Goal: Transaction & Acquisition: Purchase product/service

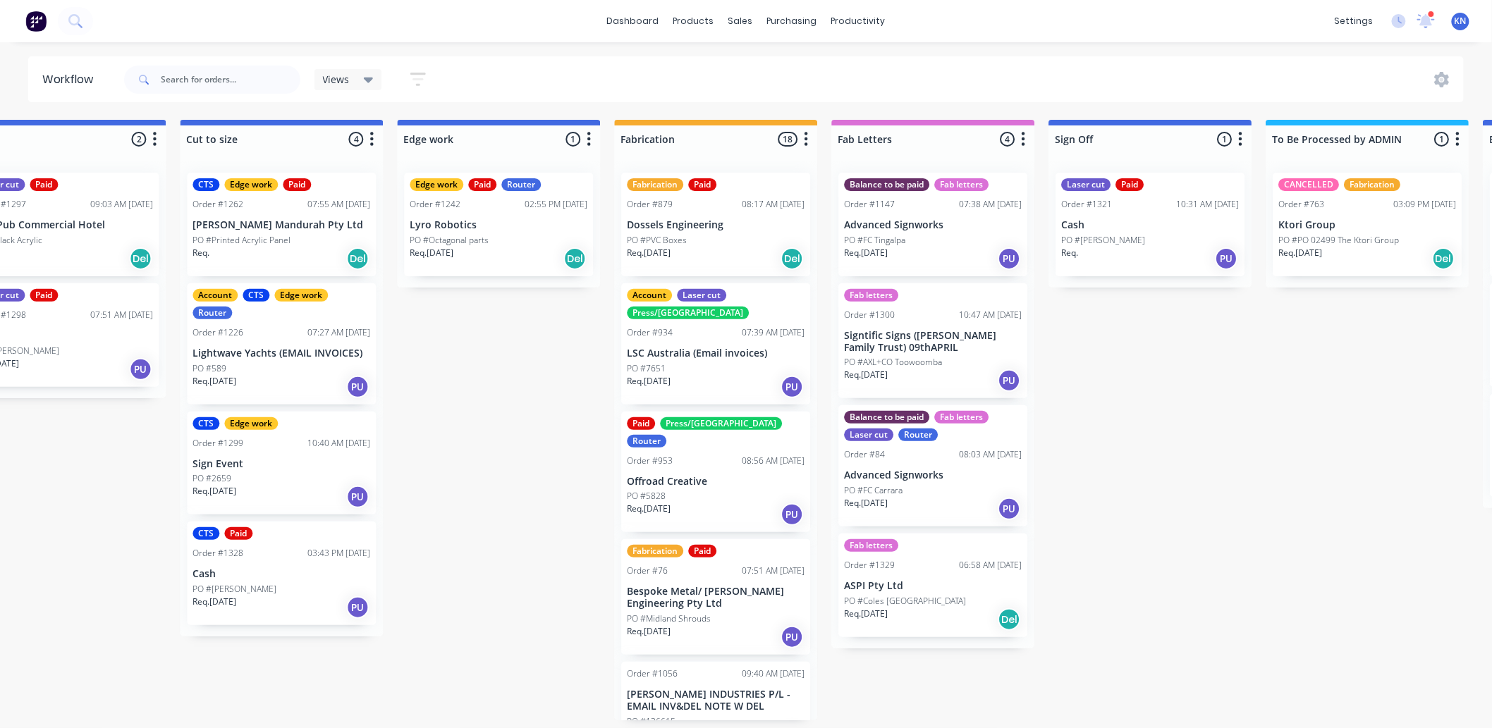
scroll to position [0, 1067]
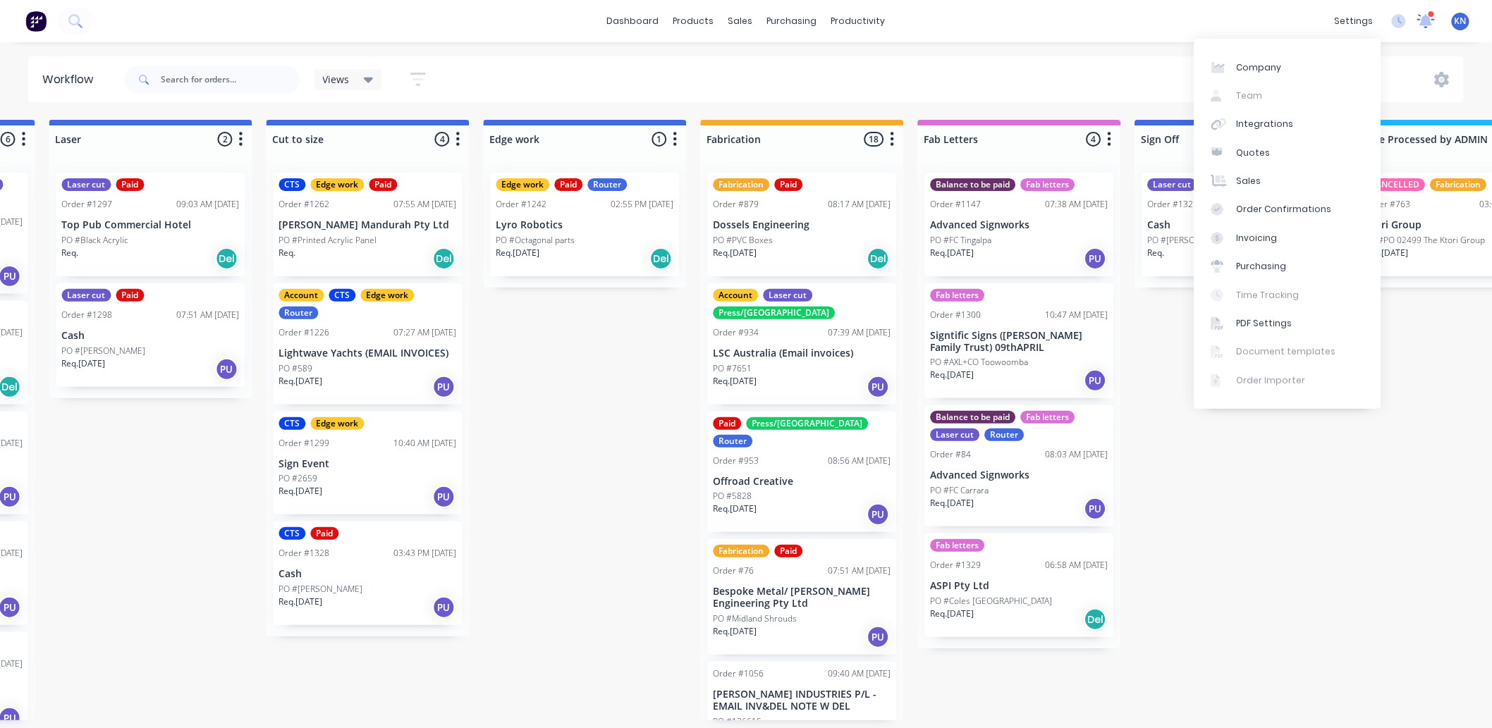
click at [1429, 18] on icon at bounding box center [1425, 19] width 13 height 13
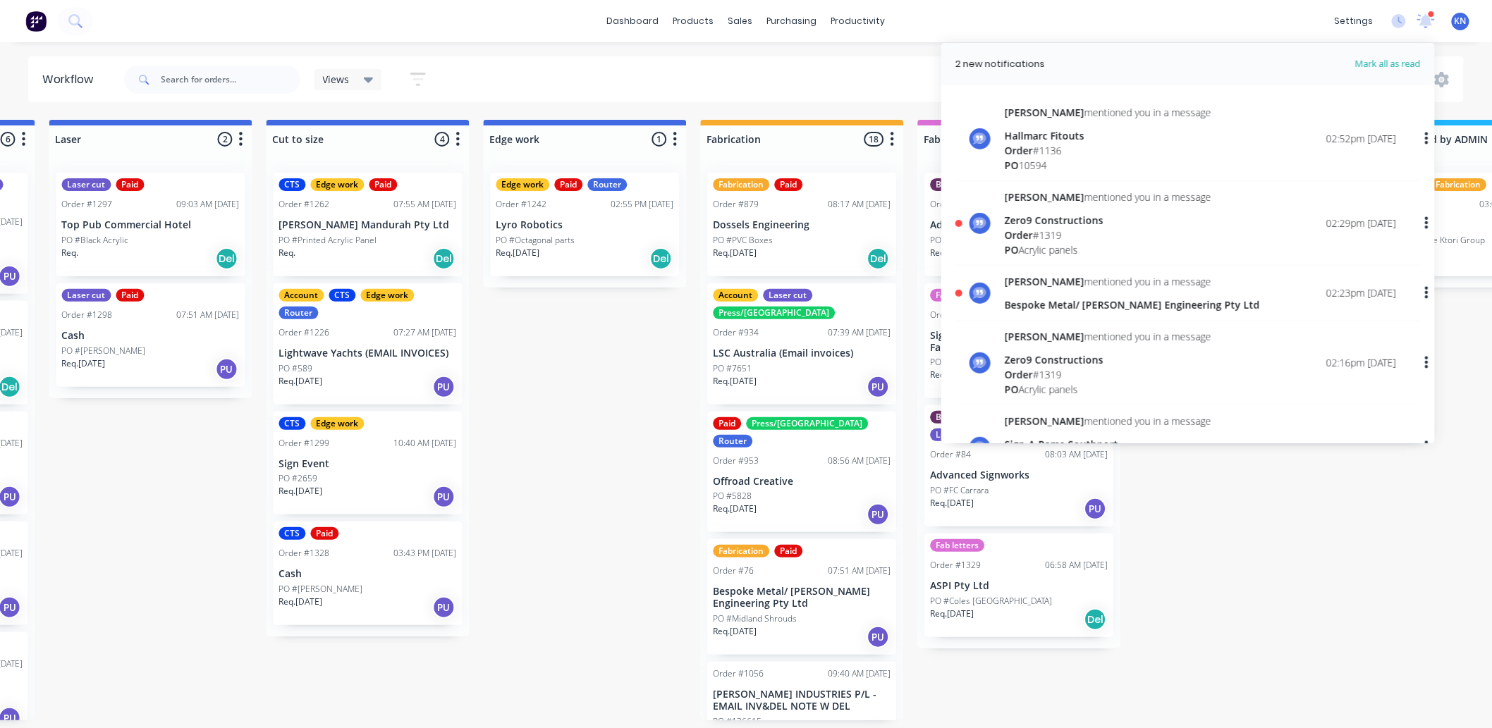
click at [1047, 281] on span "[PERSON_NAME]" at bounding box center [1045, 281] width 80 height 13
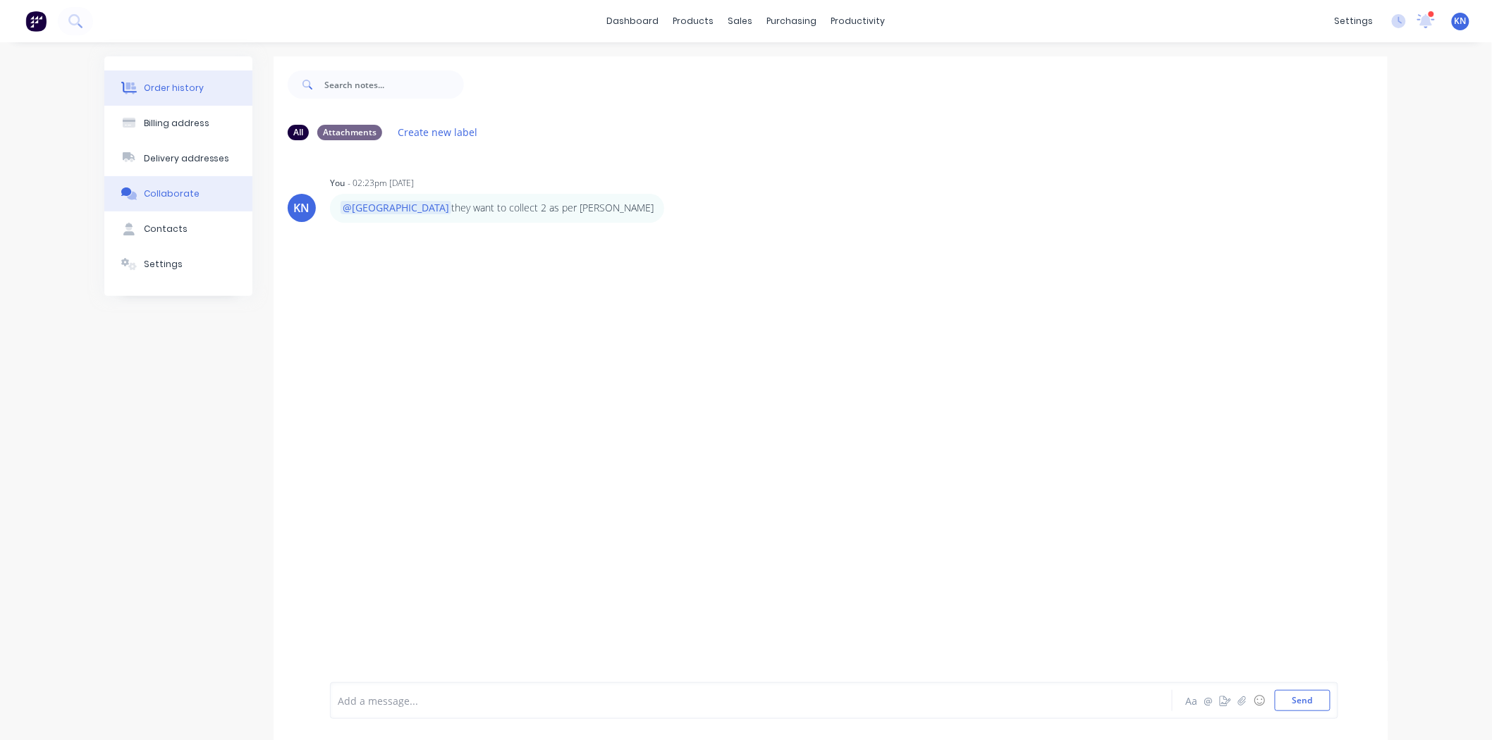
click at [161, 82] on div "Order history" at bounding box center [174, 88] width 60 height 13
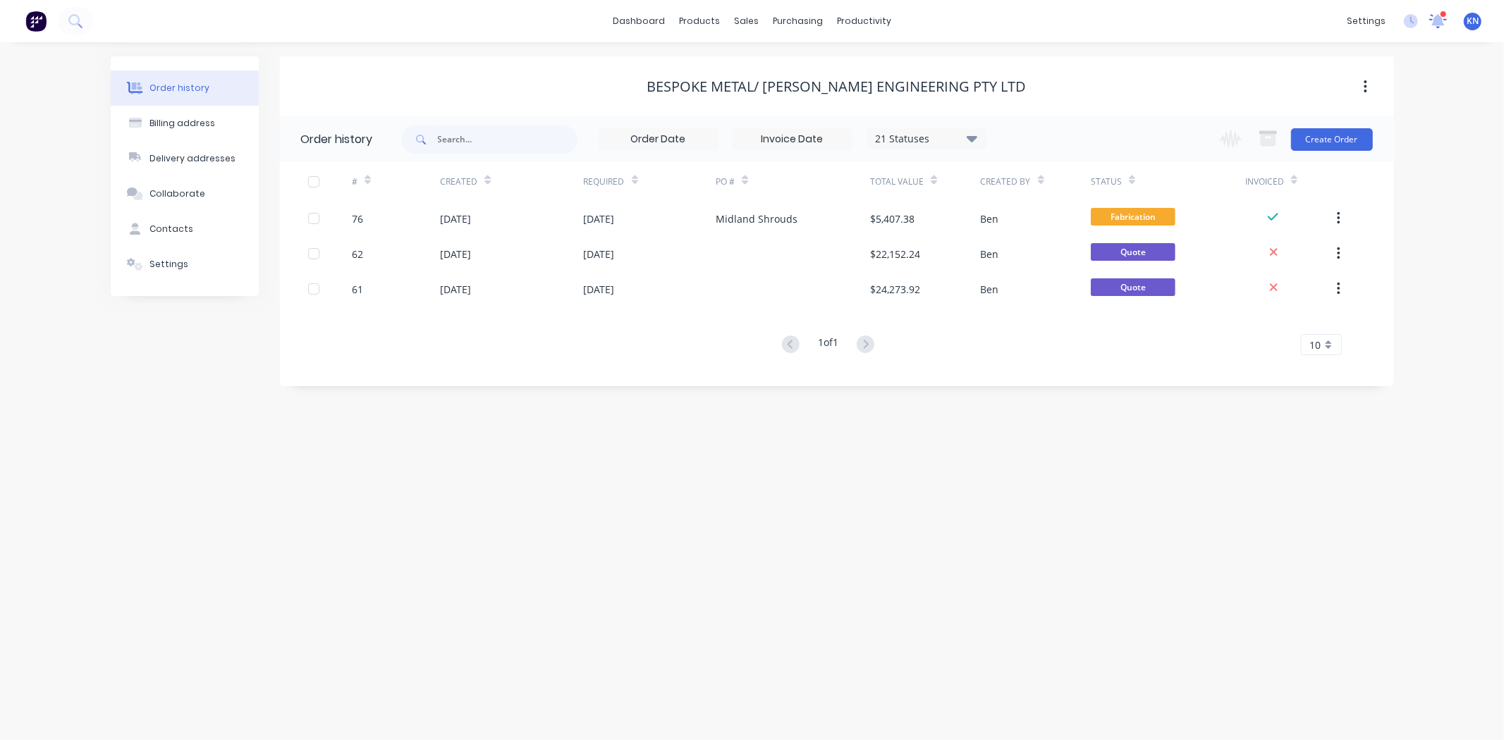
click at [1444, 23] on icon at bounding box center [1438, 21] width 18 height 16
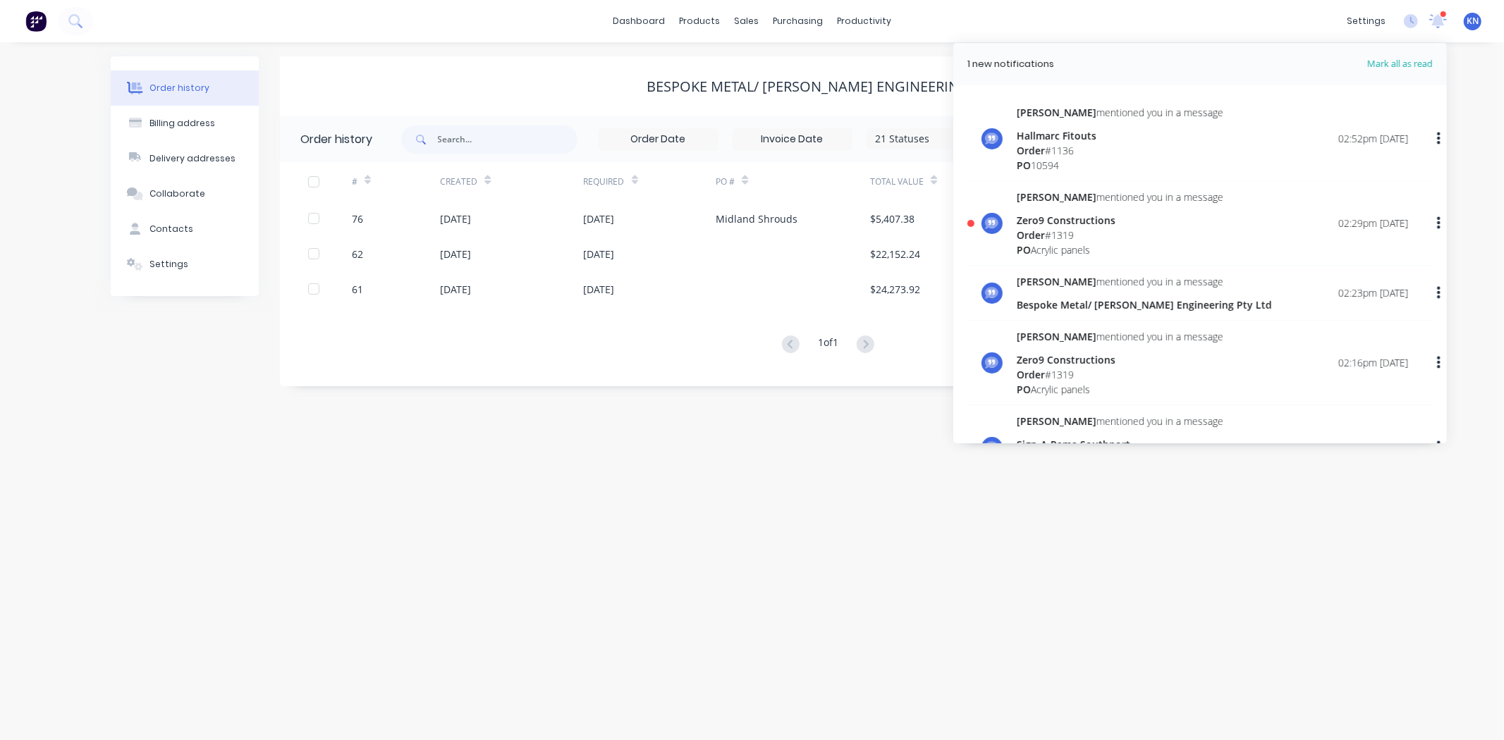
drag, startPoint x: 1039, startPoint y: 622, endPoint x: 888, endPoint y: 1, distance: 639.3
click at [1038, 622] on div "Order history Billing address Delivery addresses Collaborate Contacts Settings …" at bounding box center [752, 391] width 1504 height 698
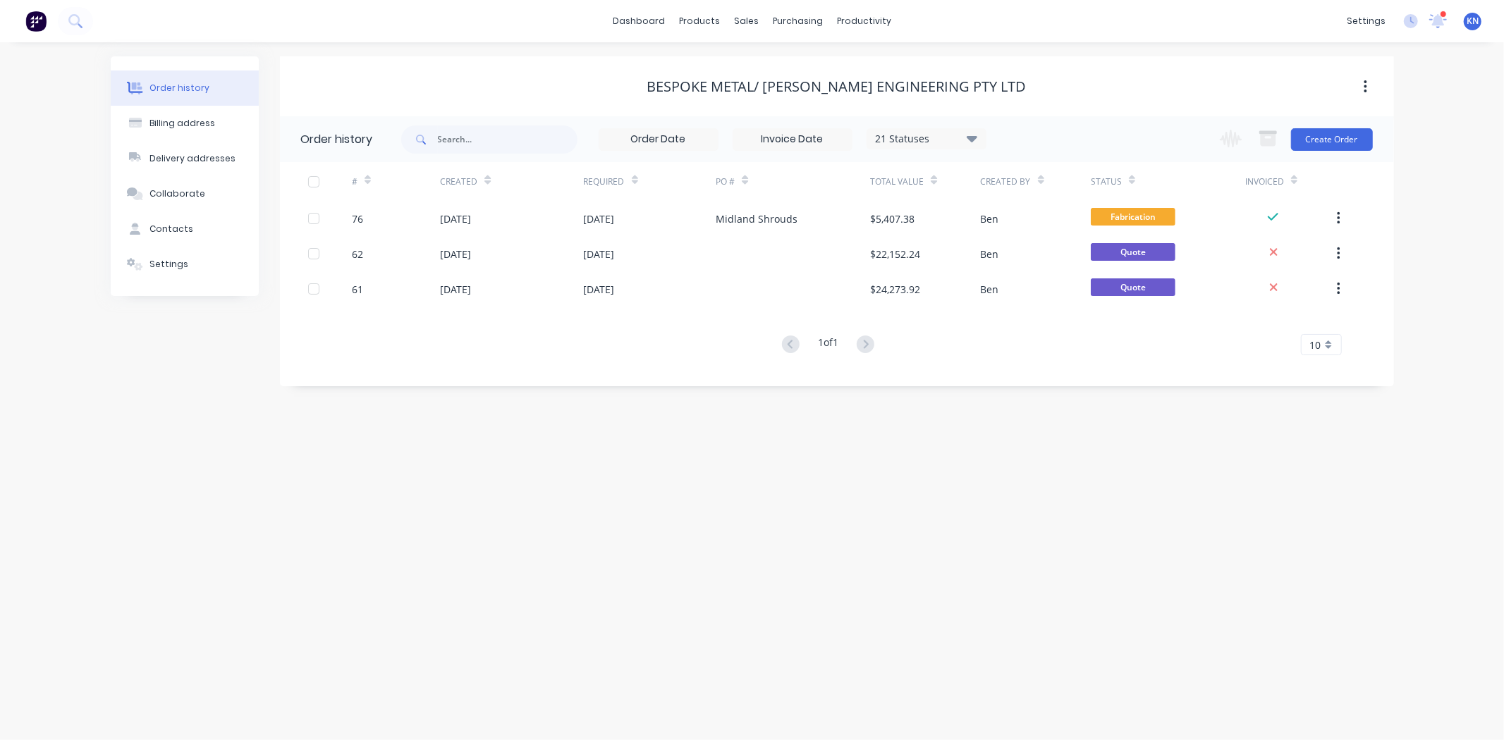
click at [876, 17] on div "productivity" at bounding box center [864, 21] width 68 height 21
click at [895, 66] on div "Workflow" at bounding box center [889, 67] width 42 height 13
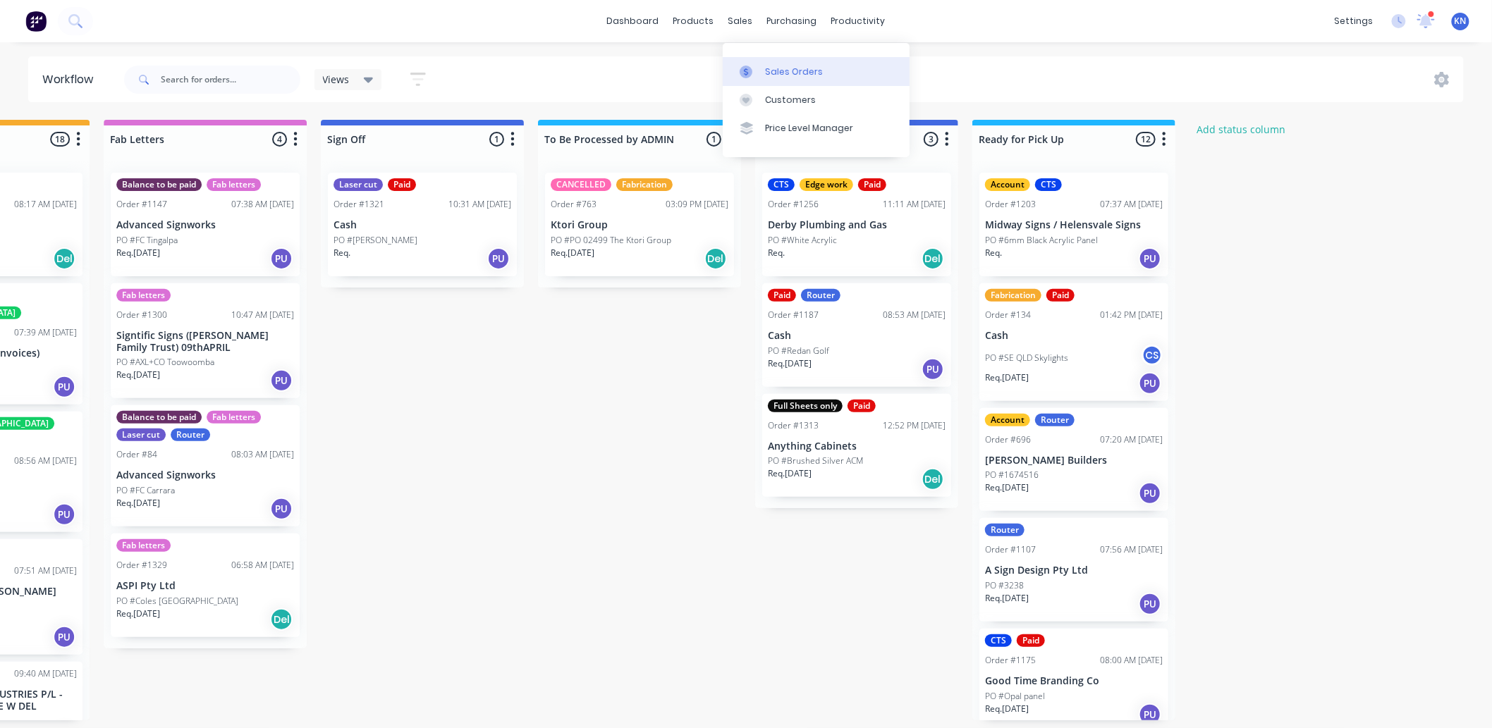
click at [765, 66] on div "Sales Orders" at bounding box center [794, 72] width 58 height 13
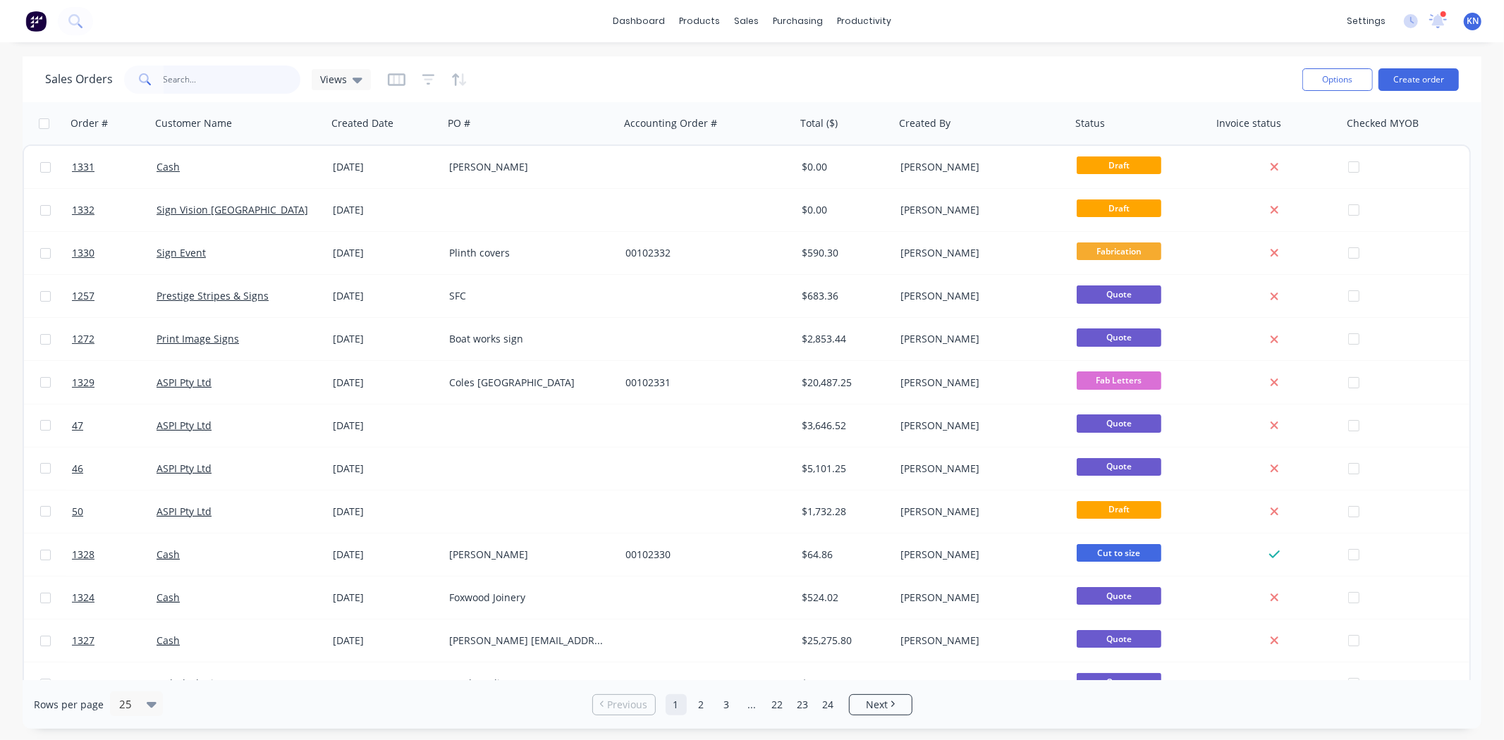
click at [224, 86] on input "text" at bounding box center [232, 80] width 137 height 28
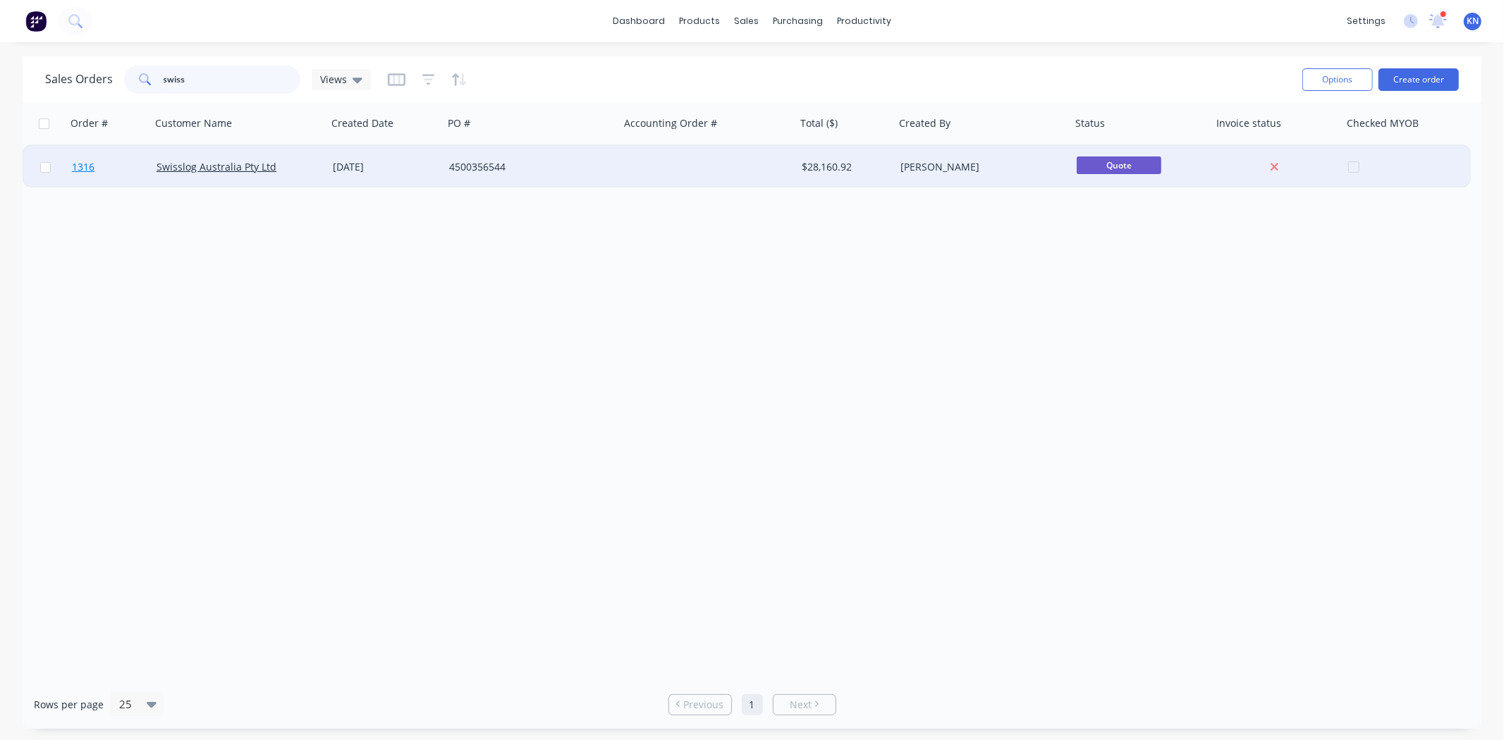
type input "swiss"
click at [121, 164] on link "1316" at bounding box center [114, 167] width 85 height 42
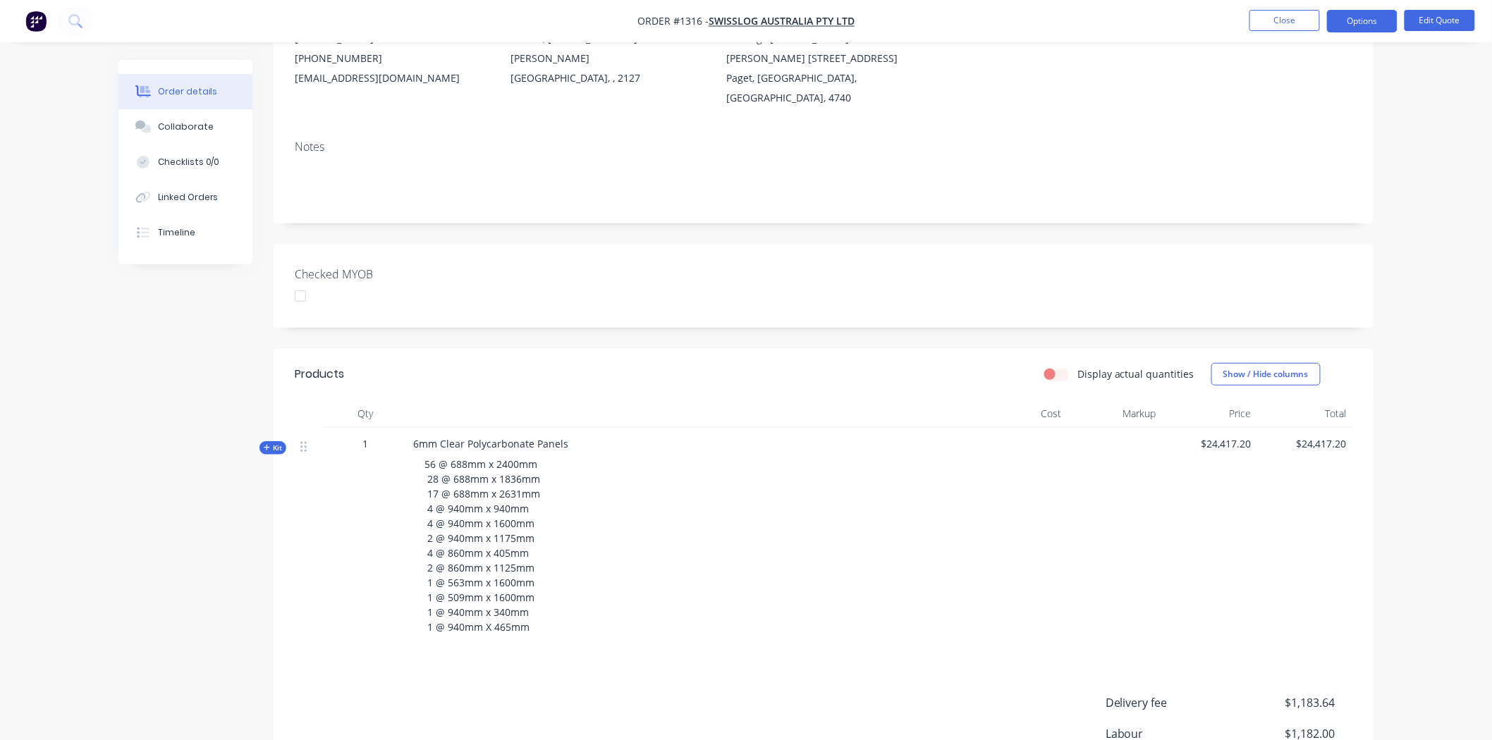
scroll to position [339, 0]
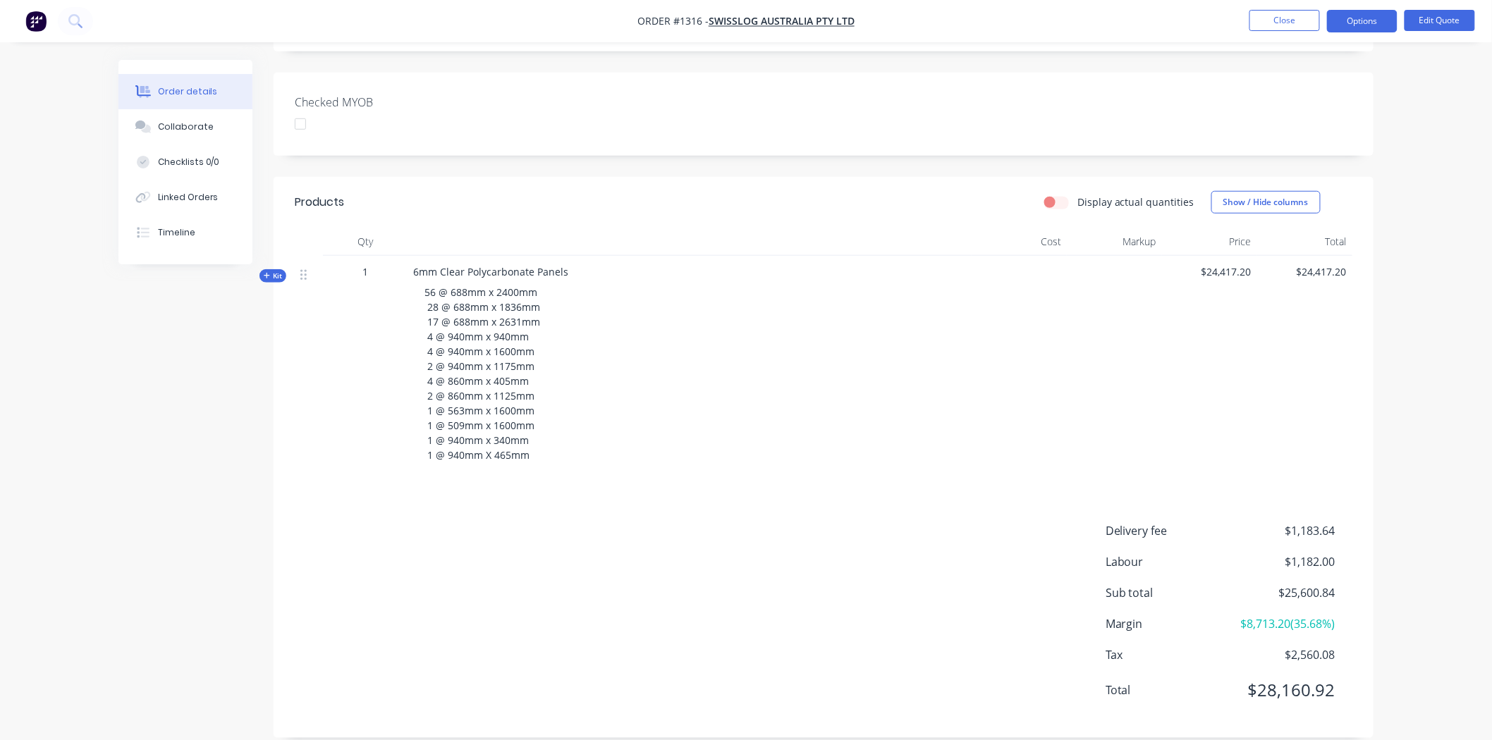
click at [271, 271] on span "Kit" at bounding box center [273, 276] width 18 height 11
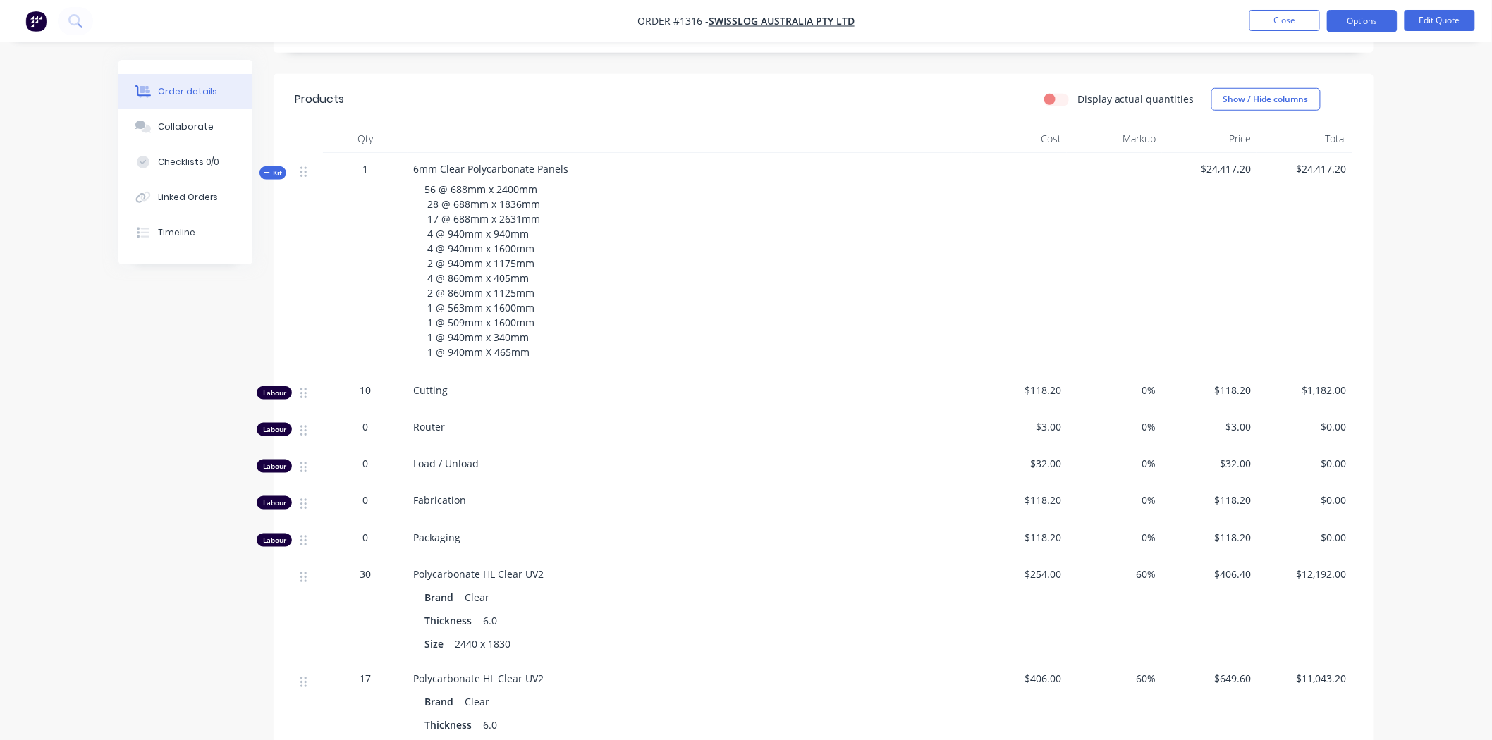
scroll to position [405, 0]
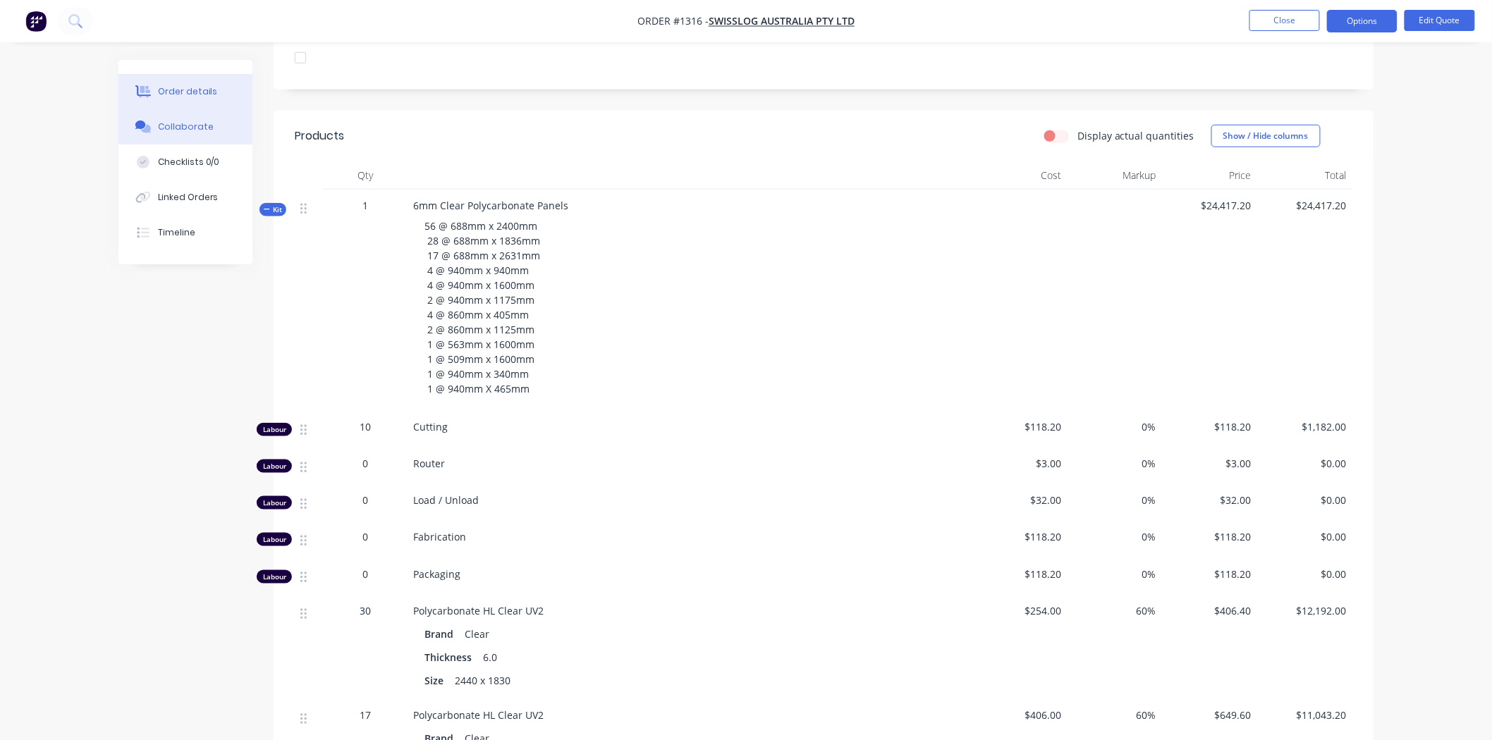
click at [179, 121] on div "Collaborate" at bounding box center [186, 127] width 56 height 13
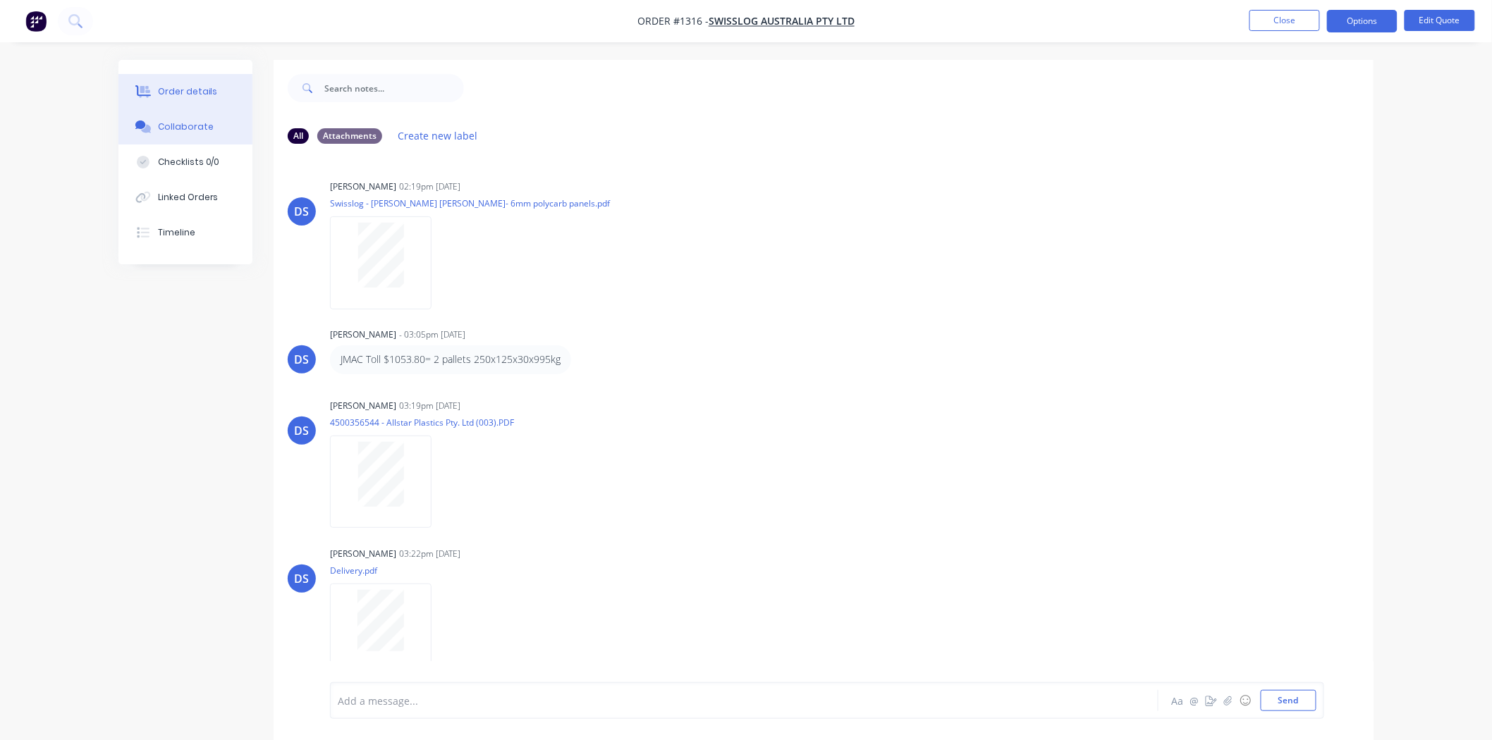
click at [184, 83] on button "Order details" at bounding box center [185, 91] width 134 height 35
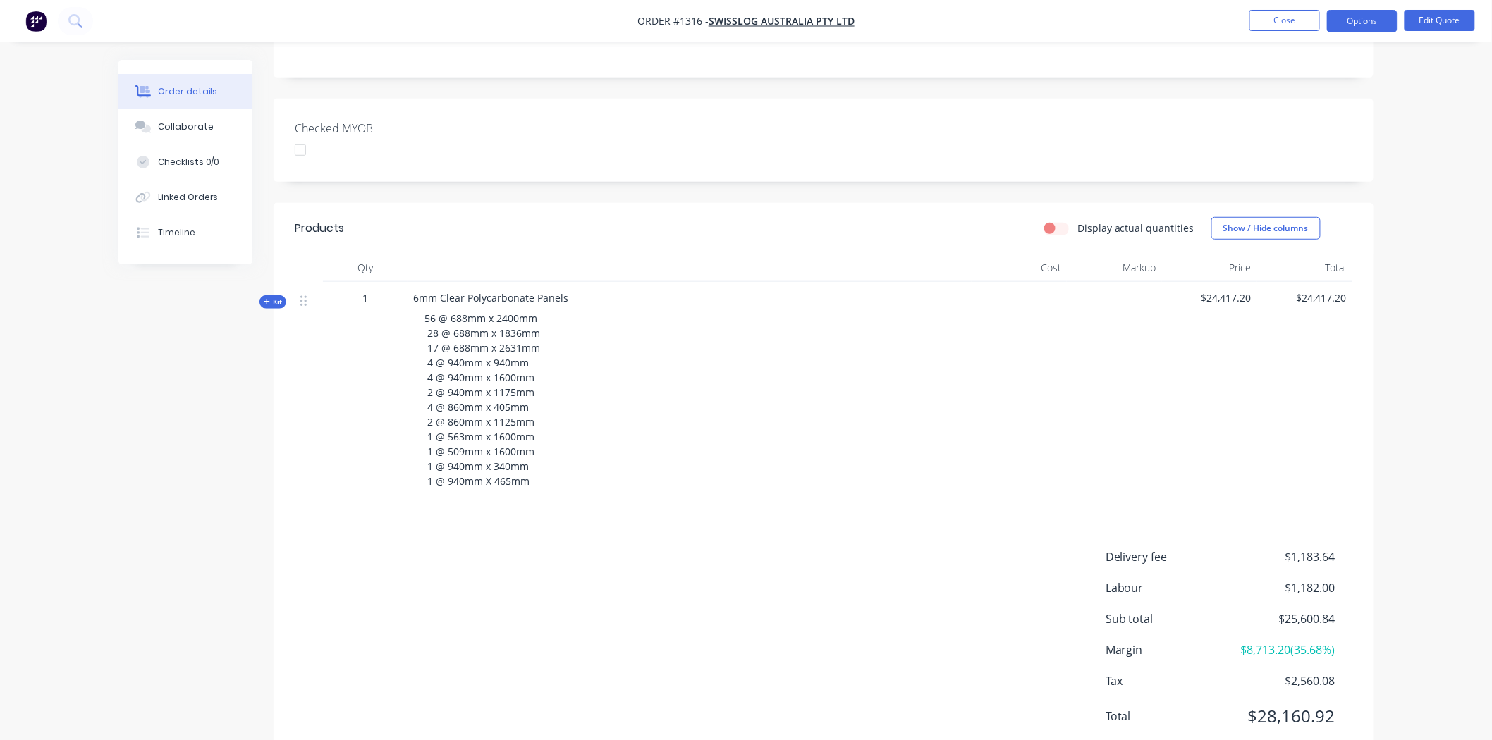
scroll to position [339, 0]
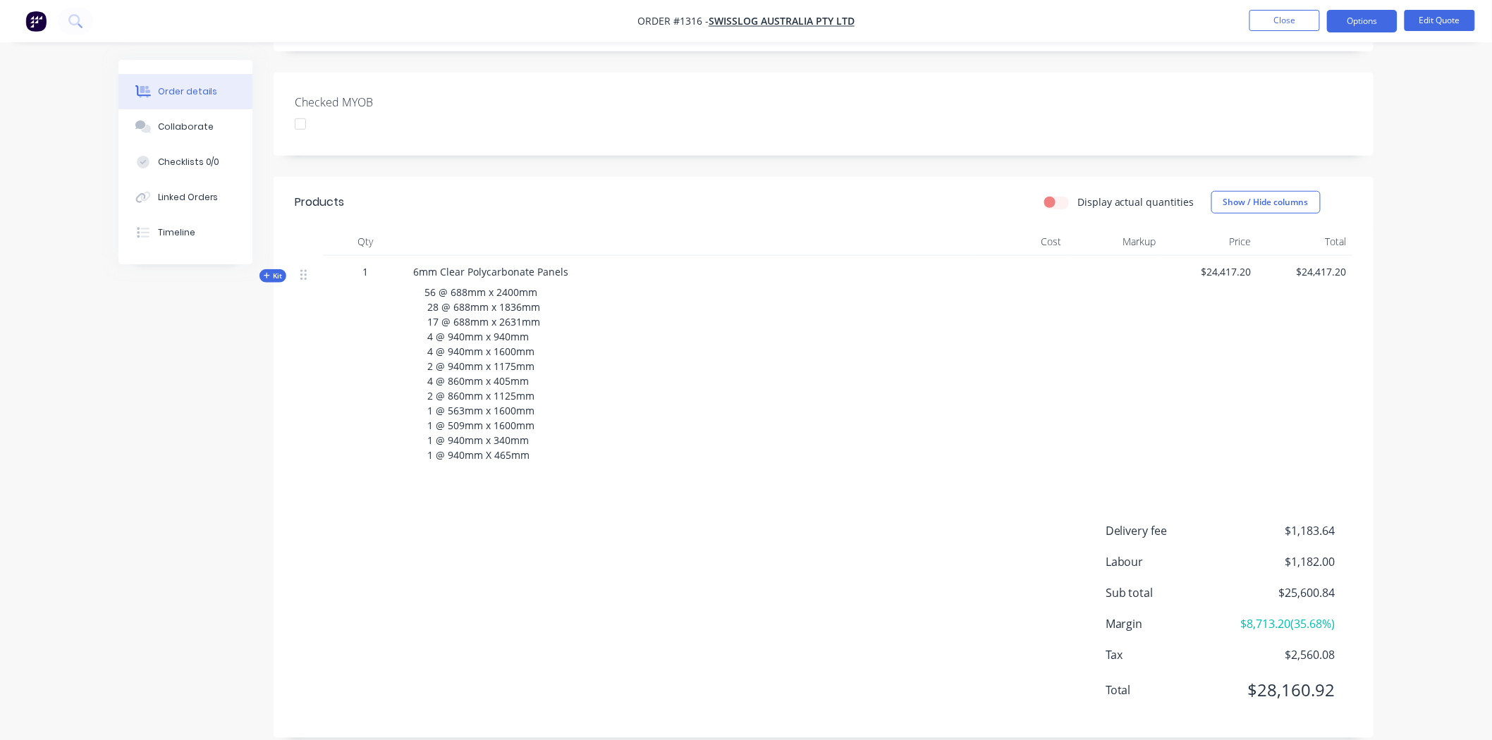
click at [271, 271] on span "Kit" at bounding box center [273, 276] width 18 height 11
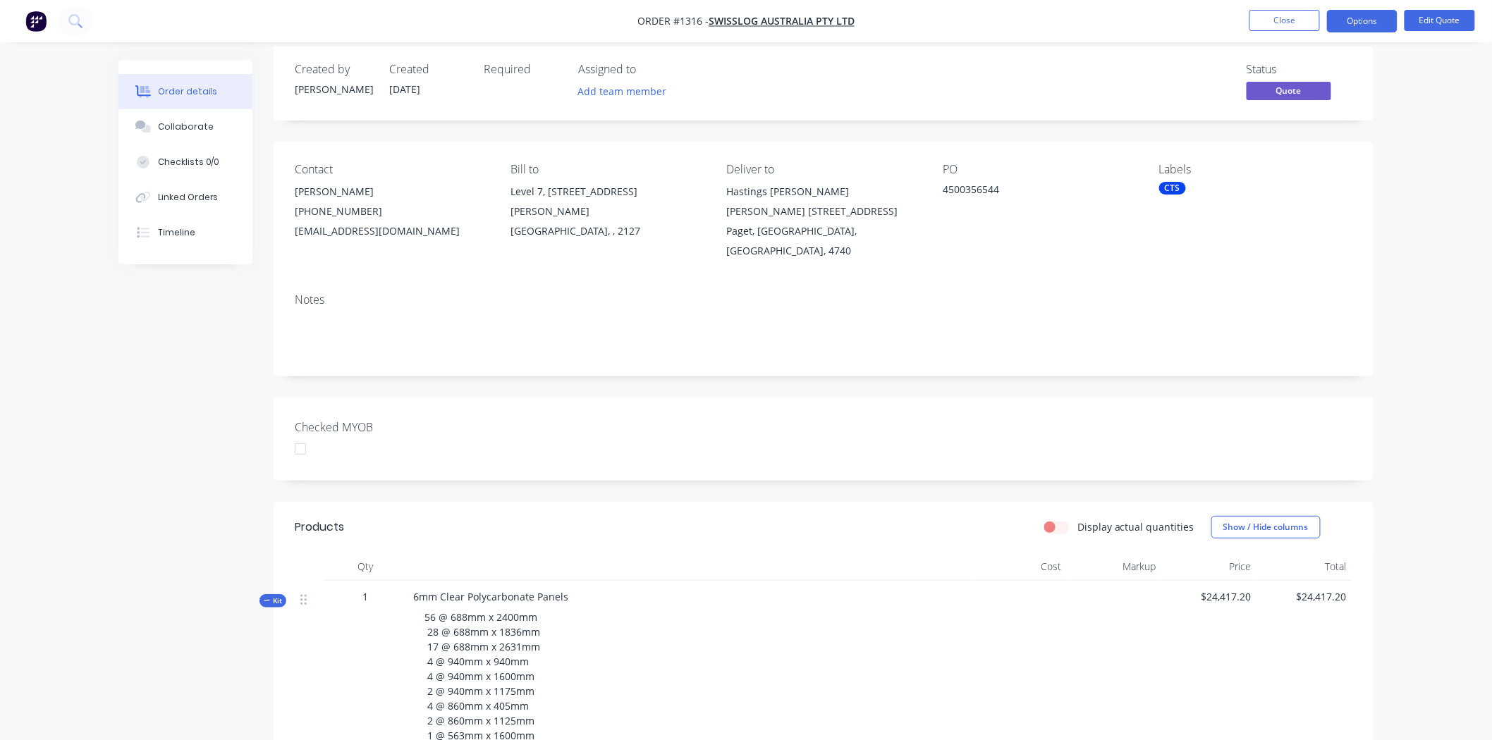
scroll to position [0, 0]
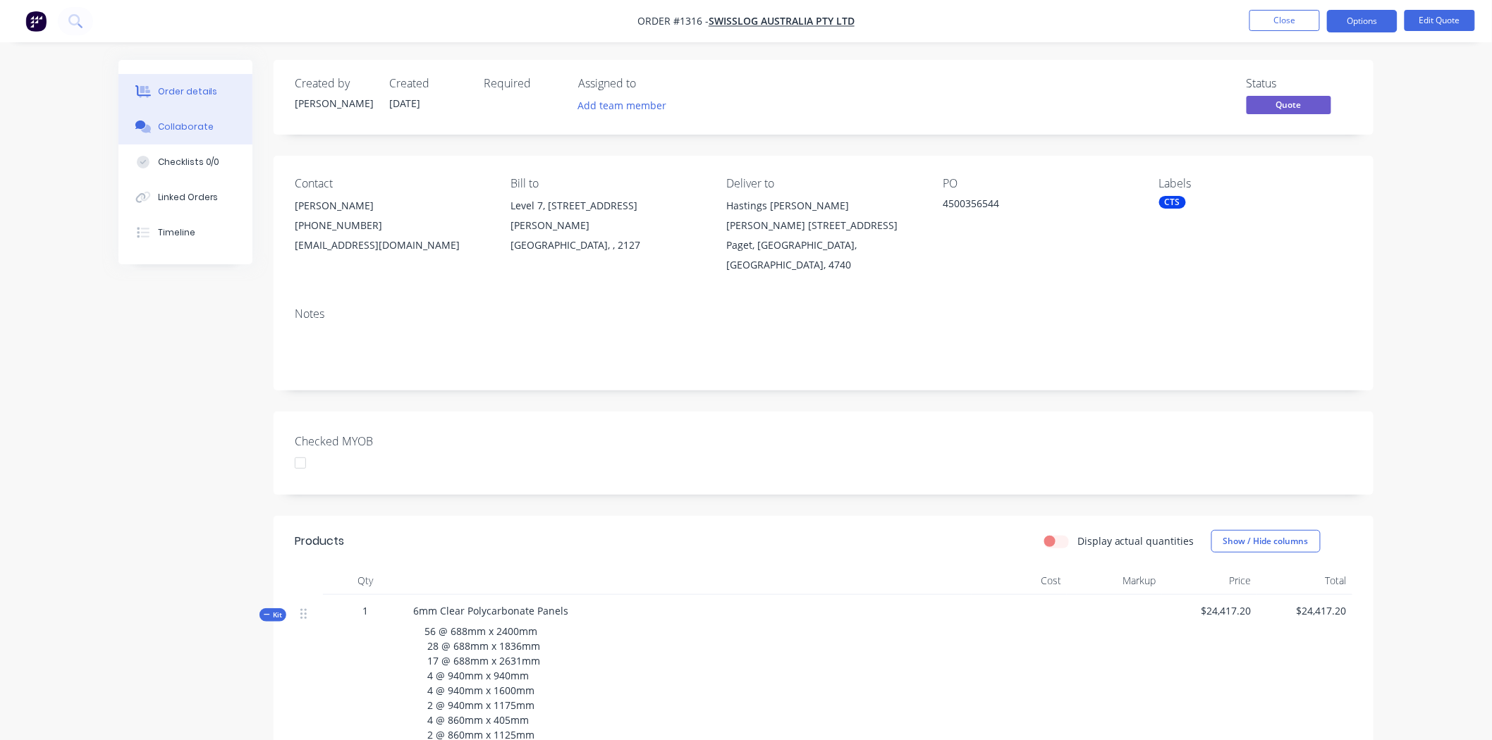
click at [184, 132] on div "Collaborate" at bounding box center [186, 127] width 56 height 13
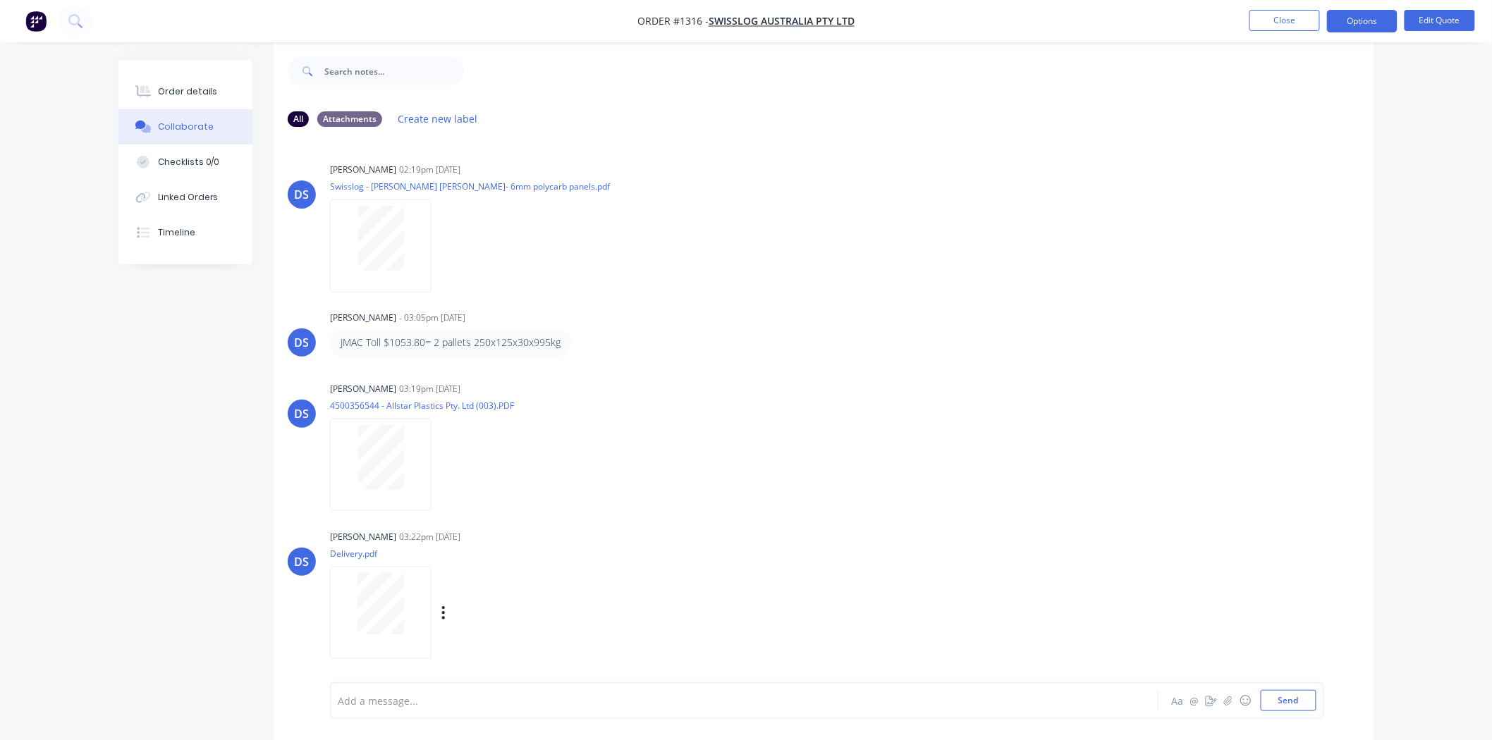
scroll to position [22, 0]
click at [348, 481] on div at bounding box center [380, 453] width 89 height 65
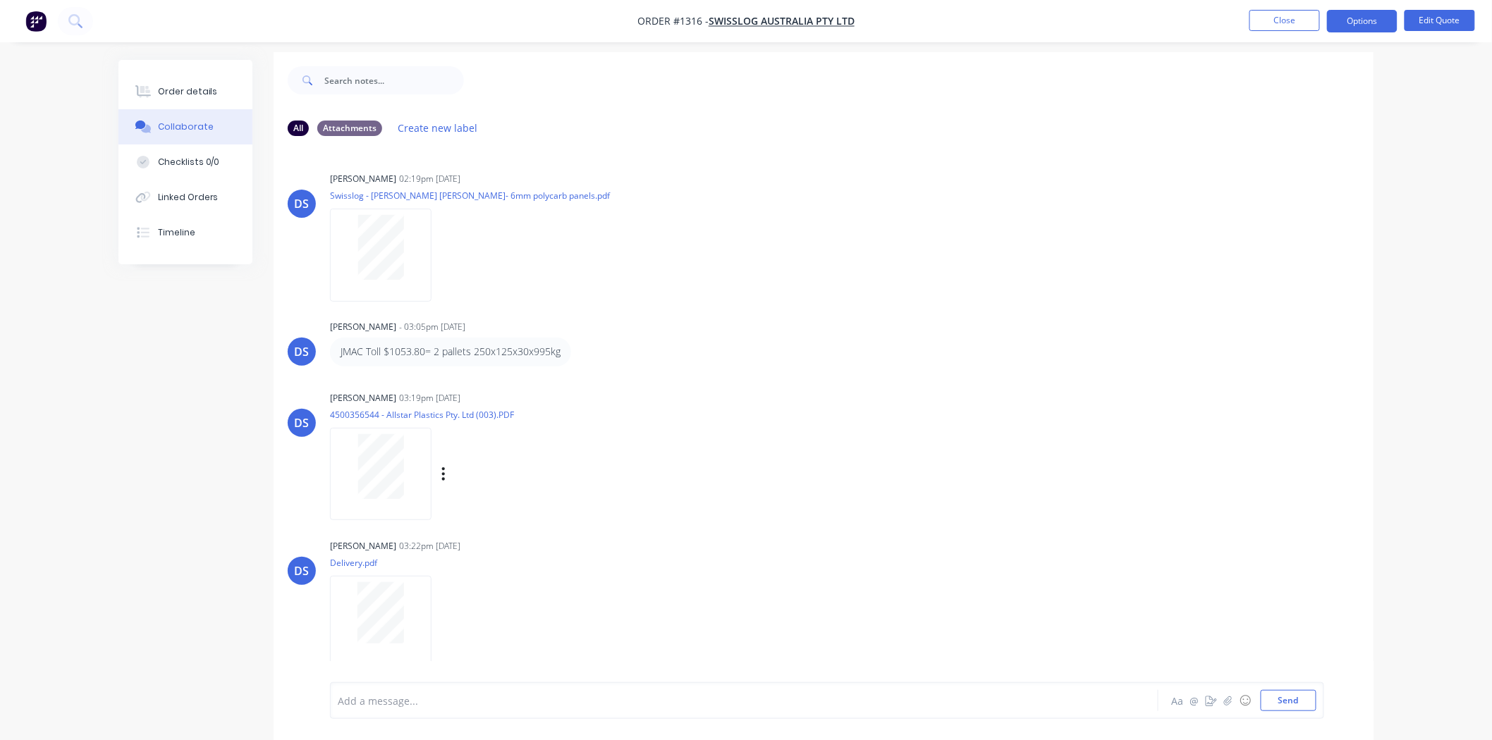
scroll to position [0, 0]
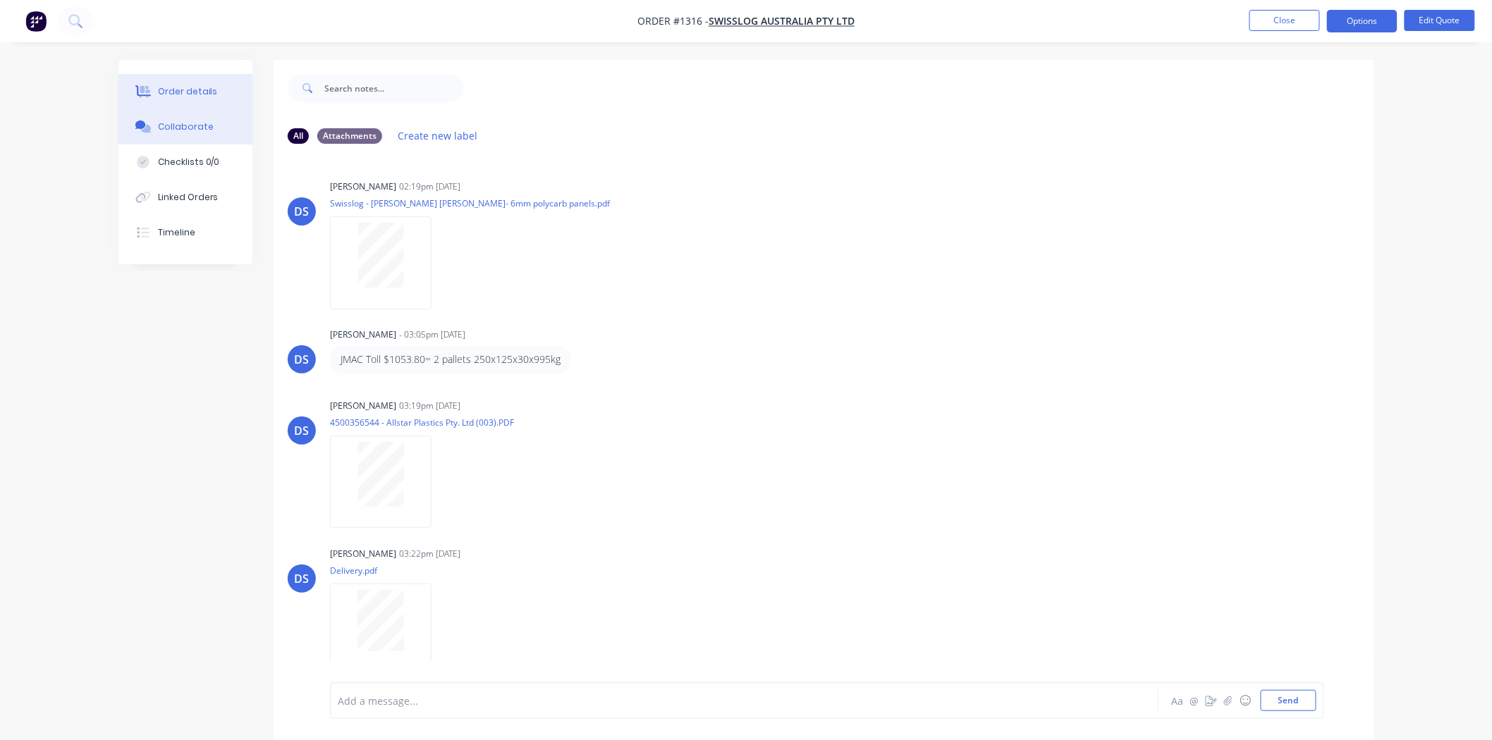
click at [173, 87] on div "Order details" at bounding box center [188, 91] width 60 height 13
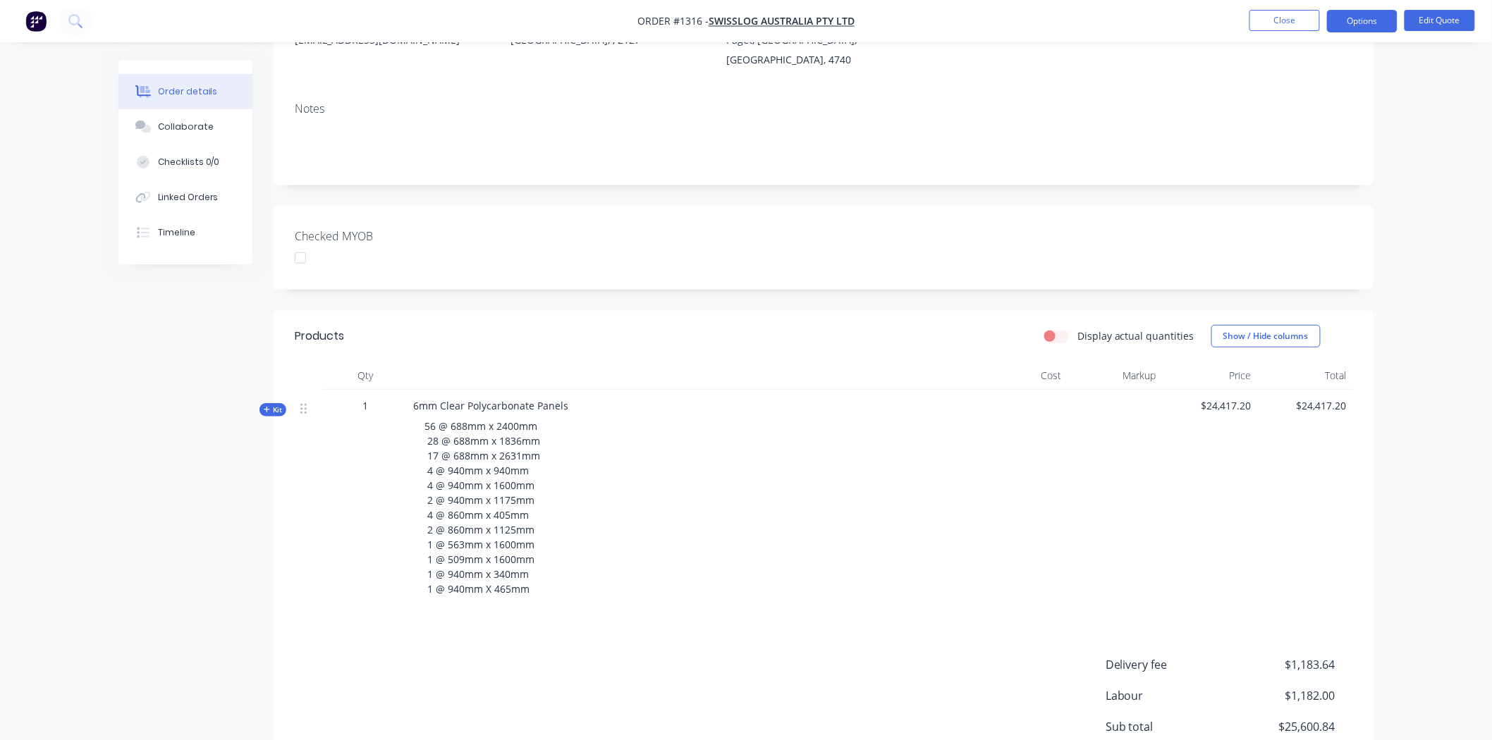
scroll to position [339, 0]
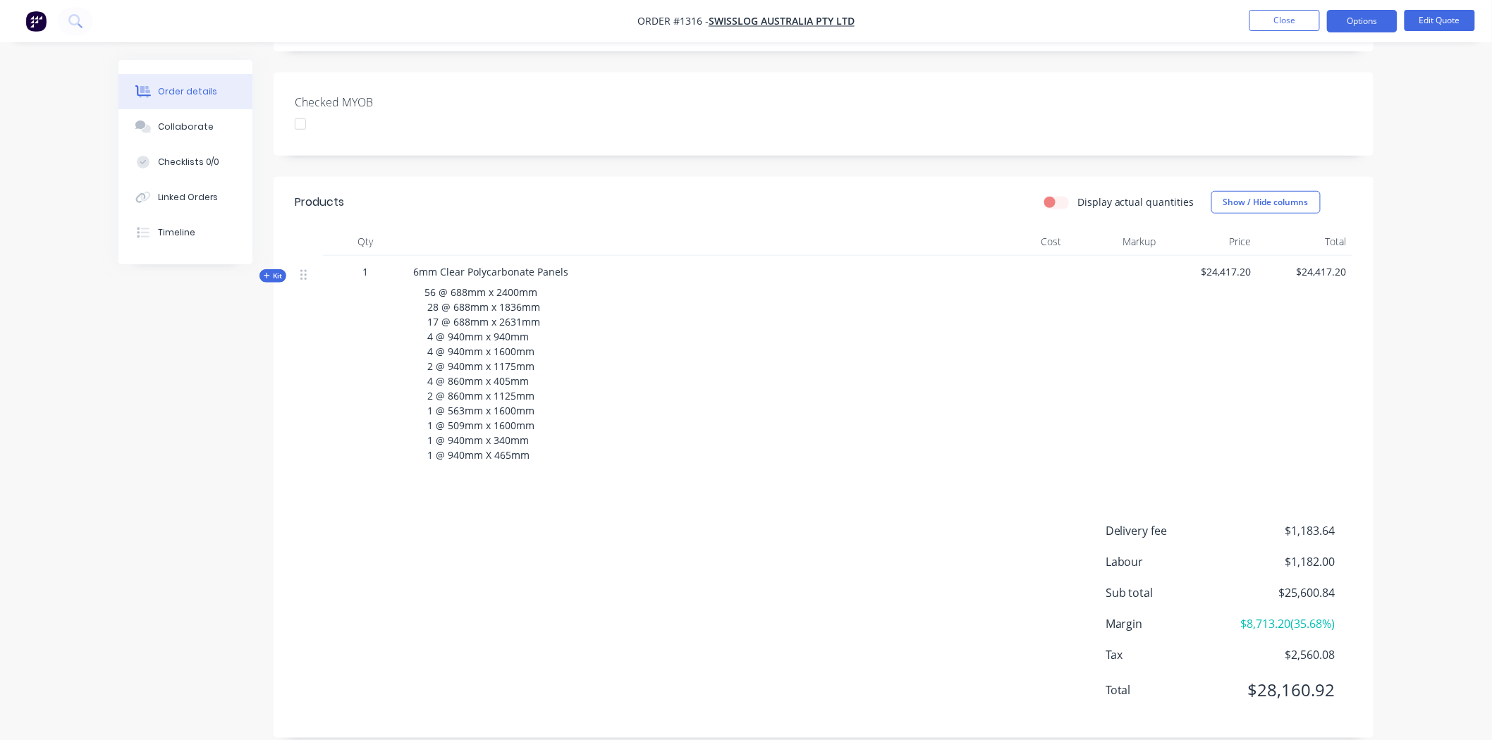
click at [271, 271] on span "Kit" at bounding box center [273, 276] width 18 height 11
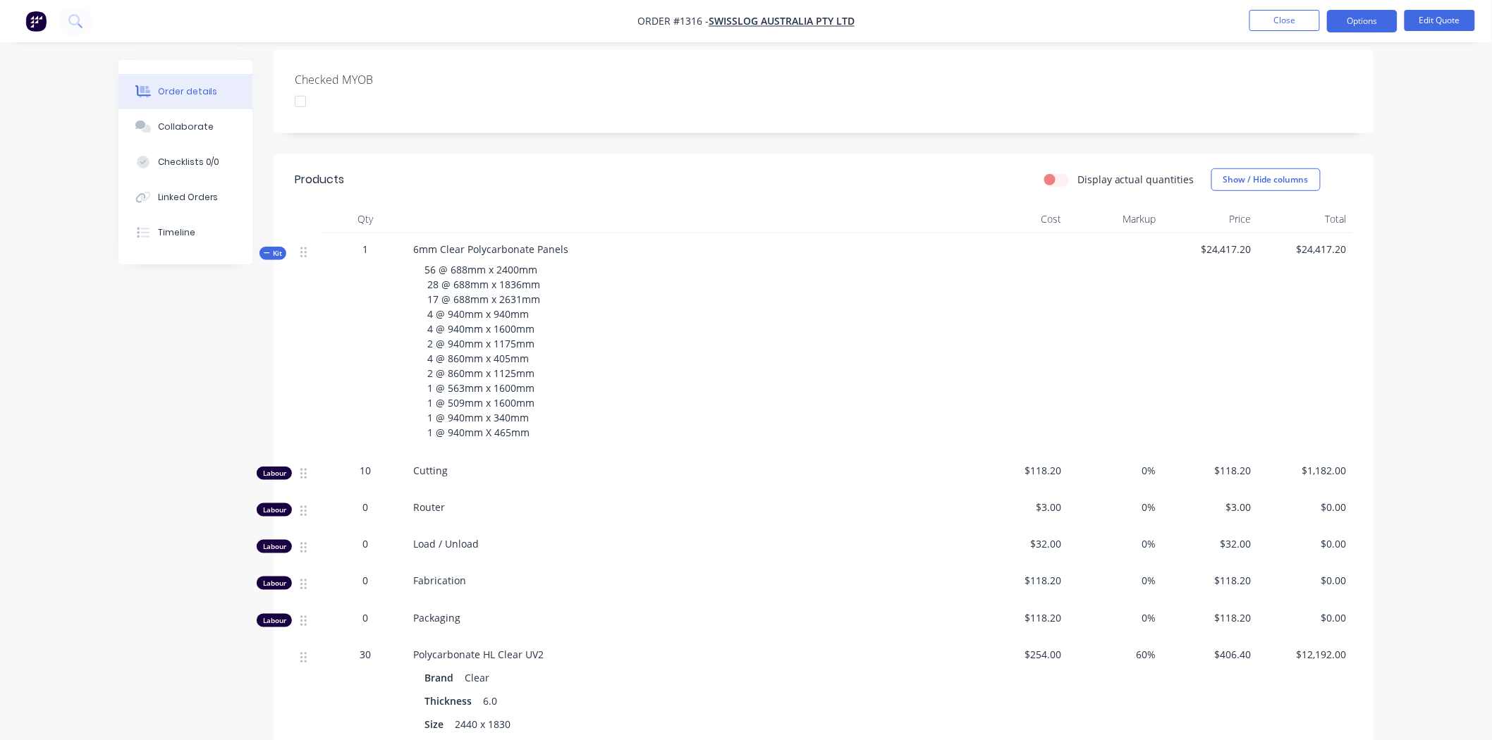
scroll to position [391, 0]
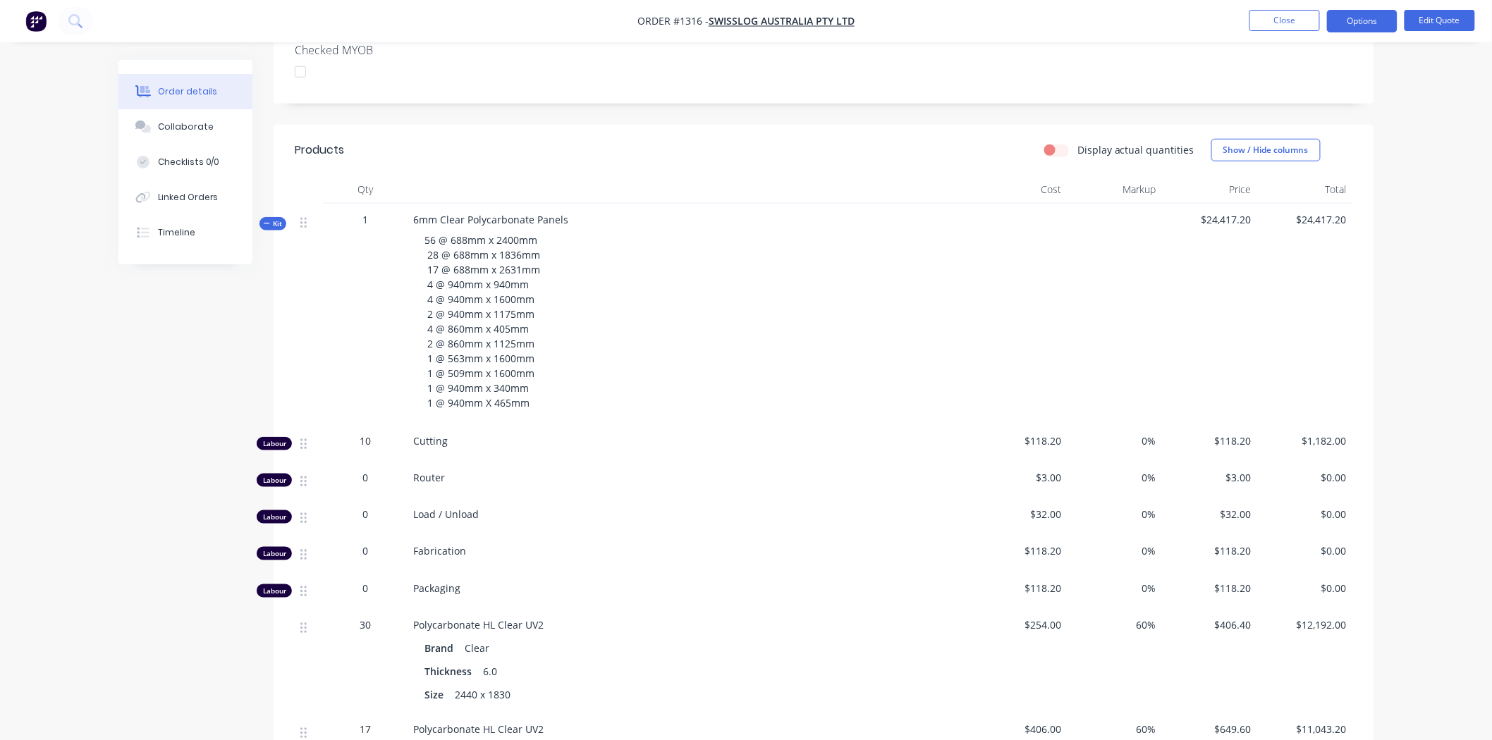
click at [271, 219] on span "Kit" at bounding box center [273, 224] width 18 height 11
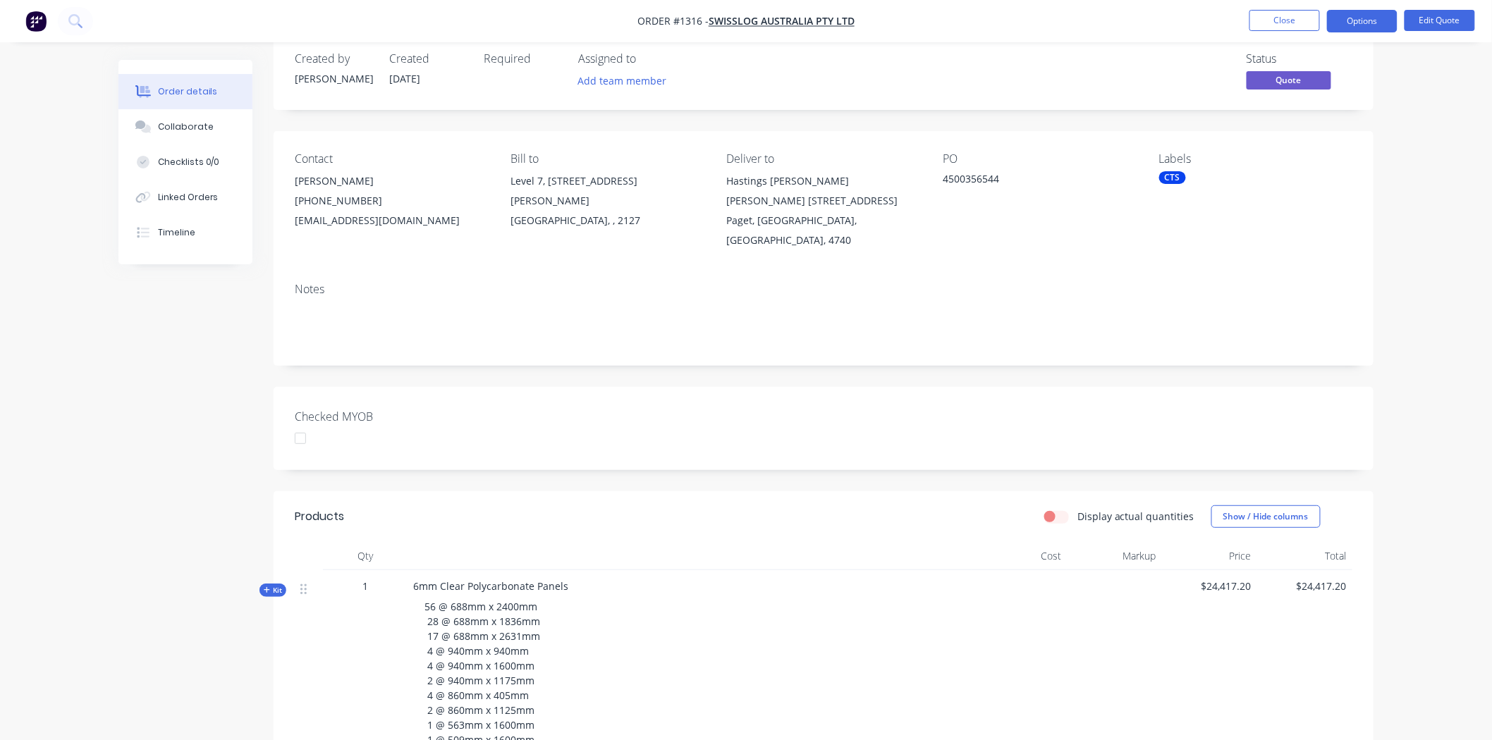
scroll to position [0, 0]
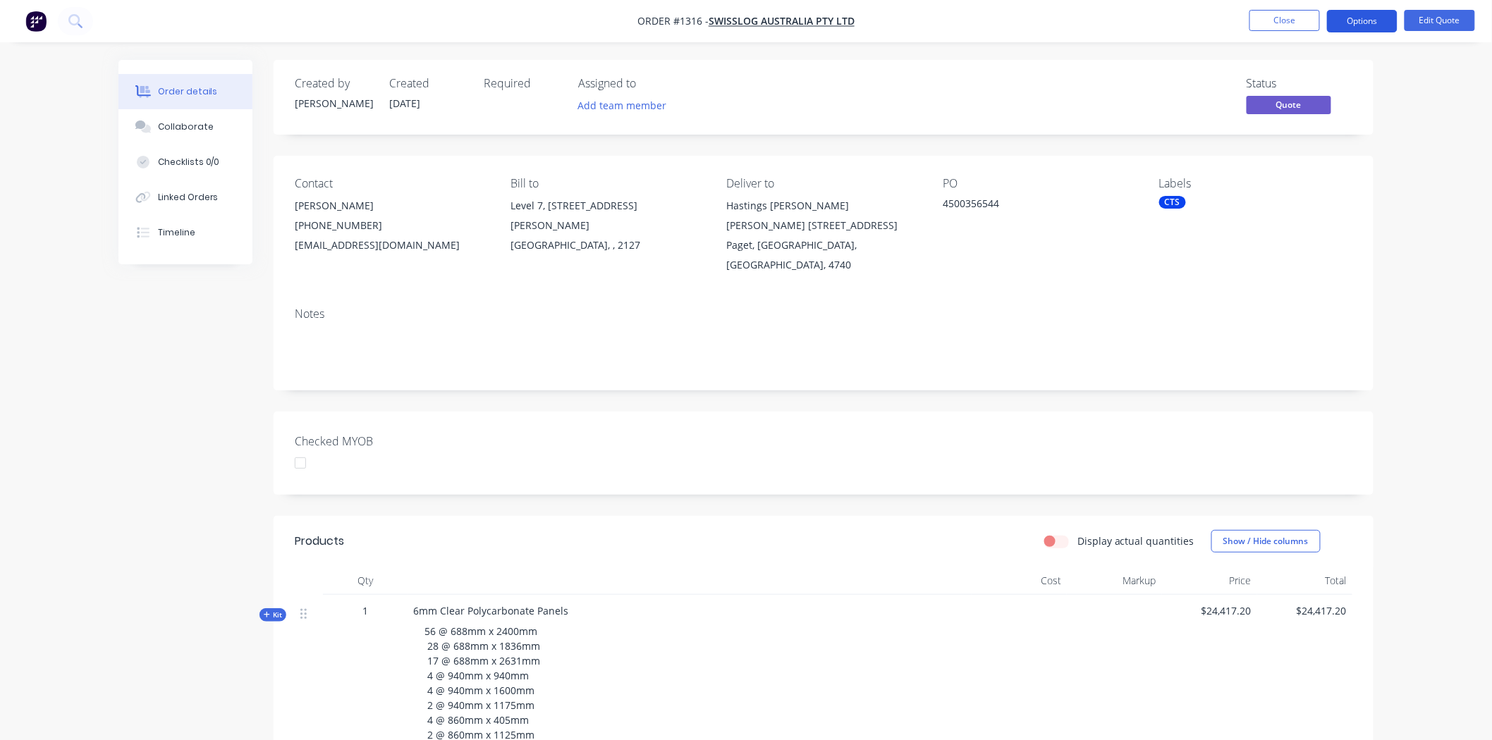
click at [1378, 18] on button "Options" at bounding box center [1362, 21] width 71 height 23
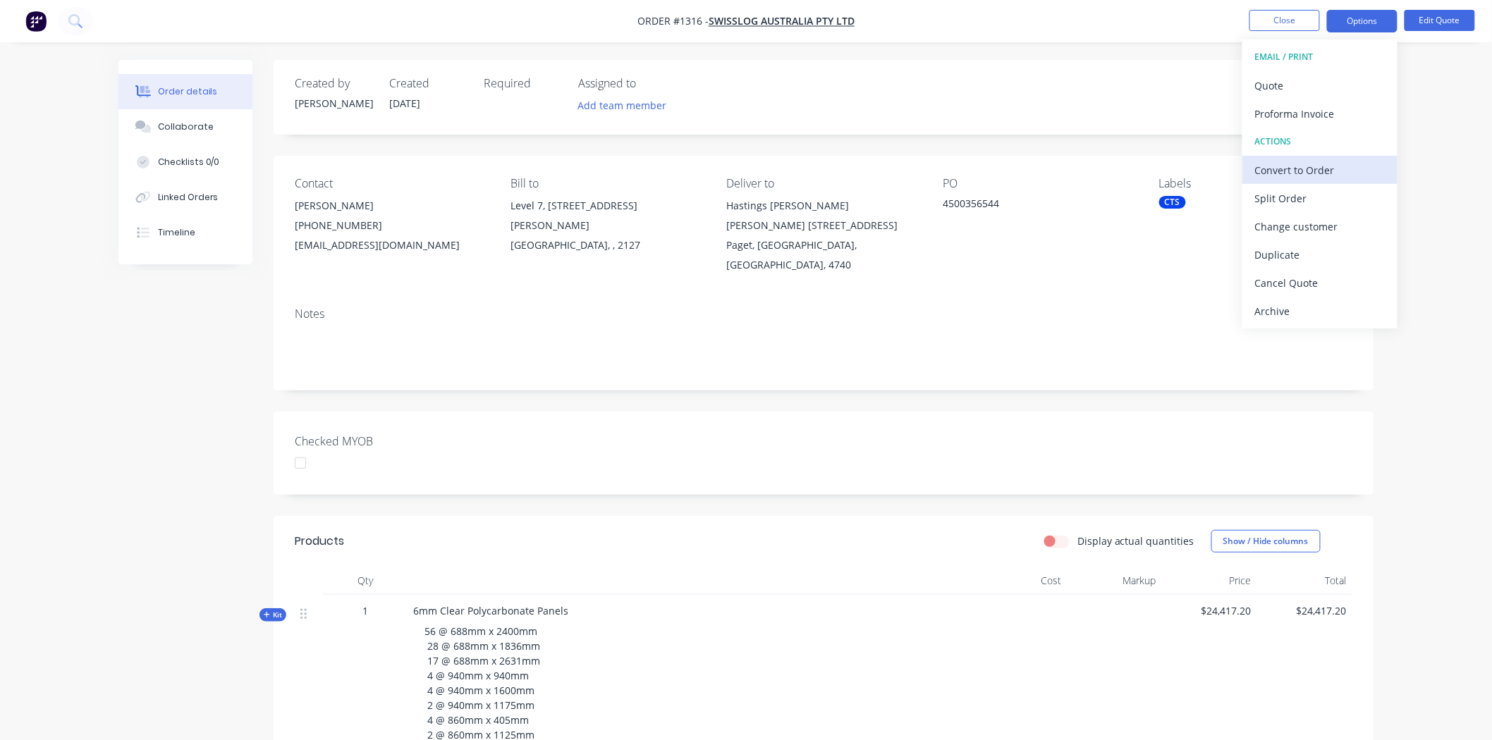
click at [1301, 171] on div "Convert to Order" at bounding box center [1320, 170] width 130 height 20
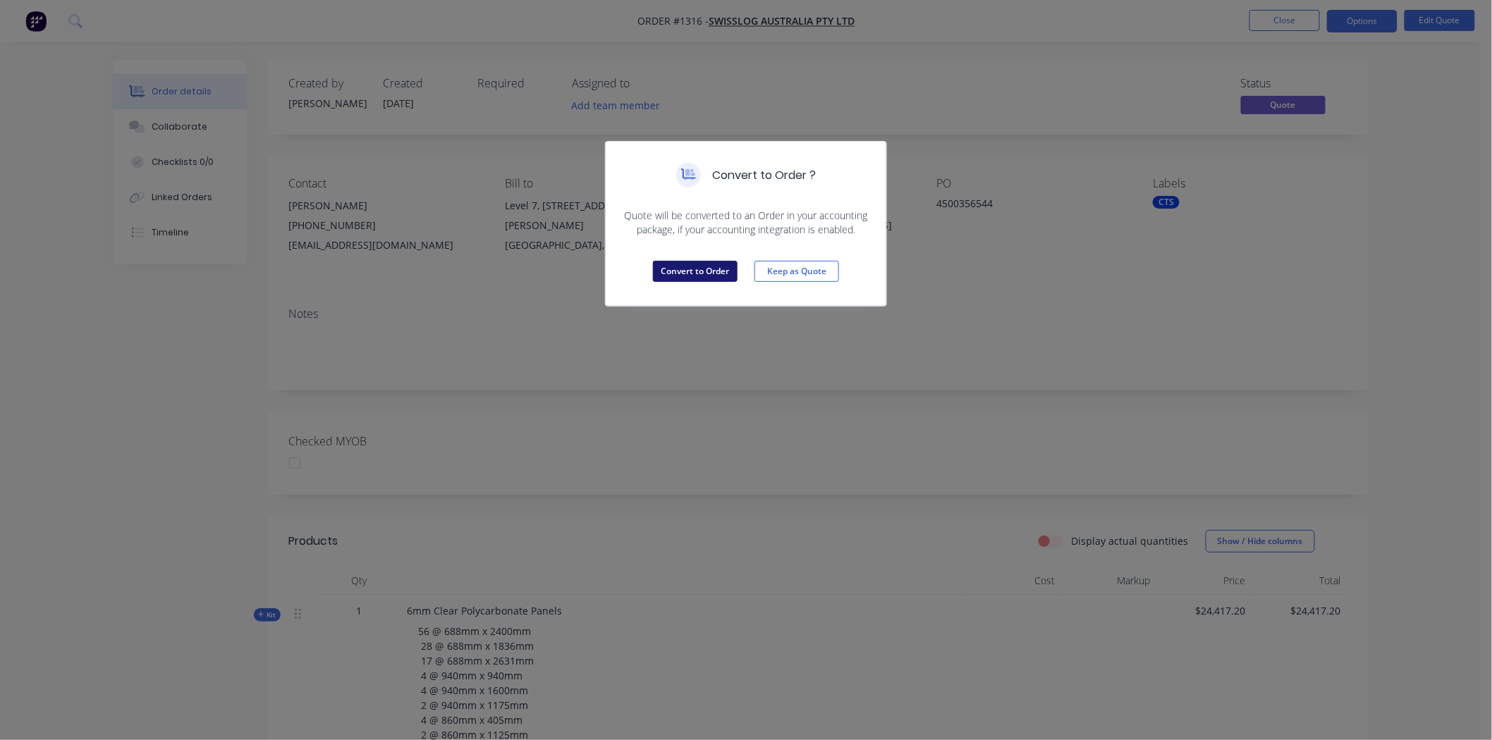
click at [685, 268] on button "Convert to Order" at bounding box center [695, 271] width 85 height 21
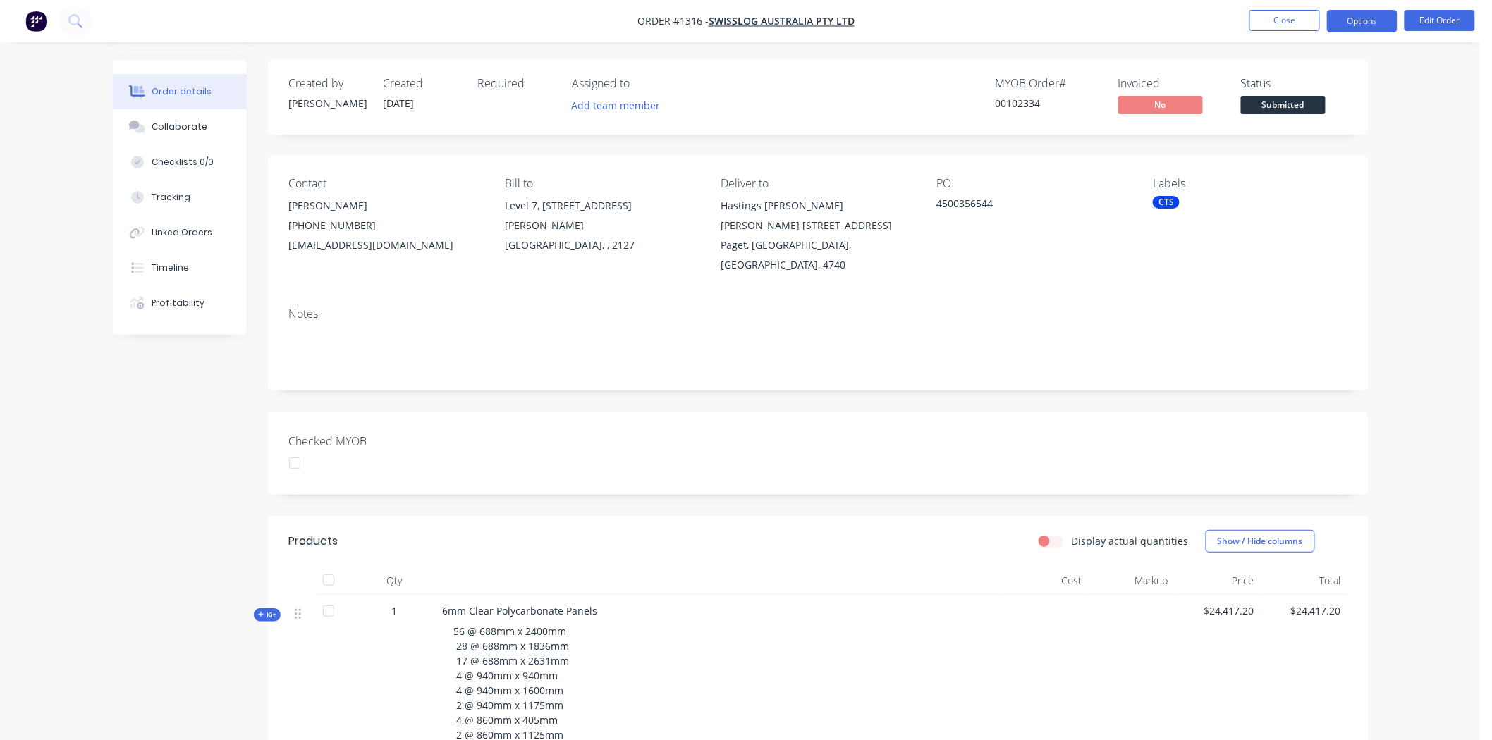
click at [1361, 20] on button "Options" at bounding box center [1362, 21] width 71 height 23
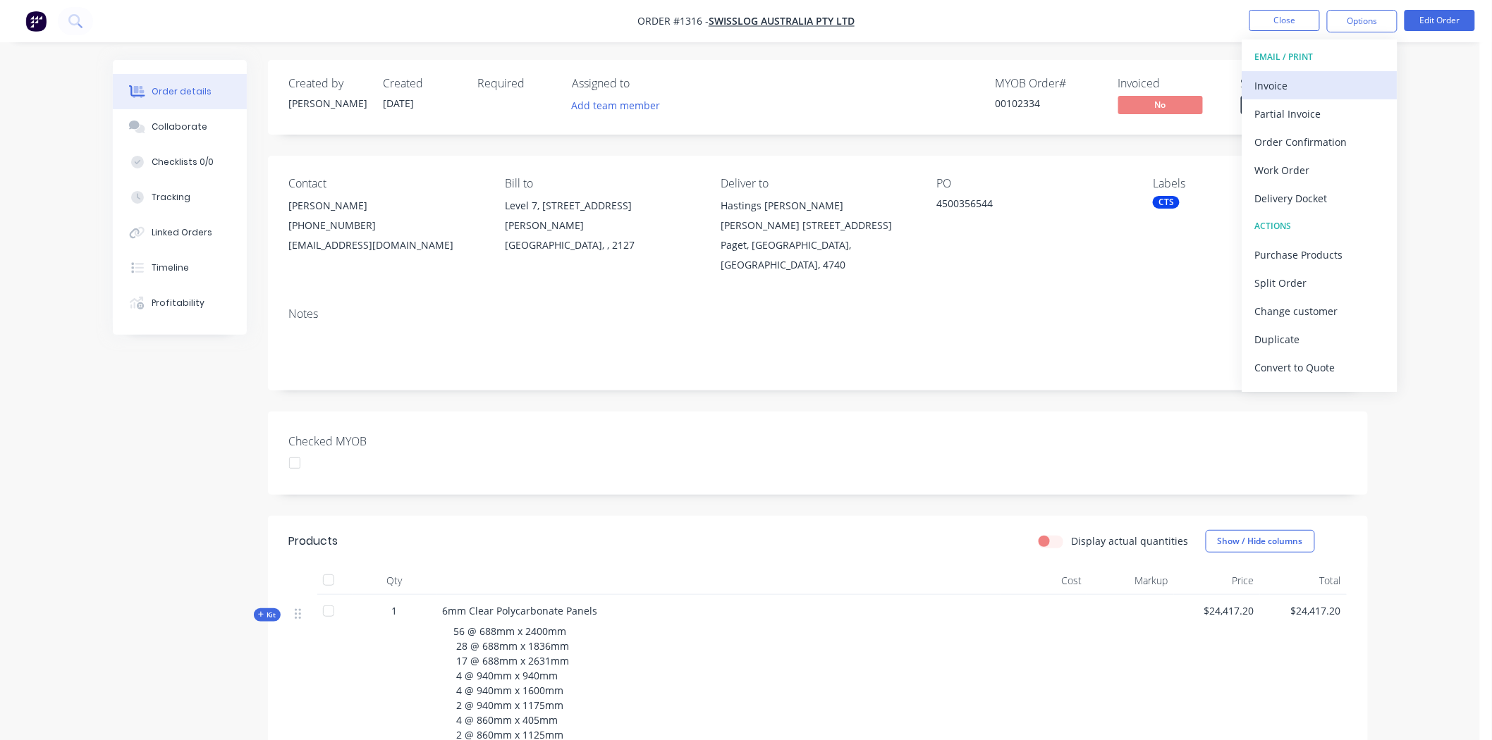
click at [1280, 87] on div "Invoice" at bounding box center [1320, 85] width 130 height 20
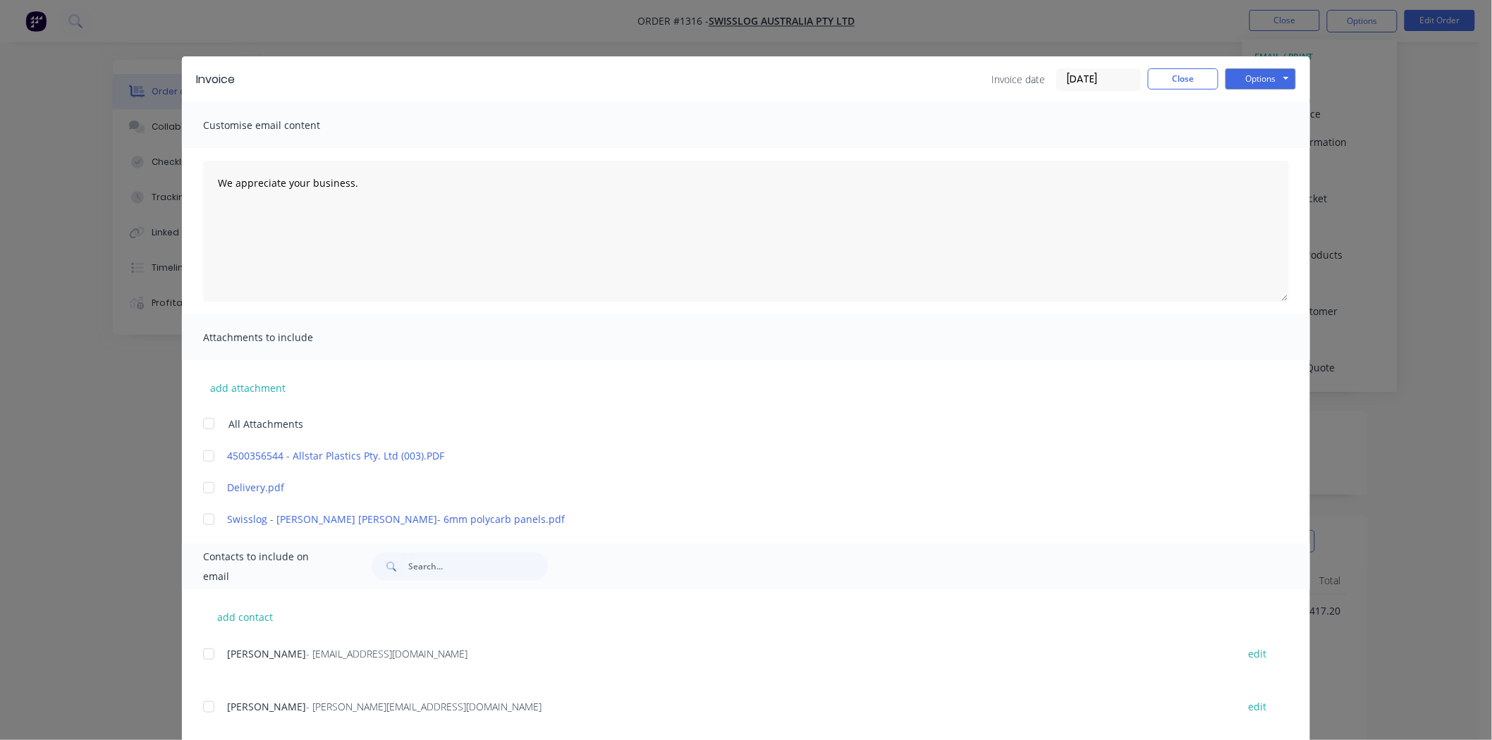
click at [1105, 76] on input "[DATE]" at bounding box center [1098, 79] width 83 height 21
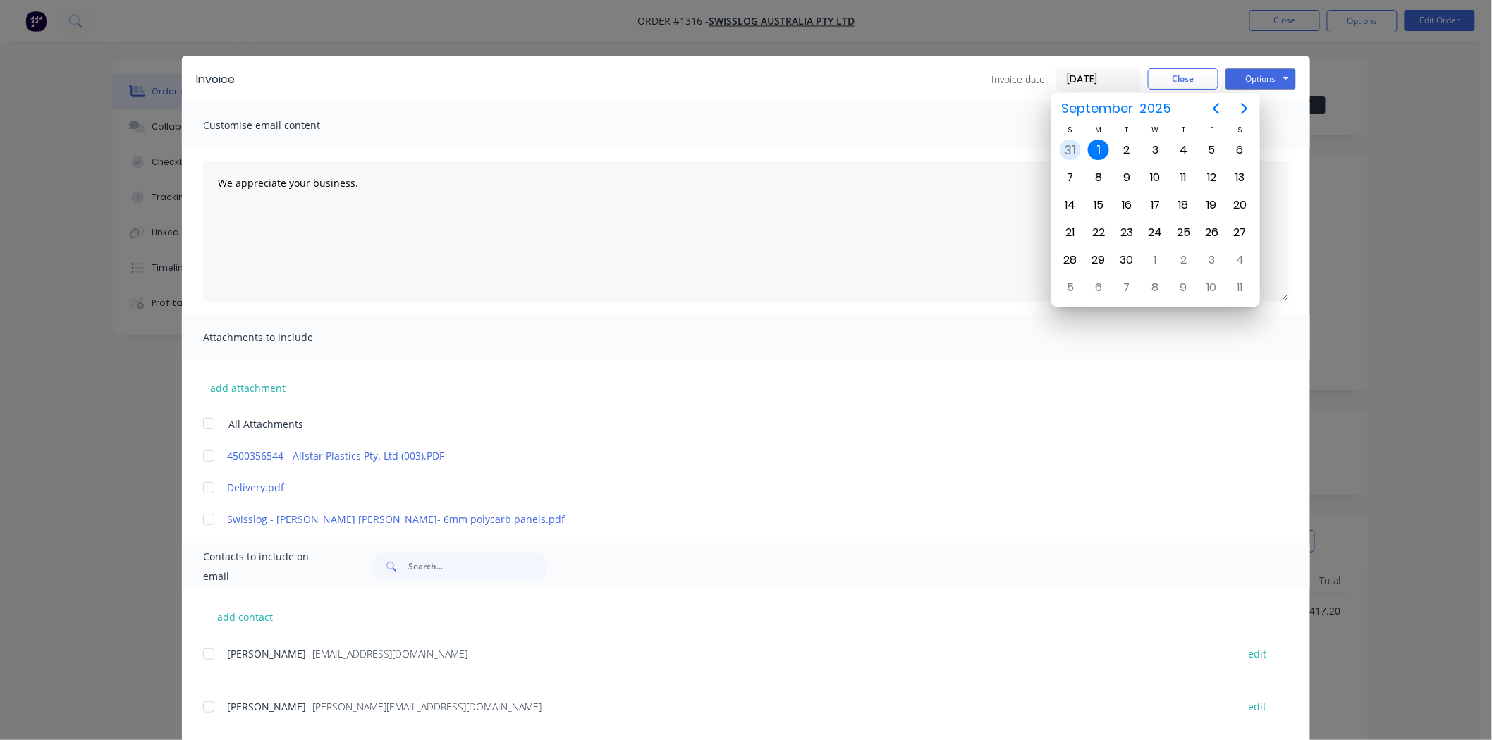
click at [1070, 148] on div "31" at bounding box center [1070, 150] width 21 height 21
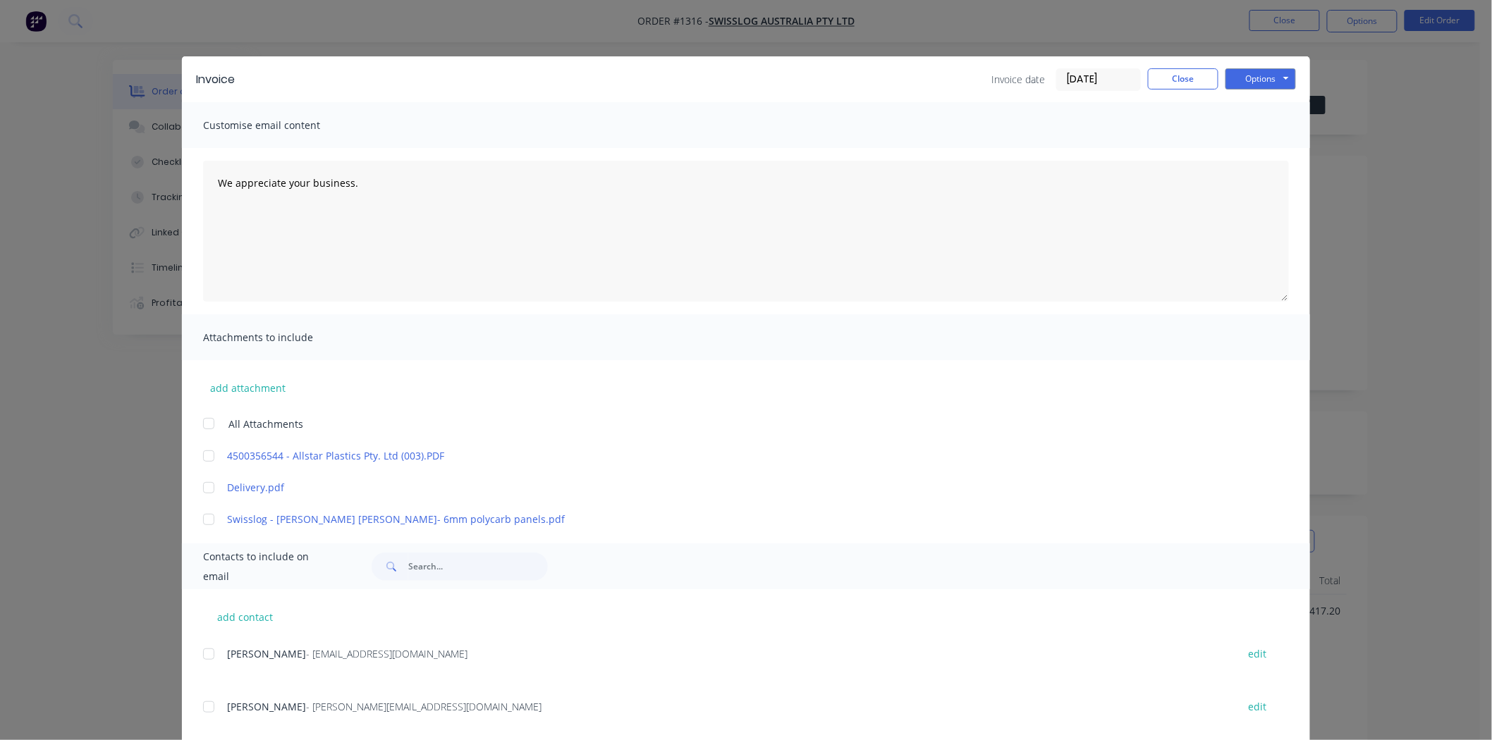
click at [1097, 82] on input "31/08/25" at bounding box center [1098, 79] width 83 height 21
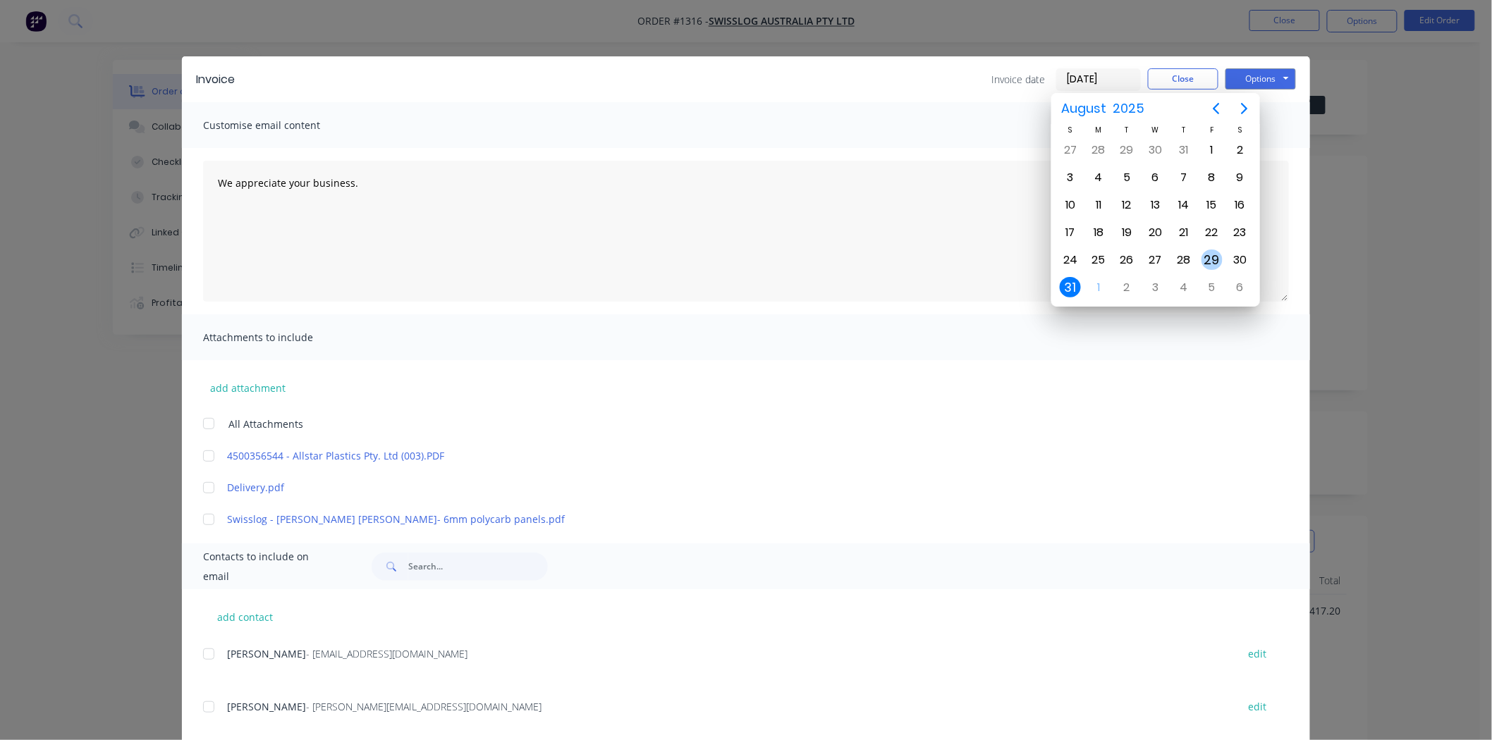
click at [1213, 250] on div "29" at bounding box center [1211, 260] width 21 height 21
type input "[DATE]"
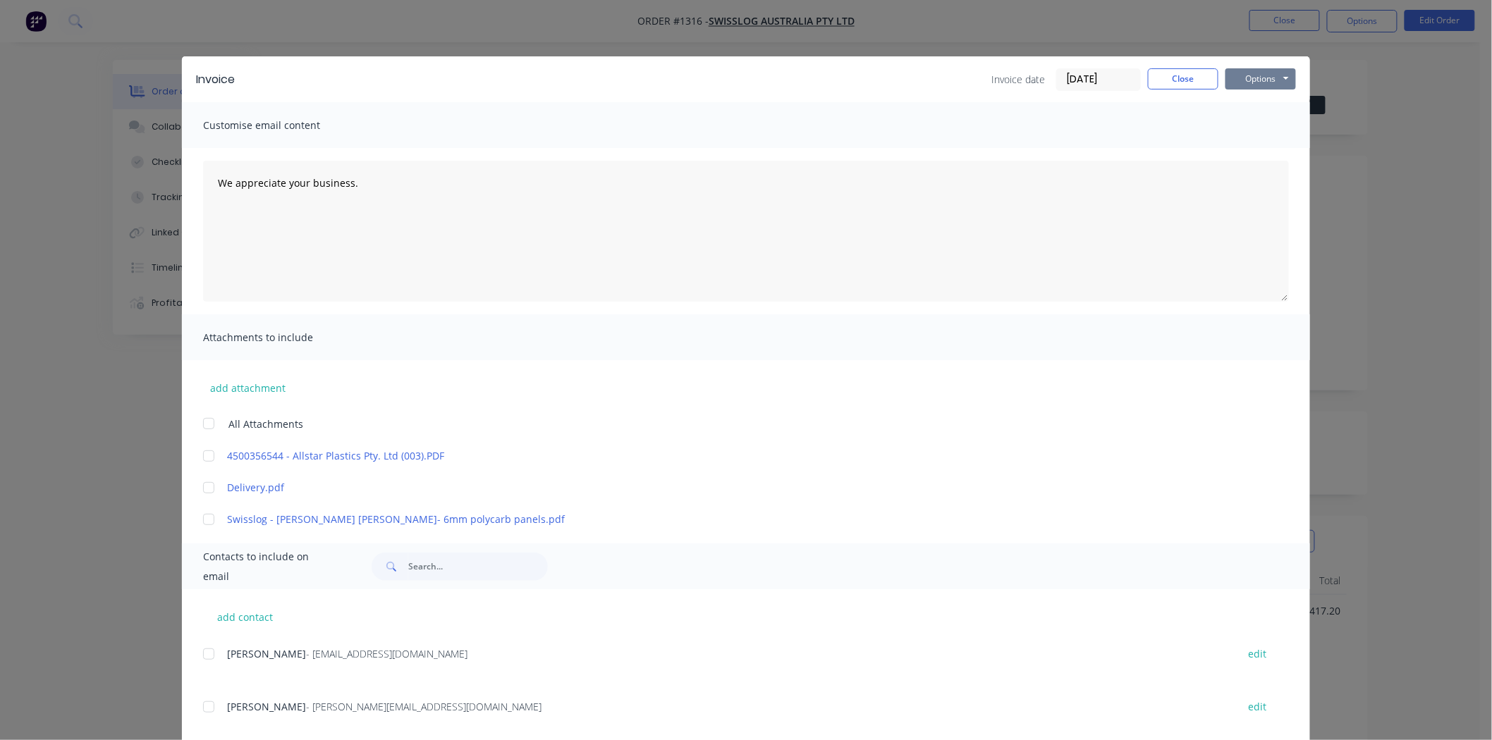
click at [1258, 74] on button "Options" at bounding box center [1260, 78] width 71 height 21
click at [1259, 123] on button "Print" at bounding box center [1270, 127] width 90 height 23
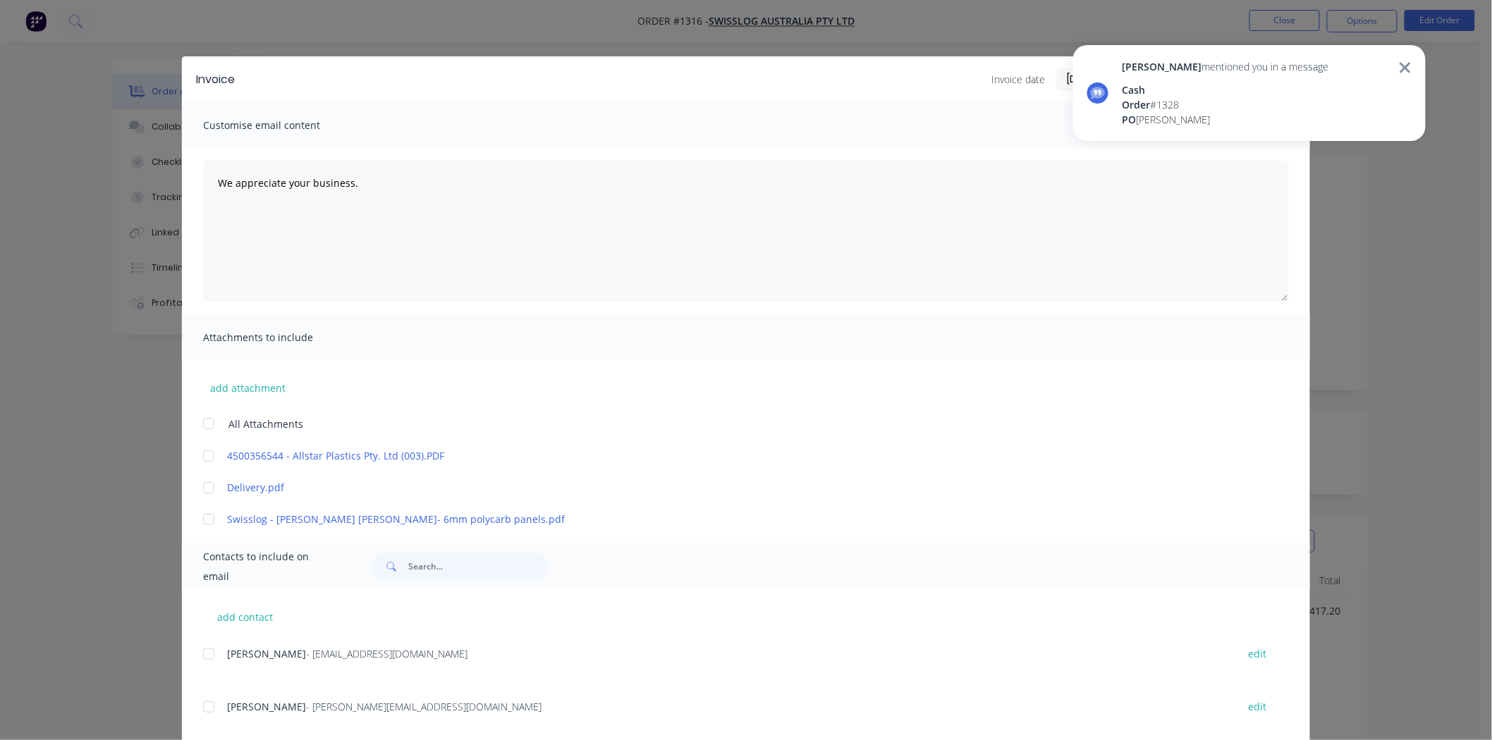
click at [1397, 360] on div "Invoice Invoice date 29/08/25 Close Options Preview Print Email Customise email…" at bounding box center [746, 370] width 1492 height 740
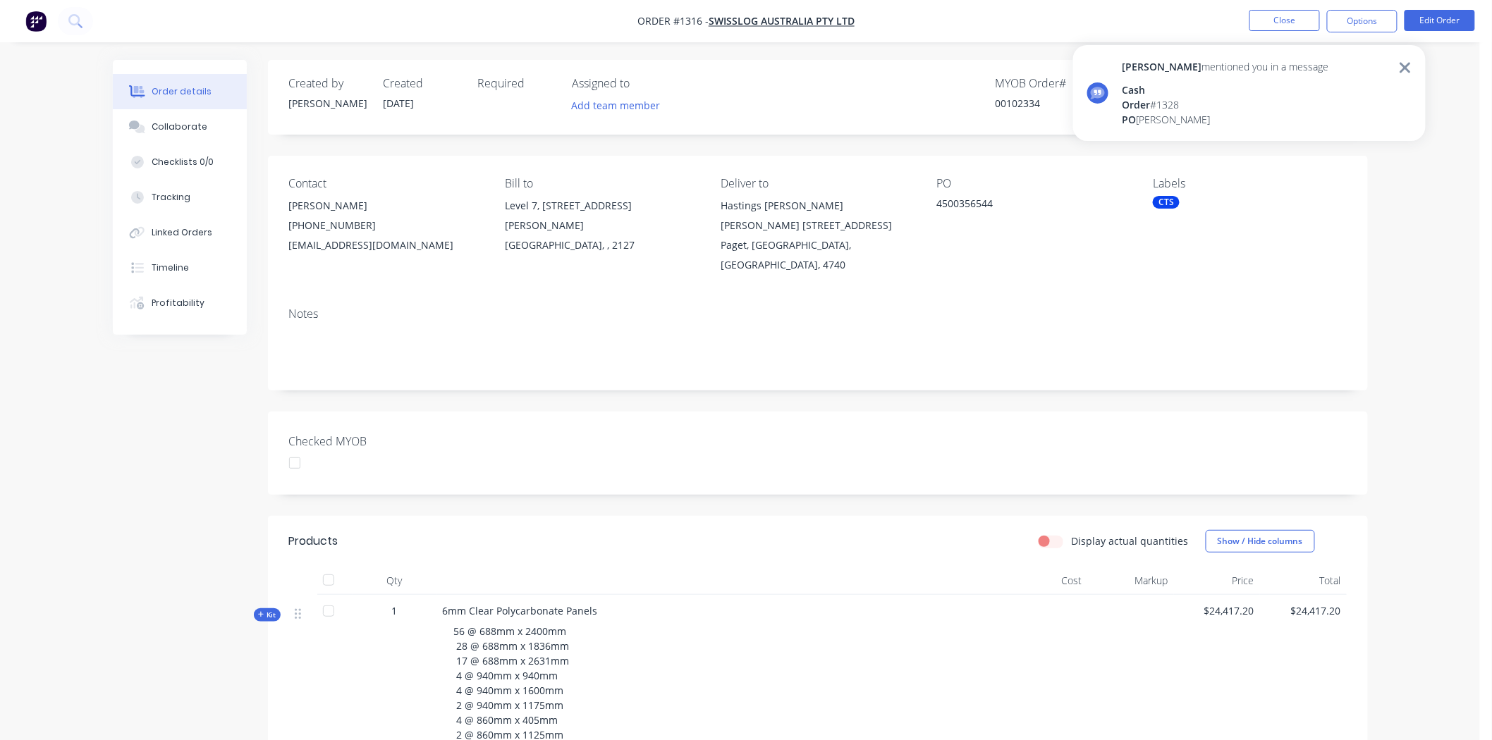
click at [1411, 68] on icon at bounding box center [1405, 67] width 13 height 17
click at [1305, 107] on span "Submitted" at bounding box center [1283, 105] width 85 height 18
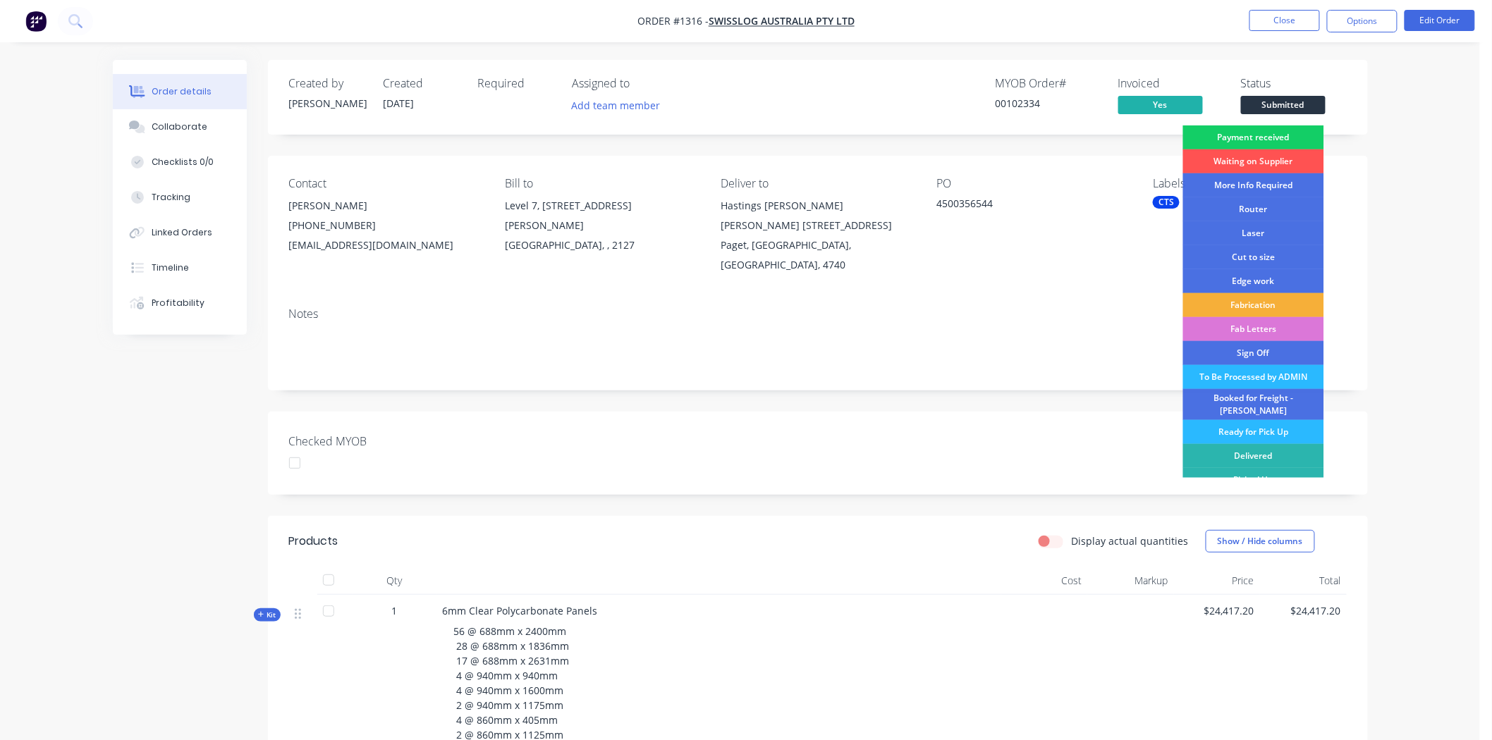
click at [1264, 135] on div "Payment received" at bounding box center [1253, 138] width 141 height 24
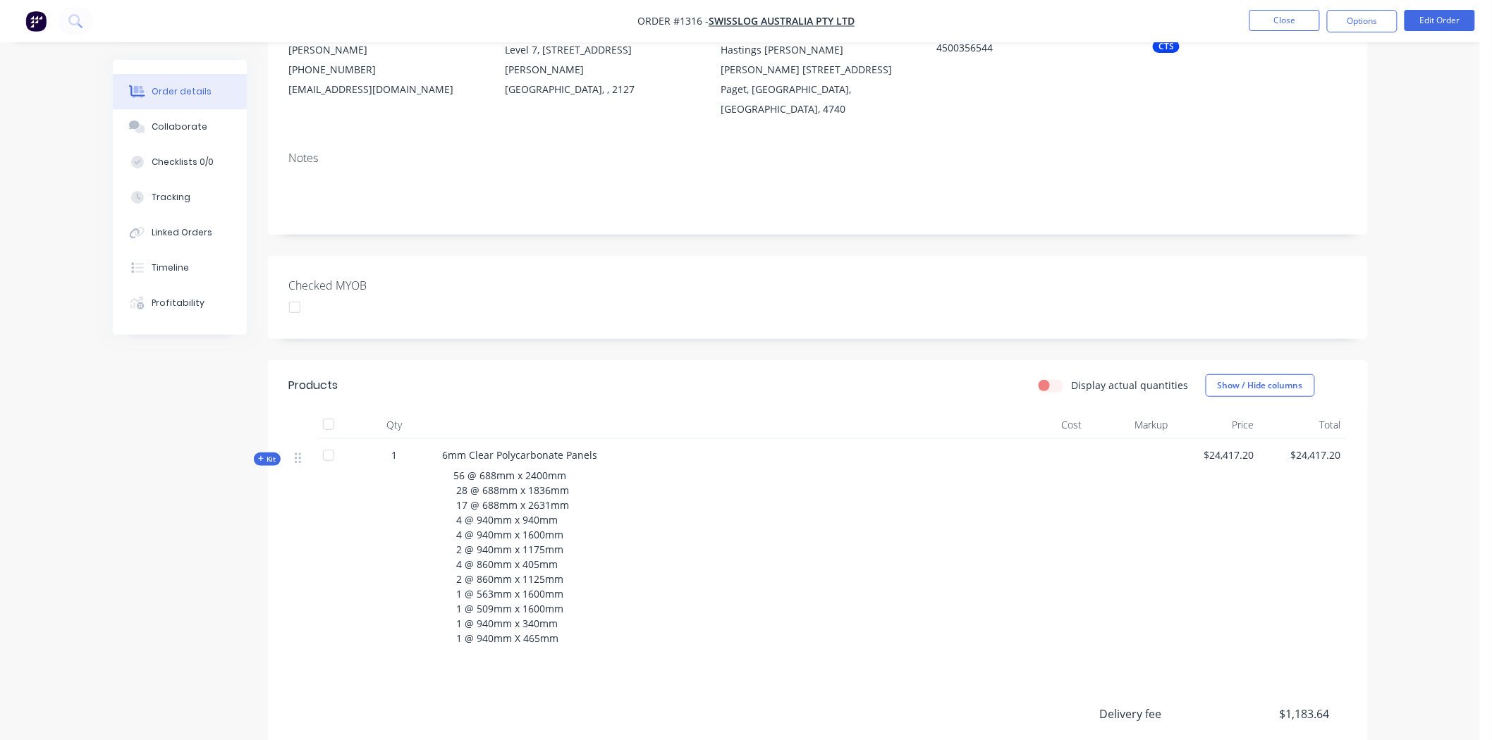
scroll to position [157, 0]
click at [297, 293] on div at bounding box center [295, 307] width 28 height 28
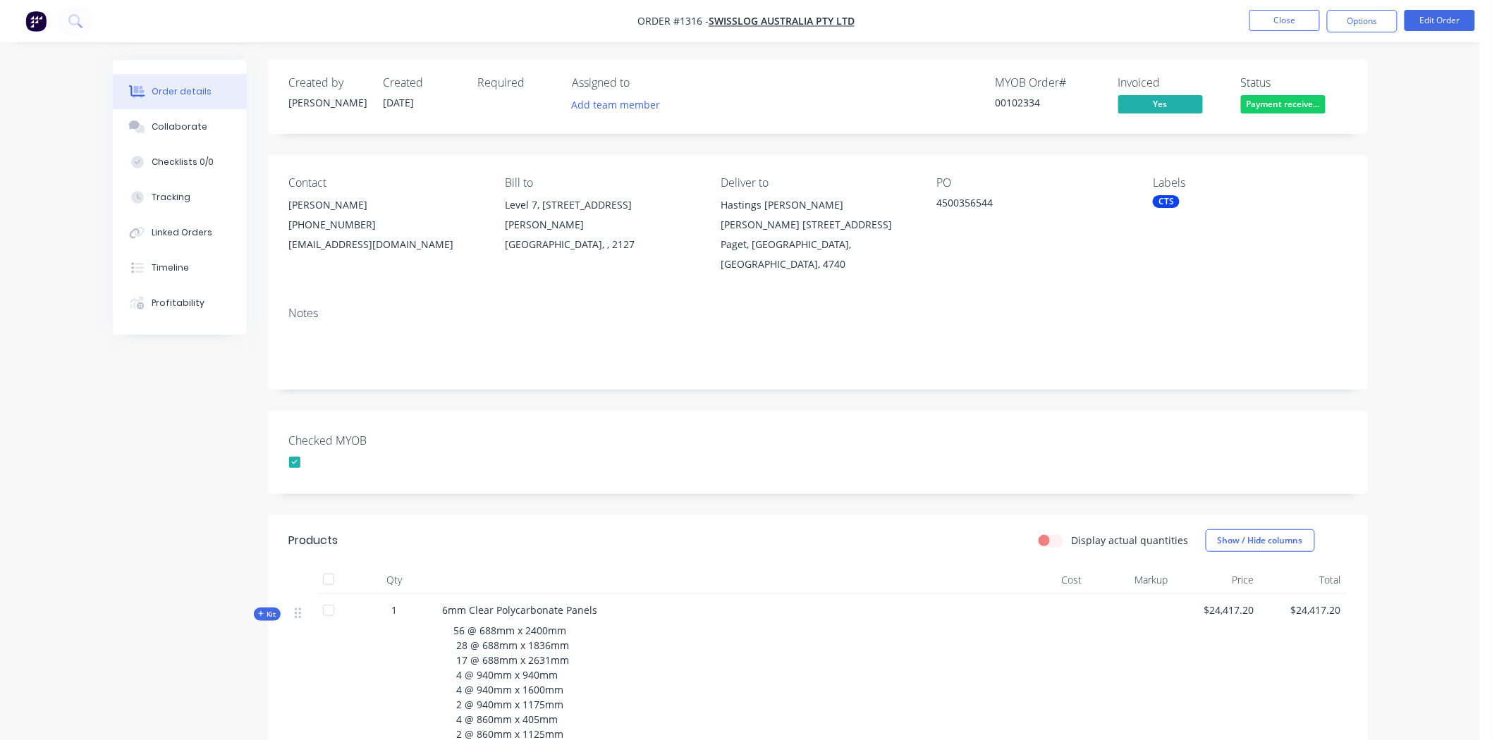
scroll to position [0, 0]
click at [188, 123] on div "Collaborate" at bounding box center [180, 127] width 56 height 13
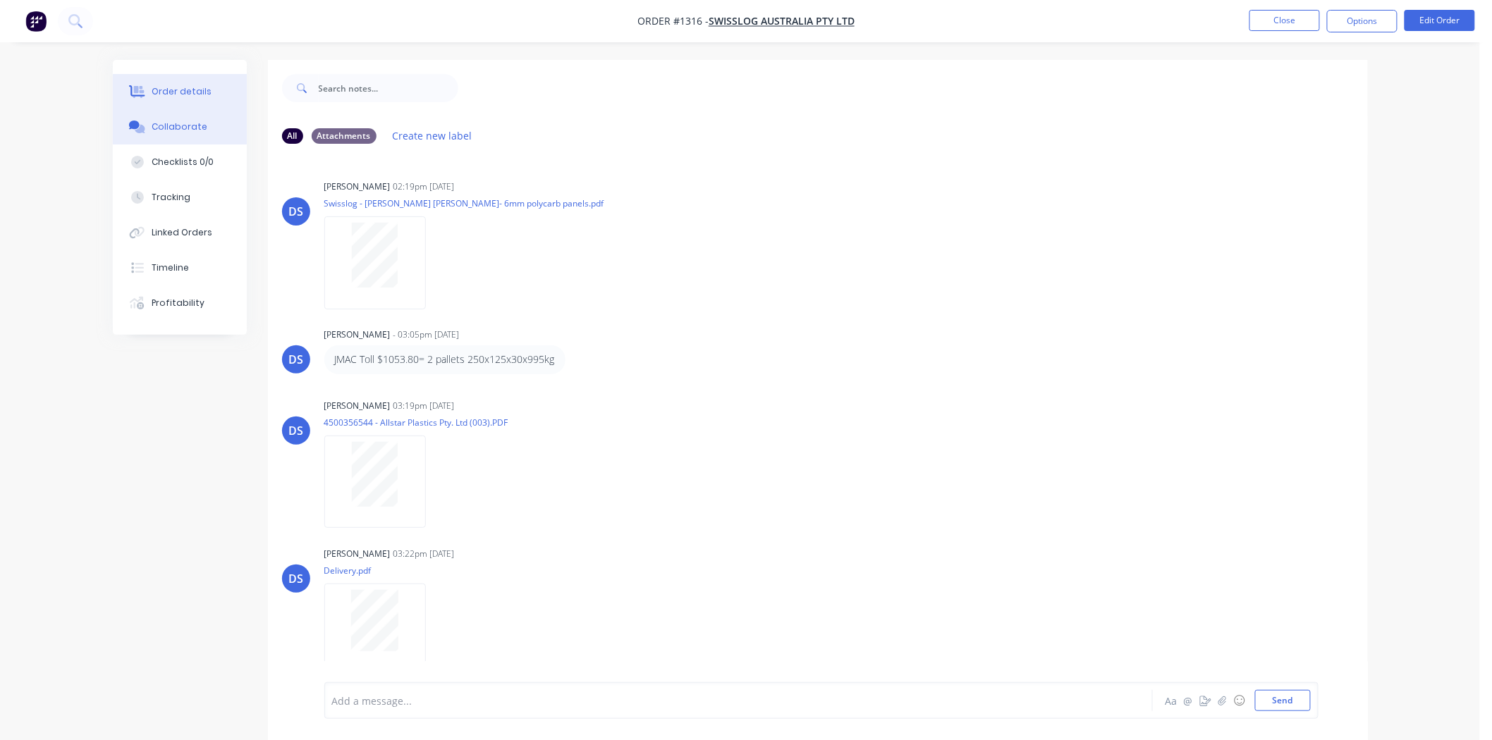
click at [181, 87] on div "Order details" at bounding box center [182, 91] width 60 height 13
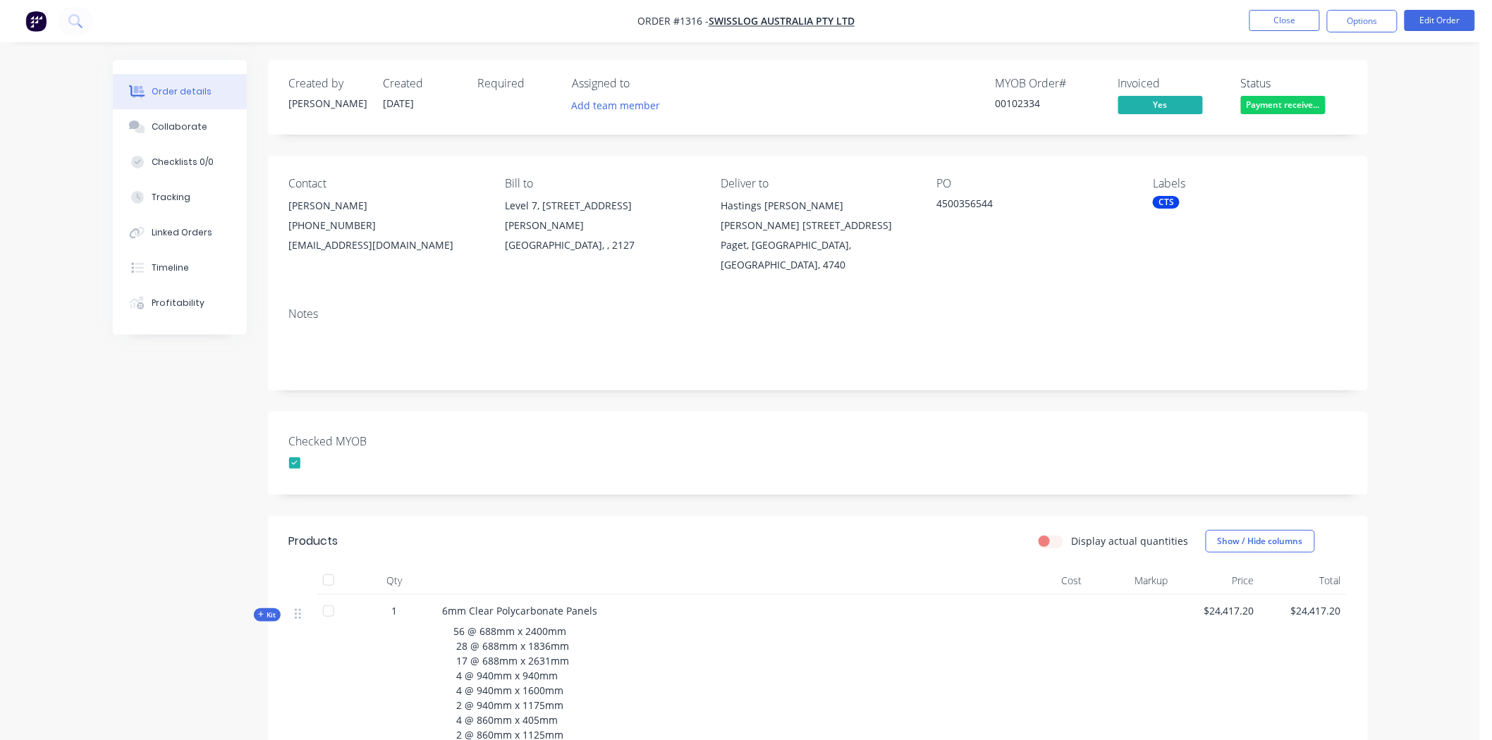
click at [1168, 202] on div "CTS" at bounding box center [1166, 202] width 27 height 13
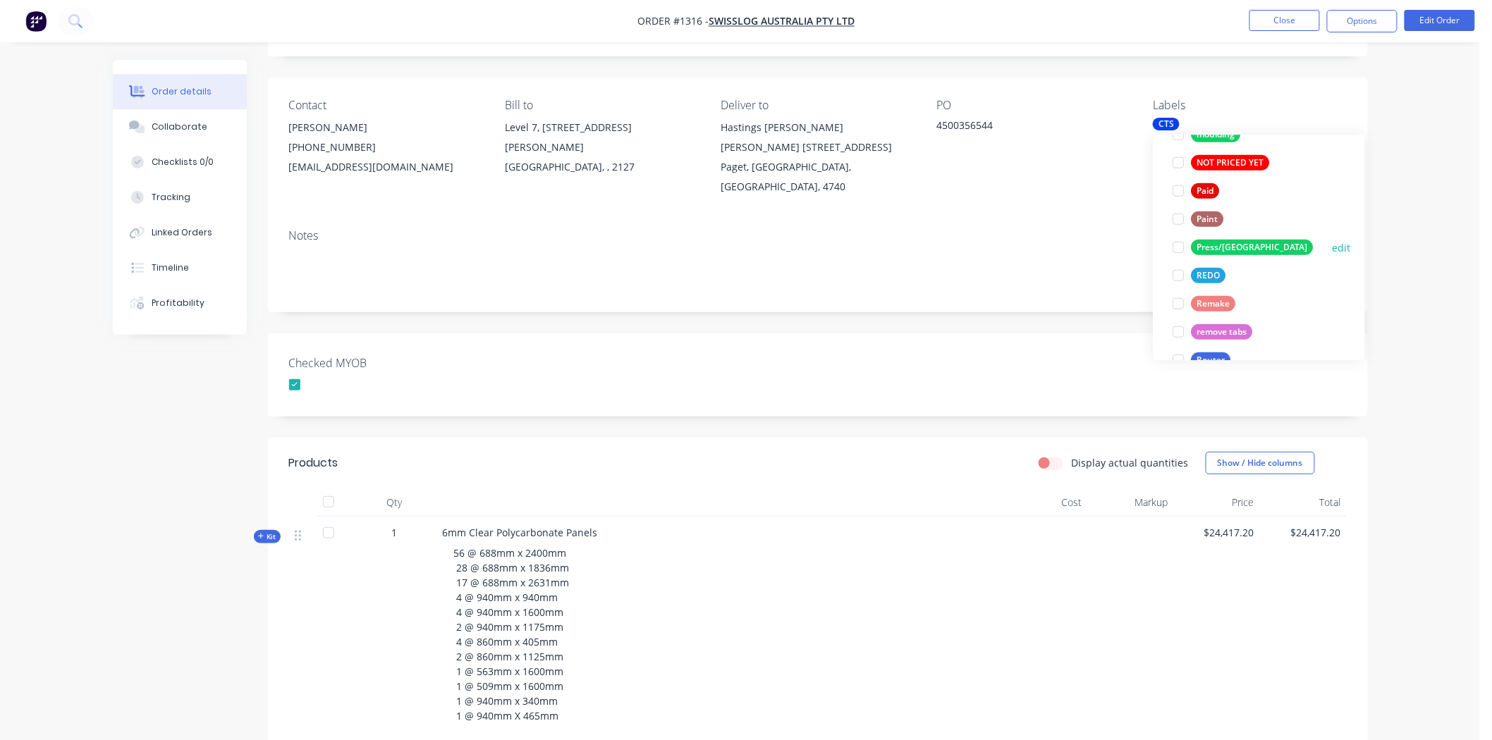
scroll to position [470, 0]
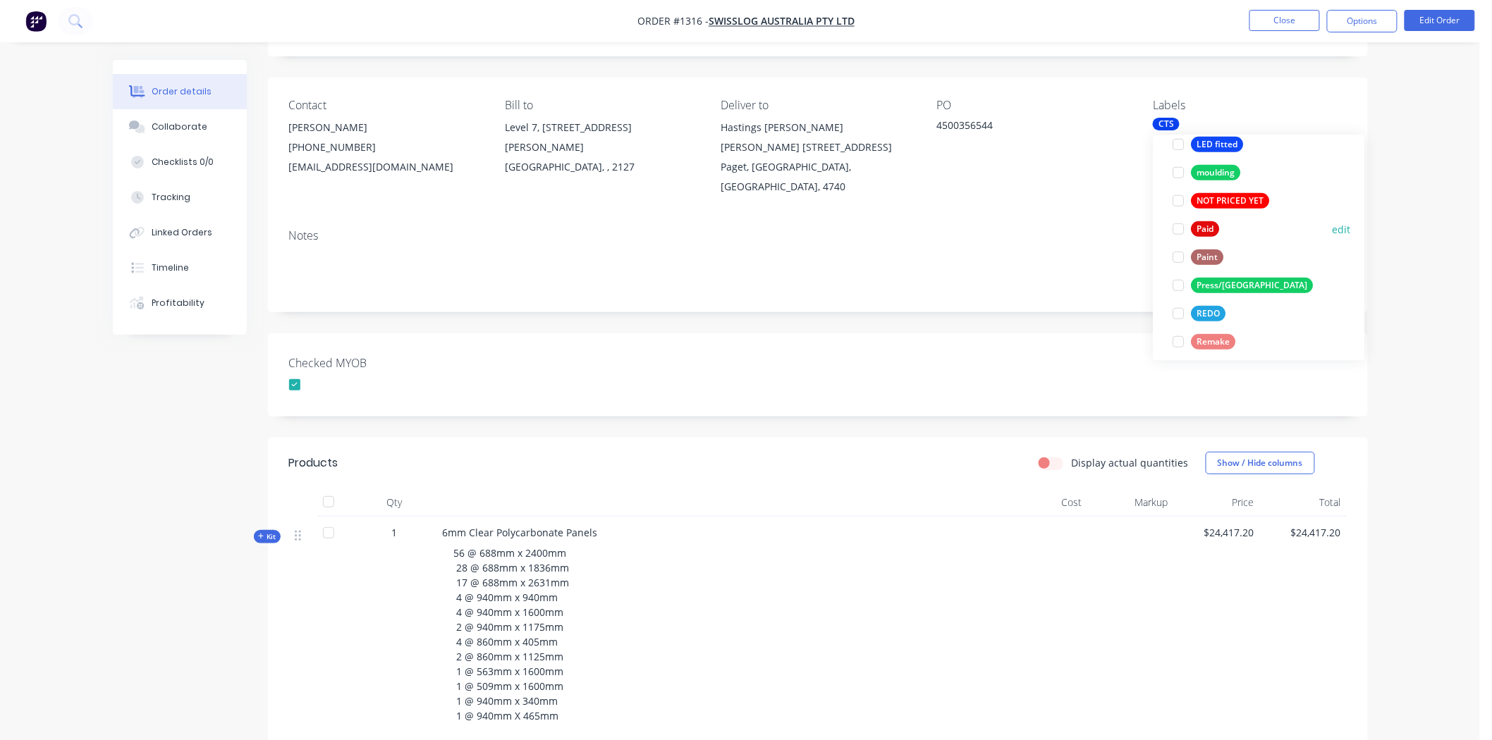
click at [1178, 229] on div at bounding box center [1179, 229] width 28 height 28
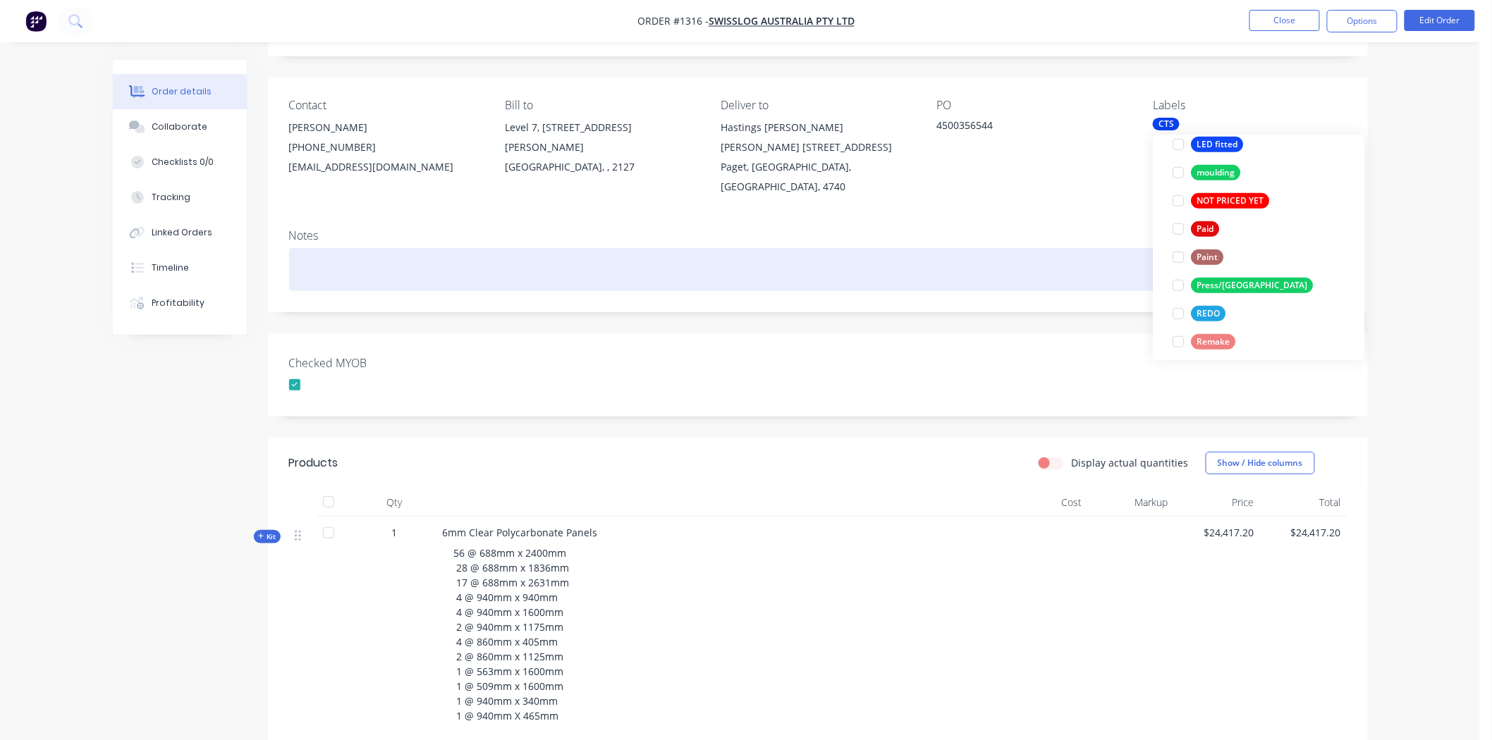
scroll to position [47, 0]
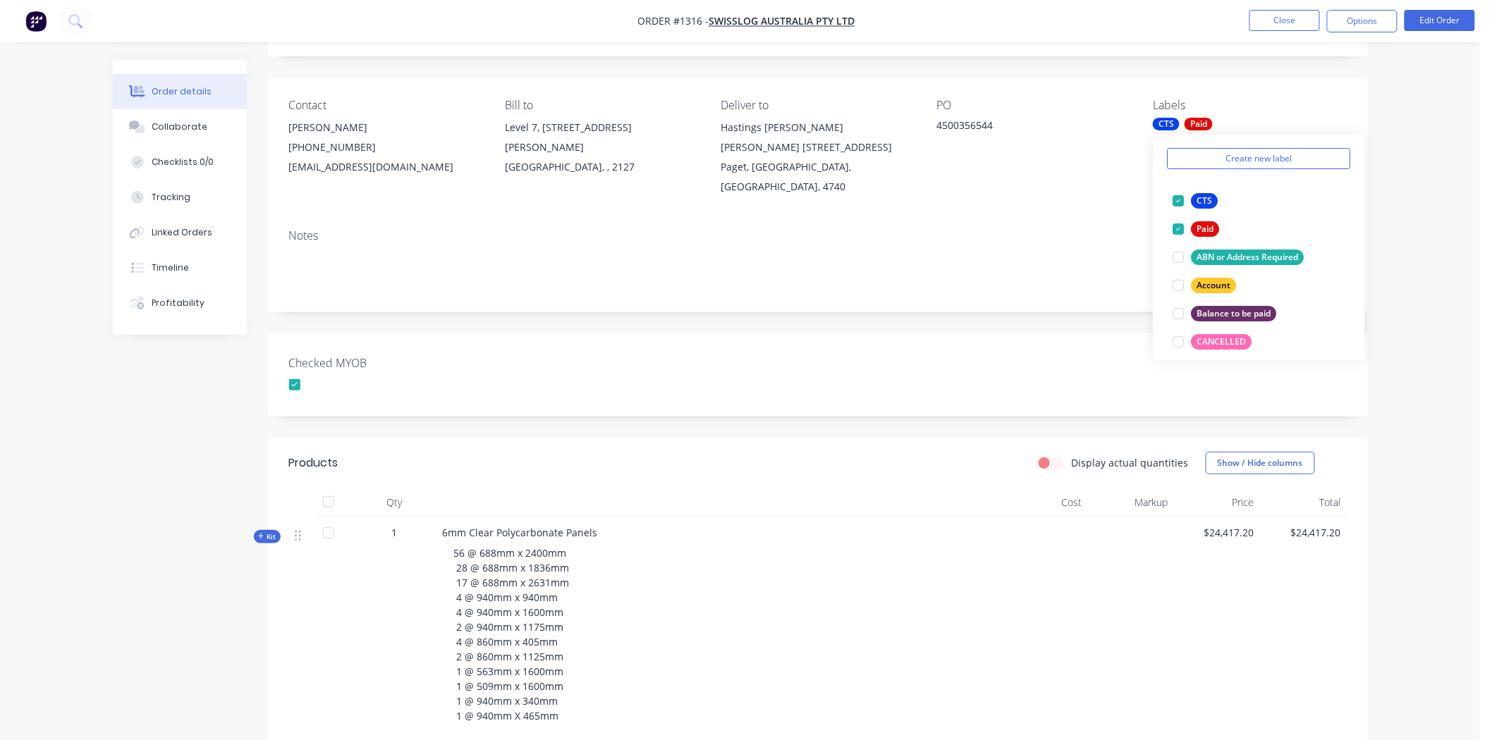
click at [981, 354] on div "Checked MYOB" at bounding box center [818, 375] width 1100 height 83
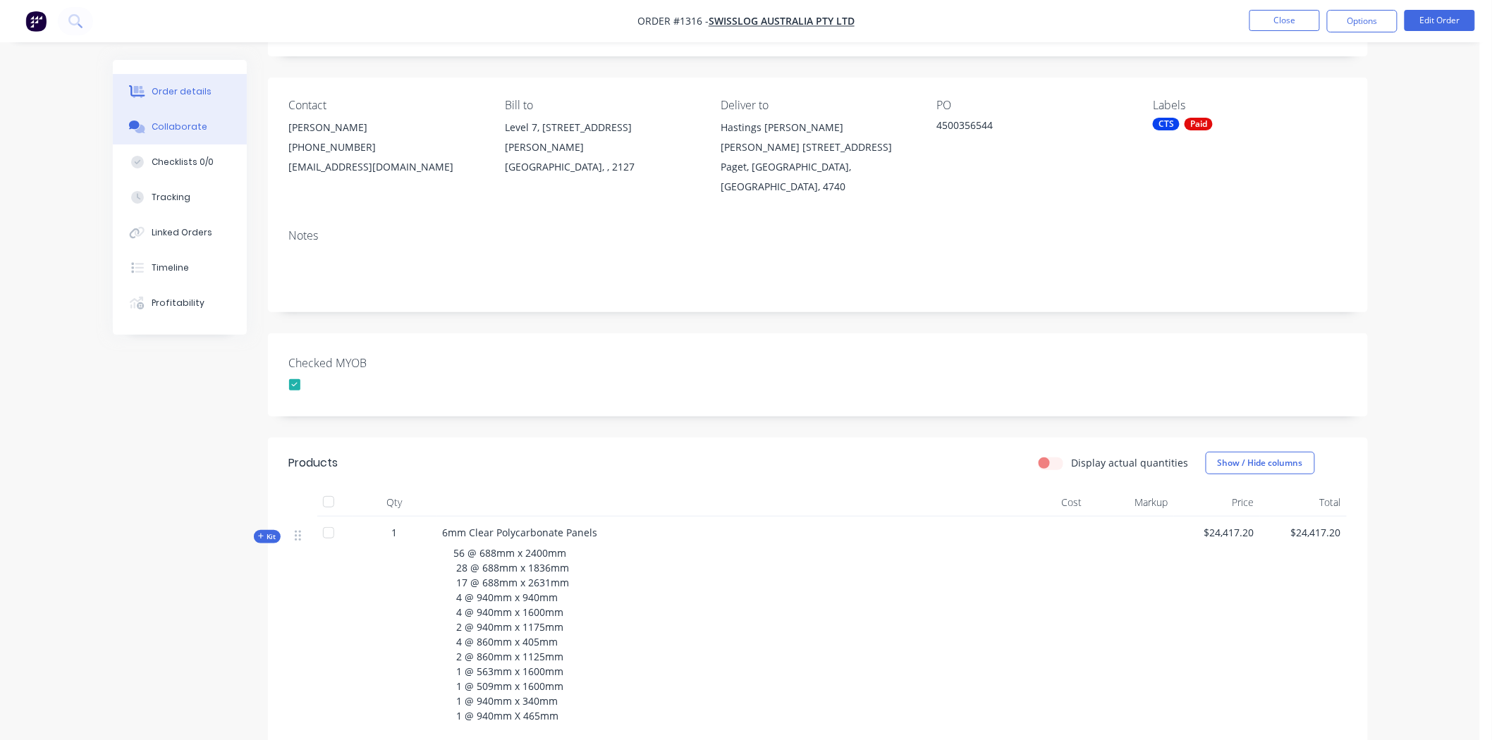
click at [178, 128] on div "Collaborate" at bounding box center [180, 127] width 56 height 13
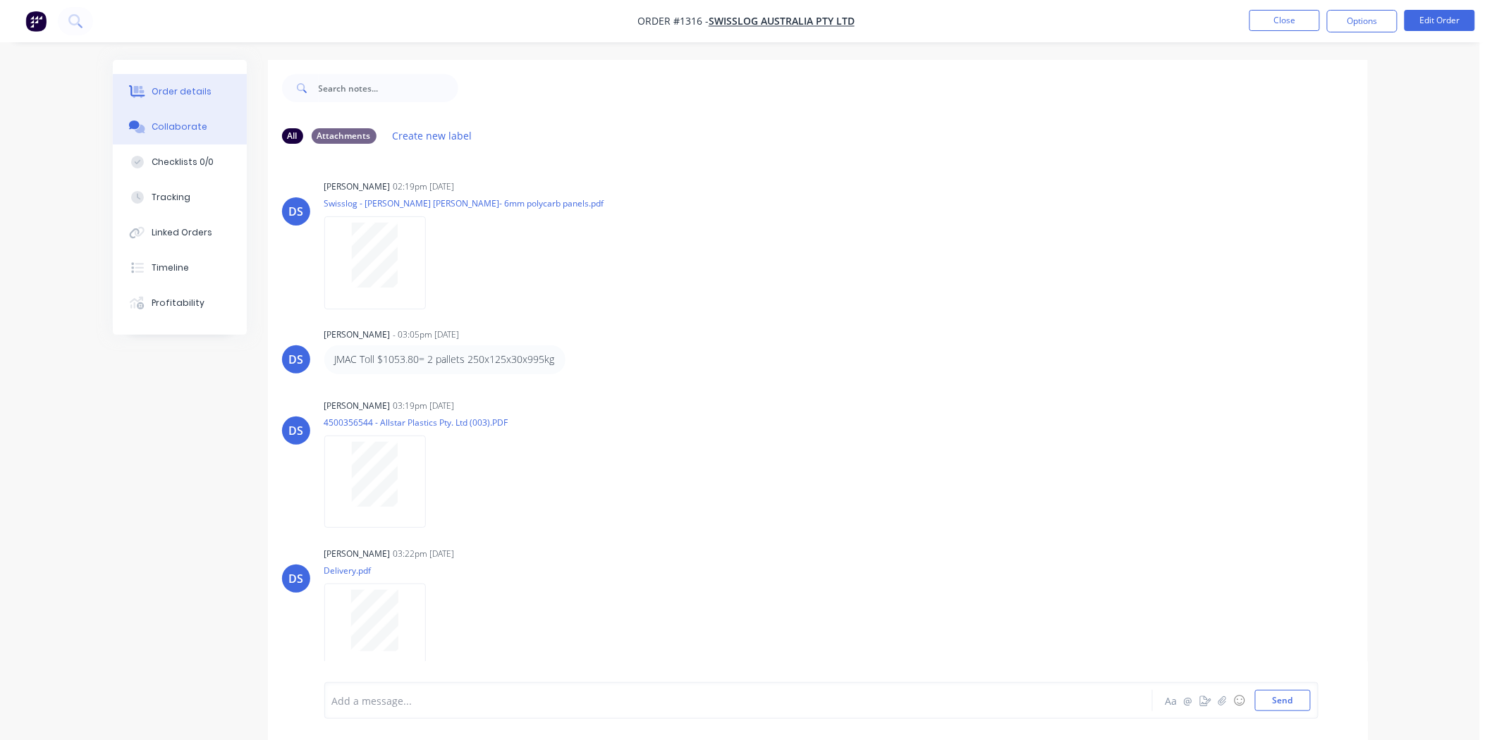
click at [166, 88] on div "Order details" at bounding box center [182, 91] width 60 height 13
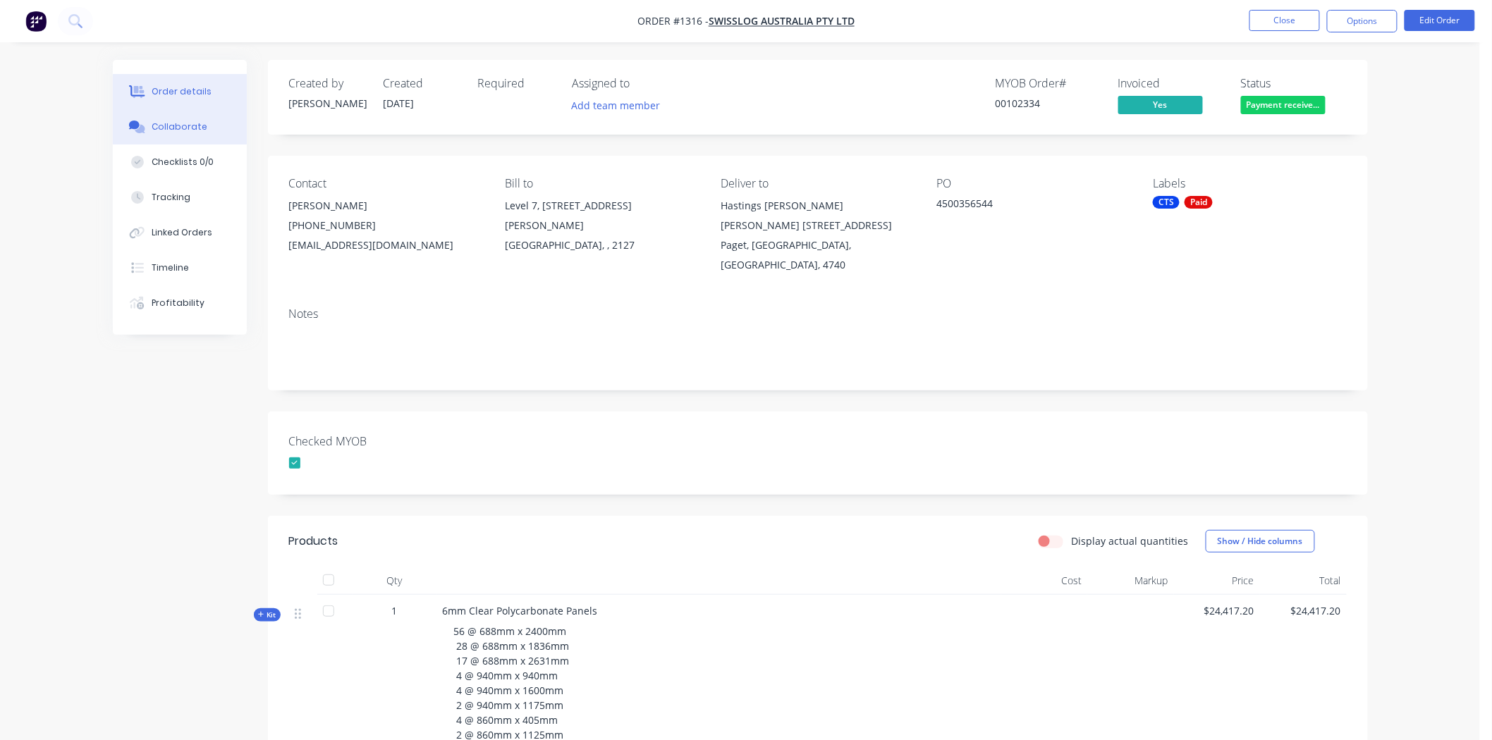
click at [191, 133] on div "Collaborate" at bounding box center [180, 127] width 56 height 13
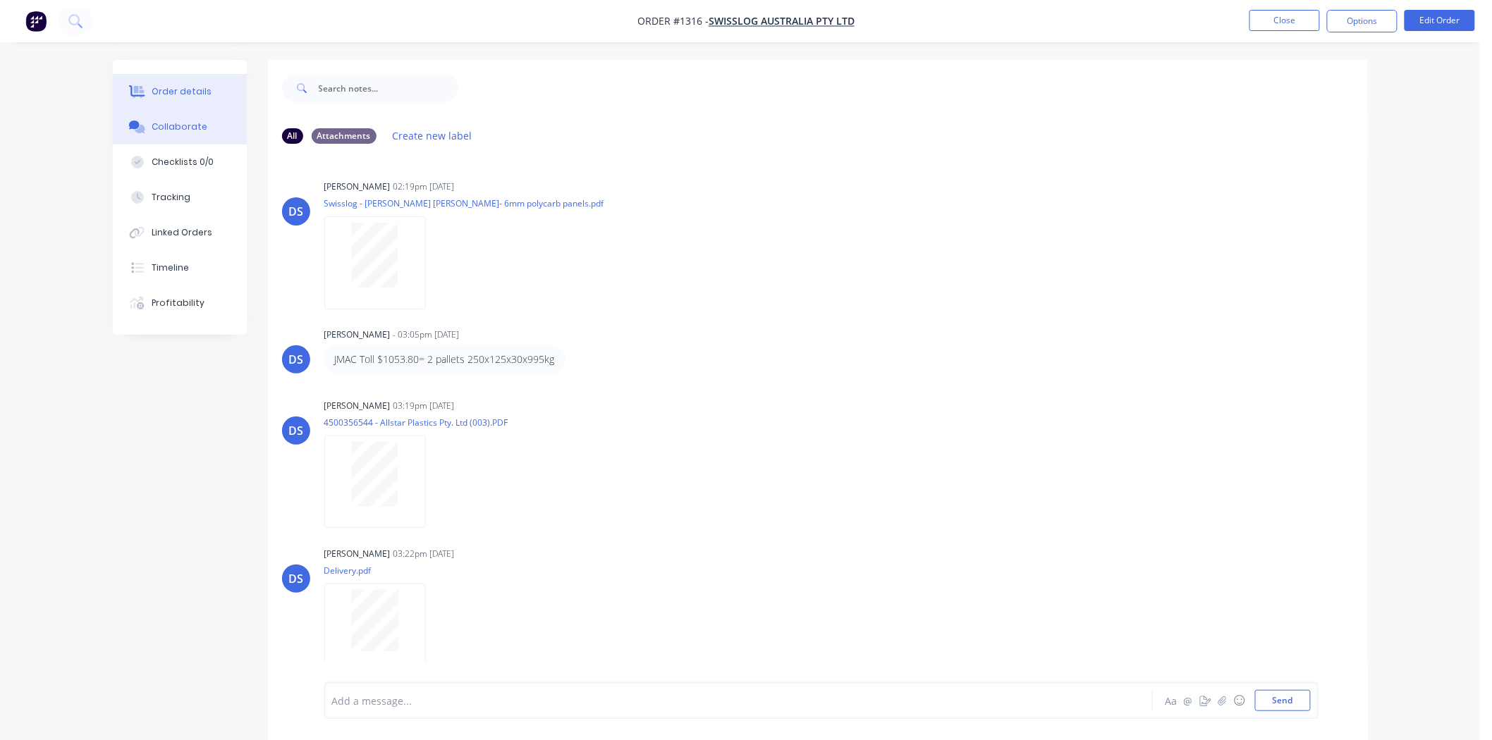
click at [192, 86] on div "Order details" at bounding box center [182, 91] width 60 height 13
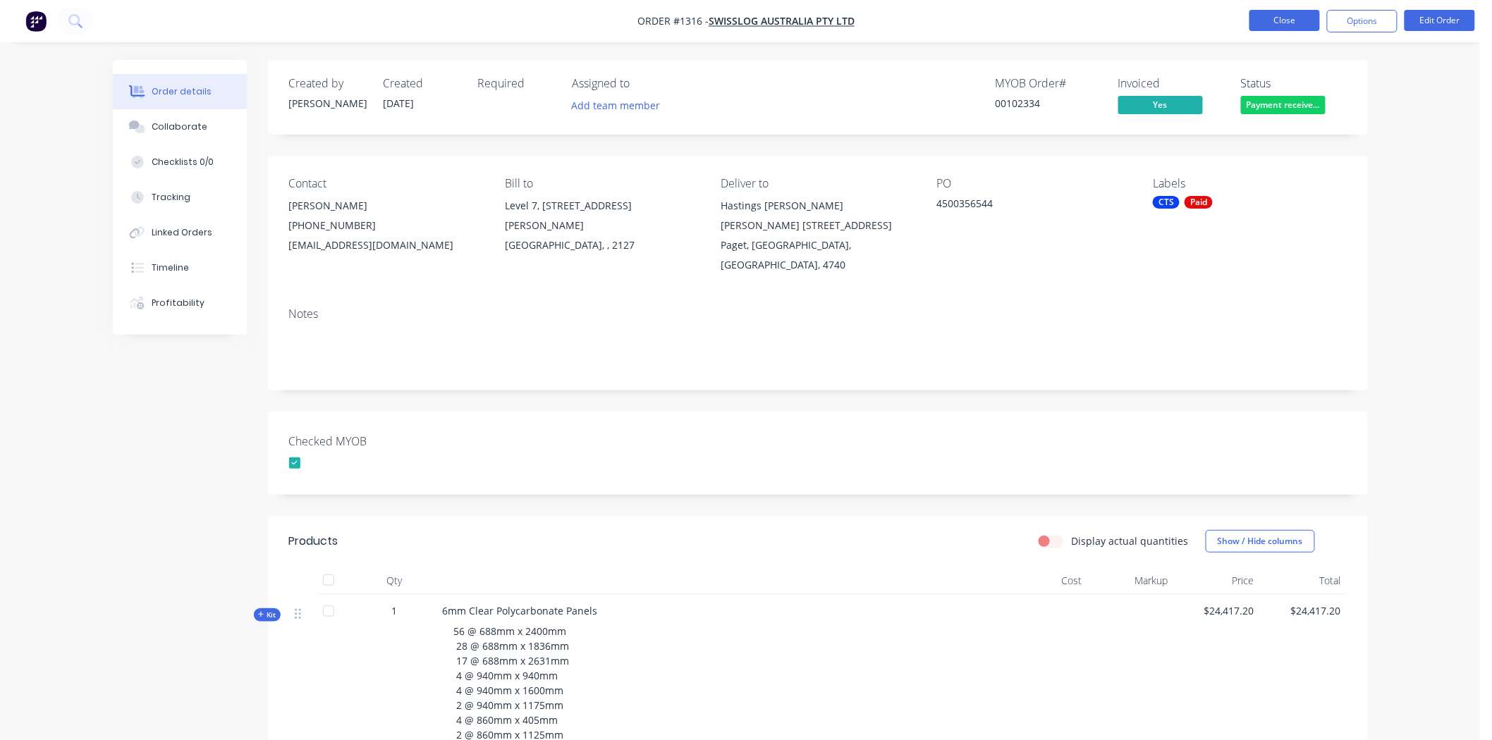
click at [1280, 19] on button "Close" at bounding box center [1284, 20] width 71 height 21
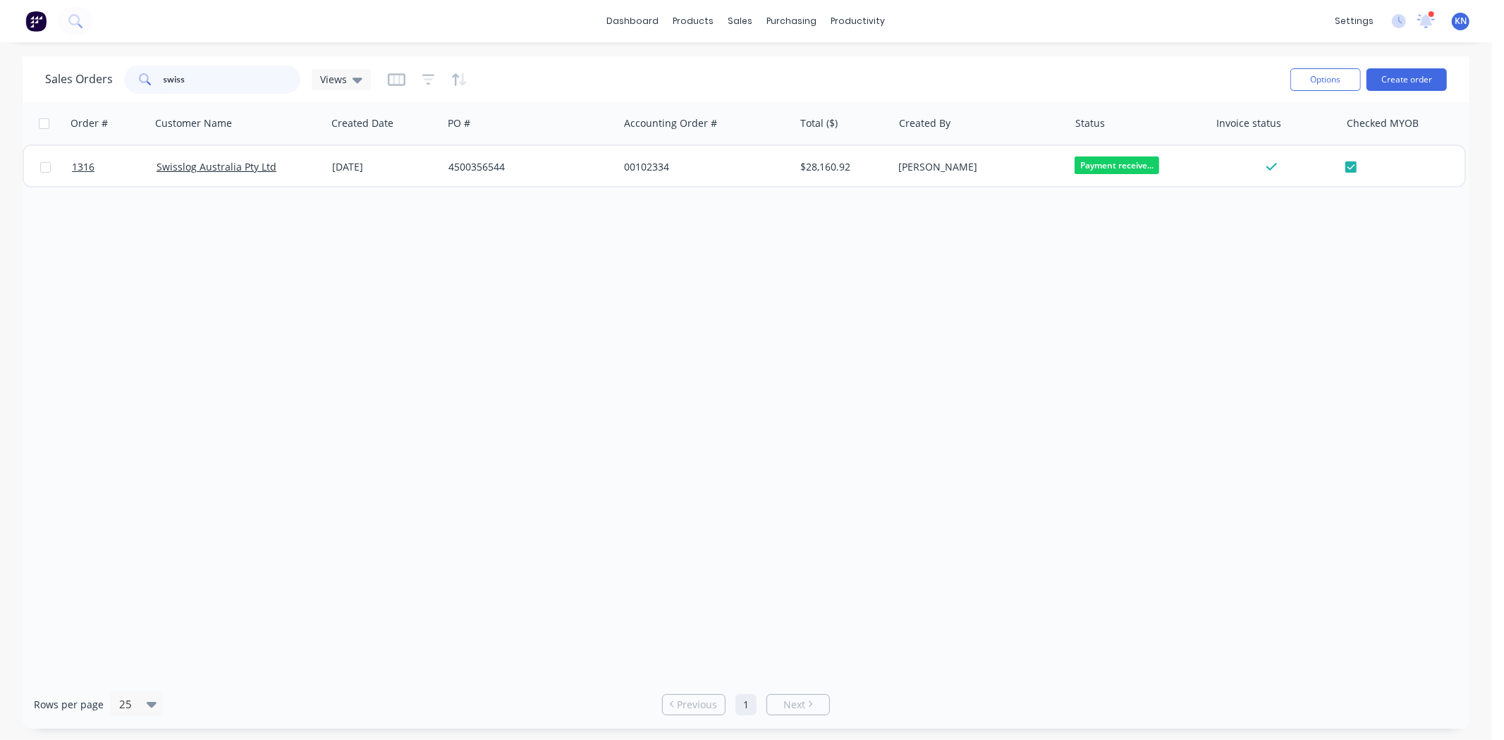
click at [199, 78] on input "swiss" at bounding box center [232, 80] width 137 height 28
type input "s"
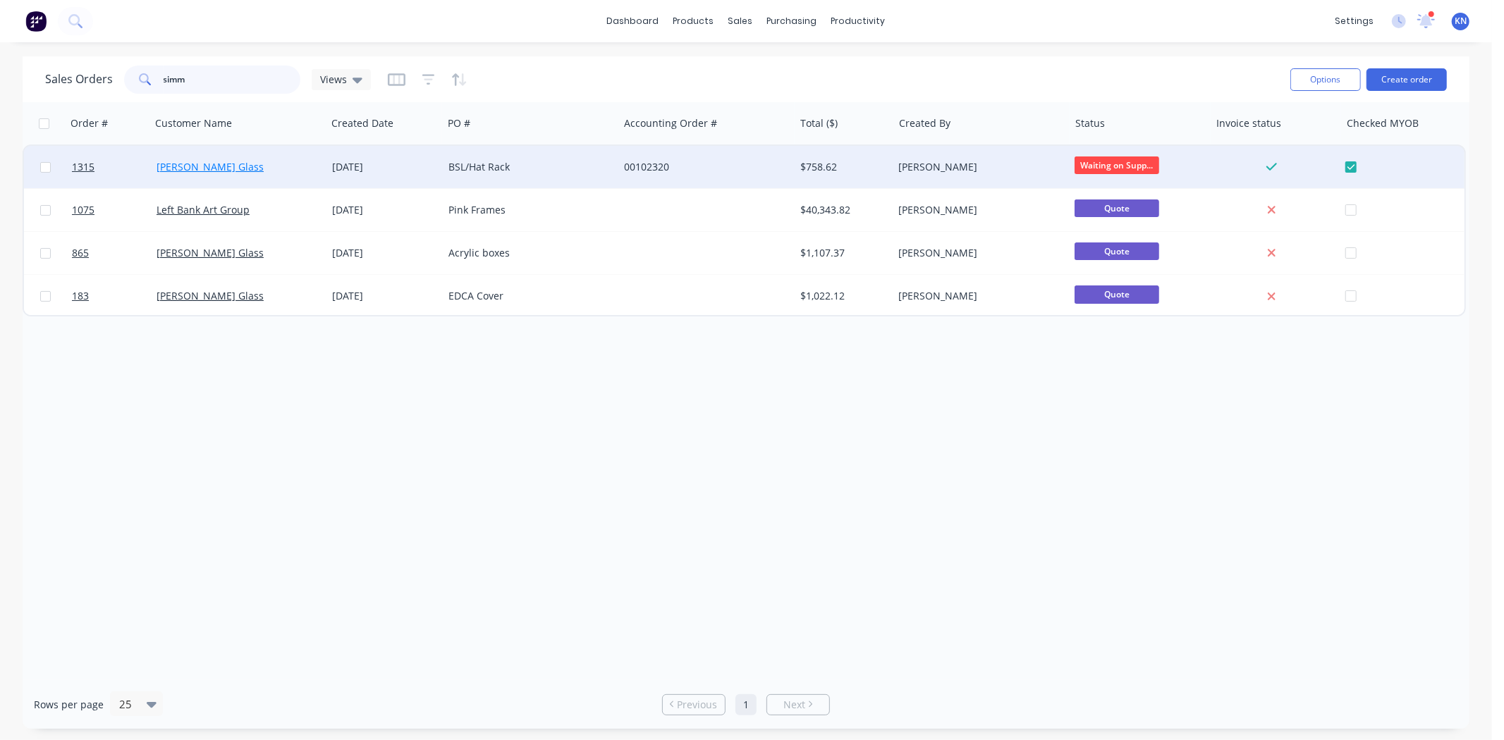
type input "simm"
click at [194, 166] on link "[PERSON_NAME] Glass" at bounding box center [210, 166] width 107 height 13
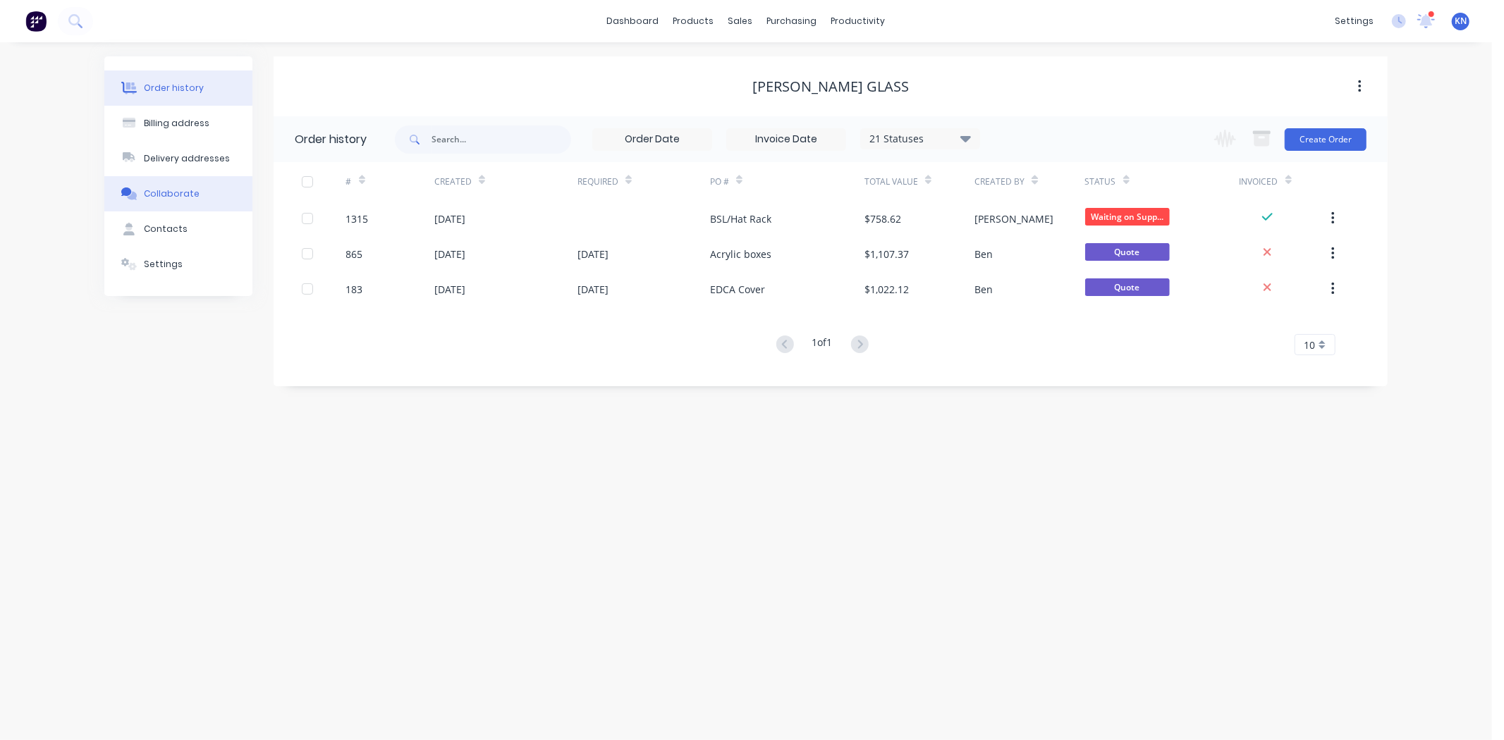
click at [182, 190] on div "Collaborate" at bounding box center [172, 194] width 56 height 13
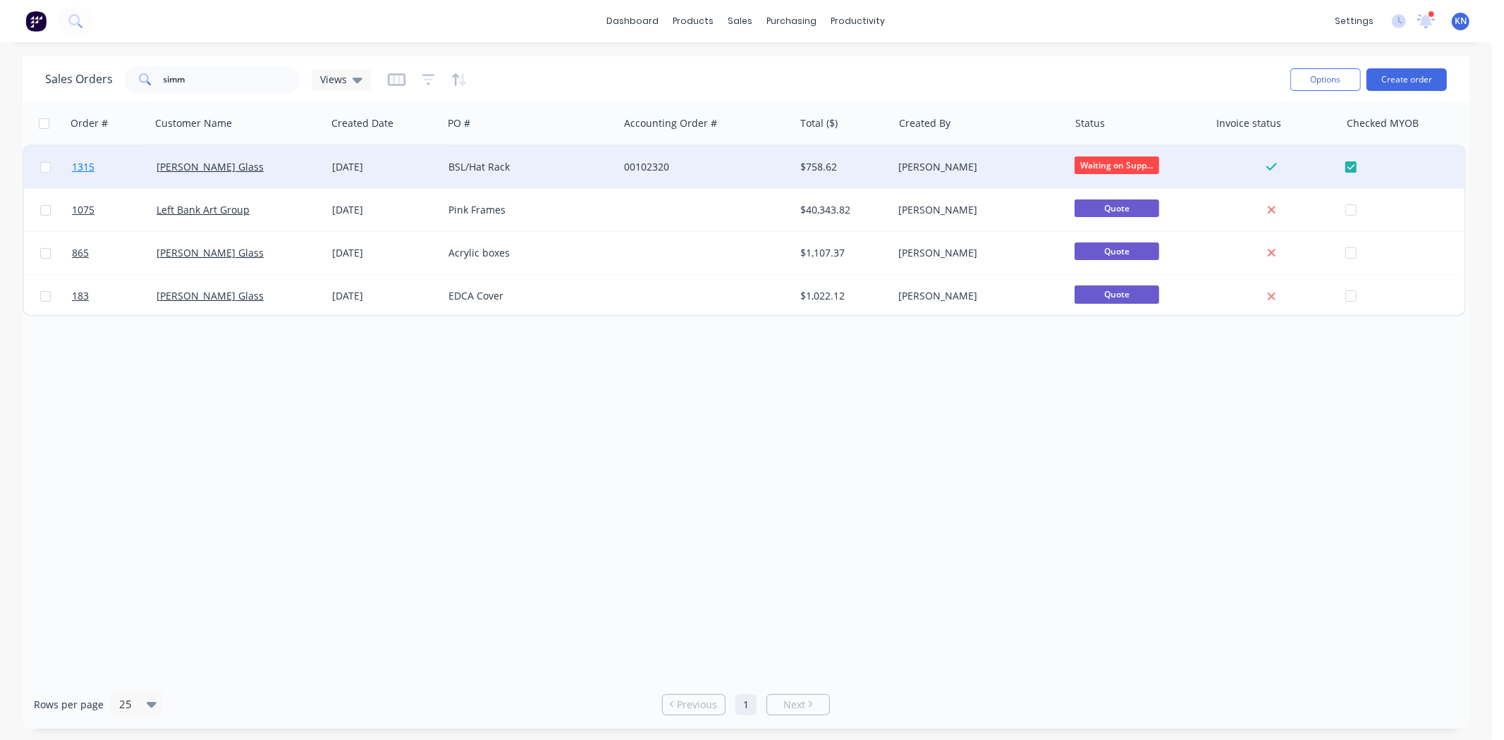
click at [88, 163] on span "1315" at bounding box center [83, 167] width 23 height 14
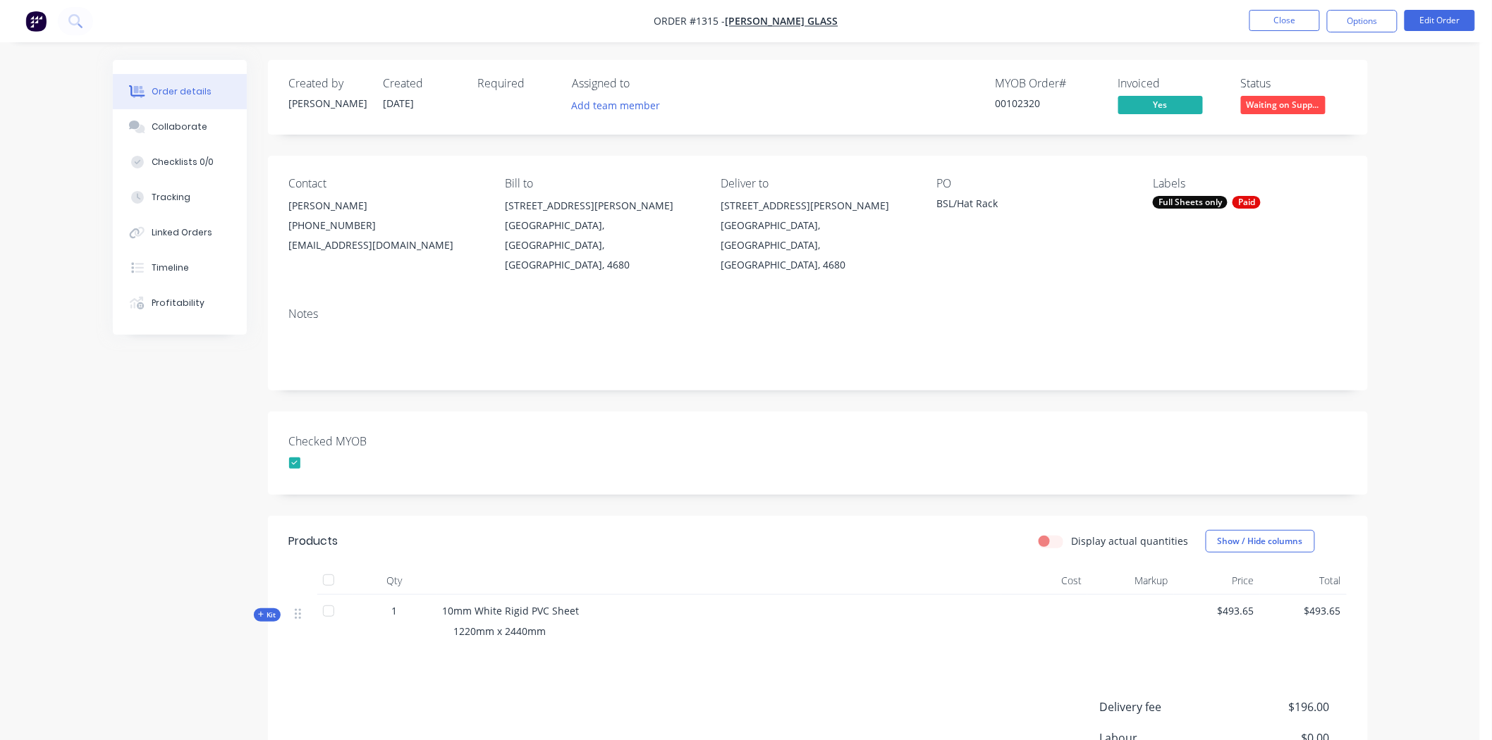
click at [1220, 200] on div "Full Sheets only" at bounding box center [1190, 202] width 75 height 13
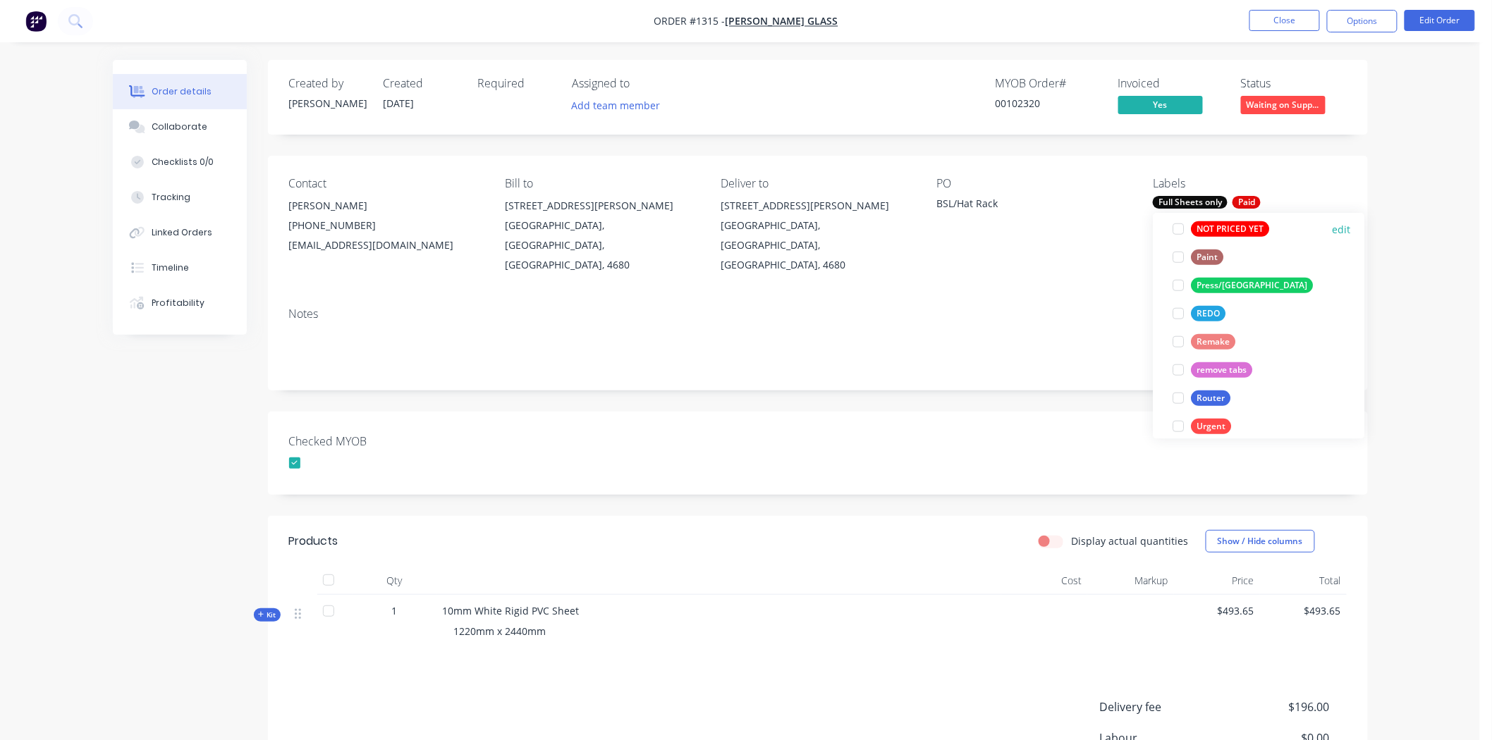
scroll to position [592, 0]
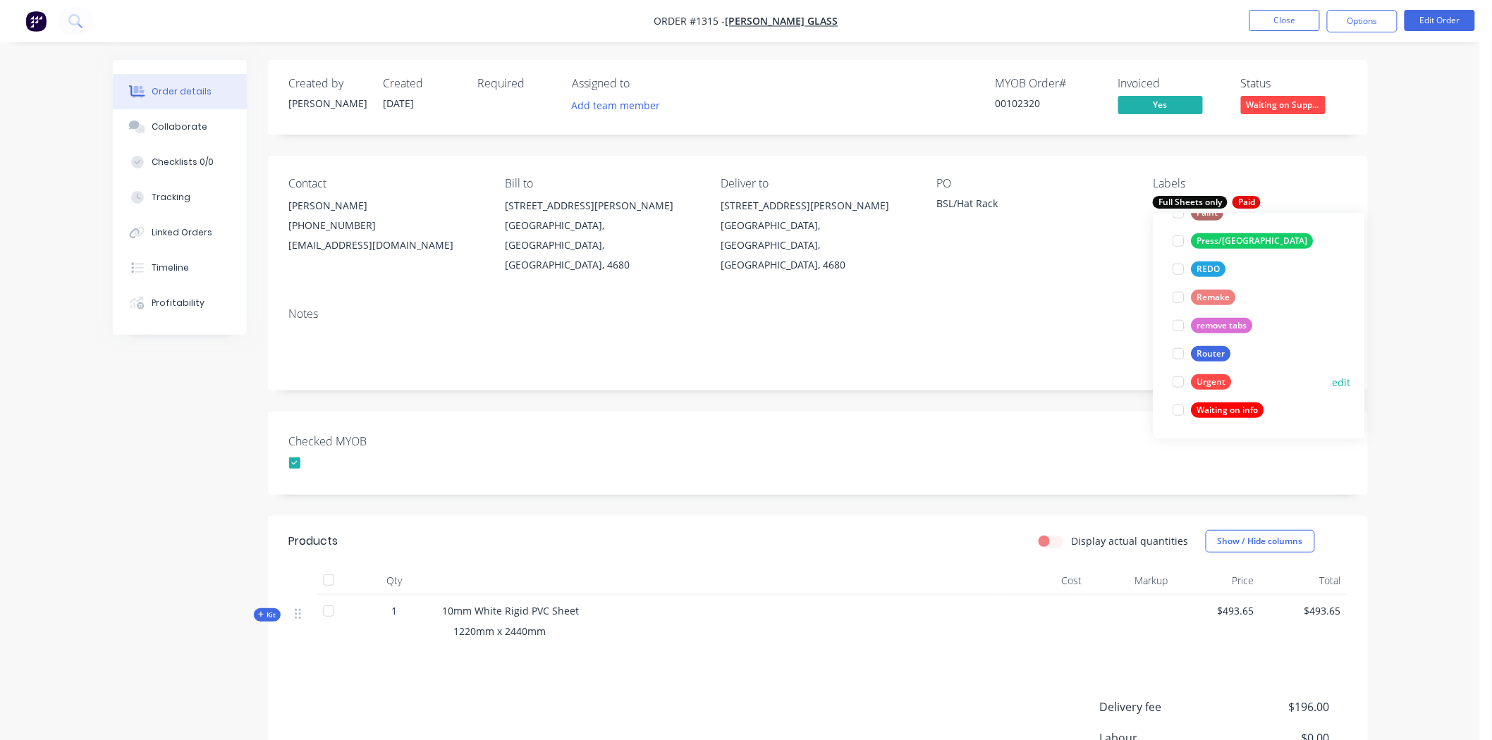
click at [1175, 382] on div at bounding box center [1179, 382] width 28 height 28
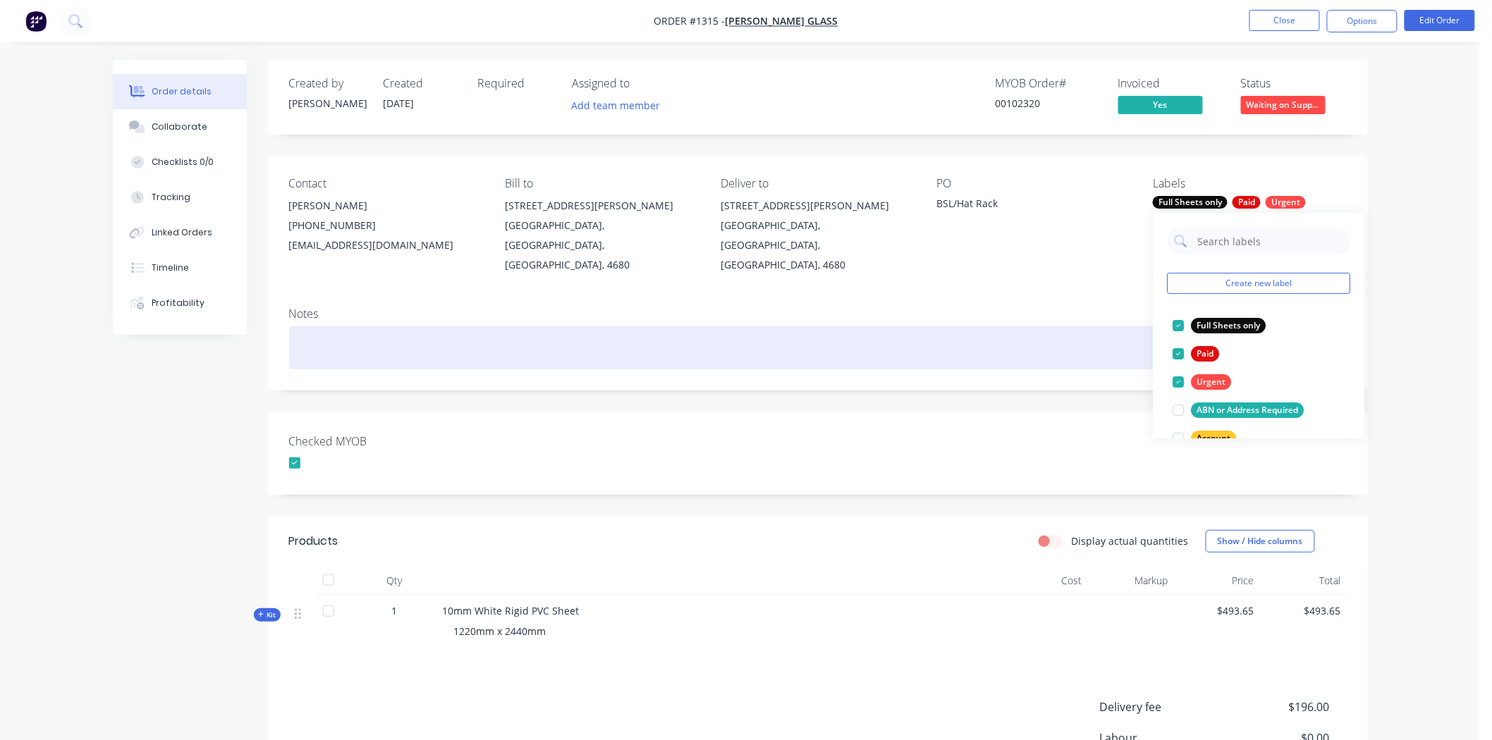
click at [925, 329] on div at bounding box center [818, 347] width 1058 height 43
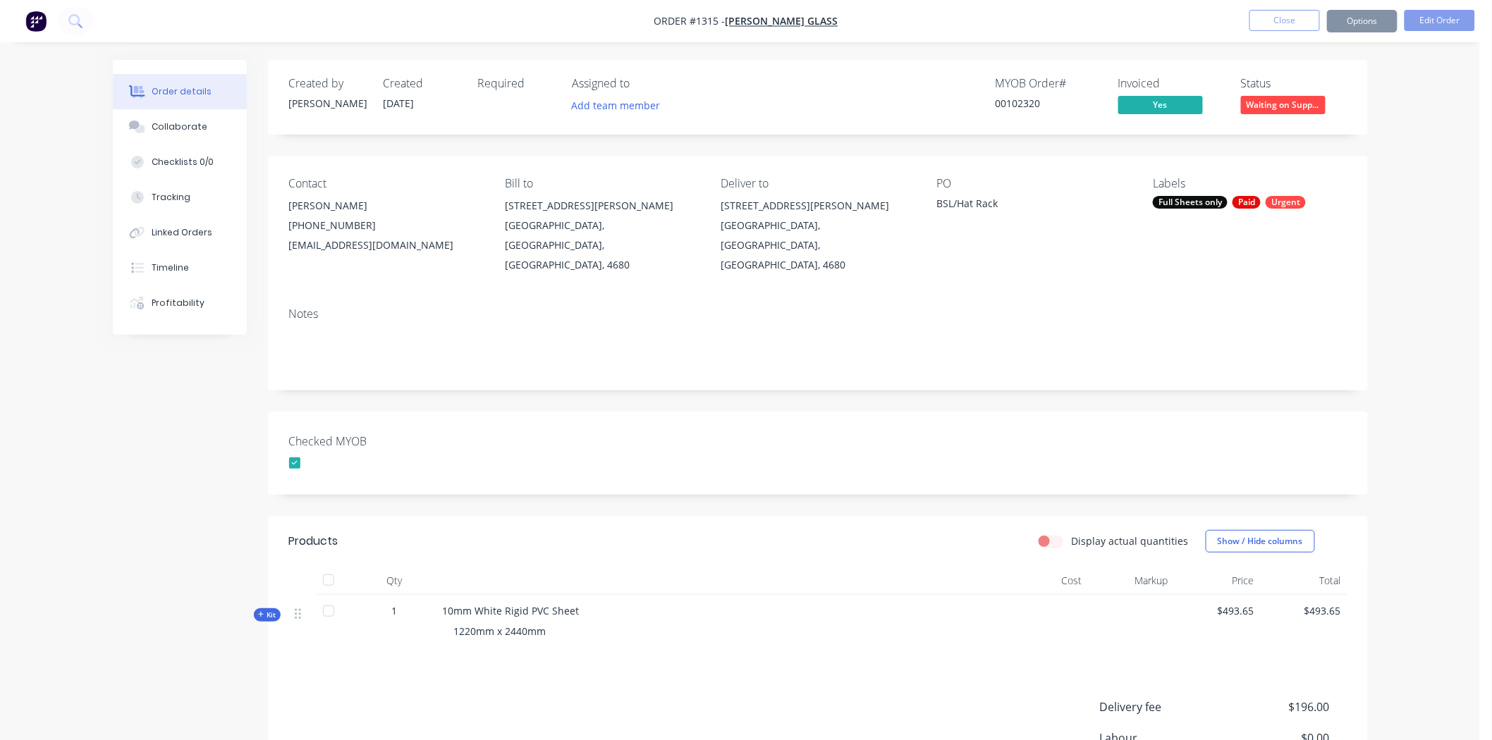
click at [917, 382] on div "Created by Darren Created 28/08/25 Required Assigned to Add team member MYOB Or…" at bounding box center [818, 487] width 1100 height 855
click at [190, 126] on div "Collaborate" at bounding box center [180, 127] width 56 height 13
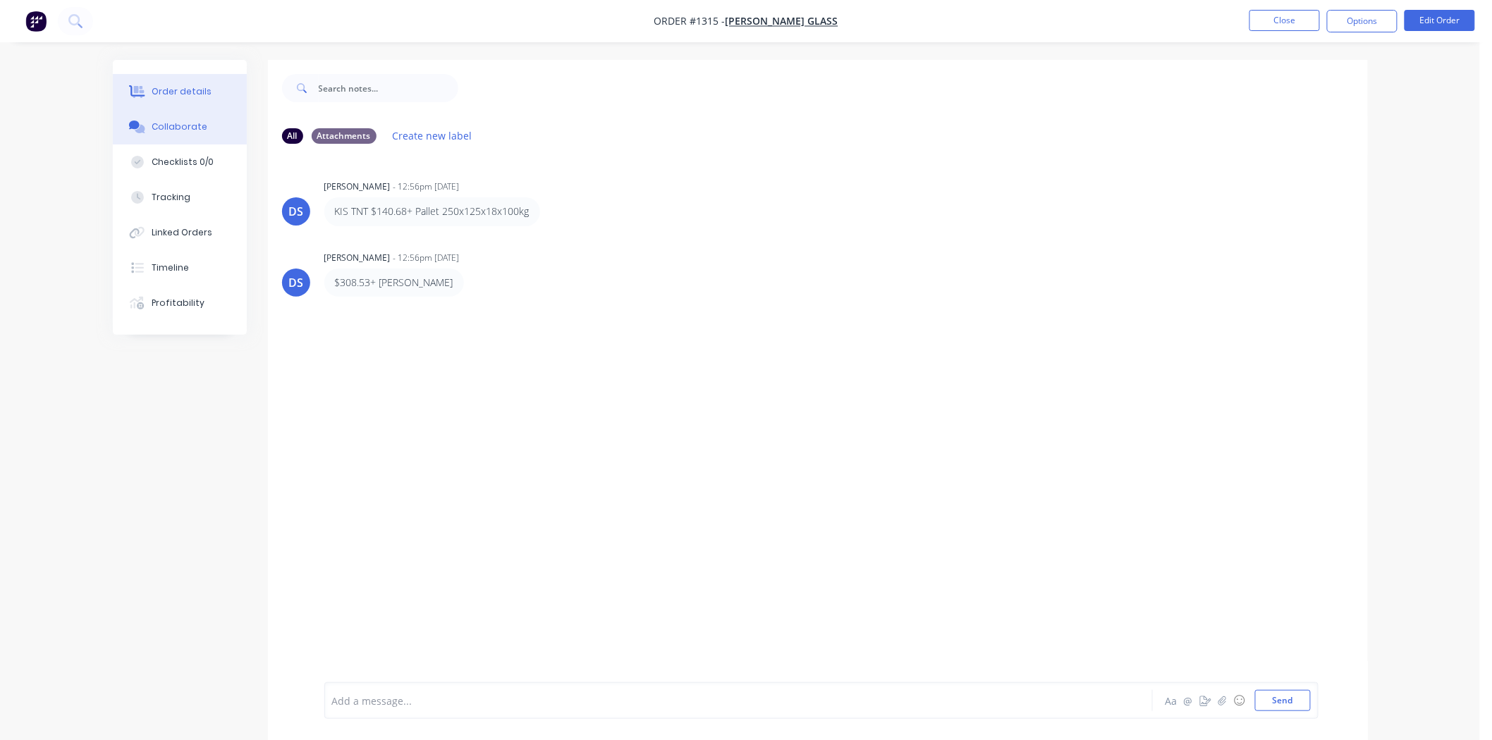
click at [168, 92] on div "Order details" at bounding box center [182, 91] width 60 height 13
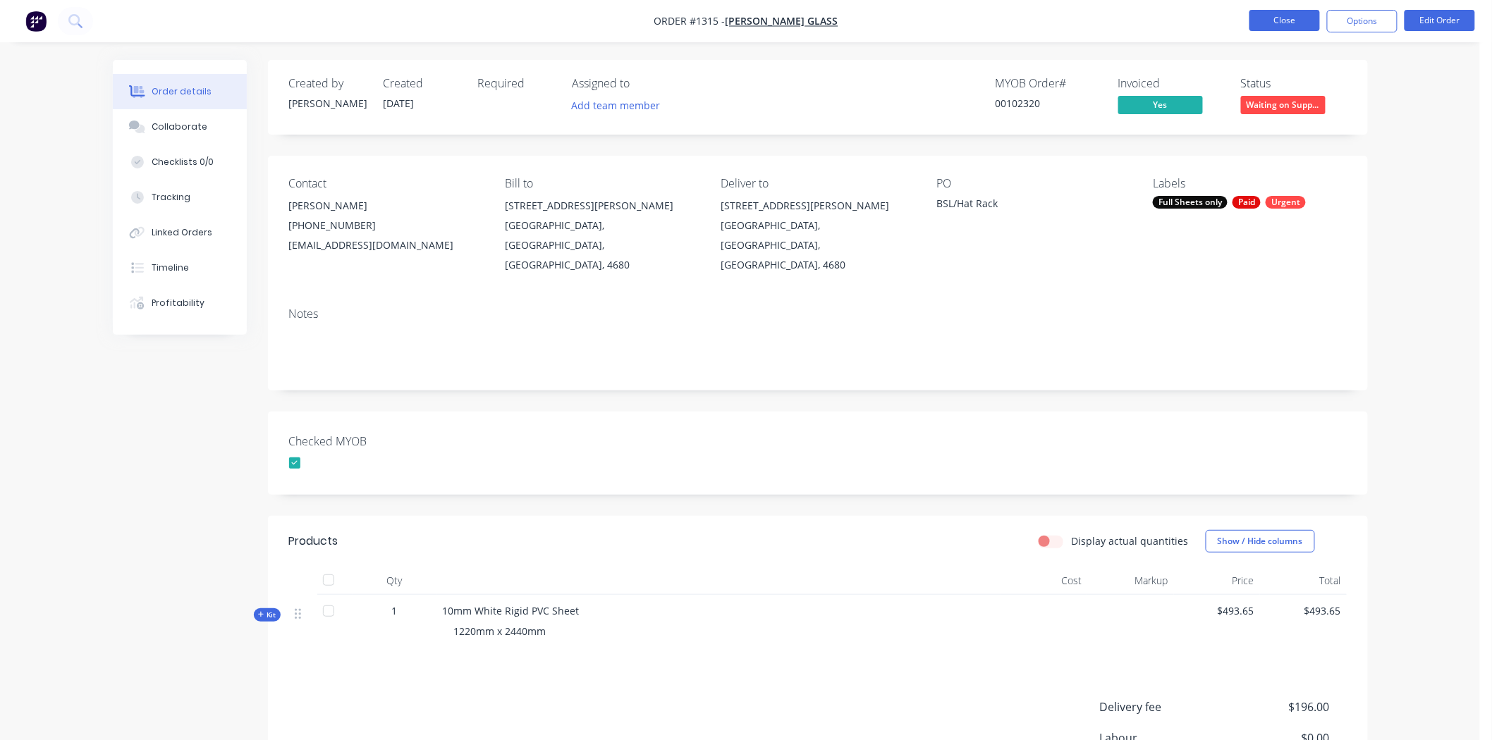
click at [1305, 15] on button "Close" at bounding box center [1284, 20] width 71 height 21
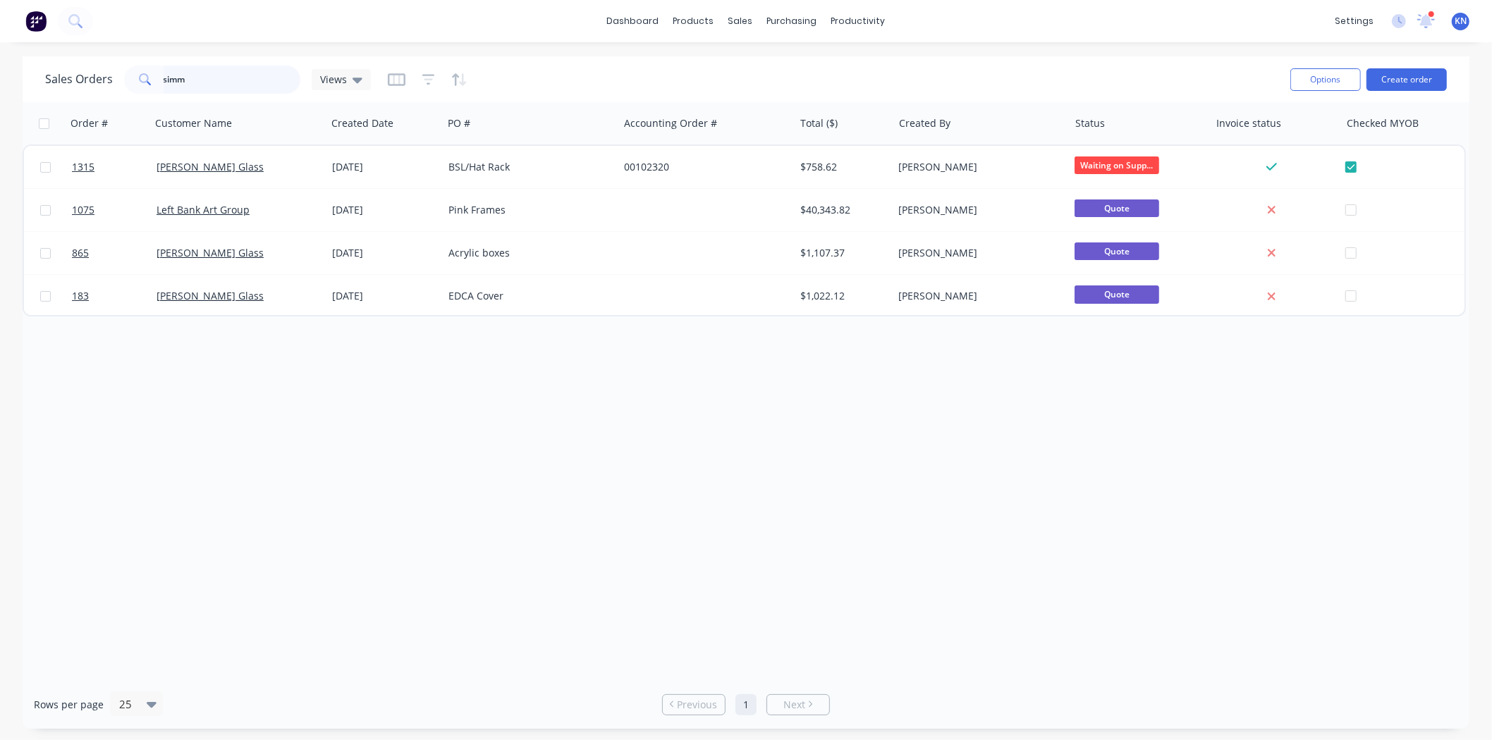
click at [203, 75] on input "simm" at bounding box center [232, 80] width 137 height 28
type input "s"
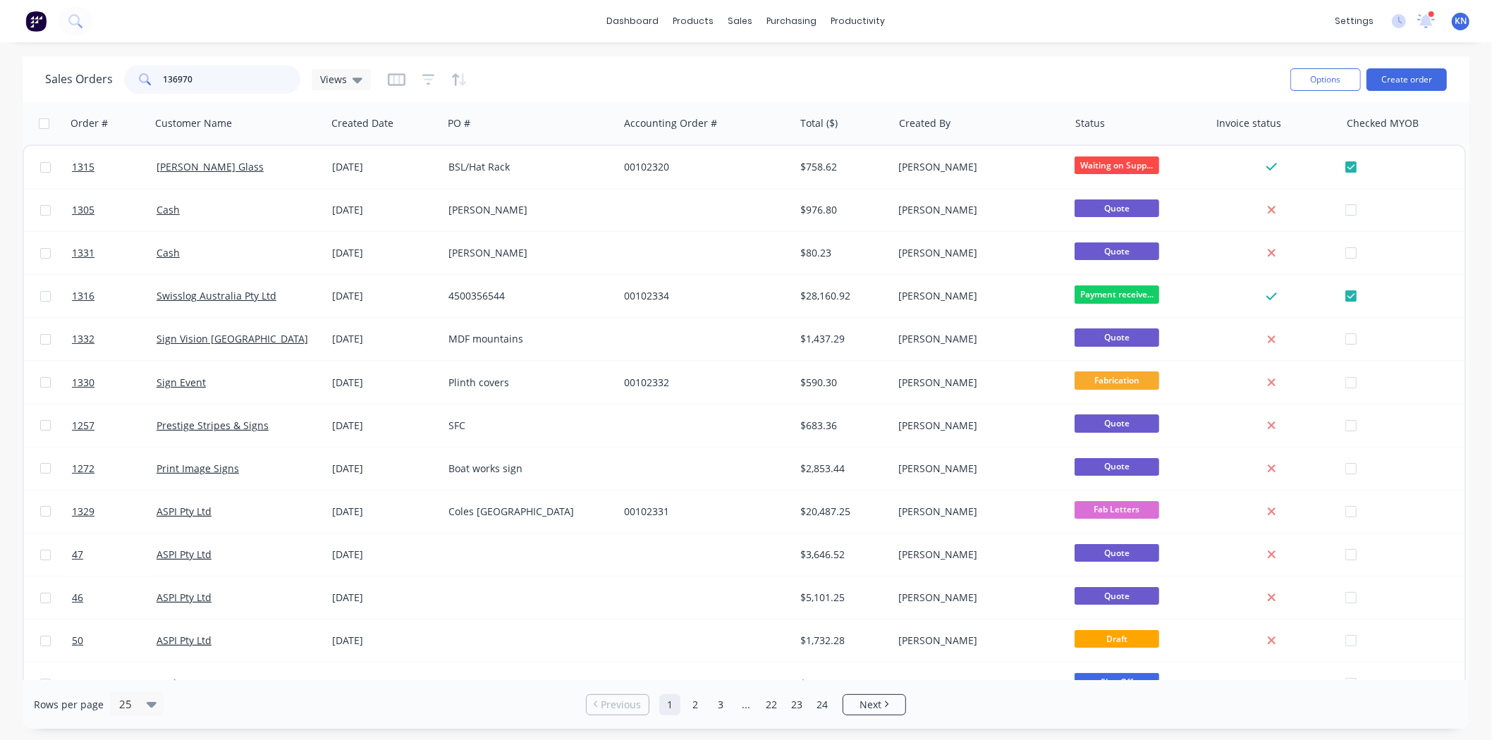
type input "136970"
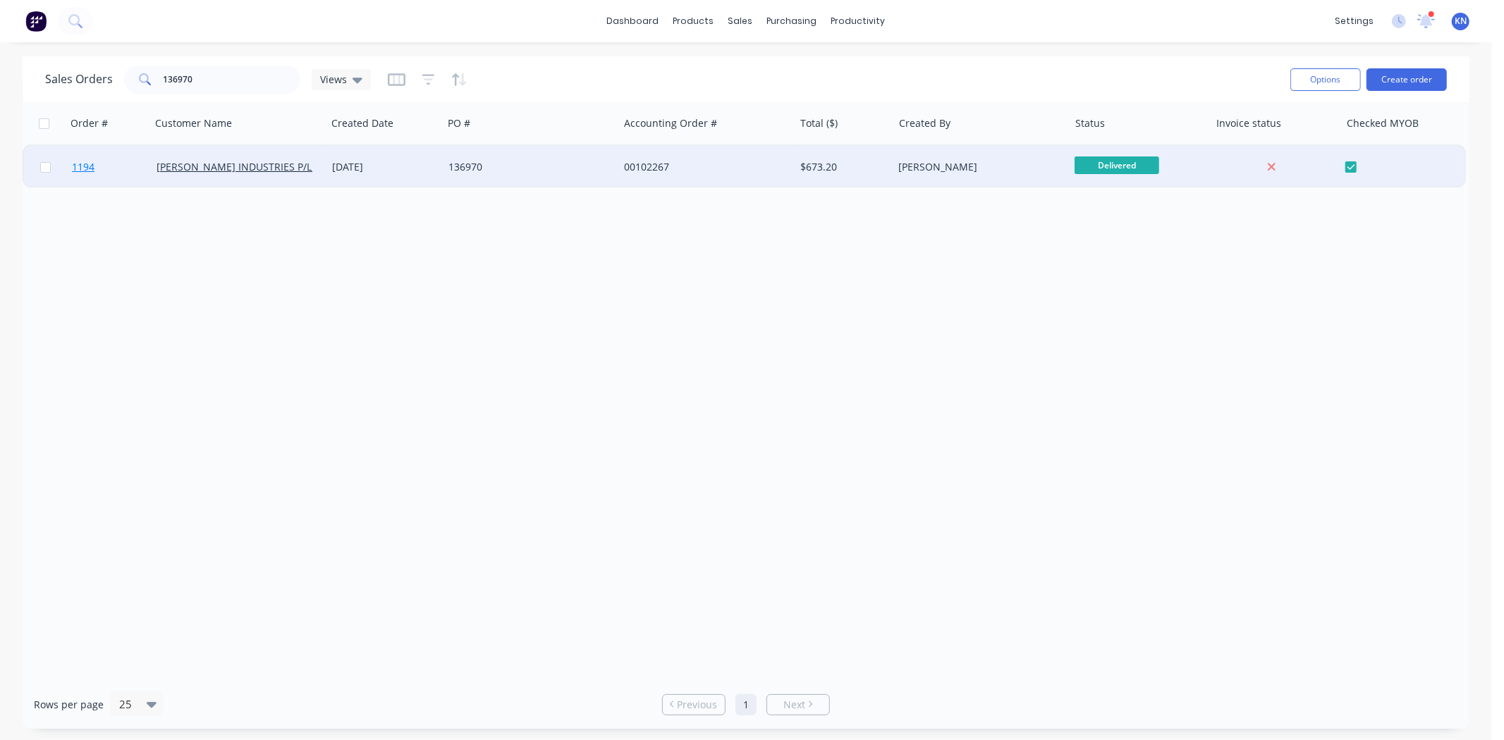
click at [82, 165] on span "1194" at bounding box center [83, 167] width 23 height 14
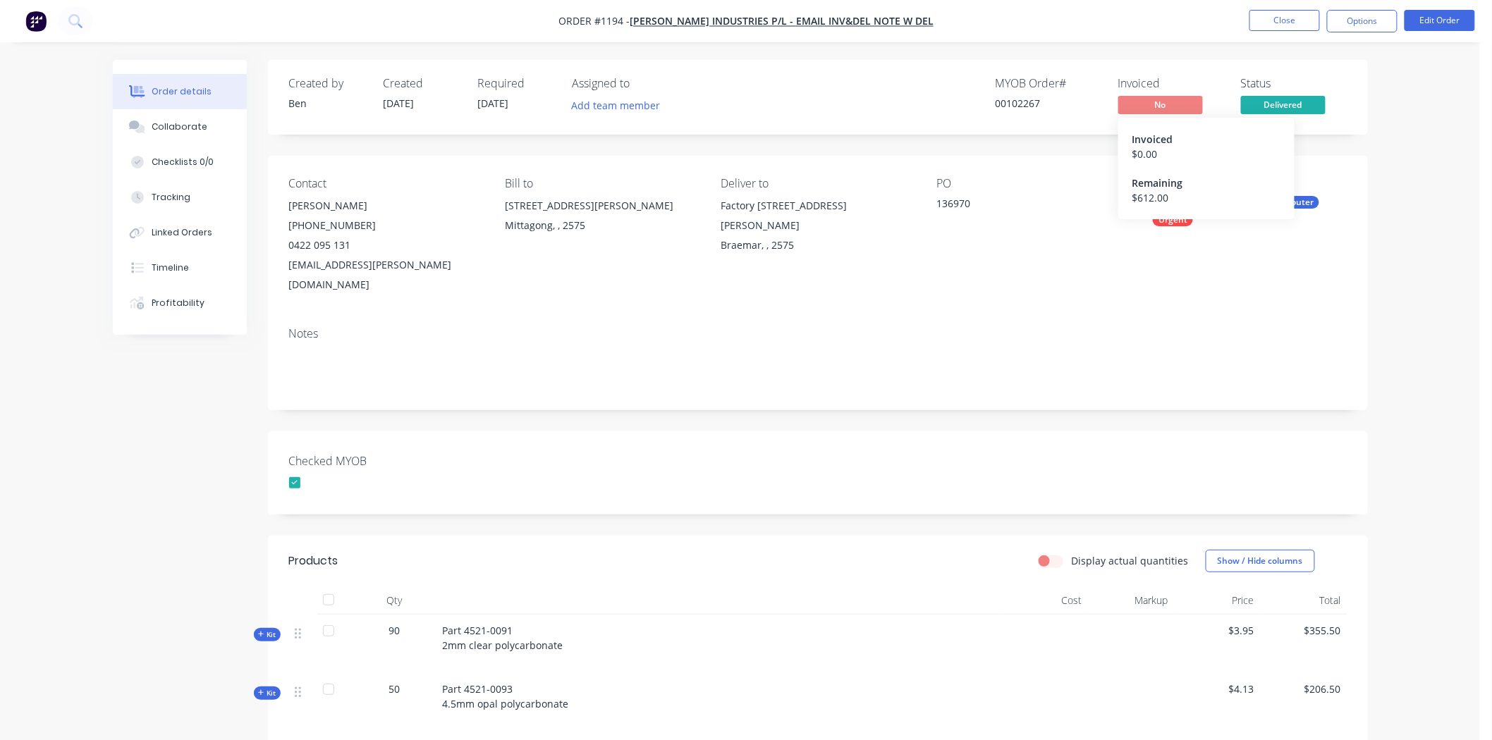
click at [1180, 102] on span "No" at bounding box center [1160, 105] width 85 height 18
click at [1292, 17] on button "Close" at bounding box center [1284, 20] width 71 height 21
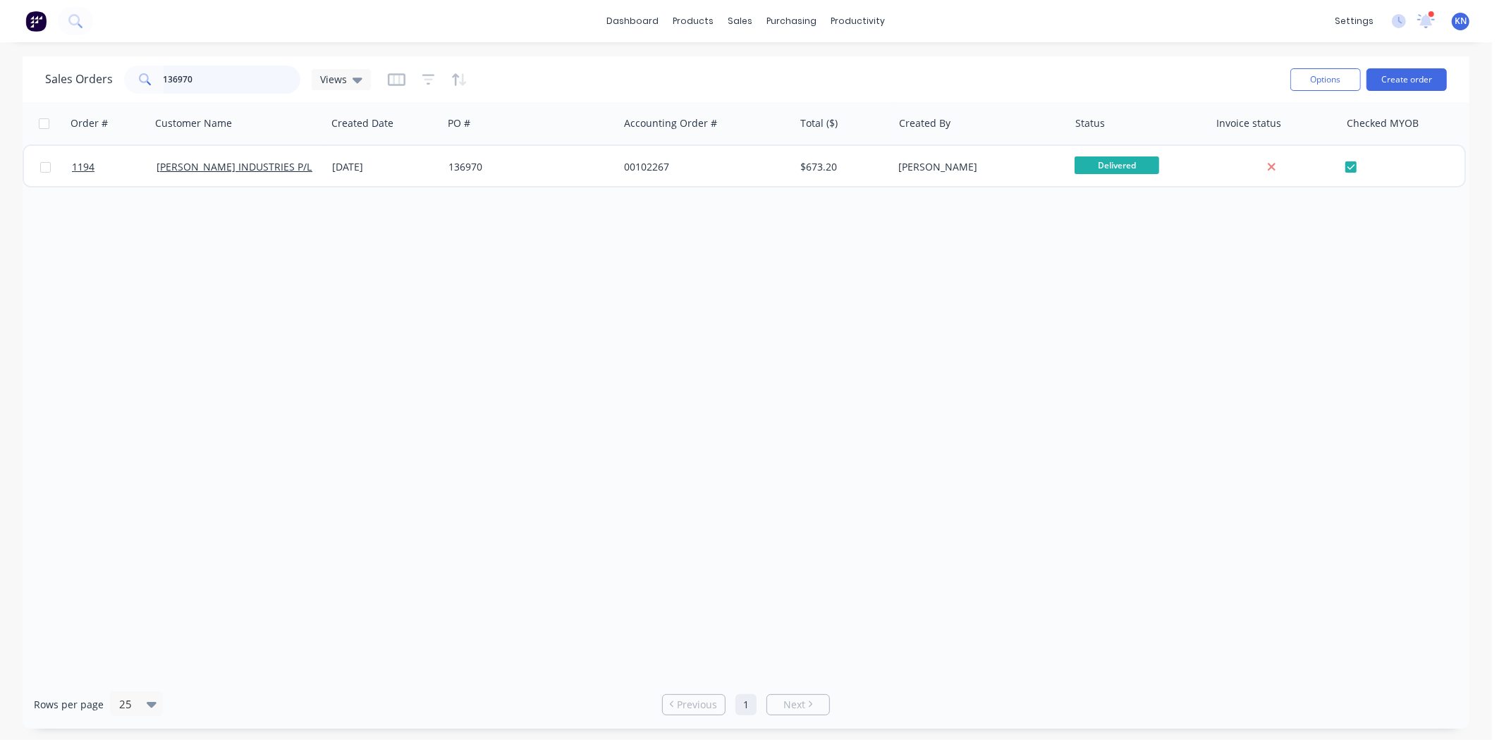
click at [217, 74] on input "136970" at bounding box center [232, 80] width 137 height 28
type input "1"
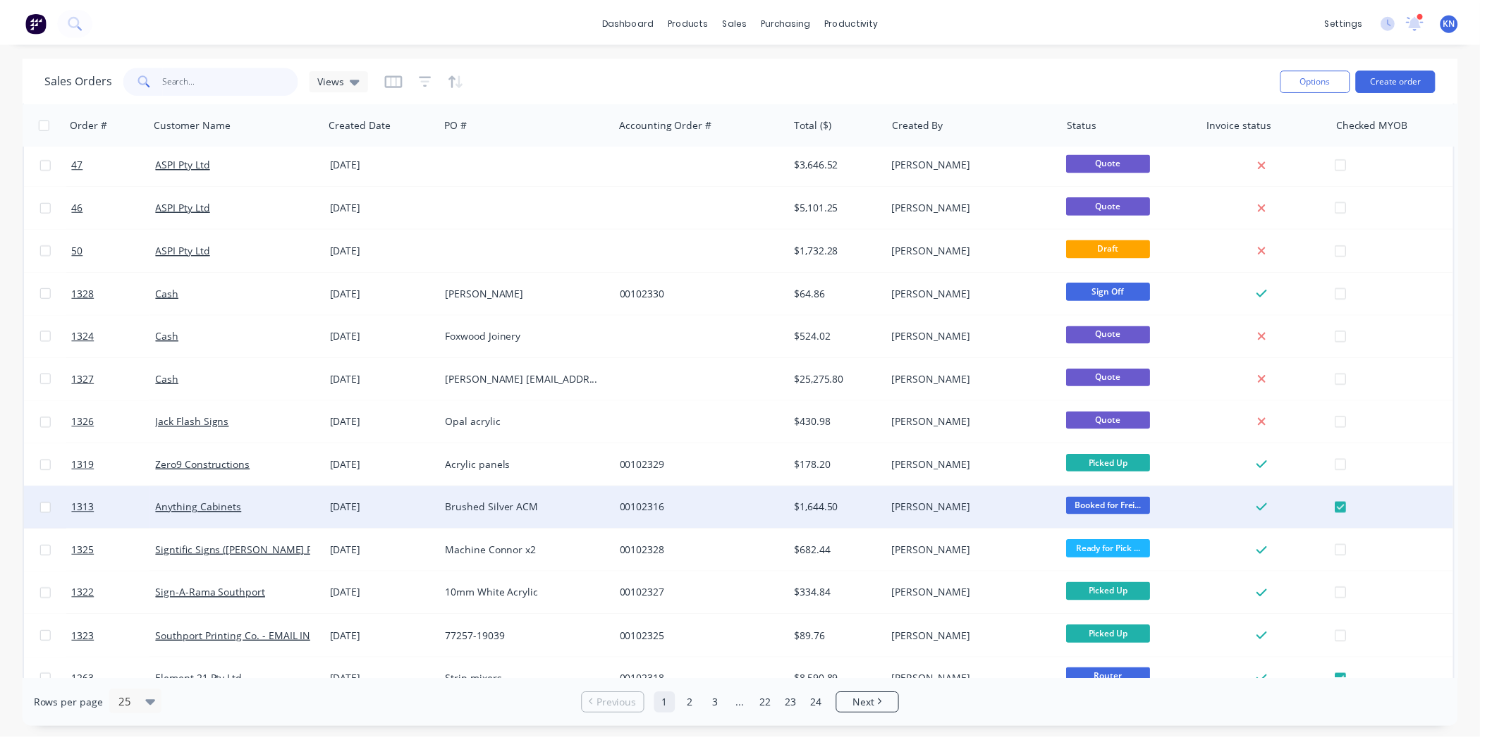
scroll to position [548, 0]
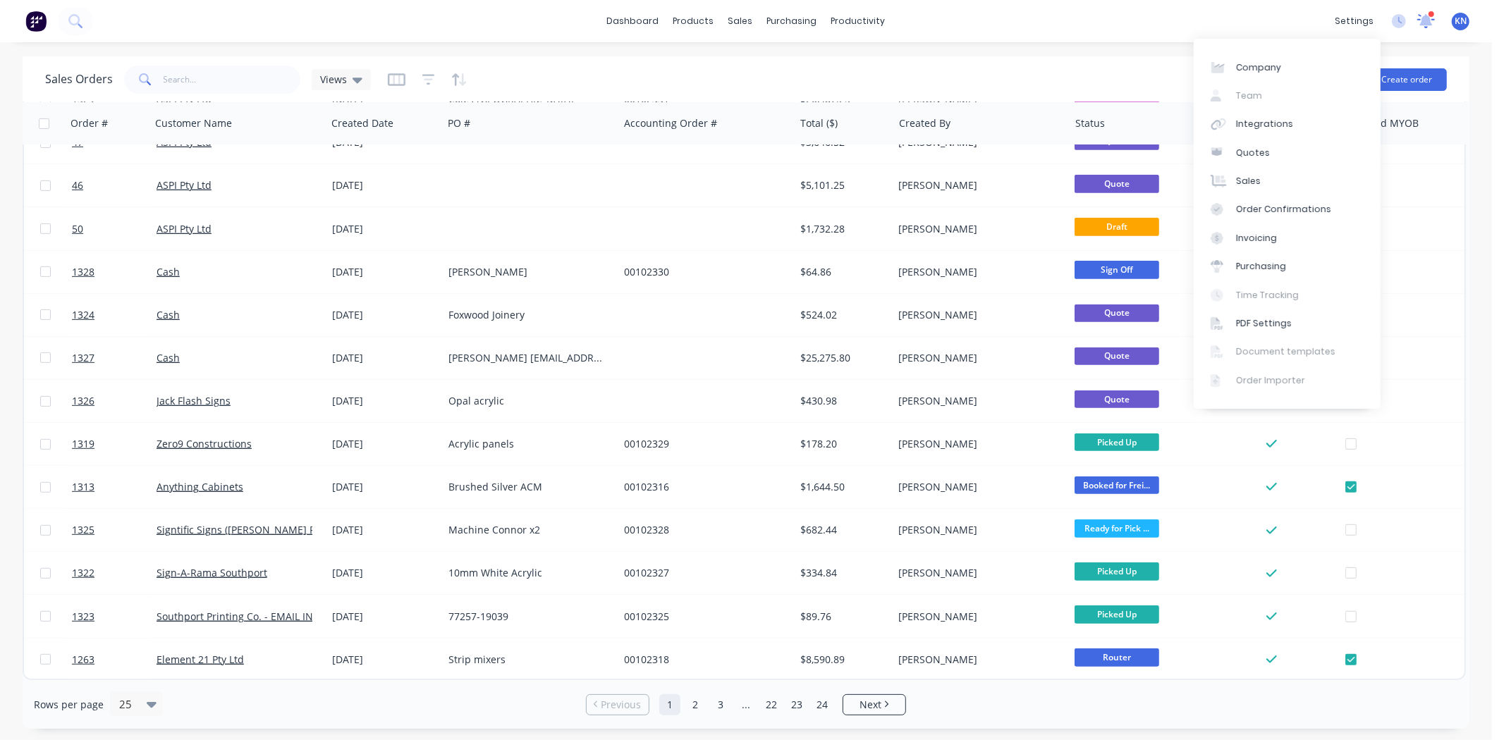
click at [1432, 18] on icon at bounding box center [1426, 21] width 18 height 16
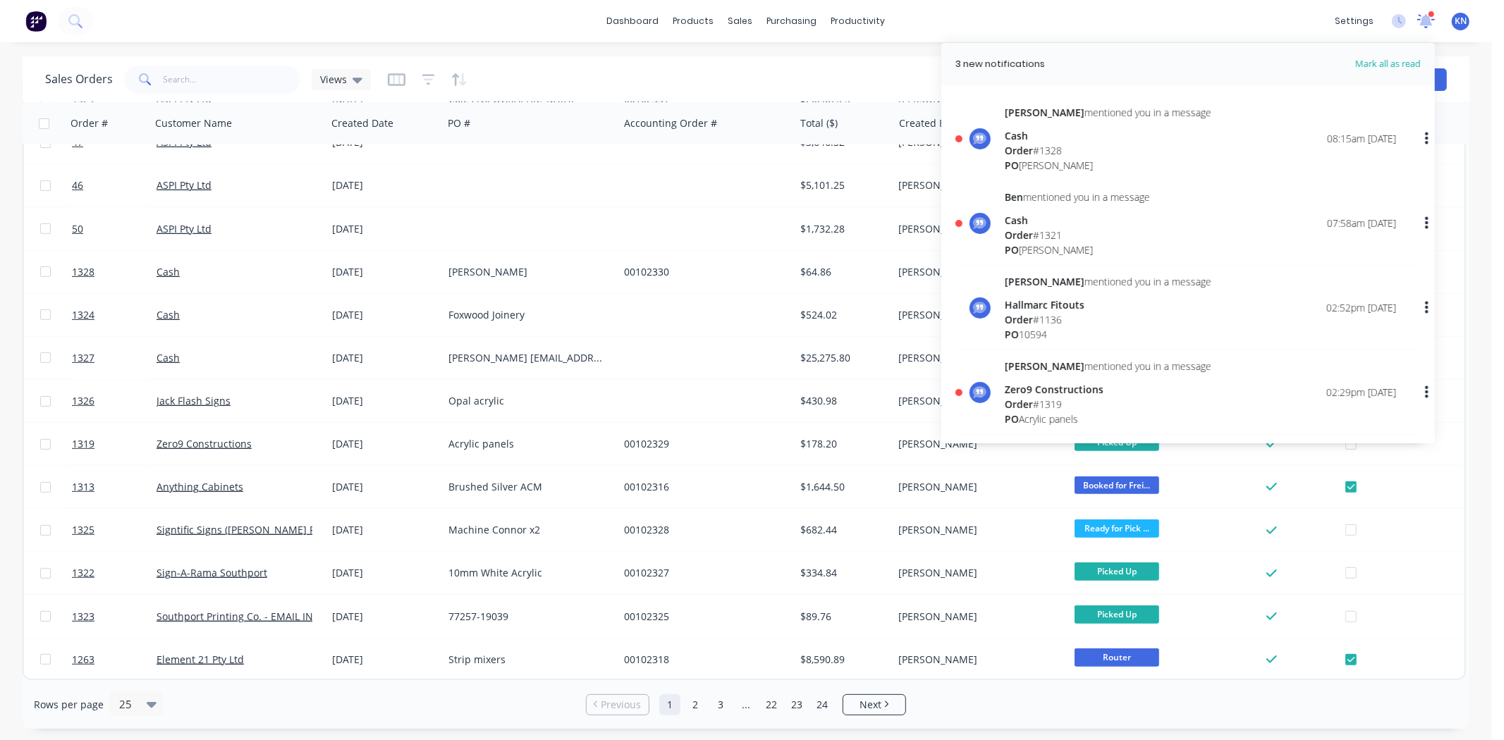
click at [1426, 17] on icon at bounding box center [1426, 19] width 14 height 13
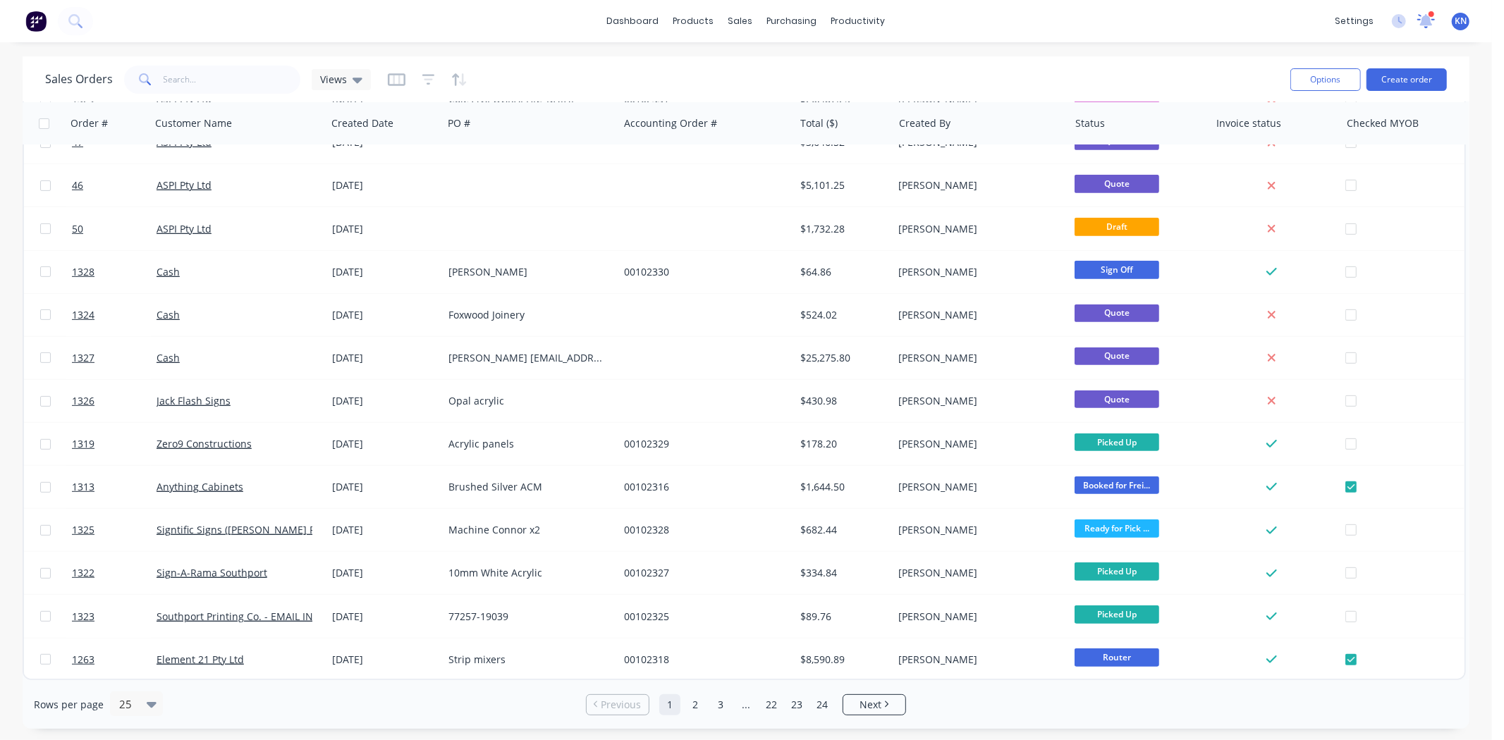
click at [1429, 18] on icon at bounding box center [1425, 19] width 13 height 12
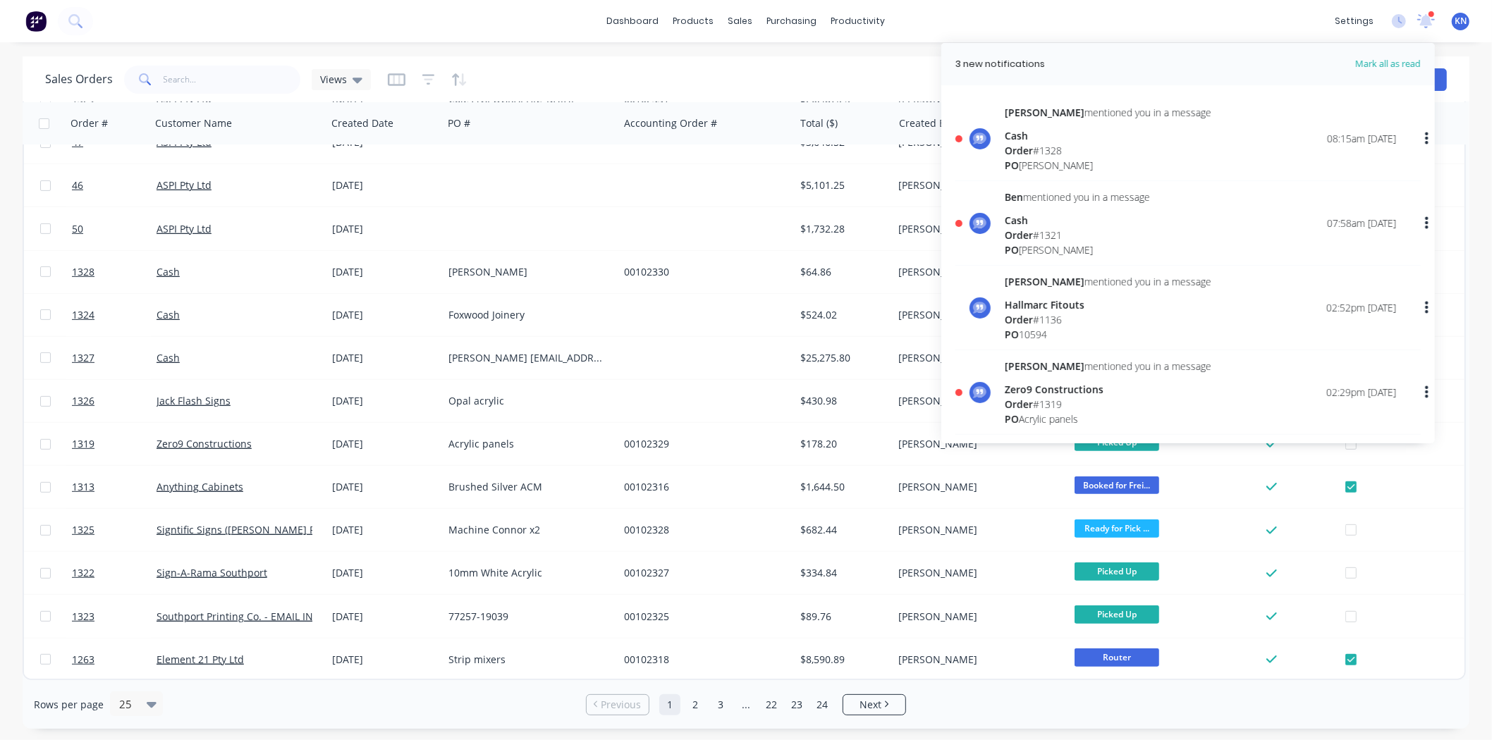
click at [1027, 229] on span "Order" at bounding box center [1019, 234] width 28 height 13
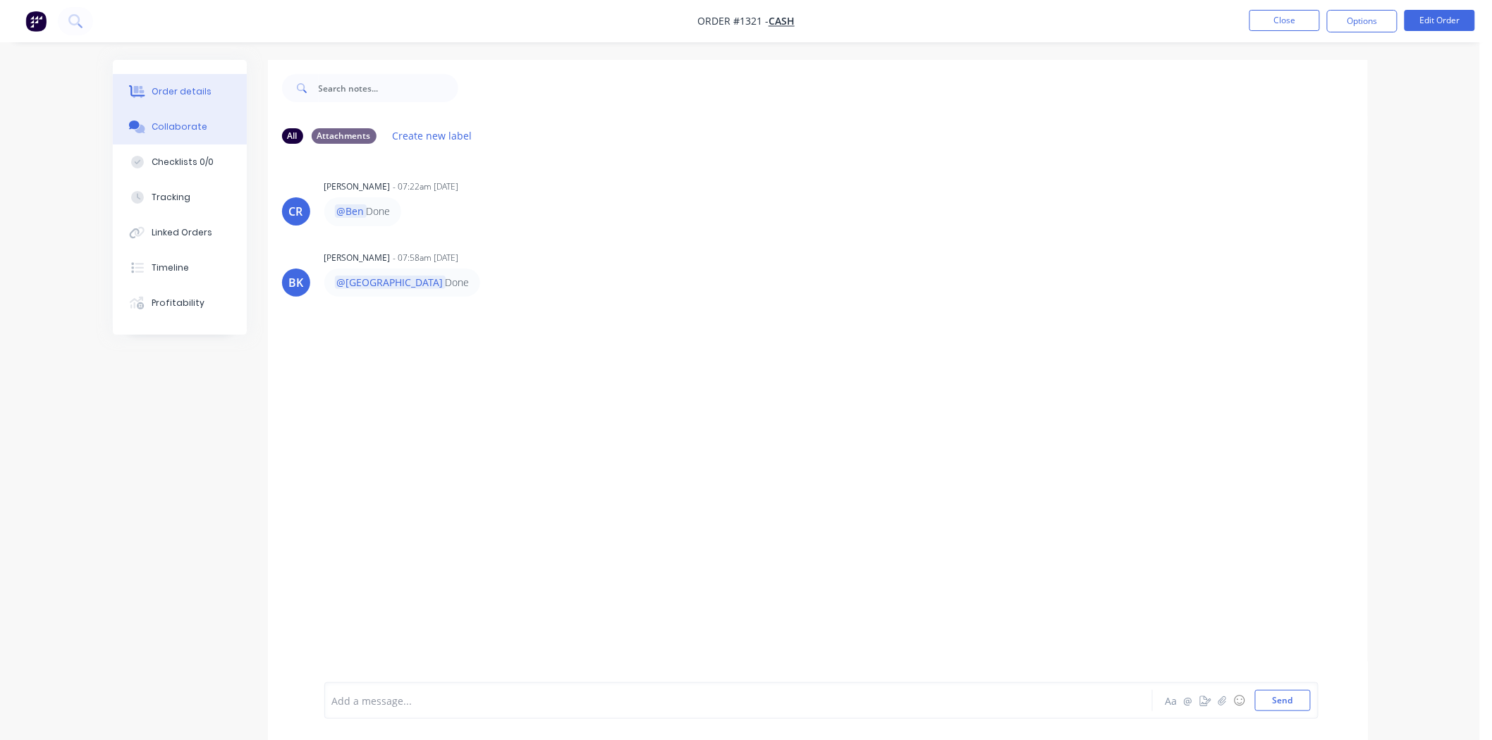
click at [200, 94] on div "Order details" at bounding box center [182, 91] width 60 height 13
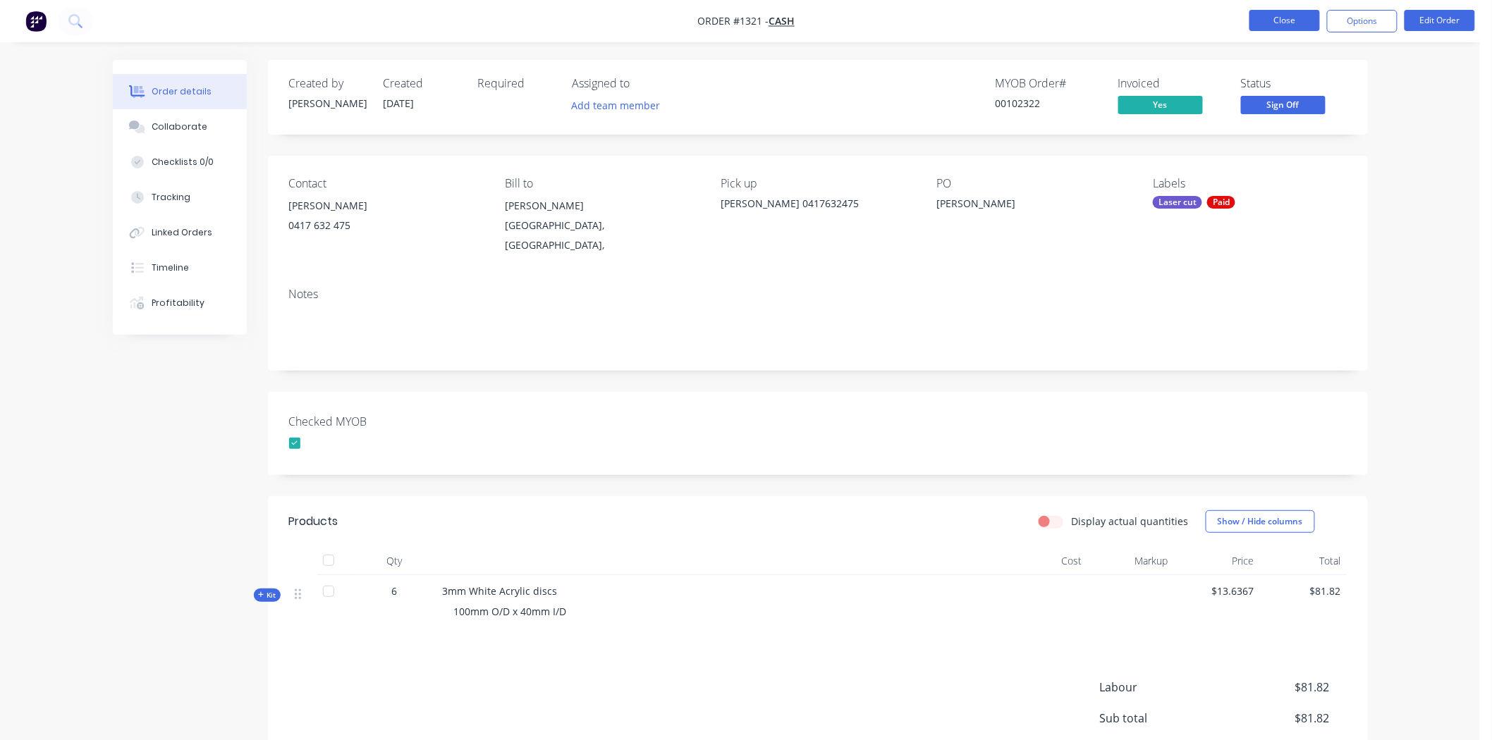
click at [1273, 23] on button "Close" at bounding box center [1284, 20] width 71 height 21
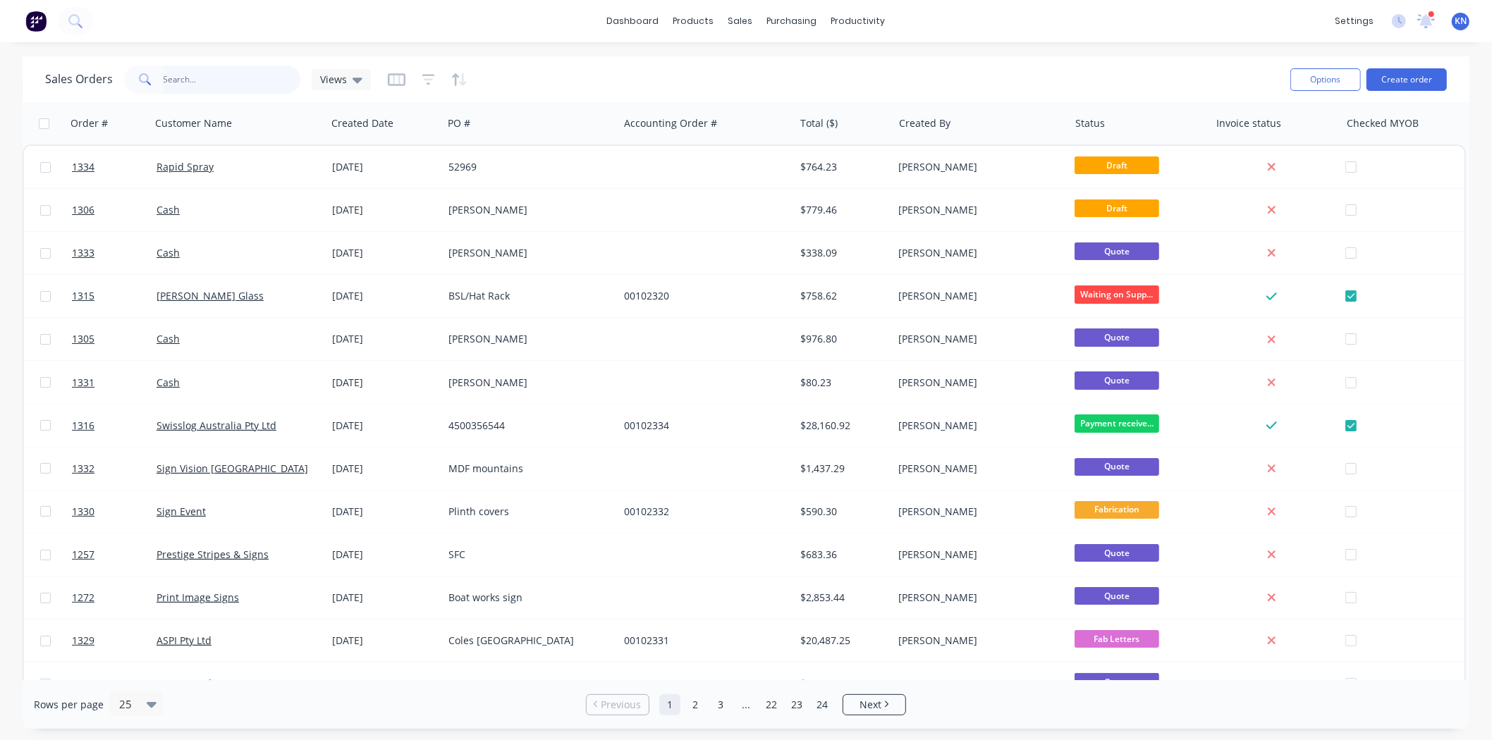
click at [217, 82] on input "text" at bounding box center [232, 80] width 137 height 28
type input "1293"
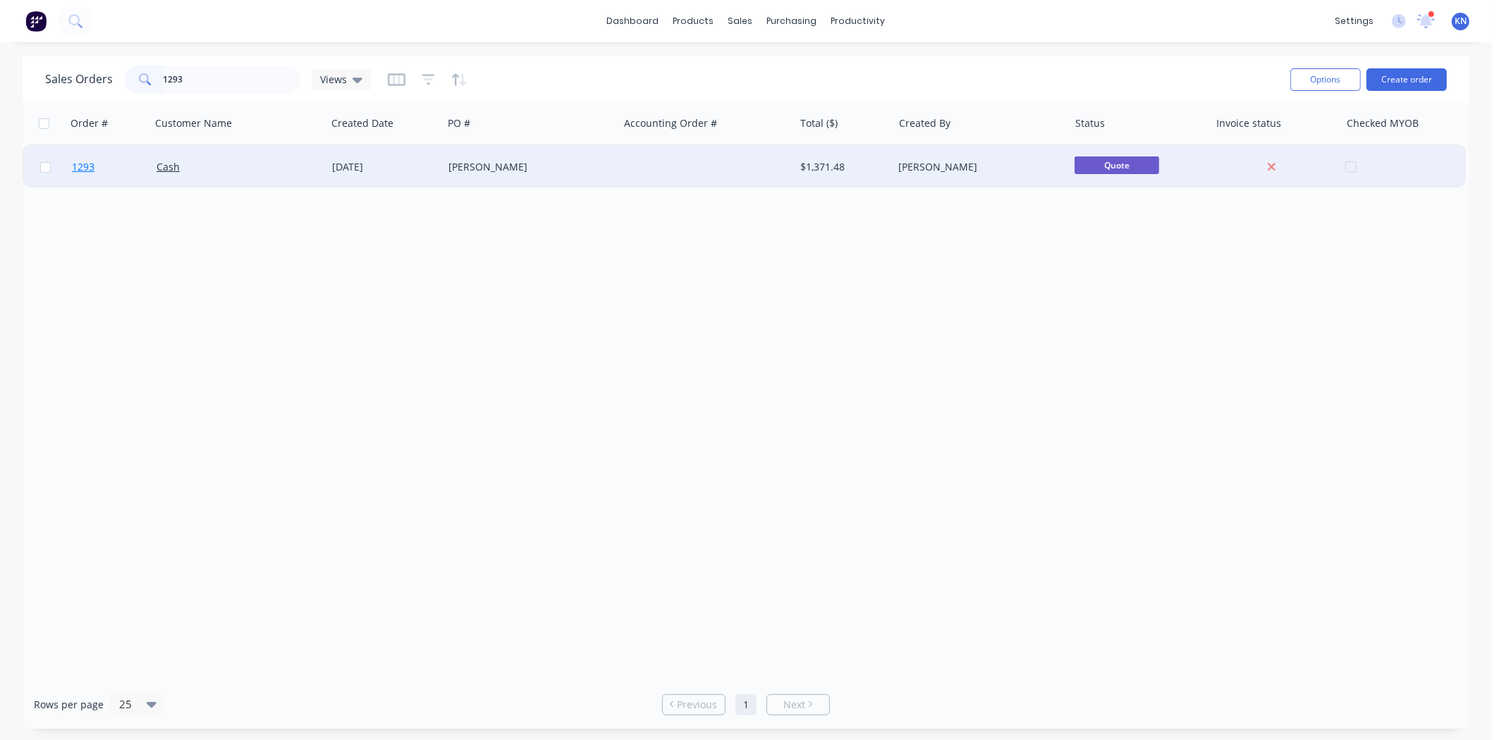
click at [82, 164] on span "1293" at bounding box center [83, 167] width 23 height 14
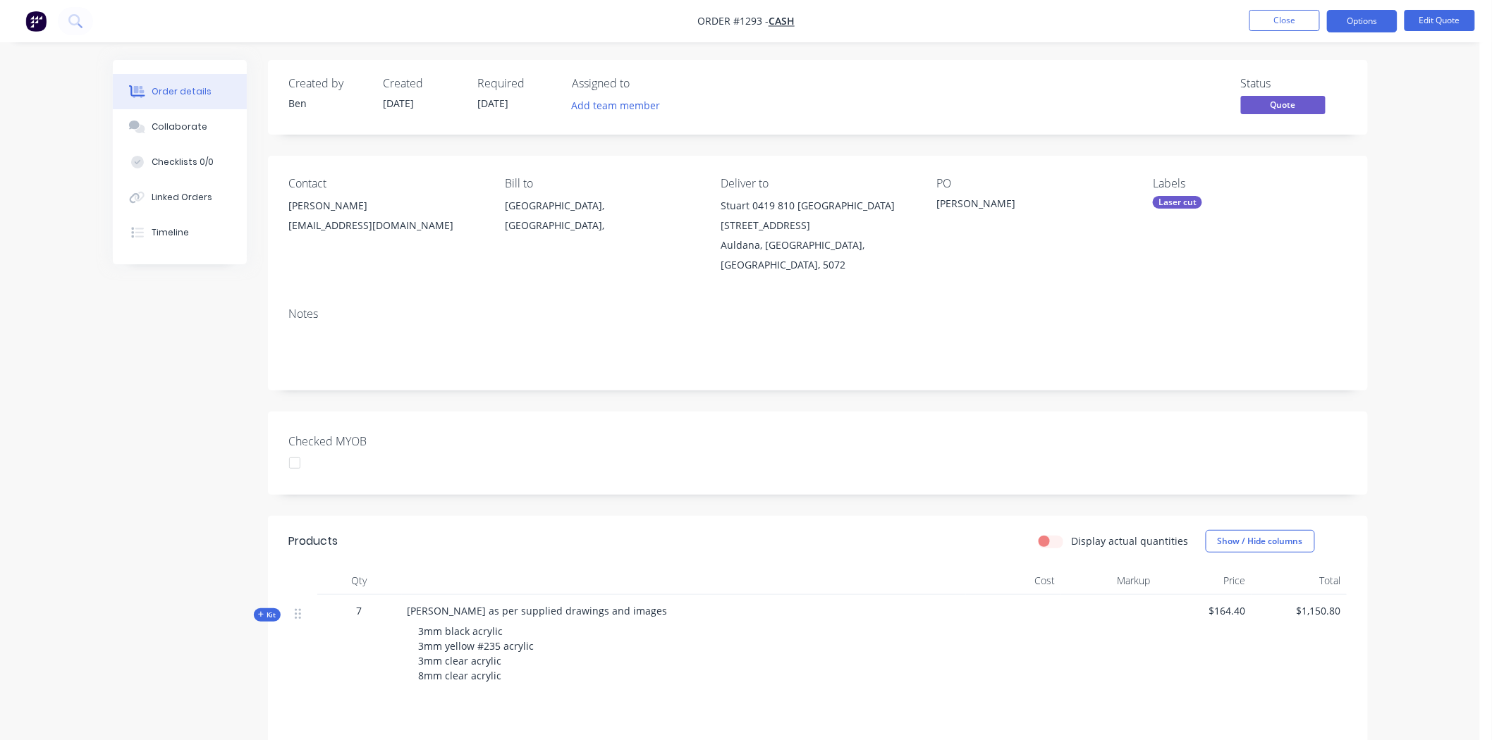
click at [1182, 204] on div "Laser cut" at bounding box center [1177, 202] width 49 height 13
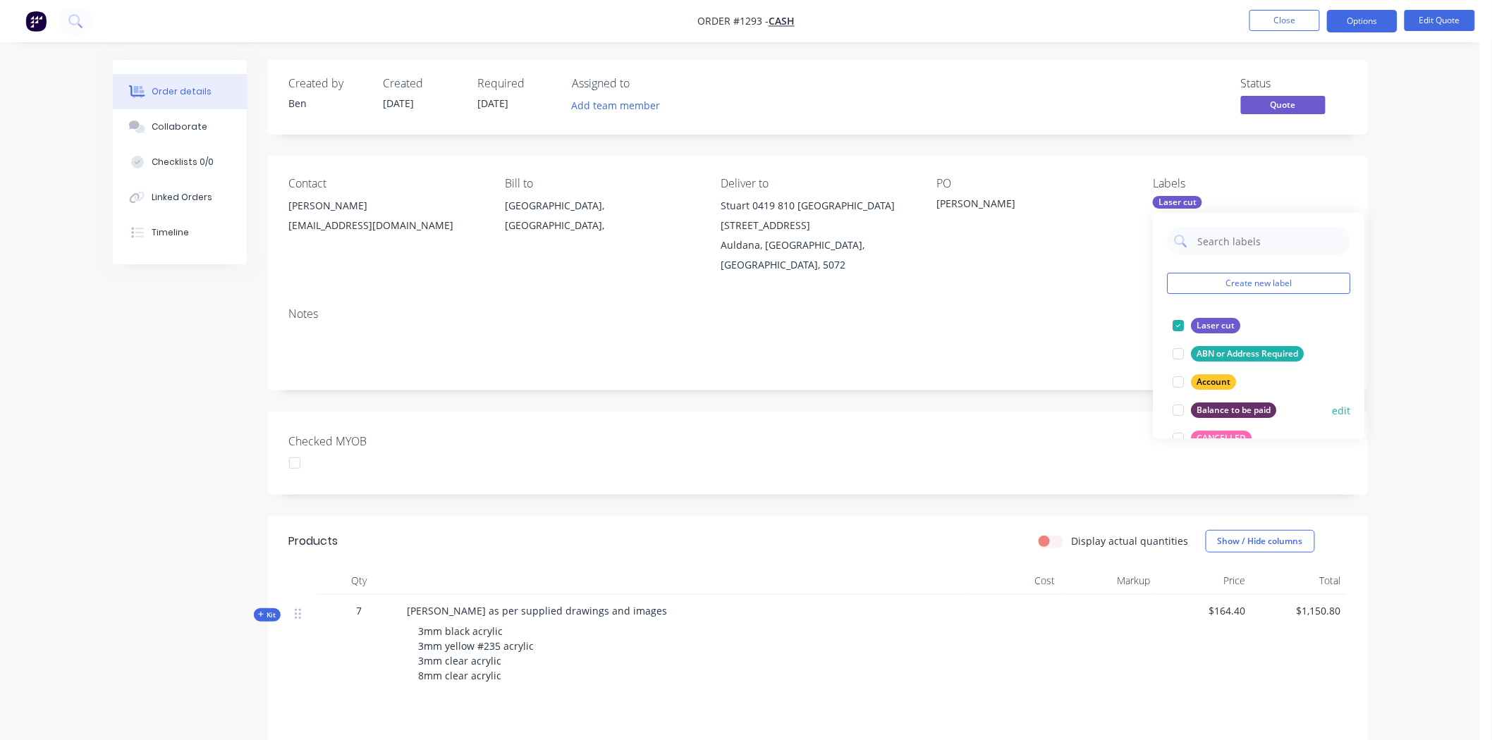
click at [1180, 410] on div at bounding box center [1179, 410] width 28 height 28
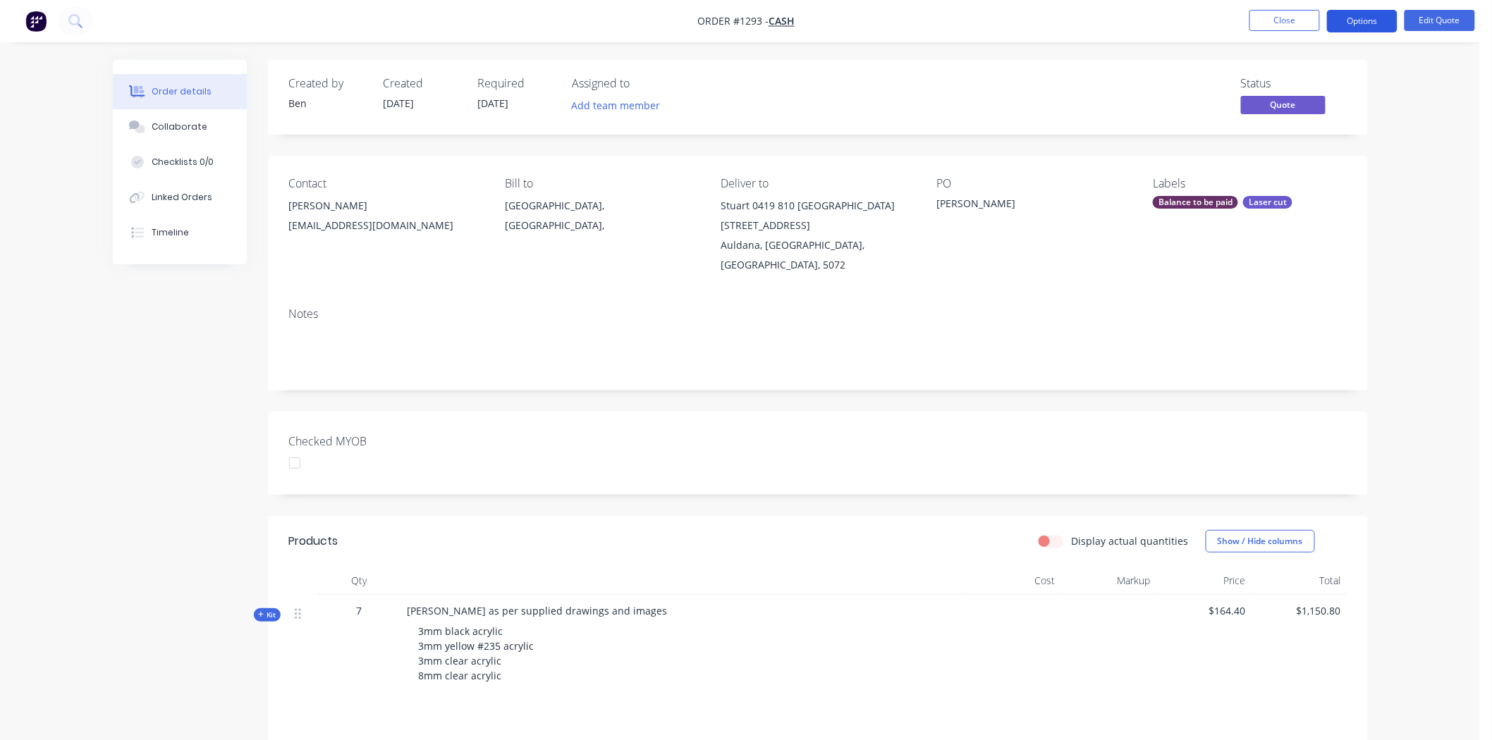
click at [1366, 21] on button "Options" at bounding box center [1362, 21] width 71 height 23
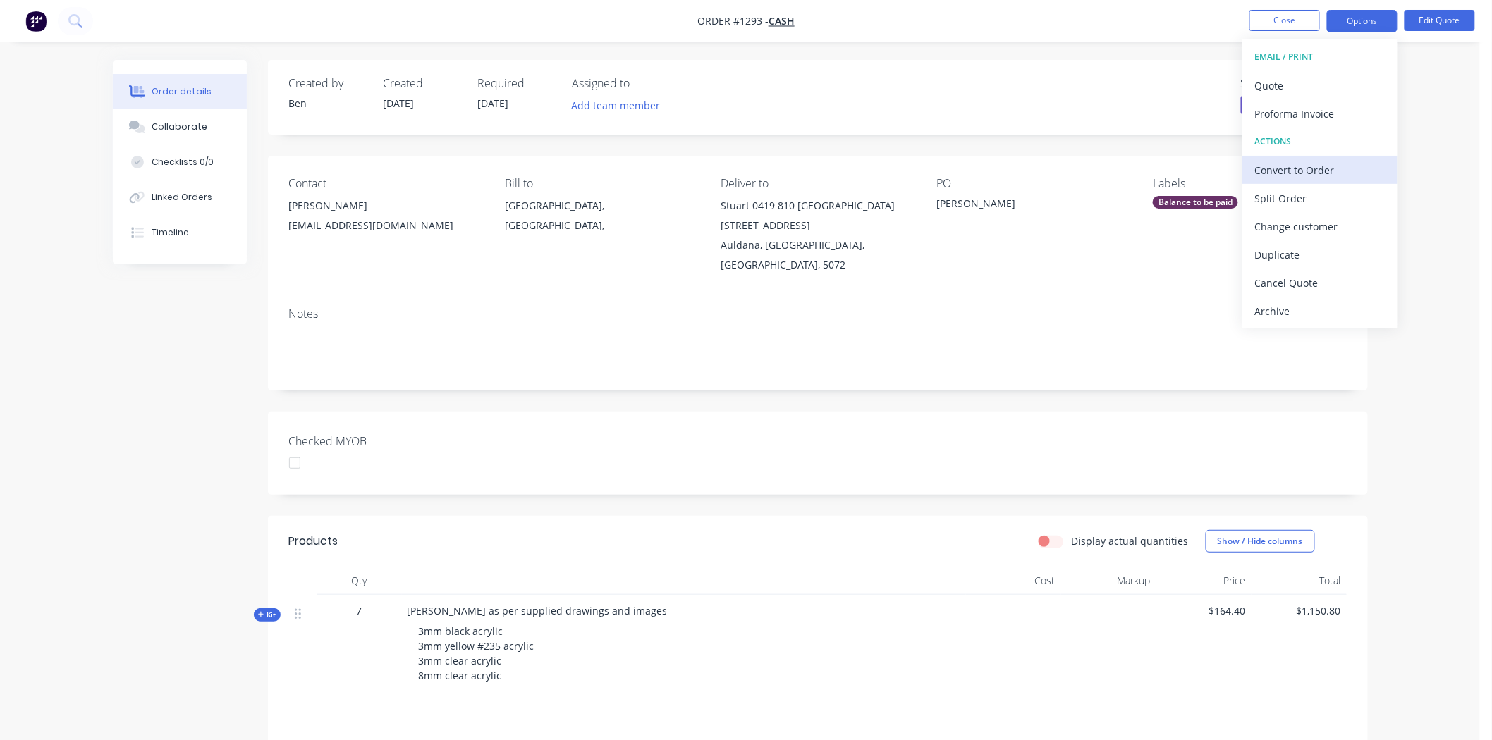
click at [1303, 171] on div "Convert to Order" at bounding box center [1320, 170] width 130 height 20
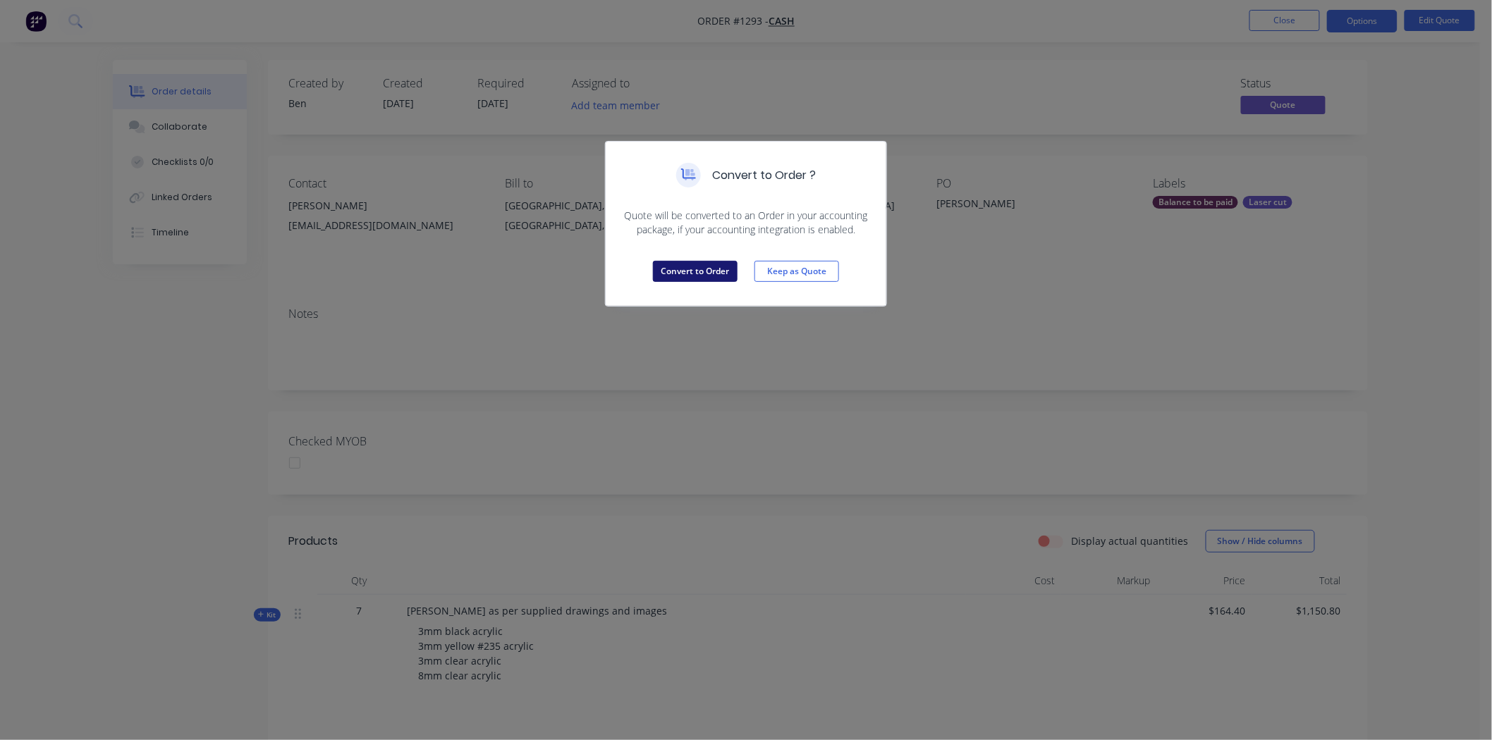
click at [700, 274] on button "Convert to Order" at bounding box center [695, 271] width 85 height 21
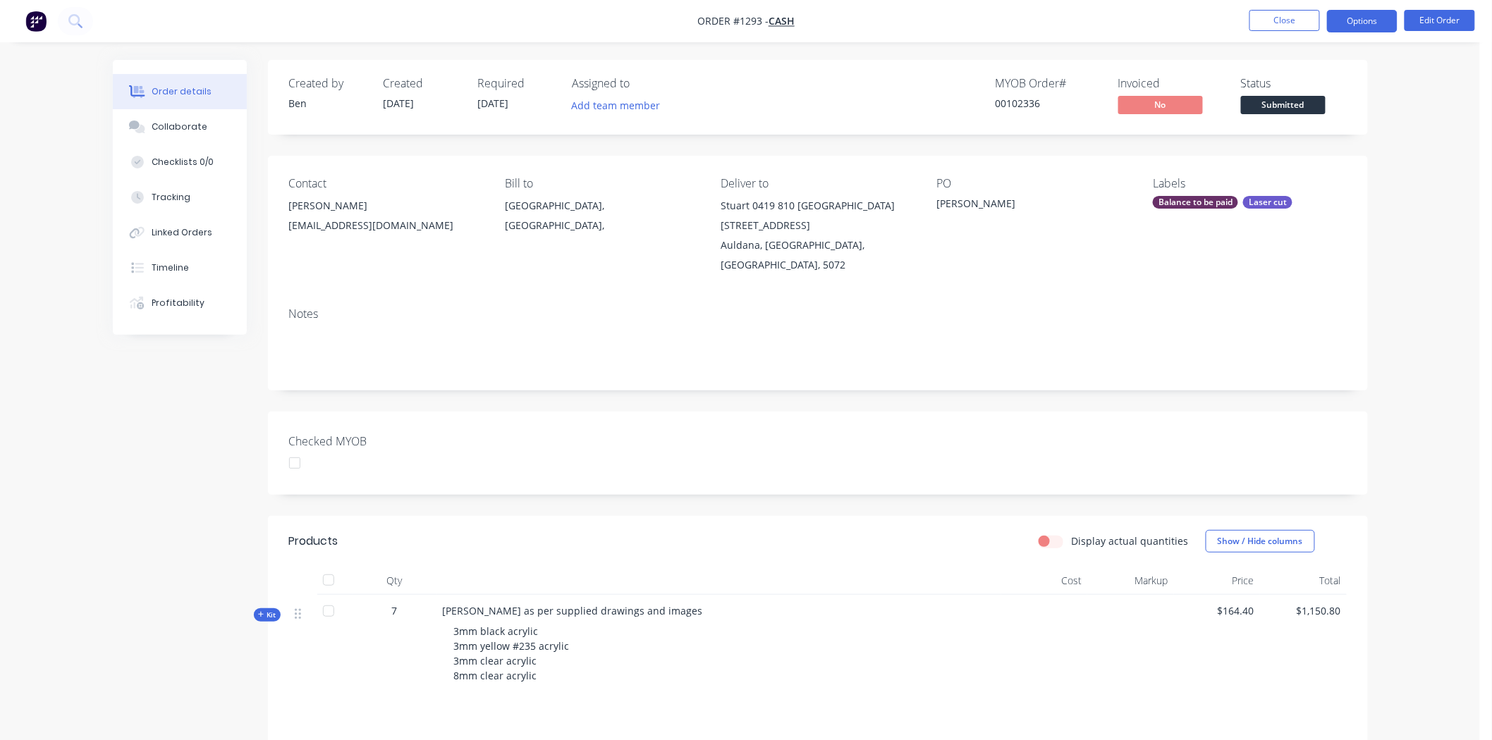
click at [1374, 19] on button "Options" at bounding box center [1362, 21] width 71 height 23
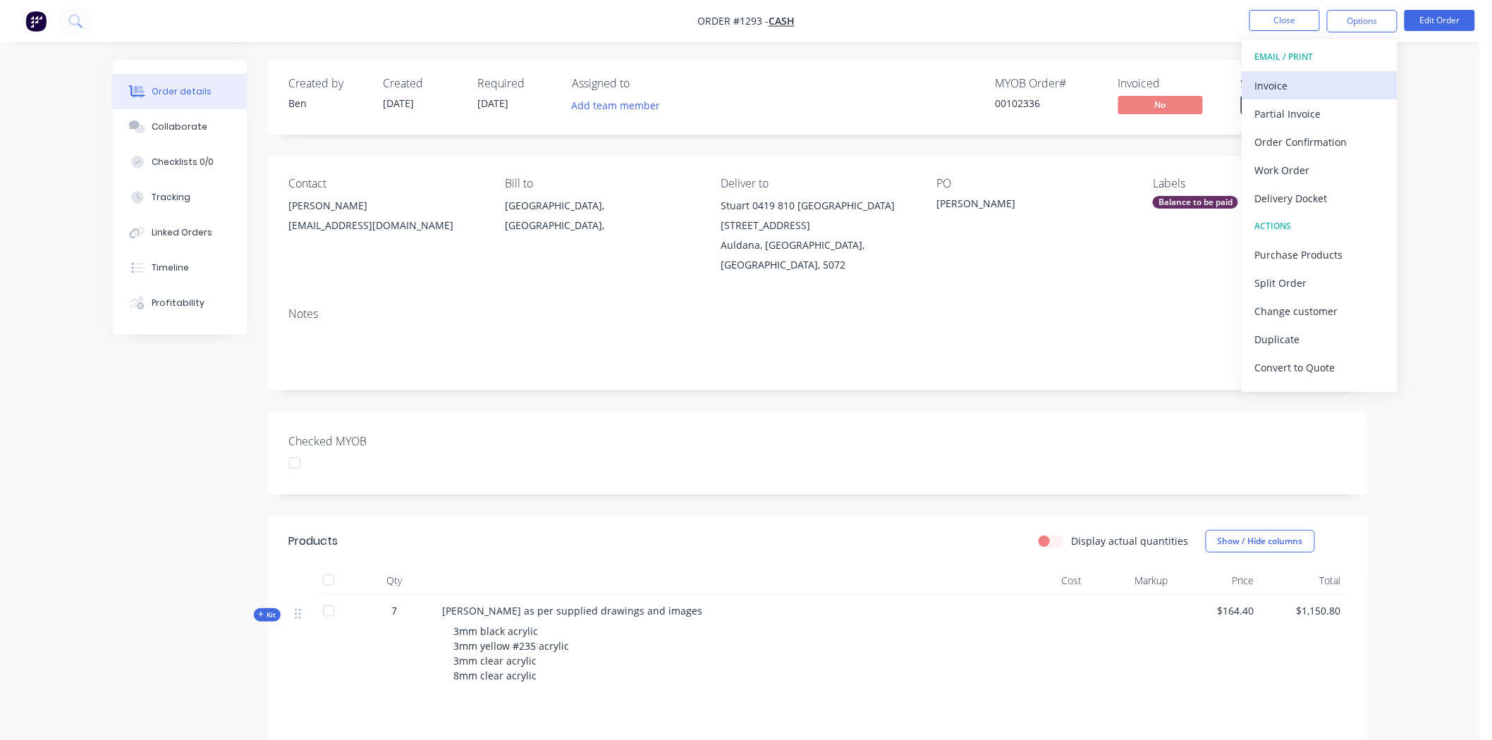
click at [1280, 80] on div "Invoice" at bounding box center [1320, 85] width 130 height 20
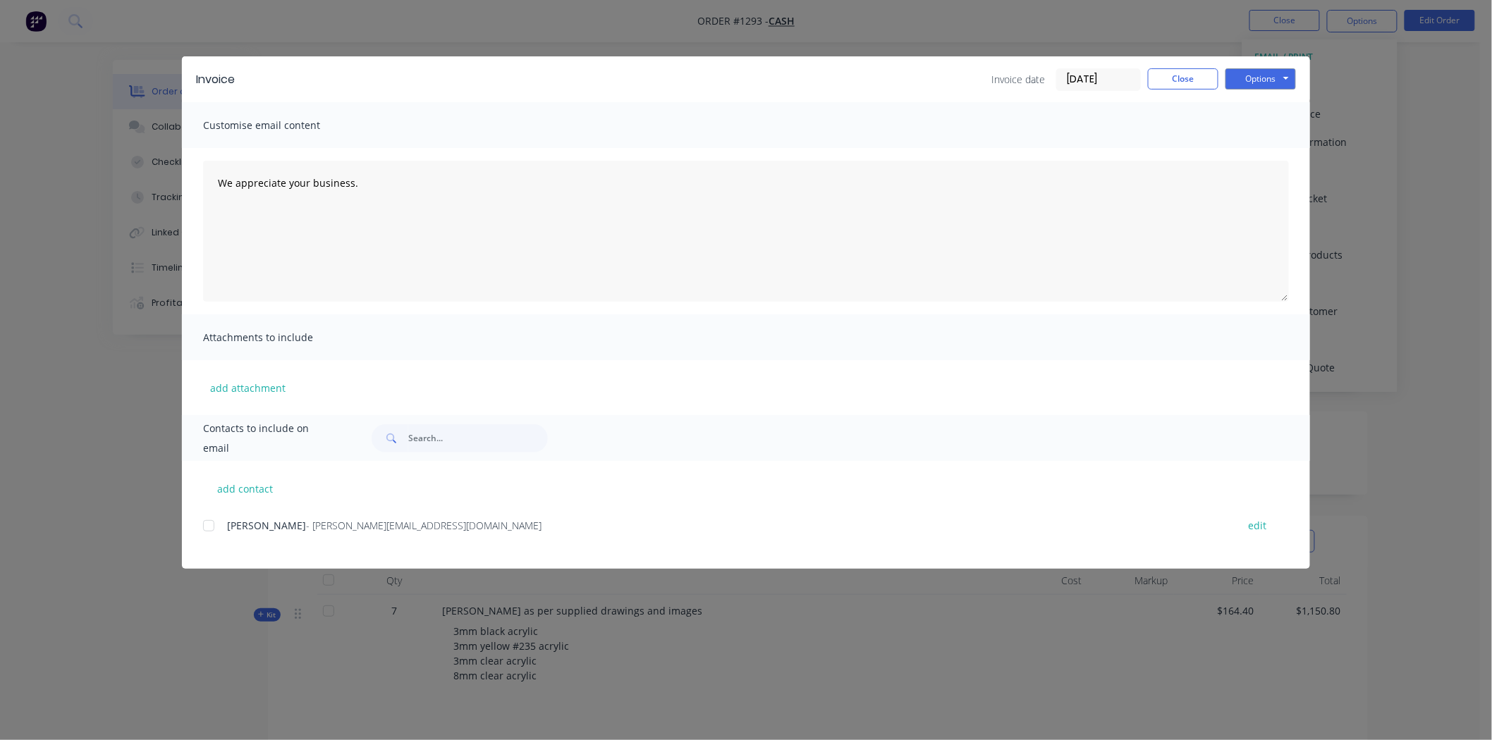
click at [1091, 76] on input "01/09/25" at bounding box center [1098, 79] width 83 height 21
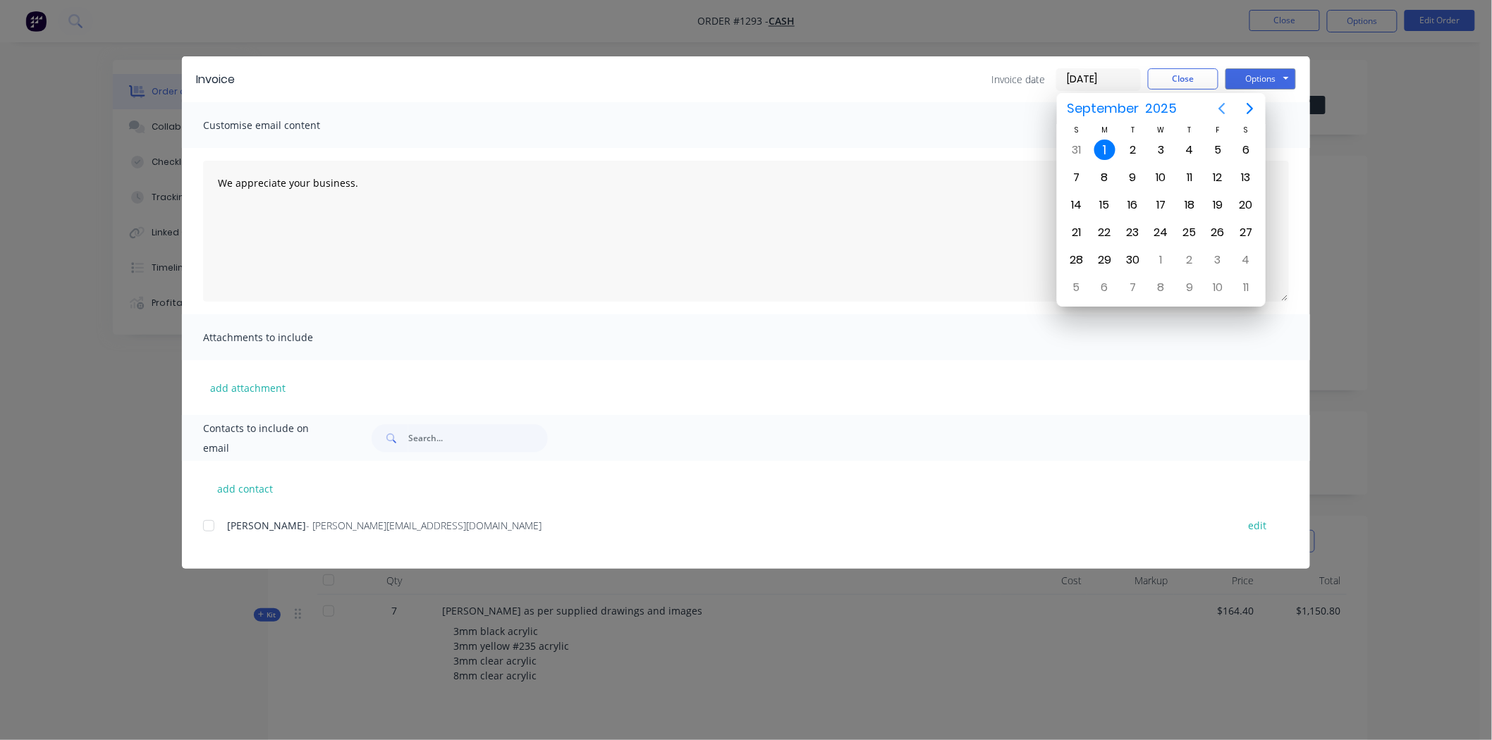
click at [1224, 106] on icon "Previous page" at bounding box center [1221, 108] width 17 height 17
click at [1189, 252] on div "28" at bounding box center [1189, 260] width 21 height 21
type input "28/08/25"
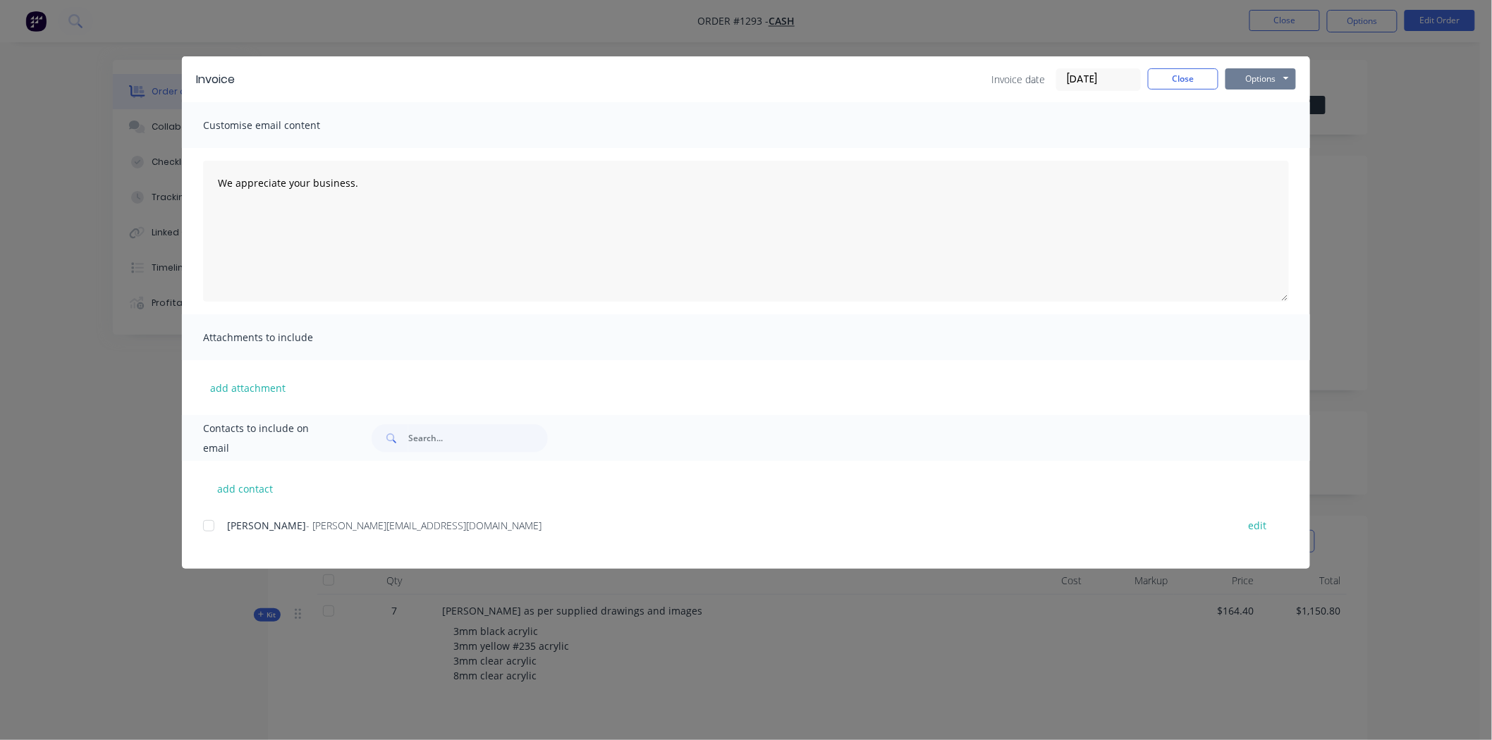
click at [1259, 76] on button "Options" at bounding box center [1260, 78] width 71 height 21
click at [1259, 121] on button "Print" at bounding box center [1270, 127] width 90 height 23
click at [1199, 75] on button "Close" at bounding box center [1183, 78] width 71 height 21
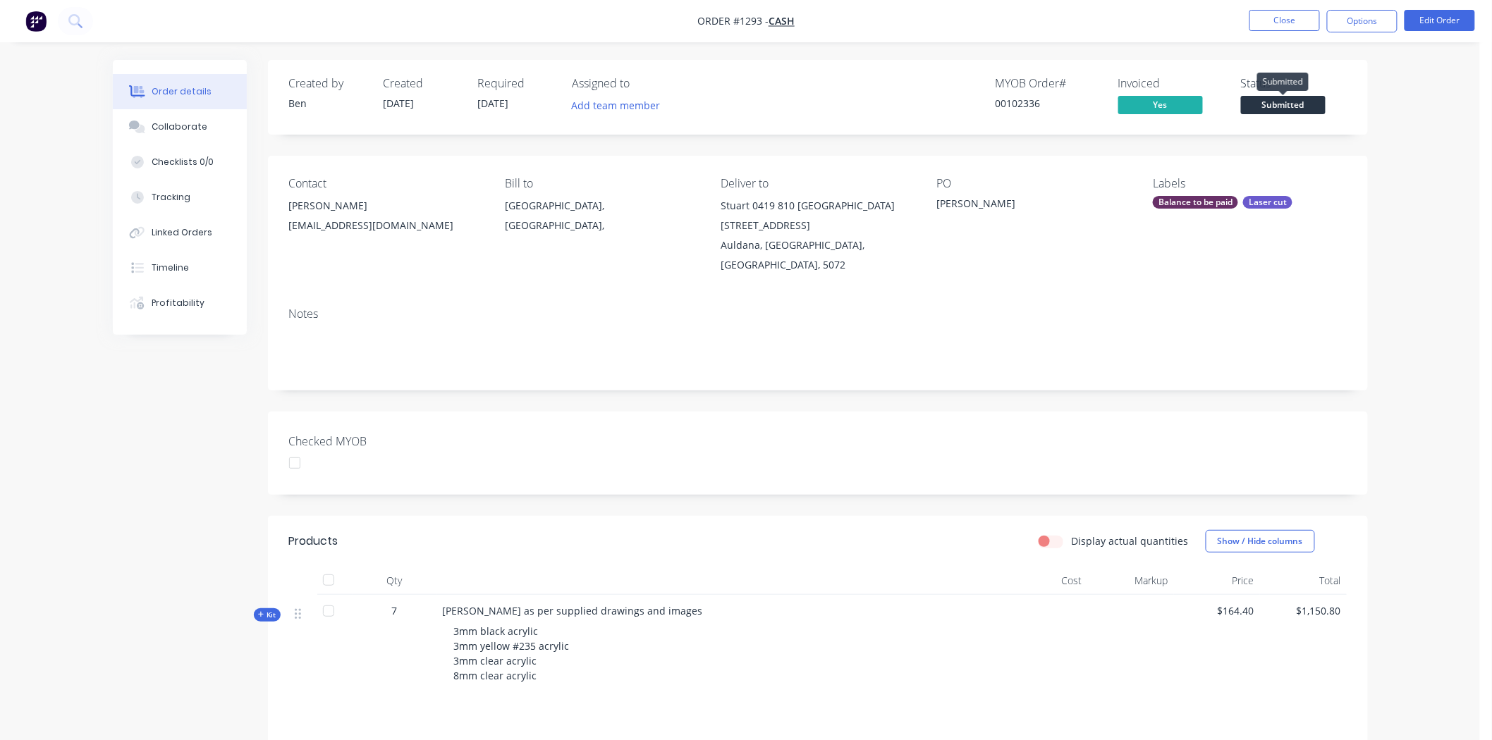
click at [1295, 103] on span "Submitted" at bounding box center [1283, 105] width 85 height 18
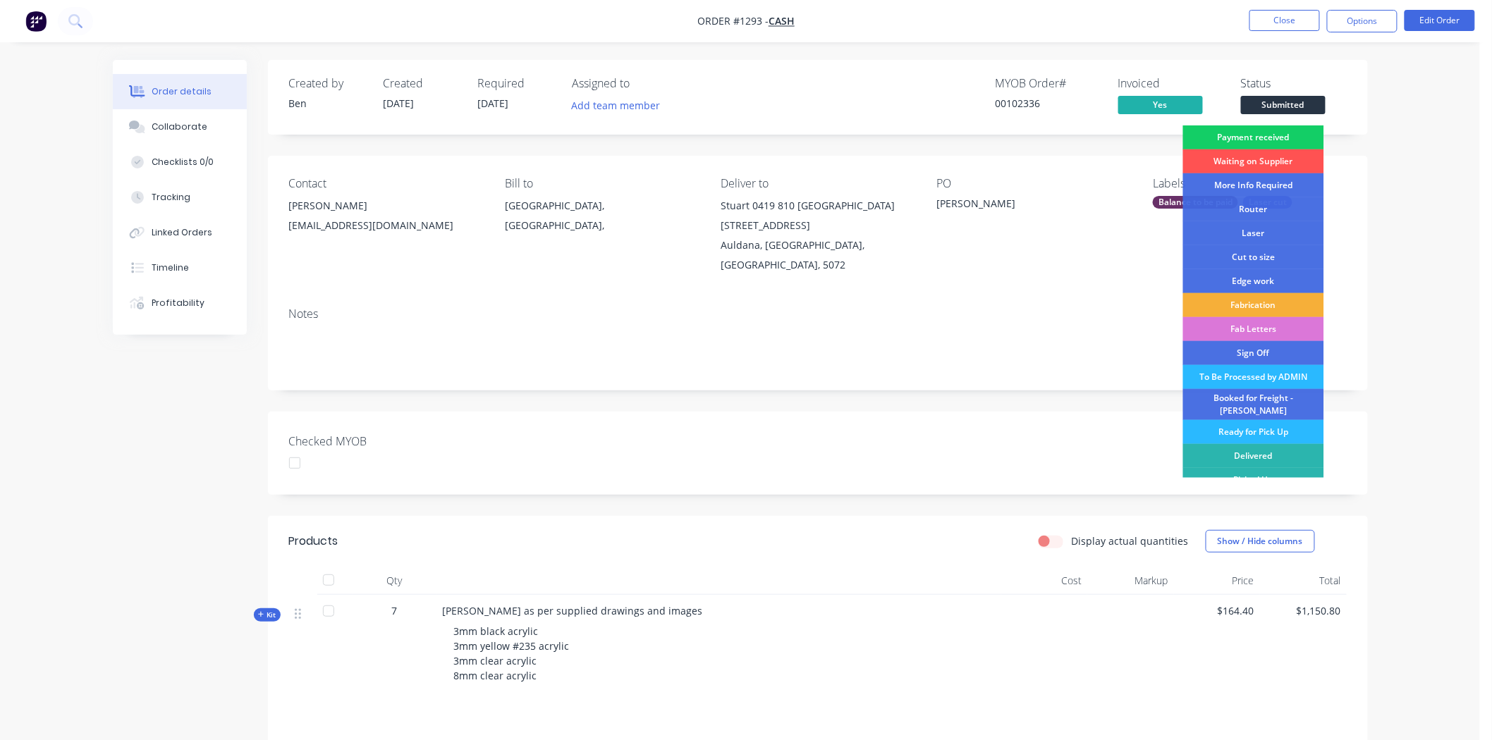
click at [1233, 137] on div "Payment received" at bounding box center [1253, 138] width 141 height 24
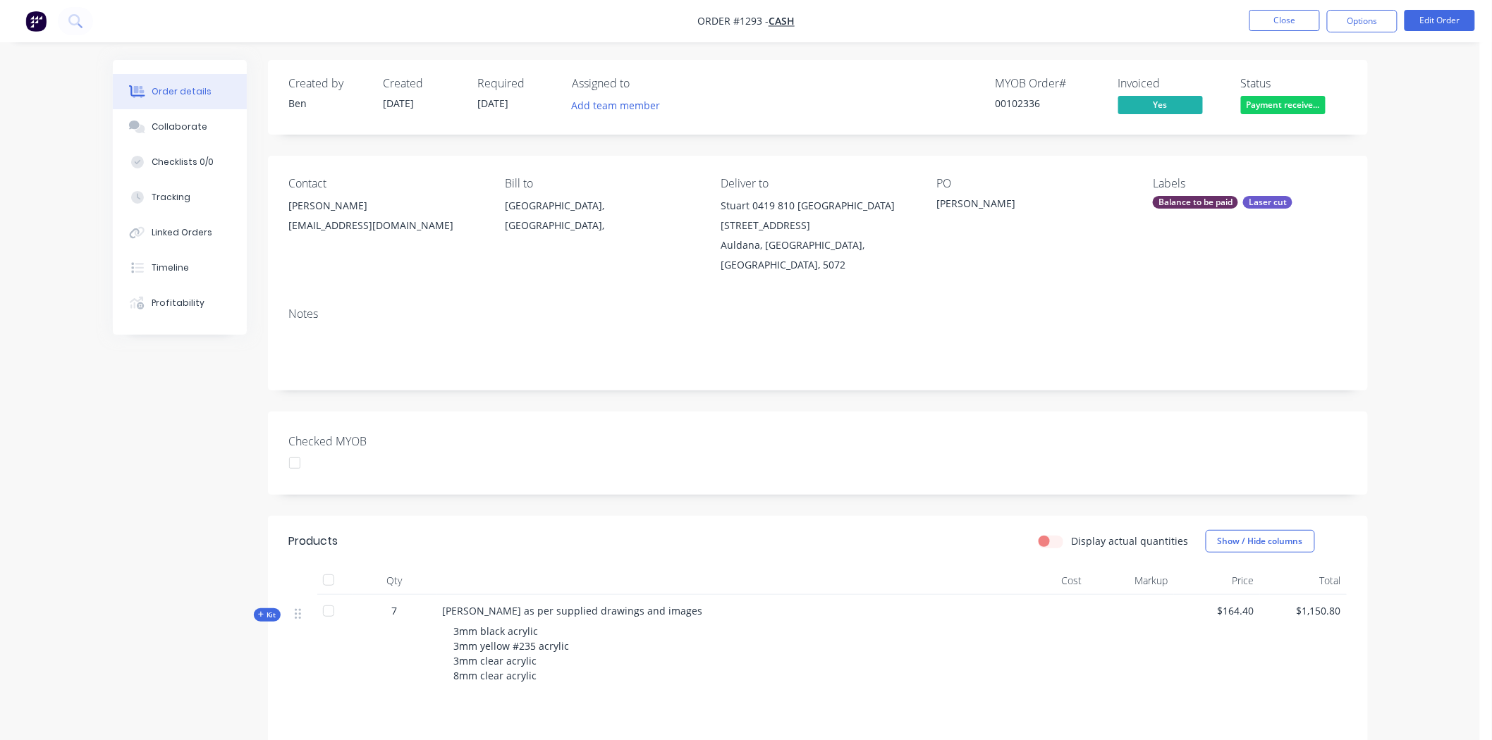
click at [293, 449] on div at bounding box center [295, 463] width 28 height 28
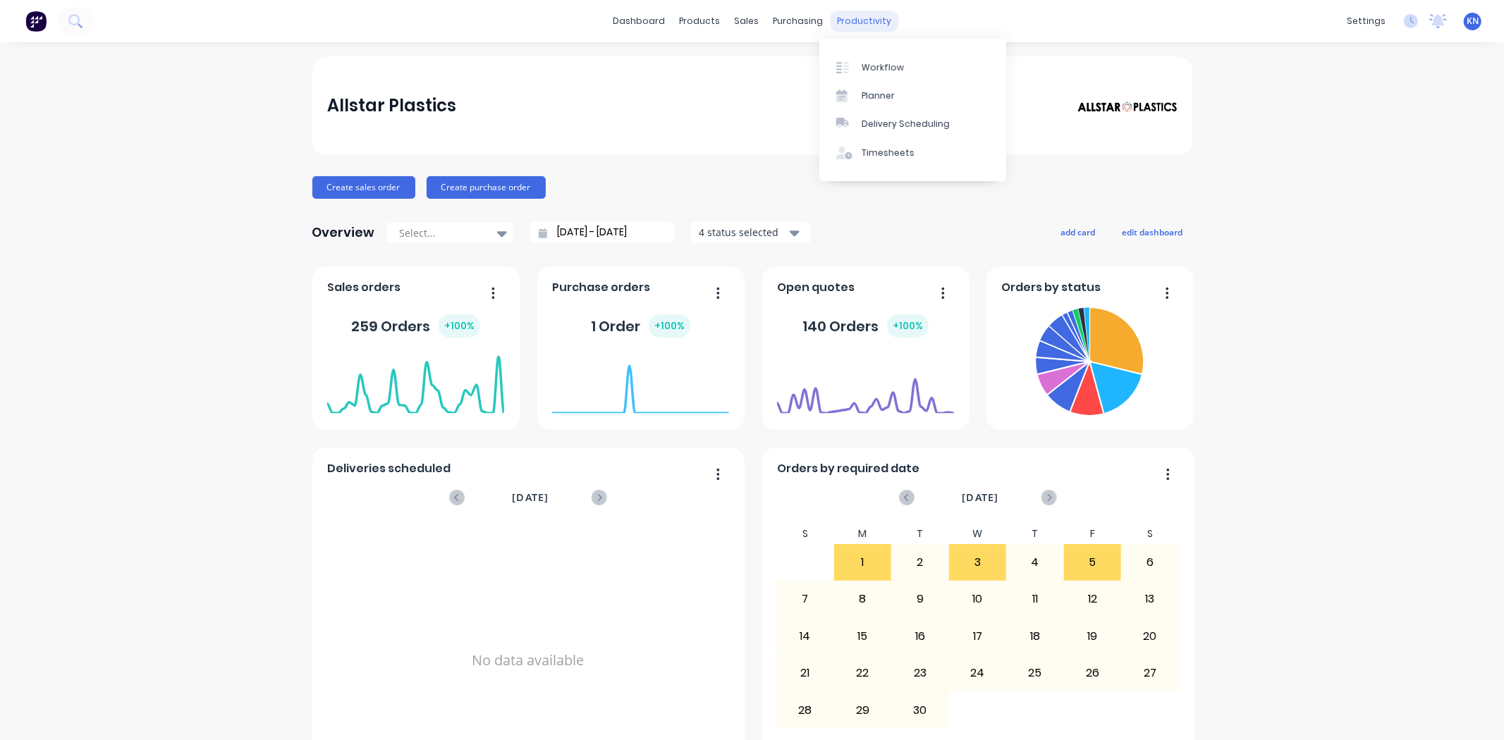
click at [869, 19] on div "productivity" at bounding box center [864, 21] width 68 height 21
click at [890, 63] on div "Workflow" at bounding box center [883, 67] width 42 height 13
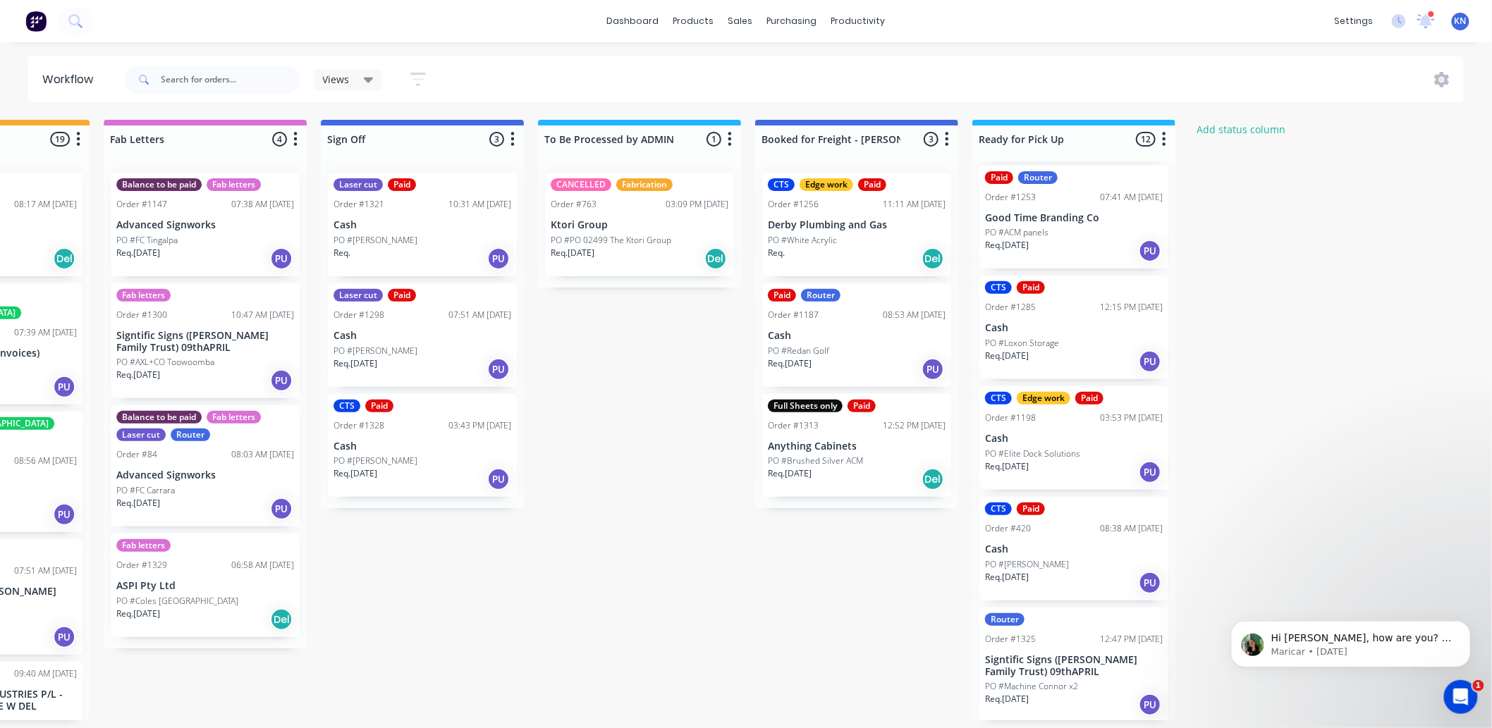
scroll to position [4, 1881]
click at [1454, 691] on icon "Open Intercom Messenger" at bounding box center [1458, 695] width 23 height 23
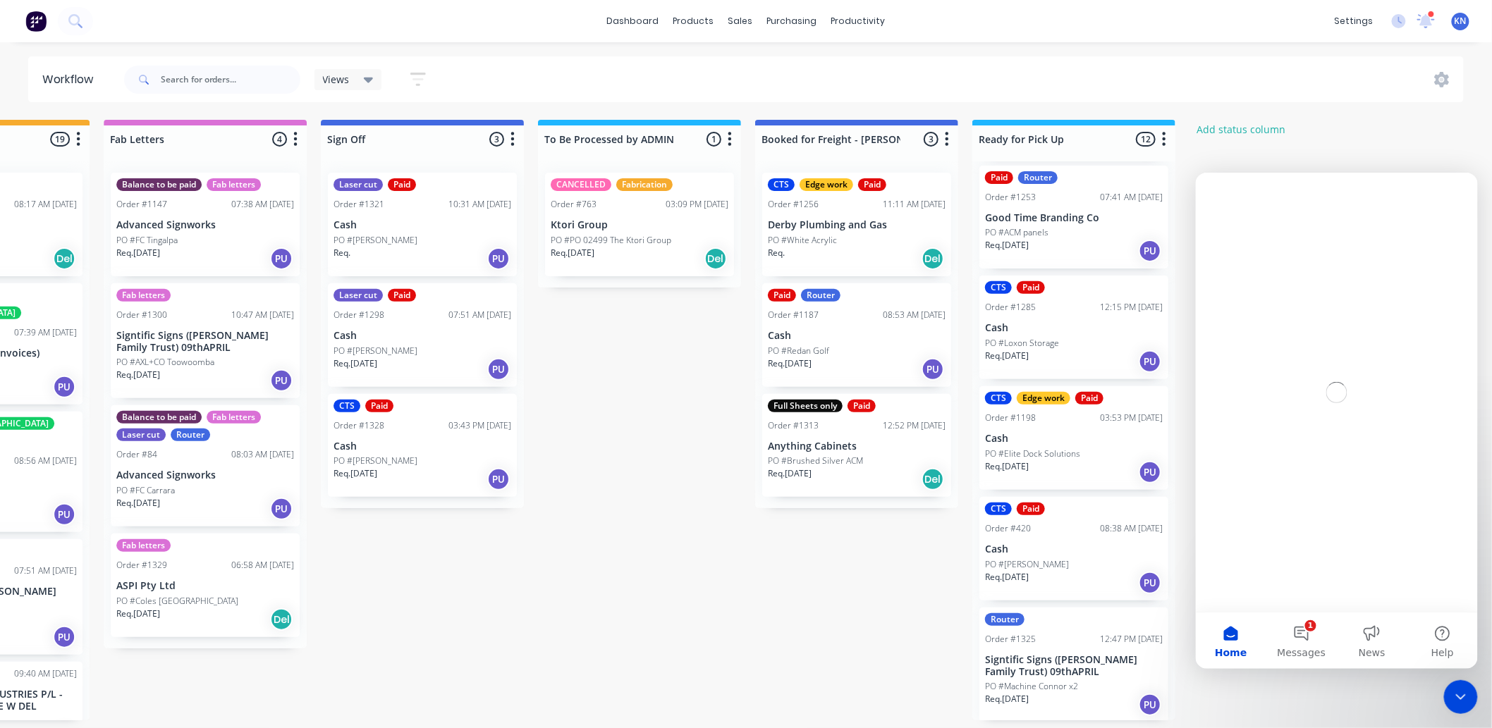
scroll to position [0, 0]
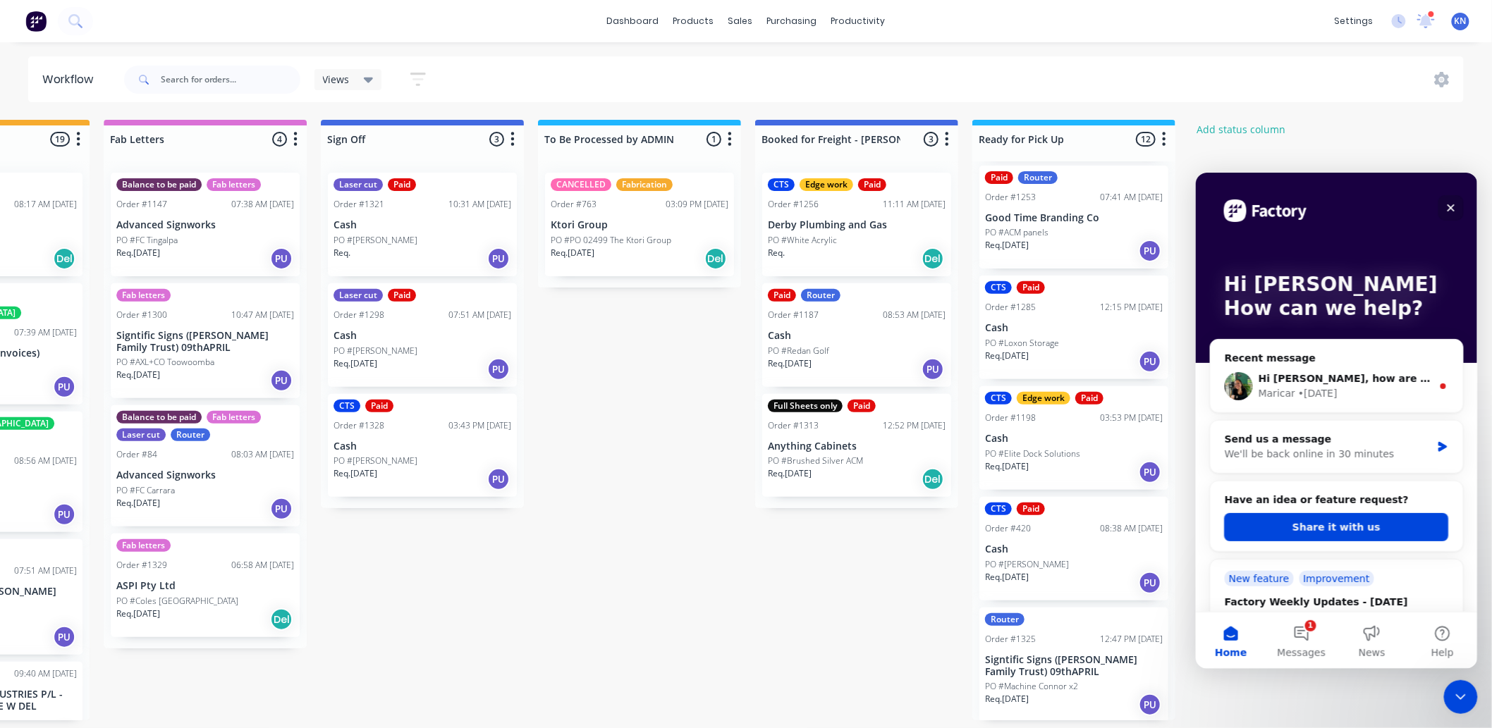
click at [1452, 204] on icon "Close" at bounding box center [1451, 208] width 8 height 8
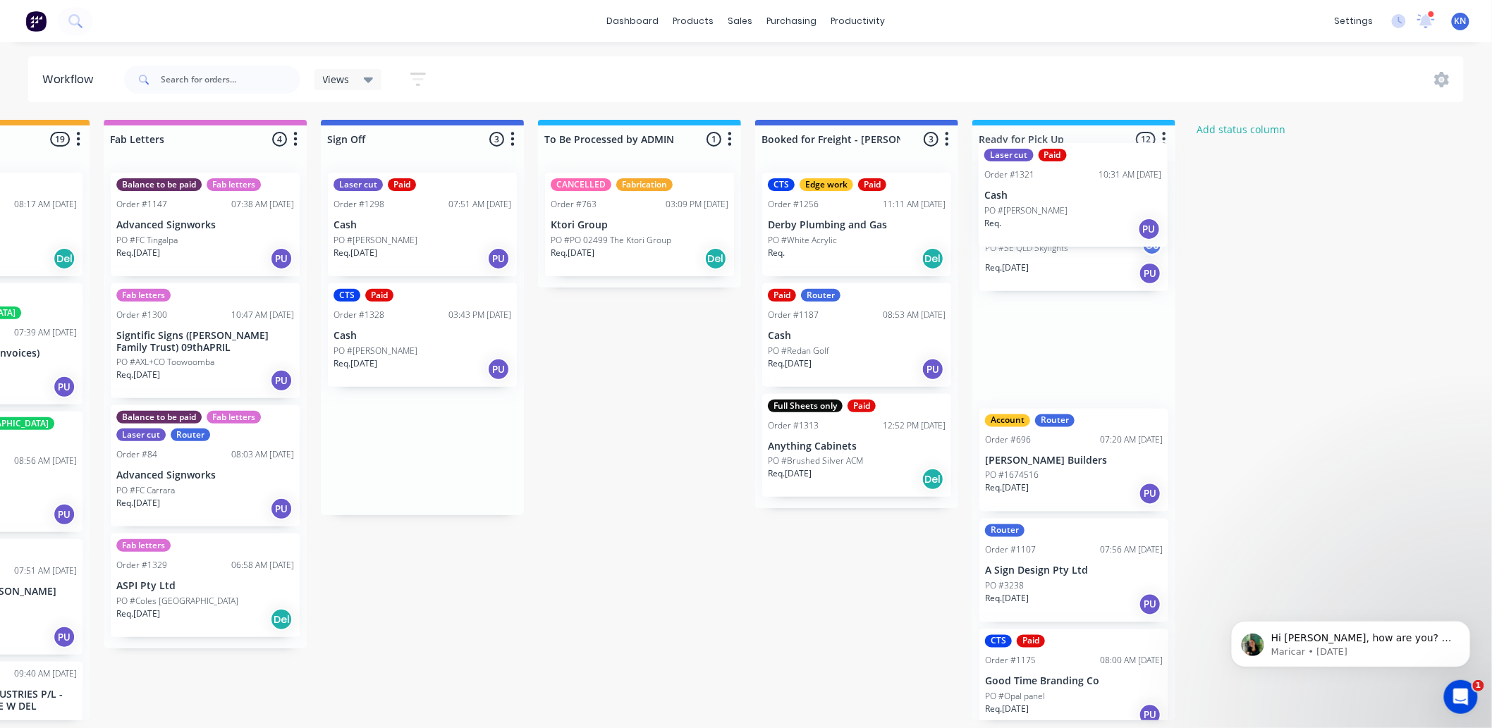
drag, startPoint x: 375, startPoint y: 219, endPoint x: 1047, endPoint y: 194, distance: 672.4
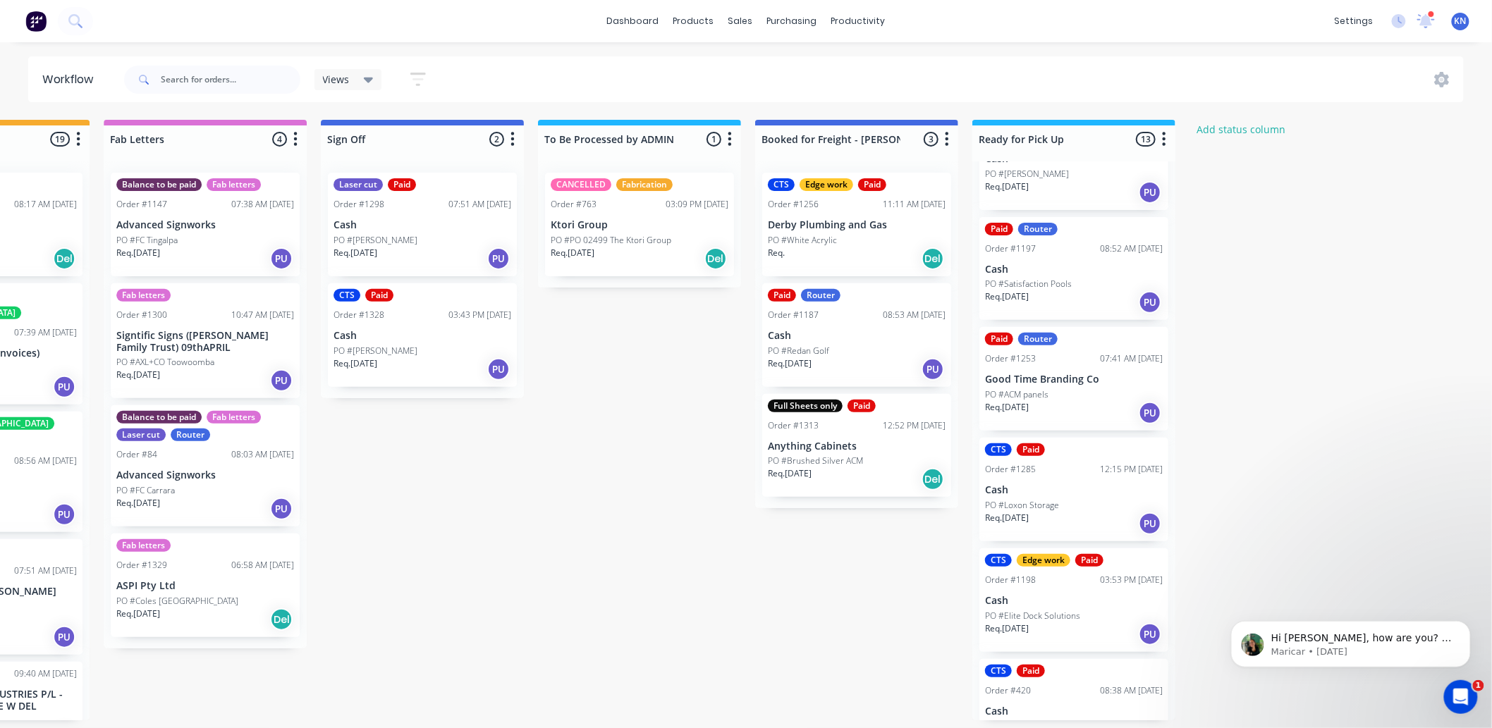
scroll to position [906, 0]
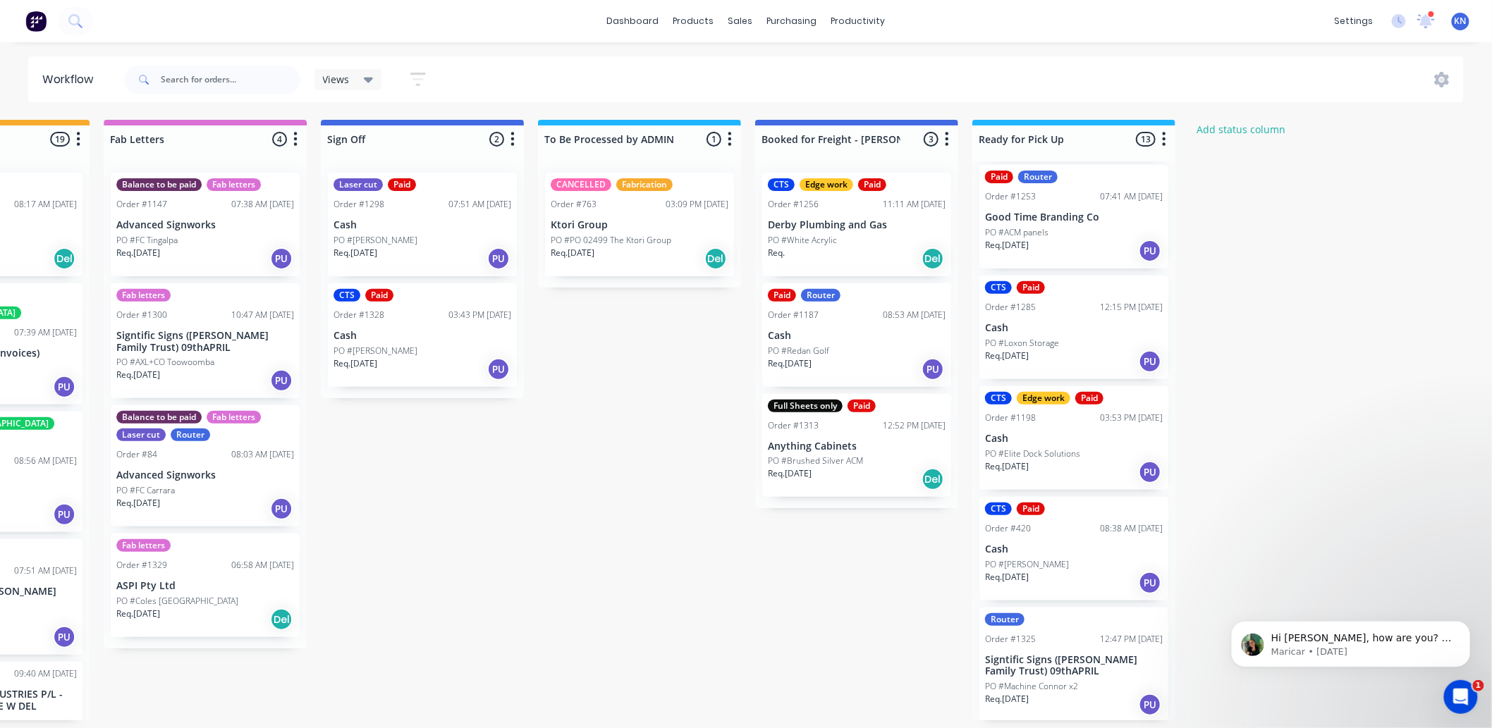
click at [1047, 658] on p "Signtific Signs ([PERSON_NAME] Family Trust) 09thAPRIL" at bounding box center [1074, 666] width 178 height 24
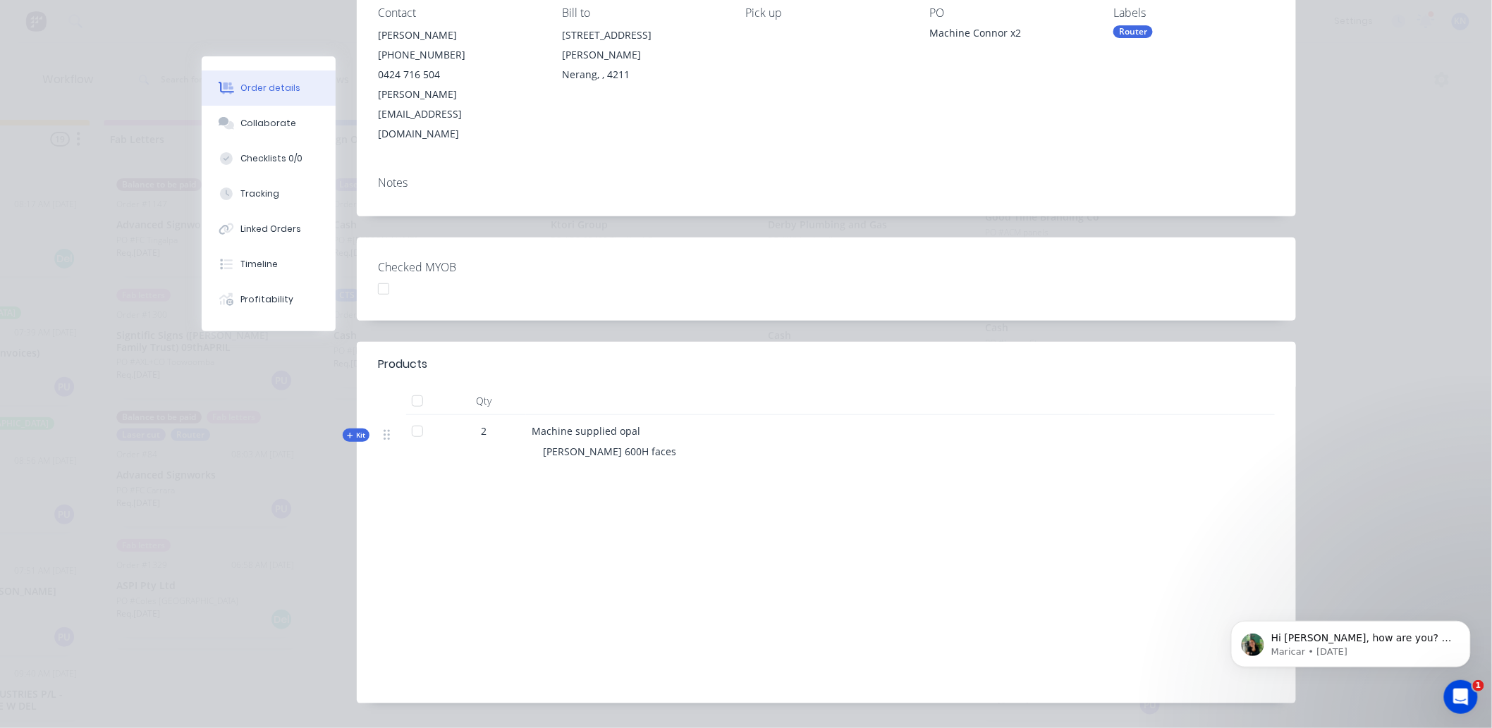
scroll to position [208, 0]
click at [381, 273] on div at bounding box center [383, 287] width 28 height 28
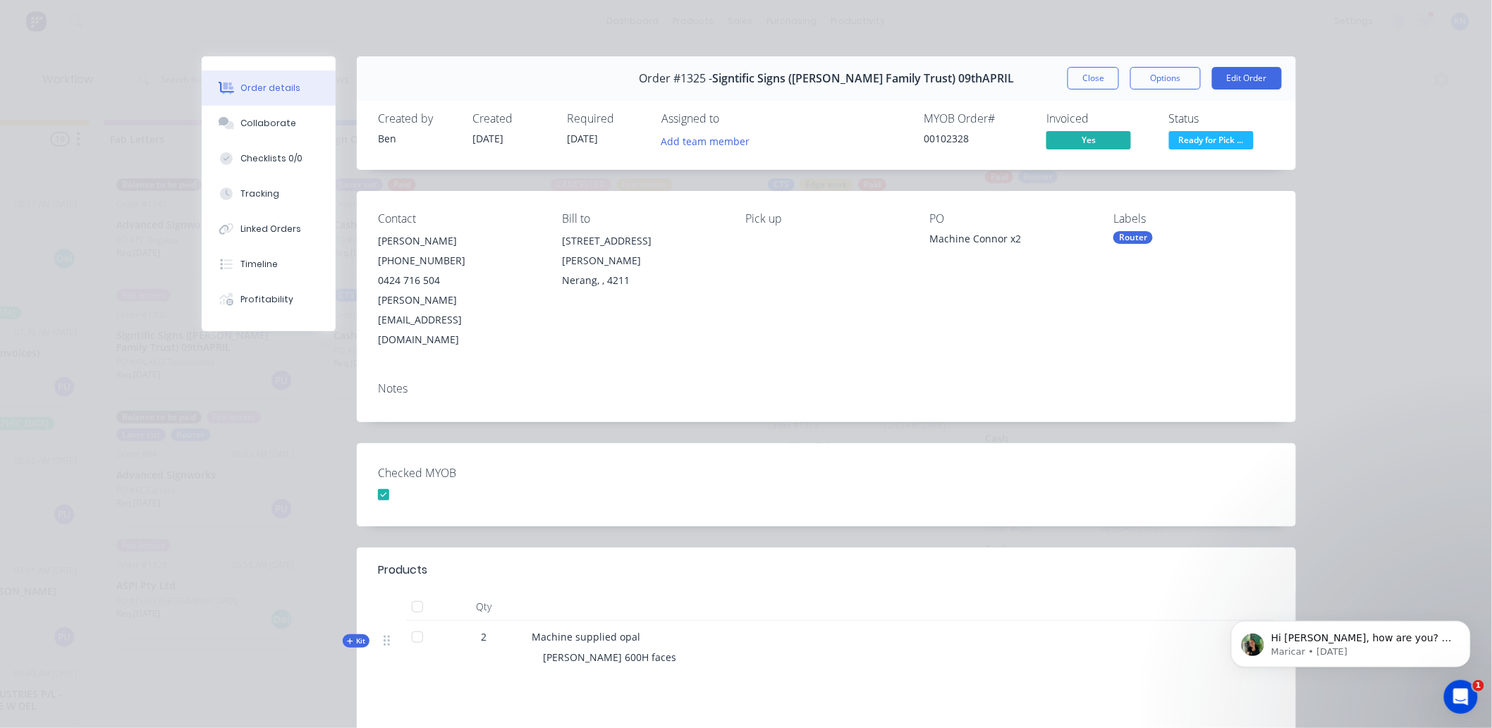
scroll to position [0, 1881]
click at [1087, 73] on button "Close" at bounding box center [1093, 78] width 51 height 23
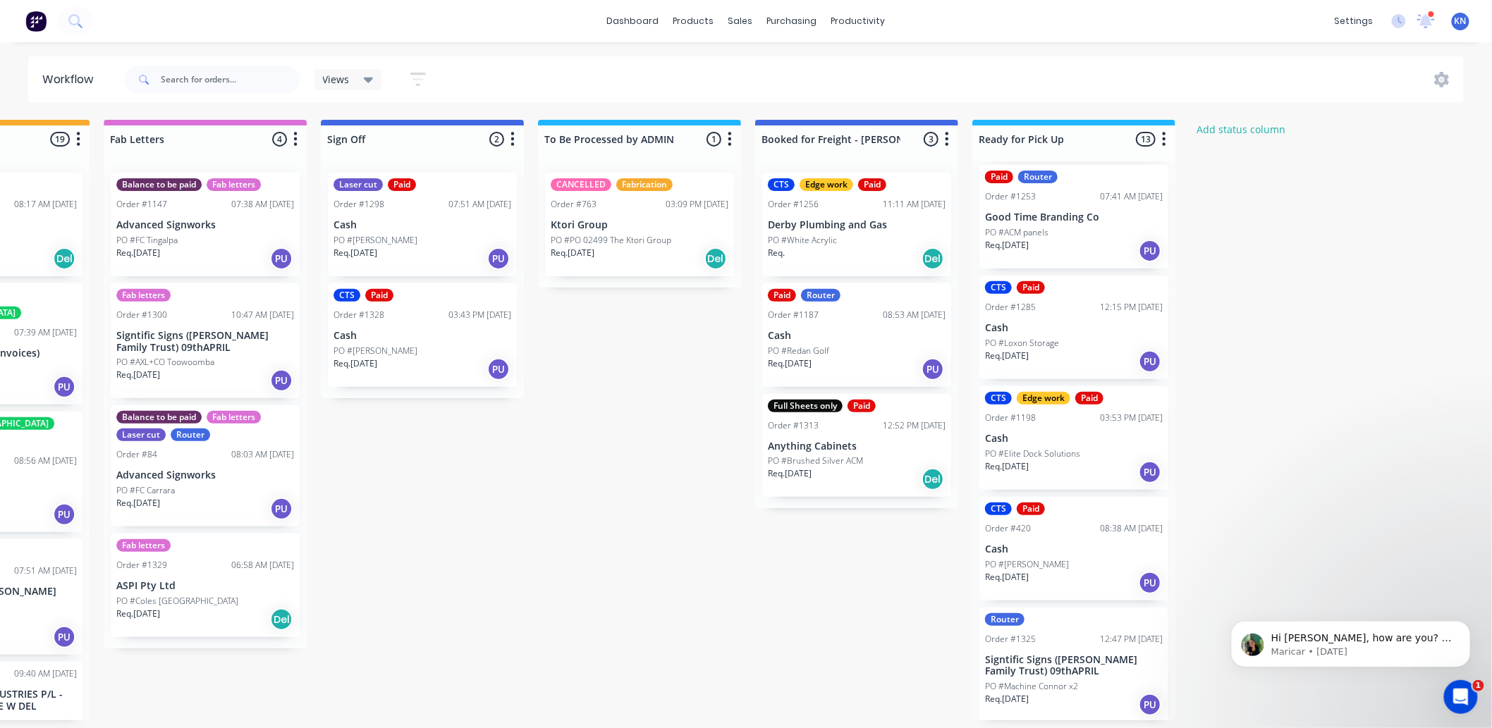
scroll to position [4, 1881]
click at [1175, 720] on div "Mark as Picked Up" at bounding box center [1157, 730] width 142 height 29
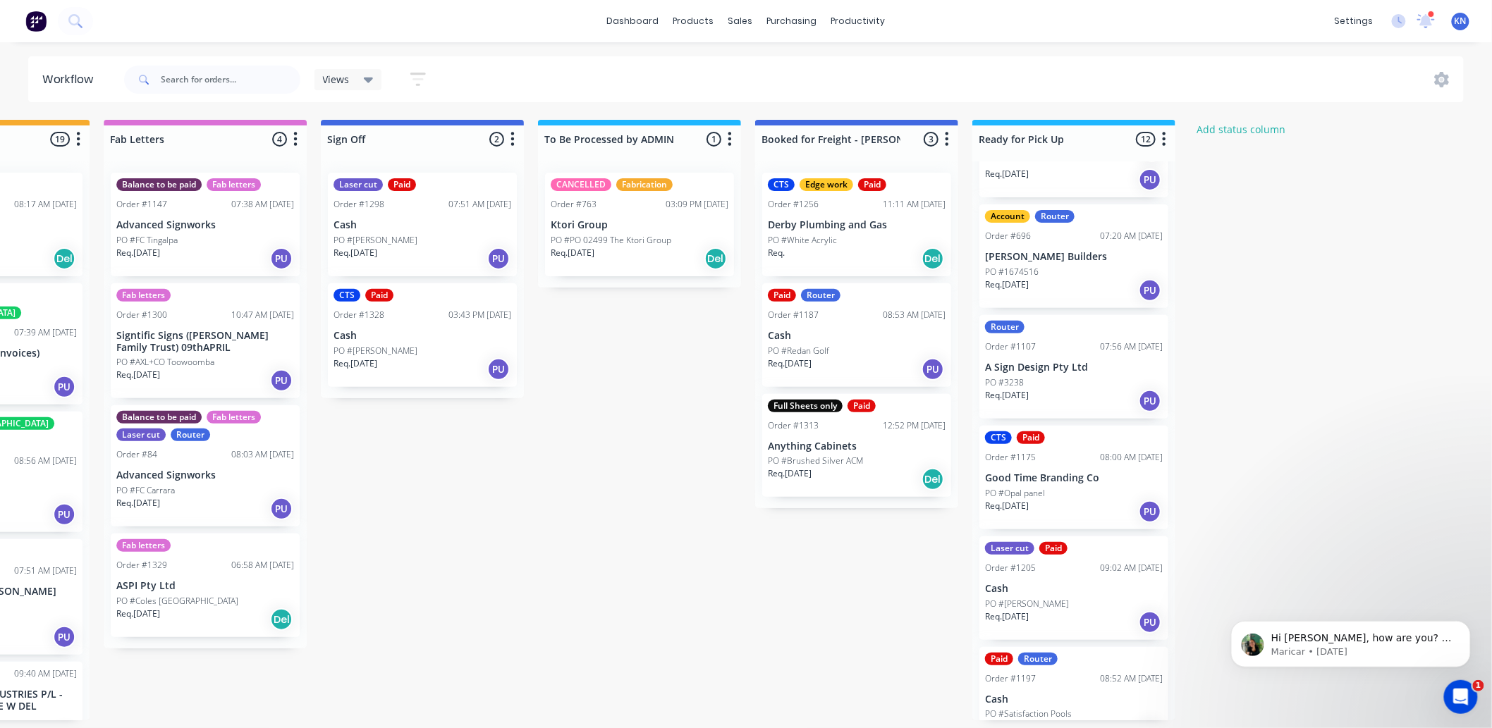
scroll to position [0, 0]
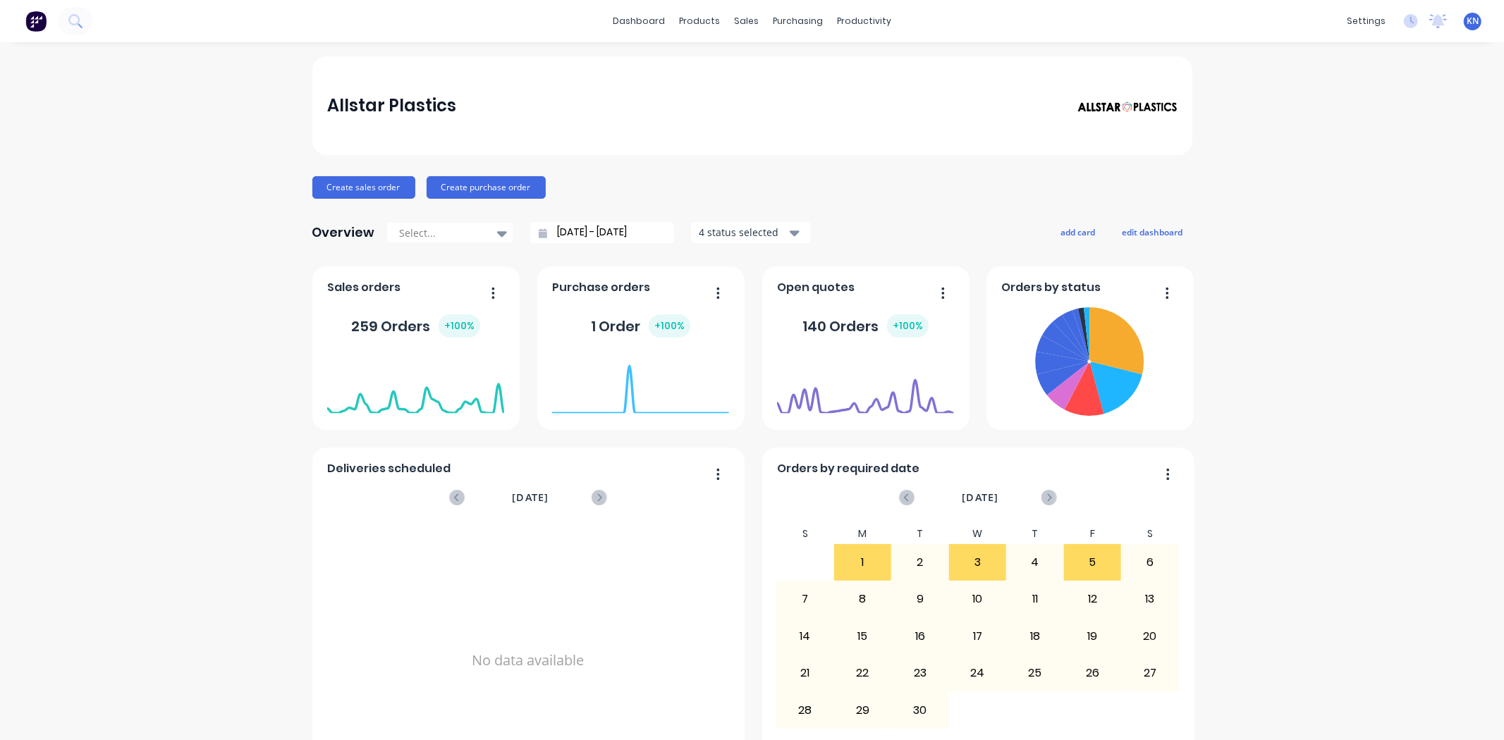
click at [847, 12] on div "productivity" at bounding box center [864, 21] width 68 height 21
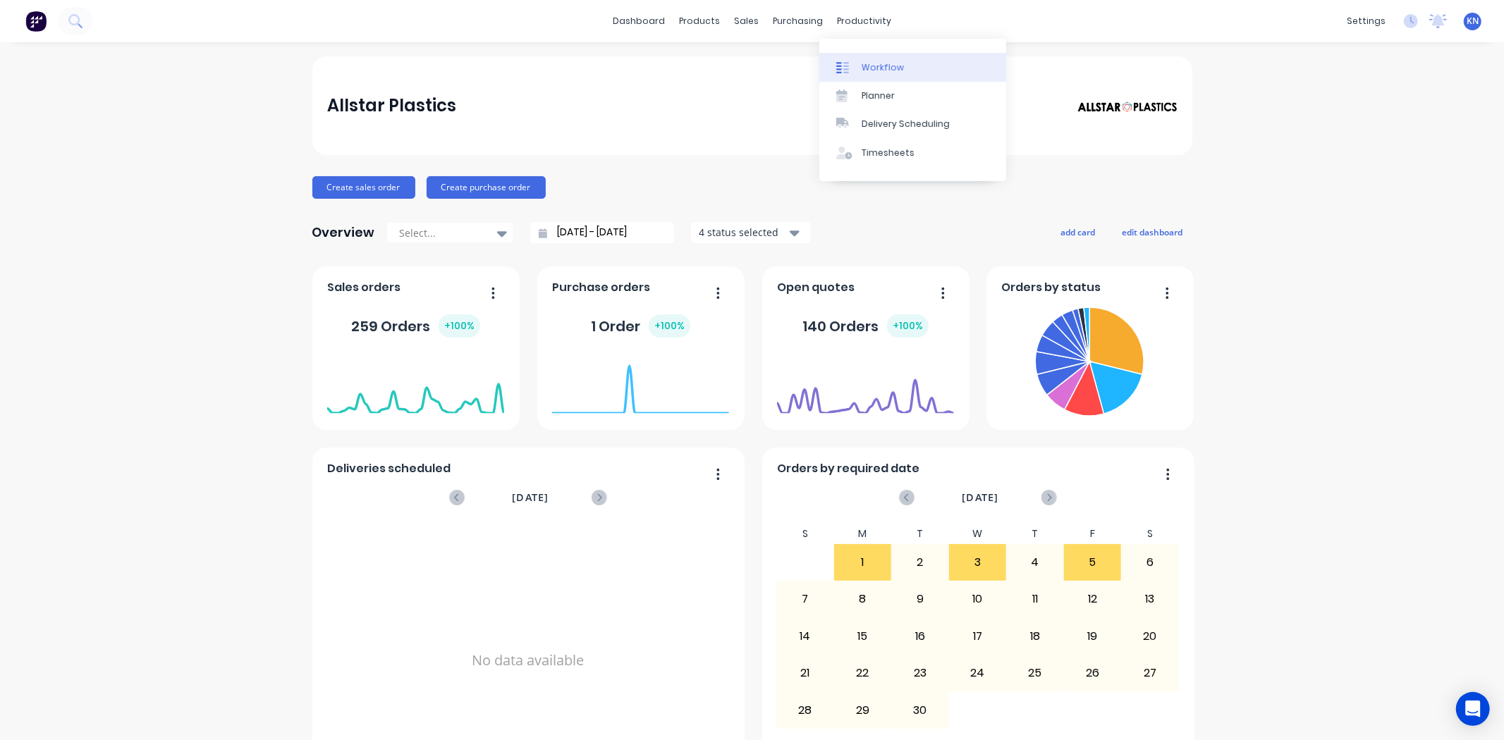
click at [879, 61] on div "Workflow" at bounding box center [883, 67] width 42 height 13
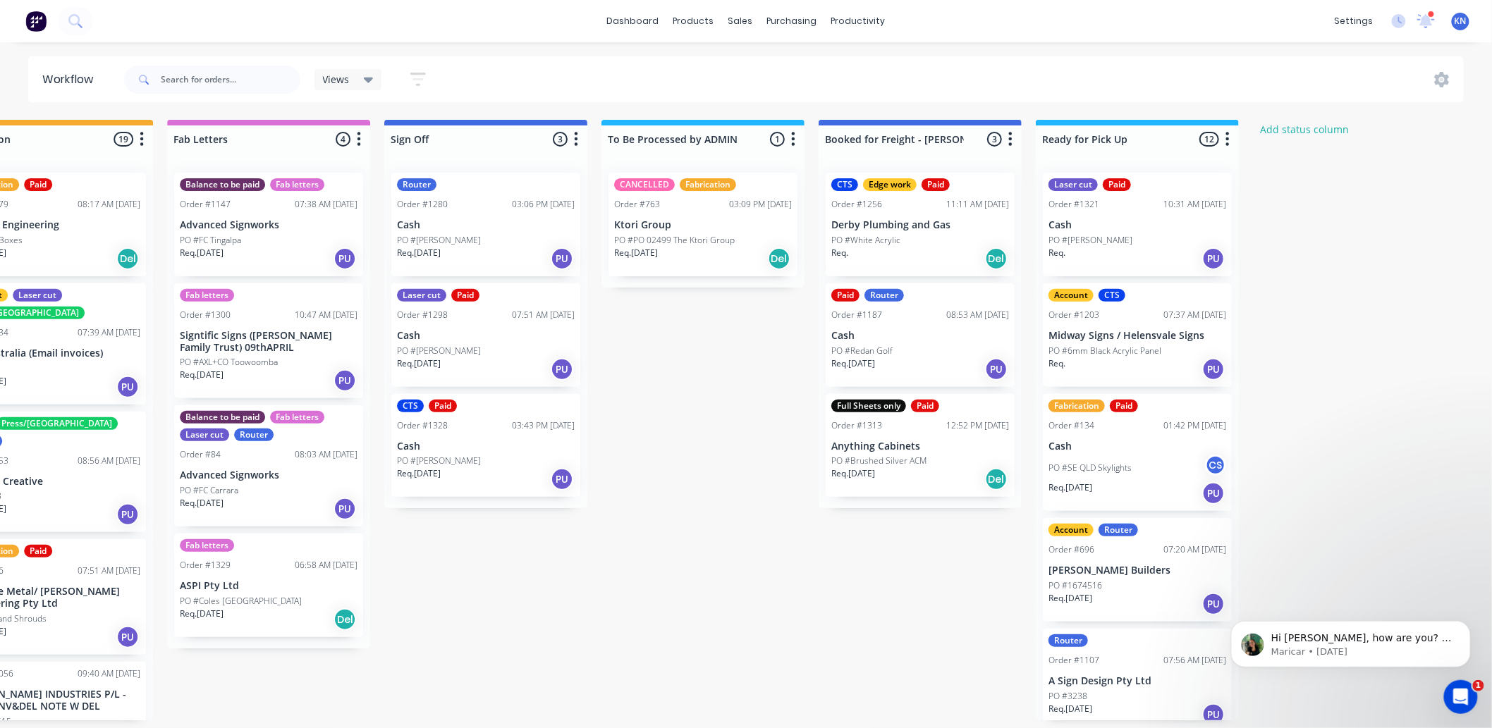
scroll to position [0, 1881]
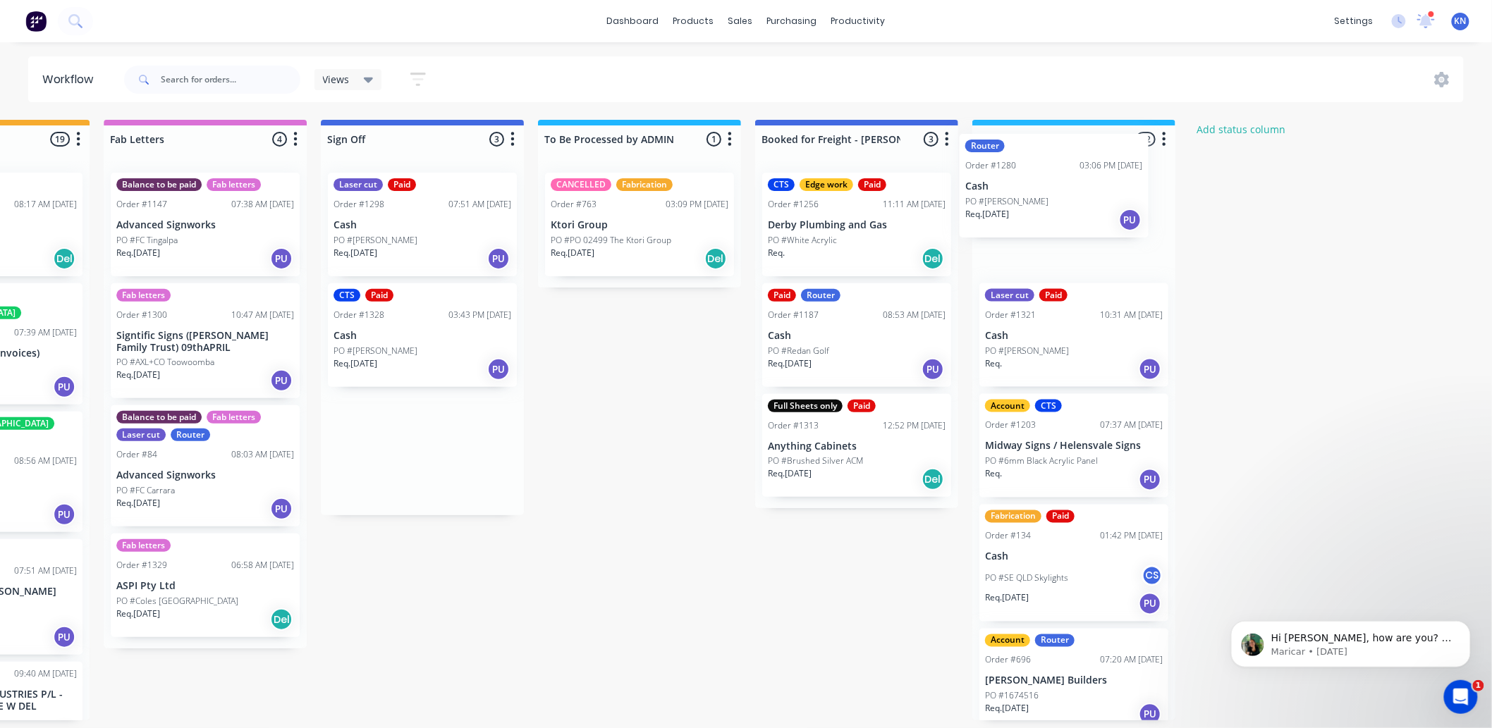
drag, startPoint x: 377, startPoint y: 229, endPoint x: 1018, endPoint y: 189, distance: 642.2
click at [1055, 227] on p "Cash" at bounding box center [1074, 225] width 178 height 12
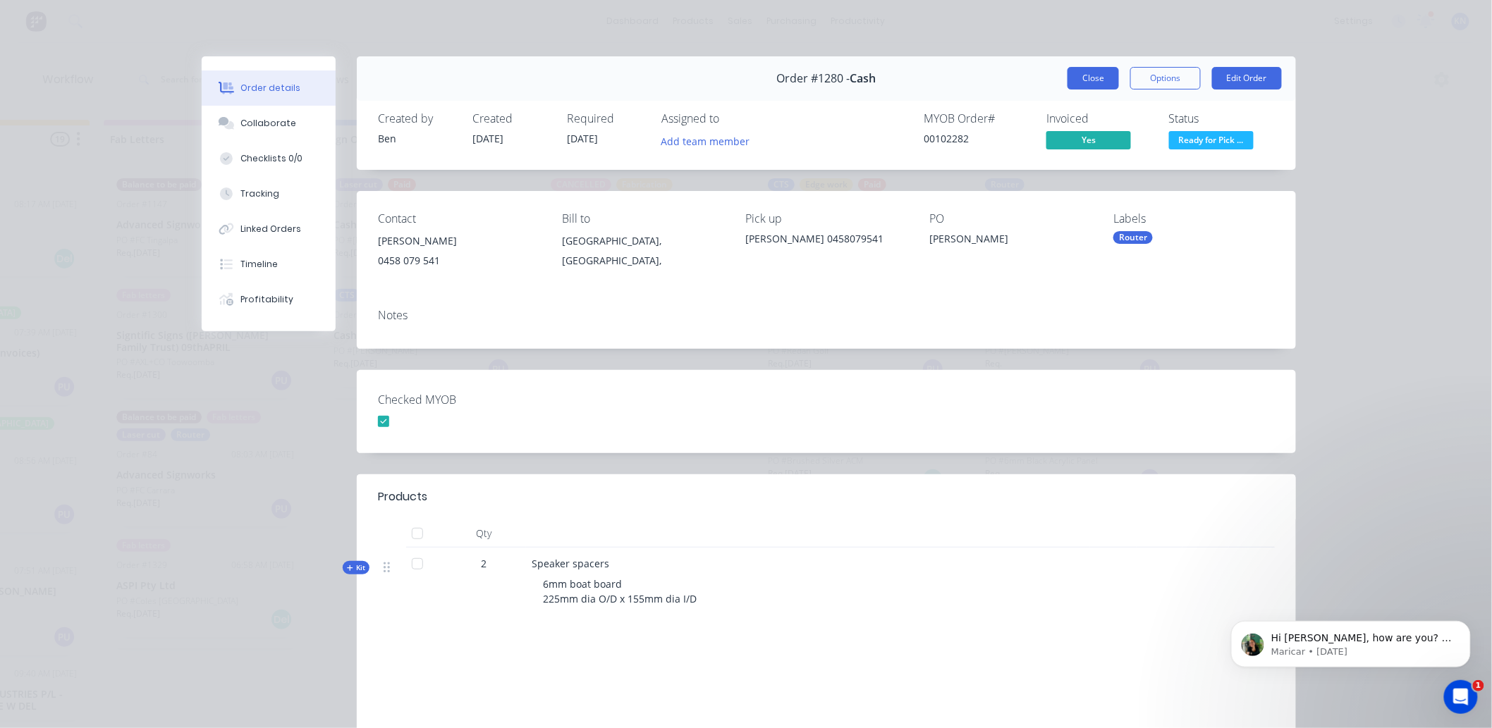
click at [1093, 71] on button "Close" at bounding box center [1093, 78] width 51 height 23
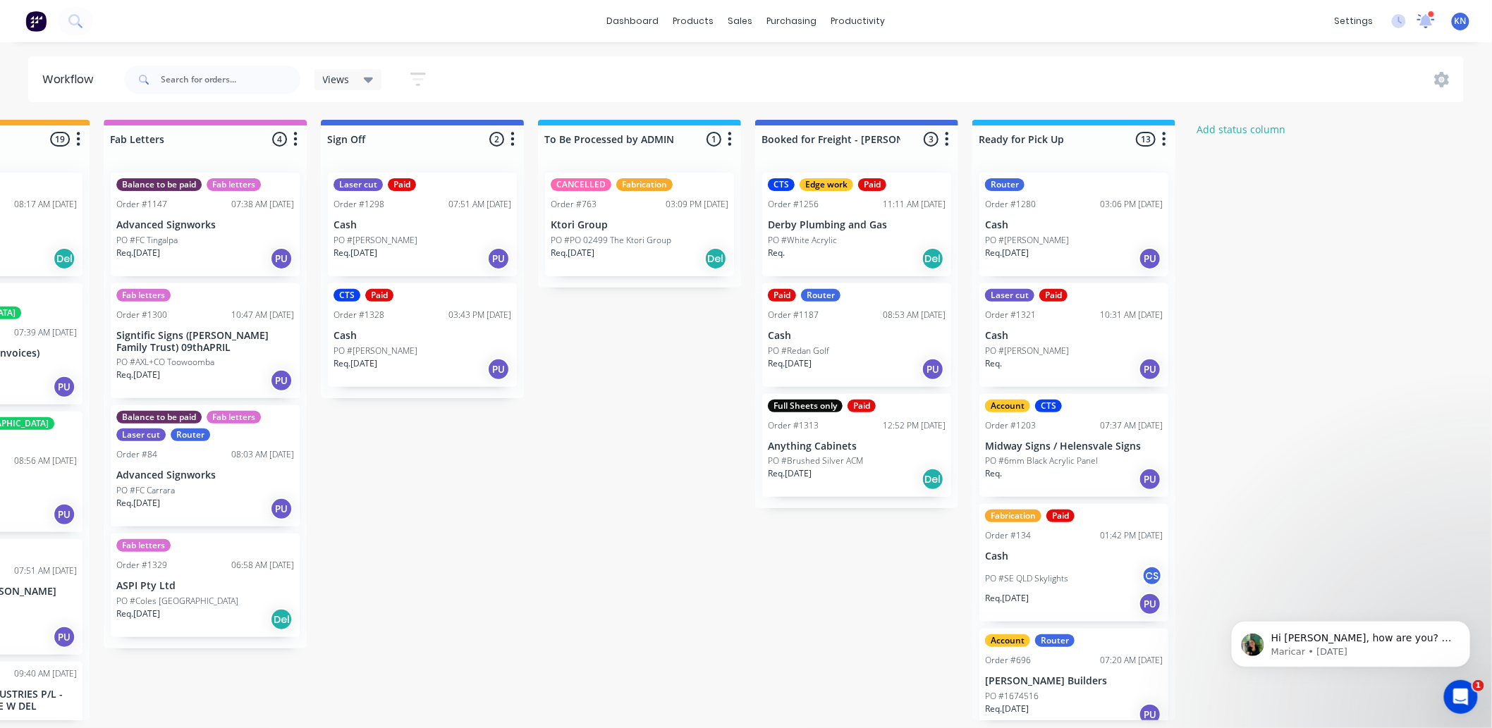
click at [1428, 20] on icon at bounding box center [1426, 19] width 13 height 12
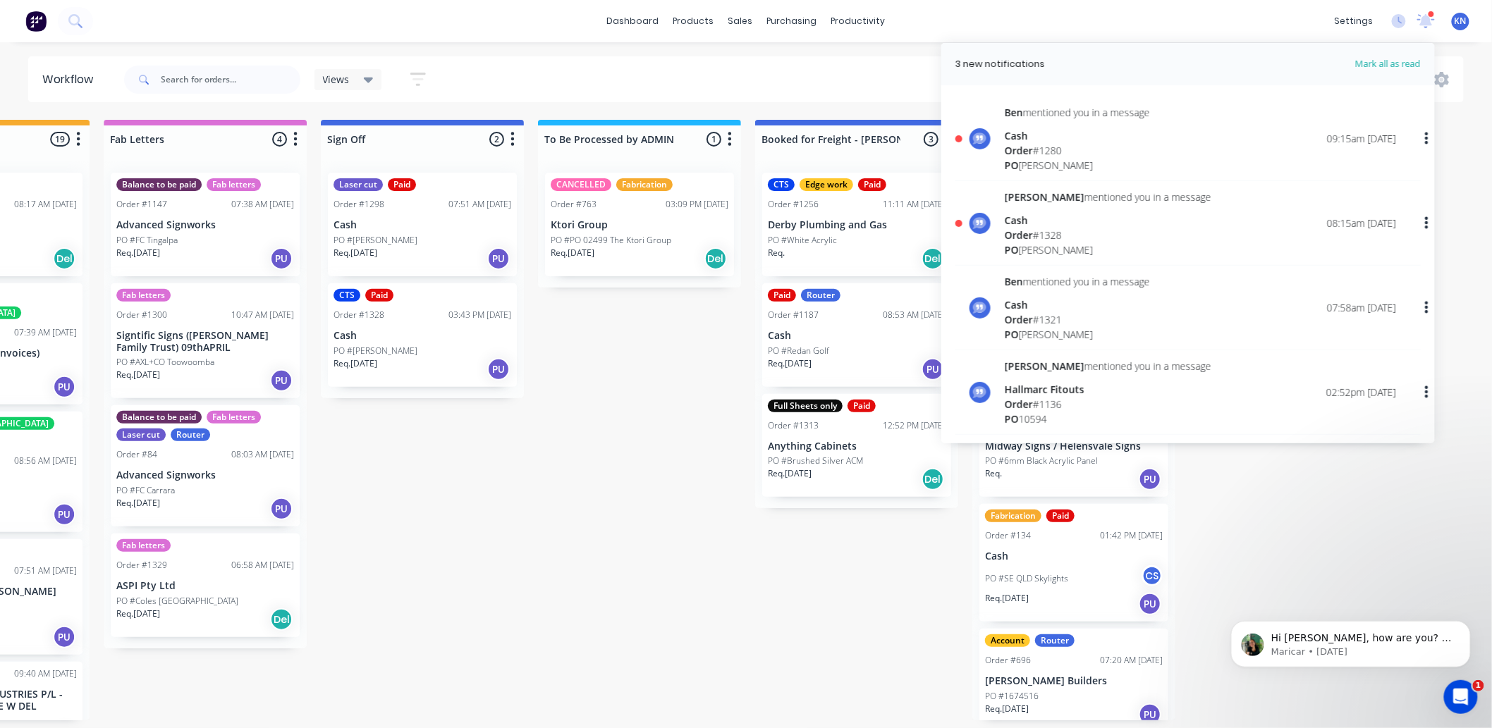
click at [1027, 148] on span "Order" at bounding box center [1019, 150] width 28 height 13
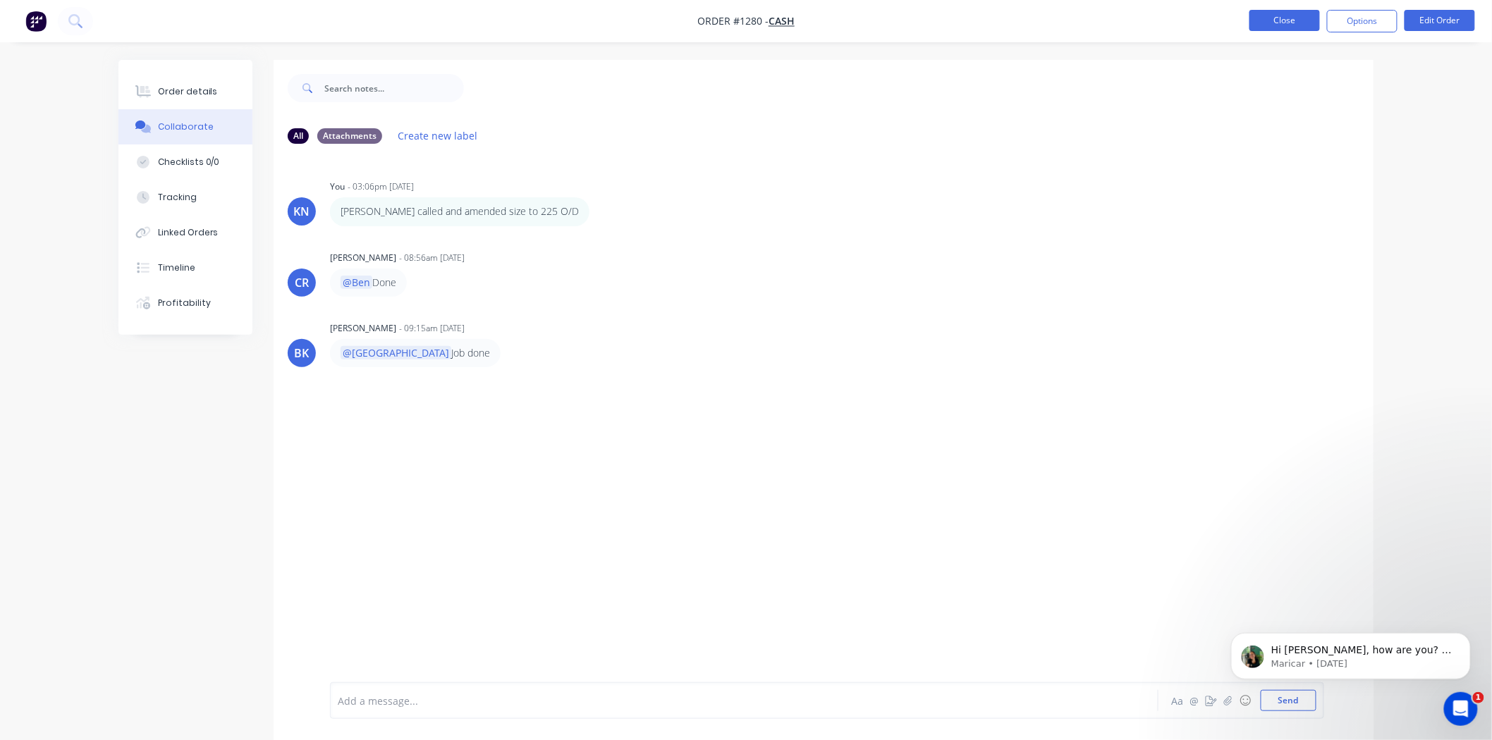
click at [1278, 14] on button "Close" at bounding box center [1284, 20] width 71 height 21
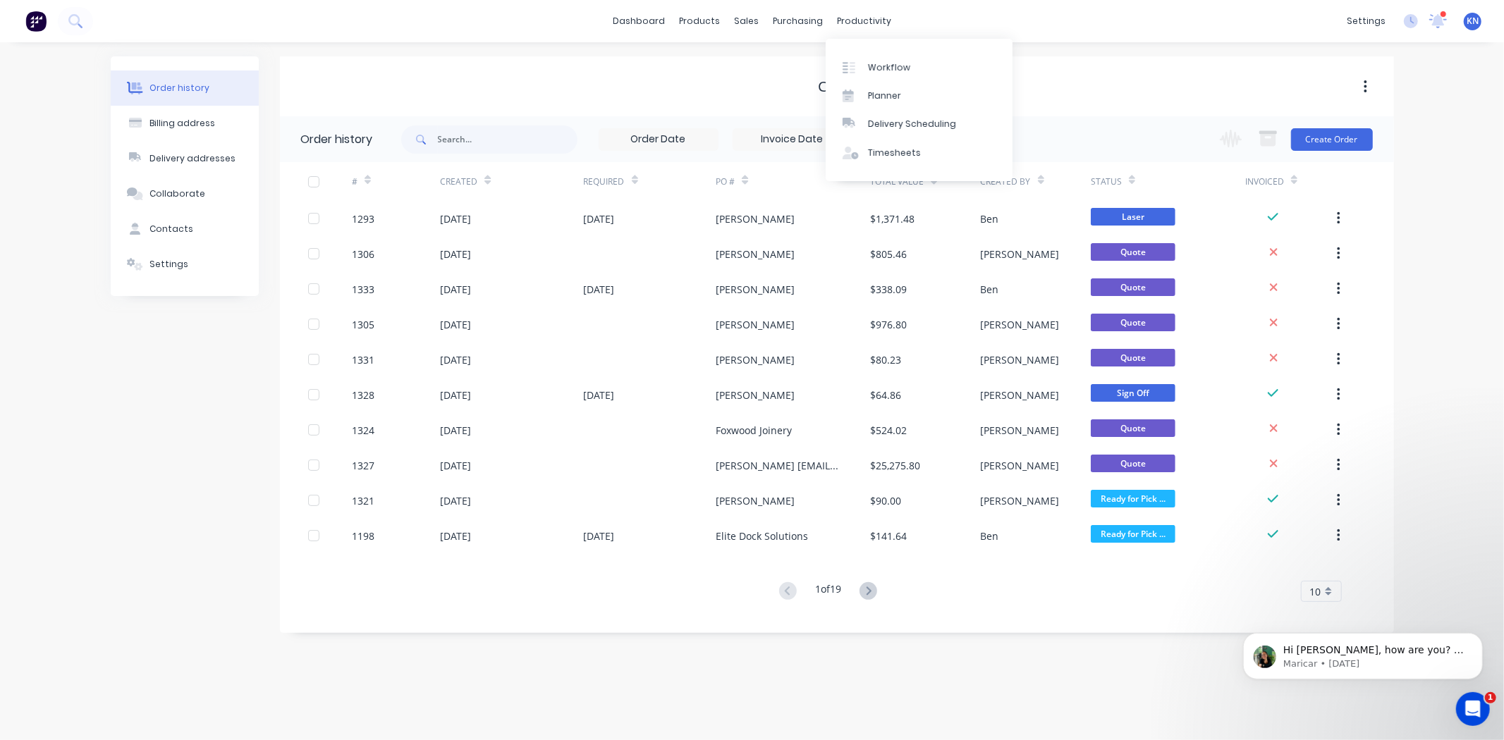
click at [870, 16] on div "productivity" at bounding box center [864, 21] width 68 height 21
click at [1439, 22] on icon at bounding box center [1438, 18] width 13 height 11
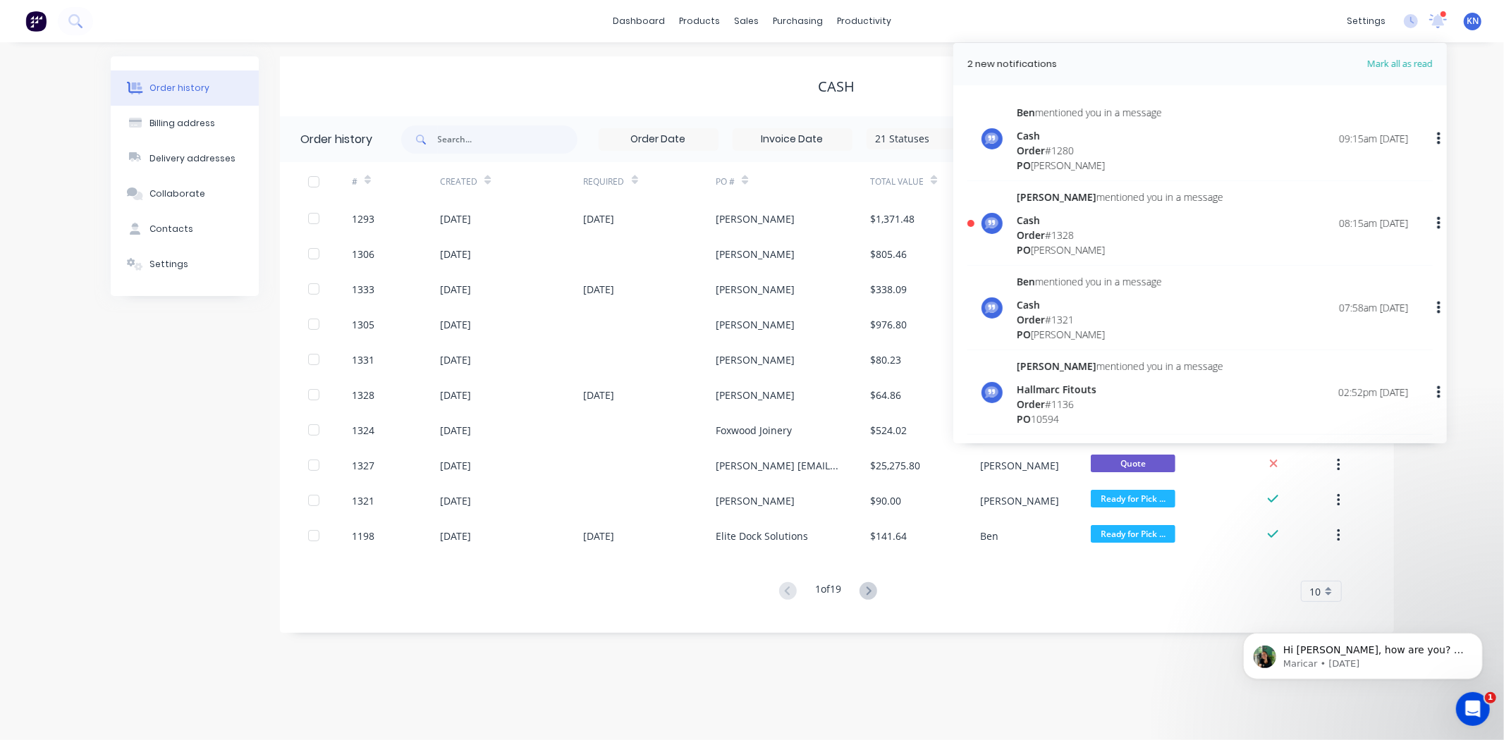
click at [1048, 236] on div "Order # 1328" at bounding box center [1120, 235] width 207 height 15
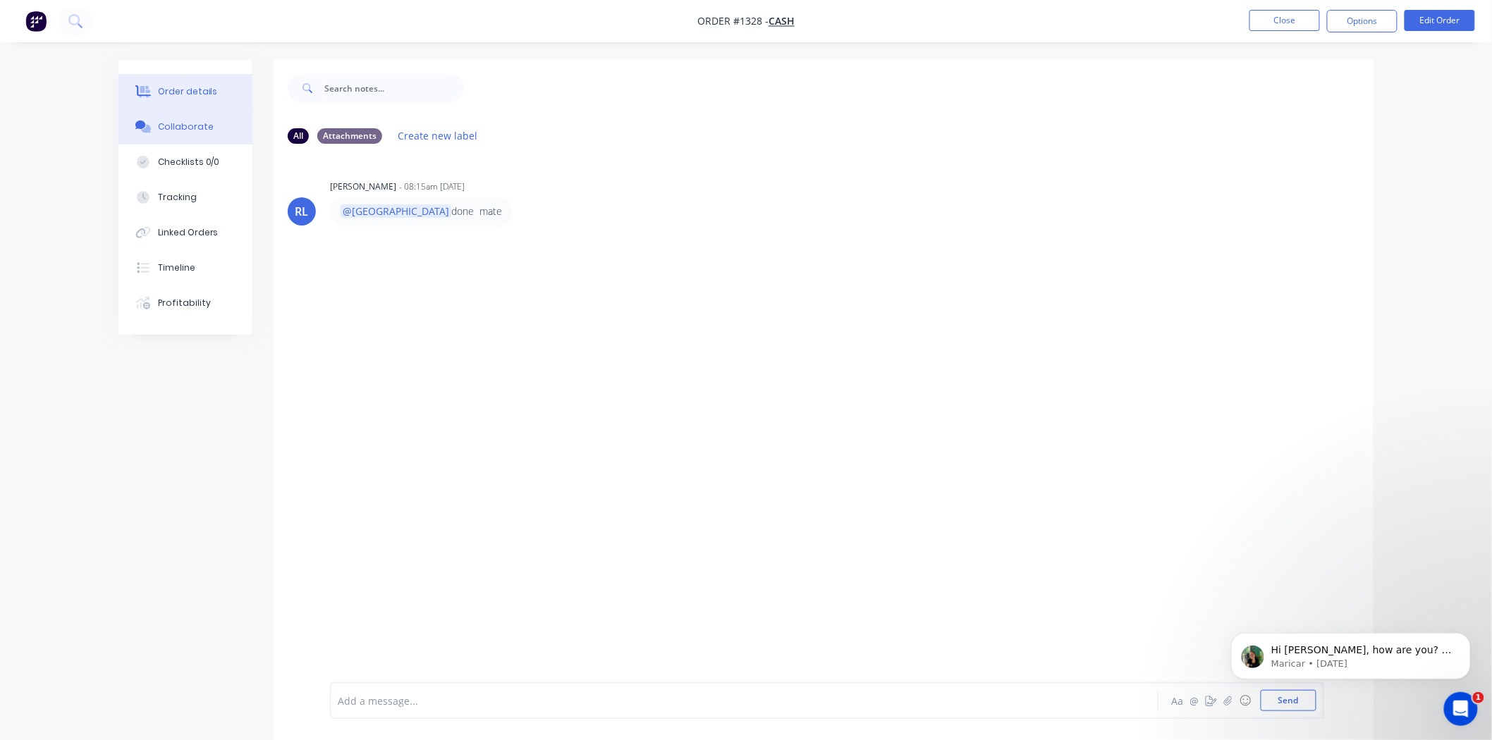
click at [206, 85] on div "Order details" at bounding box center [188, 91] width 60 height 13
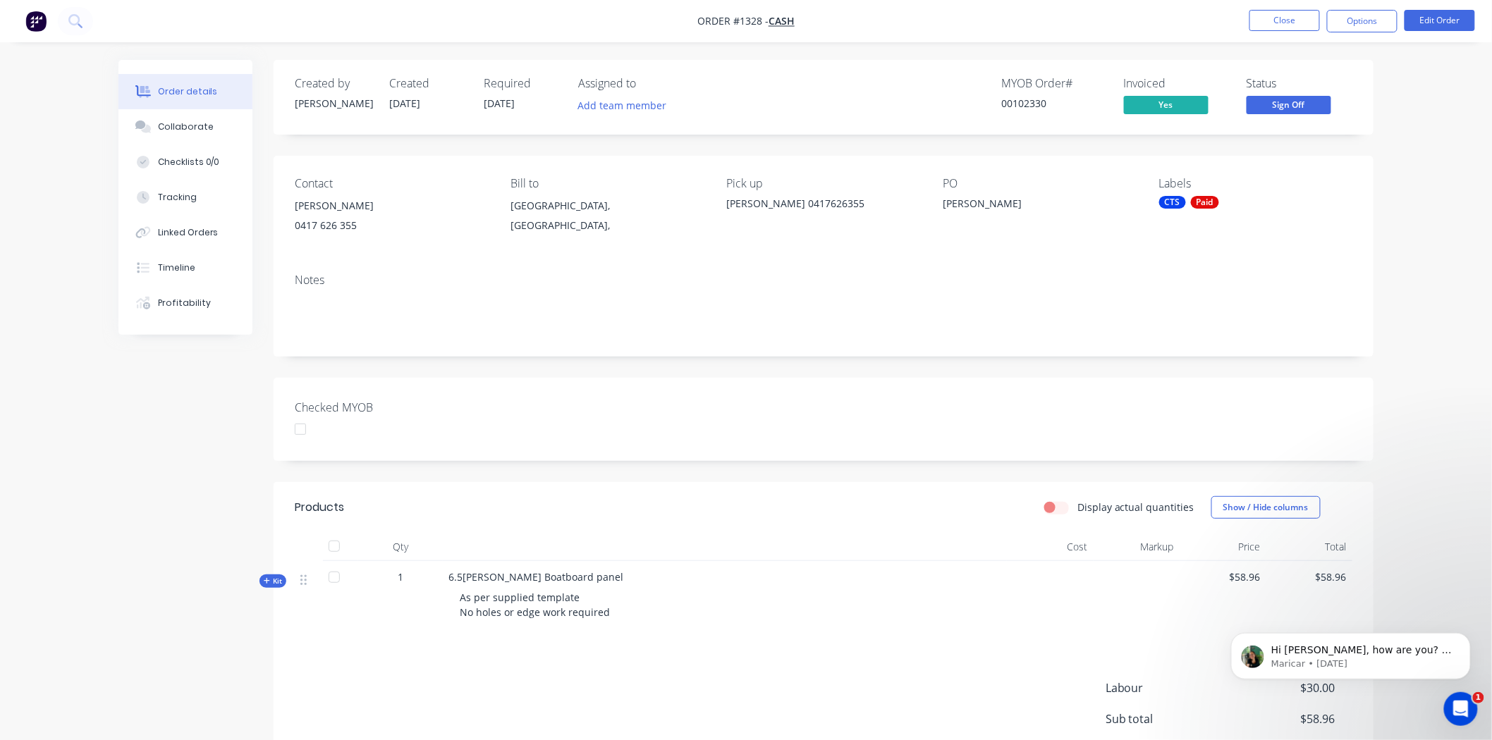
click at [298, 433] on div at bounding box center [300, 429] width 28 height 28
click at [1294, 20] on button "Close" at bounding box center [1284, 20] width 71 height 21
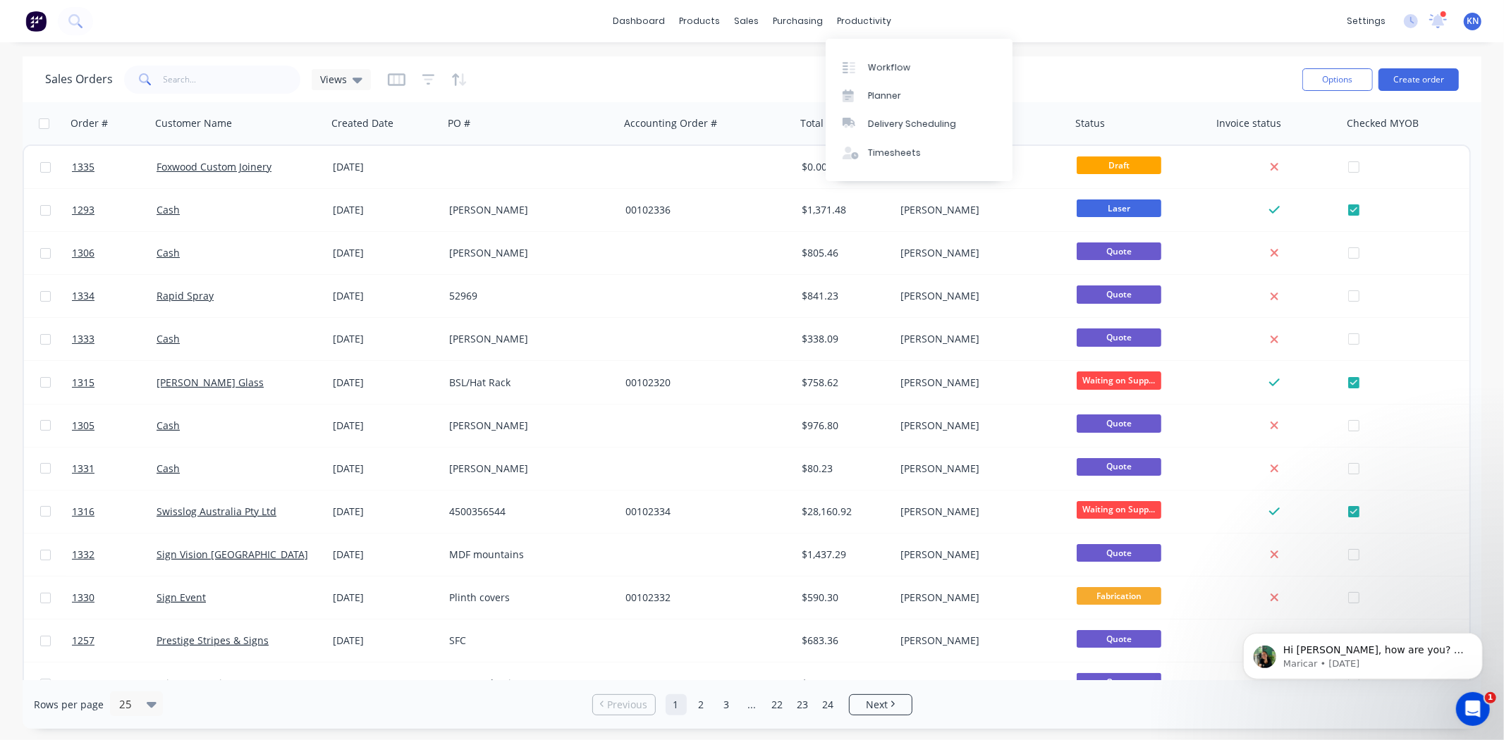
drag, startPoint x: 878, startPoint y: 65, endPoint x: 721, endPoint y: 730, distance: 683.8
click at [878, 65] on div "Workflow" at bounding box center [889, 67] width 42 height 13
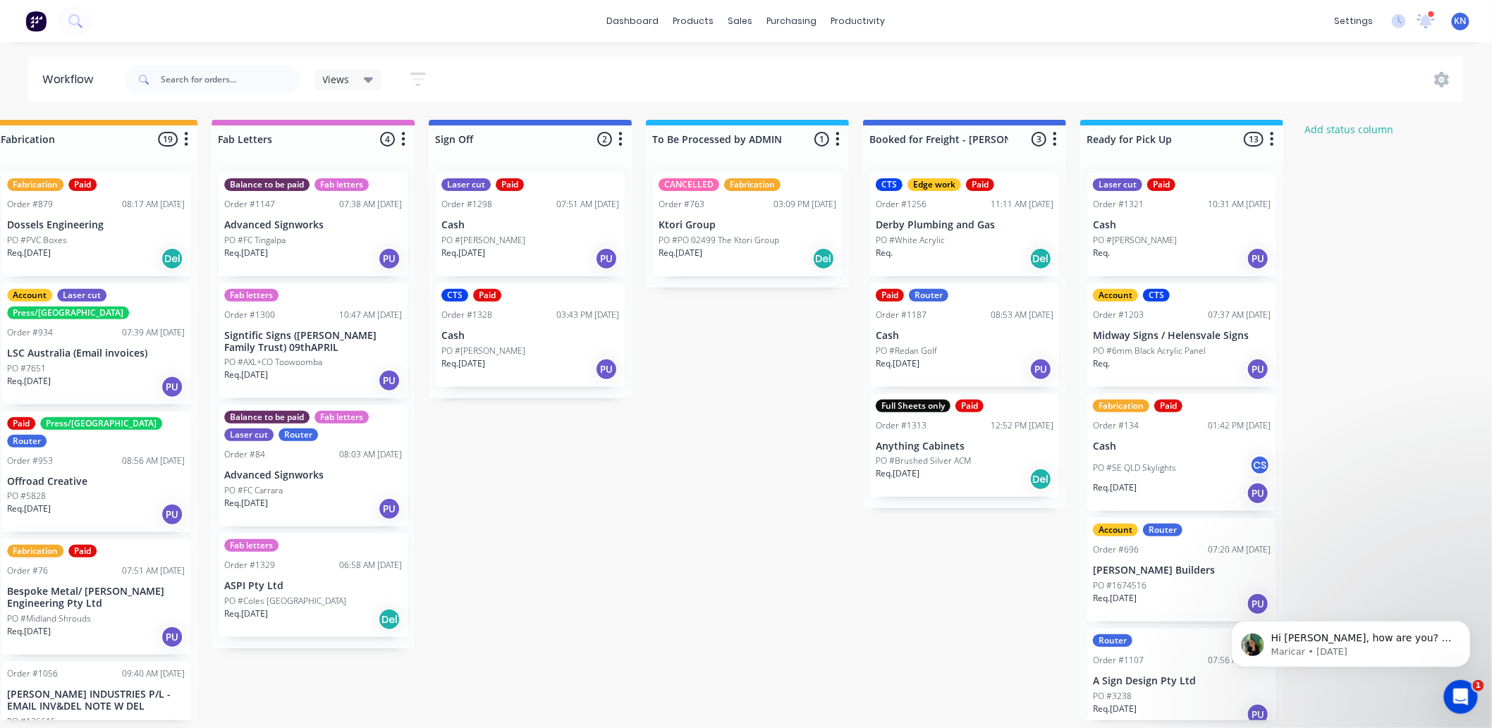
scroll to position [0, 1878]
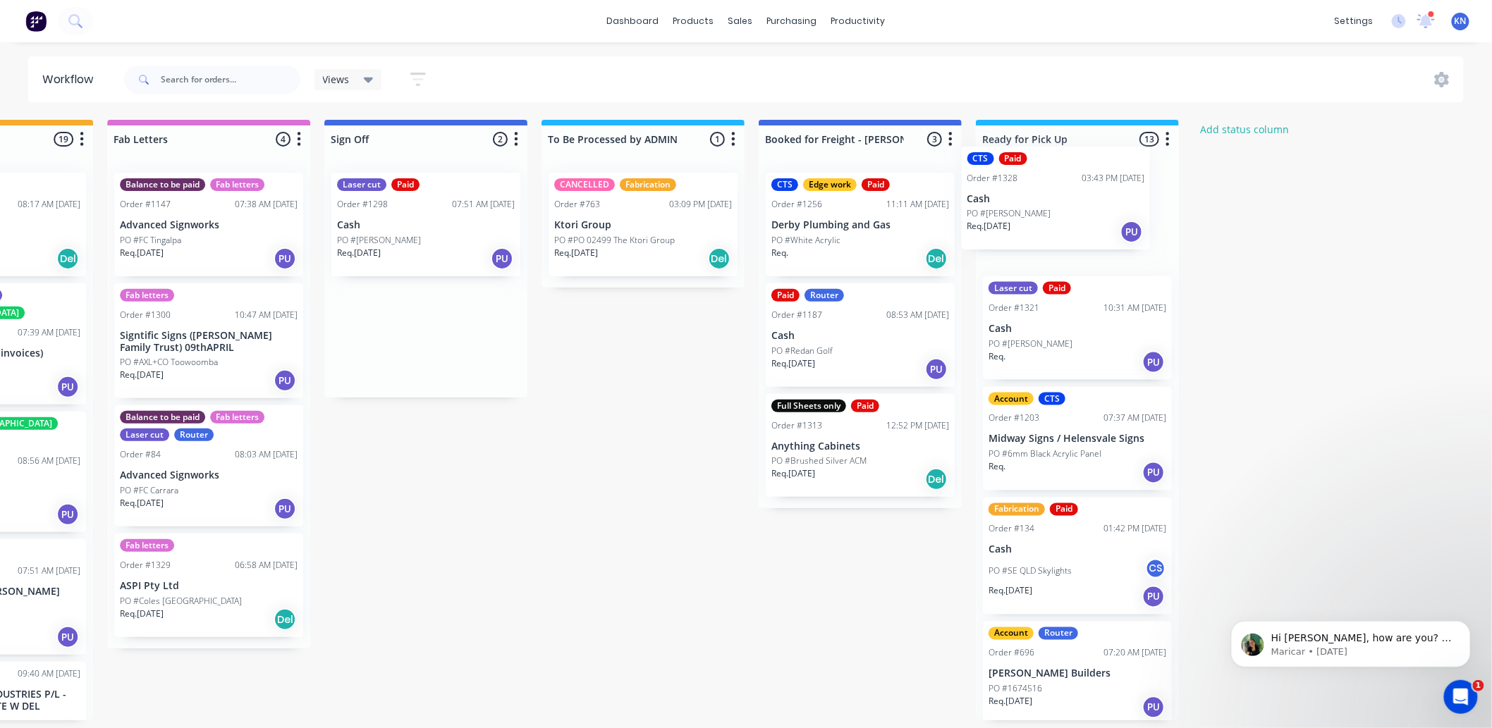
drag, startPoint x: 393, startPoint y: 343, endPoint x: 1034, endPoint y: 197, distance: 657.3
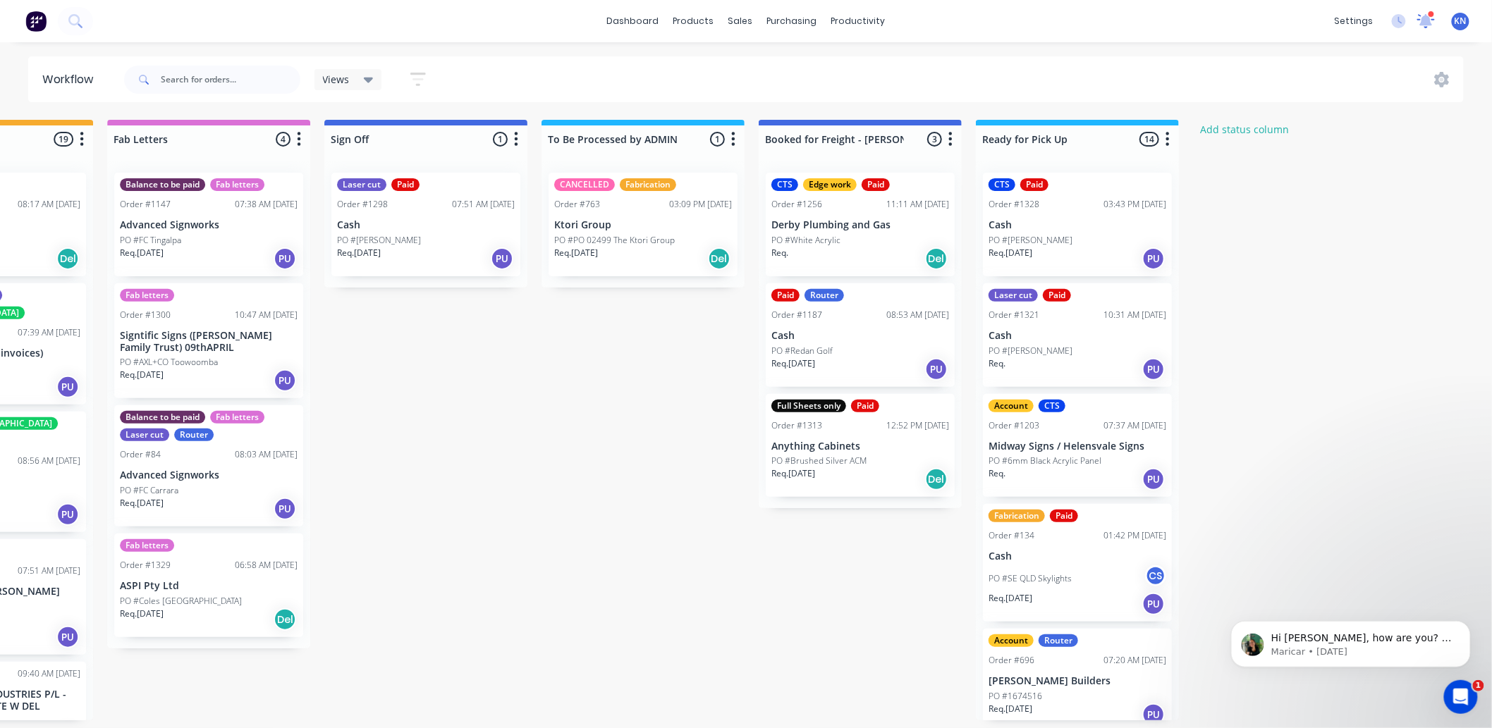
click at [1429, 23] on icon at bounding box center [1426, 19] width 14 height 13
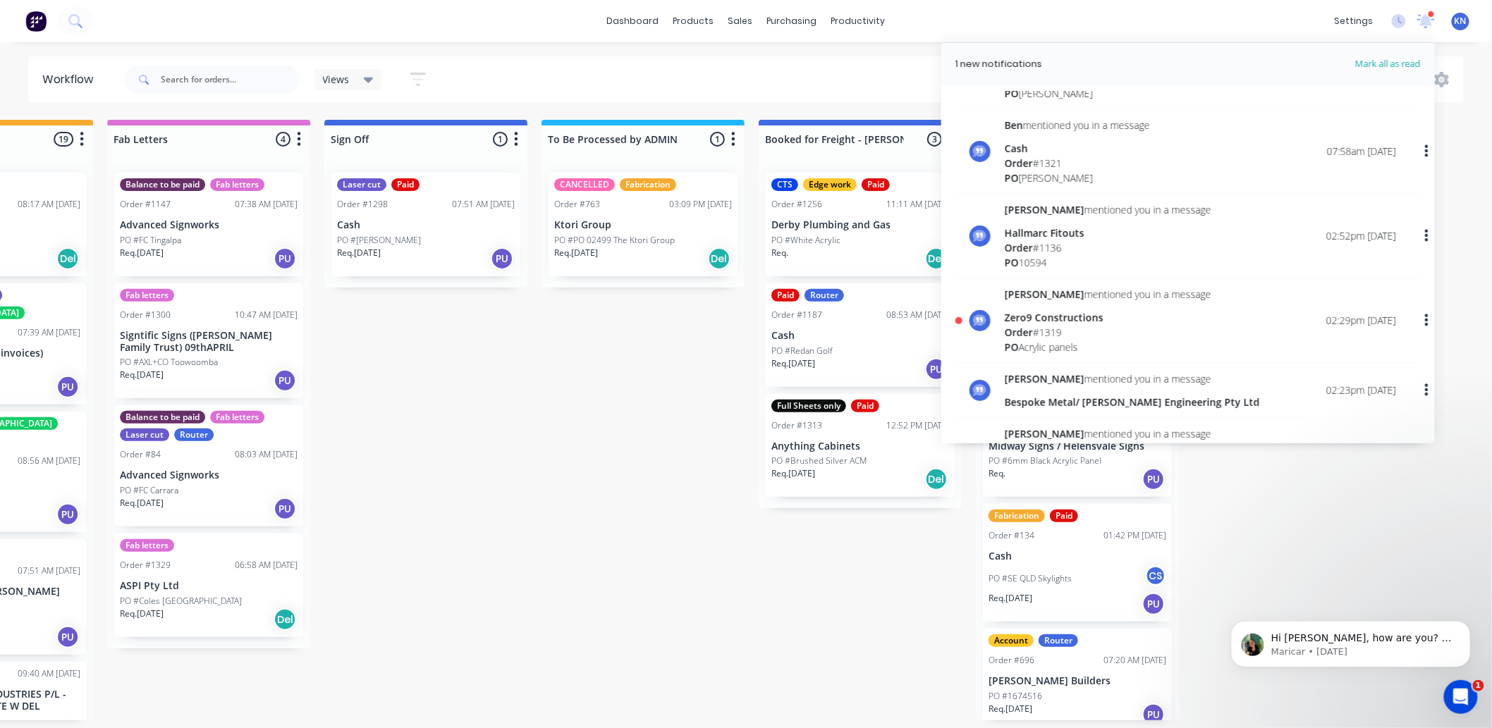
scroll to position [235, 0]
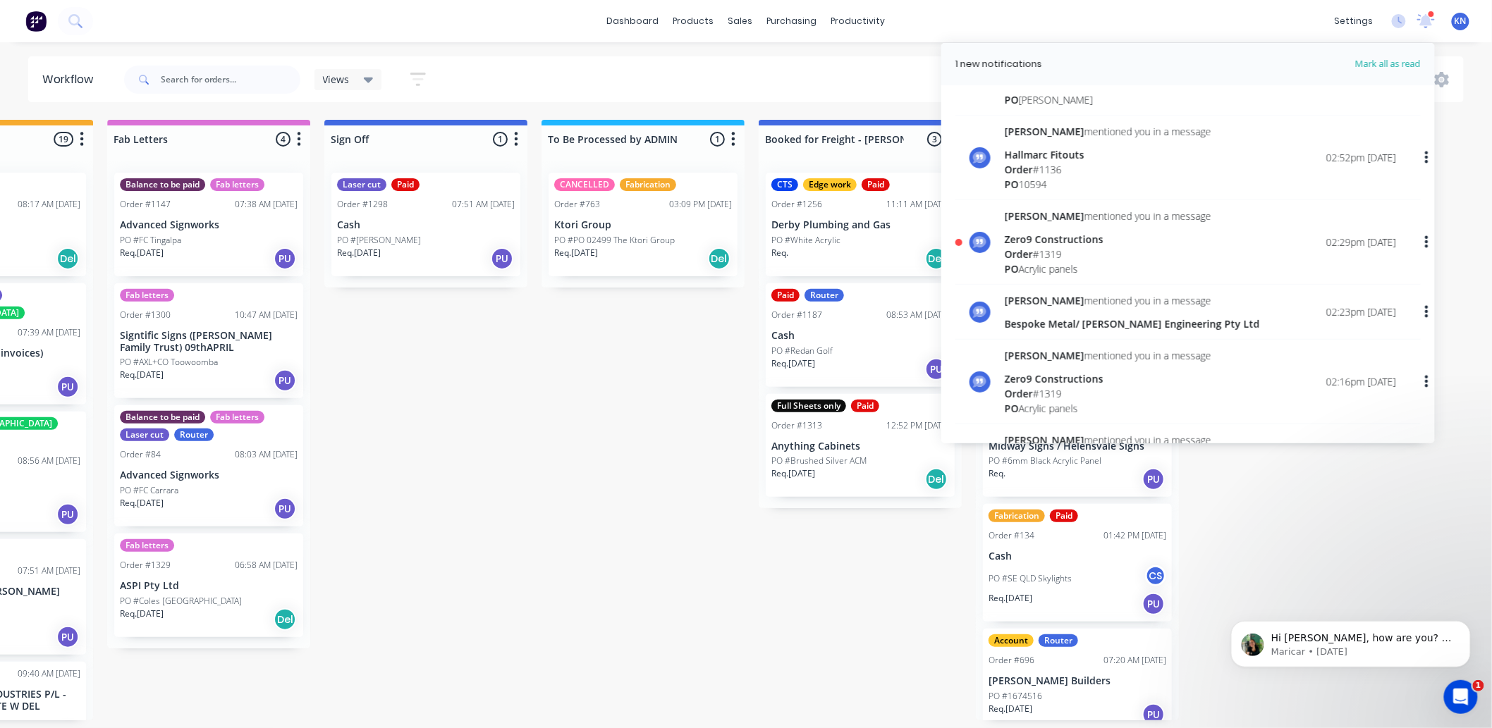
click at [1041, 242] on div "Zero9 Constructions" at bounding box center [1108, 239] width 207 height 15
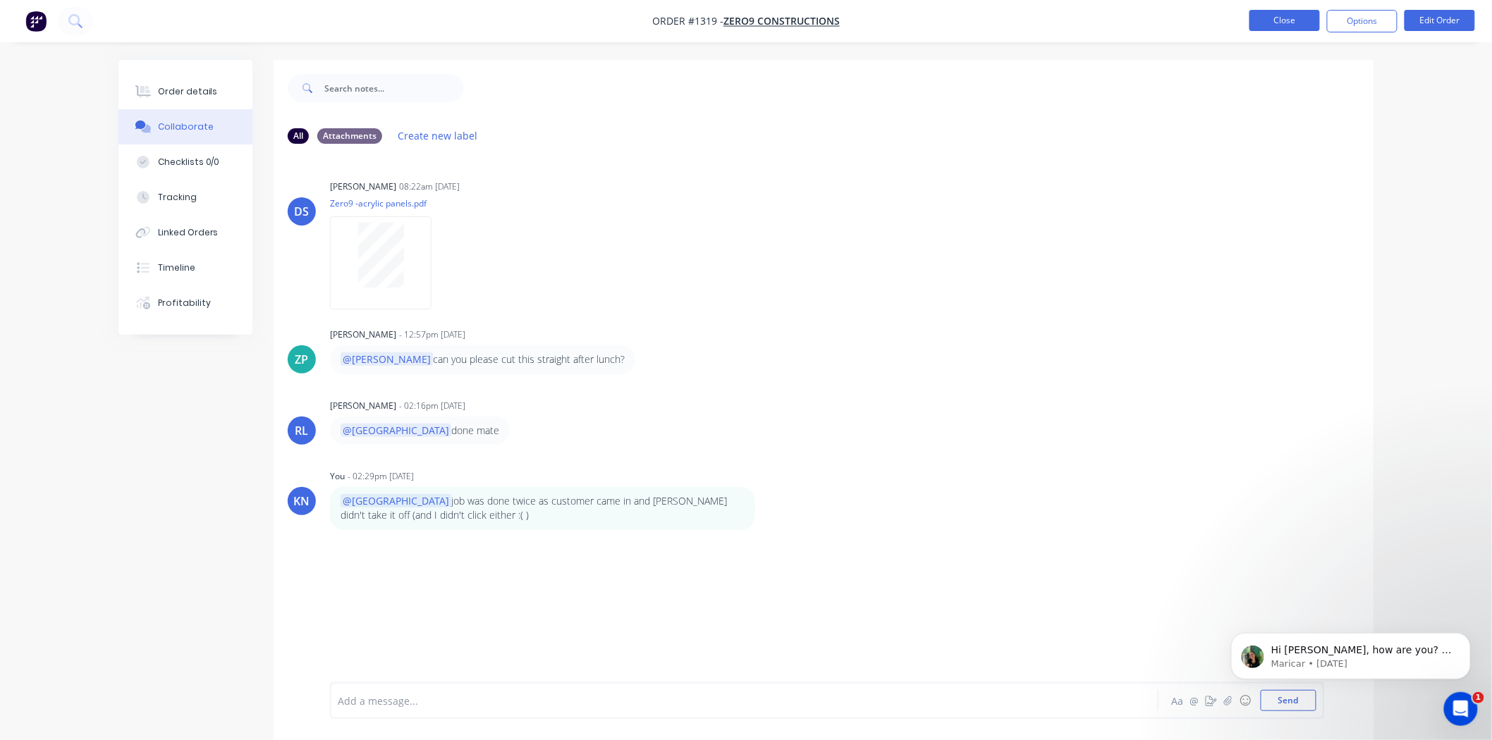
click at [1275, 19] on button "Close" at bounding box center [1284, 20] width 71 height 21
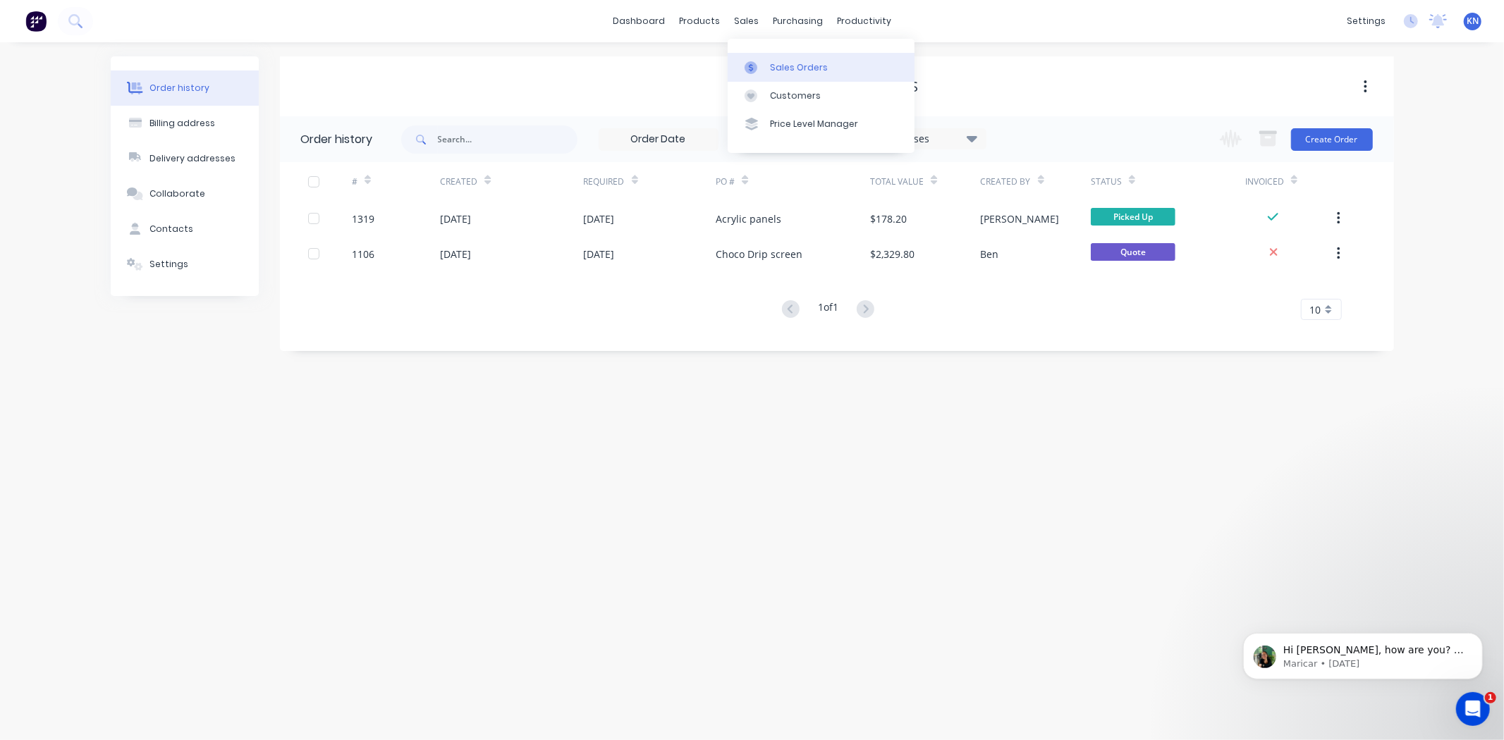
click at [783, 67] on div "Sales Orders" at bounding box center [799, 67] width 58 height 13
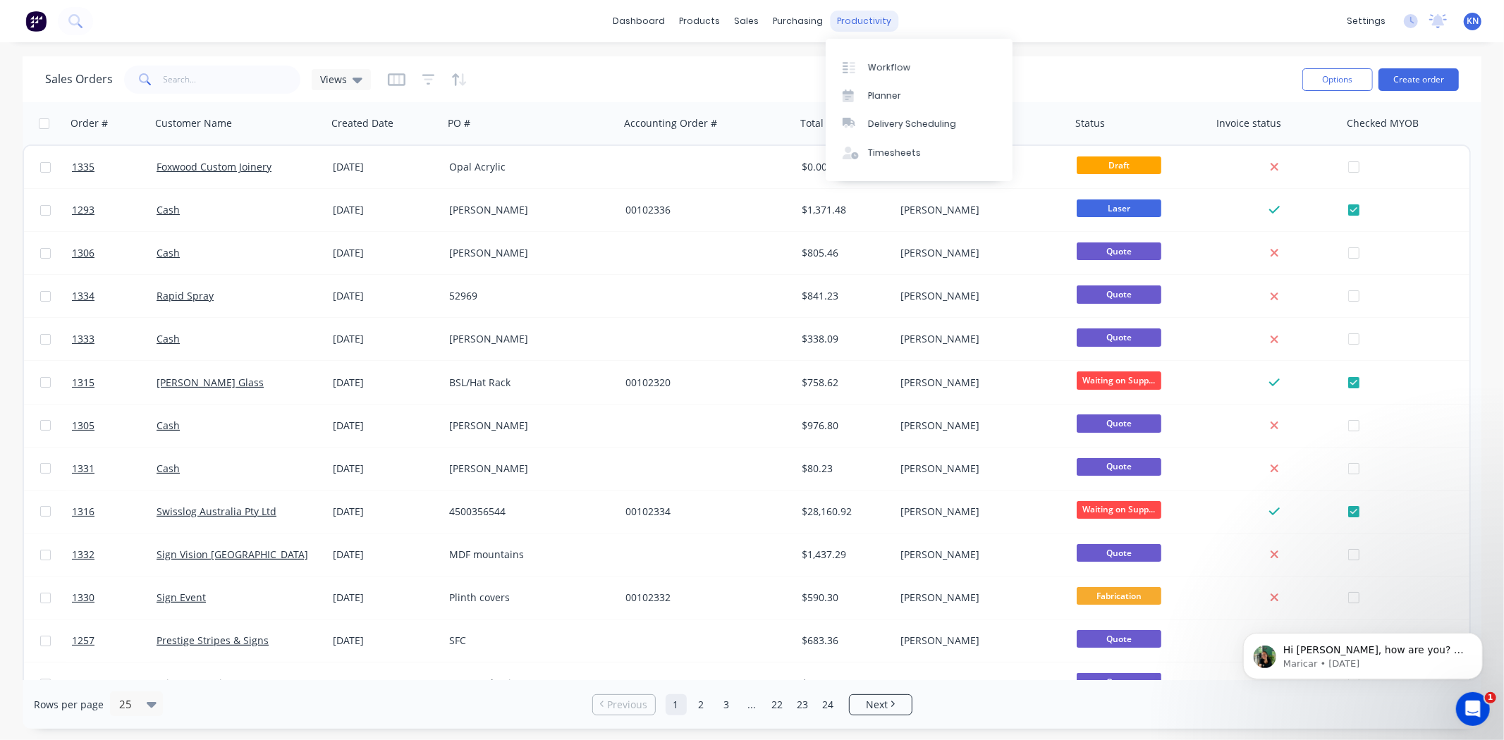
click at [859, 24] on div "productivity" at bounding box center [864, 21] width 68 height 21
click at [891, 67] on div "Workflow" at bounding box center [889, 67] width 42 height 13
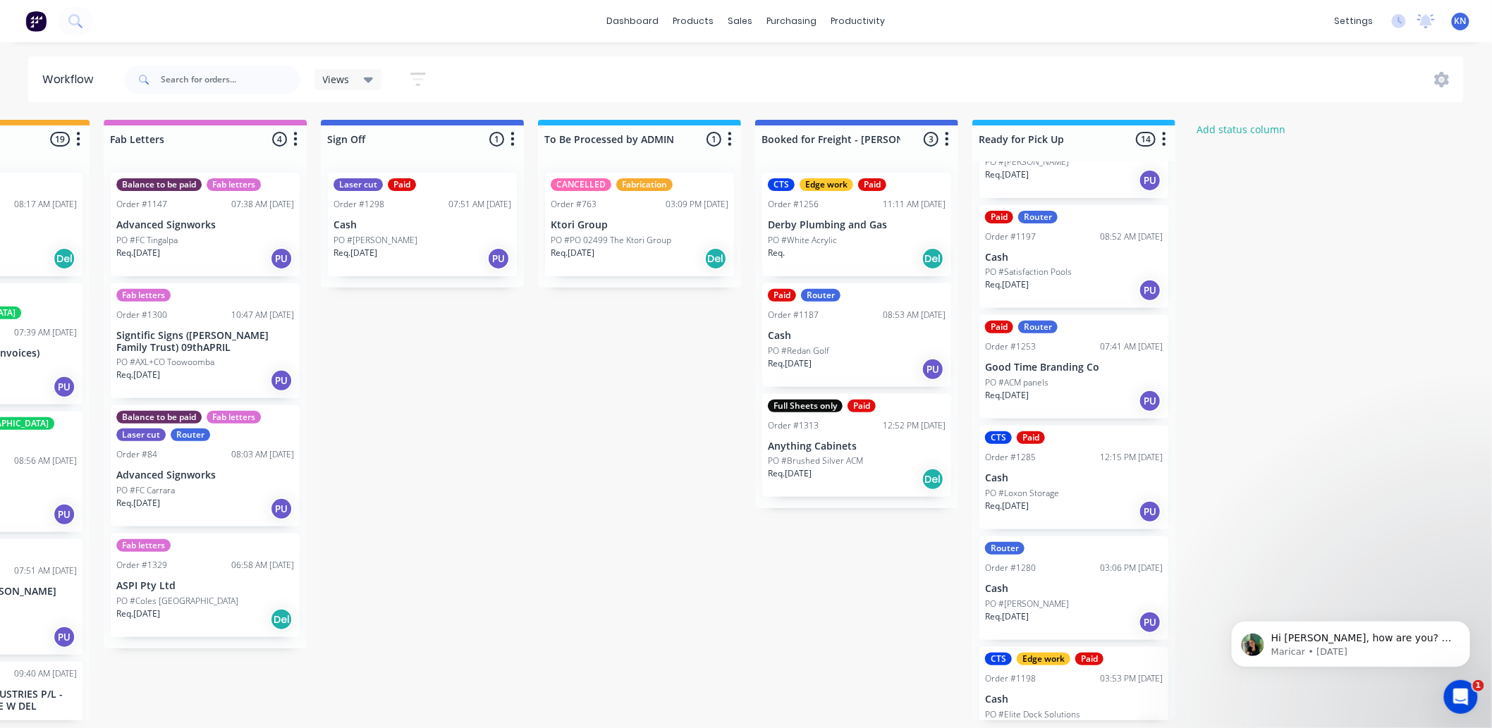
scroll to position [783, 0]
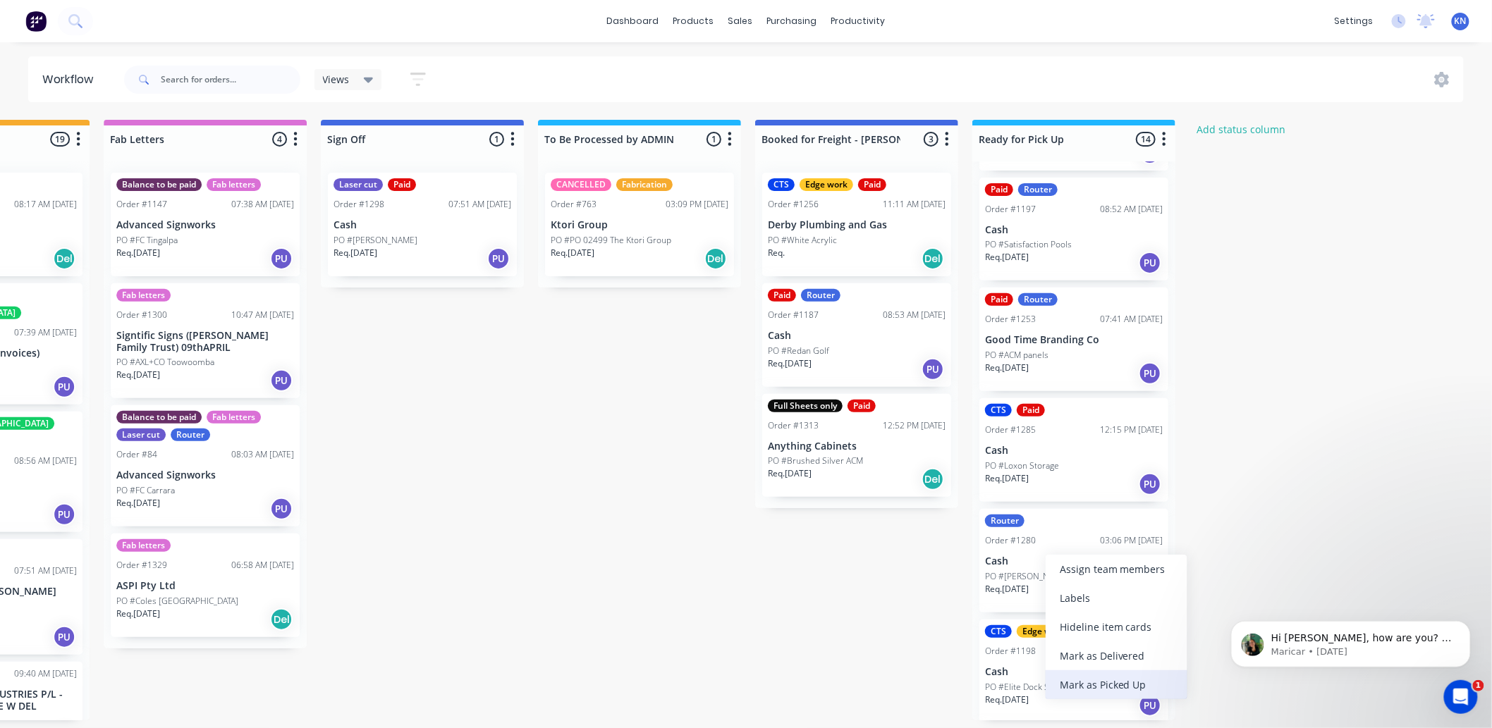
click at [1108, 680] on div "Mark as Picked Up" at bounding box center [1117, 685] width 142 height 29
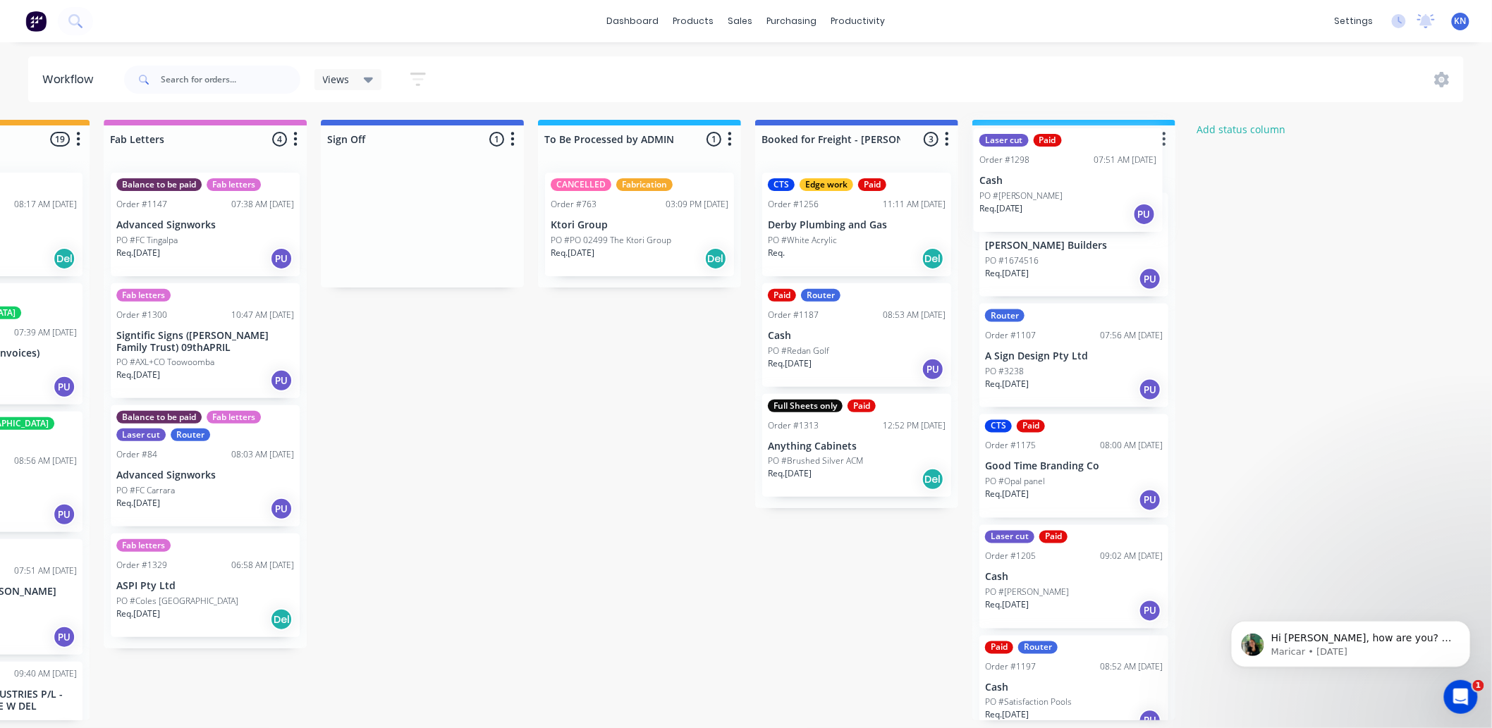
scroll to position [0, 1881]
drag, startPoint x: 372, startPoint y: 226, endPoint x: 1023, endPoint y: 186, distance: 652.0
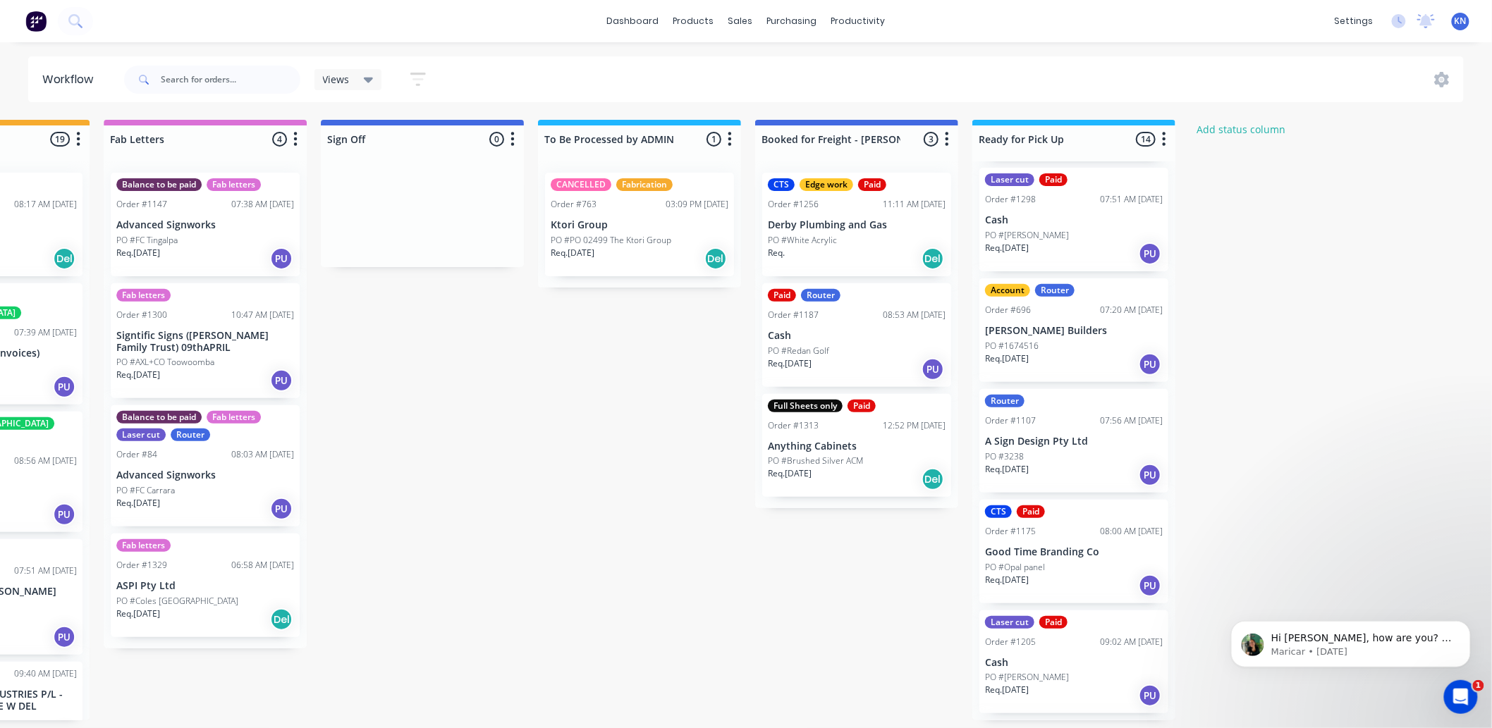
click at [1046, 231] on p "PO #Lauchlan Ritchie" at bounding box center [1027, 235] width 84 height 13
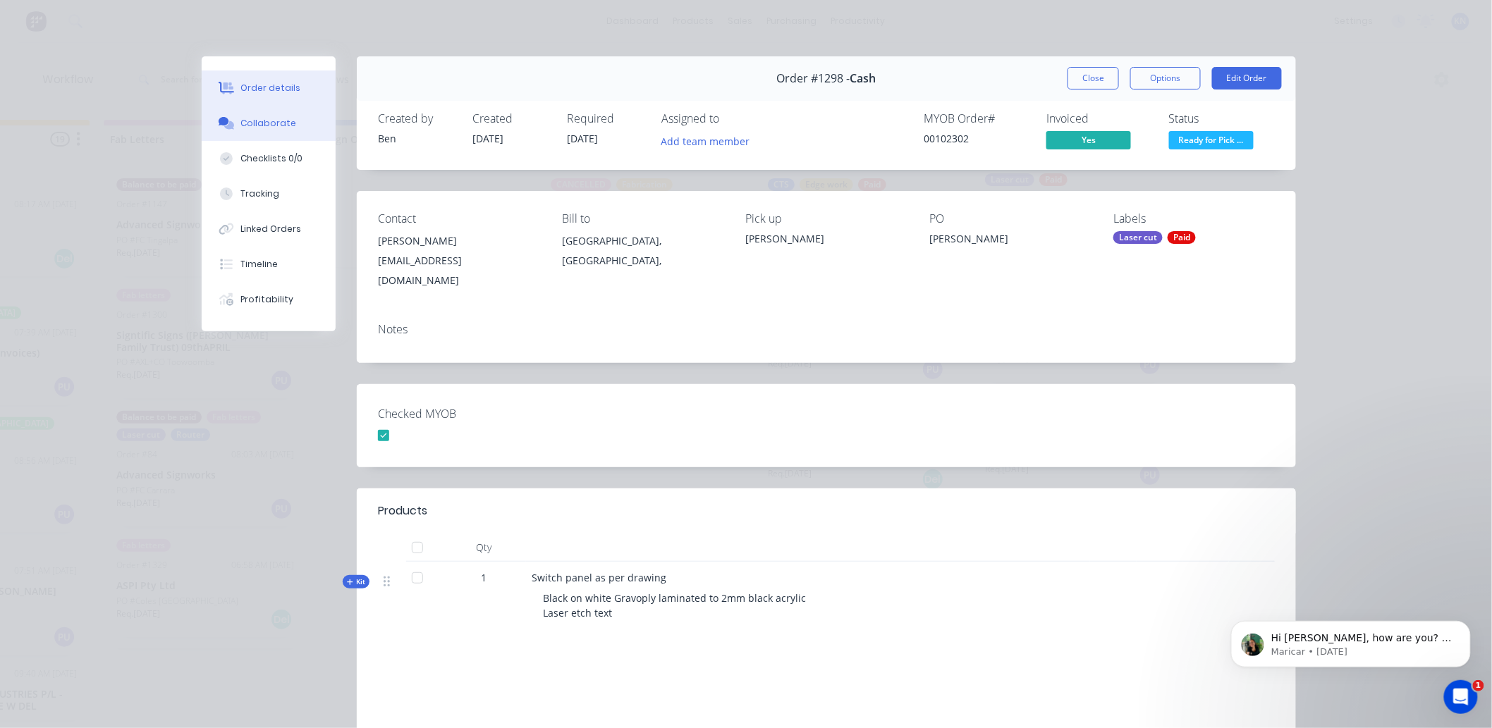
click at [250, 118] on div "Collaborate" at bounding box center [269, 123] width 56 height 13
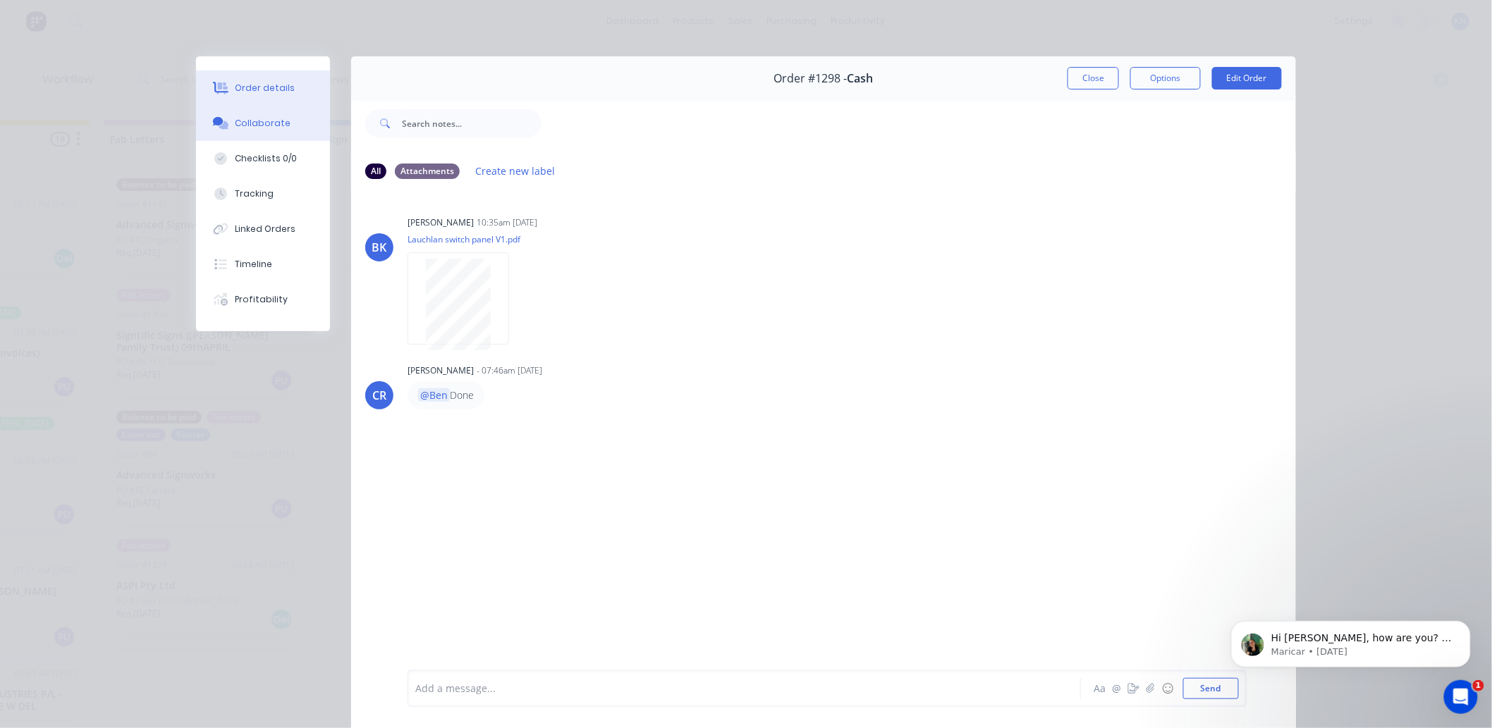
click at [267, 88] on div "Order details" at bounding box center [266, 88] width 60 height 13
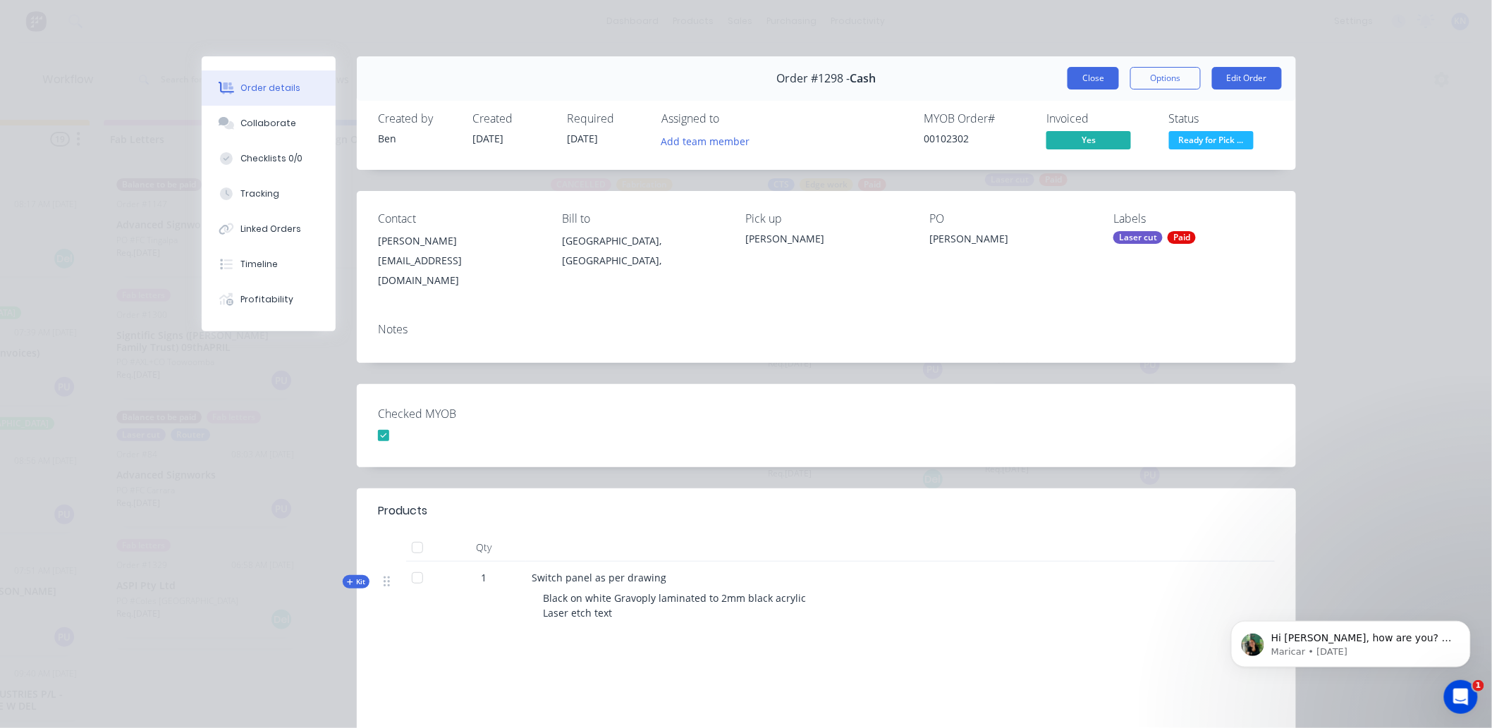
click at [1094, 80] on button "Close" at bounding box center [1093, 78] width 51 height 23
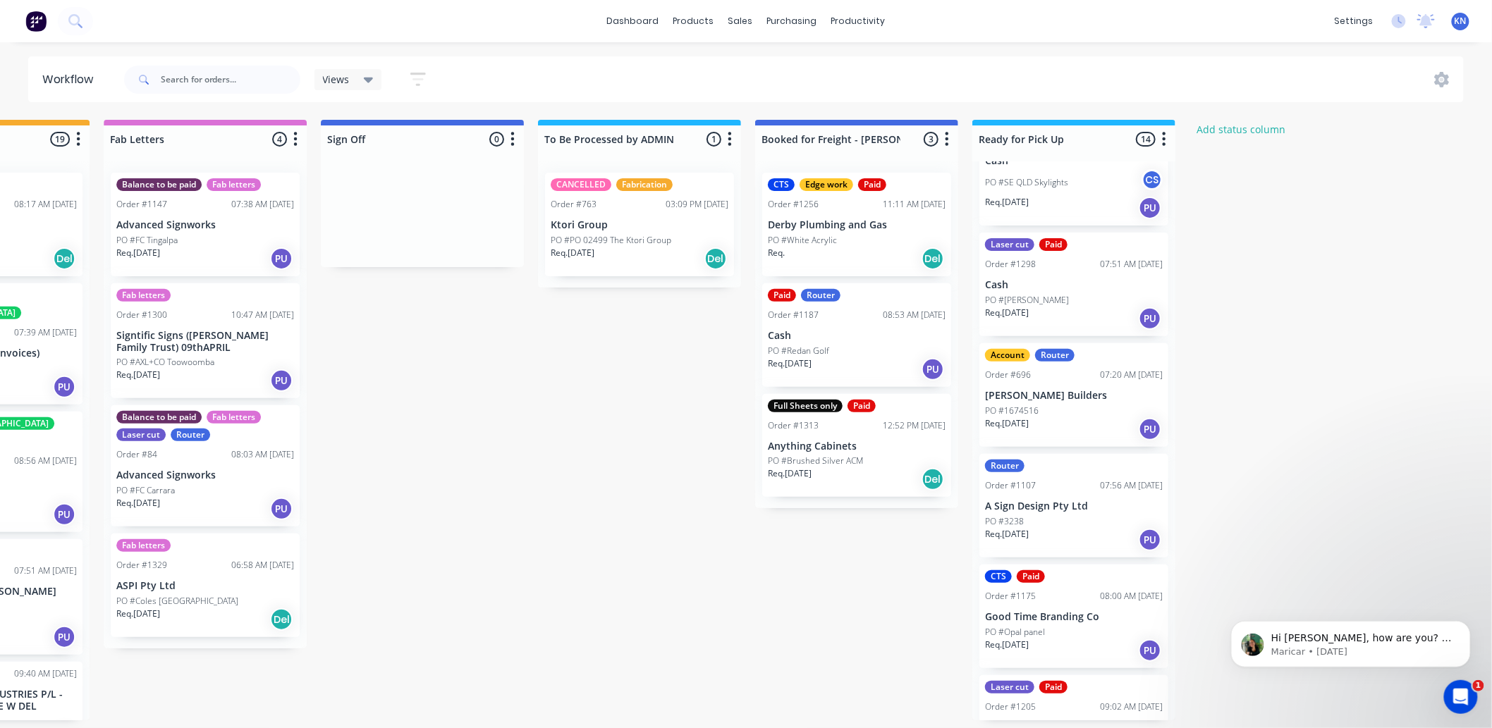
scroll to position [0, 0]
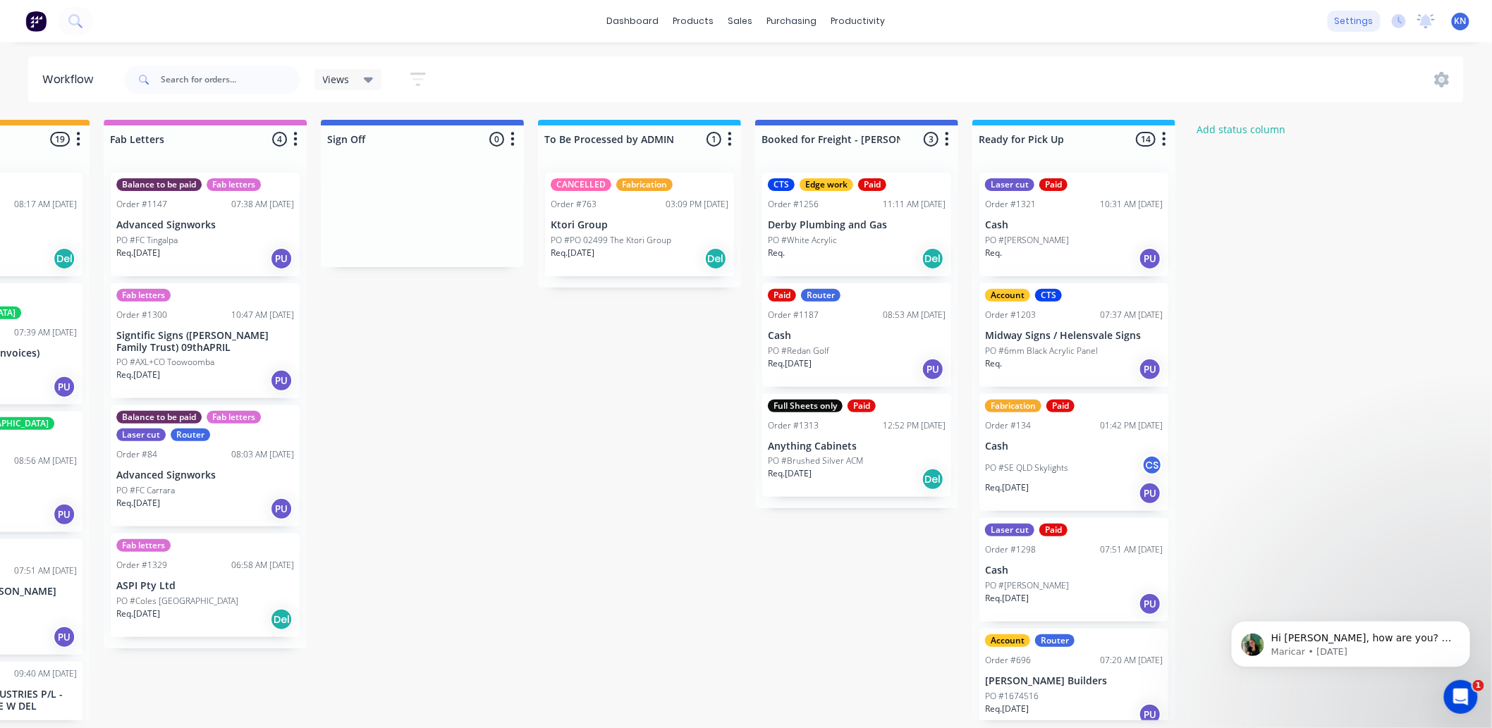
click at [1426, 14] on icon at bounding box center [1426, 21] width 18 height 14
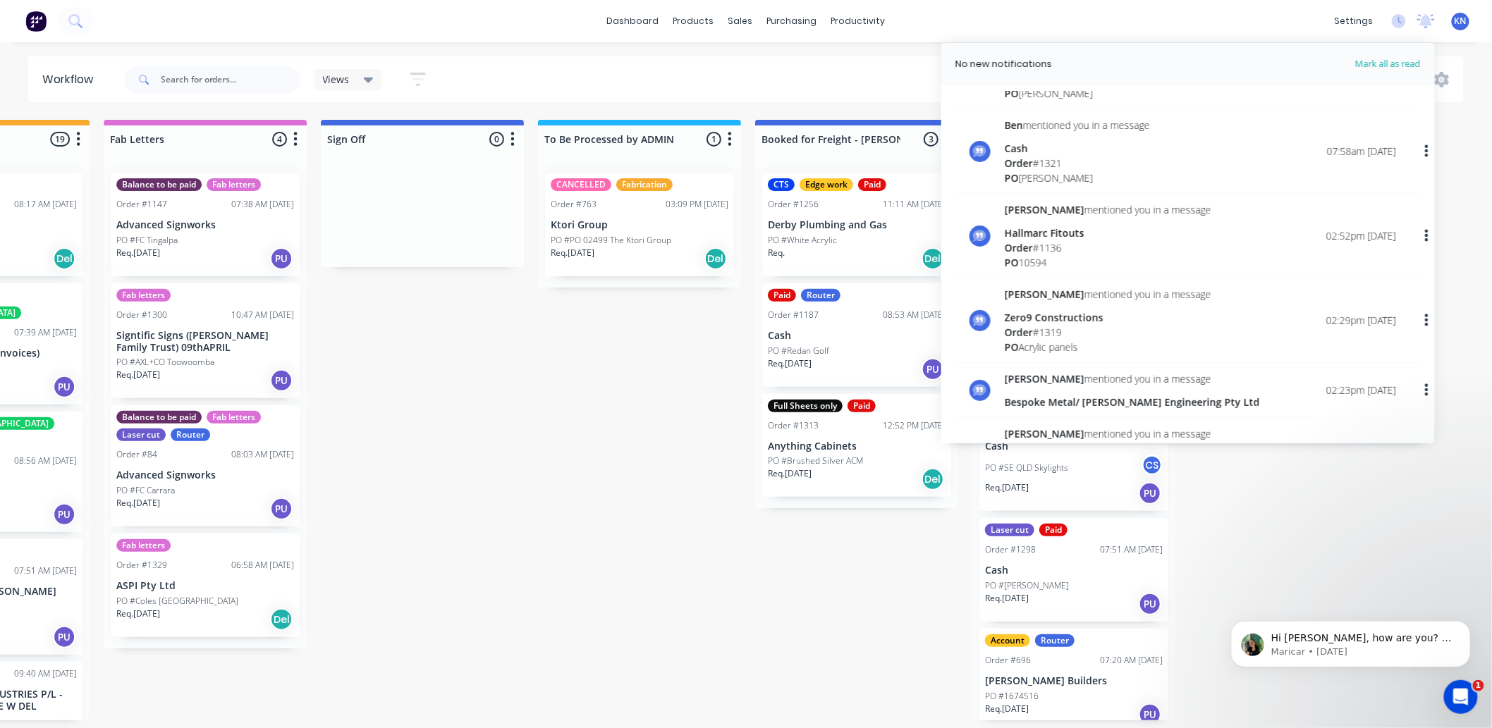
scroll to position [235, 0]
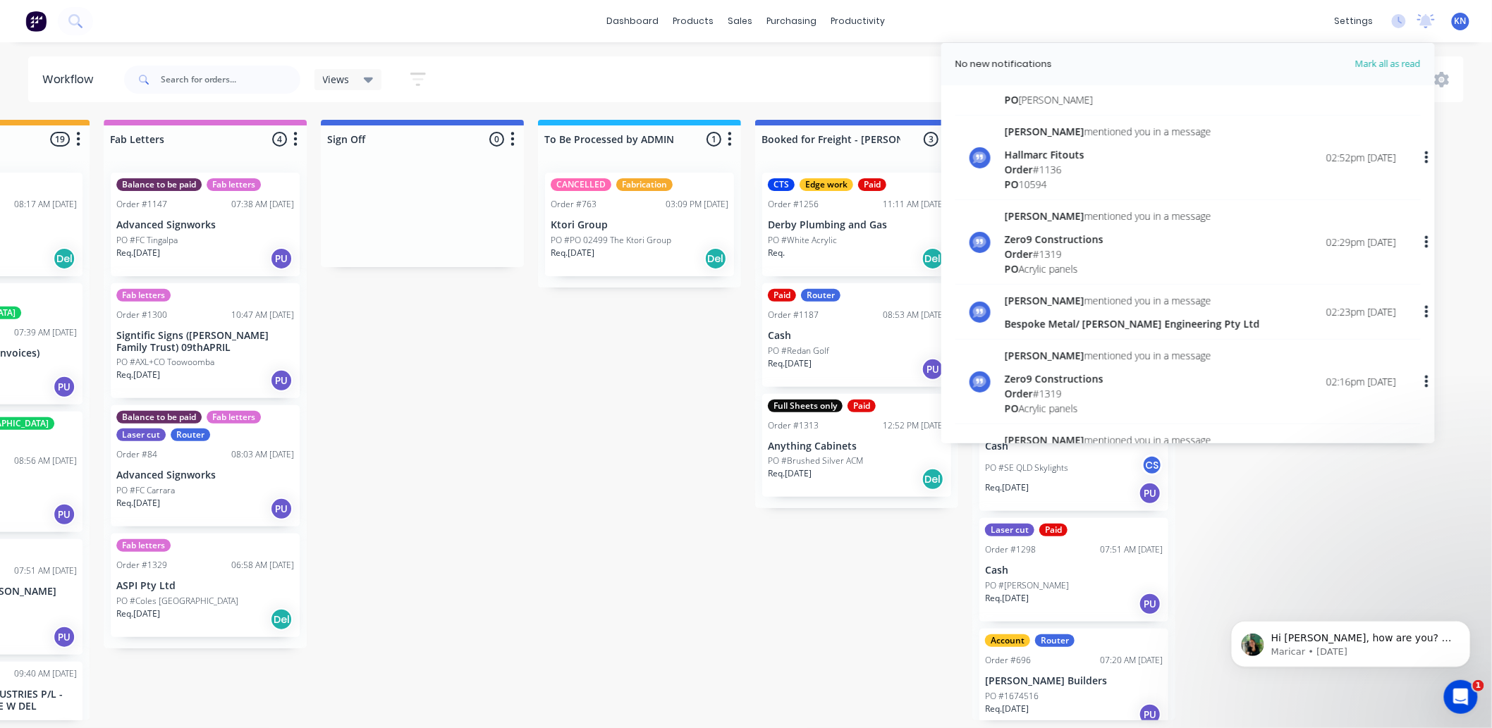
click at [1051, 320] on div "Bespoke Metal/ [PERSON_NAME] Engineering Pty Ltd" at bounding box center [1132, 324] width 255 height 15
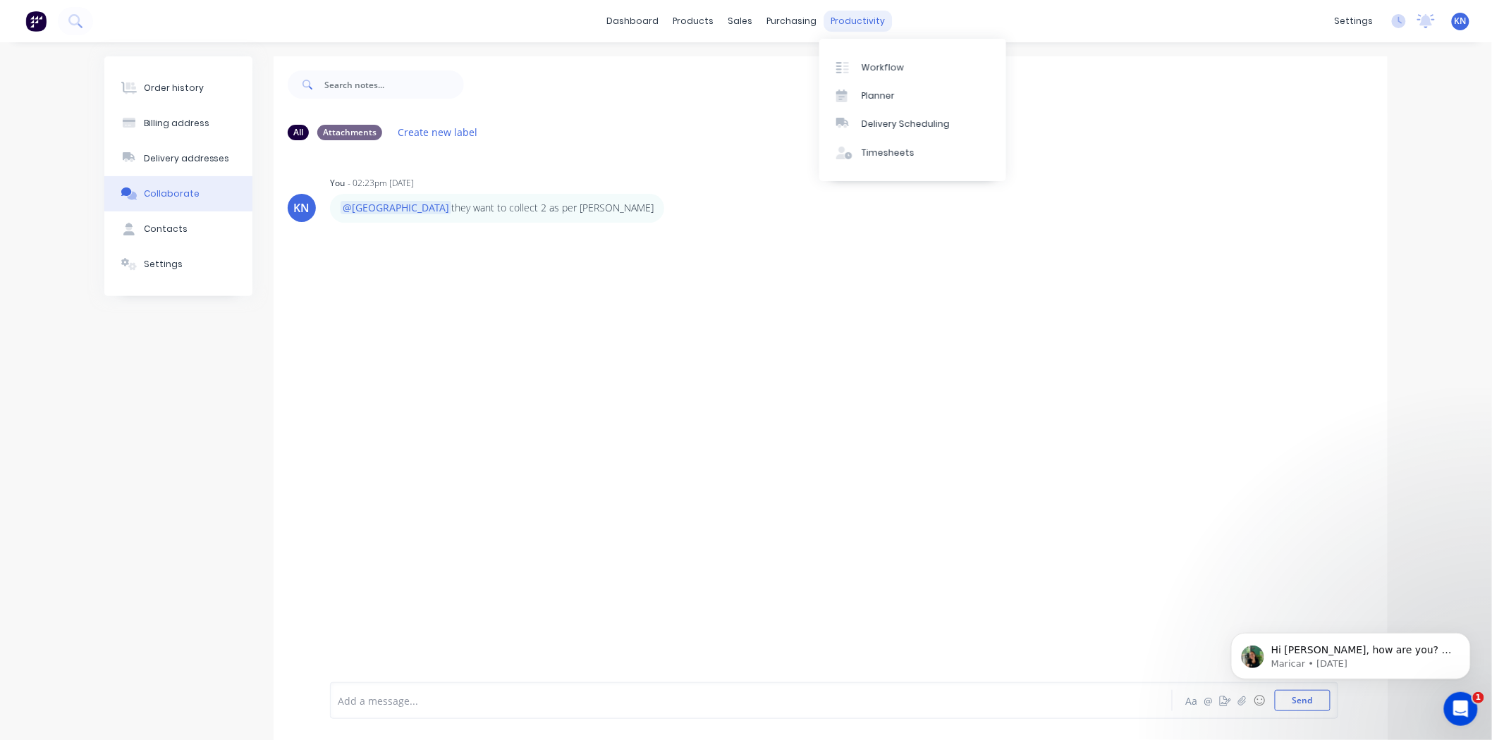
click at [865, 17] on div "productivity" at bounding box center [858, 21] width 68 height 21
click at [870, 63] on div "Workflow" at bounding box center [883, 67] width 42 height 13
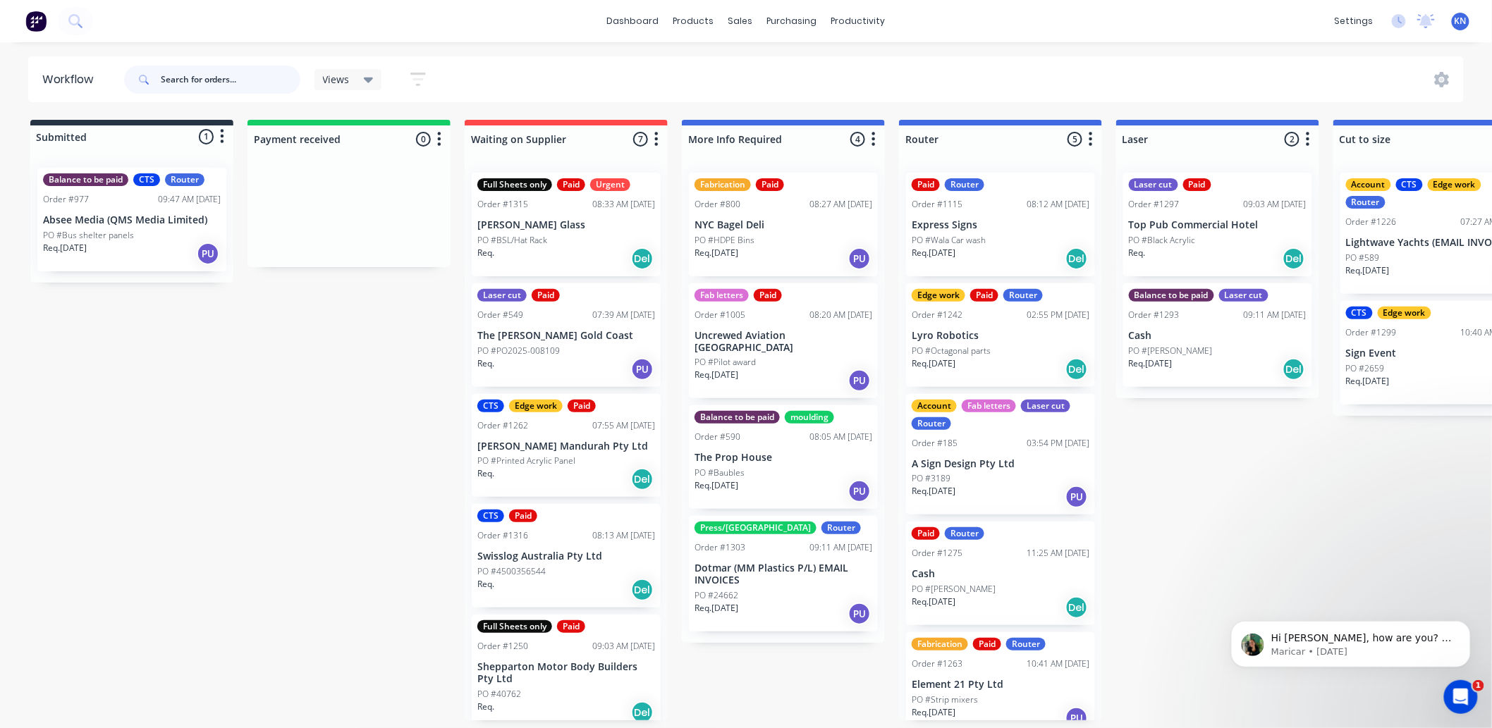
click at [216, 69] on input "text" at bounding box center [231, 80] width 140 height 28
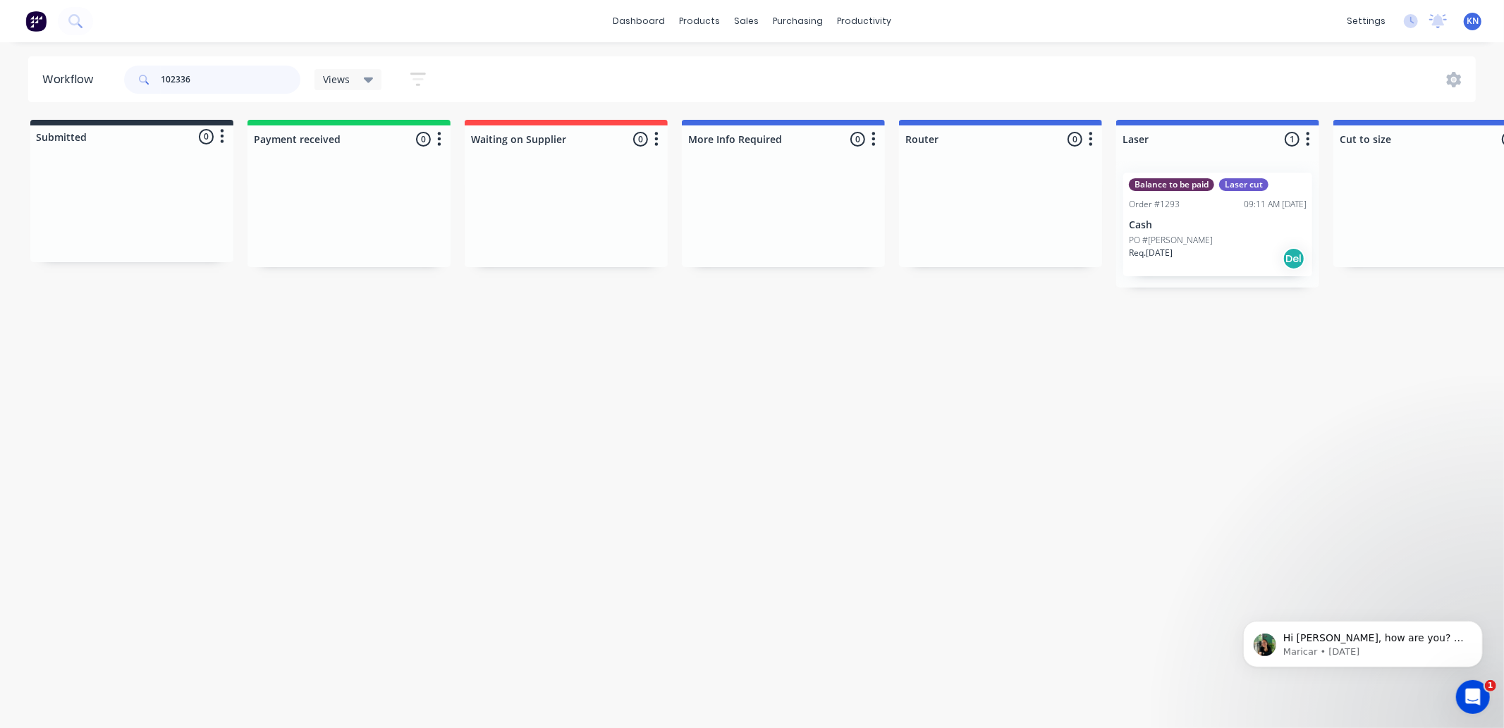
type input "102336"
click at [1195, 221] on p "Cash" at bounding box center [1218, 225] width 178 height 12
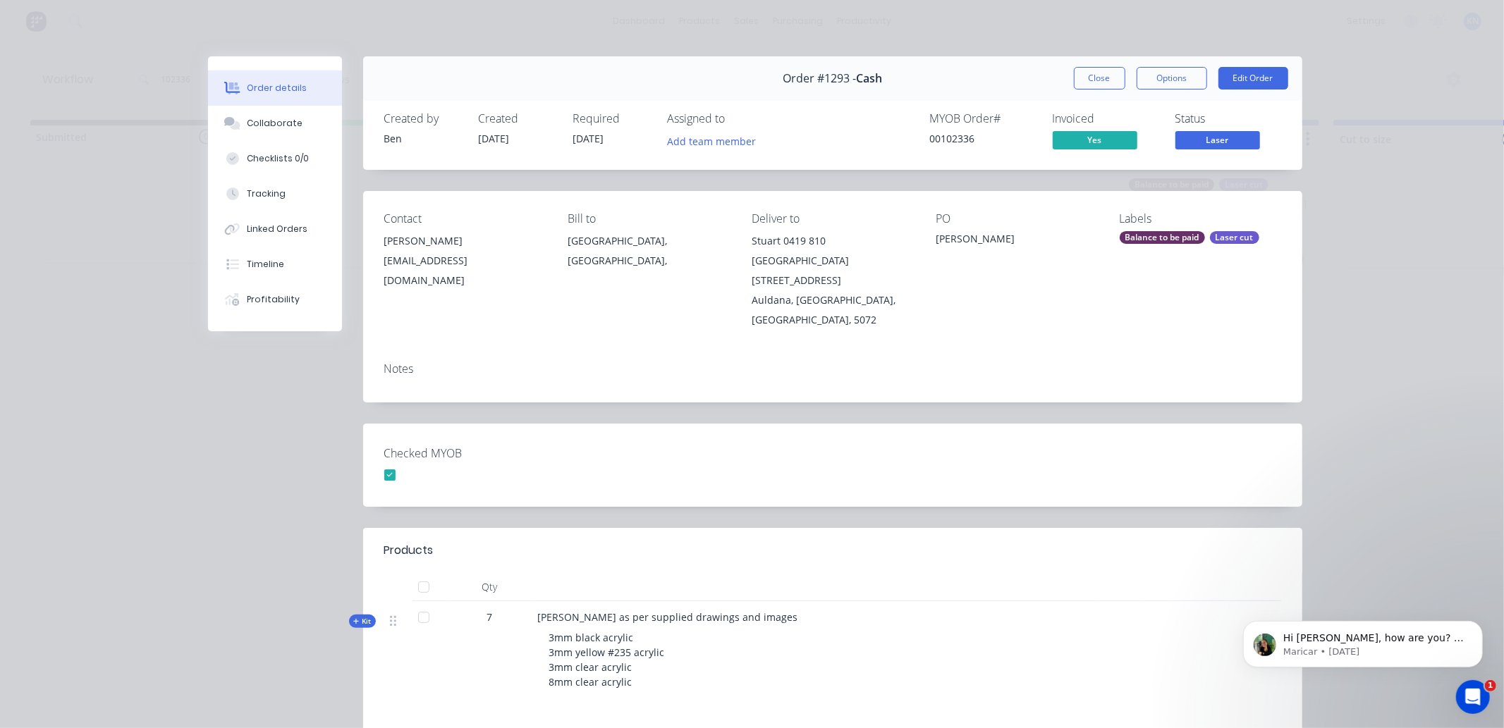
drag, startPoint x: 1094, startPoint y: 78, endPoint x: 1091, endPoint y: 102, distance: 24.1
click at [1094, 78] on button "Close" at bounding box center [1099, 78] width 51 height 23
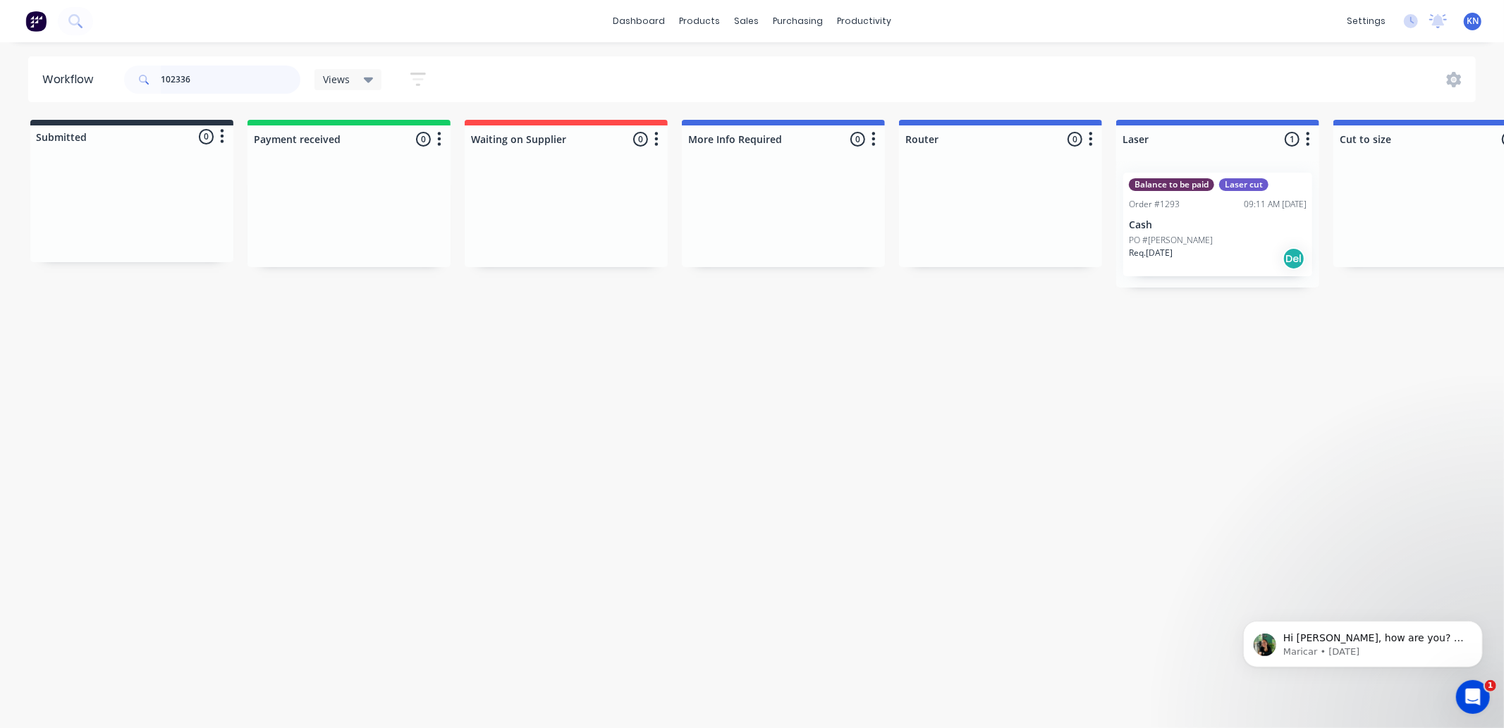
drag, startPoint x: 214, startPoint y: 76, endPoint x: 123, endPoint y: 69, distance: 90.5
click at [124, 69] on div "102336" at bounding box center [212, 80] width 176 height 28
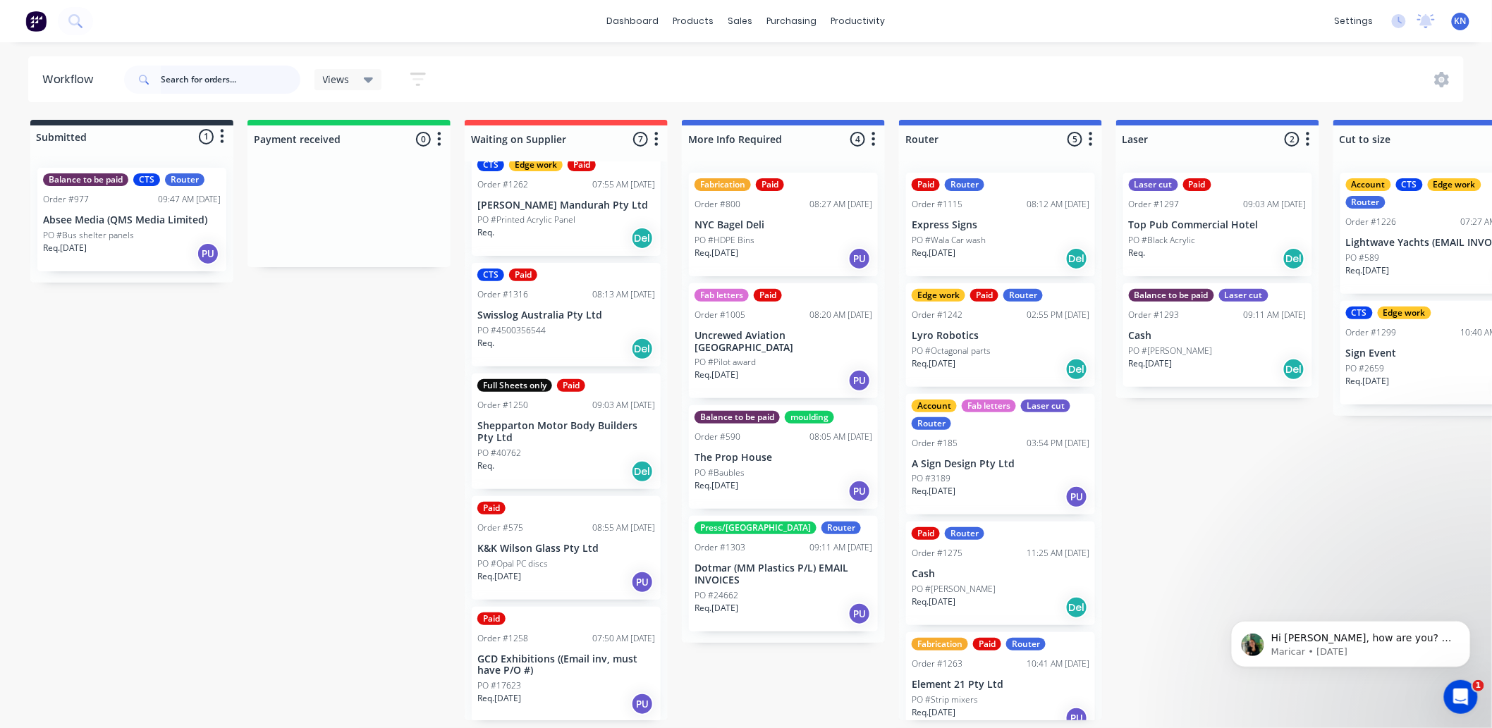
scroll to position [4, 0]
click at [750, 522] on div "Press/bend Router" at bounding box center [784, 528] width 178 height 13
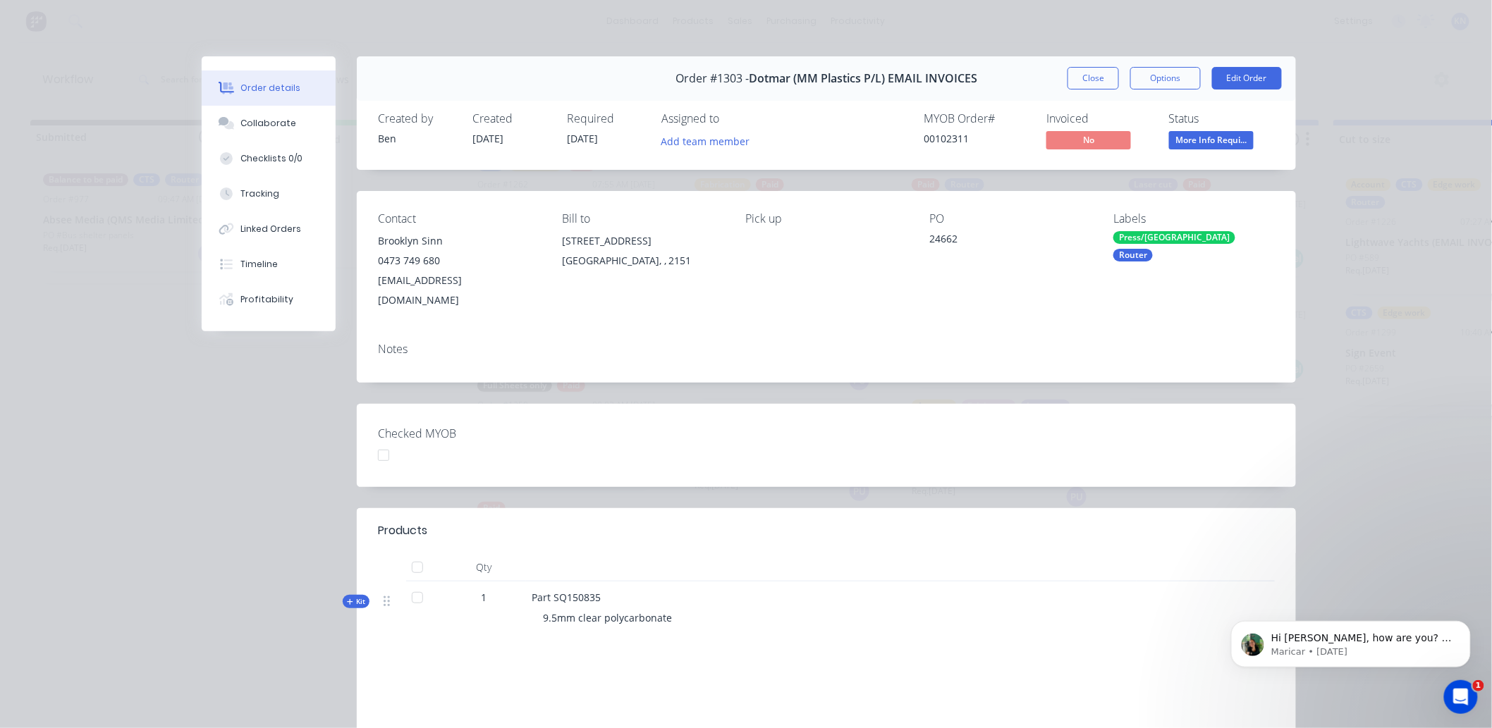
click at [1166, 236] on div "Press/bend Router" at bounding box center [1193, 246] width 161 height 30
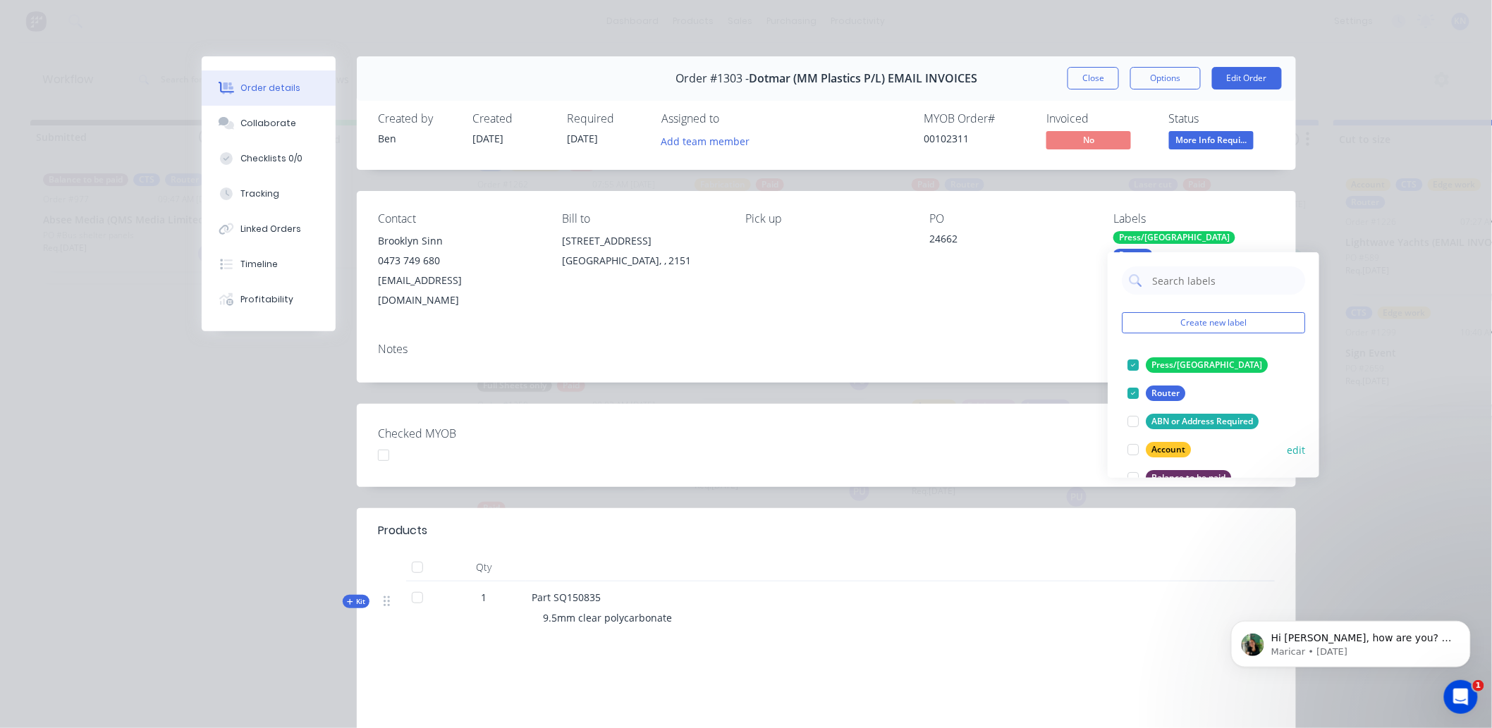
click at [1131, 448] on div at bounding box center [1133, 450] width 28 height 28
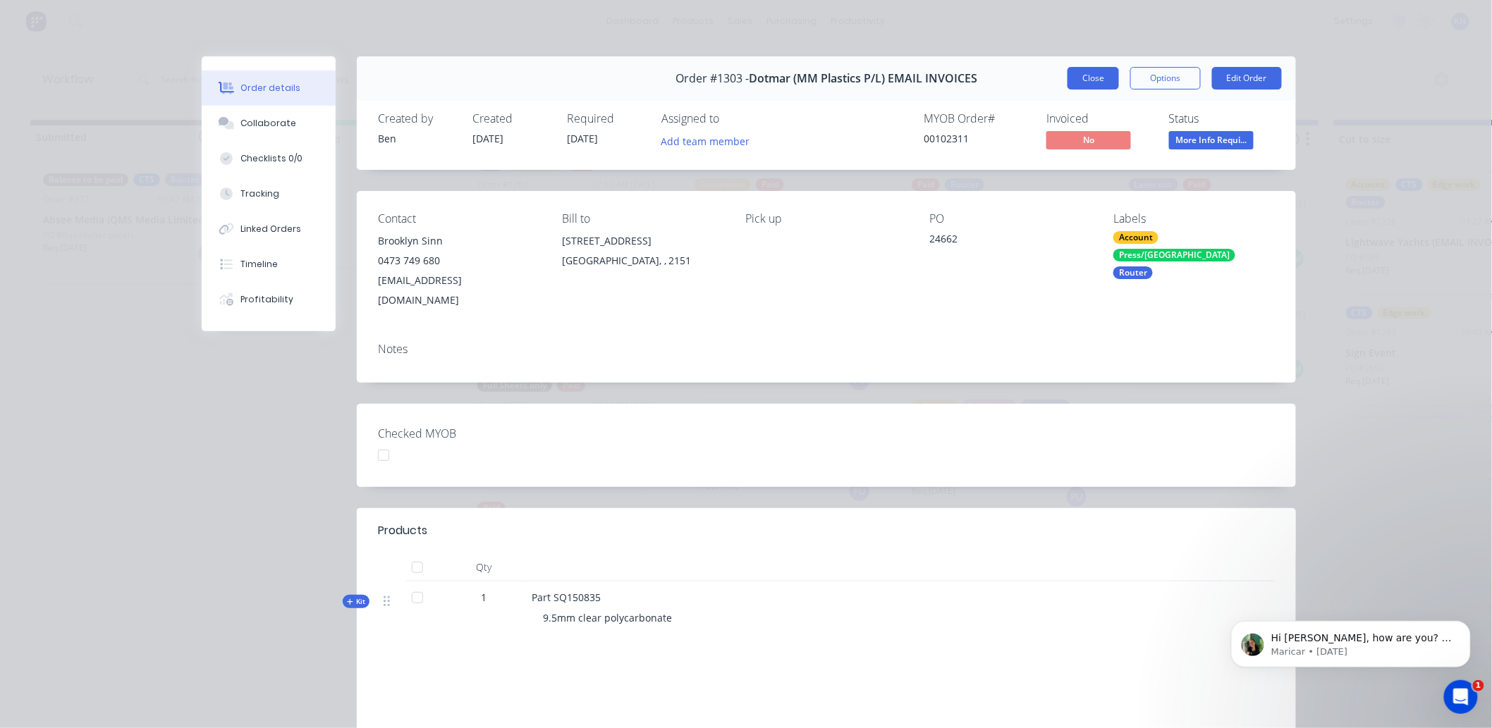
click at [1091, 80] on button "Close" at bounding box center [1093, 78] width 51 height 23
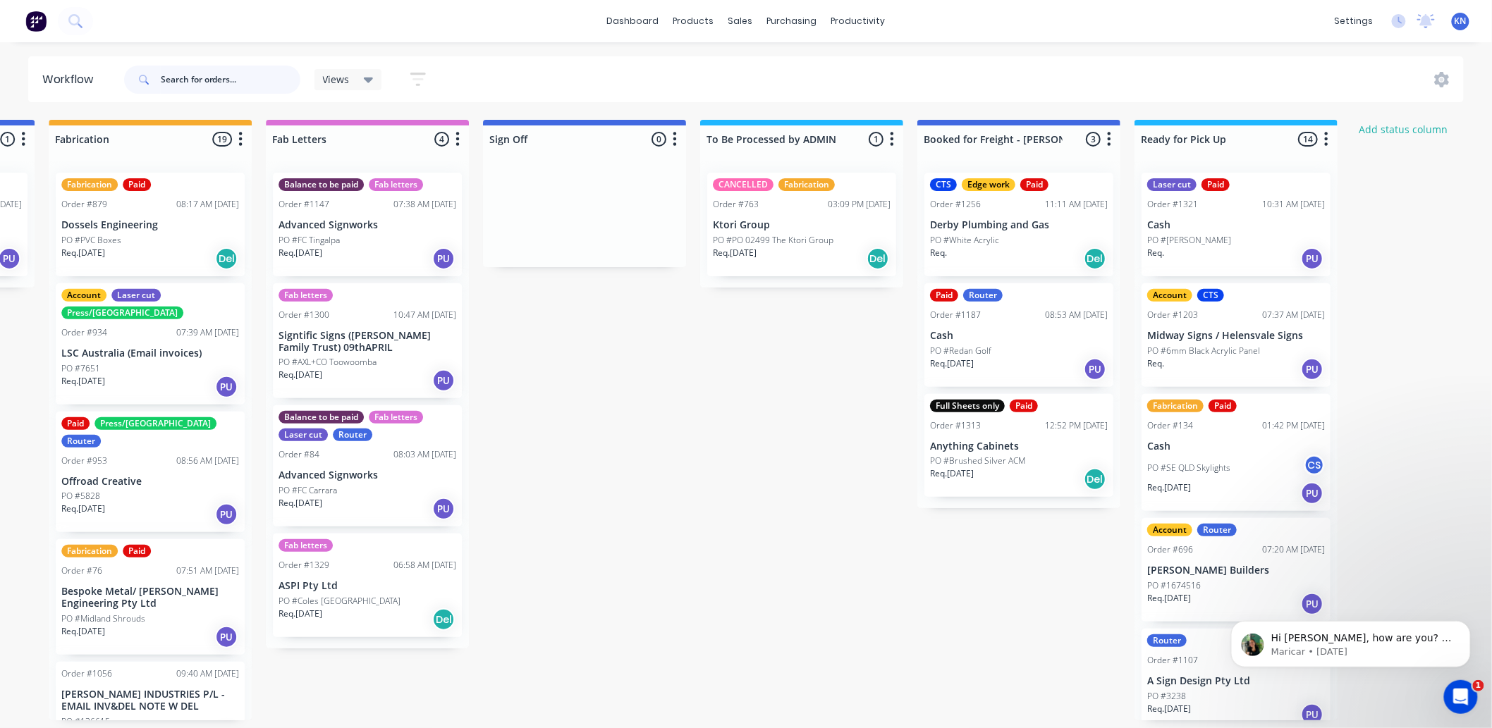
scroll to position [4, 1881]
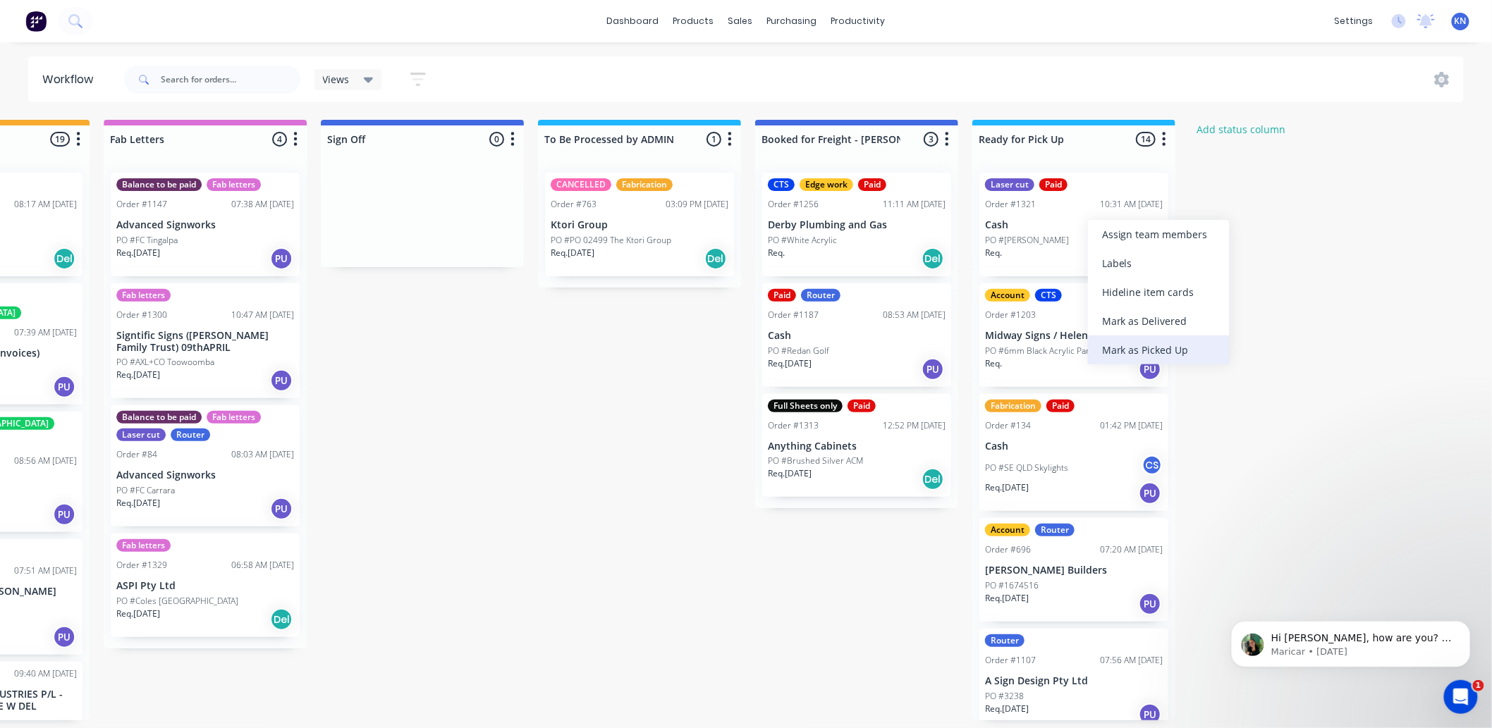
click at [1139, 346] on div "Mark as Picked Up" at bounding box center [1159, 350] width 142 height 29
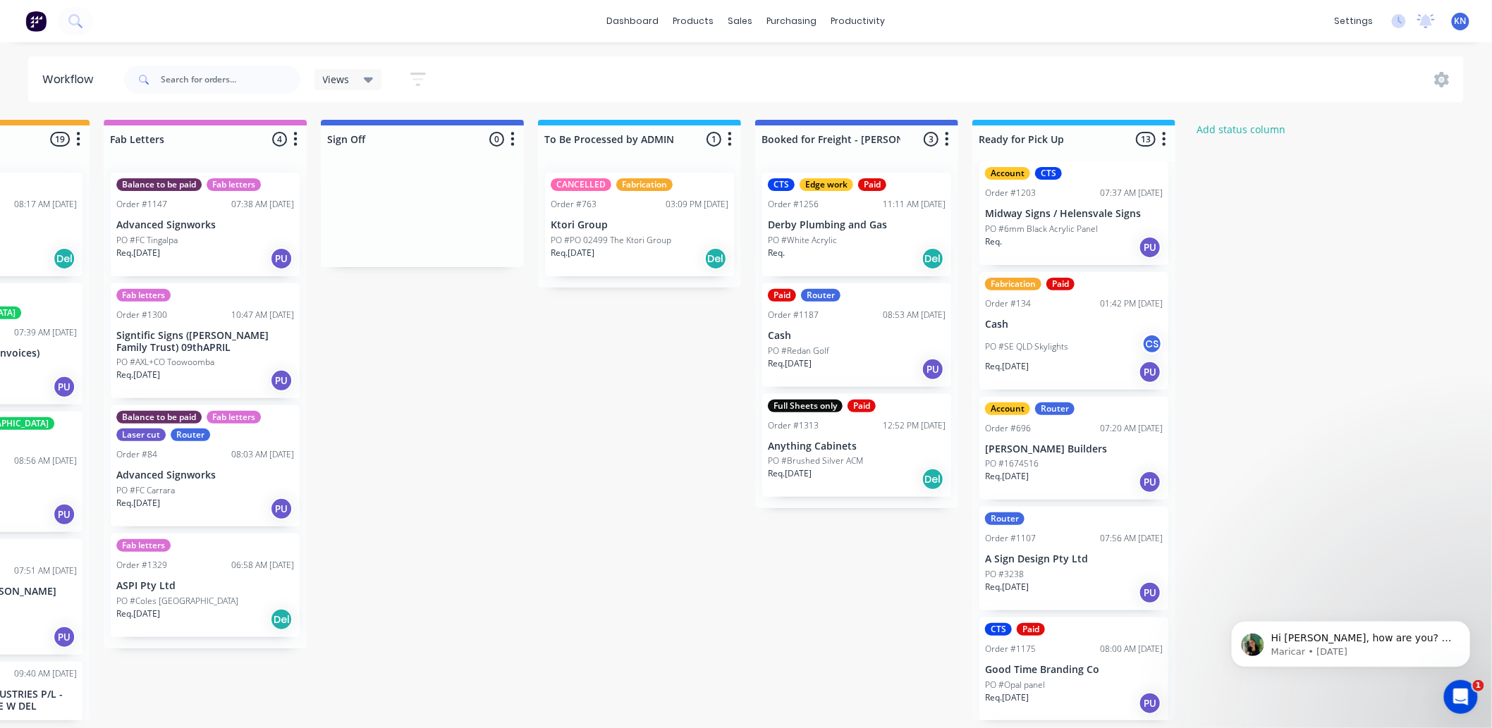
scroll to position [0, 0]
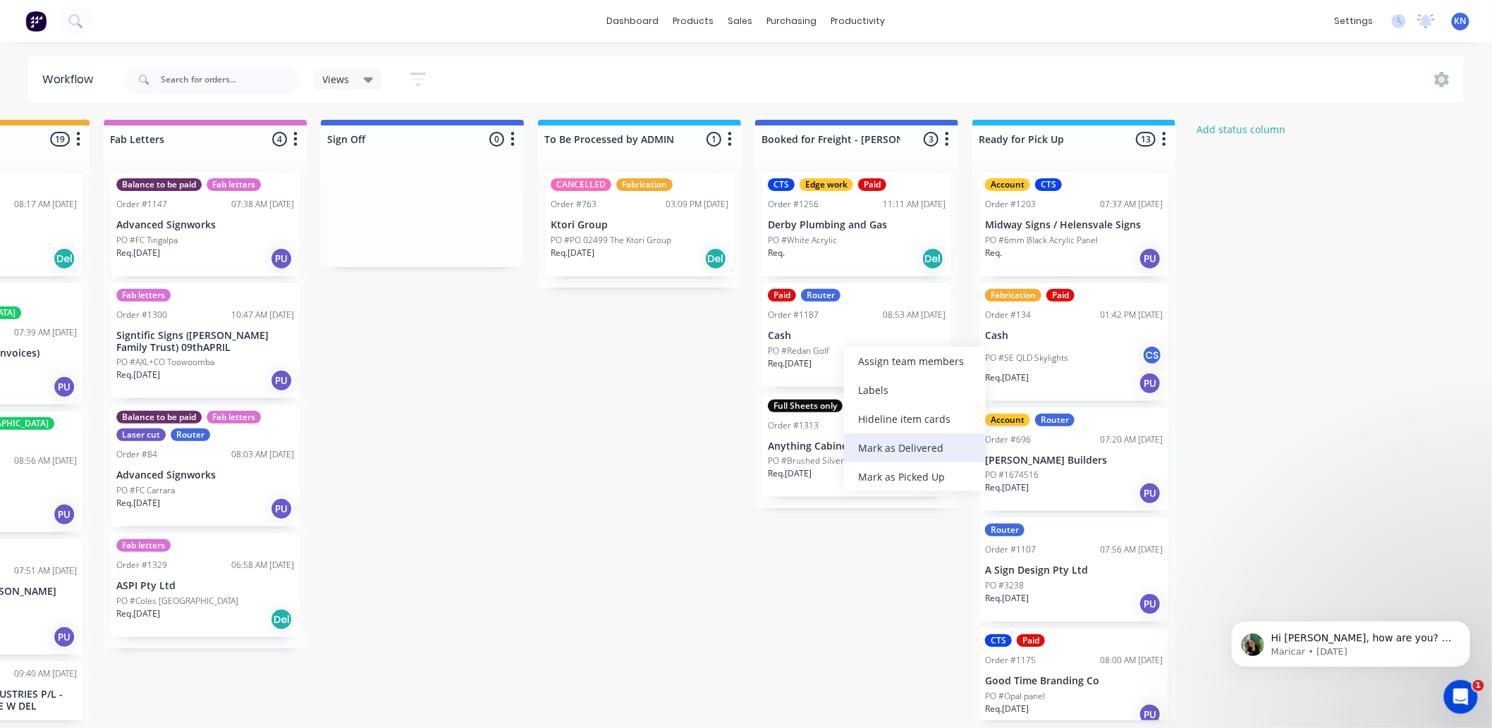
click at [934, 446] on div "Mark as Delivered" at bounding box center [915, 448] width 142 height 29
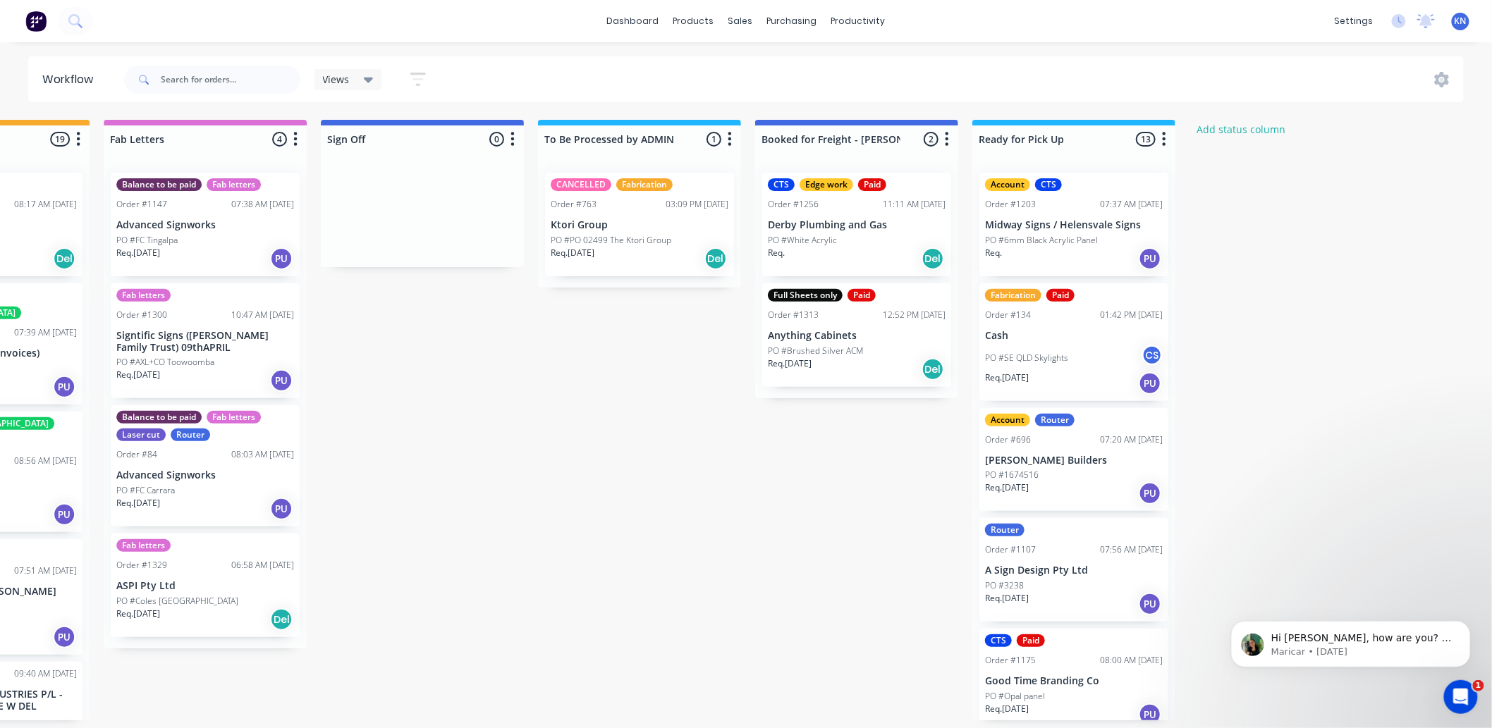
click at [854, 348] on p "PO #Brushed Silver ACM" at bounding box center [815, 351] width 95 height 13
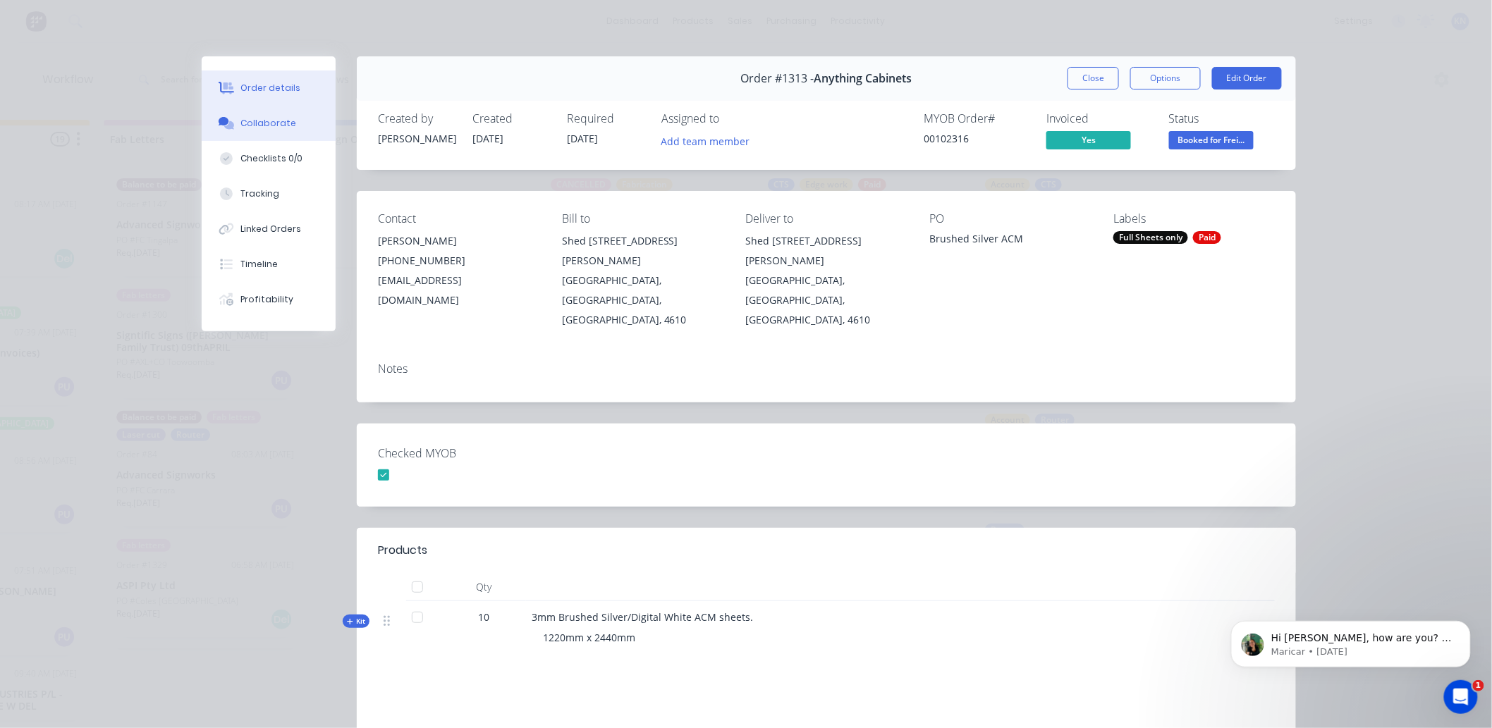
click at [252, 122] on div "Collaborate" at bounding box center [269, 123] width 56 height 13
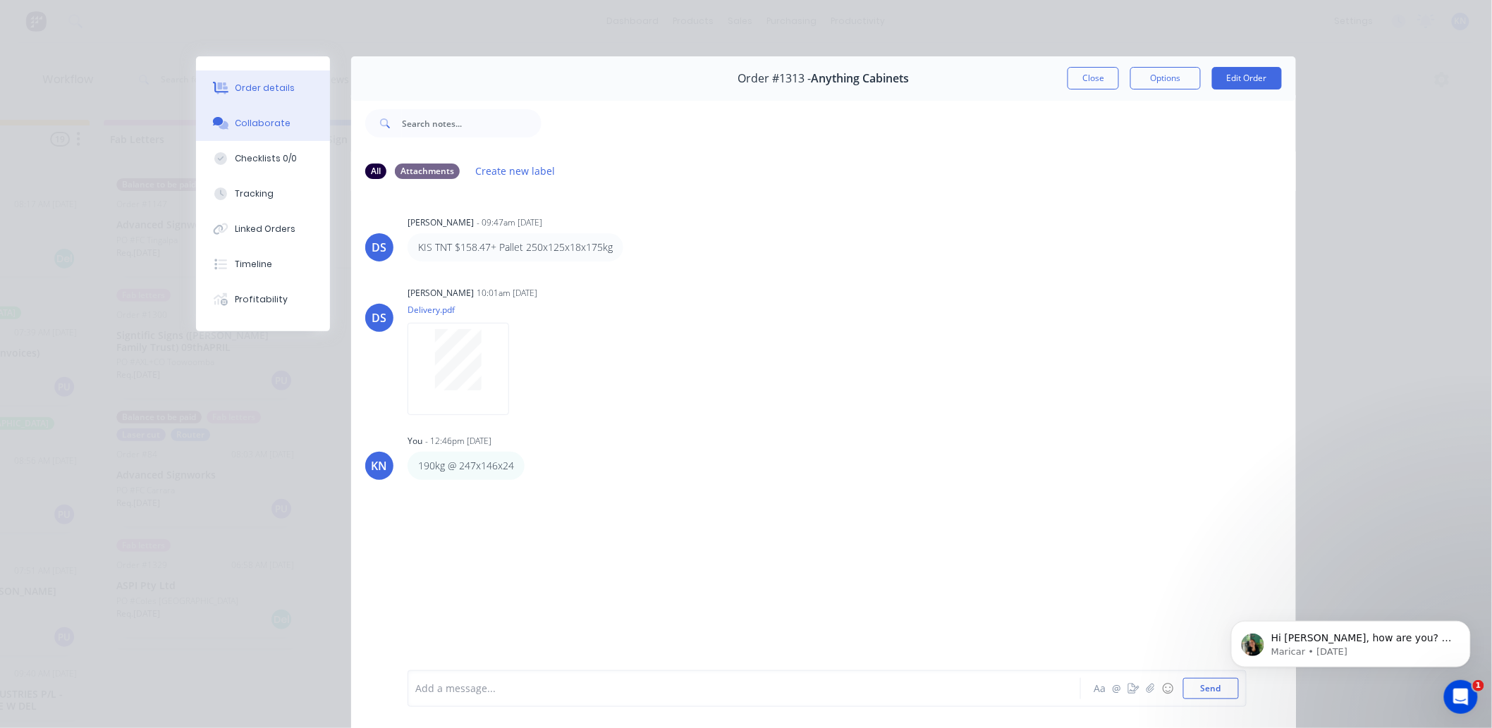
click at [238, 88] on div "Order details" at bounding box center [266, 88] width 60 height 13
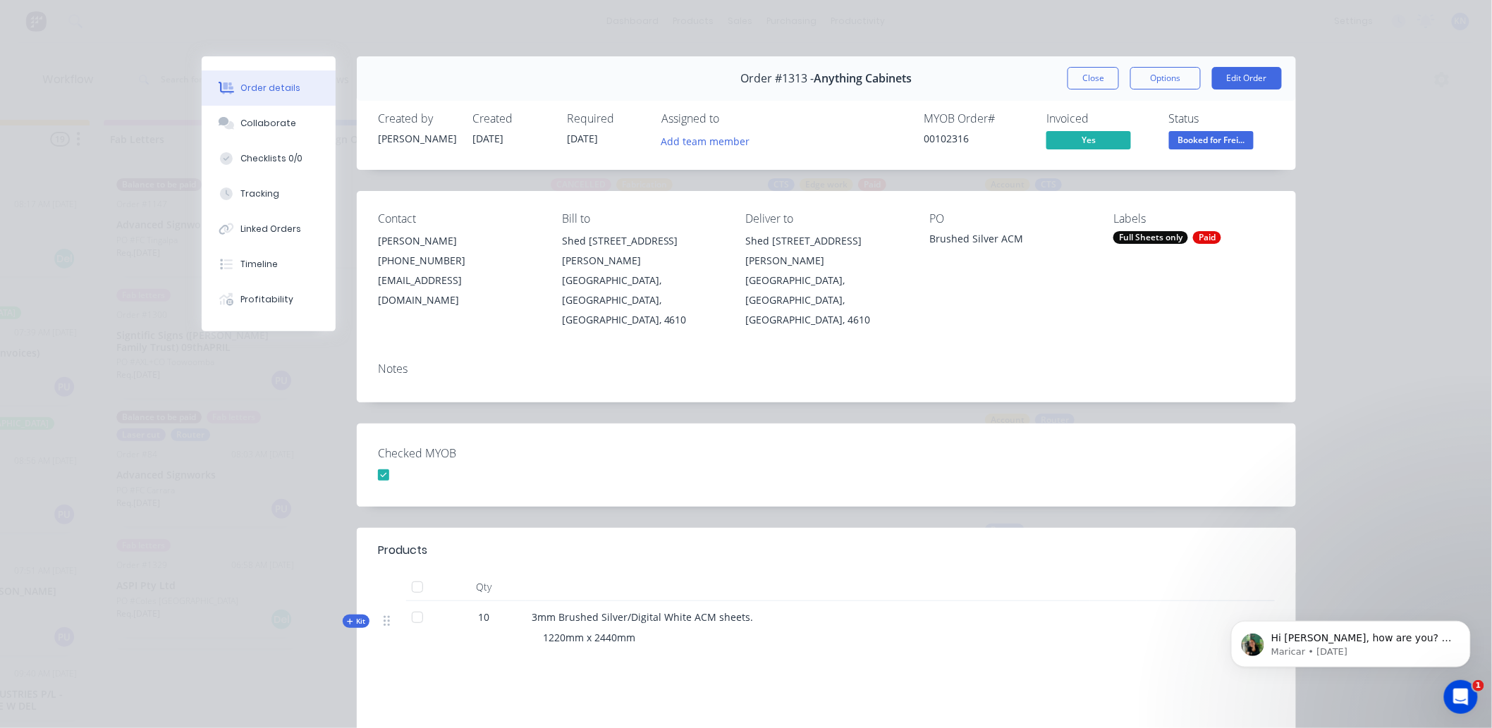
drag, startPoint x: 1082, startPoint y: 72, endPoint x: 1247, endPoint y: 101, distance: 166.8
click at [1082, 72] on button "Close" at bounding box center [1093, 78] width 51 height 23
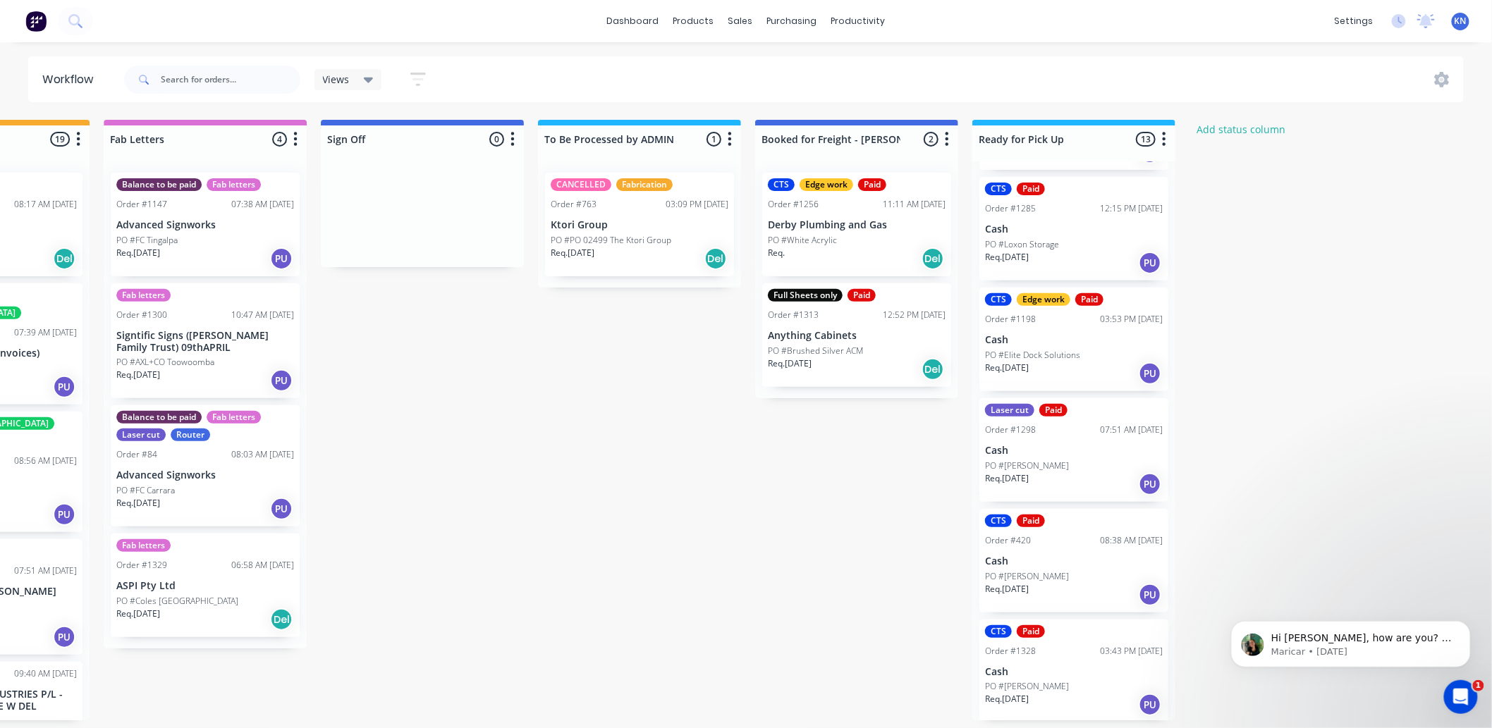
scroll to position [0, 1881]
click at [807, 67] on div "Sales Orders" at bounding box center [794, 67] width 58 height 13
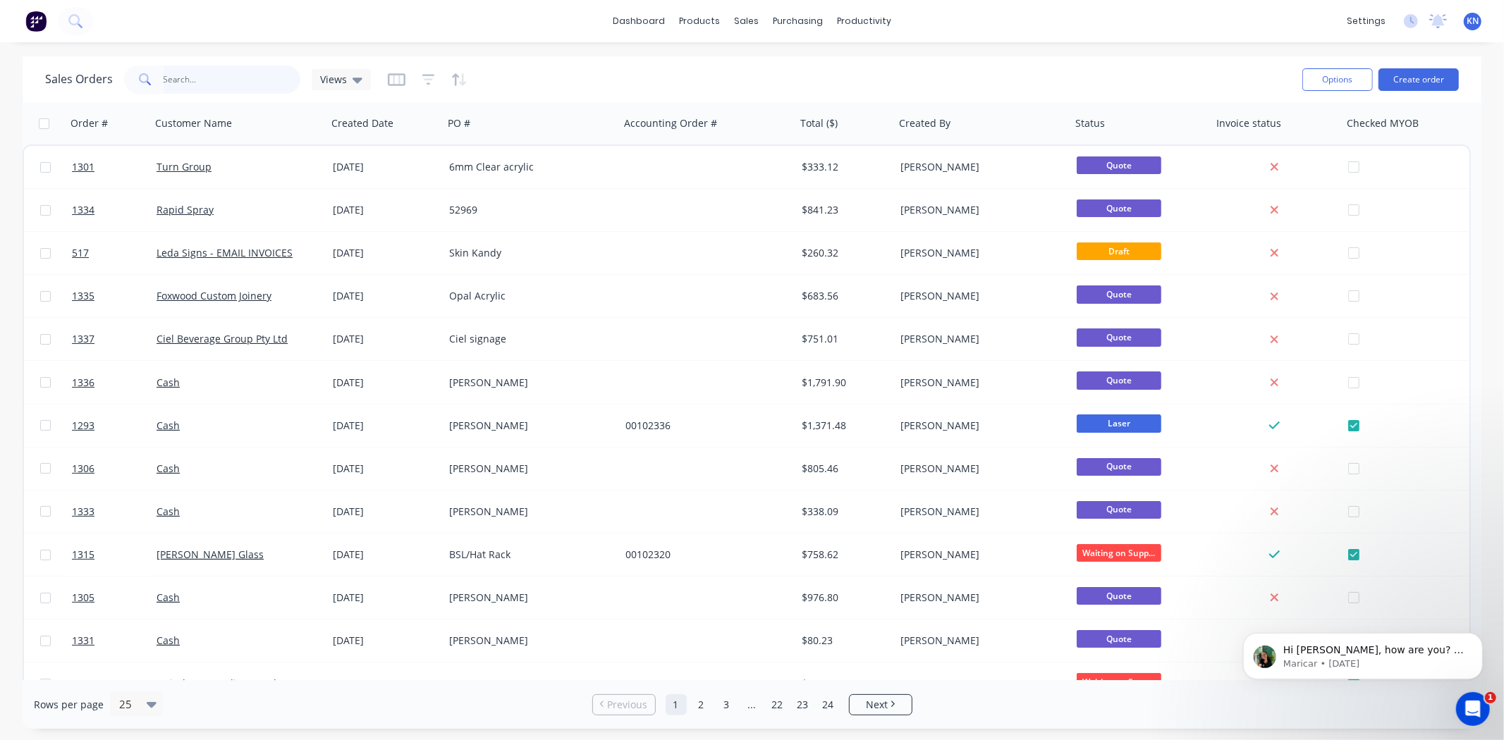
click at [220, 82] on input "text" at bounding box center [232, 80] width 137 height 28
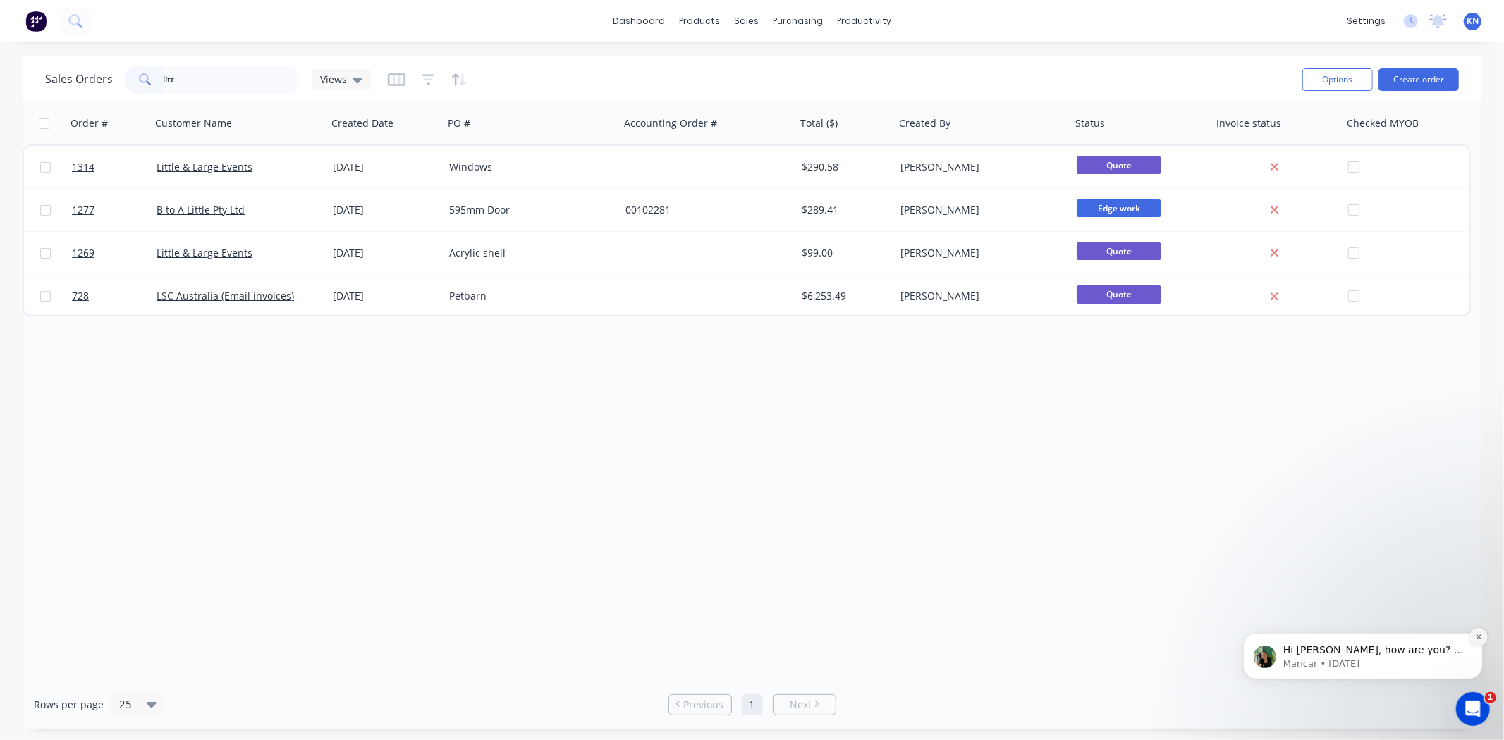
click at [1478, 638] on icon "Dismiss notification" at bounding box center [1478, 636] width 8 height 8
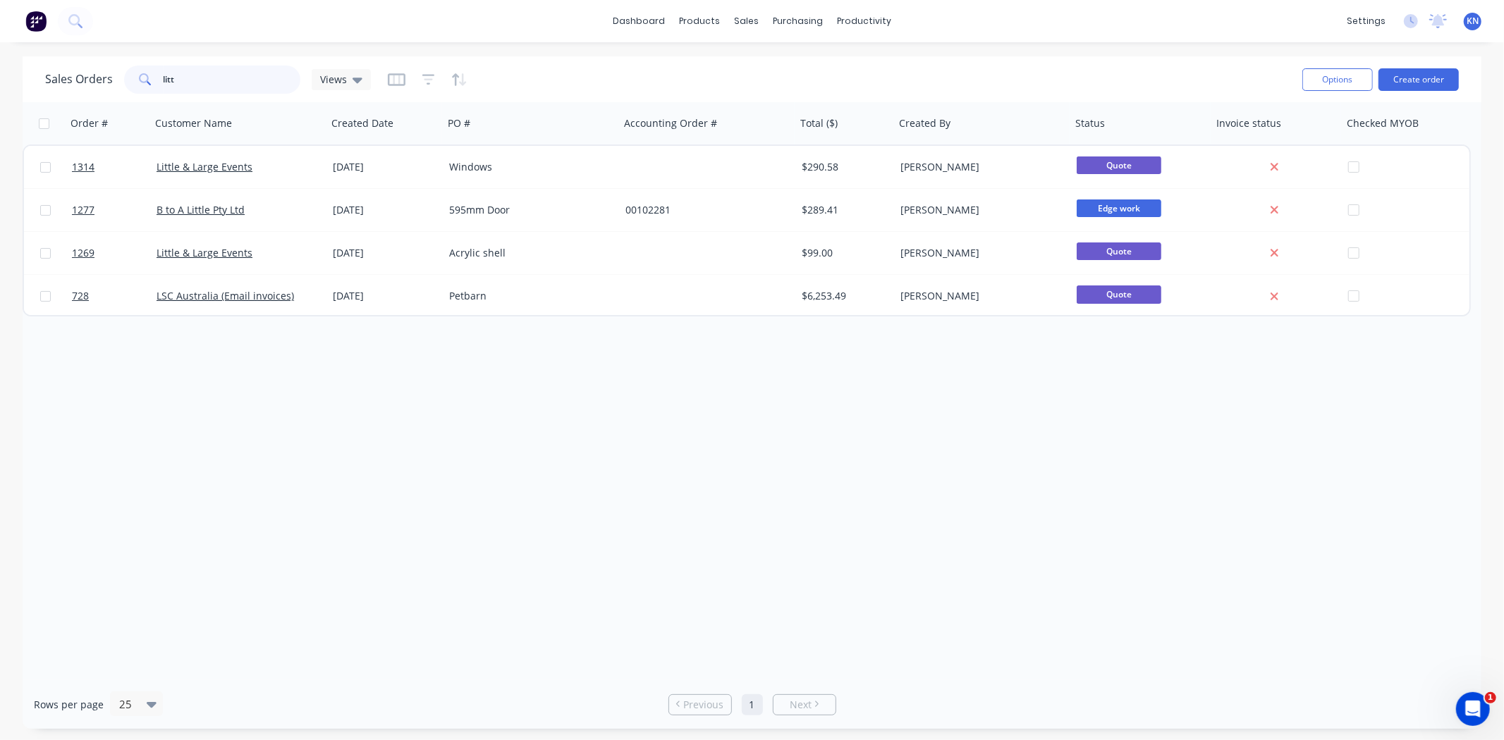
click at [187, 88] on input "litt" at bounding box center [232, 80] width 137 height 28
type input "l"
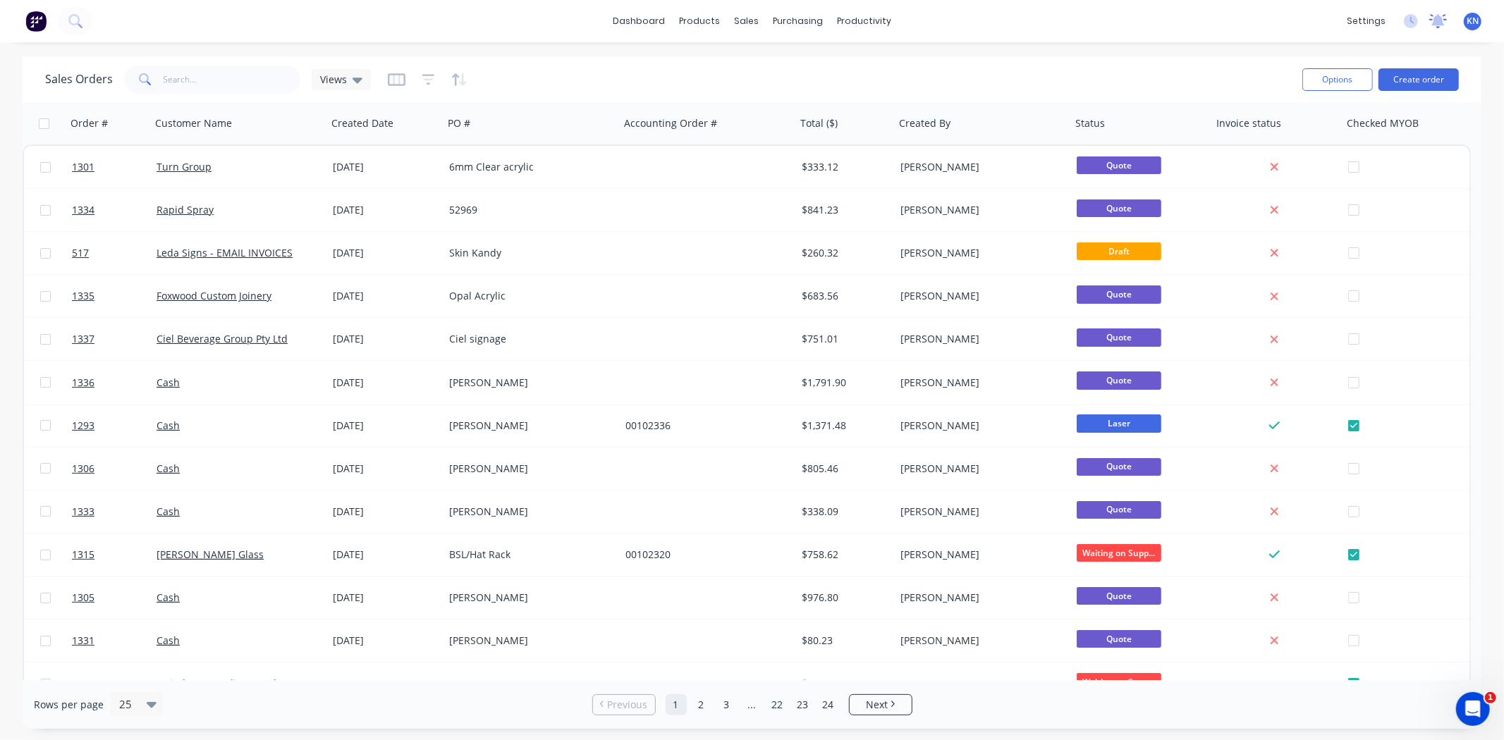
click at [1440, 23] on icon at bounding box center [1438, 19] width 13 height 11
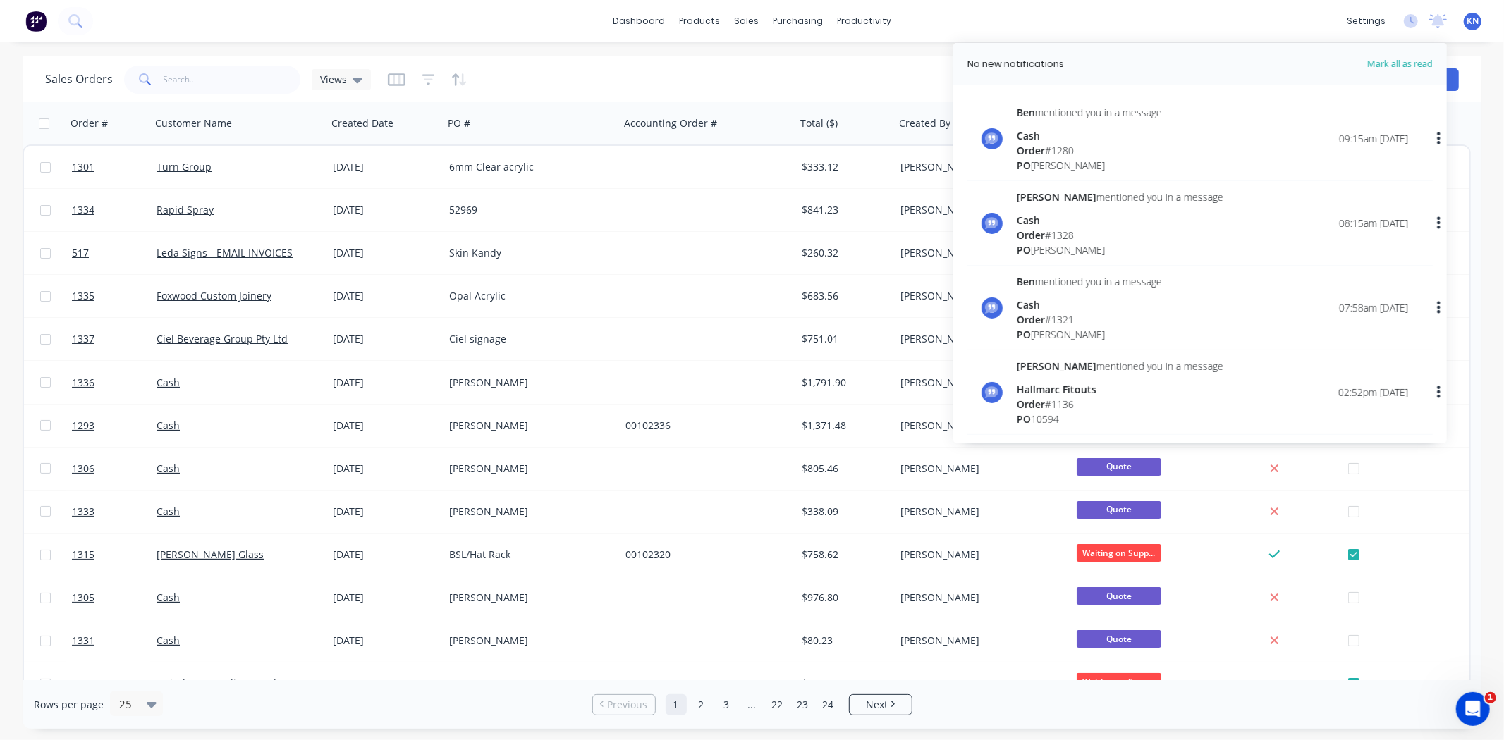
click at [1154, 24] on div "dashboard products sales purchasing productivity dashboard products Product Cat…" at bounding box center [752, 21] width 1504 height 42
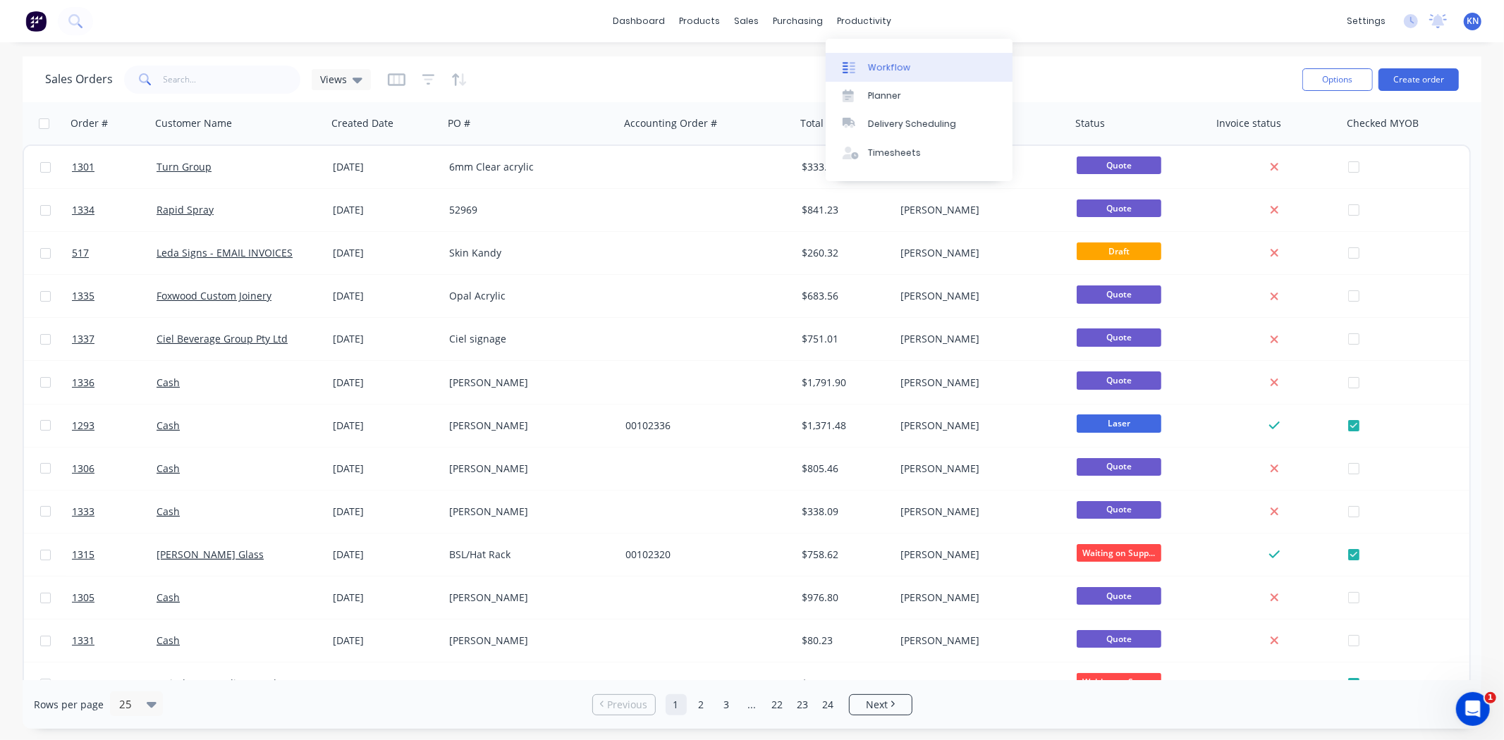
click at [886, 68] on div "Workflow" at bounding box center [889, 67] width 42 height 13
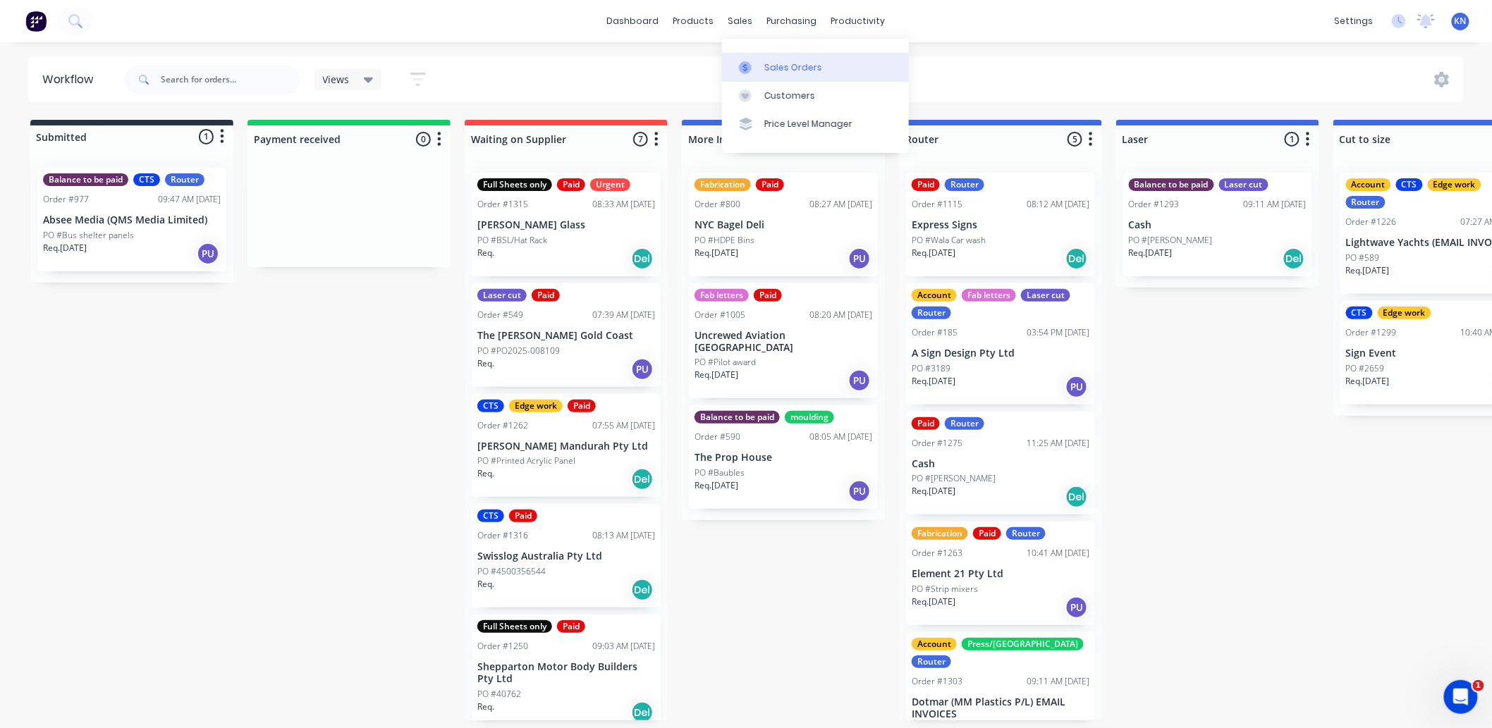
drag, startPoint x: 742, startPoint y: 23, endPoint x: 764, endPoint y: 73, distance: 54.6
click at [742, 23] on div "sales" at bounding box center [740, 21] width 39 height 21
click at [781, 68] on div "Sales Orders" at bounding box center [793, 67] width 58 height 13
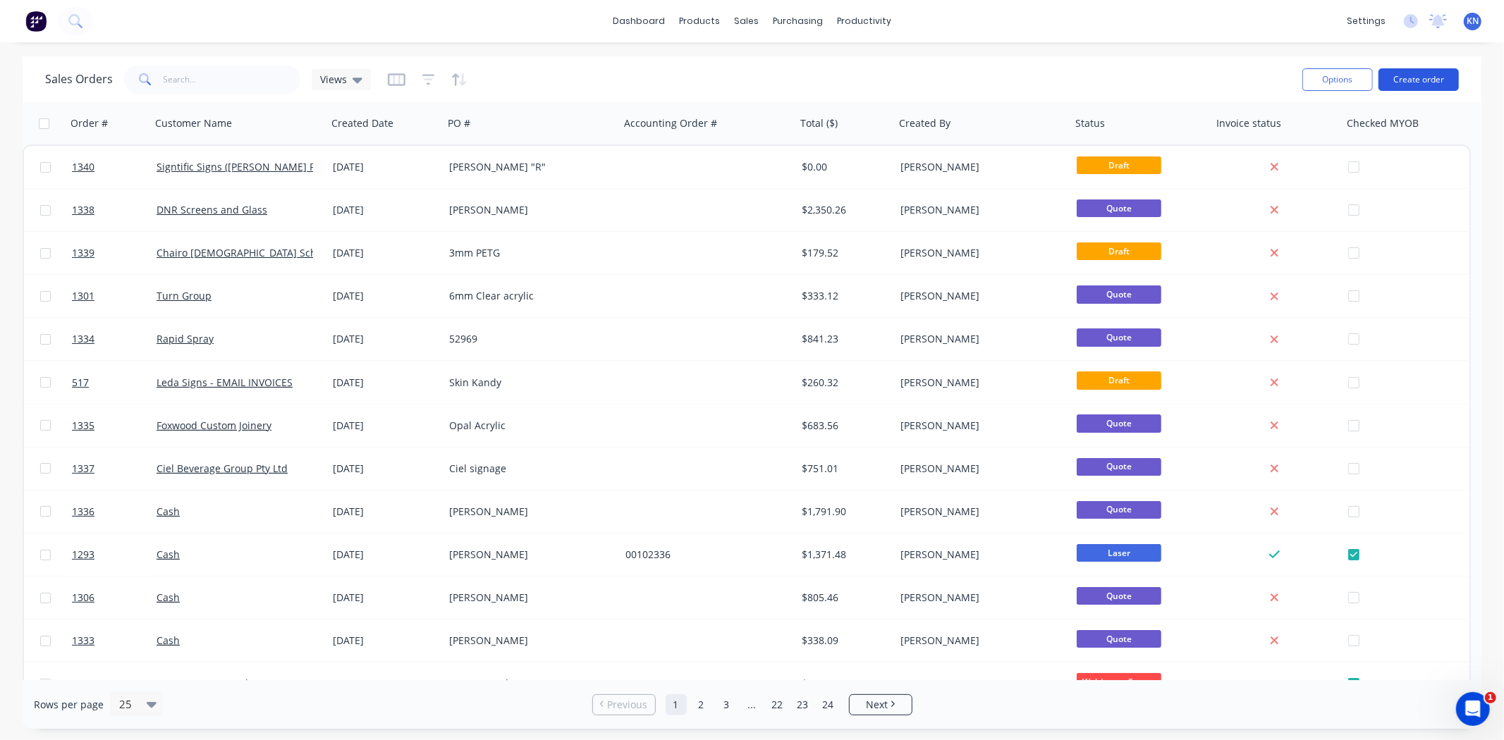
click at [1421, 78] on button "Create order" at bounding box center [1418, 79] width 80 height 23
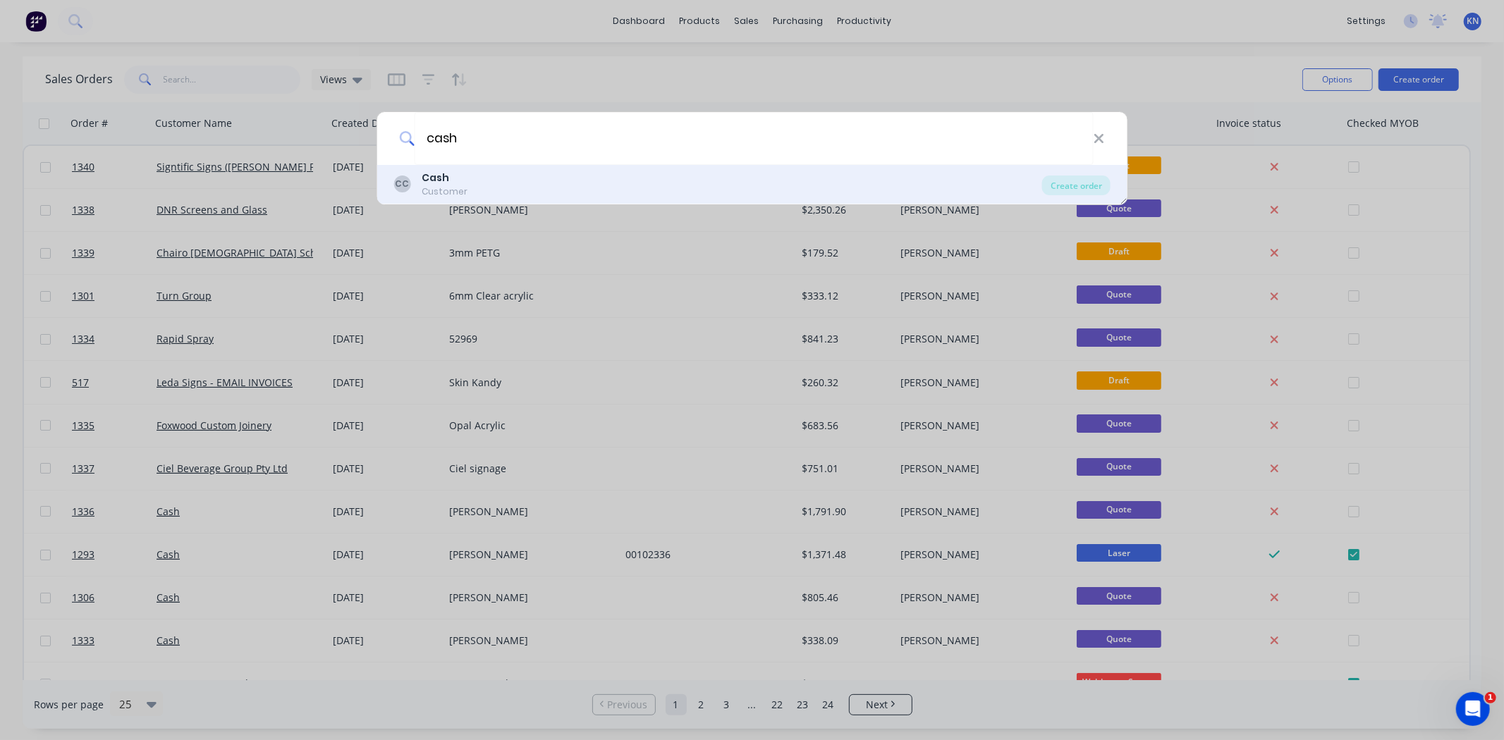
type input "cash"
click at [449, 178] on div "Cash" at bounding box center [445, 178] width 46 height 15
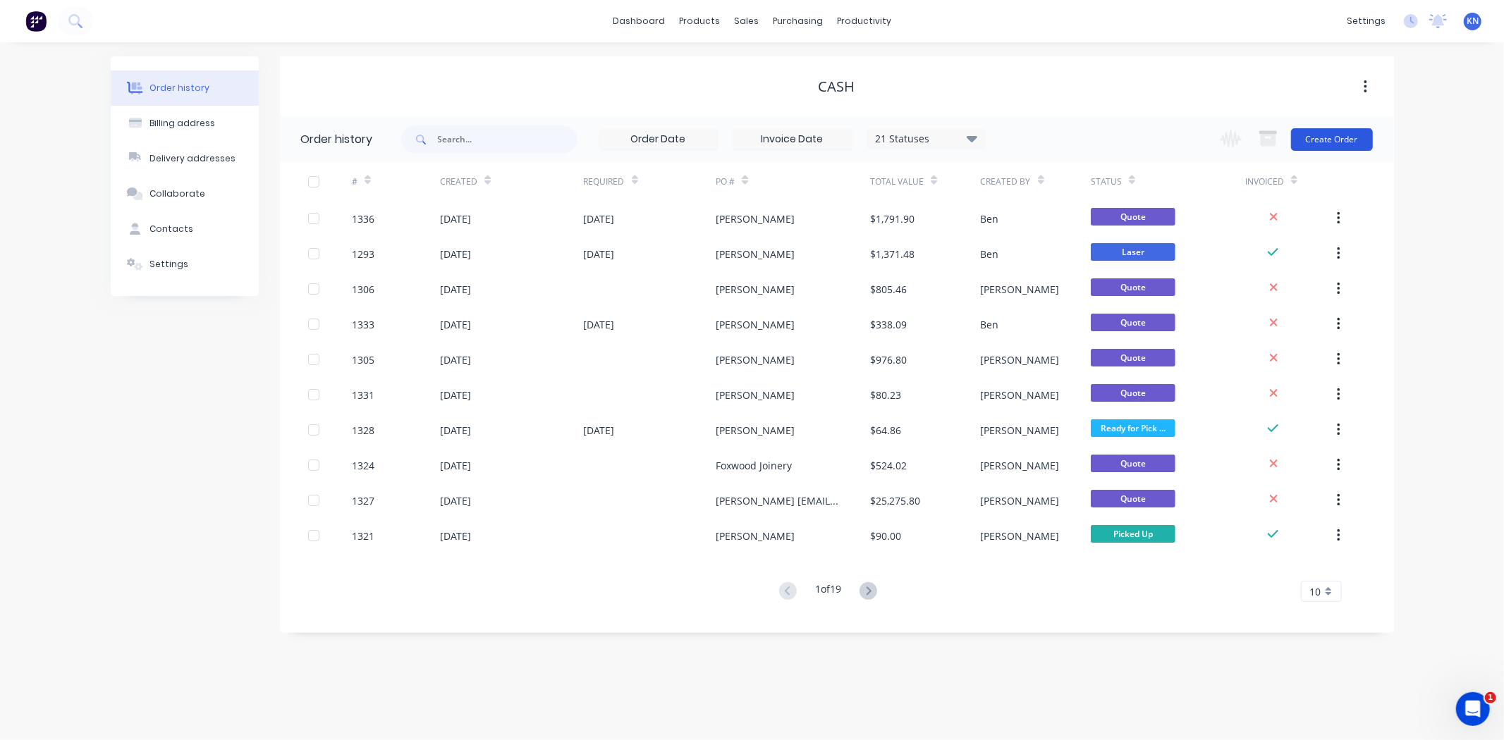
click at [1354, 137] on button "Create Order" at bounding box center [1332, 139] width 82 height 23
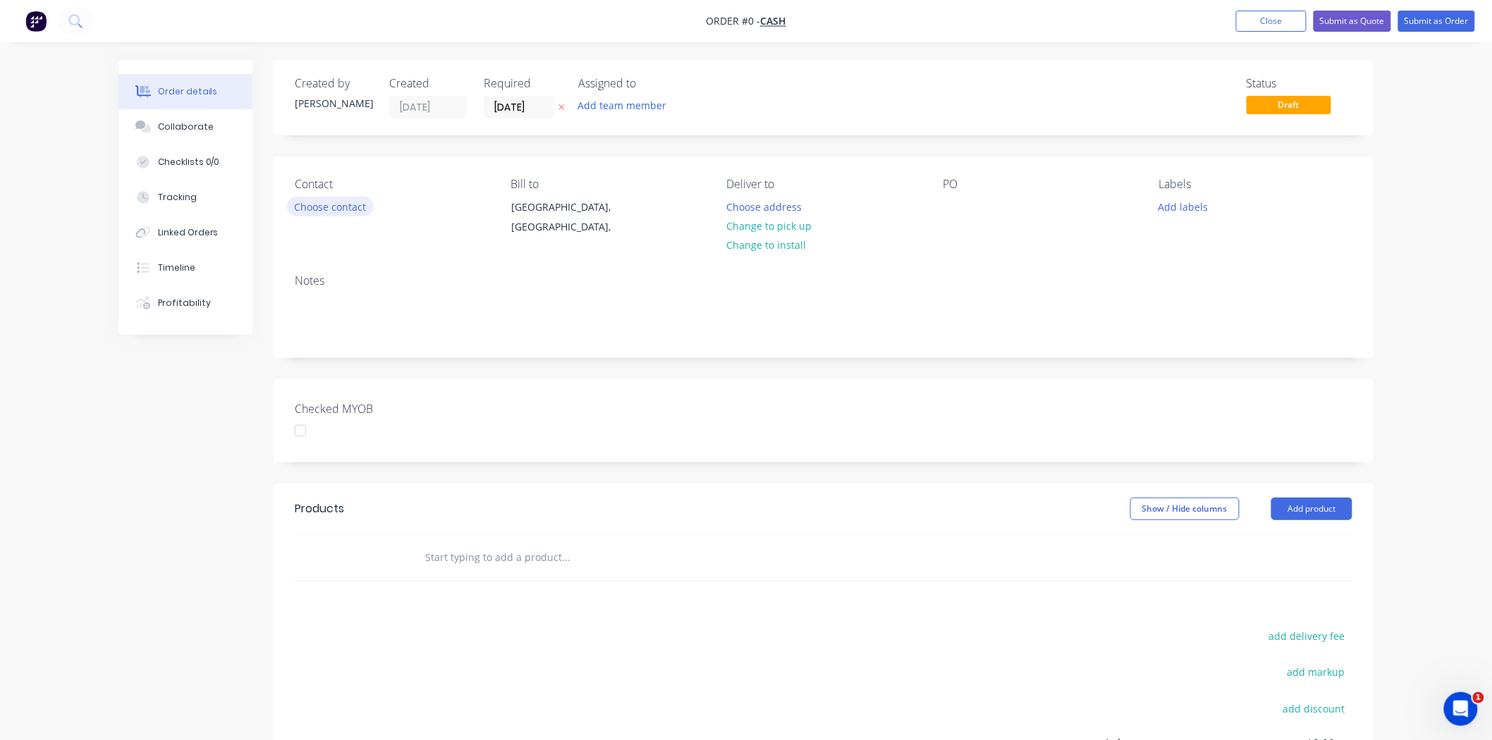
click at [355, 209] on button "Choose contact" at bounding box center [330, 206] width 87 height 19
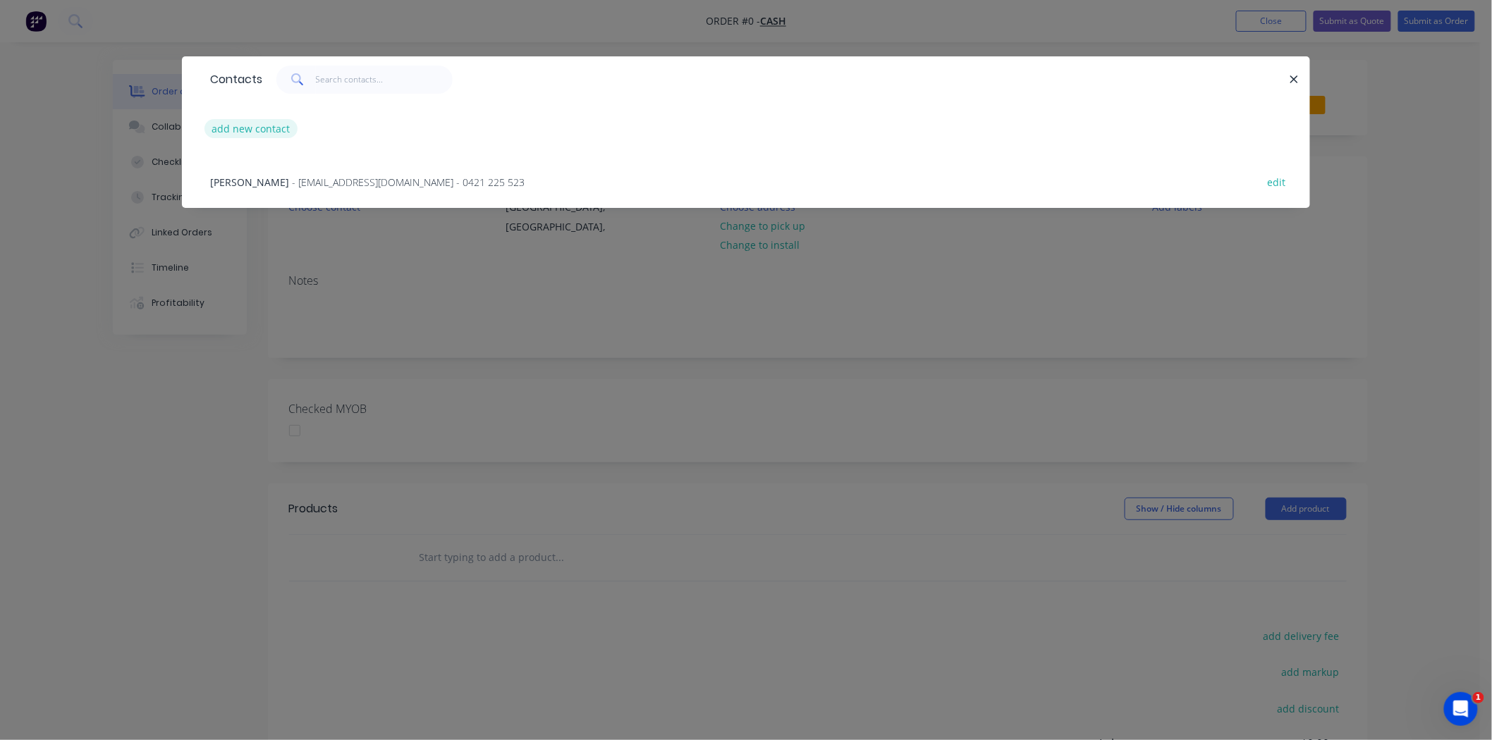
click at [245, 126] on button "add new contact" at bounding box center [250, 128] width 93 height 19
select select "AU"
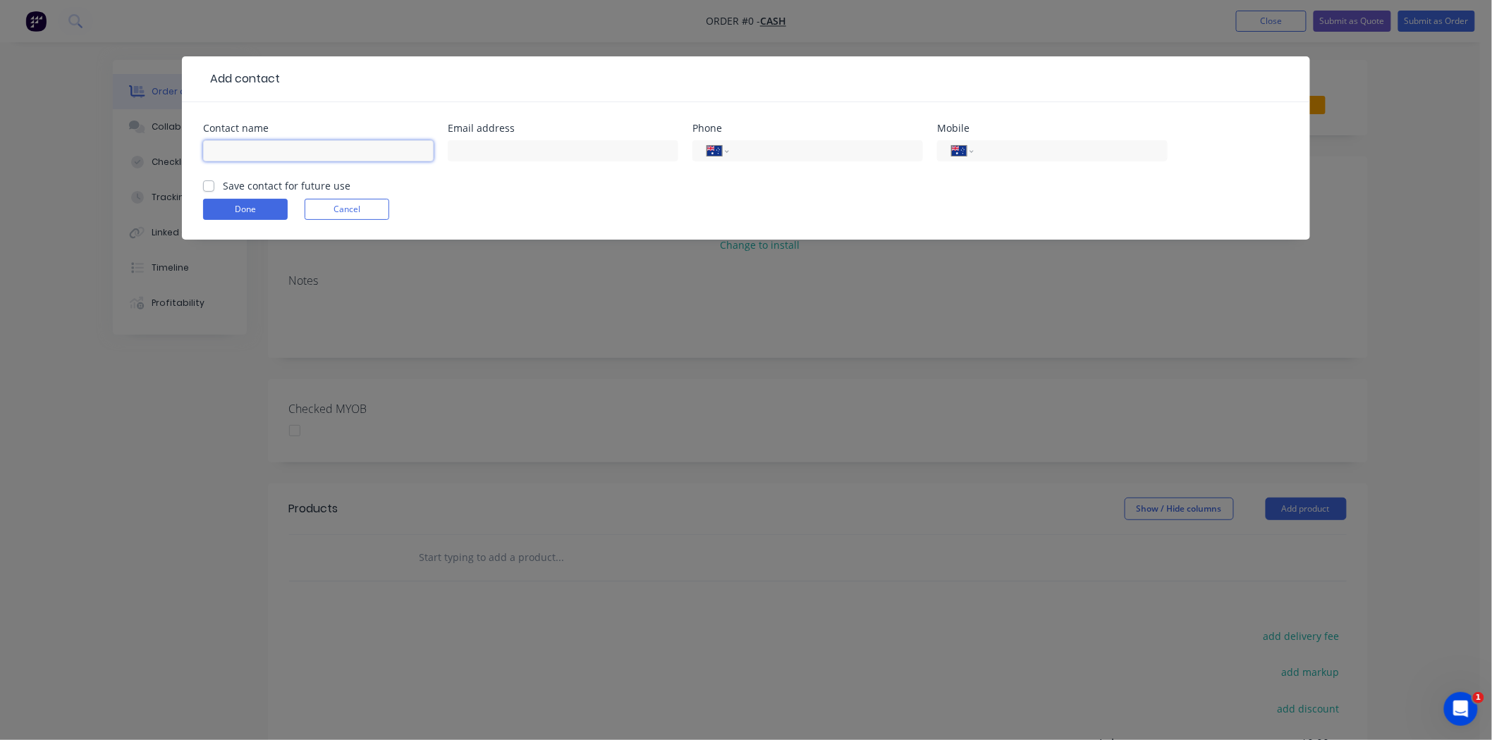
click at [293, 157] on input "text" at bounding box center [318, 150] width 231 height 21
type input "Mat"
type input "mjsheather@hotmail.com"
type input "0433 875 514"
click at [243, 209] on button "Done" at bounding box center [245, 209] width 85 height 21
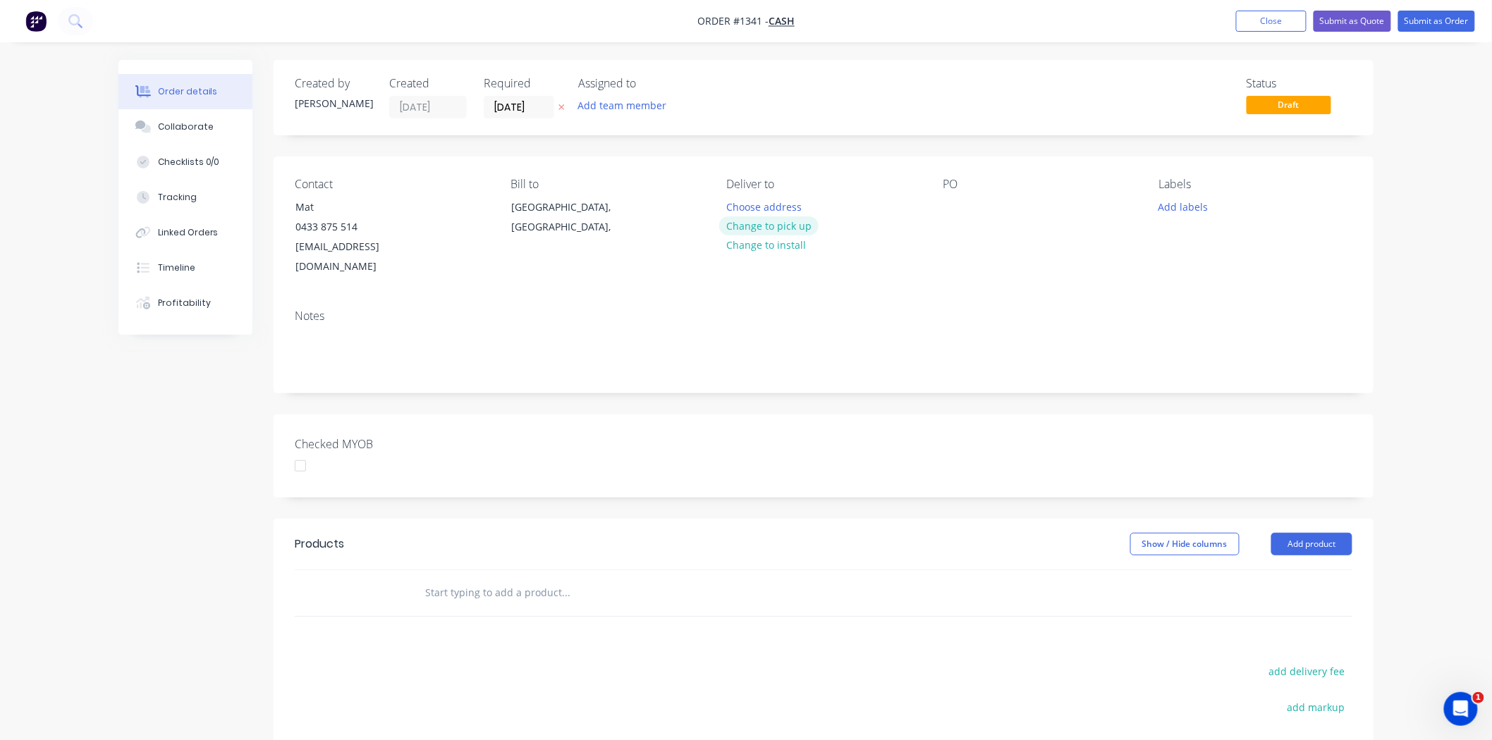
click at [772, 226] on button "Change to pick up" at bounding box center [769, 225] width 100 height 19
click at [964, 203] on div at bounding box center [954, 207] width 23 height 20
click at [1201, 210] on button "Add labels" at bounding box center [1183, 206] width 65 height 19
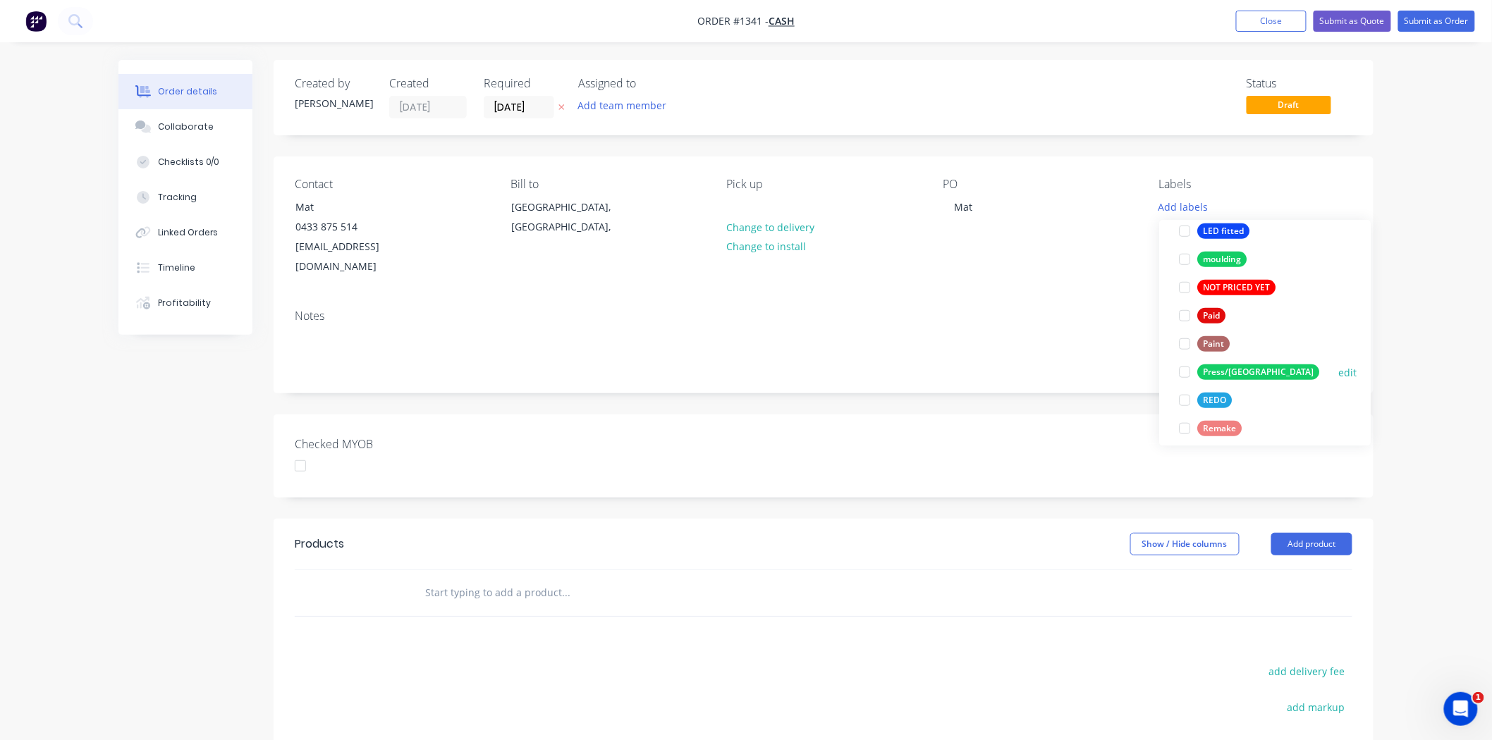
scroll to position [470, 0]
click at [1185, 314] on div at bounding box center [1184, 314] width 28 height 28
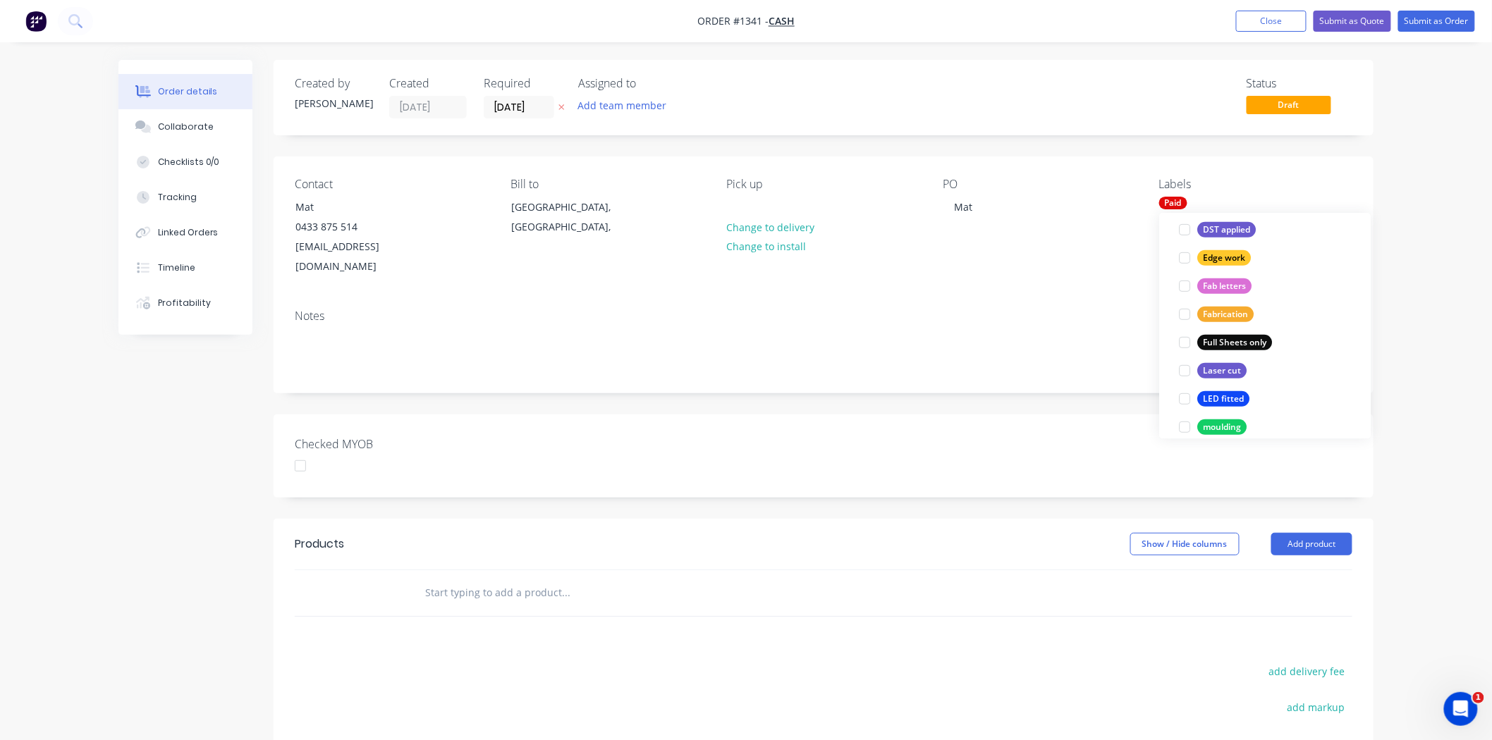
scroll to position [332, 0]
click at [1185, 361] on div at bounding box center [1184, 360] width 28 height 28
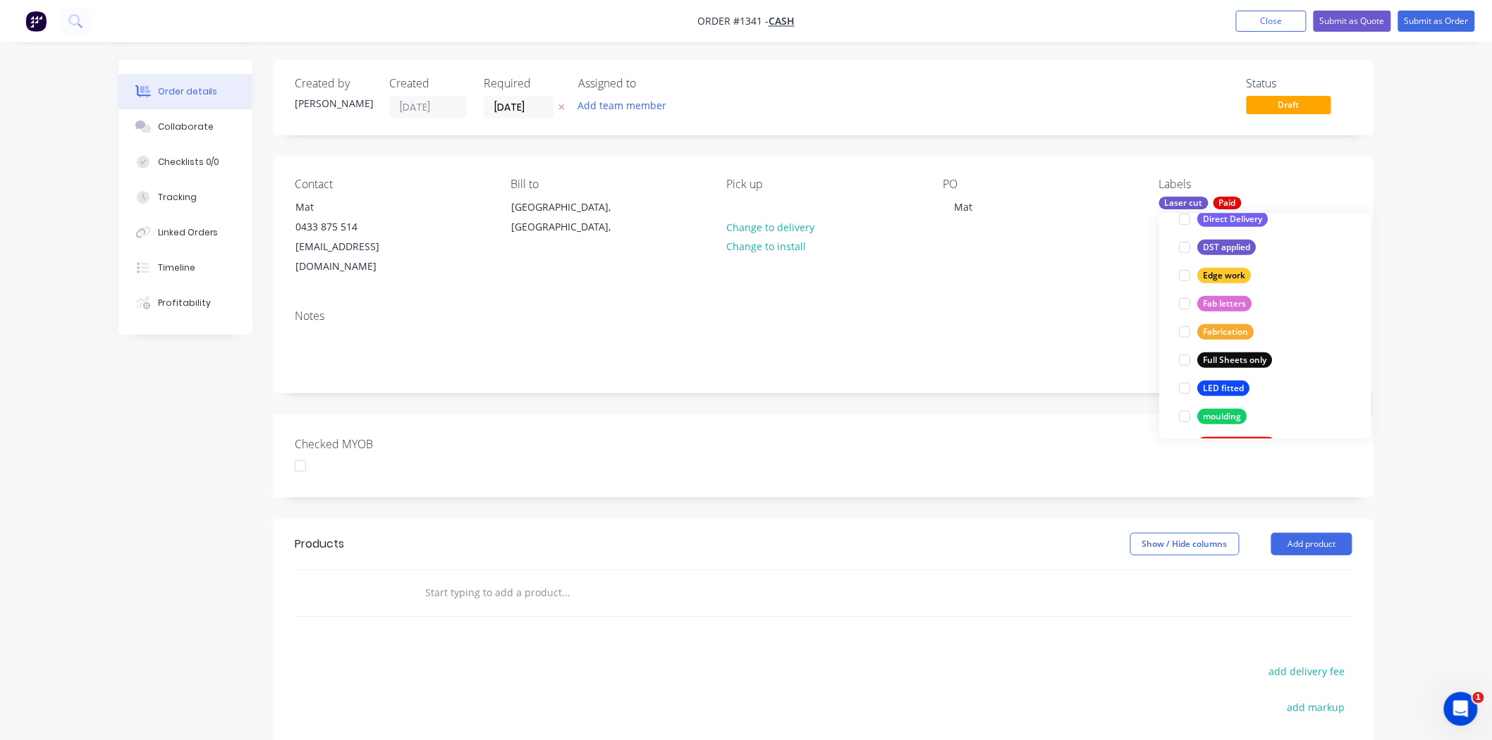
scroll to position [0, 0]
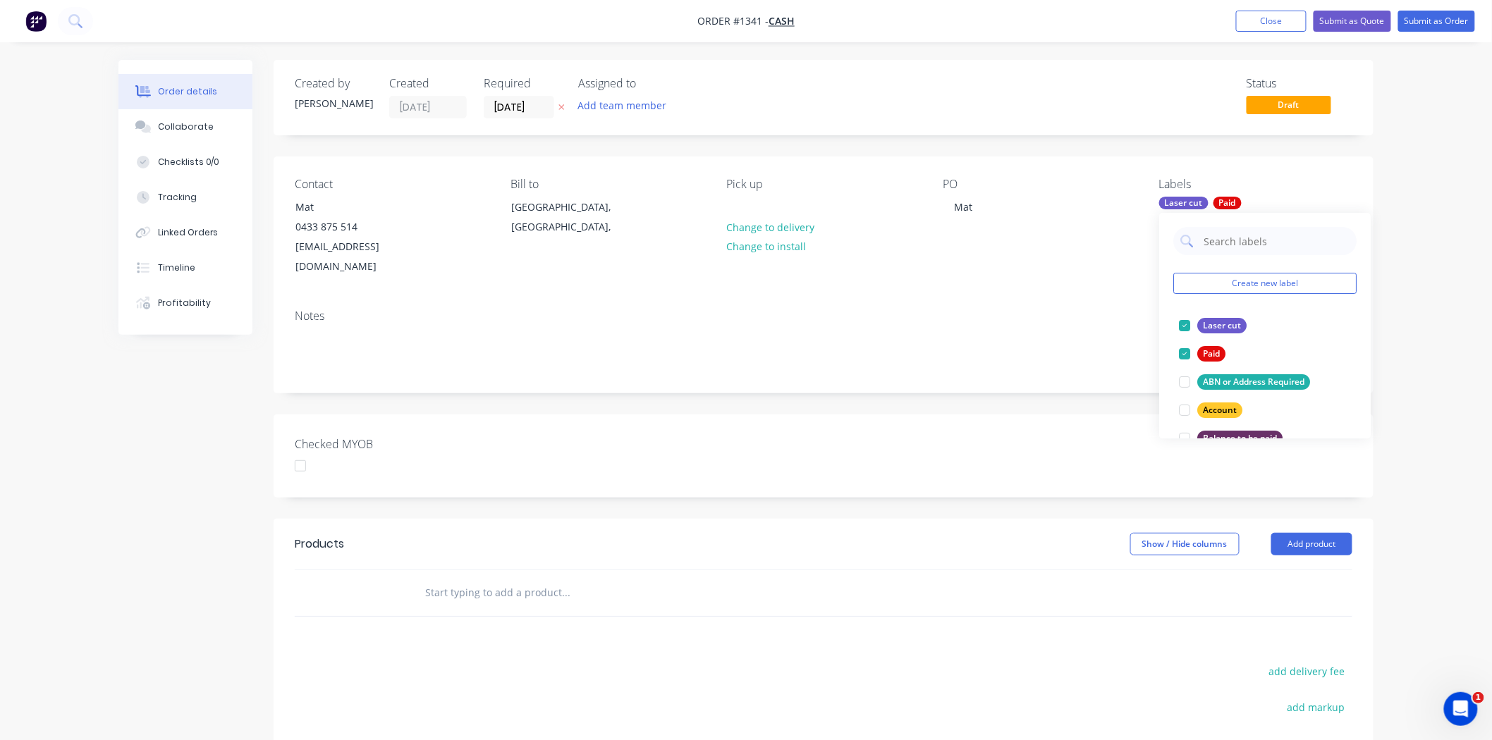
click at [670, 436] on div "Checked MYOB" at bounding box center [824, 456] width 1100 height 83
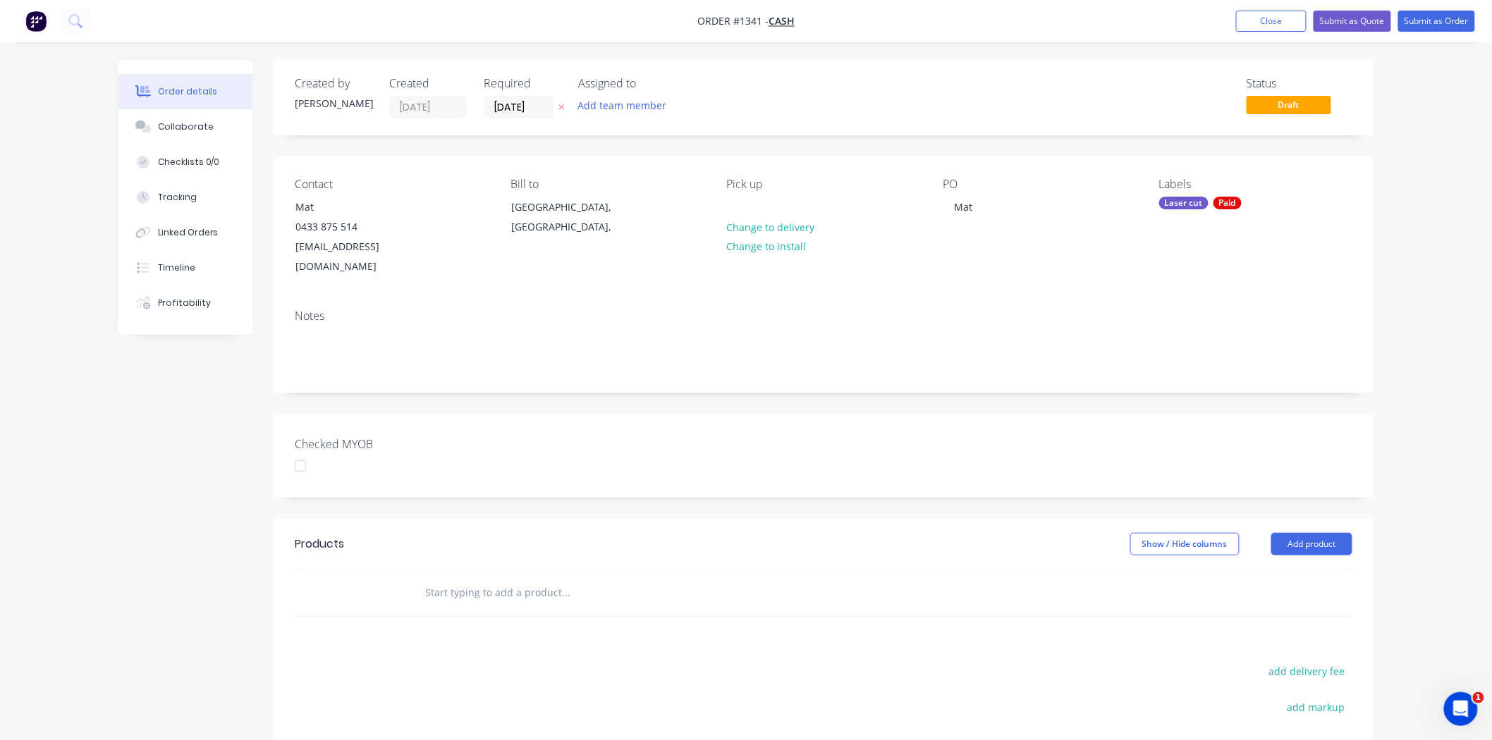
click at [753, 204] on div "Pick up Change to delivery Change to install" at bounding box center [823, 227] width 193 height 99
click at [749, 202] on div at bounding box center [738, 207] width 23 height 20
click at [509, 450] on div "Checked MYOB" at bounding box center [824, 456] width 1100 height 83
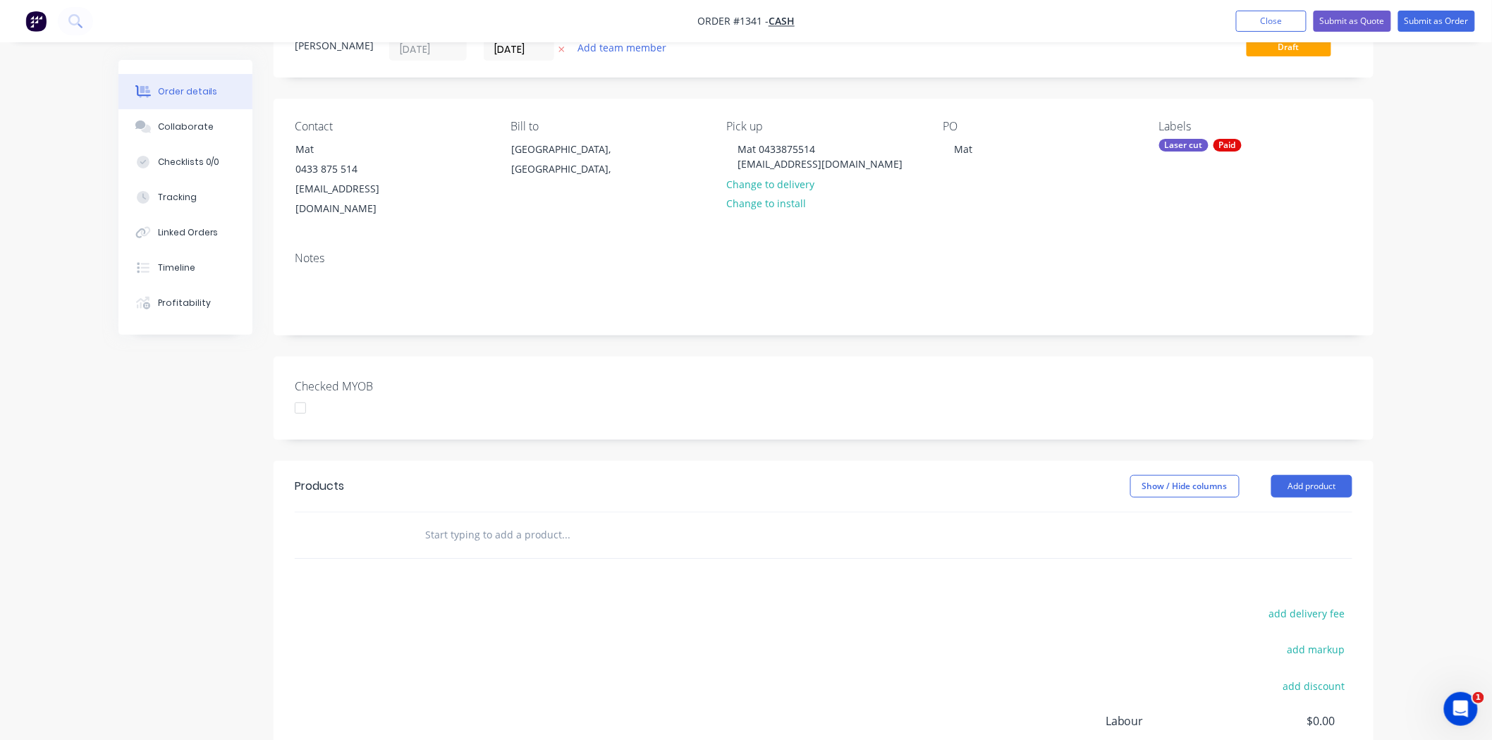
scroll to position [157, 0]
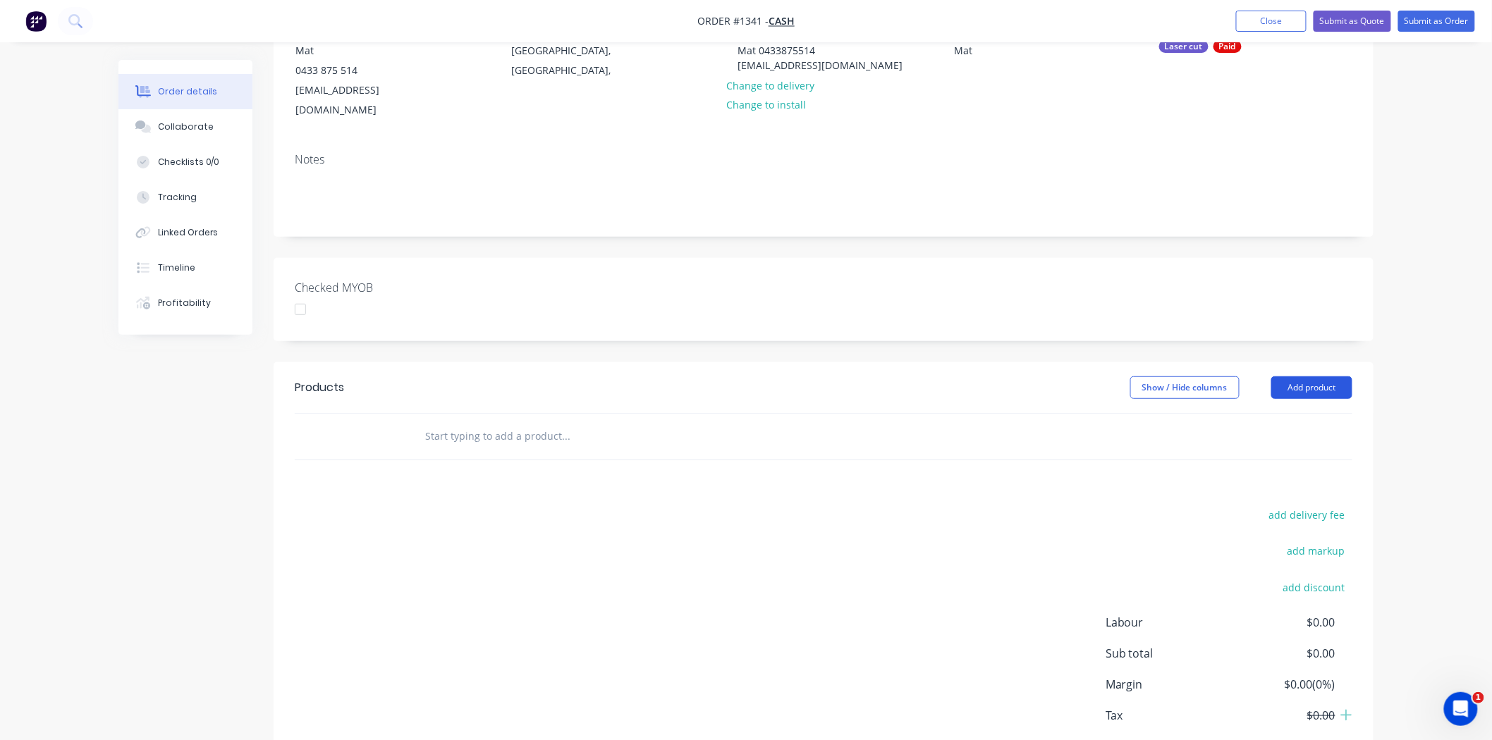
click at [1315, 377] on button "Add product" at bounding box center [1311, 388] width 81 height 23
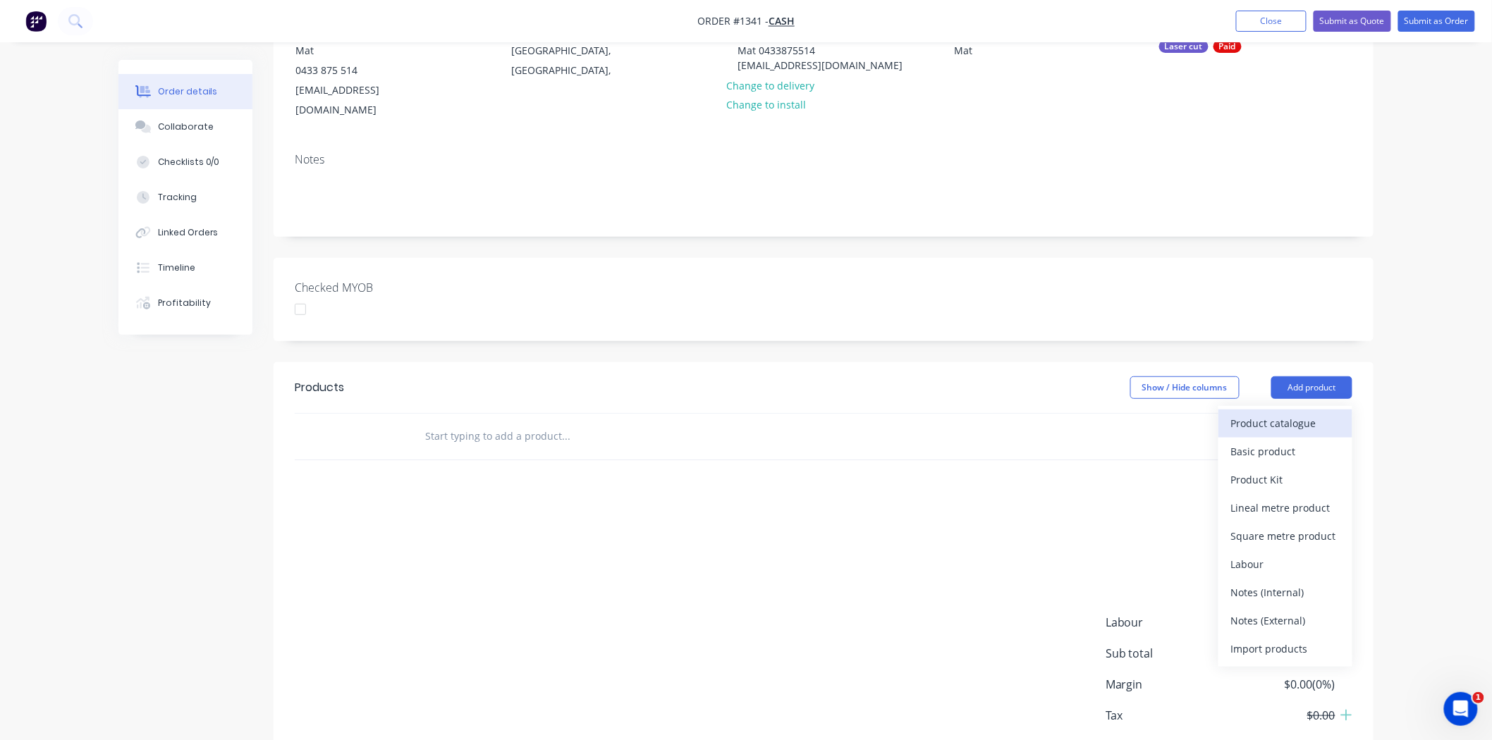
click at [1291, 413] on div "Product catalogue" at bounding box center [1285, 423] width 109 height 20
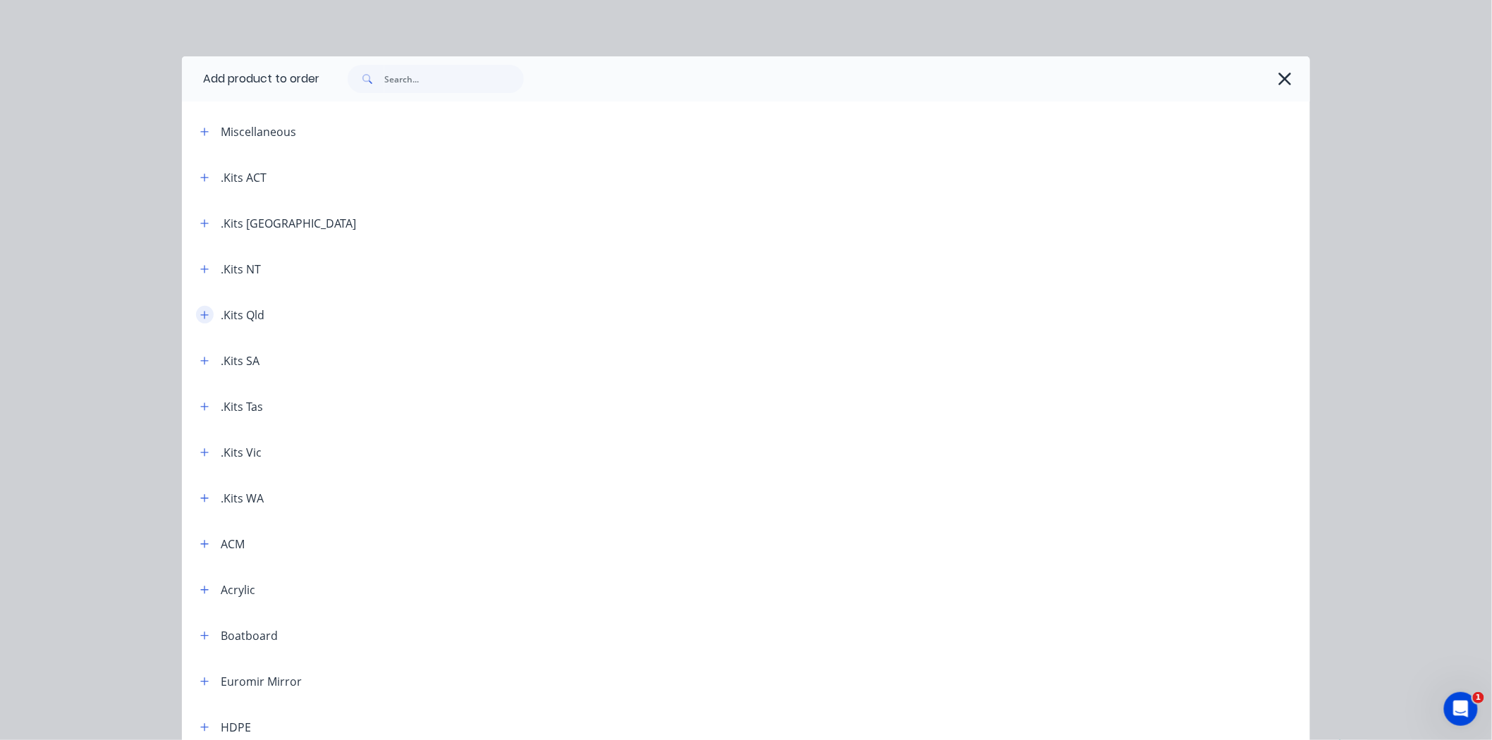
click at [201, 313] on icon "button" at bounding box center [204, 315] width 8 height 10
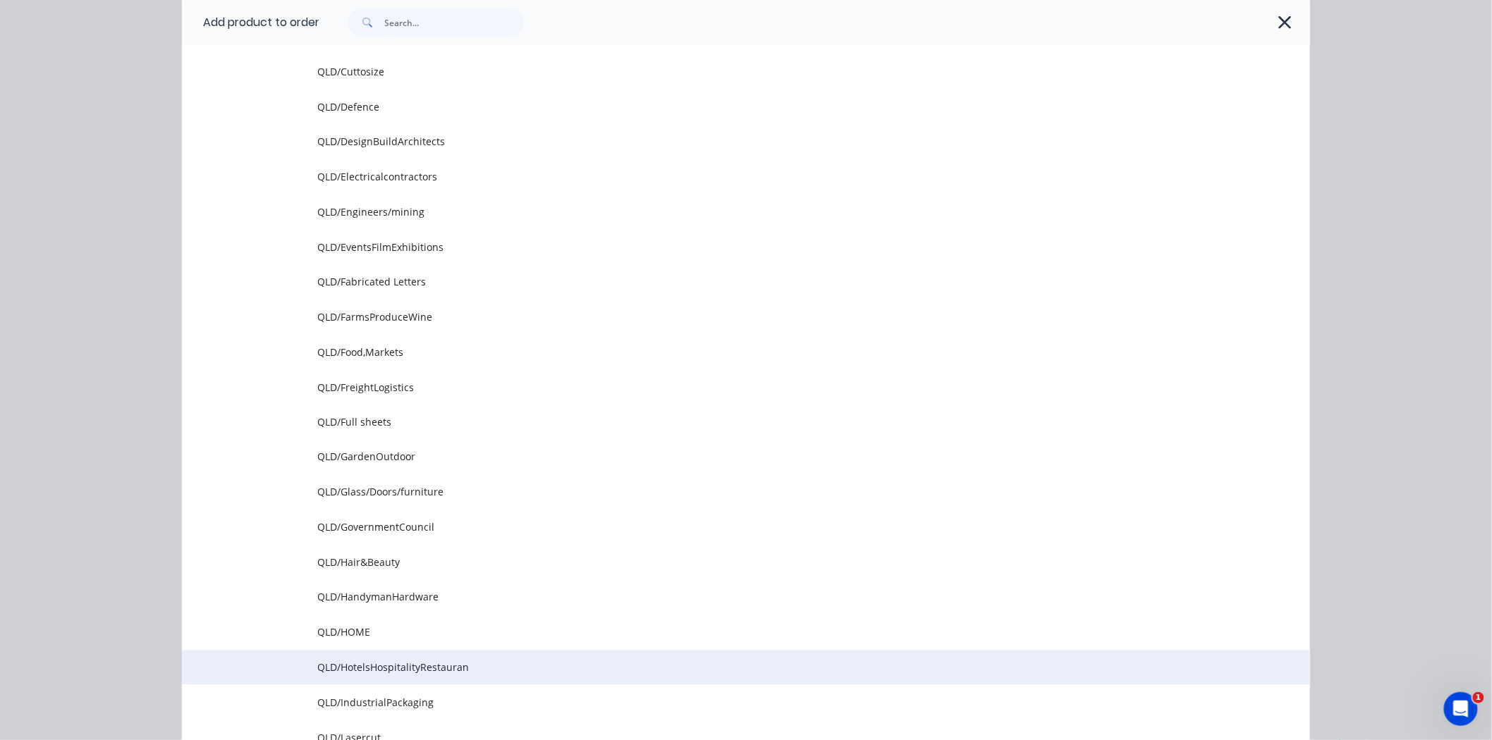
scroll to position [1018, 0]
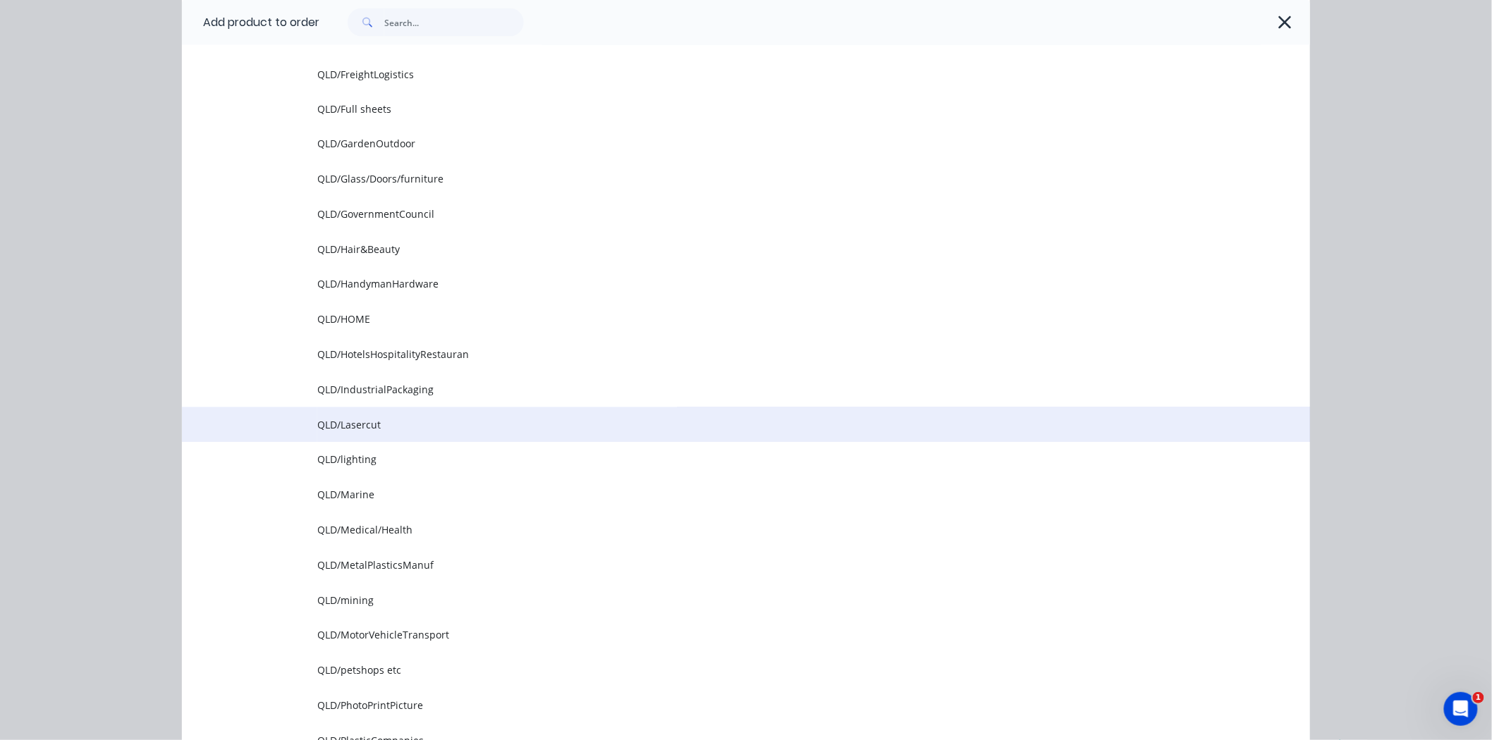
click at [355, 427] on span "QLD/Lasercut" at bounding box center [714, 425] width 794 height 15
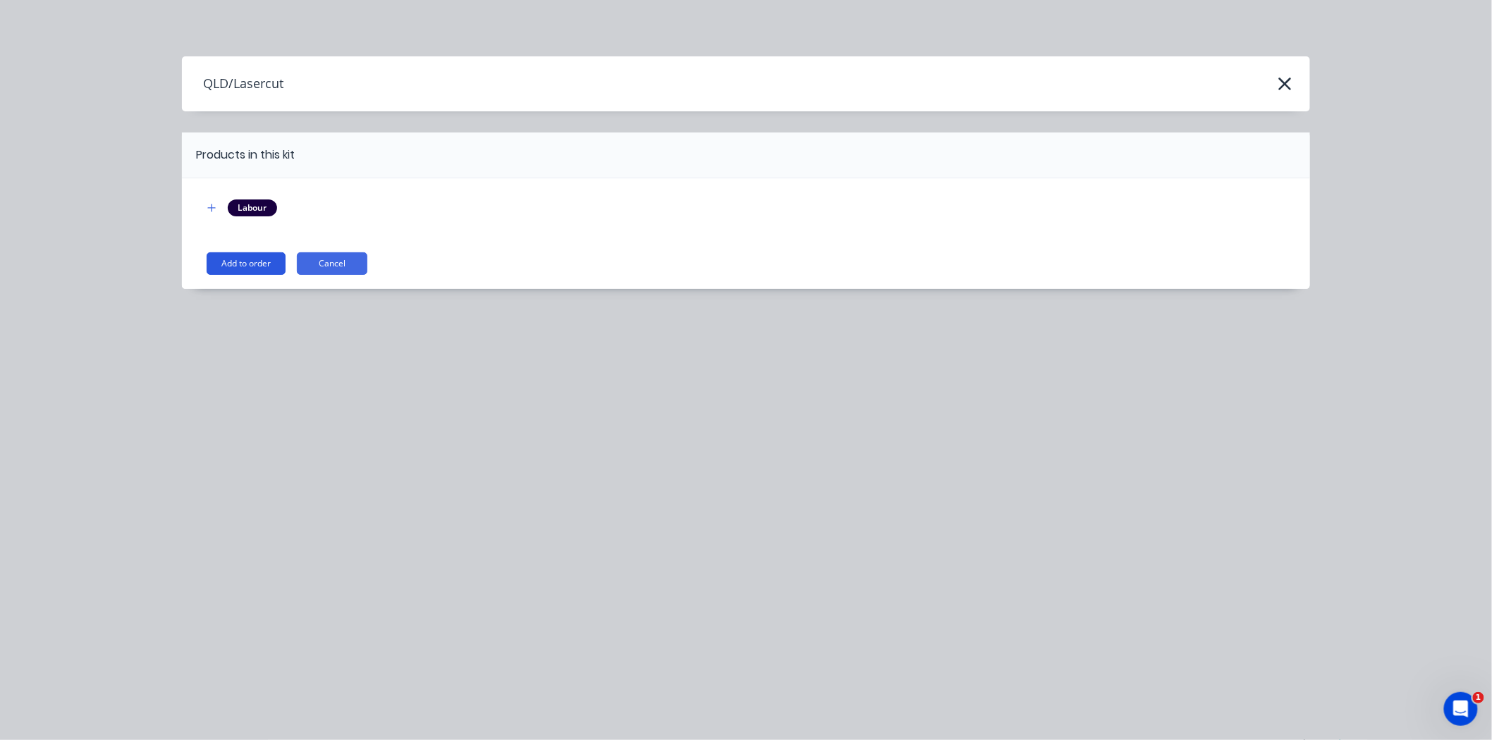
click at [227, 259] on button "Add to order" at bounding box center [246, 263] width 79 height 23
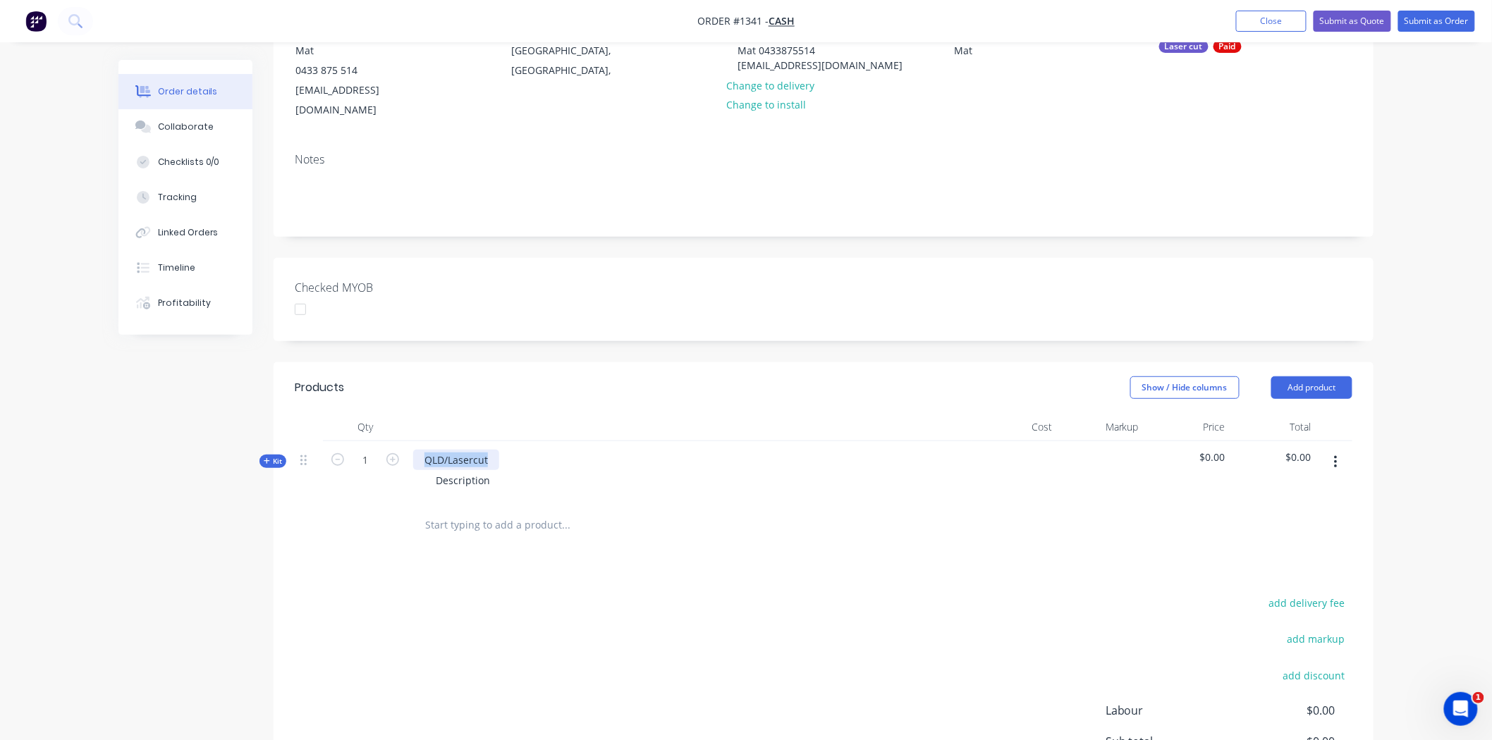
drag, startPoint x: 423, startPoint y: 438, endPoint x: 575, endPoint y: 435, distance: 151.6
click at [575, 441] on div "QLD/Lasercut Description" at bounding box center [690, 471] width 564 height 61
drag, startPoint x: 495, startPoint y: 458, endPoint x: 434, endPoint y: 461, distance: 61.4
click at [434, 470] on div "Description" at bounding box center [462, 480] width 77 height 20
click at [269, 458] on icon at bounding box center [267, 461] width 6 height 7
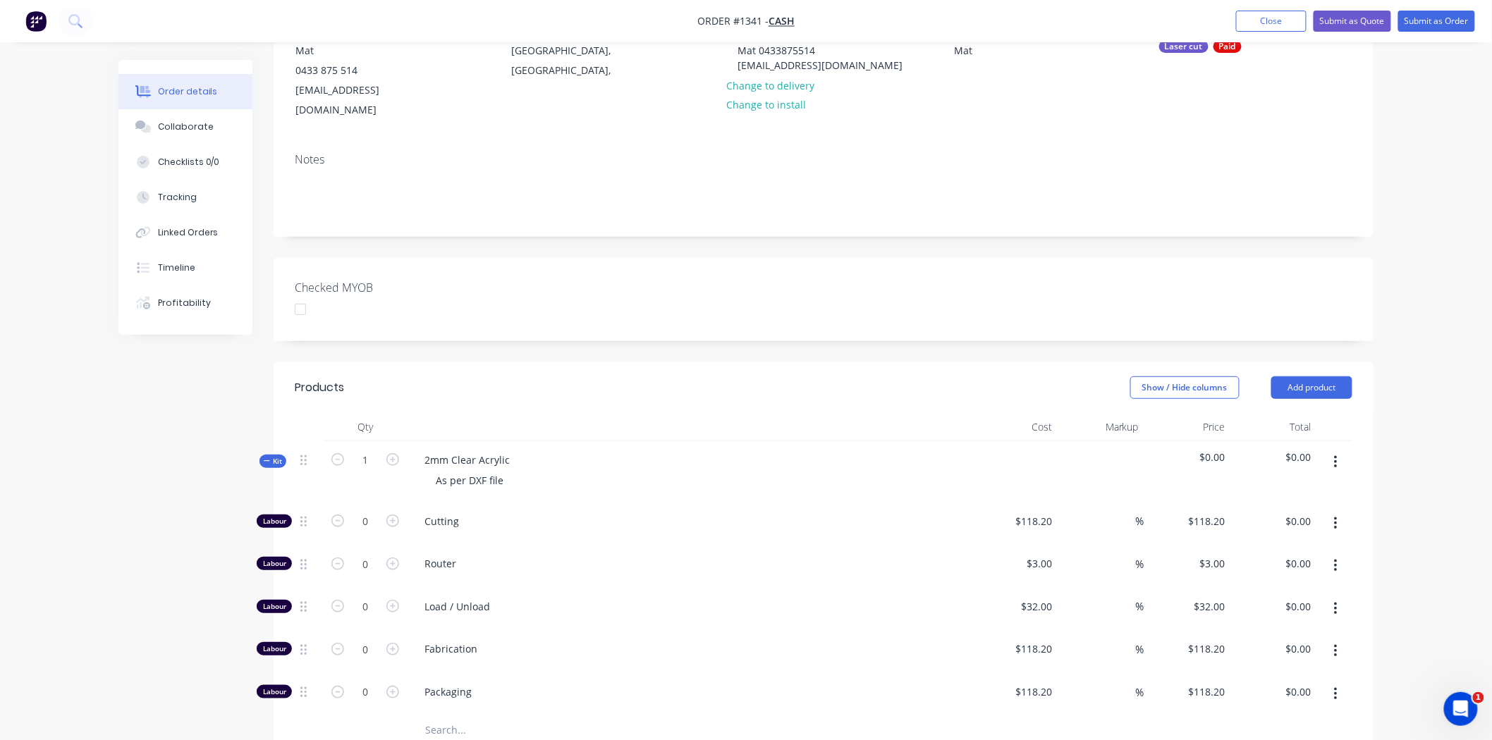
click at [544, 441] on div "2mm Clear Acrylic As per DXF file" at bounding box center [690, 471] width 564 height 61
click at [519, 441] on div "2mm Clear Acrylic As per DXF file" at bounding box center [690, 471] width 564 height 61
click at [466, 470] on div "As per DXF file" at bounding box center [469, 480] width 90 height 20
click at [515, 450] on div "2mm Clear Acrylic" at bounding box center [467, 460] width 108 height 20
click at [570, 470] on div "As per supplied DXF file" at bounding box center [689, 480] width 553 height 20
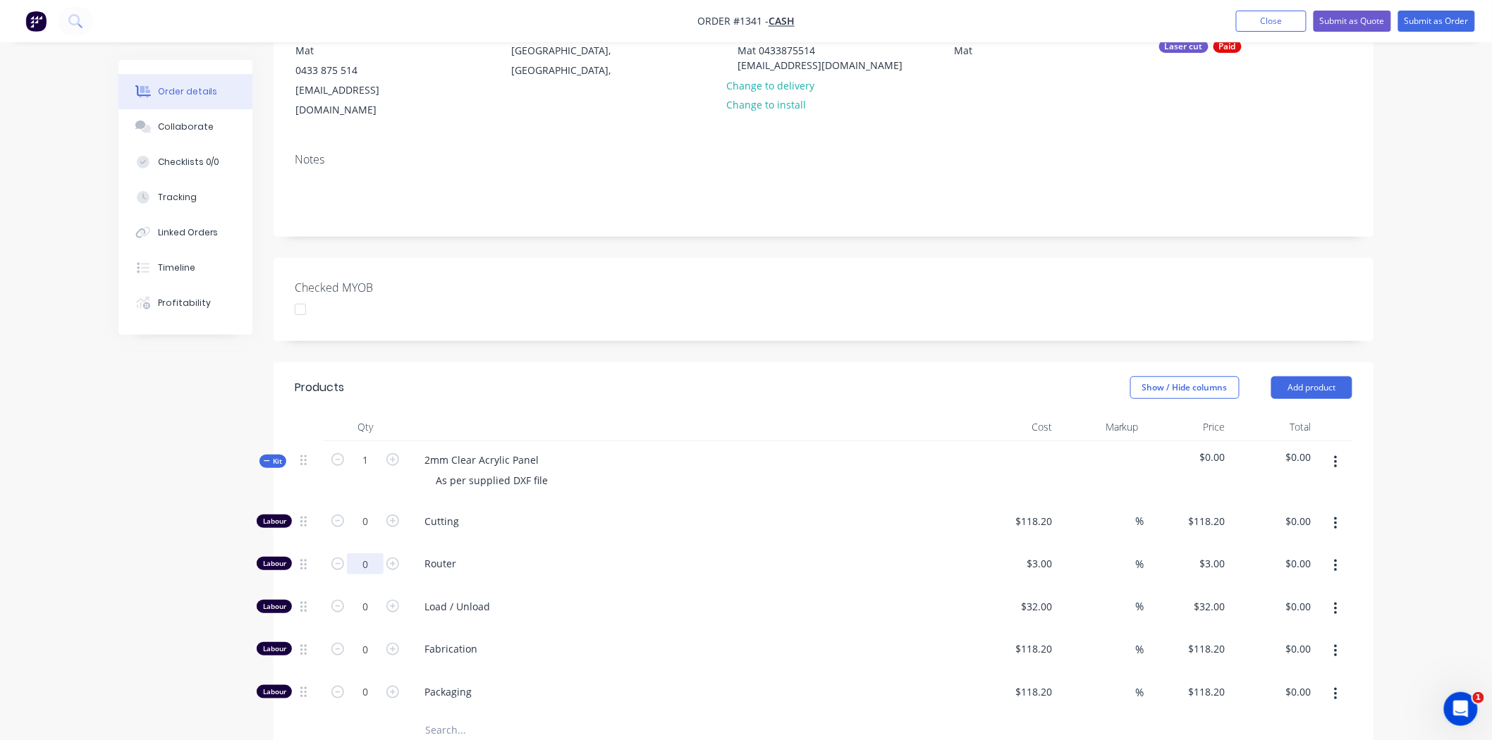
click at [369, 553] on input "0" at bounding box center [365, 563] width 37 height 21
type input "1"
type input "3"
type input "$3.00"
click at [1037, 553] on div "3 $3.00" at bounding box center [1039, 563] width 38 height 20
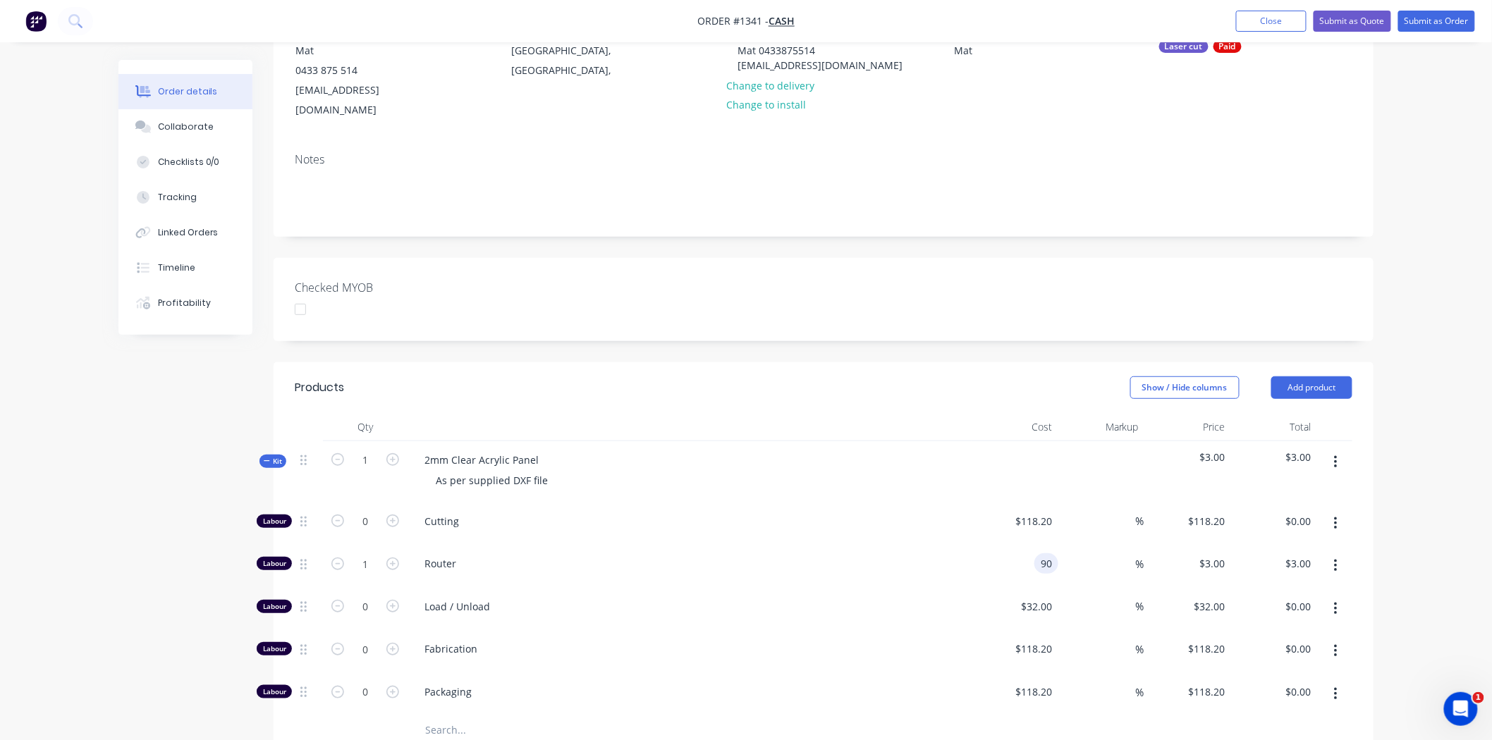
type input "$90.00"
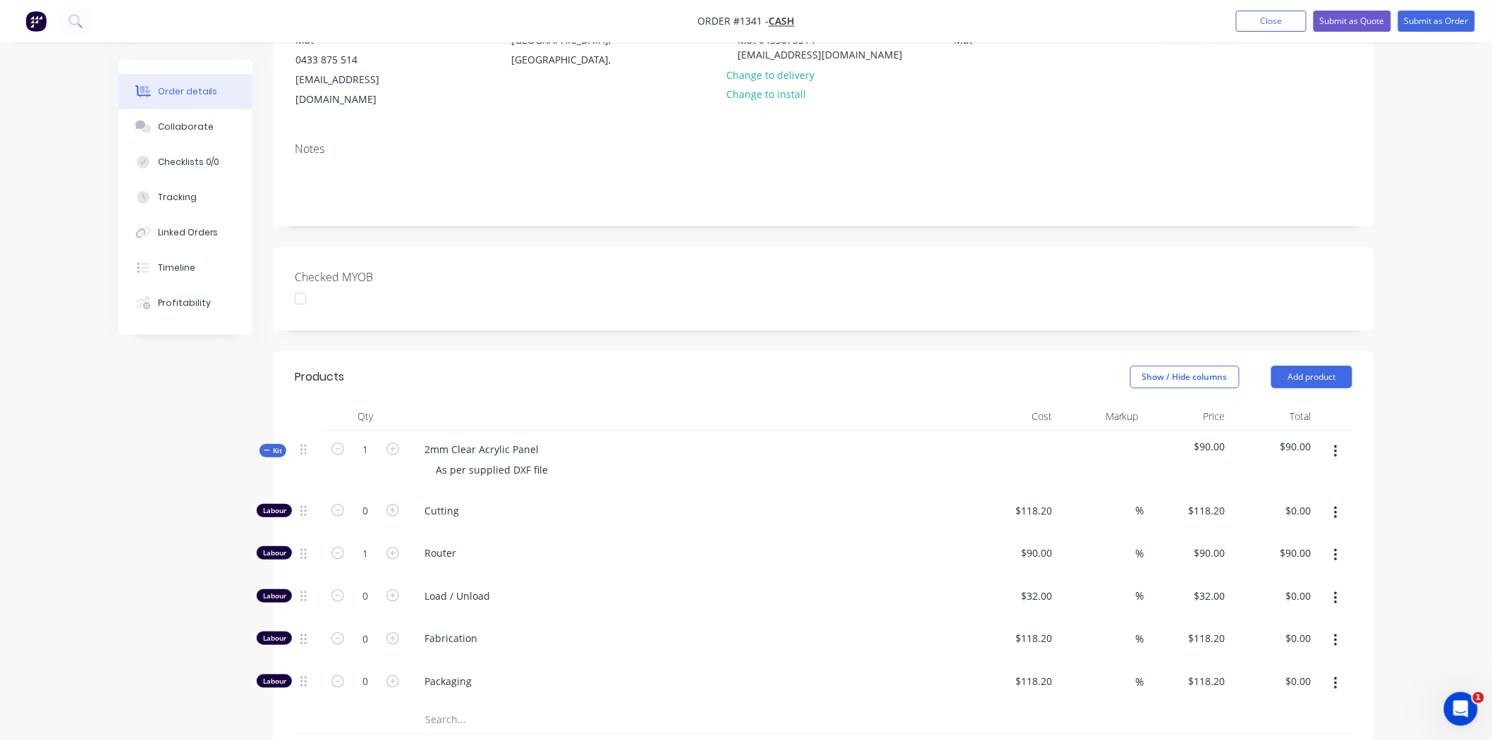
scroll to position [157, 0]
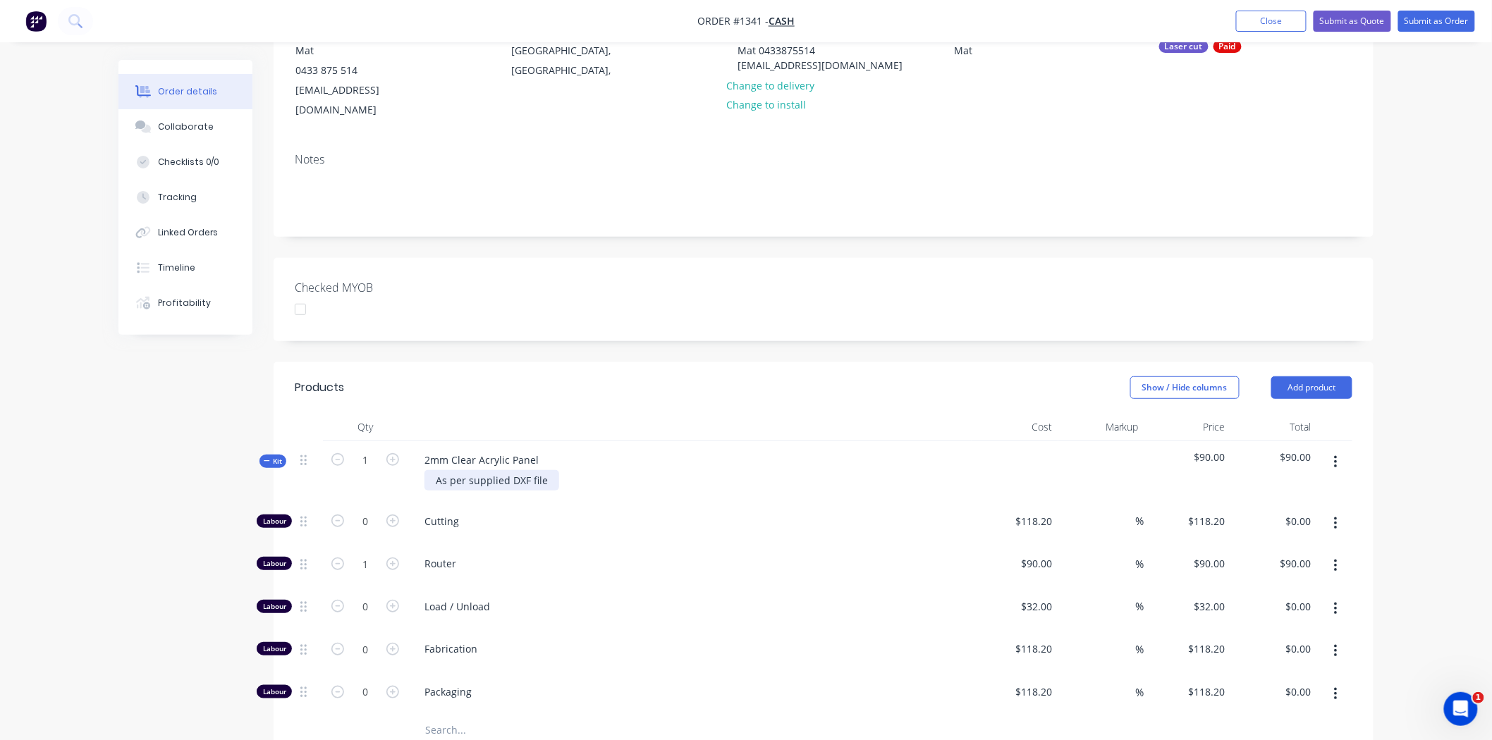
click at [435, 470] on div "As per supplied DXF file" at bounding box center [491, 480] width 135 height 20
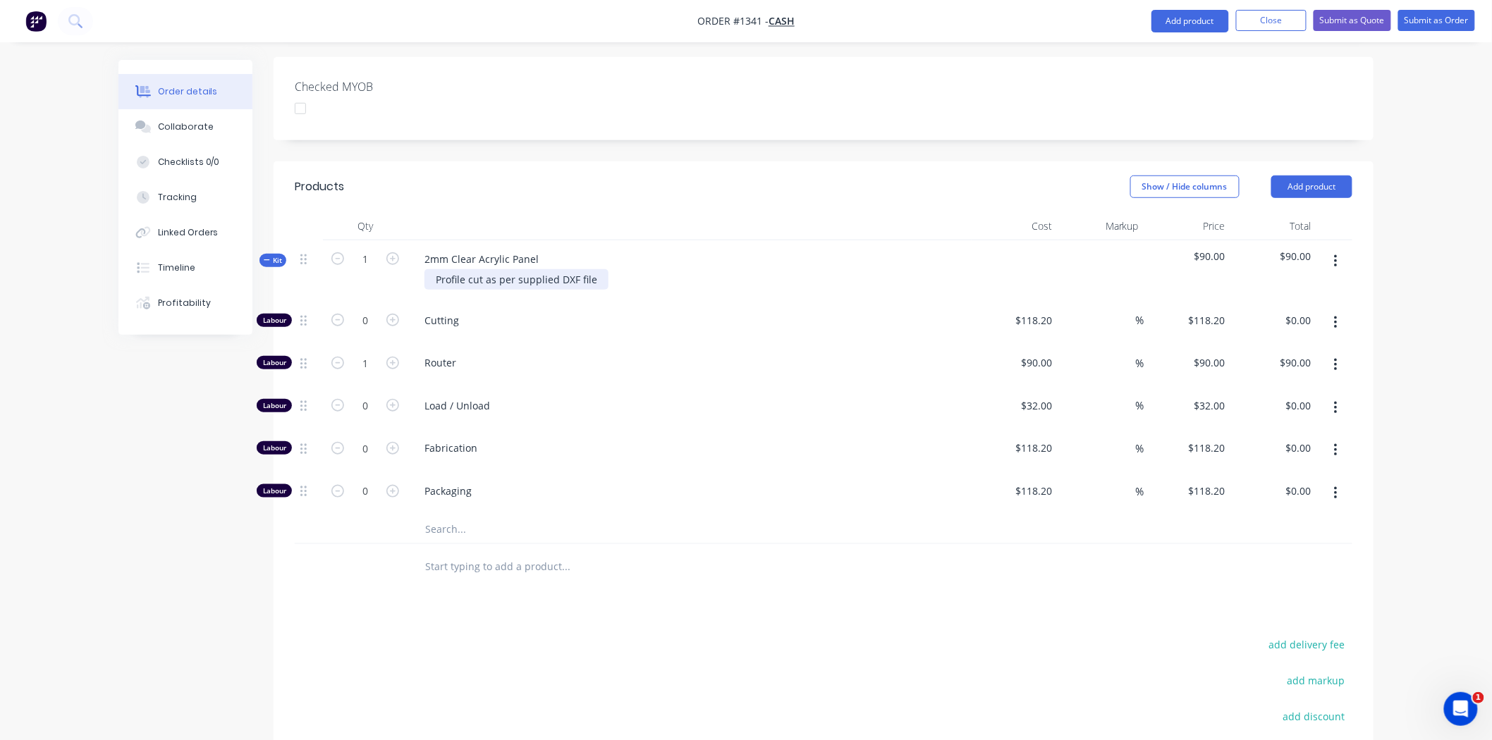
scroll to position [0, 0]
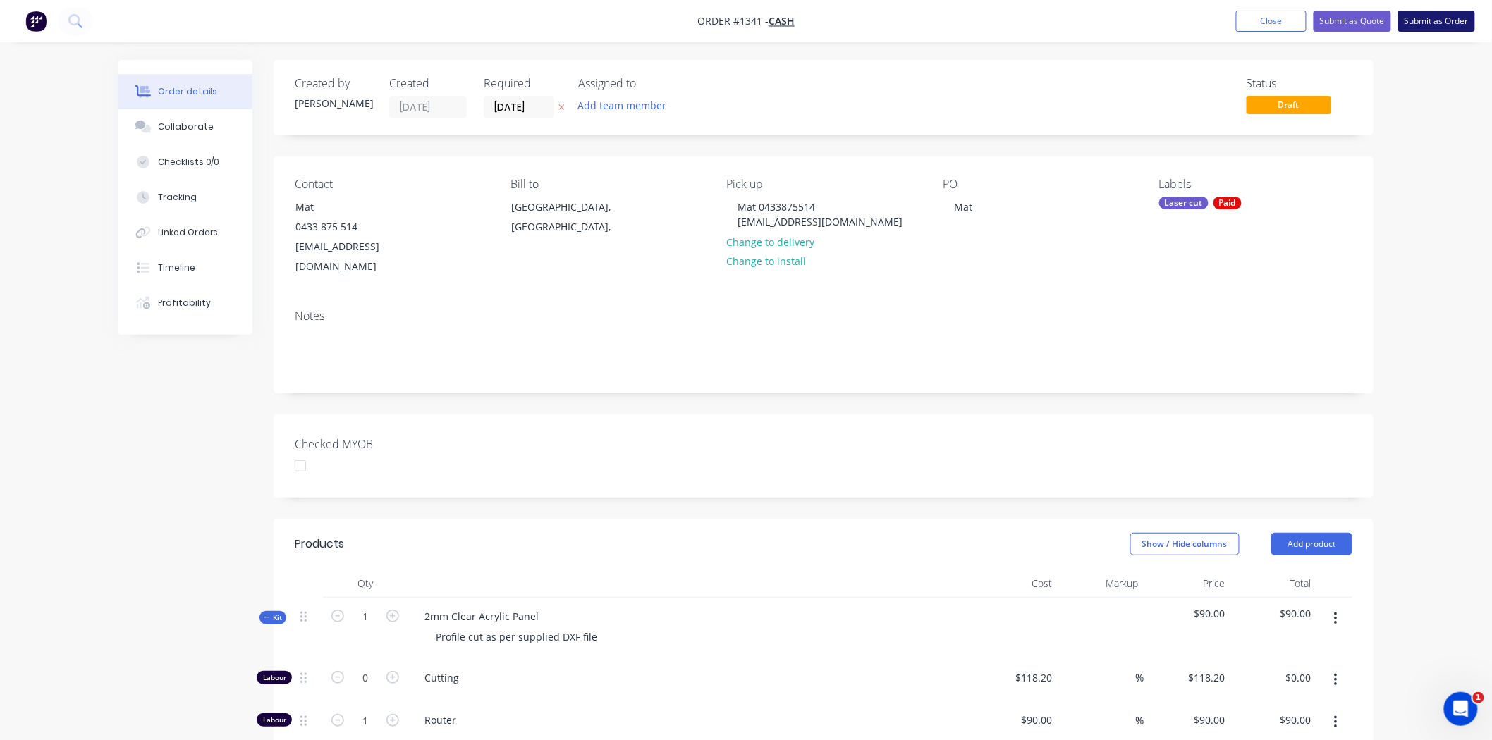
click at [1434, 18] on button "Submit as Order" at bounding box center [1436, 21] width 77 height 21
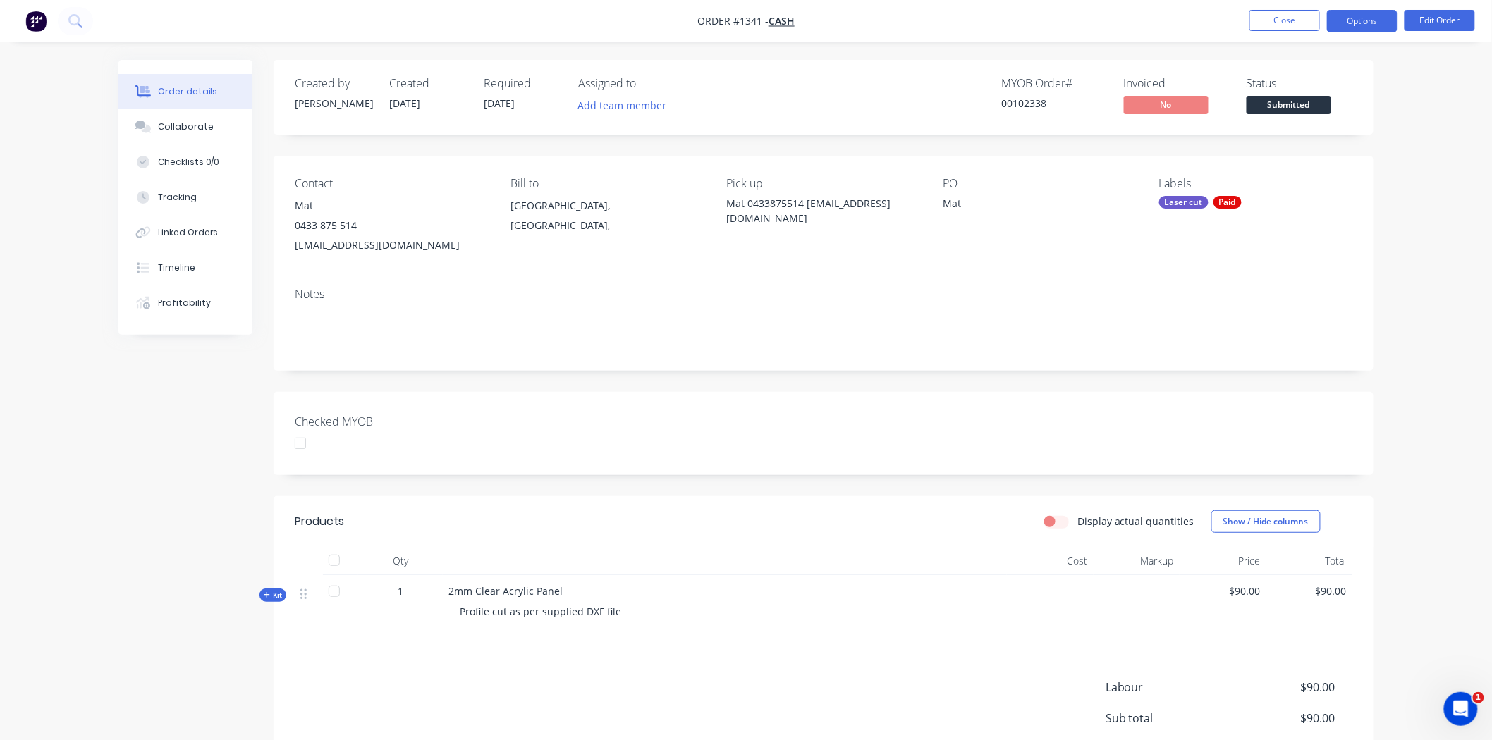
click at [1375, 19] on button "Options" at bounding box center [1362, 21] width 71 height 23
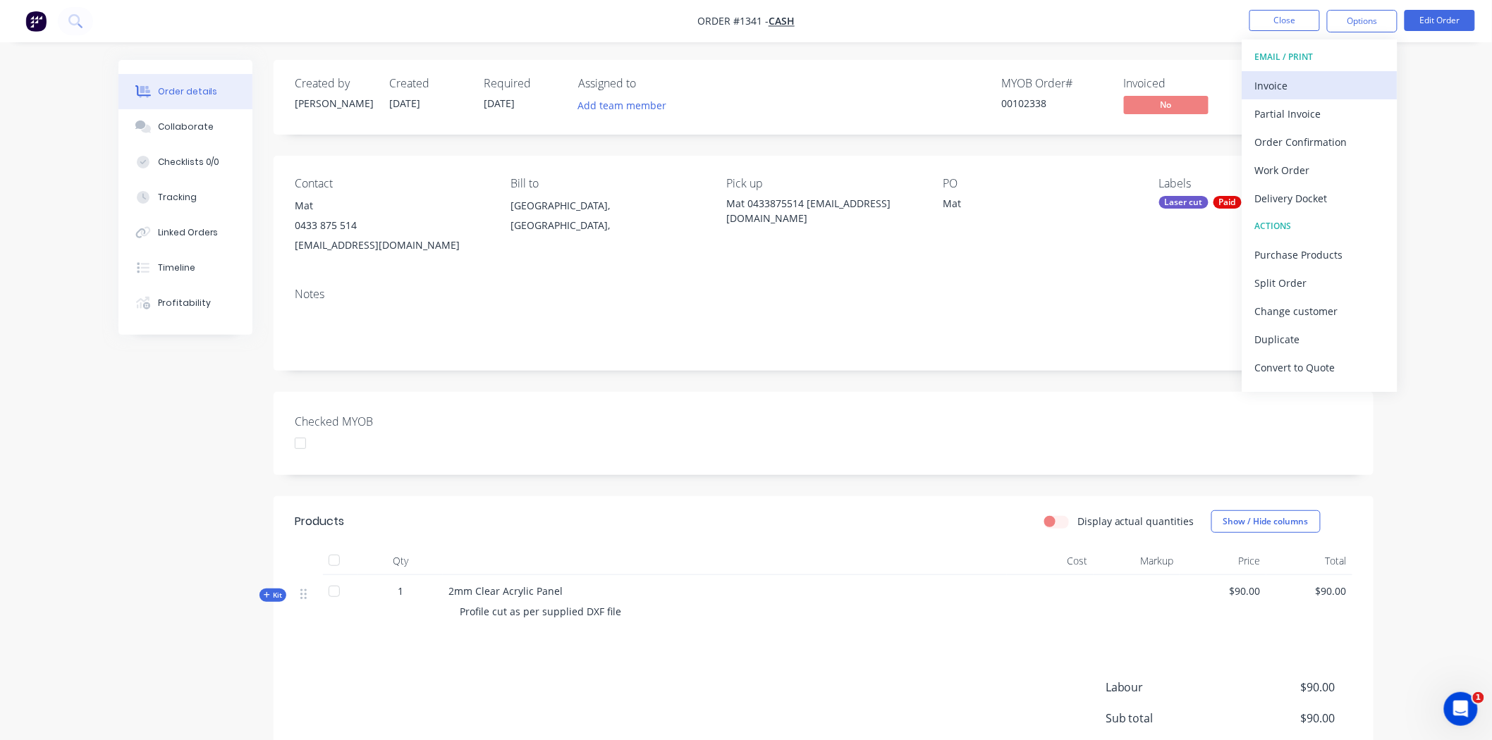
click at [1280, 80] on div "Invoice" at bounding box center [1320, 85] width 130 height 20
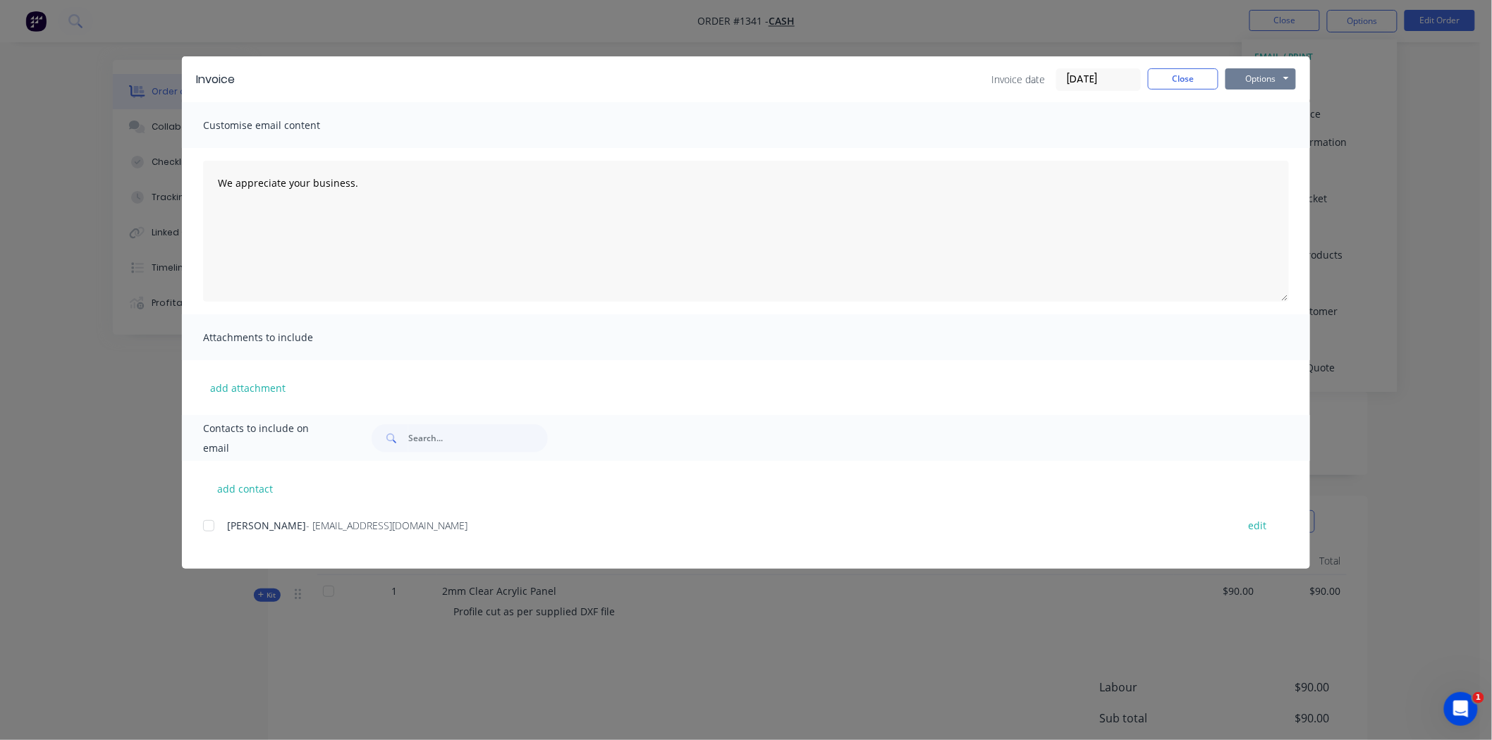
click at [1263, 73] on button "Options" at bounding box center [1260, 78] width 71 height 21
click at [1261, 123] on button "Print" at bounding box center [1270, 127] width 90 height 23
click at [1192, 81] on button "Close" at bounding box center [1183, 78] width 71 height 21
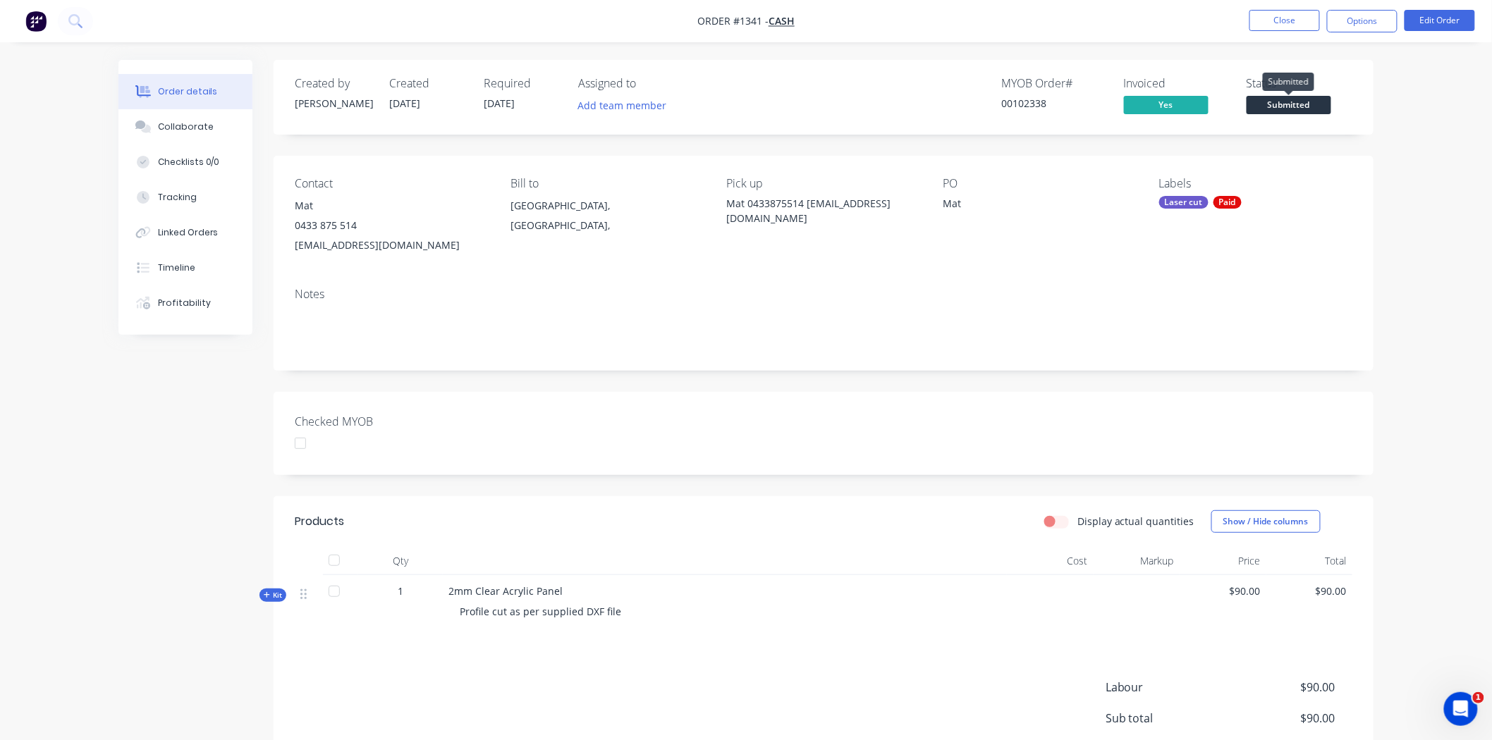
click at [1309, 99] on span "Submitted" at bounding box center [1289, 105] width 85 height 18
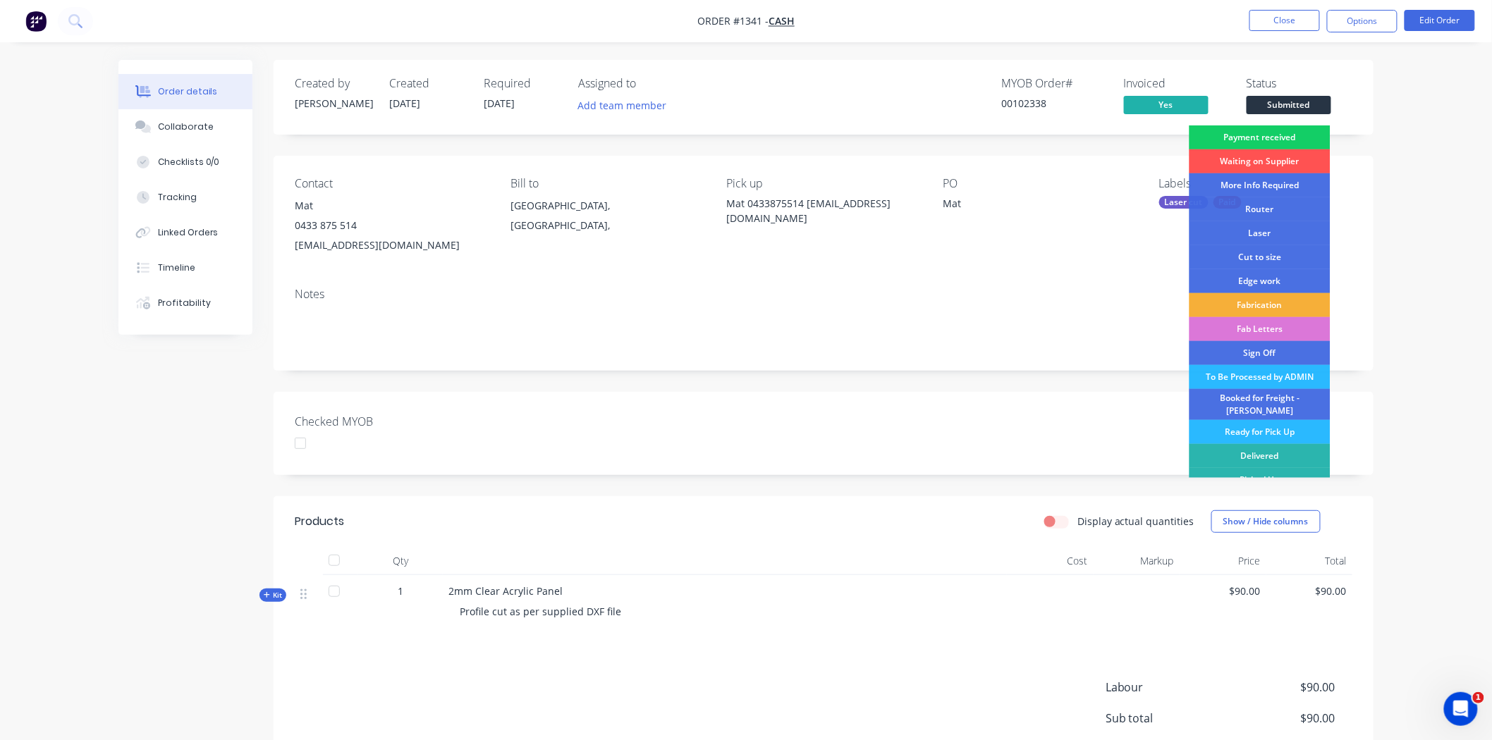
click at [1288, 132] on div "Payment received" at bounding box center [1259, 138] width 141 height 24
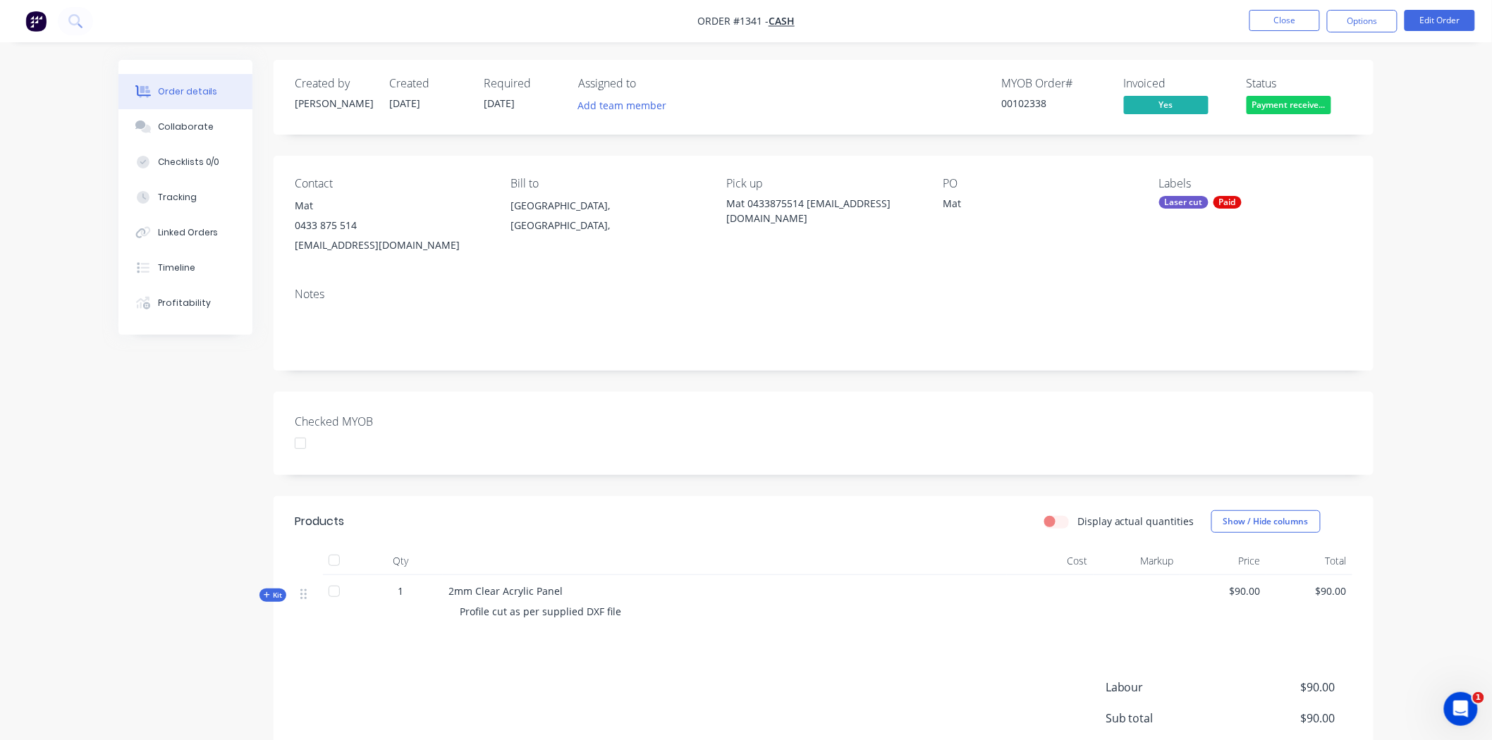
click at [305, 446] on div at bounding box center [300, 443] width 28 height 28
click at [1297, 19] on button "Close" at bounding box center [1284, 20] width 71 height 21
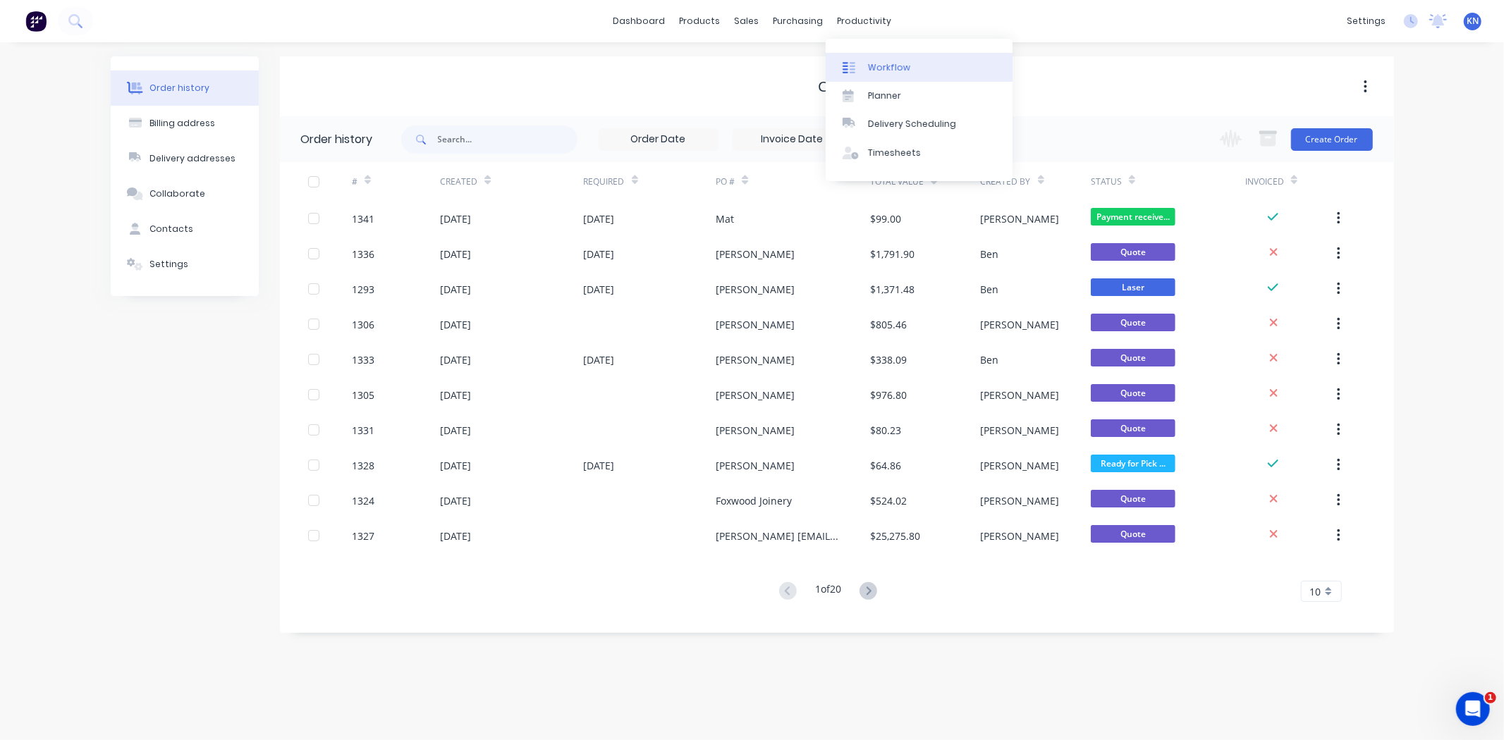
click at [899, 59] on link "Workflow" at bounding box center [919, 67] width 187 height 28
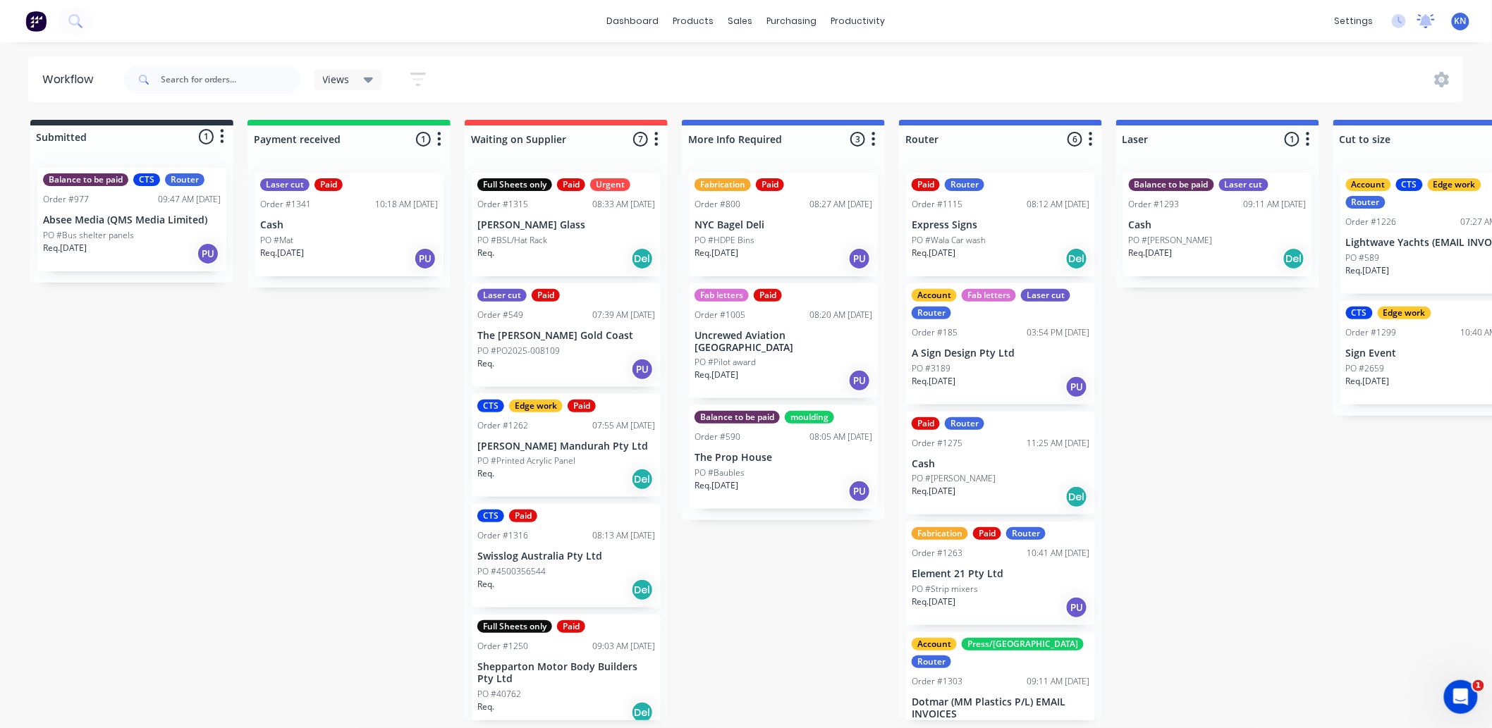
click at [1429, 24] on icon at bounding box center [1426, 19] width 13 height 11
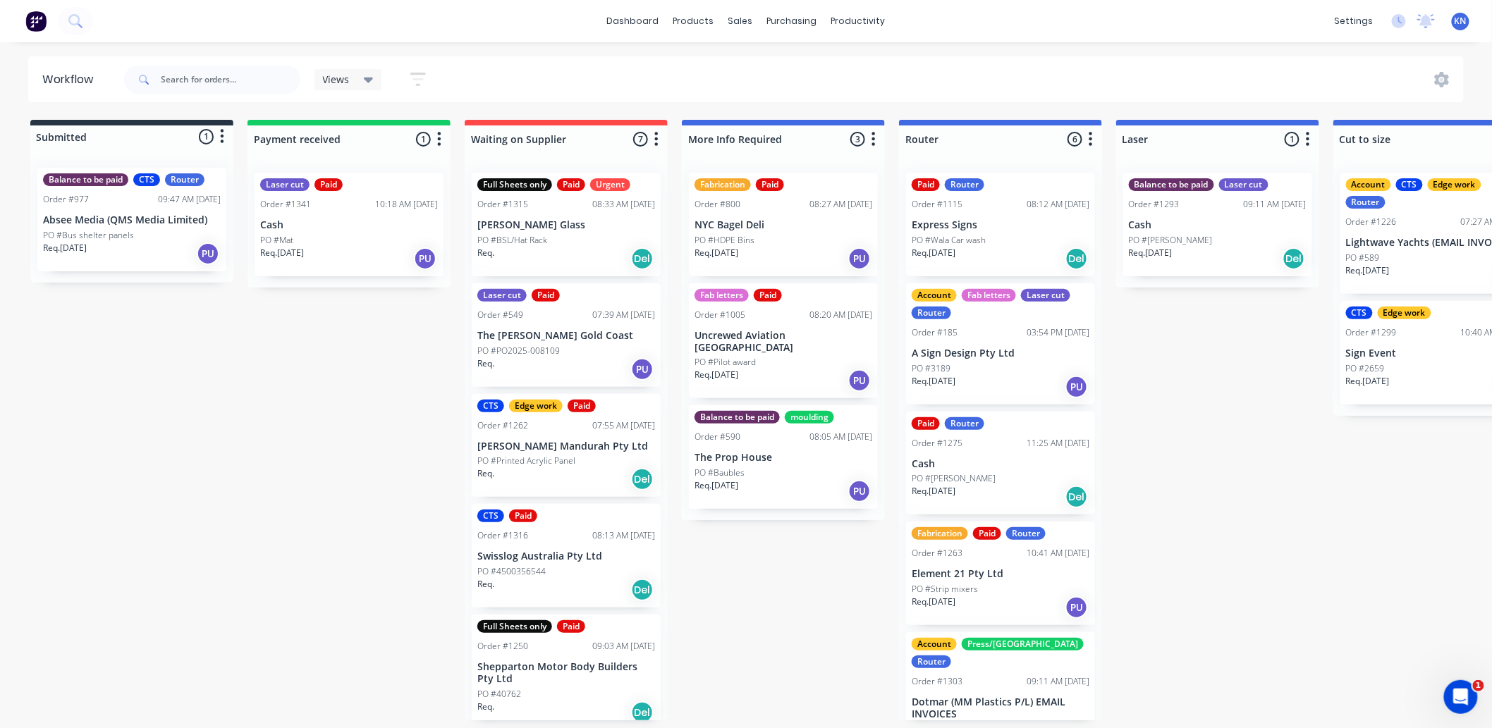
click at [328, 247] on div "Req. 01/09/25 PU" at bounding box center [349, 259] width 178 height 24
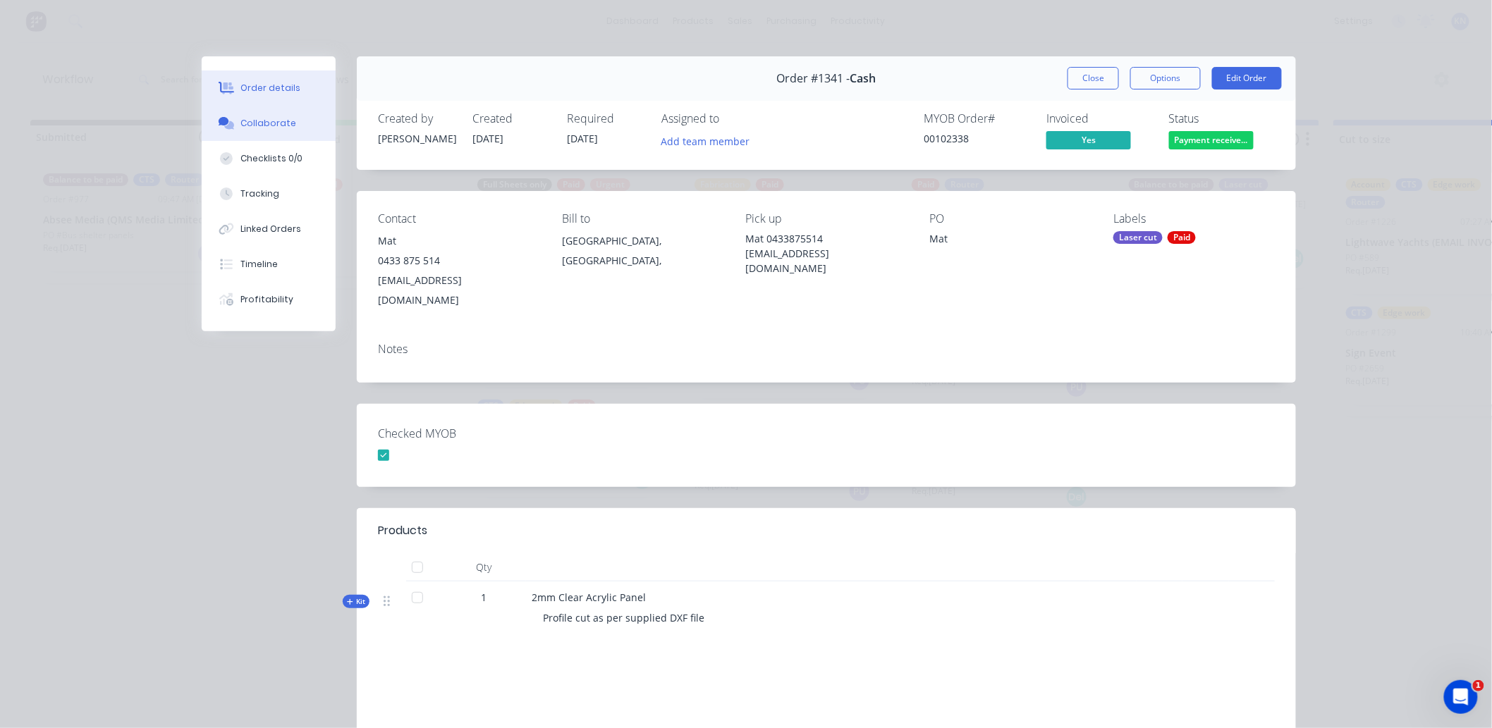
click at [270, 122] on div "Collaborate" at bounding box center [269, 123] width 56 height 13
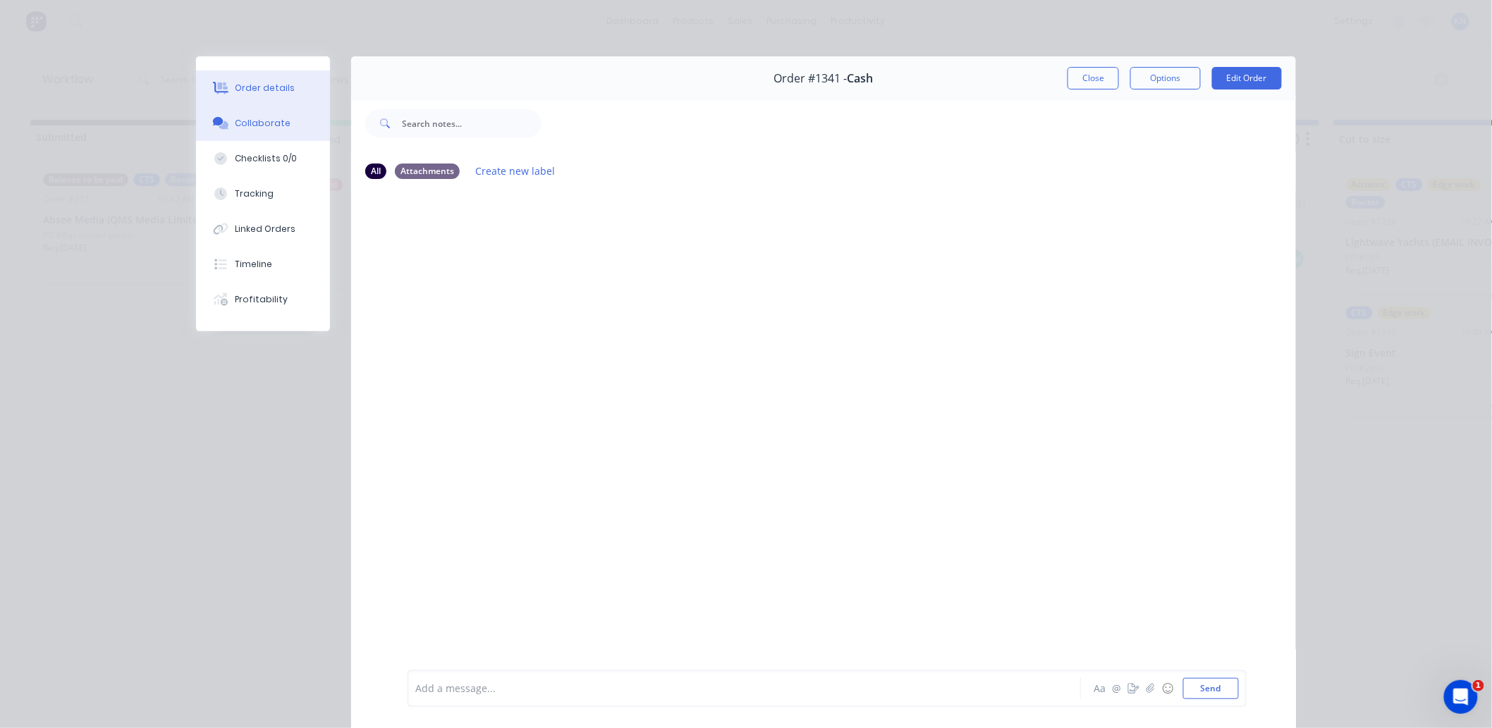
click at [236, 90] on div "Order details" at bounding box center [266, 88] width 60 height 13
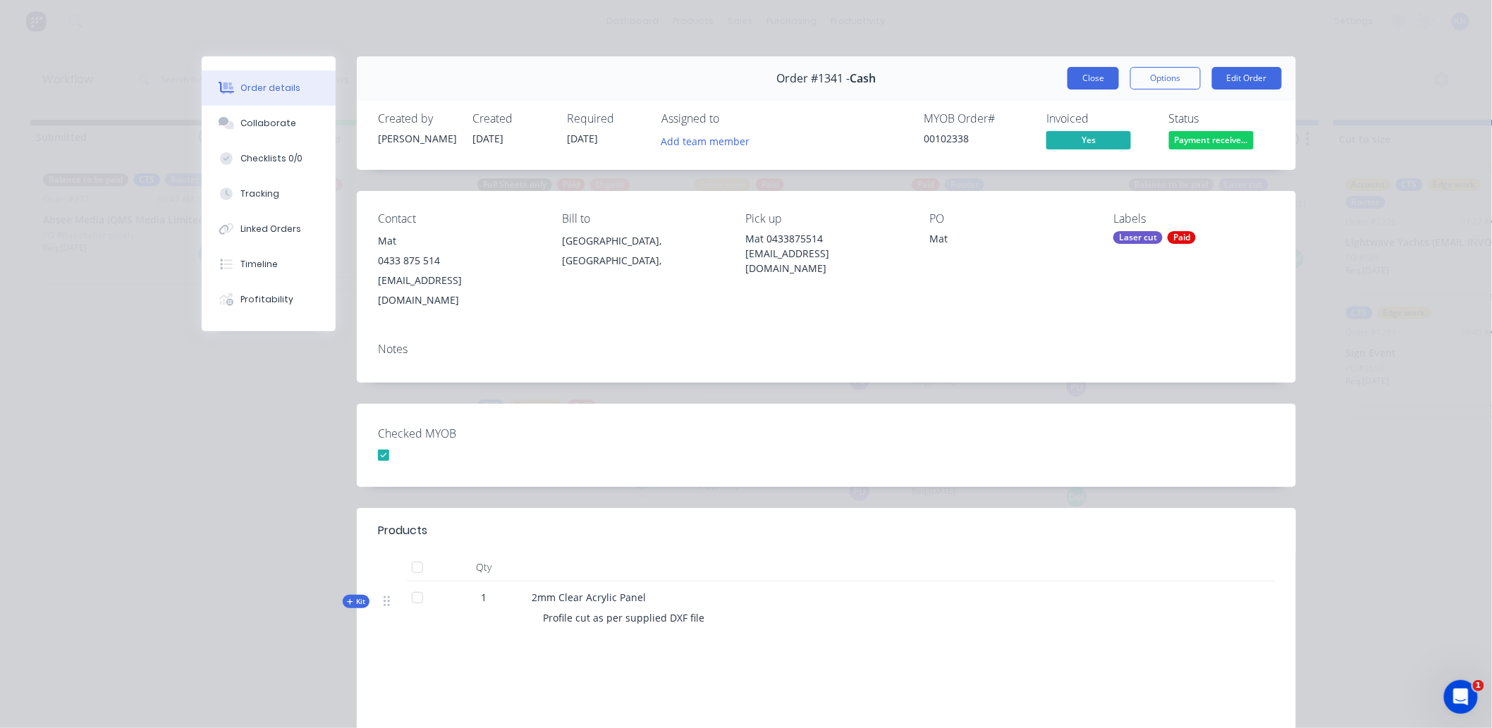
click at [1098, 75] on button "Close" at bounding box center [1093, 78] width 51 height 23
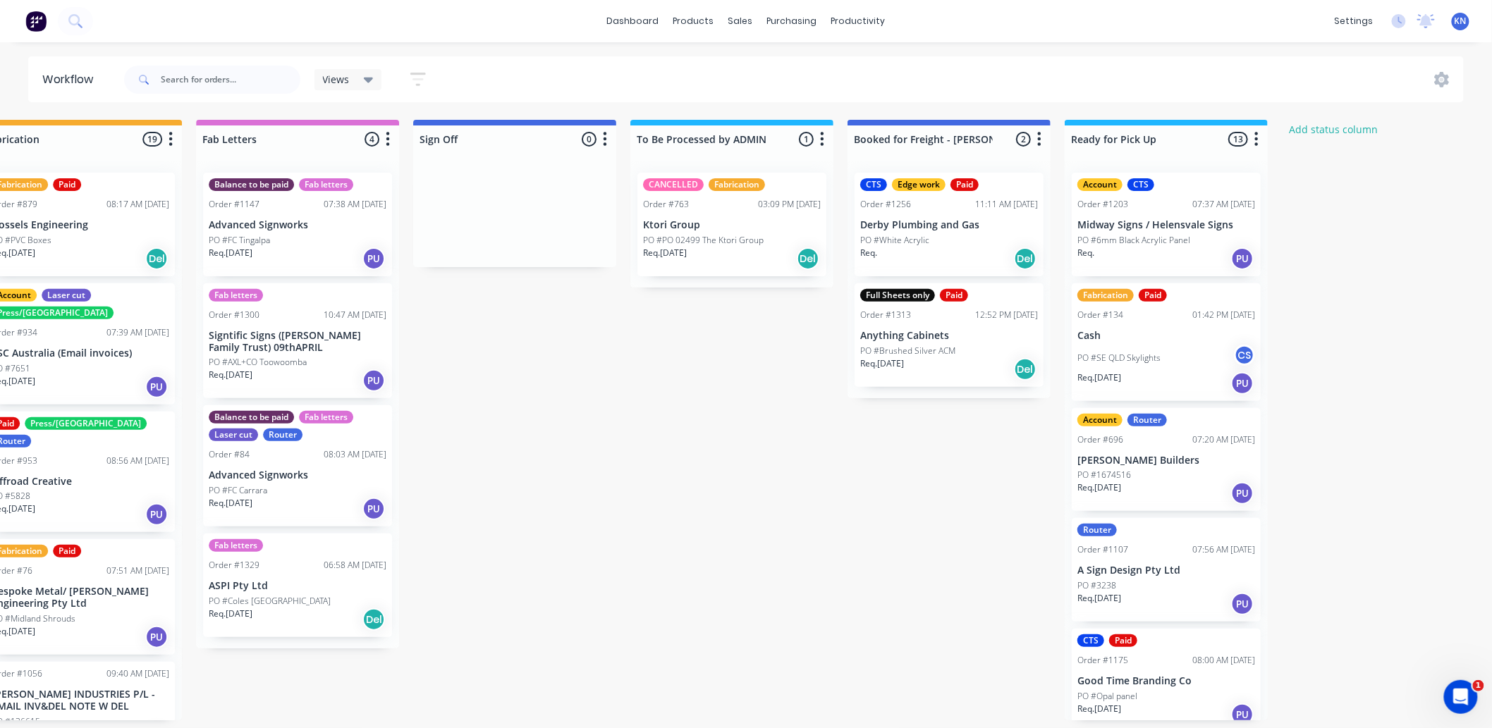
scroll to position [0, 1881]
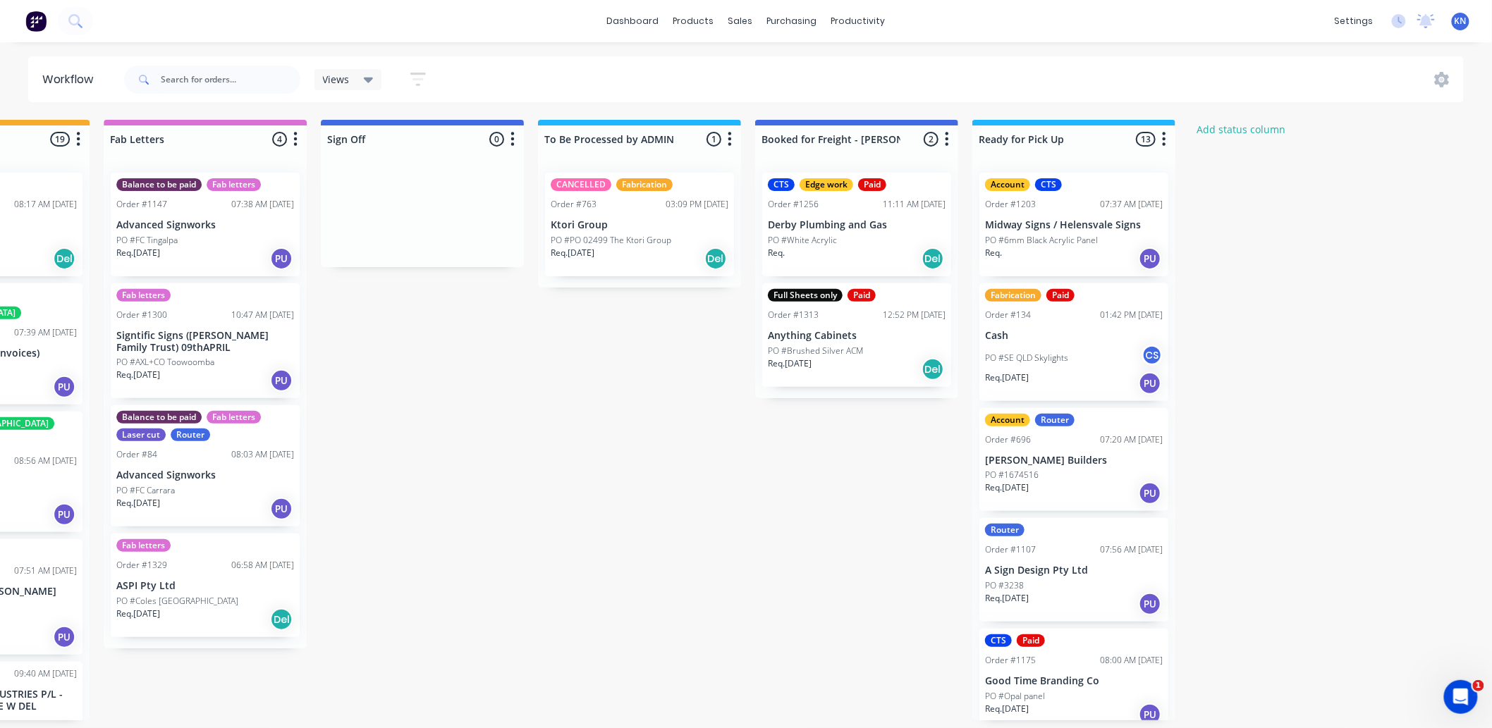
click at [843, 247] on div "Req. Del" at bounding box center [857, 259] width 178 height 24
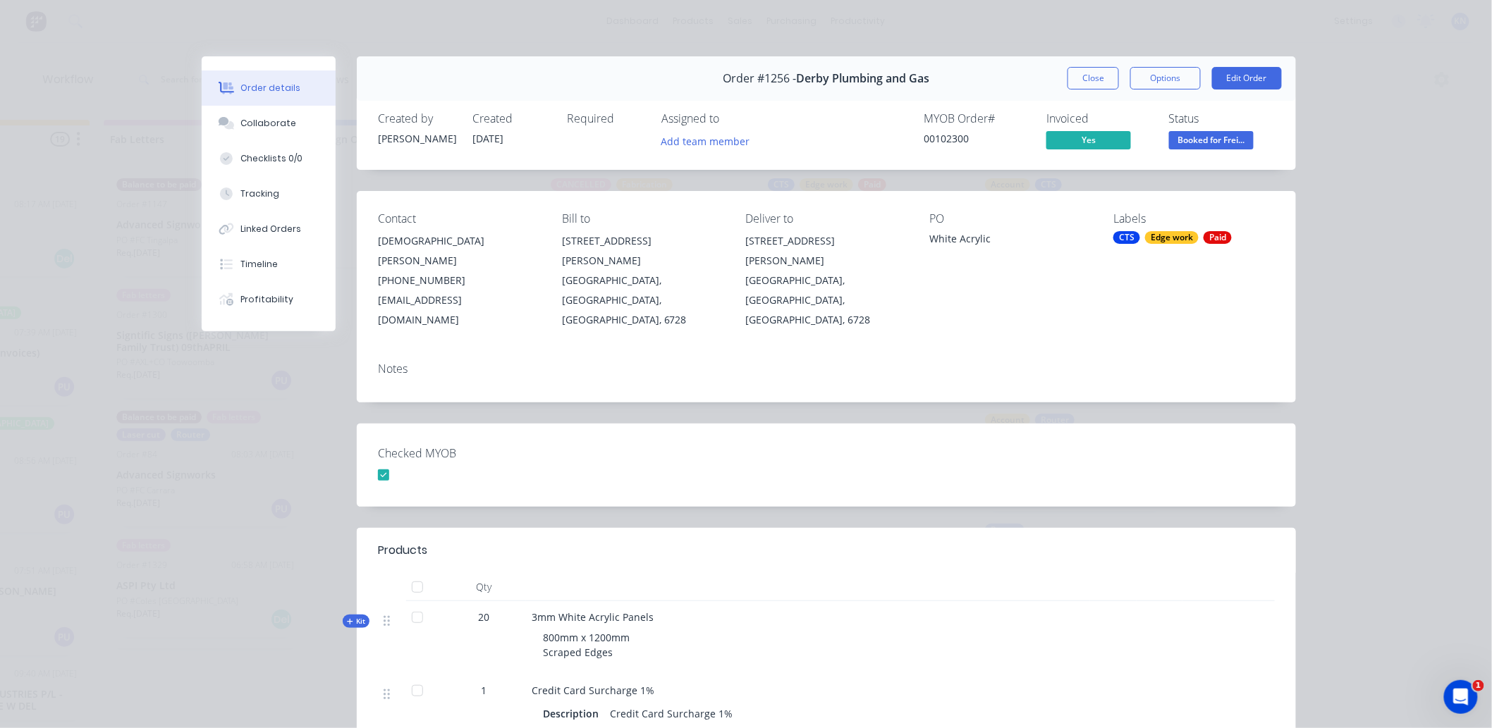
drag, startPoint x: 1080, startPoint y: 80, endPoint x: 1118, endPoint y: 123, distance: 57.5
click at [1080, 80] on button "Close" at bounding box center [1093, 78] width 51 height 23
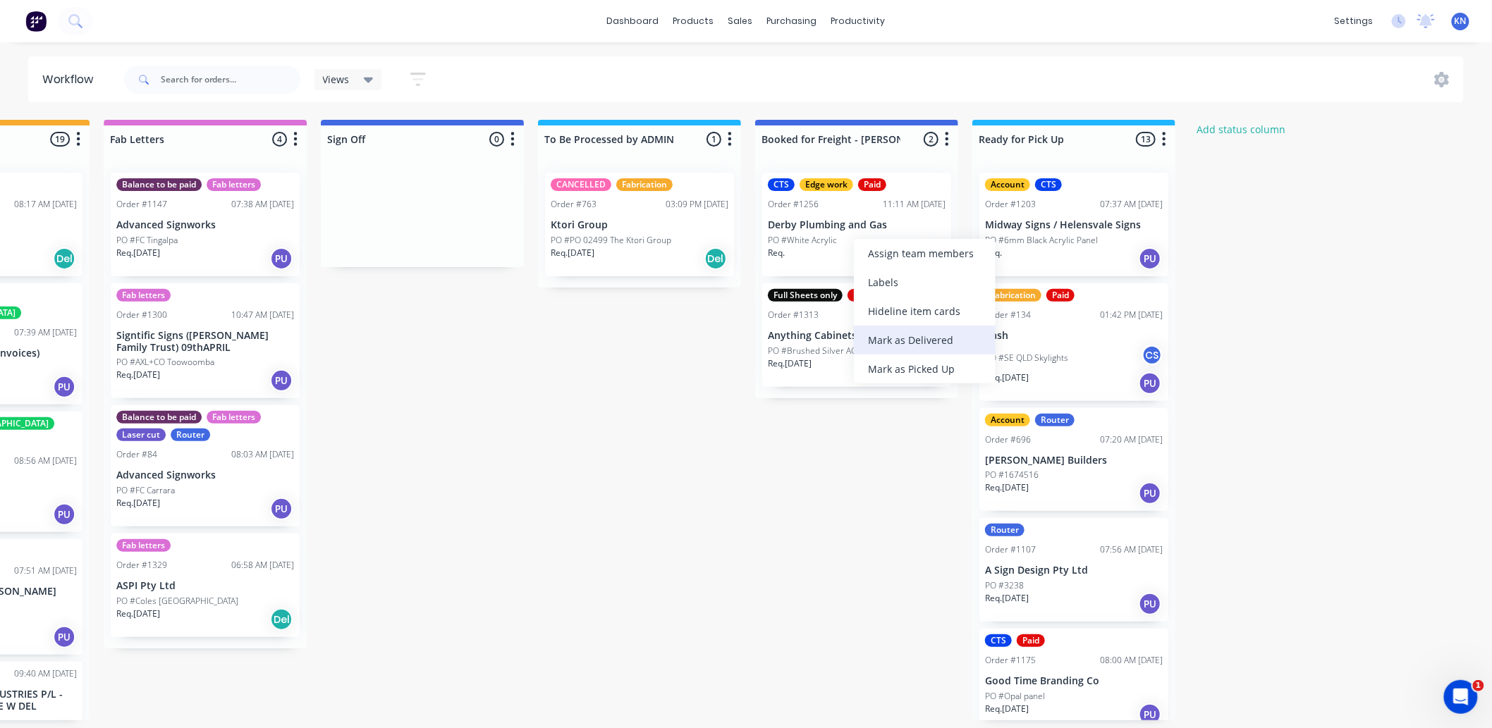
click at [935, 335] on div "Mark as Delivered" at bounding box center [925, 340] width 142 height 29
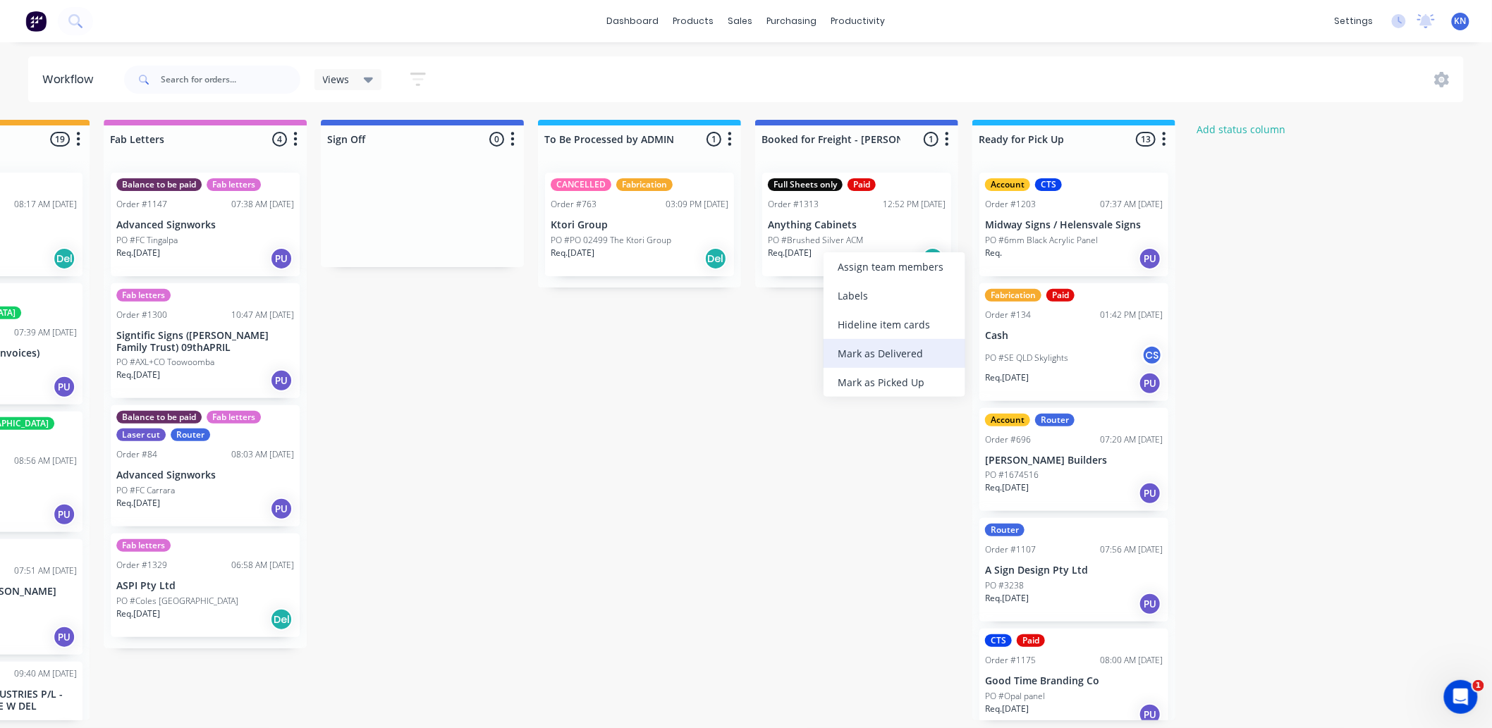
click at [873, 351] on div "Mark as Delivered" at bounding box center [895, 353] width 142 height 29
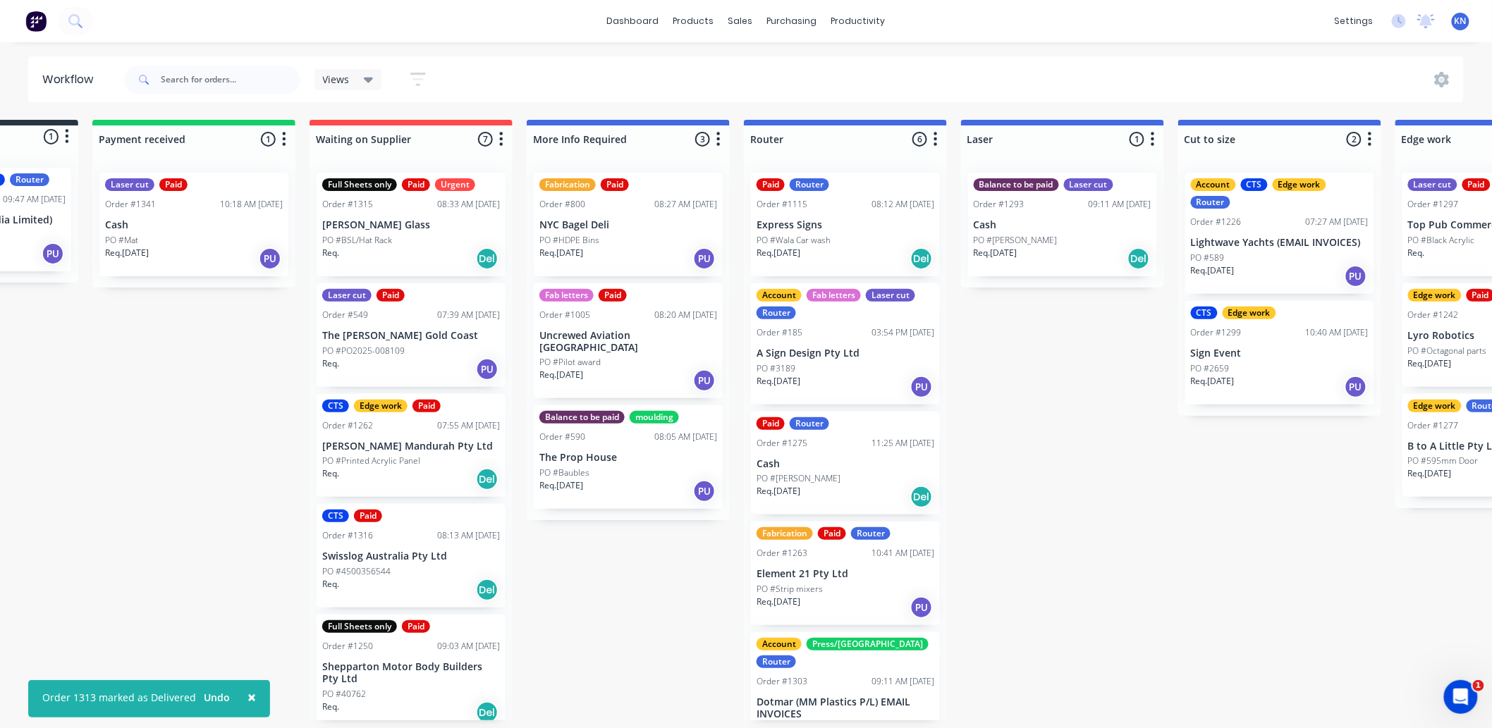
scroll to position [0, 0]
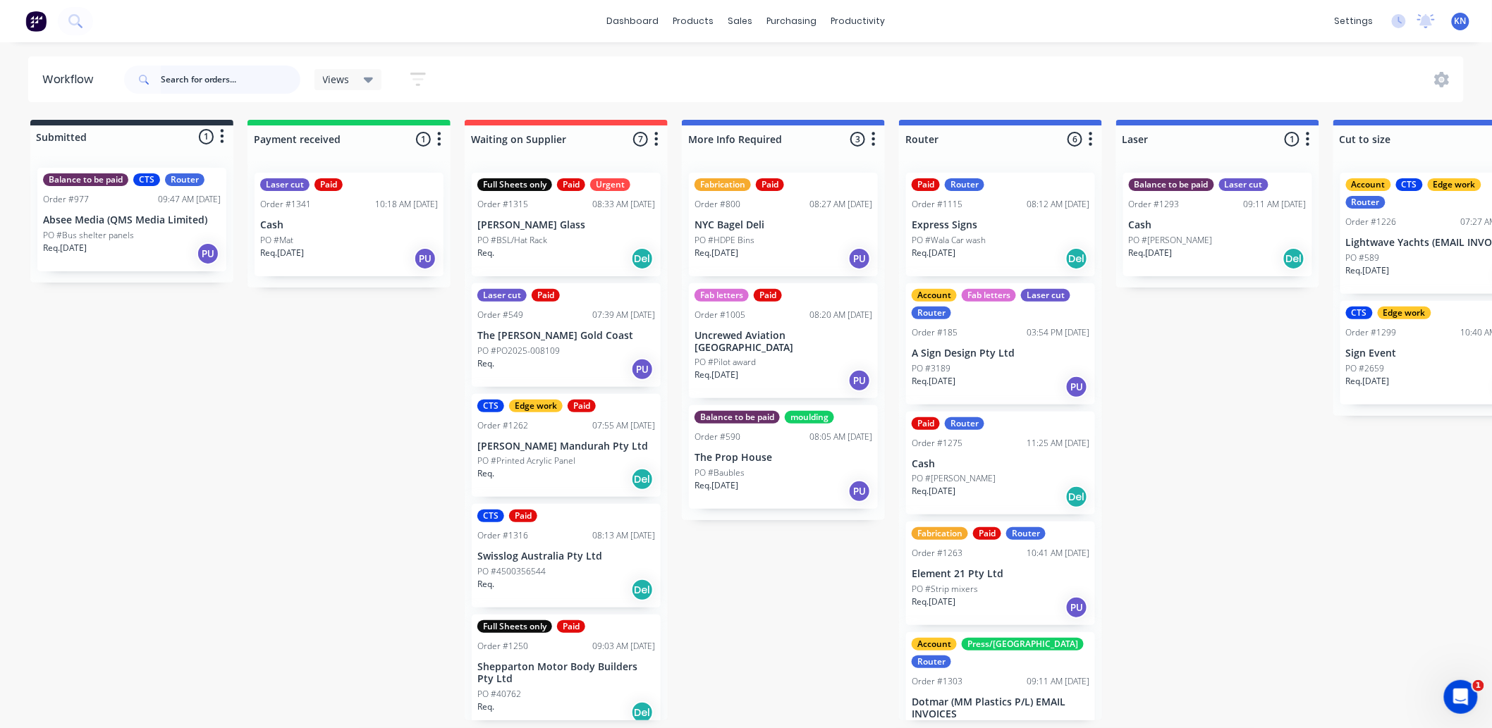
click at [196, 90] on input "text" at bounding box center [231, 80] width 140 height 28
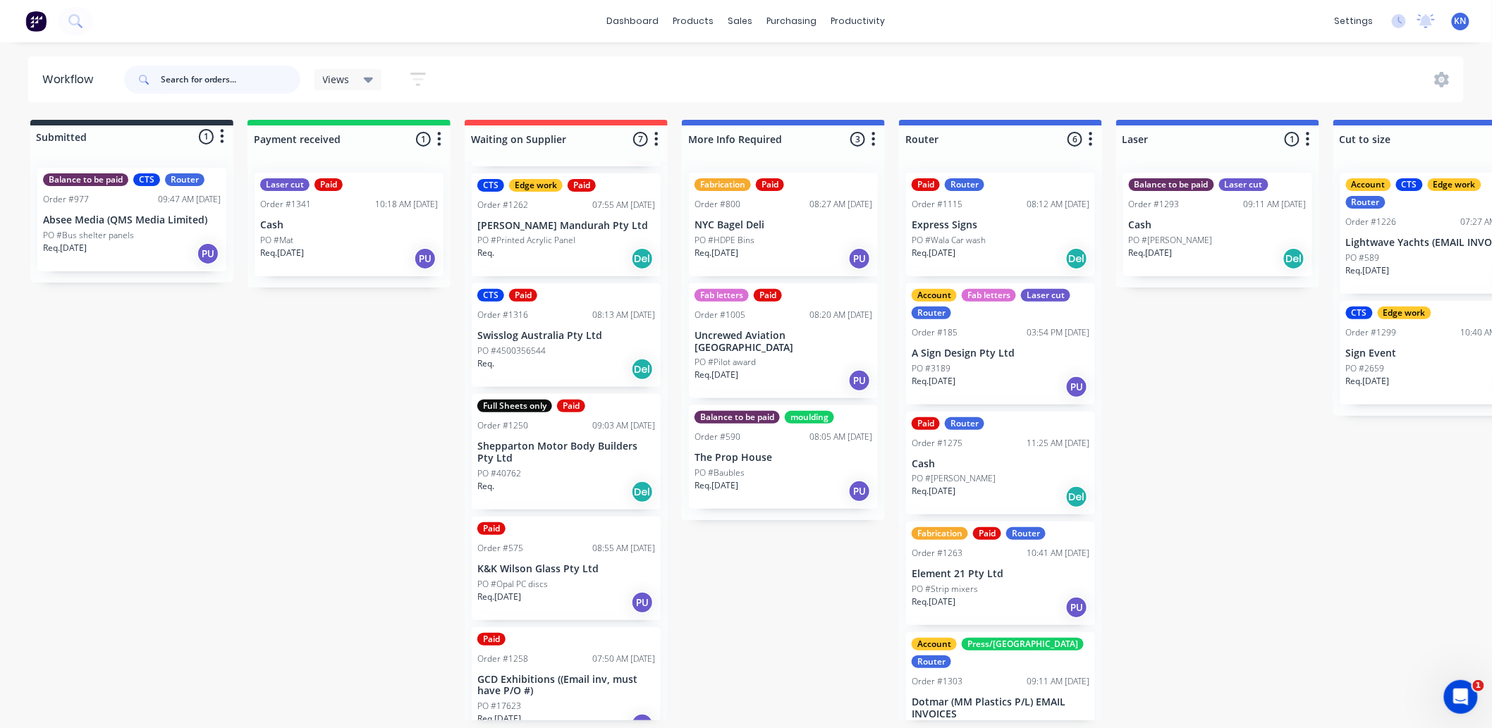
scroll to position [235, 0]
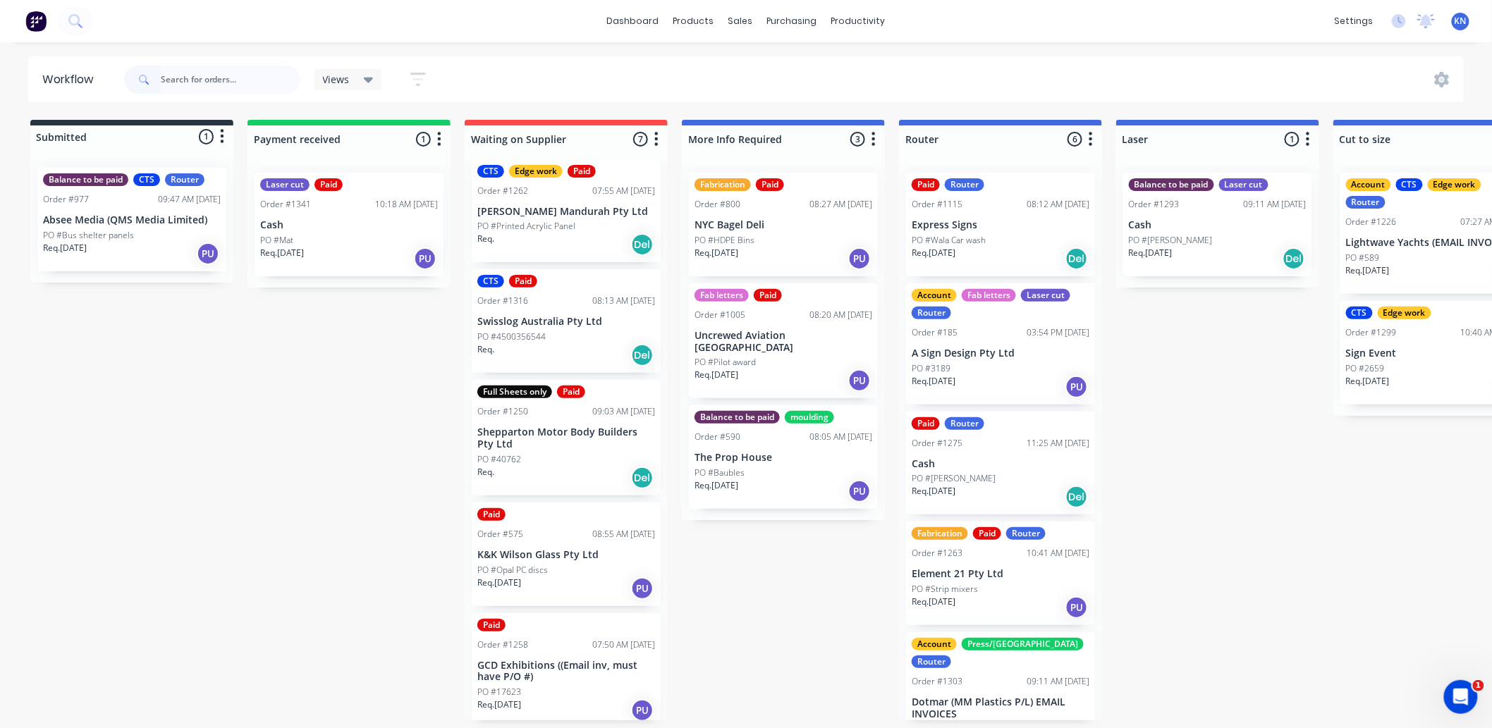
click at [534, 323] on p "Swisslog Australia Pty Ltd" at bounding box center [566, 322] width 178 height 12
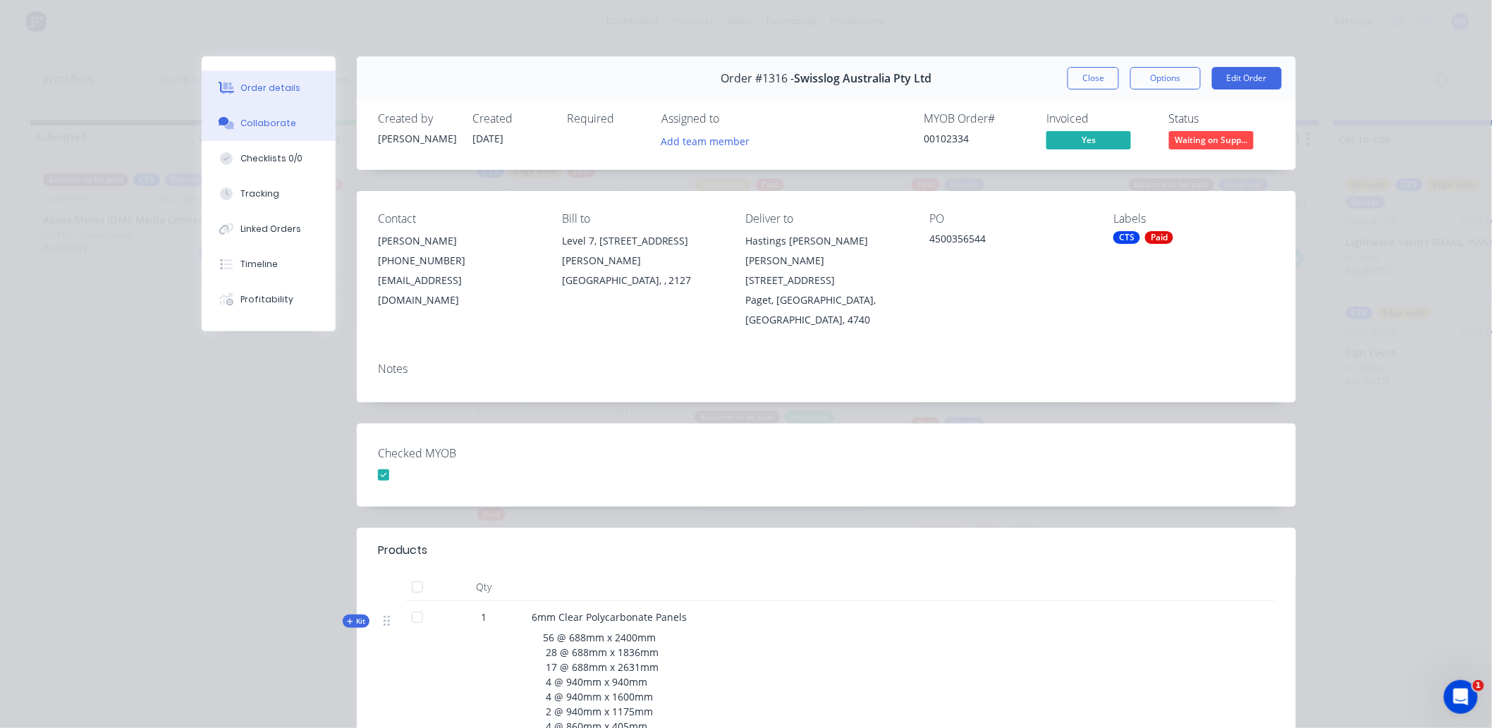
click at [264, 118] on div "Collaborate" at bounding box center [269, 123] width 56 height 13
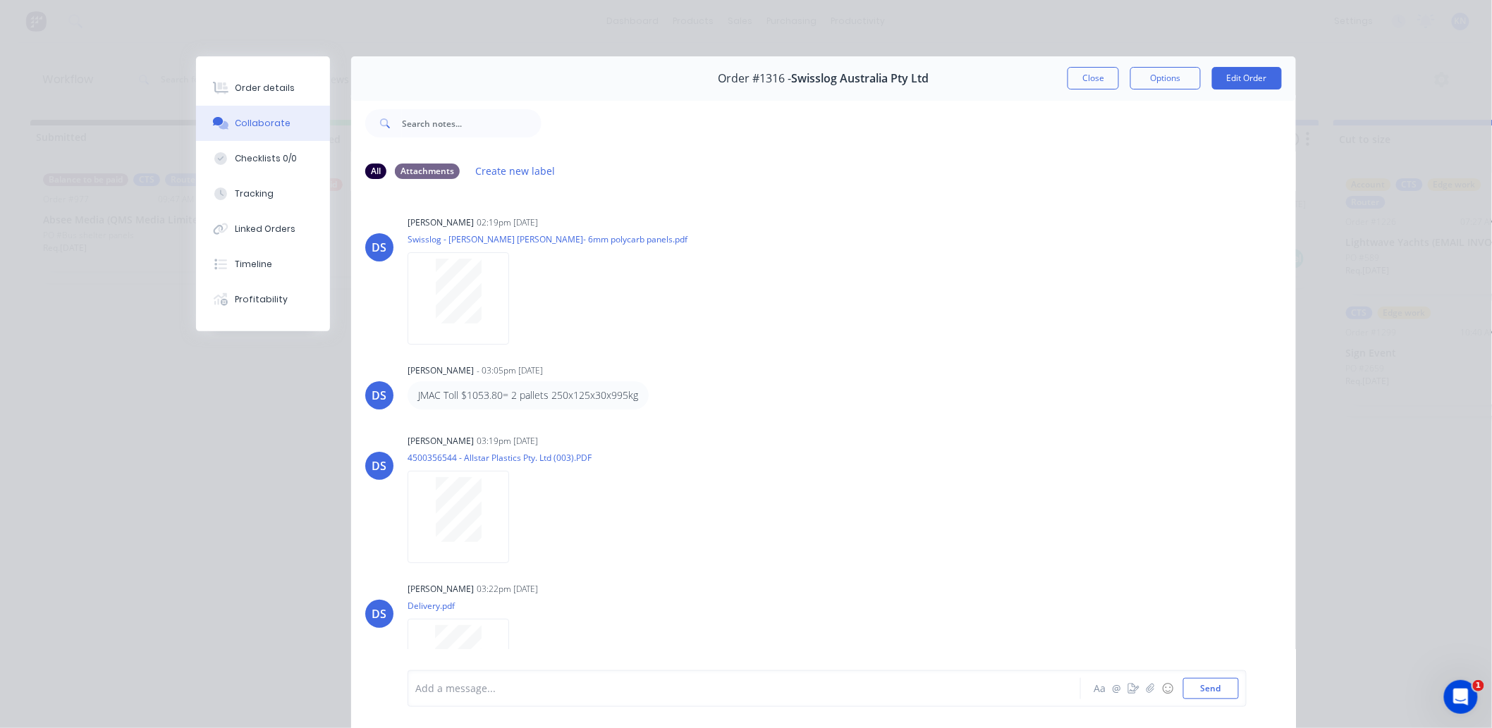
click at [447, 680] on div "Add a message..." at bounding box center [724, 688] width 618 height 21
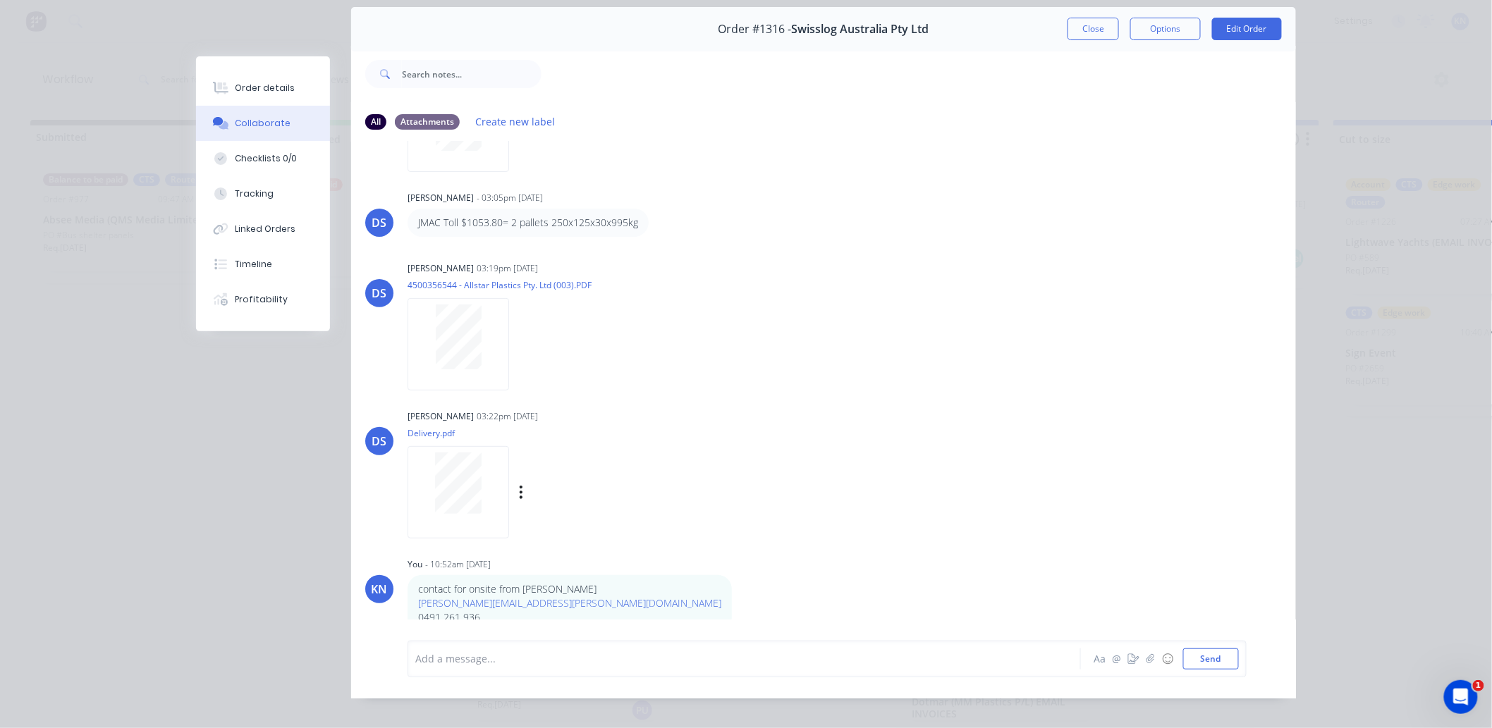
scroll to position [75, 0]
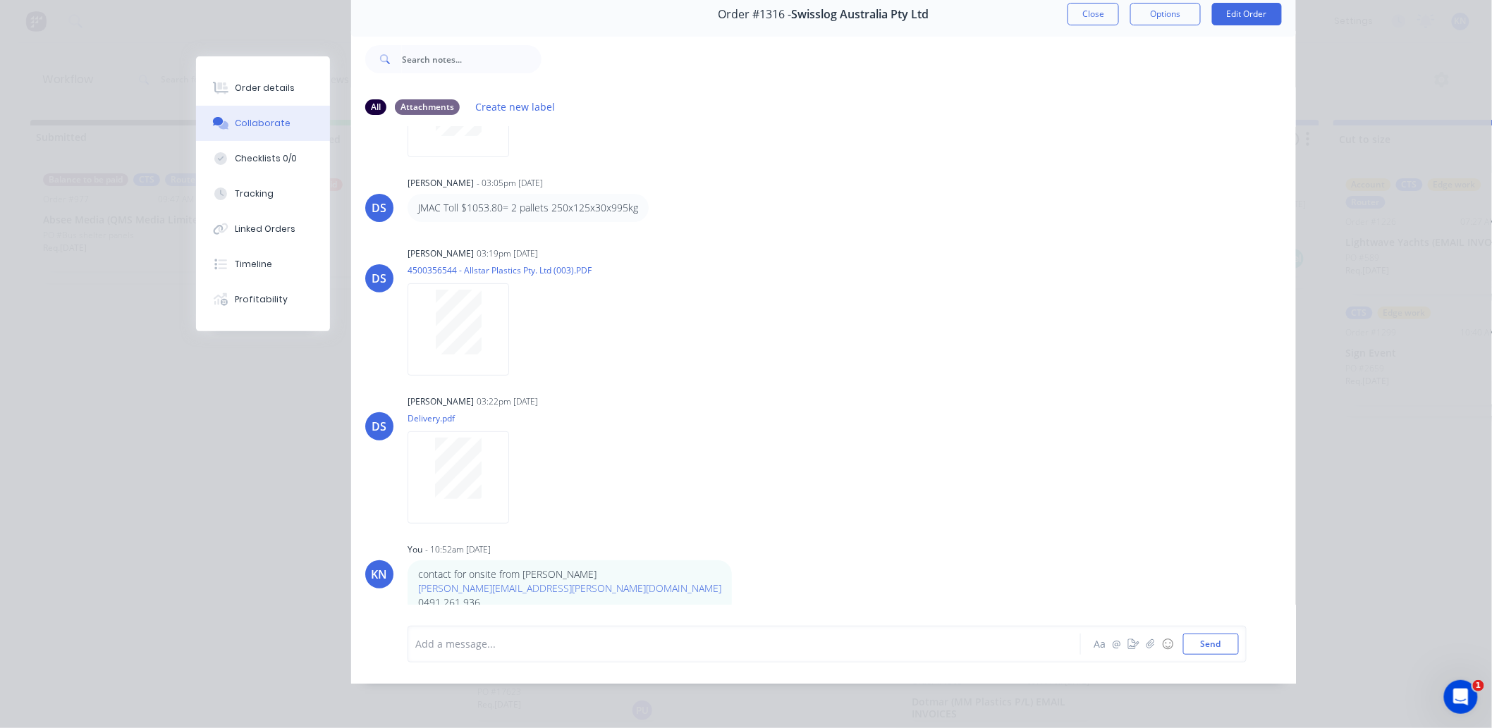
drag, startPoint x: 435, startPoint y: 650, endPoint x: 460, endPoint y: 644, distance: 26.0
click at [435, 650] on div at bounding box center [724, 644] width 617 height 15
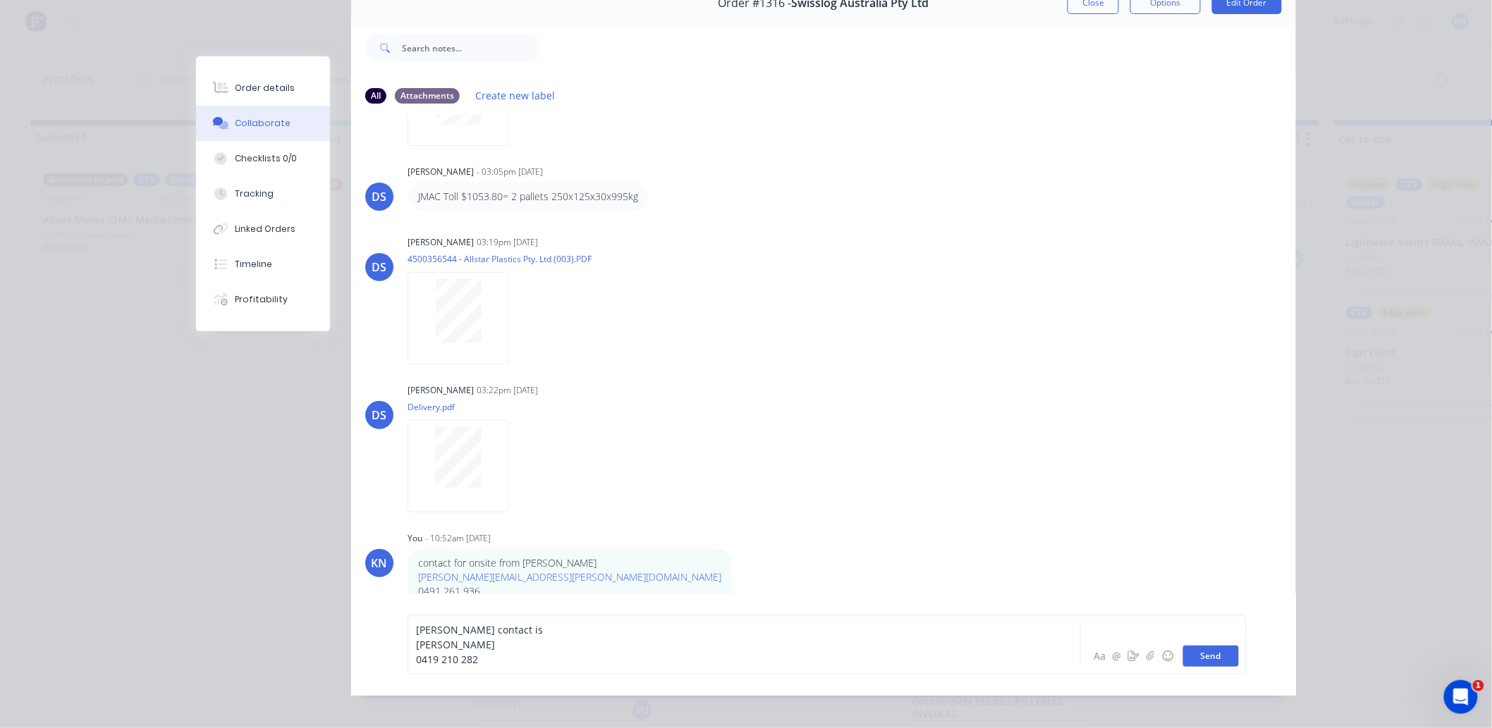
click at [1209, 667] on button "Send" at bounding box center [1211, 656] width 56 height 21
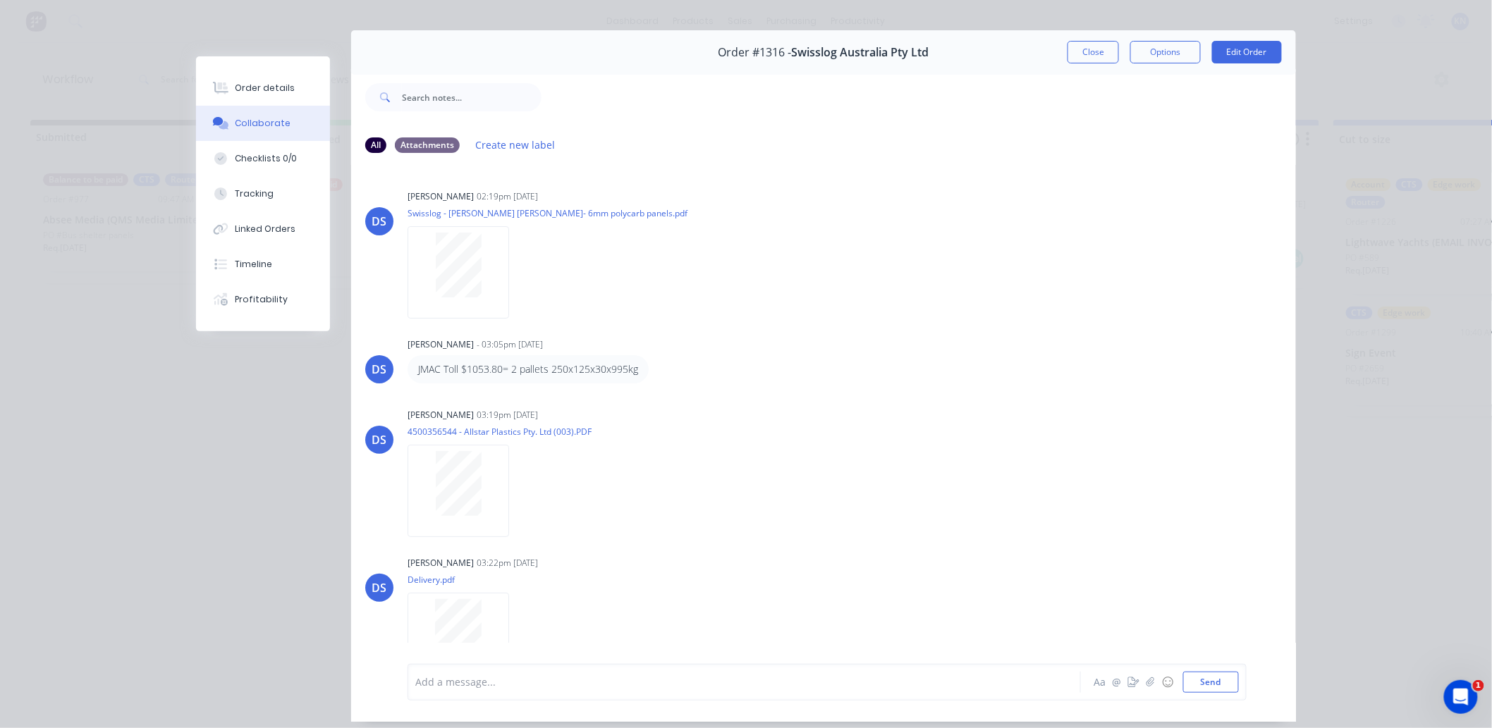
scroll to position [0, 0]
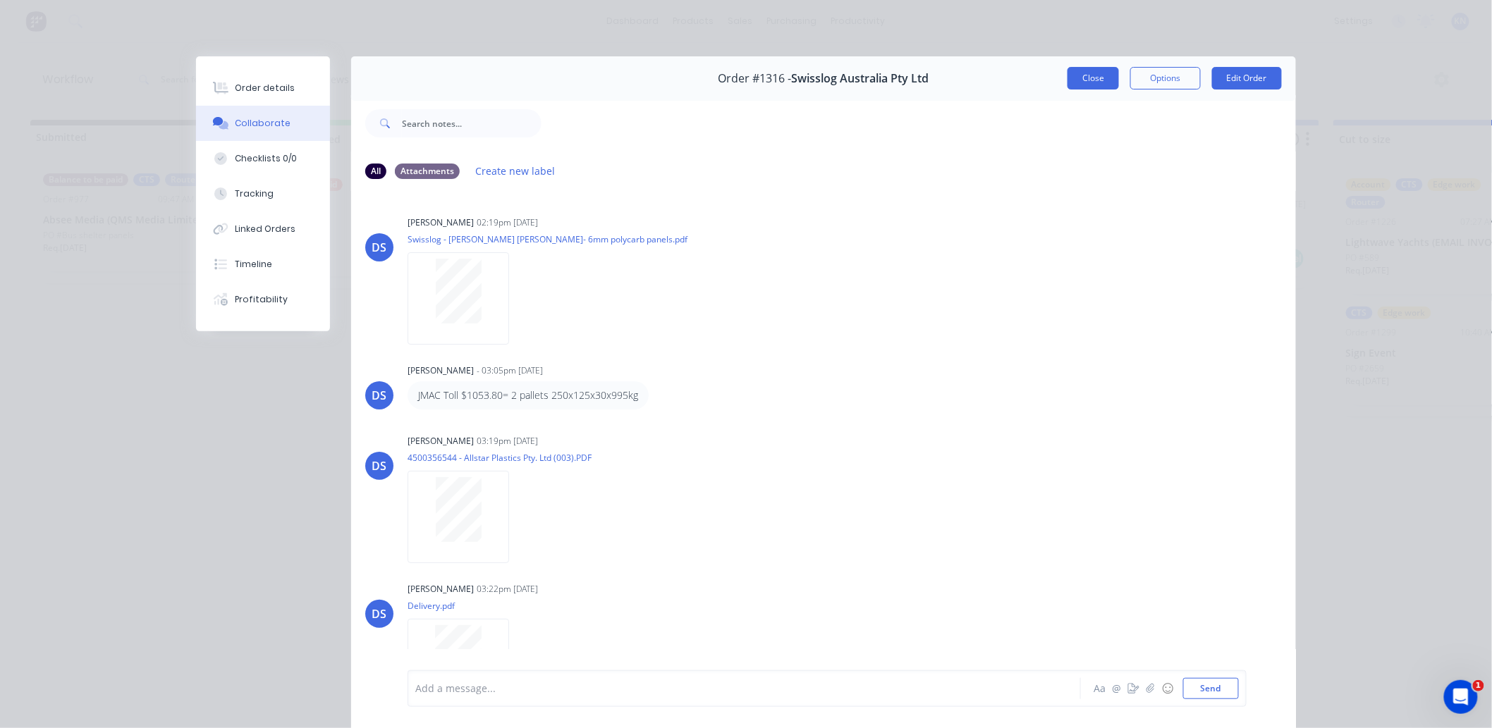
click at [1082, 80] on button "Close" at bounding box center [1093, 78] width 51 height 23
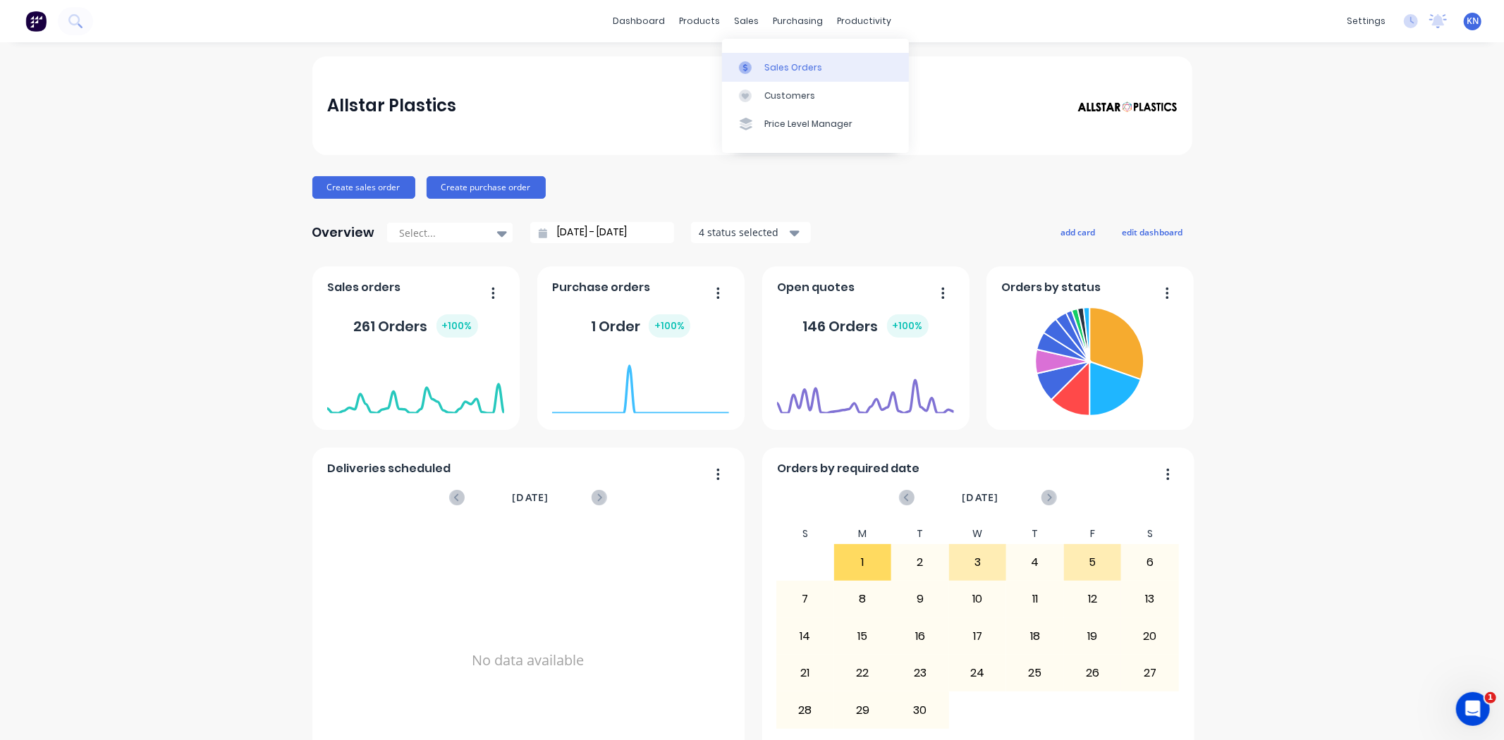
click at [769, 66] on div "Sales Orders" at bounding box center [793, 67] width 58 height 13
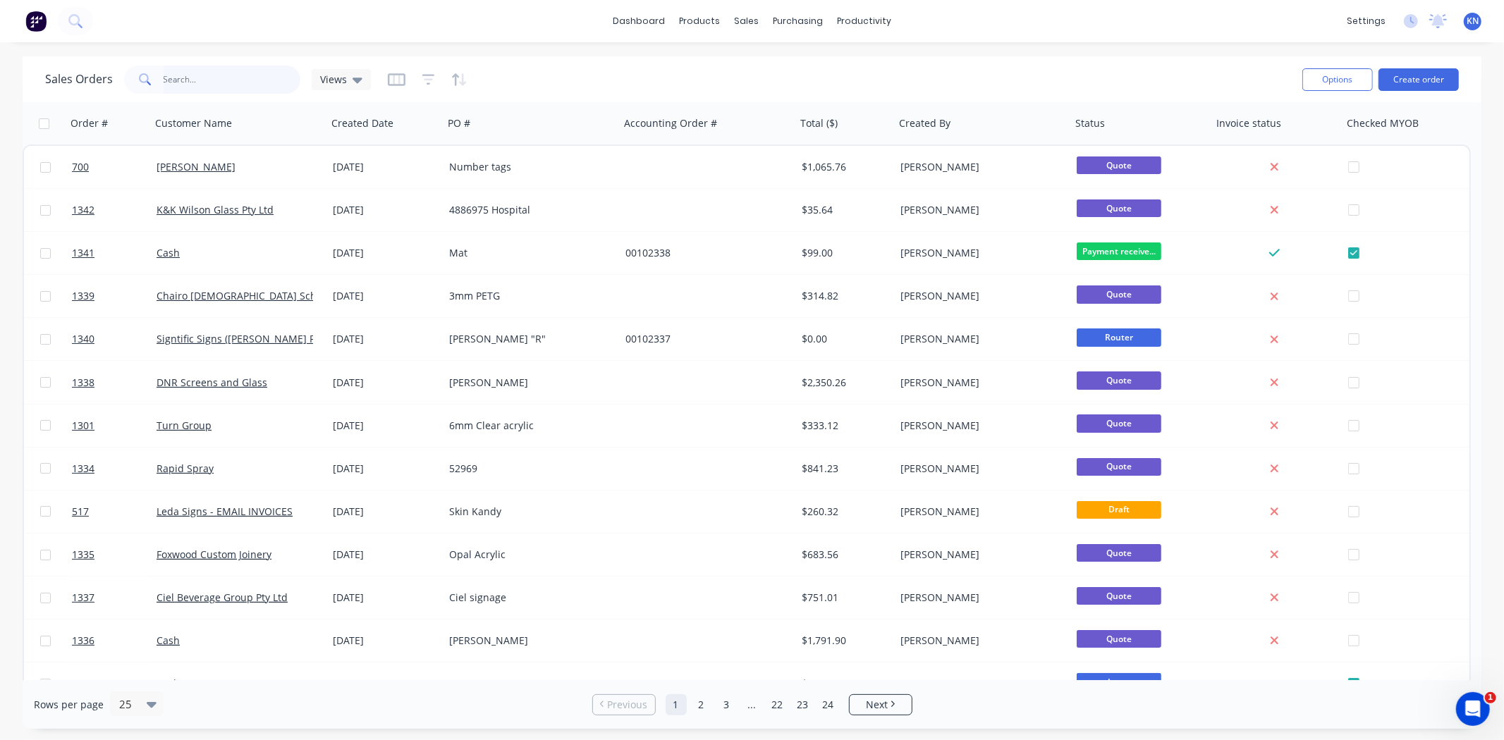
click at [202, 85] on input "text" at bounding box center [232, 80] width 137 height 28
type input "l"
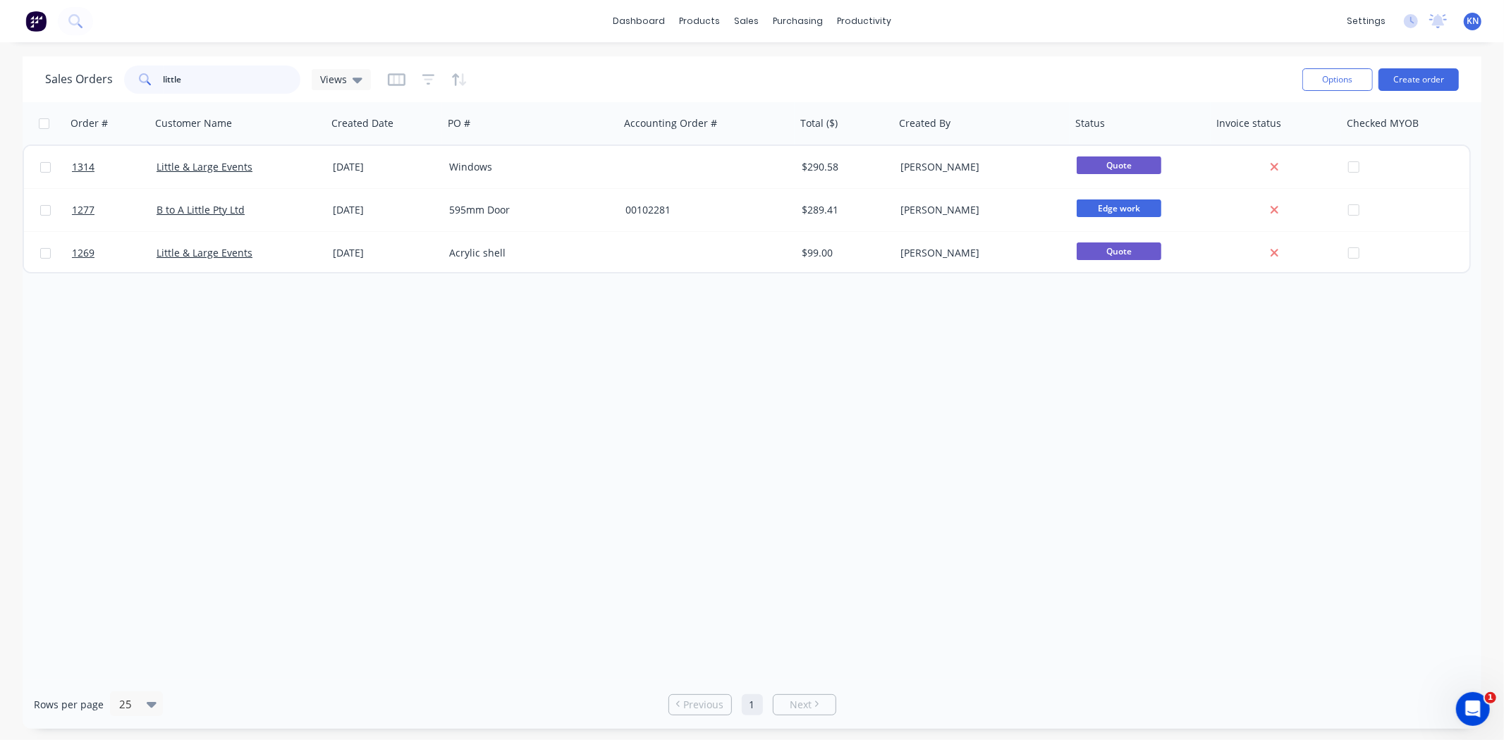
type input "little"
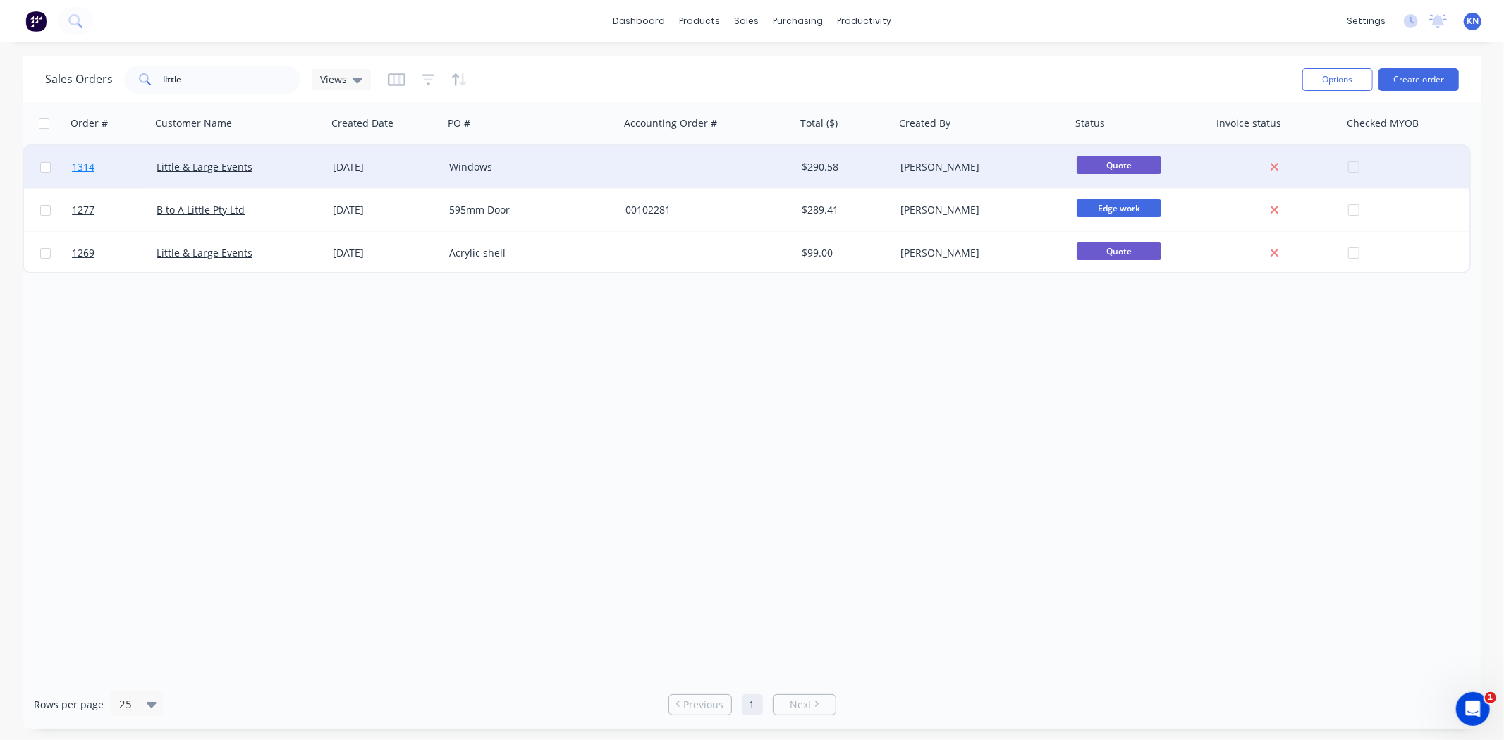
click at [79, 167] on span "1314" at bounding box center [83, 167] width 23 height 14
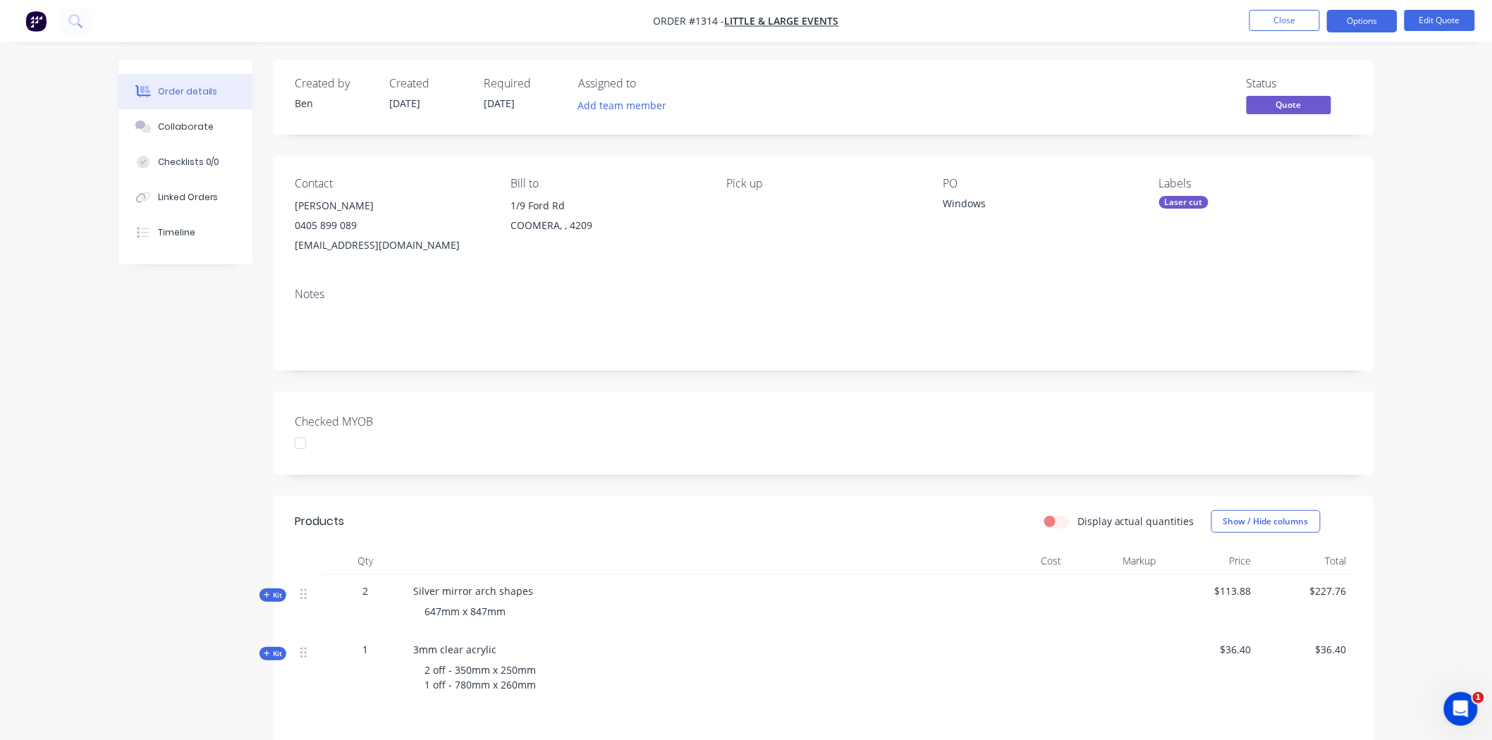
click at [1200, 196] on div "Laser cut" at bounding box center [1183, 202] width 49 height 13
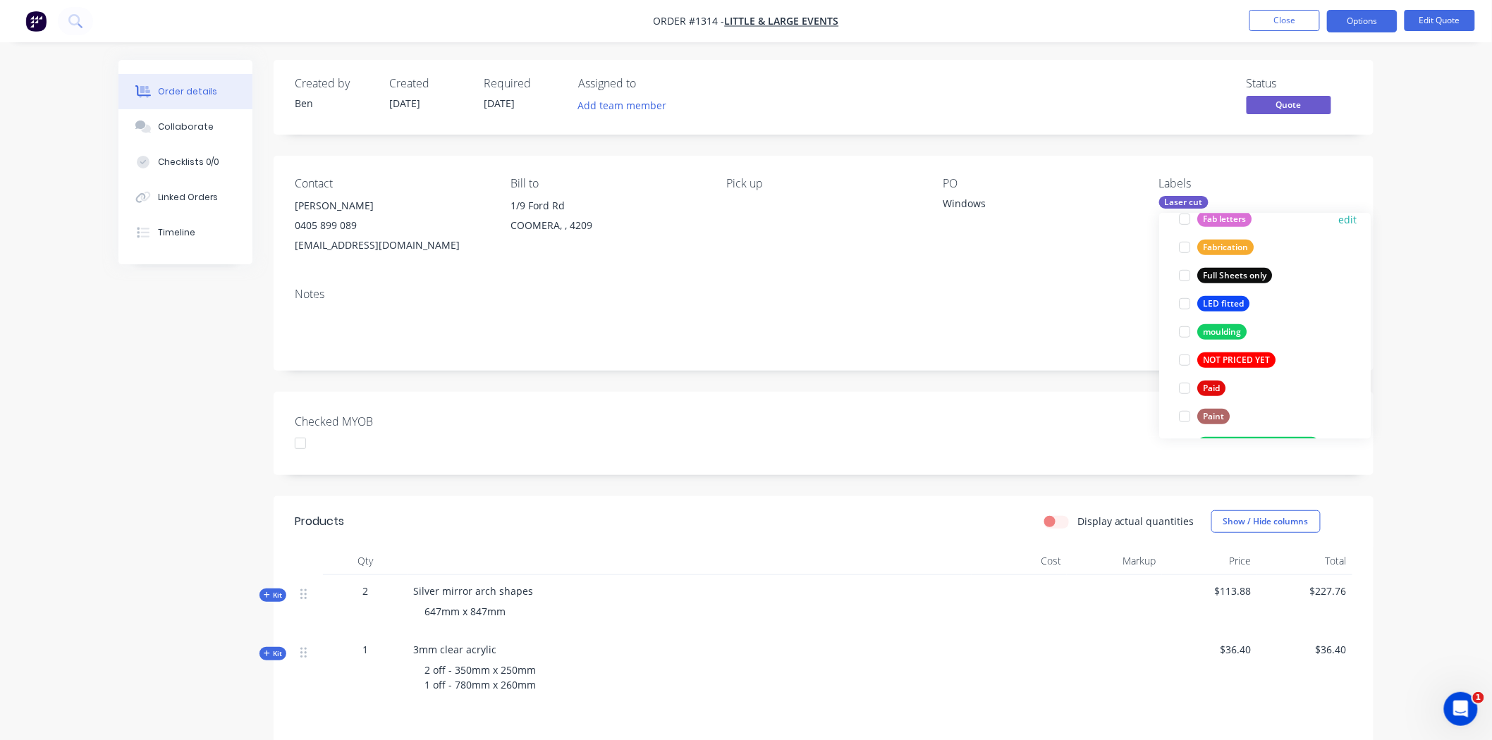
scroll to position [391, 0]
click at [1185, 385] on div at bounding box center [1184, 386] width 28 height 28
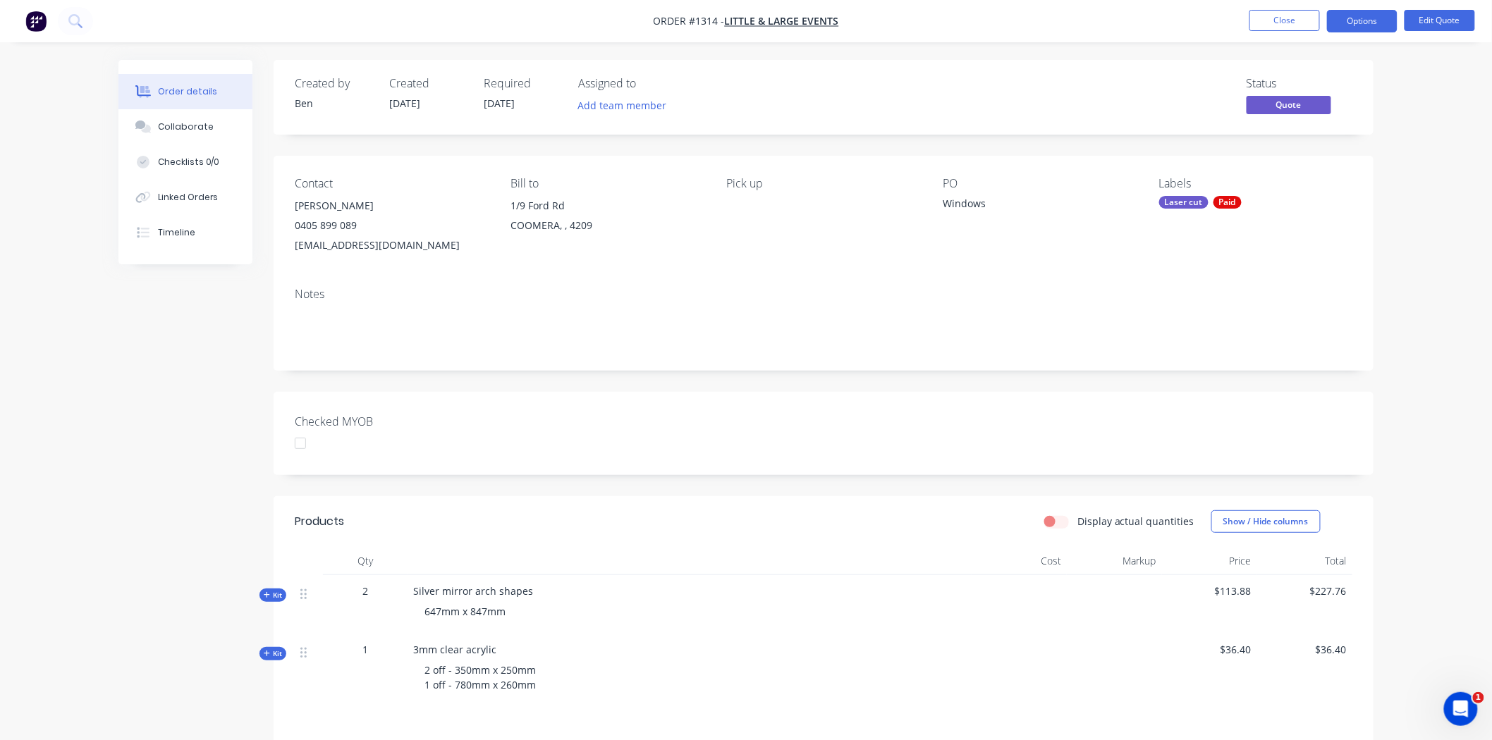
click at [709, 444] on div "Checked MYOB" at bounding box center [824, 433] width 1100 height 83
click at [305, 443] on div at bounding box center [300, 443] width 28 height 28
click at [1362, 22] on button "Options" at bounding box center [1362, 21] width 71 height 23
click at [1292, 168] on div "Convert to Order" at bounding box center [1320, 170] width 130 height 20
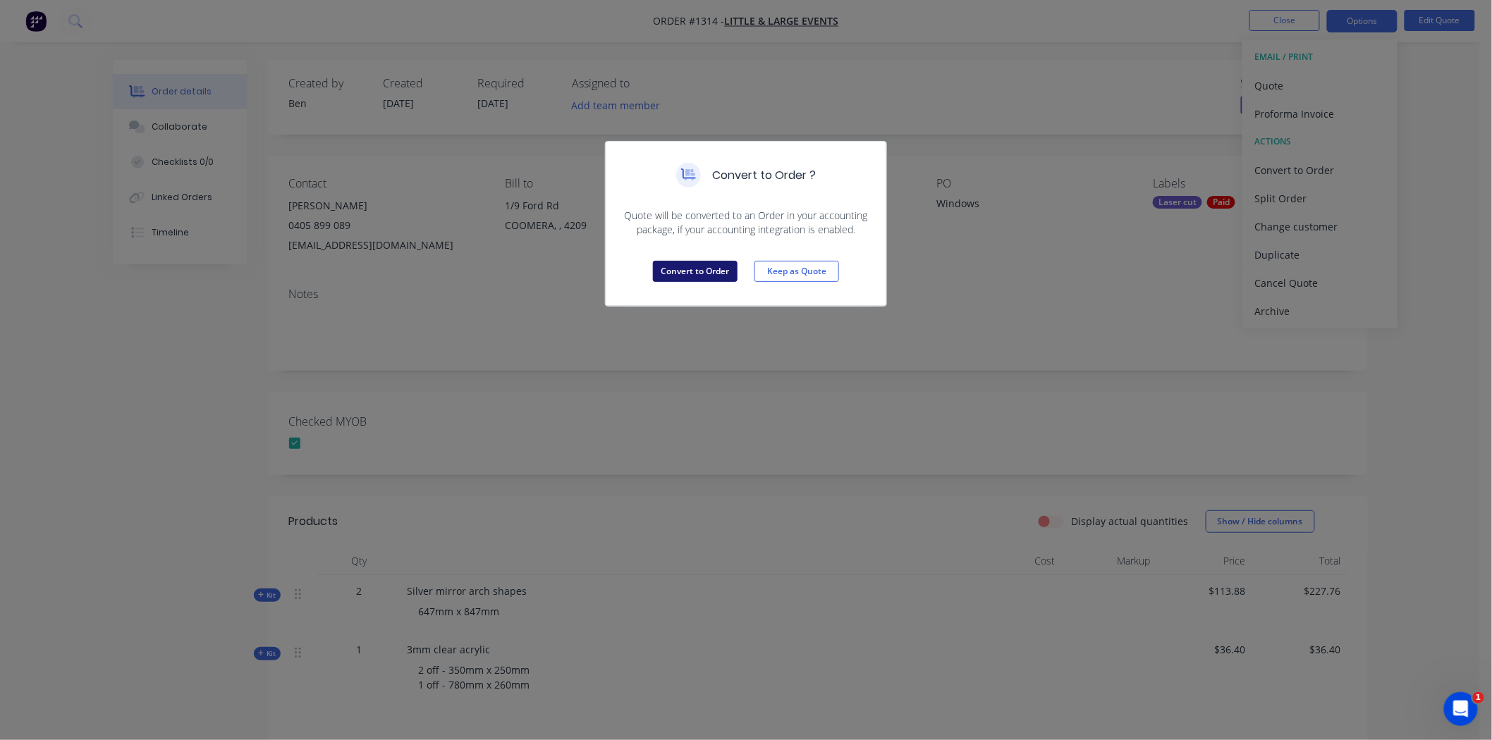
click at [671, 266] on button "Convert to Order" at bounding box center [695, 271] width 85 height 21
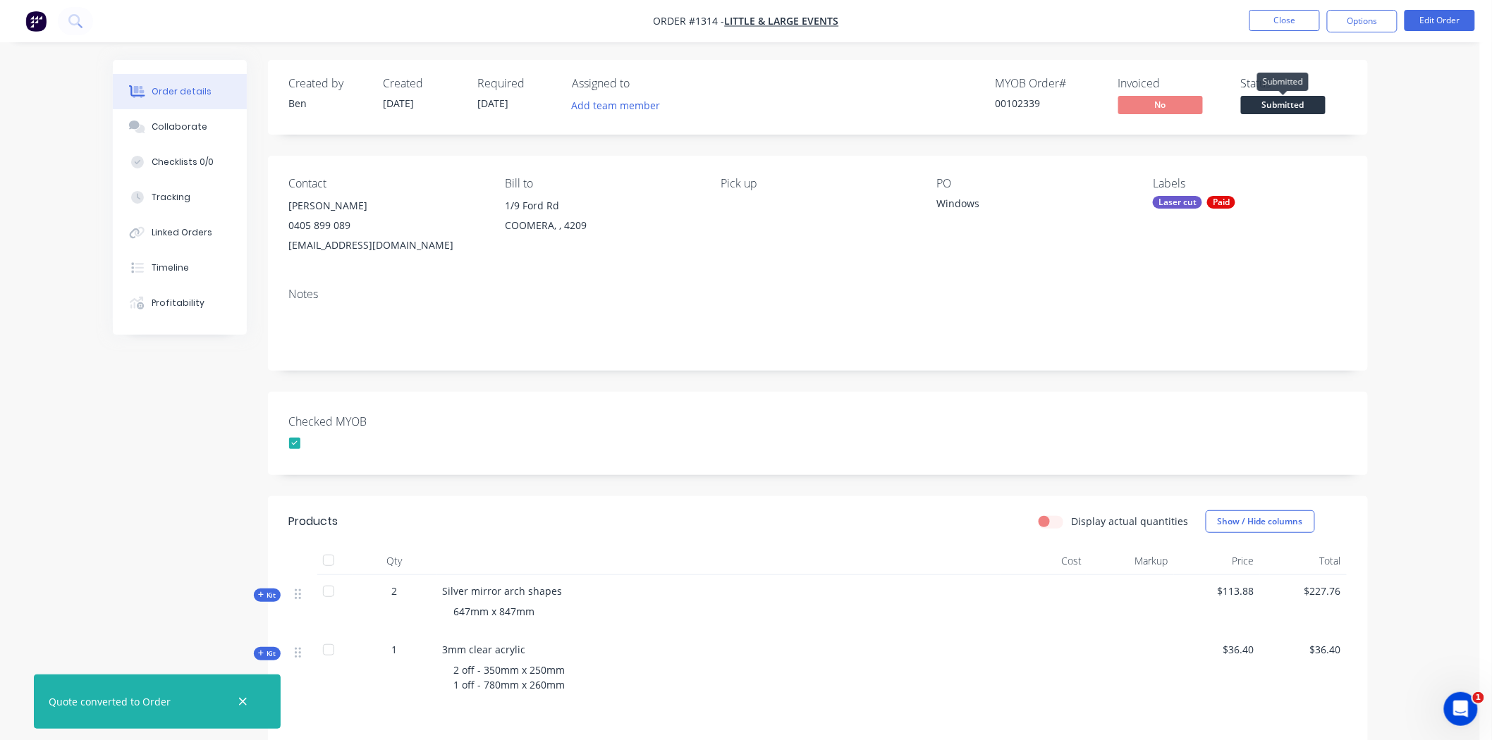
click at [1300, 103] on span "Submitted" at bounding box center [1283, 105] width 85 height 18
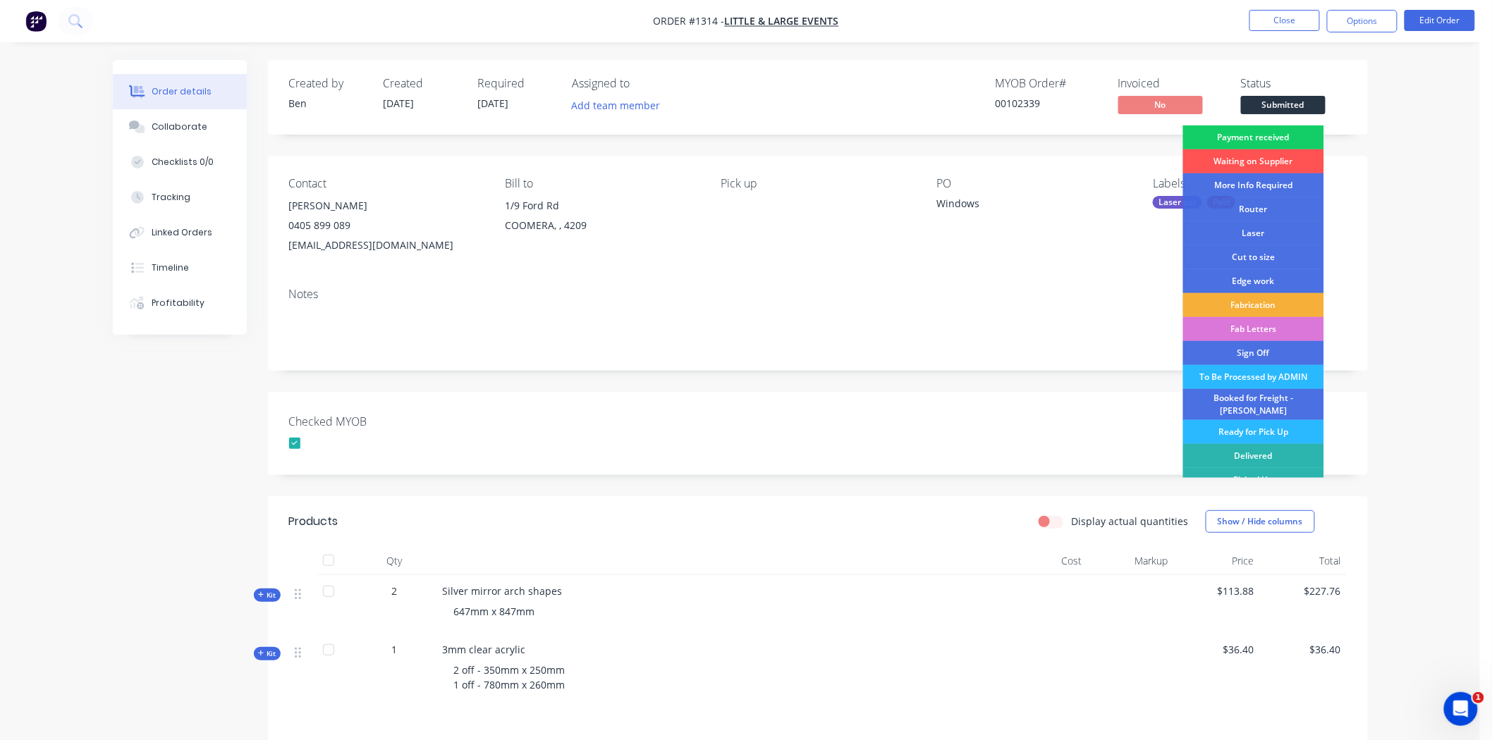
click at [1283, 136] on div "Payment received" at bounding box center [1253, 138] width 141 height 24
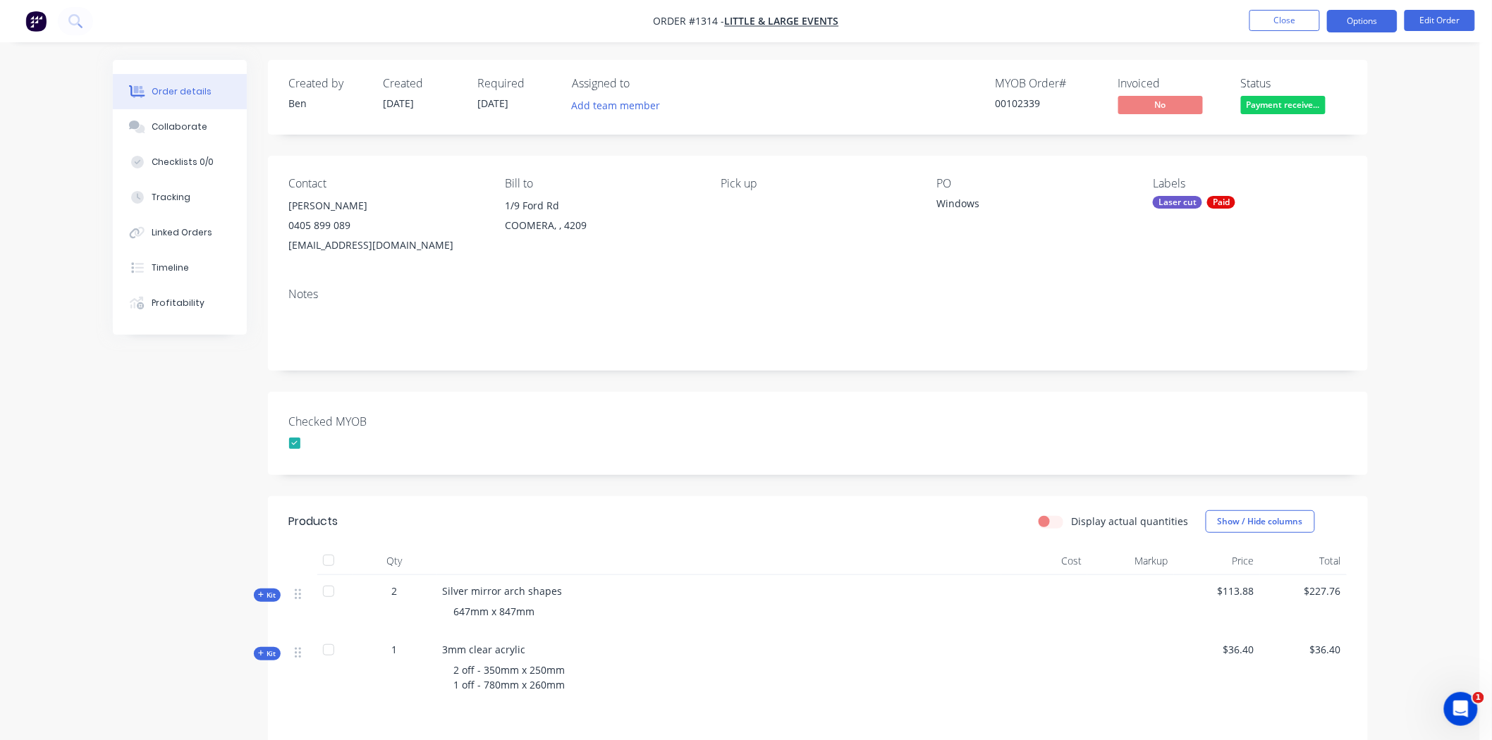
click at [1361, 22] on button "Options" at bounding box center [1362, 21] width 71 height 23
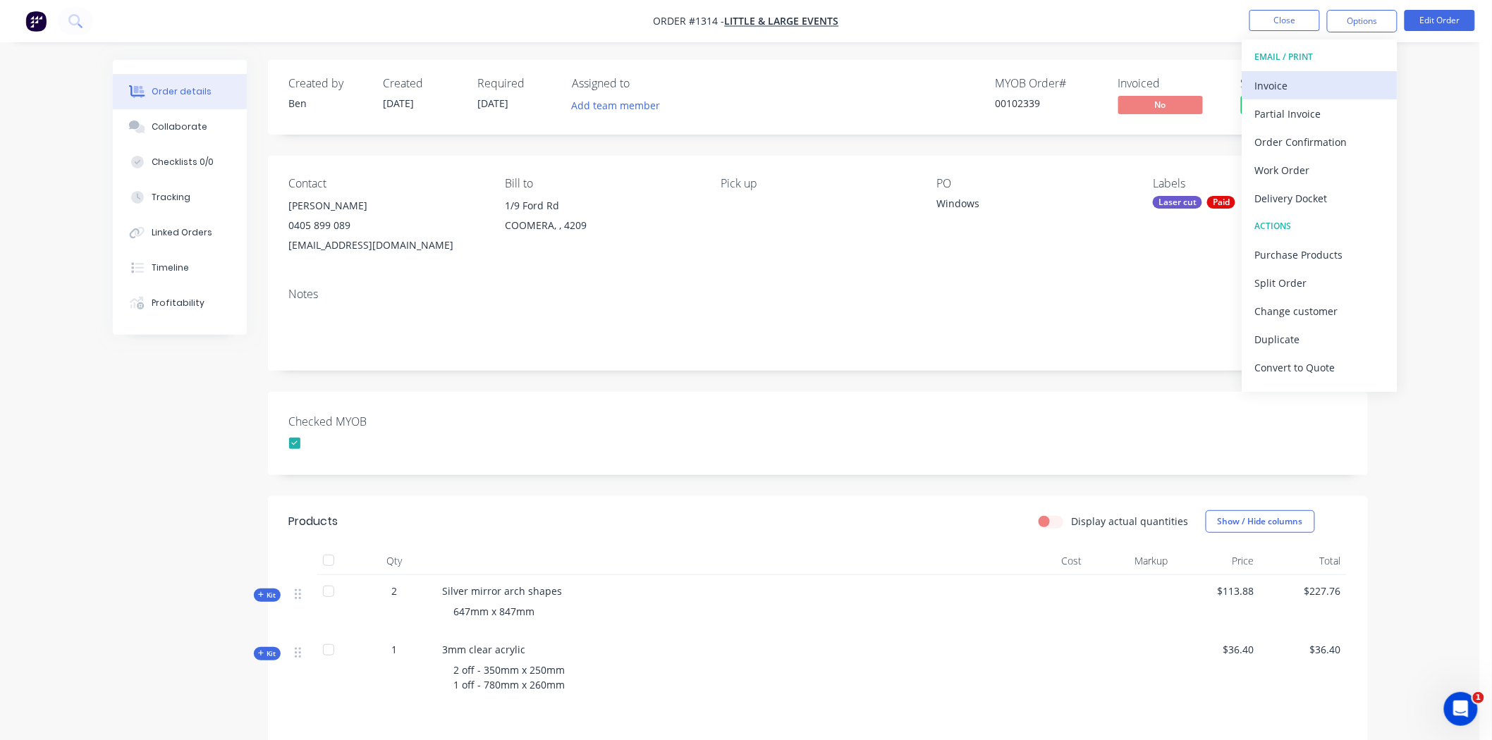
click at [1282, 82] on div "Invoice" at bounding box center [1320, 85] width 130 height 20
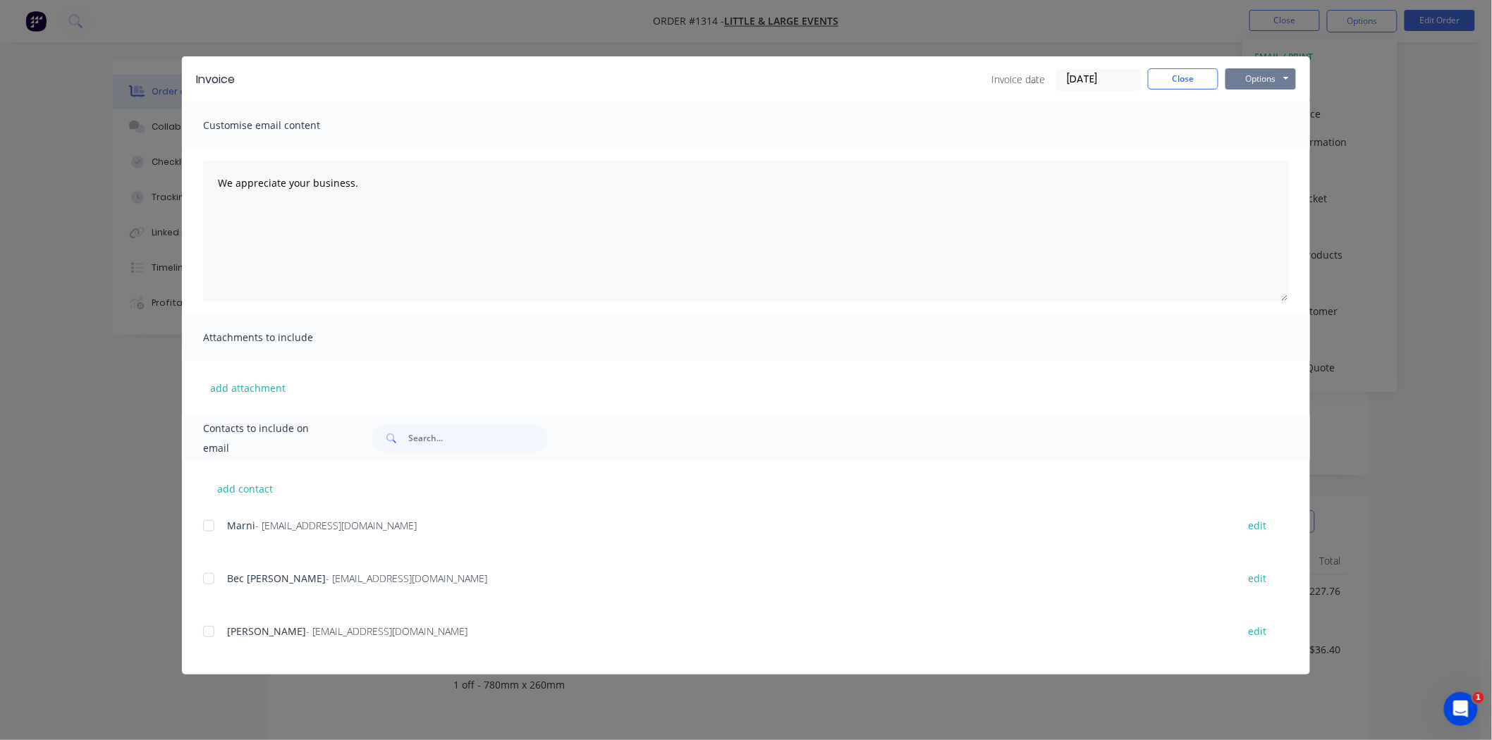
click at [1266, 75] on button "Options" at bounding box center [1260, 78] width 71 height 21
click at [1266, 123] on button "Print" at bounding box center [1270, 127] width 90 height 23
click at [1199, 78] on button "Close" at bounding box center [1183, 78] width 71 height 21
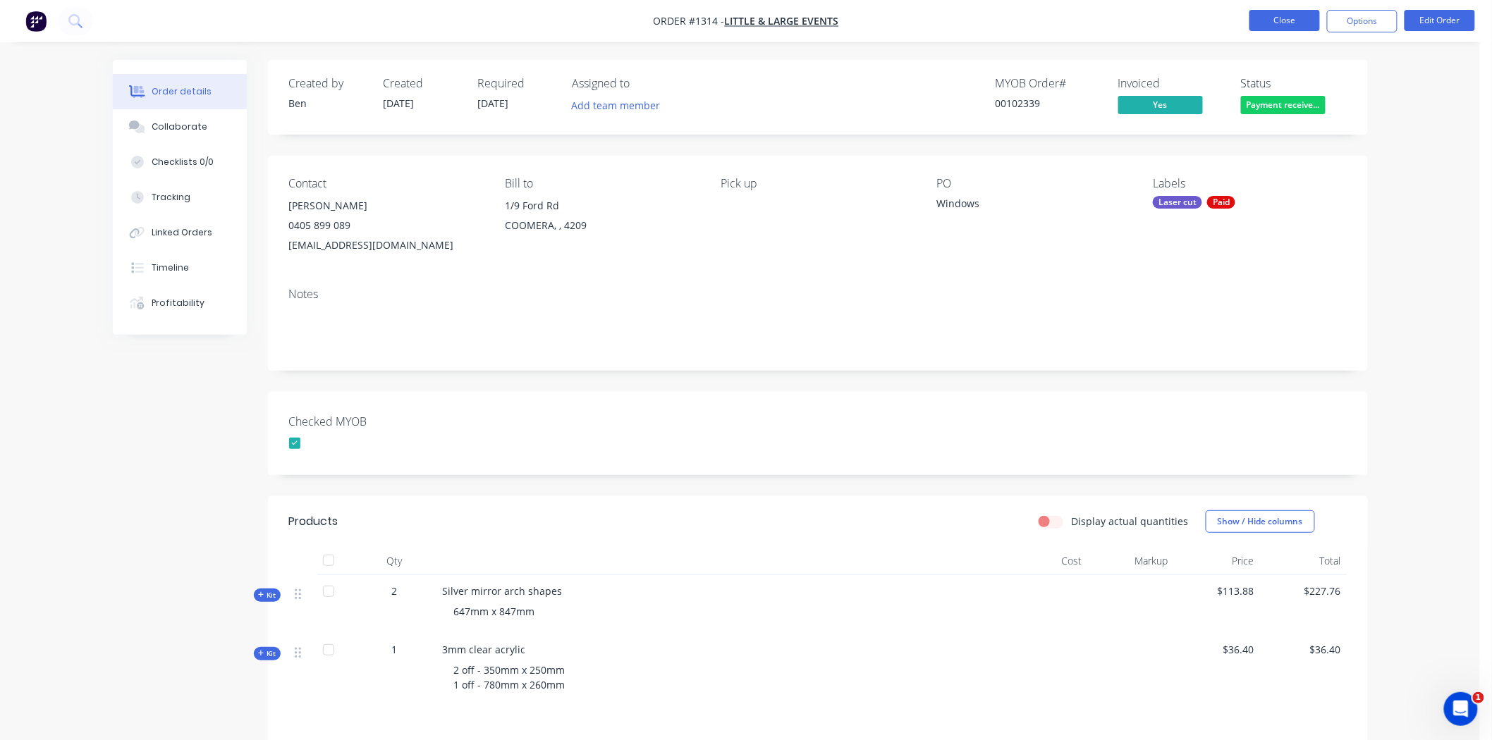
click at [1284, 18] on button "Close" at bounding box center [1284, 20] width 71 height 21
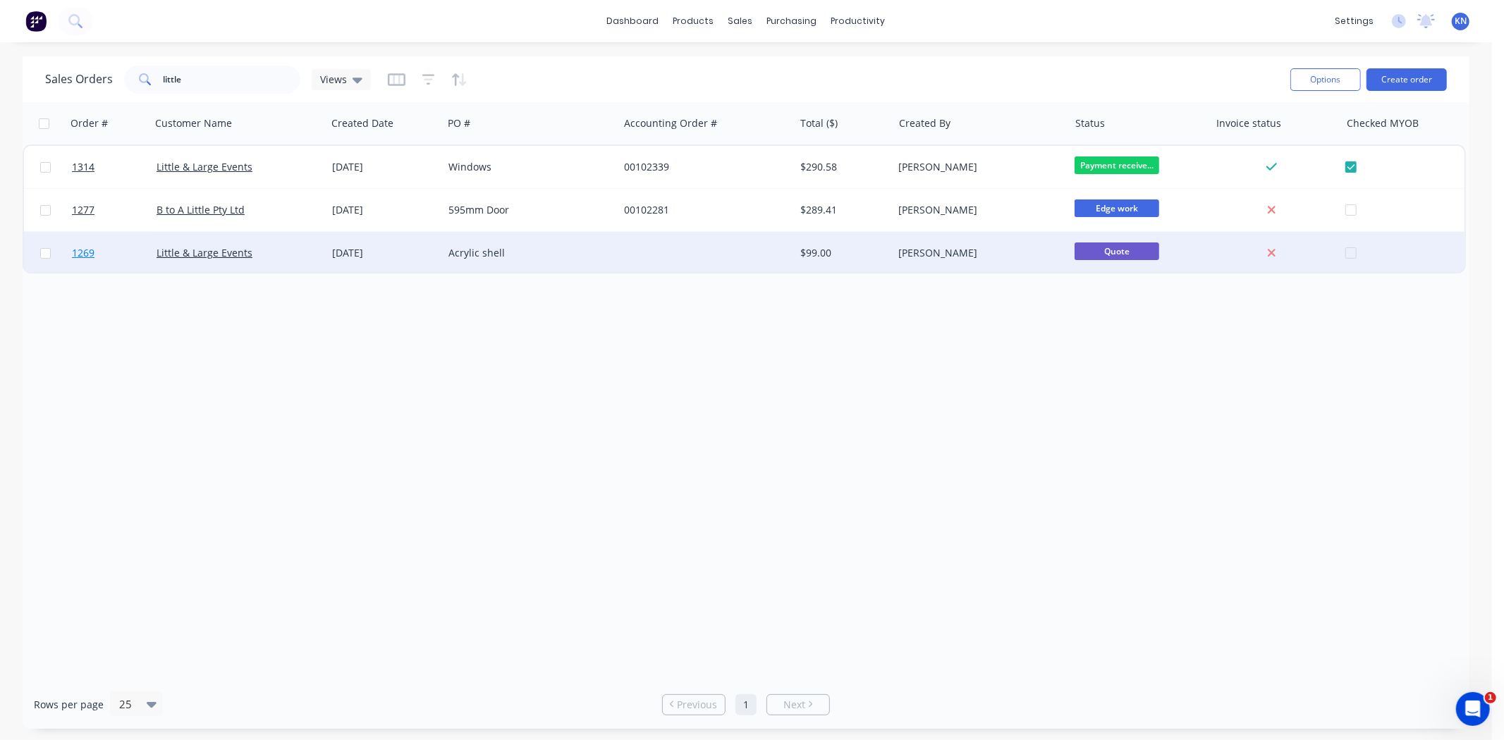
click at [82, 250] on span "1269" at bounding box center [83, 253] width 23 height 14
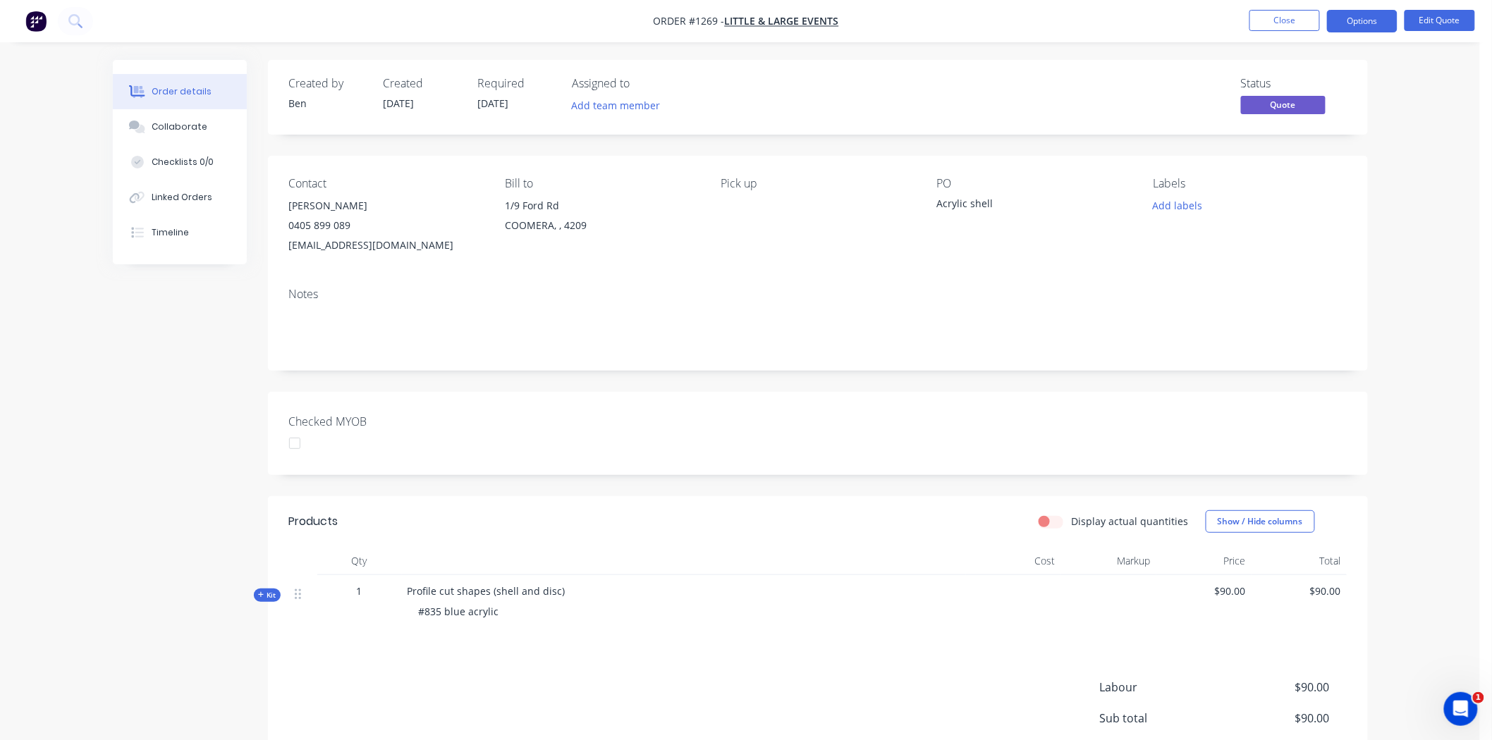
click at [295, 442] on div at bounding box center [295, 443] width 28 height 28
click at [1187, 207] on button "Add labels" at bounding box center [1177, 205] width 65 height 19
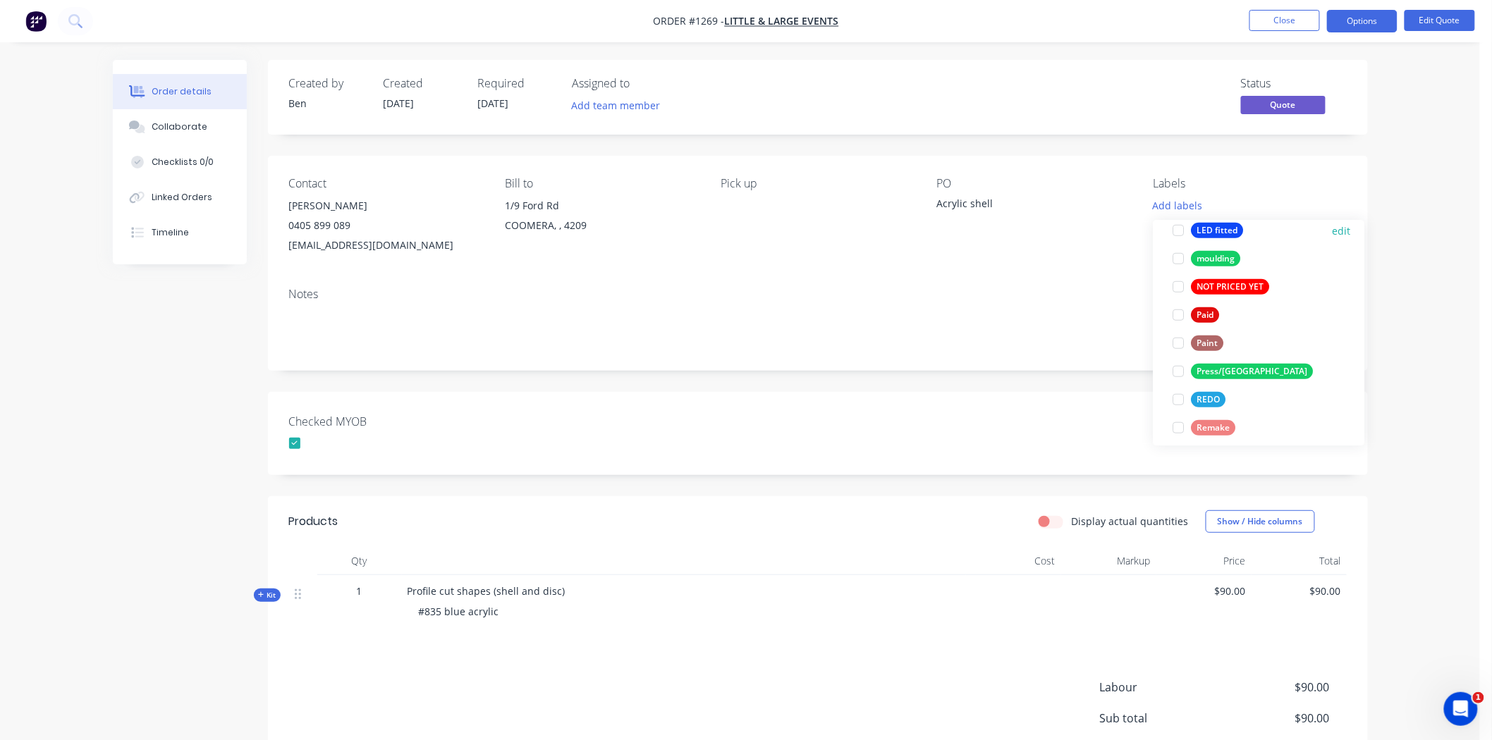
scroll to position [470, 0]
click at [1176, 313] on div at bounding box center [1179, 314] width 28 height 28
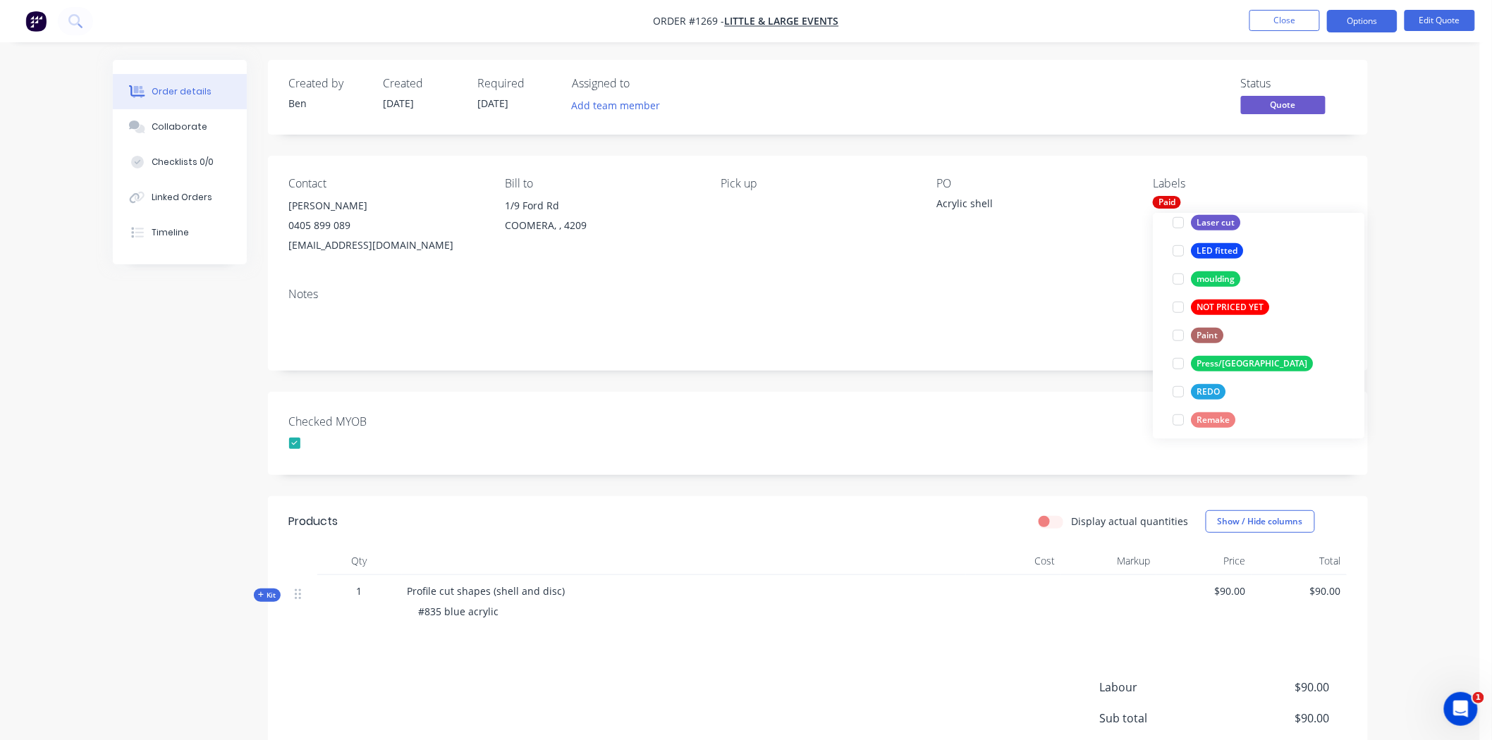
scroll to position [18, 0]
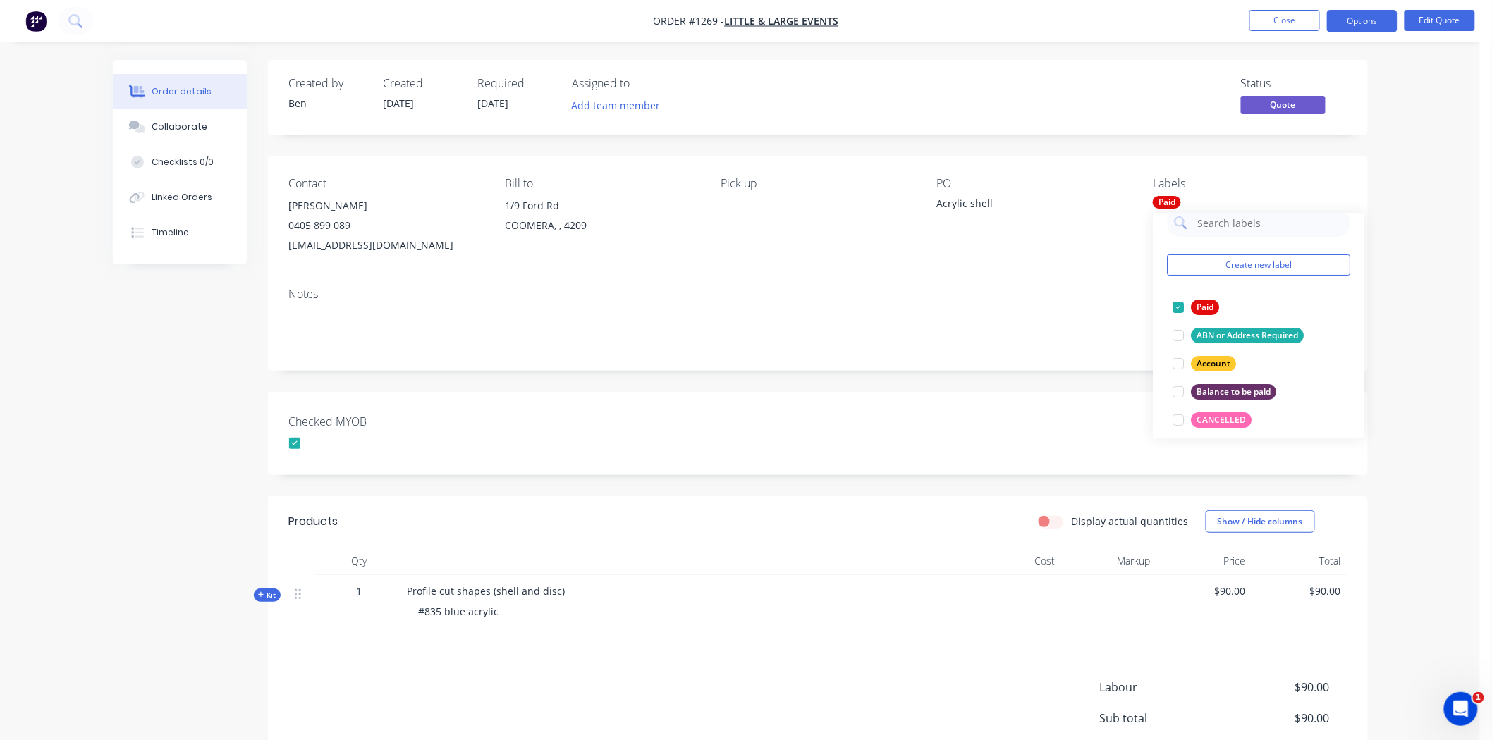
click at [975, 379] on div "Created by Ben Created 25/08/25 Required 25/08/25 Assigned to Add team member S…" at bounding box center [818, 462] width 1100 height 804
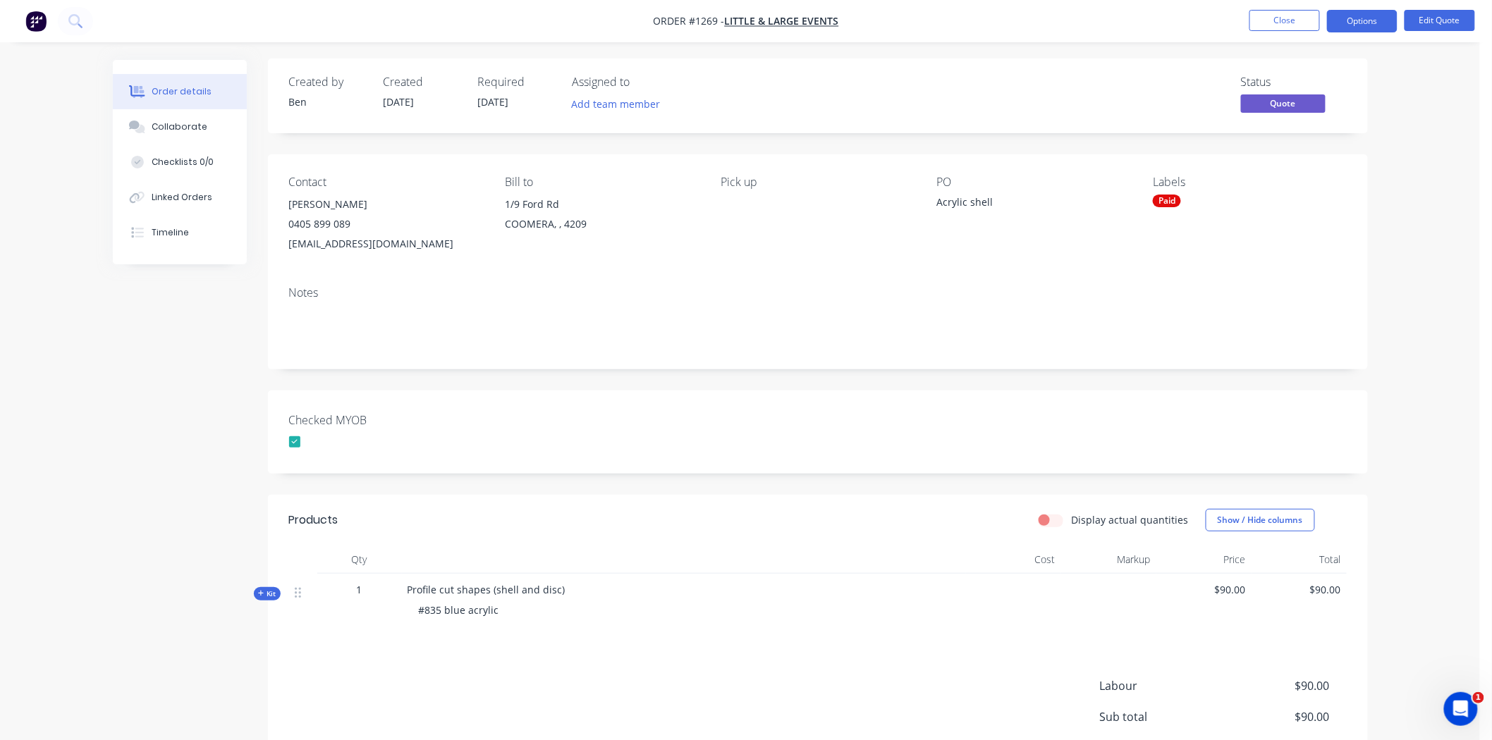
scroll to position [0, 0]
click at [1363, 17] on button "Options" at bounding box center [1362, 21] width 71 height 23
click at [1306, 169] on div "Convert to Order" at bounding box center [1320, 170] width 130 height 20
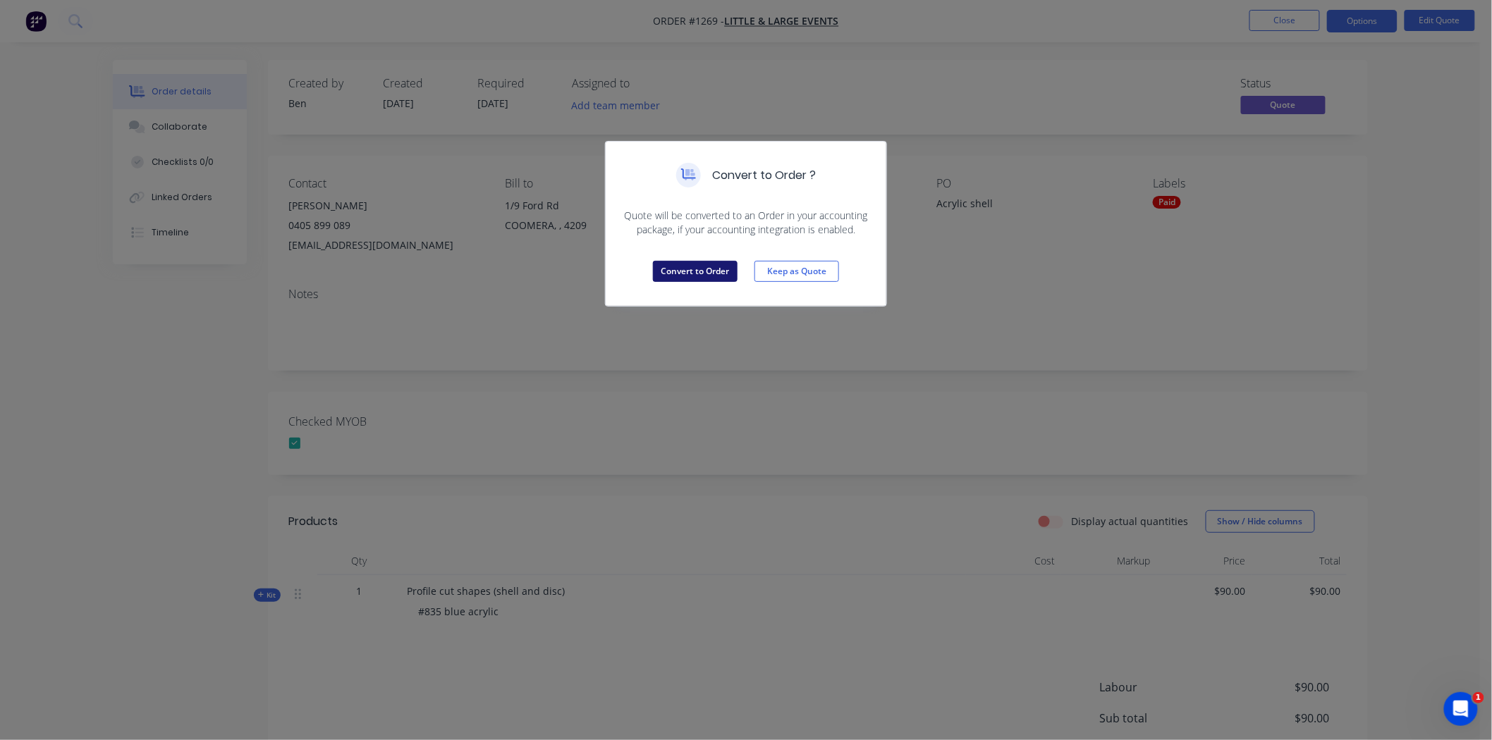
click at [706, 274] on button "Convert to Order" at bounding box center [695, 271] width 85 height 21
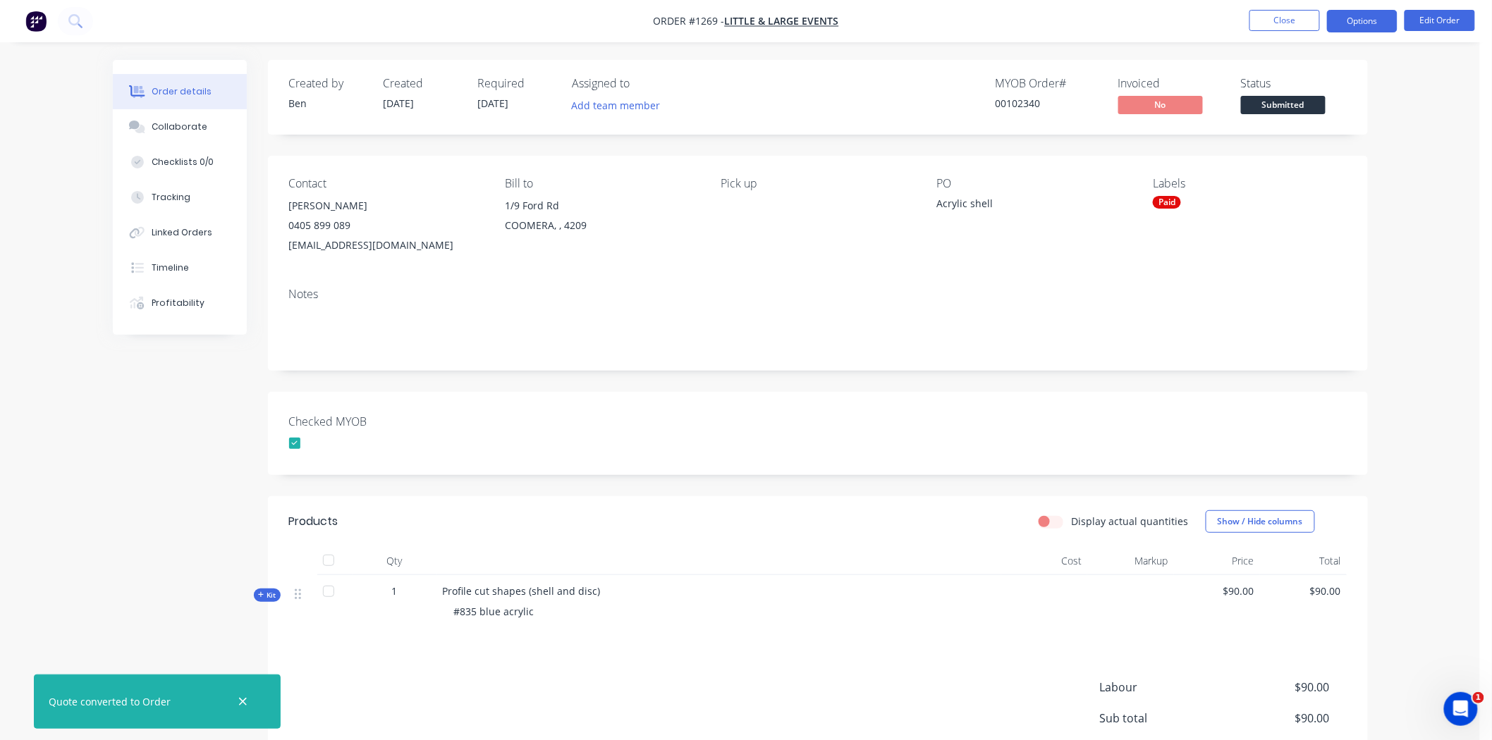
click at [1365, 23] on button "Options" at bounding box center [1362, 21] width 71 height 23
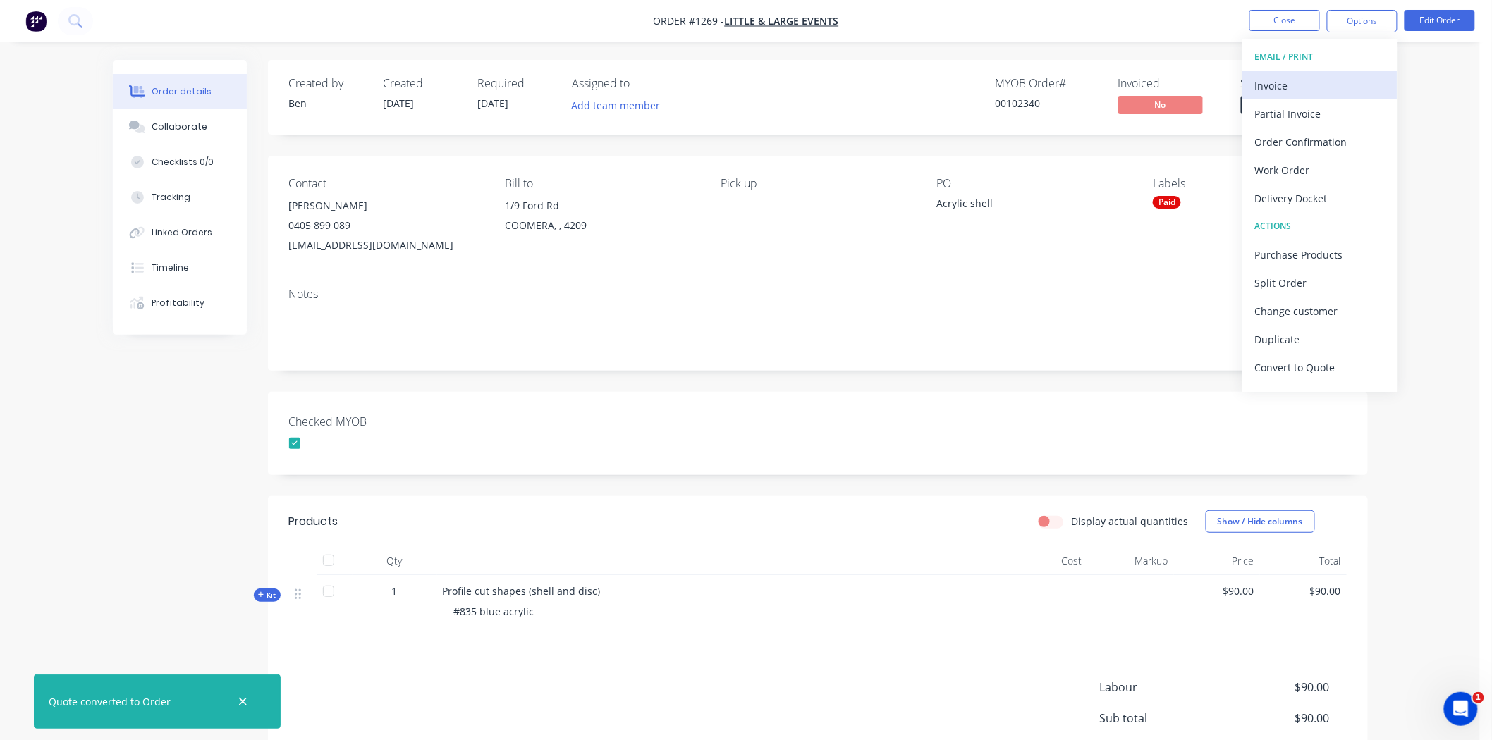
click at [1314, 79] on div "Invoice" at bounding box center [1320, 85] width 130 height 20
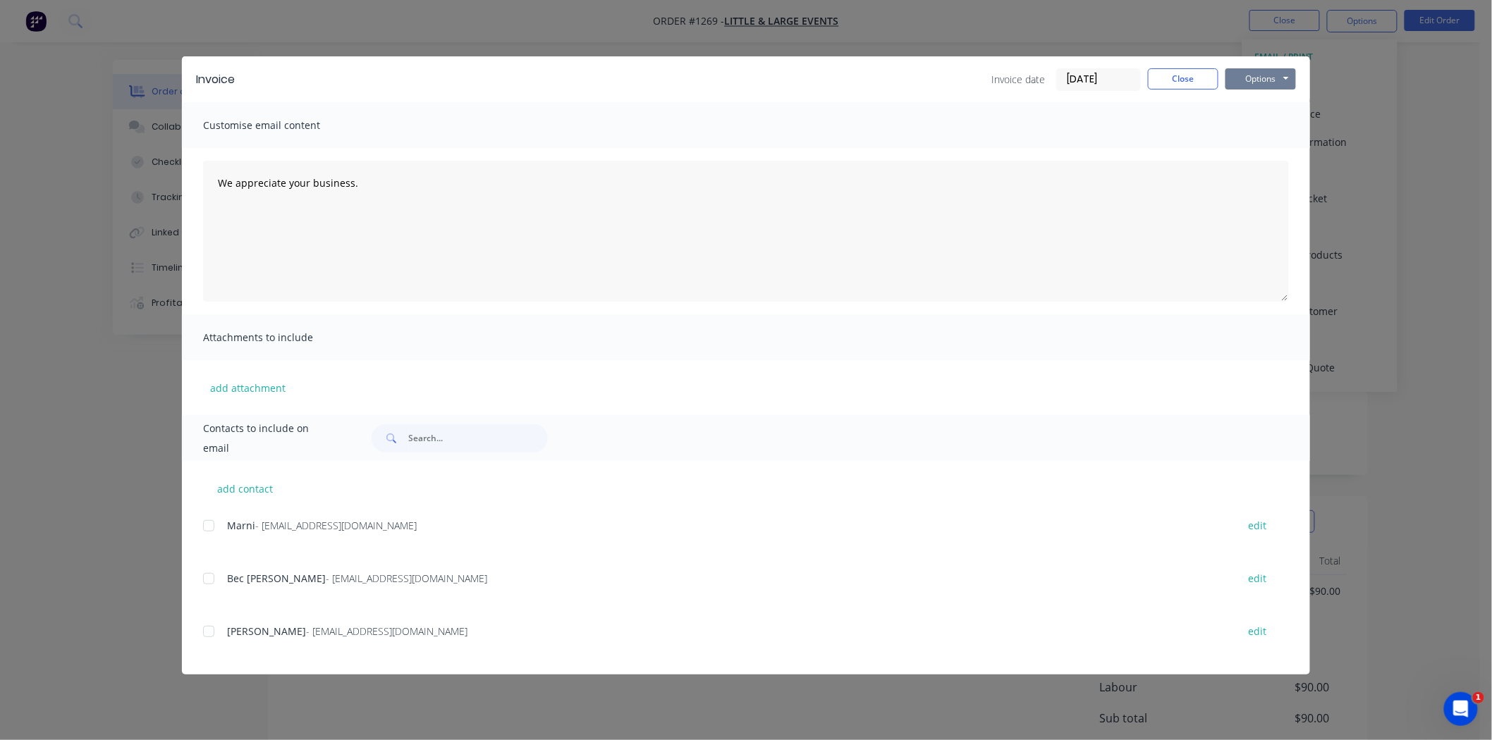
click at [1251, 75] on button "Options" at bounding box center [1260, 78] width 71 height 21
click at [1277, 127] on button "Print" at bounding box center [1270, 127] width 90 height 23
click at [1187, 78] on button "Close" at bounding box center [1183, 78] width 71 height 21
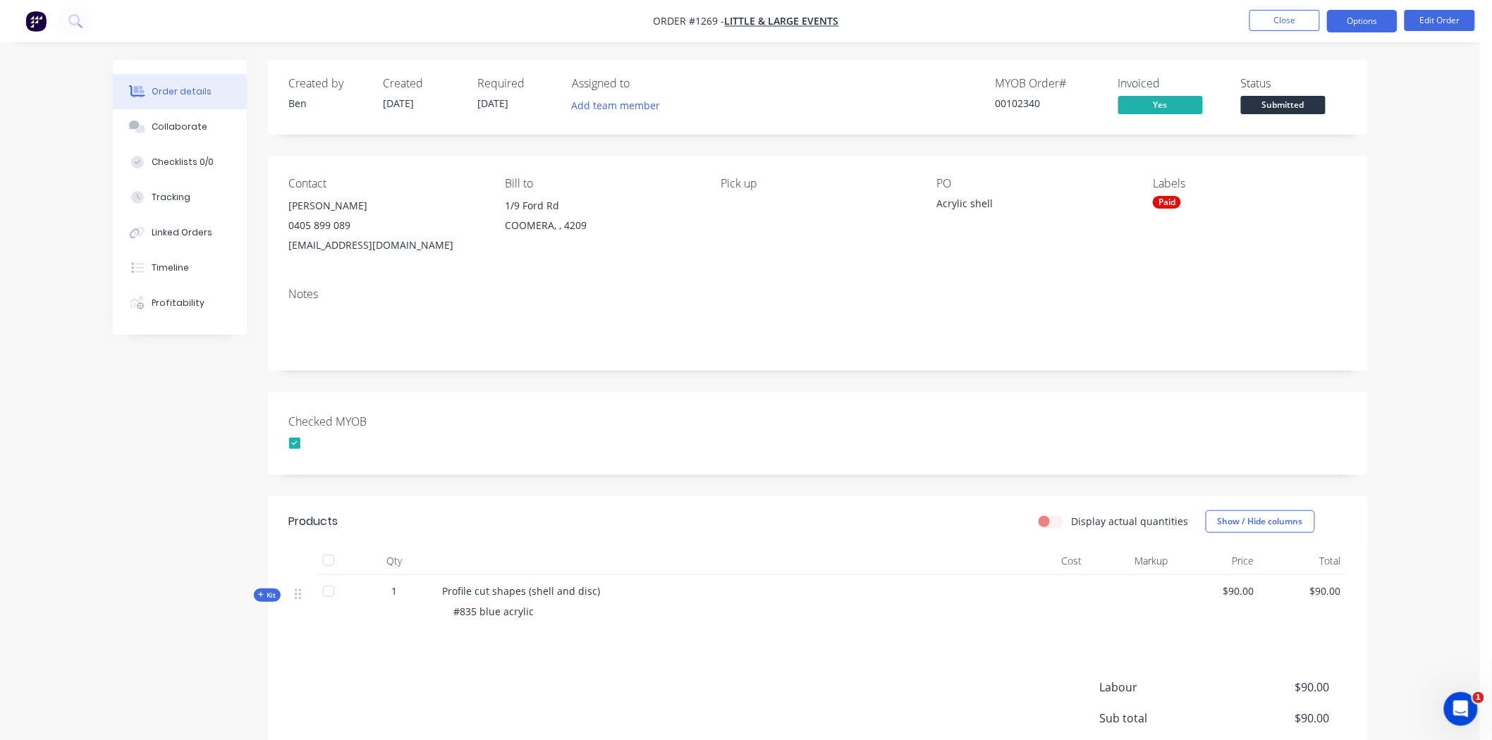
click at [1370, 24] on button "Options" at bounding box center [1362, 21] width 71 height 23
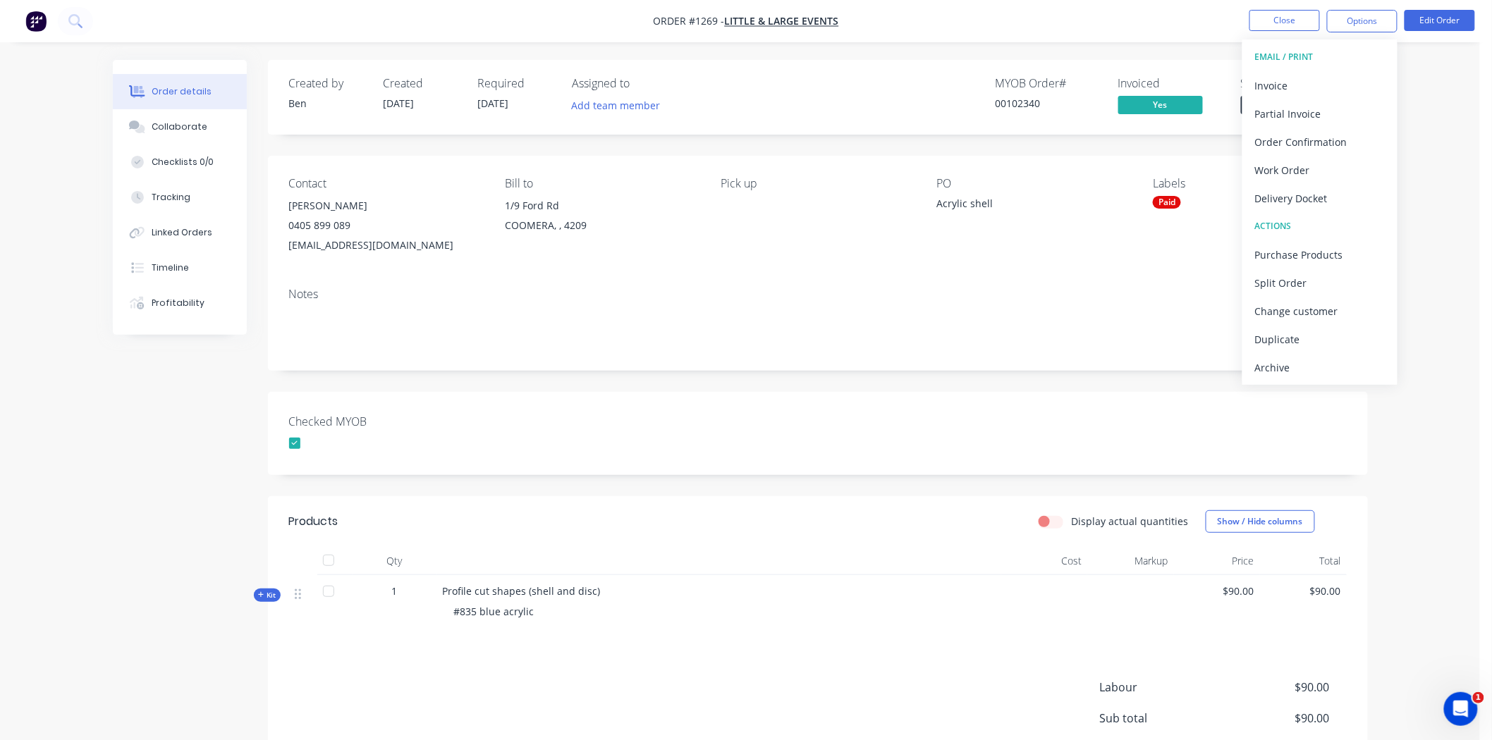
click at [1063, 388] on div "Created by Ben Created 25/08/25 Required 25/08/25 Assigned to Add team member M…" at bounding box center [818, 462] width 1100 height 804
click at [1287, 106] on span "Submitted" at bounding box center [1283, 105] width 85 height 18
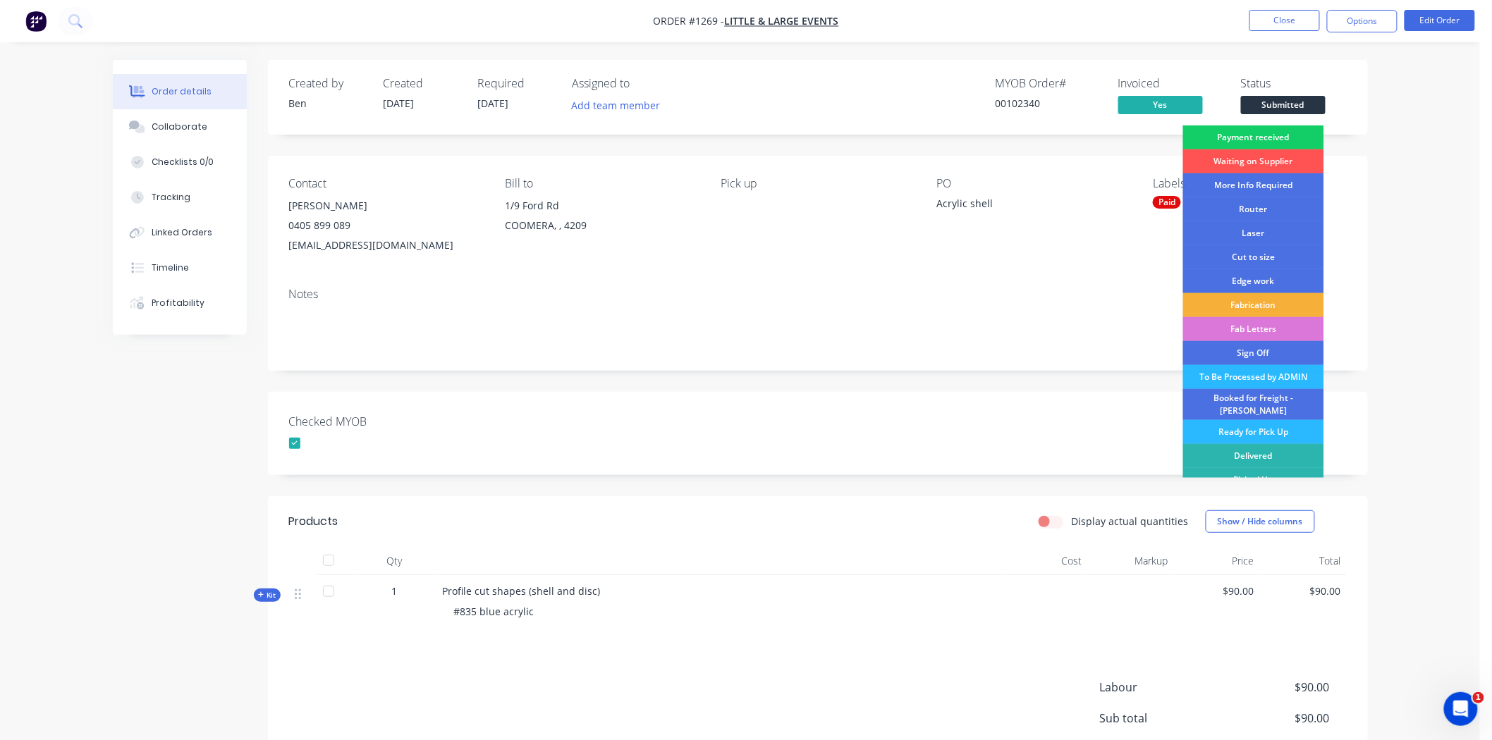
click at [1280, 137] on div "Payment received" at bounding box center [1253, 138] width 141 height 24
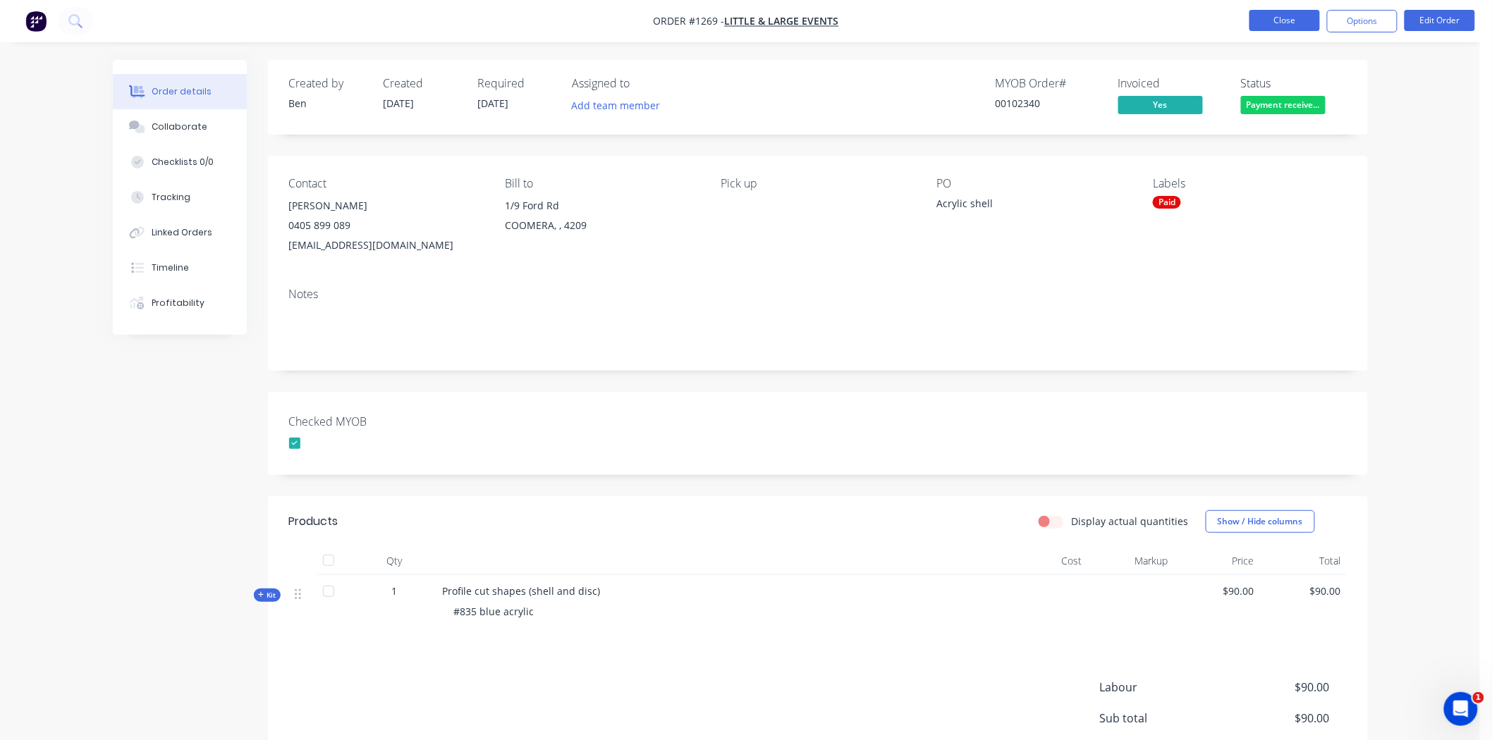
click at [1288, 15] on button "Close" at bounding box center [1284, 20] width 71 height 21
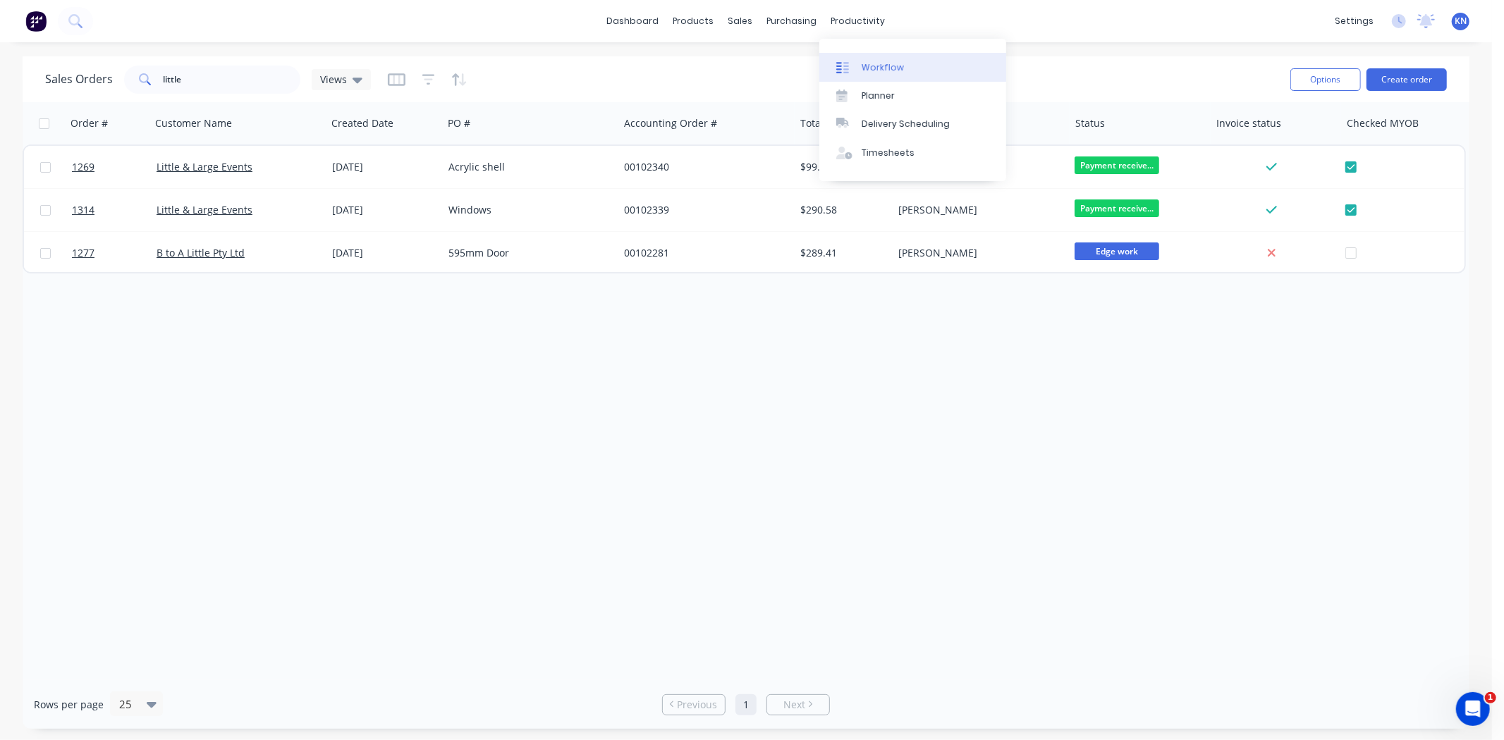
click at [886, 72] on div "Workflow" at bounding box center [883, 67] width 42 height 13
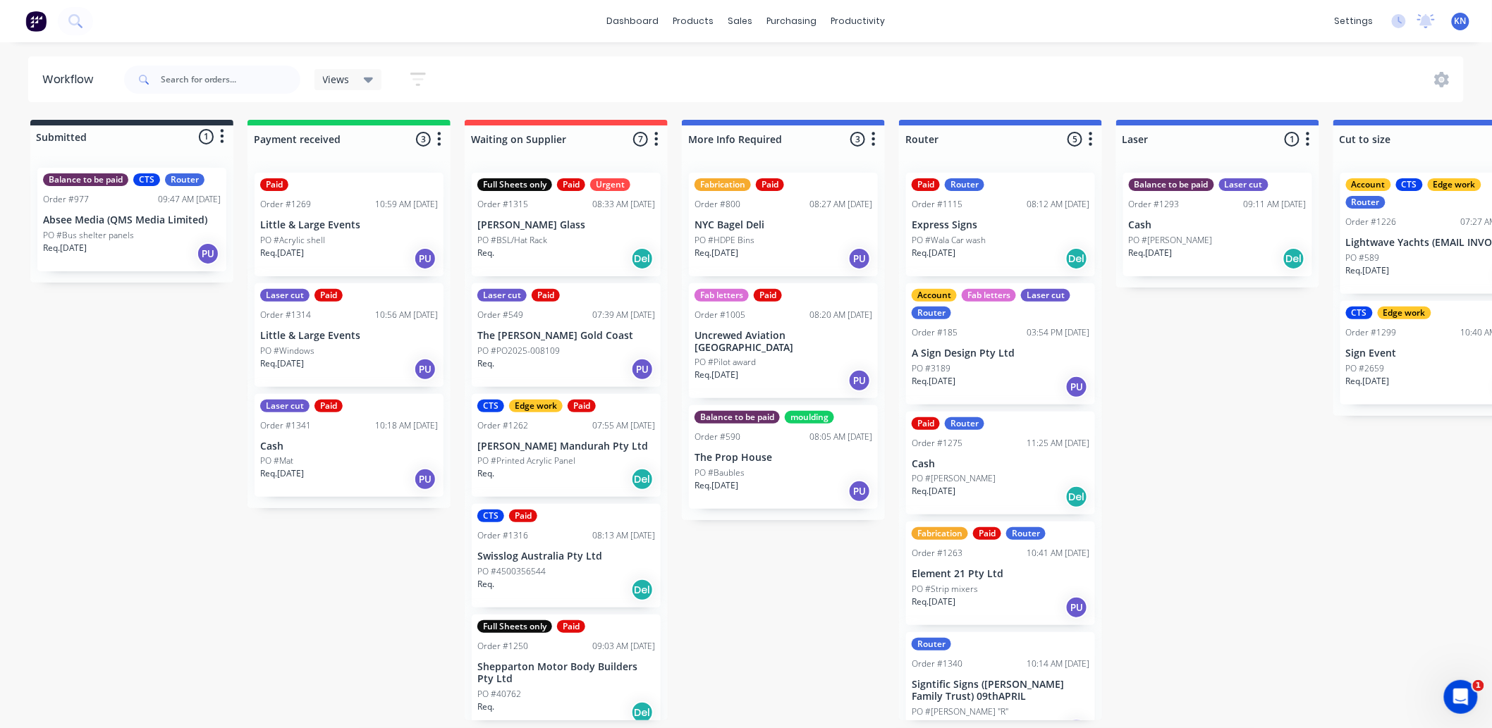
click at [291, 446] on p "Cash" at bounding box center [349, 447] width 178 height 12
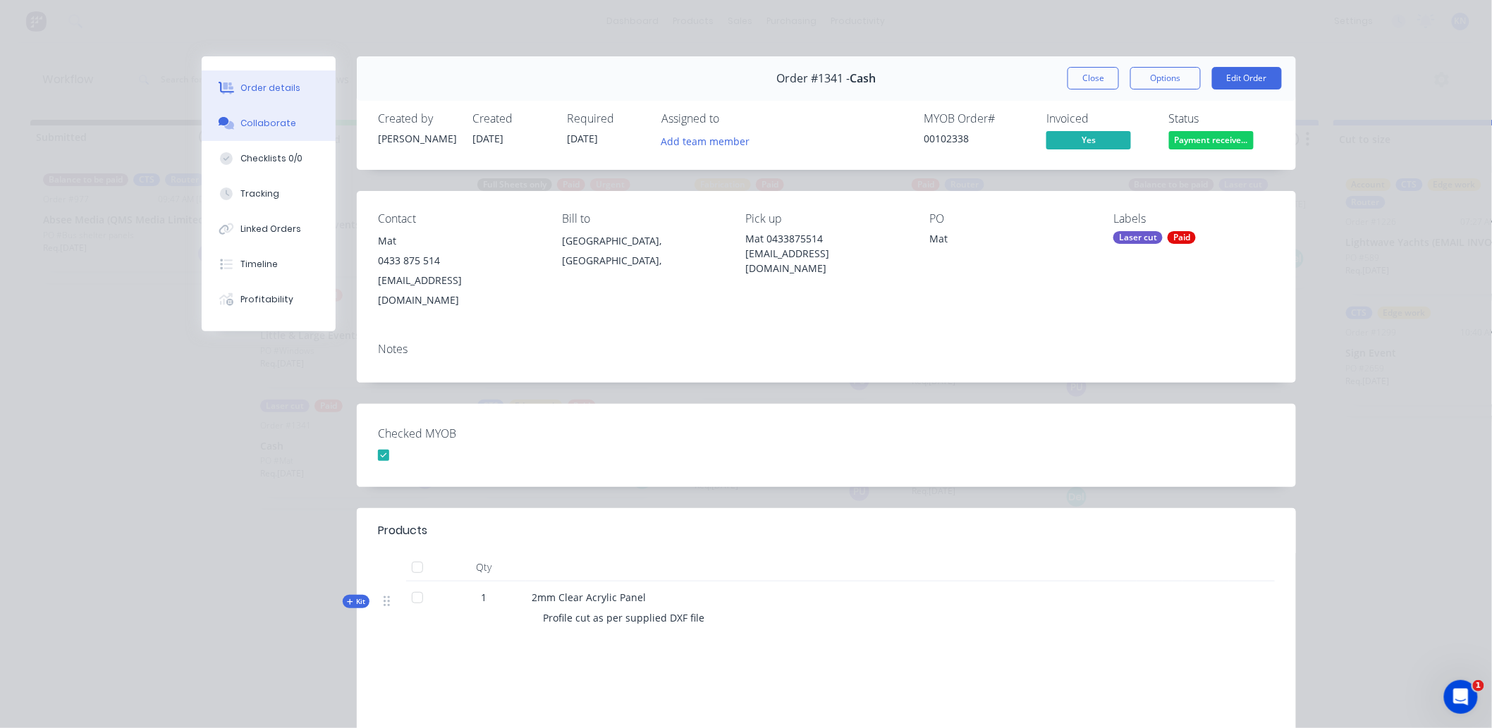
click at [250, 123] on div "Collaborate" at bounding box center [269, 123] width 56 height 13
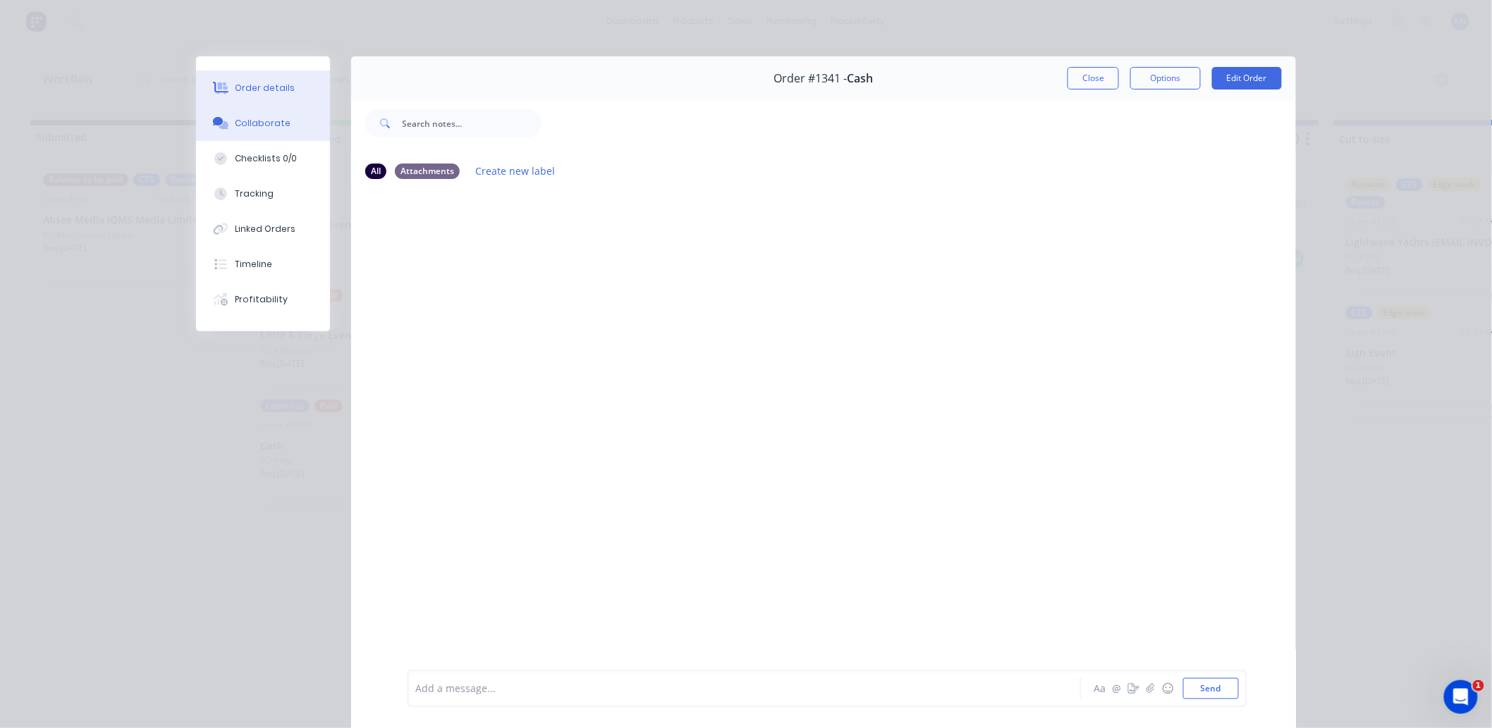
click at [259, 90] on div "Order details" at bounding box center [266, 88] width 60 height 13
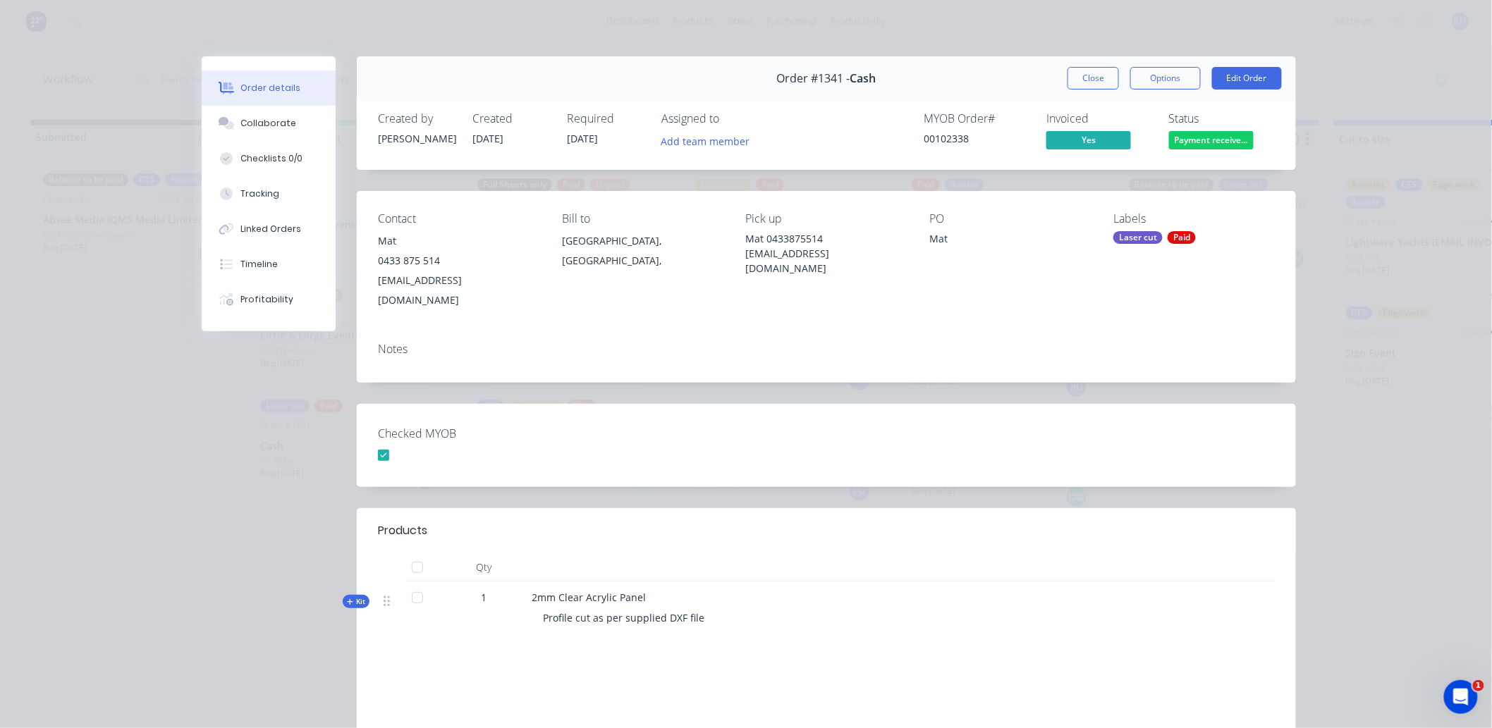
drag, startPoint x: 1068, startPoint y: 71, endPoint x: 1088, endPoint y: 73, distance: 19.9
click at [1069, 71] on button "Close" at bounding box center [1093, 78] width 51 height 23
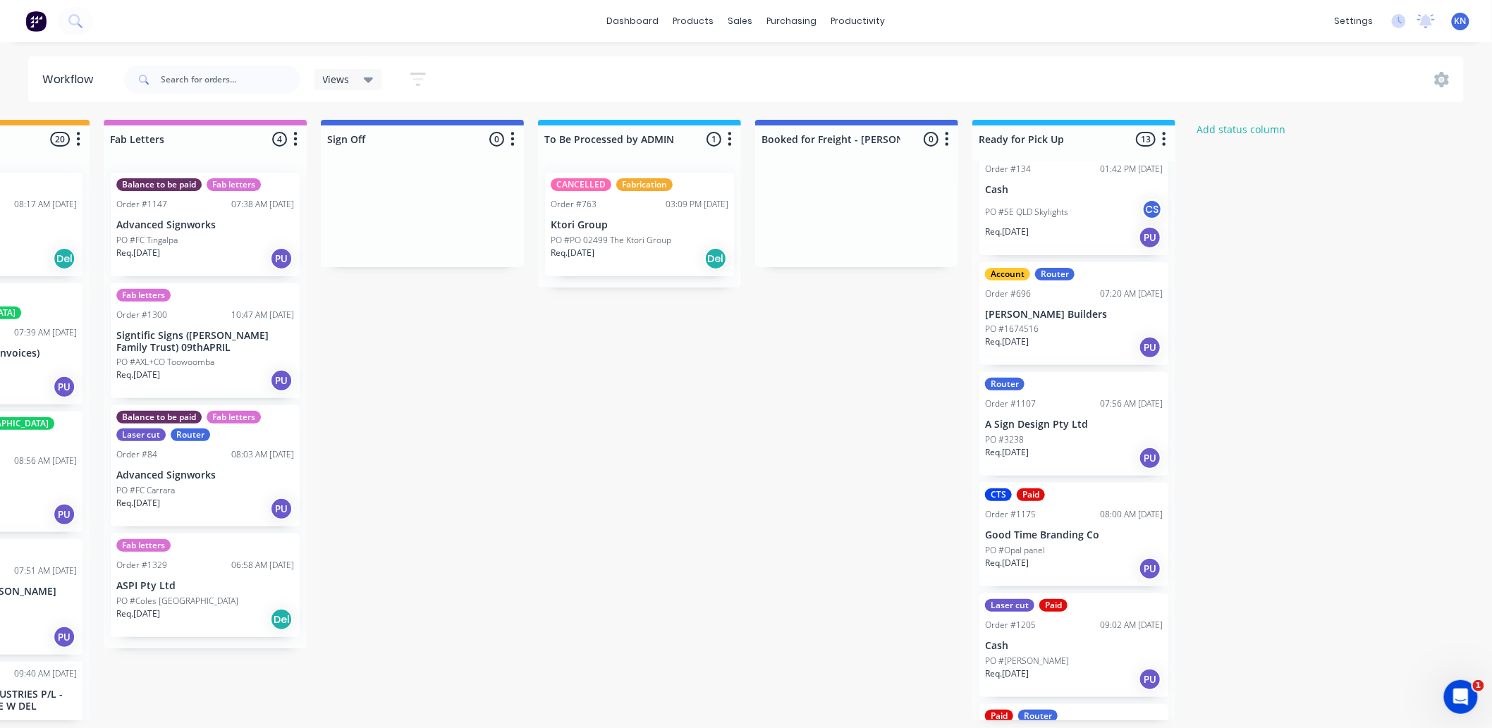
scroll to position [235, 0]
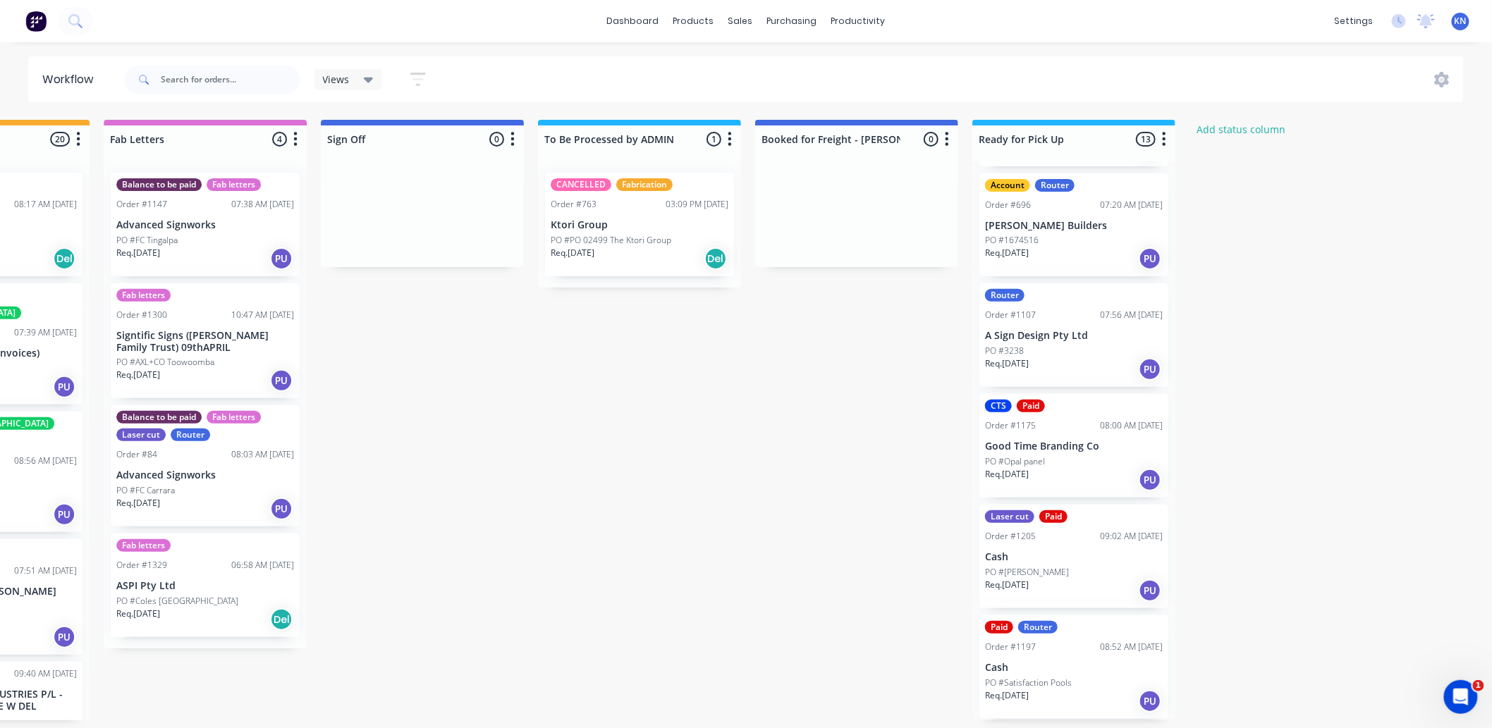
click at [1072, 350] on div "PO #3238" at bounding box center [1074, 351] width 178 height 13
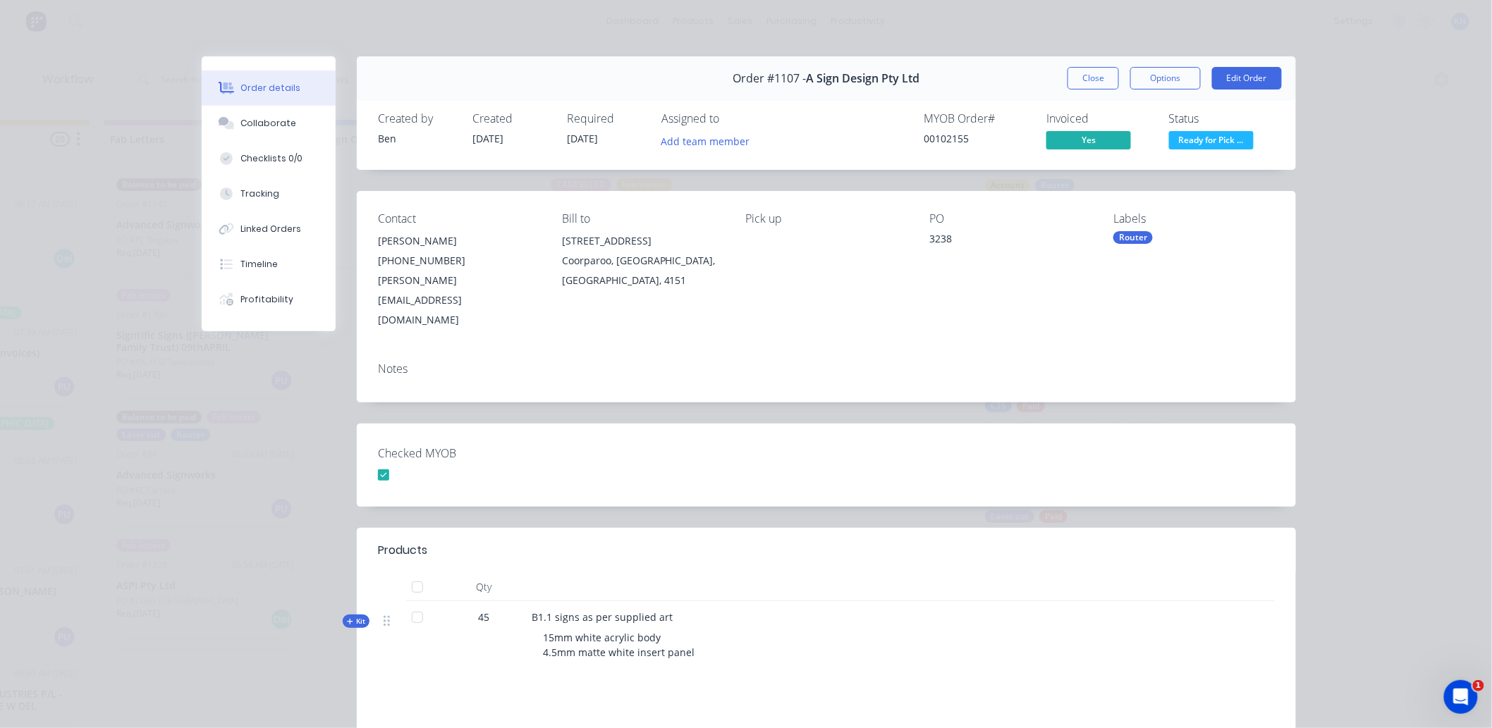
click at [1135, 238] on div "Router" at bounding box center [1132, 237] width 39 height 13
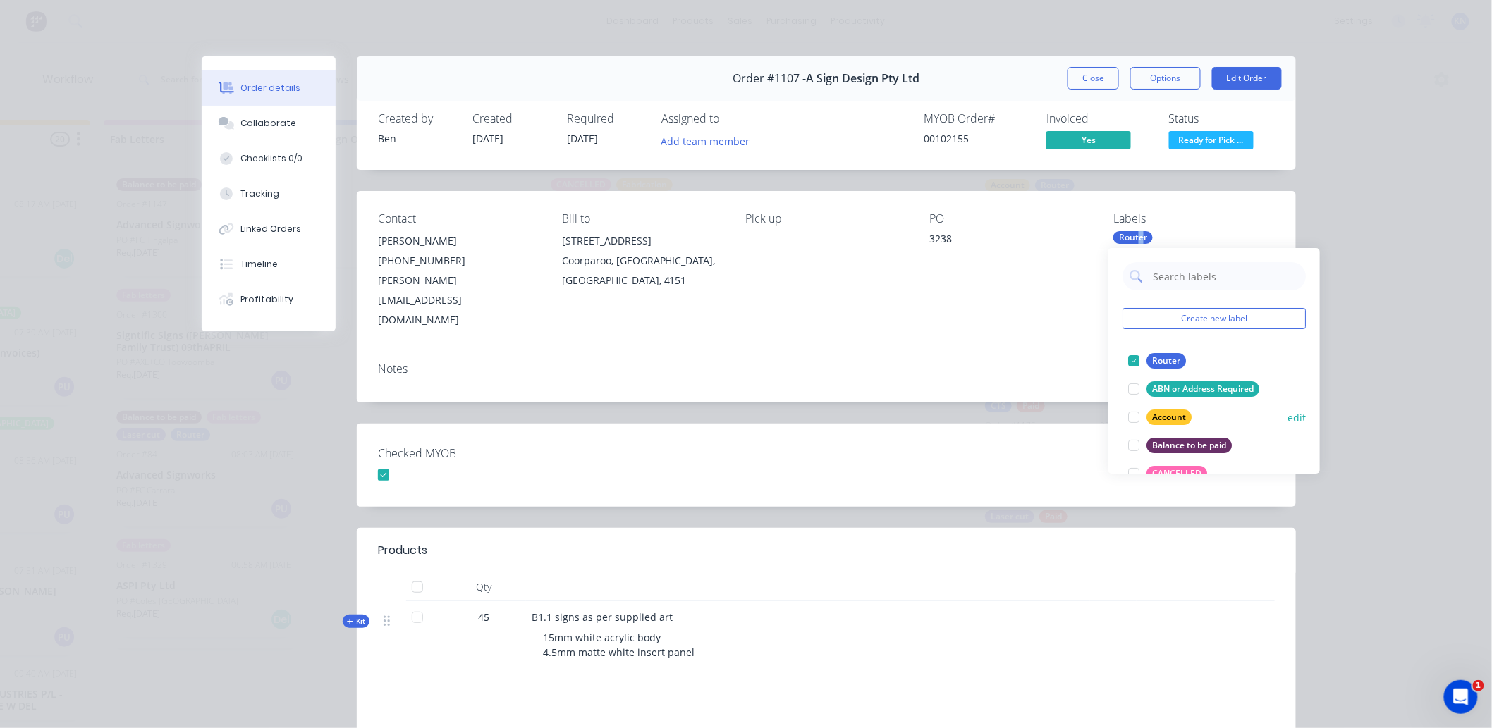
click at [1132, 418] on div at bounding box center [1134, 417] width 28 height 28
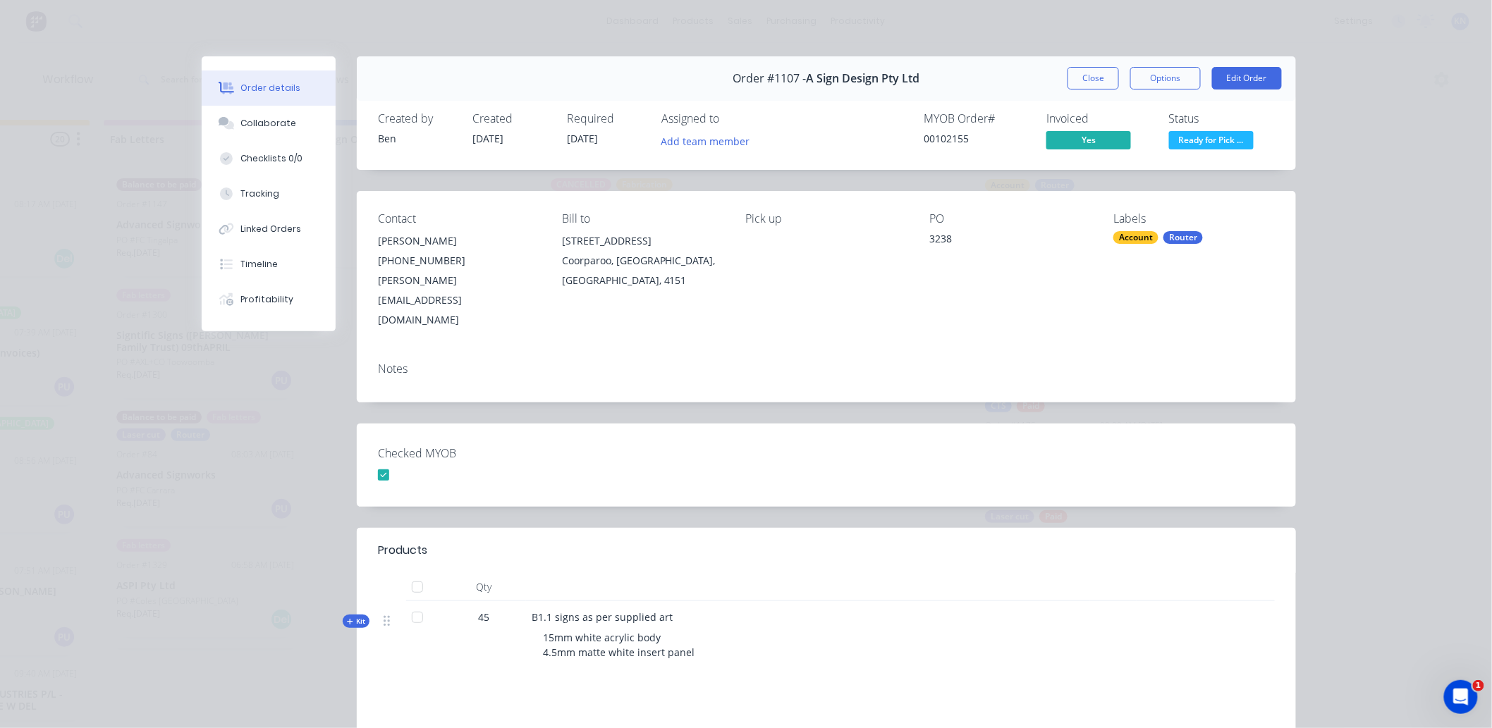
click at [1026, 443] on div "Checked MYOB" at bounding box center [826, 465] width 939 height 83
click at [1010, 484] on div "Order #1107 - A Sign Design Pty Ltd Close Options Edit Order Created by Ben Cre…" at bounding box center [749, 490] width 1094 height 869
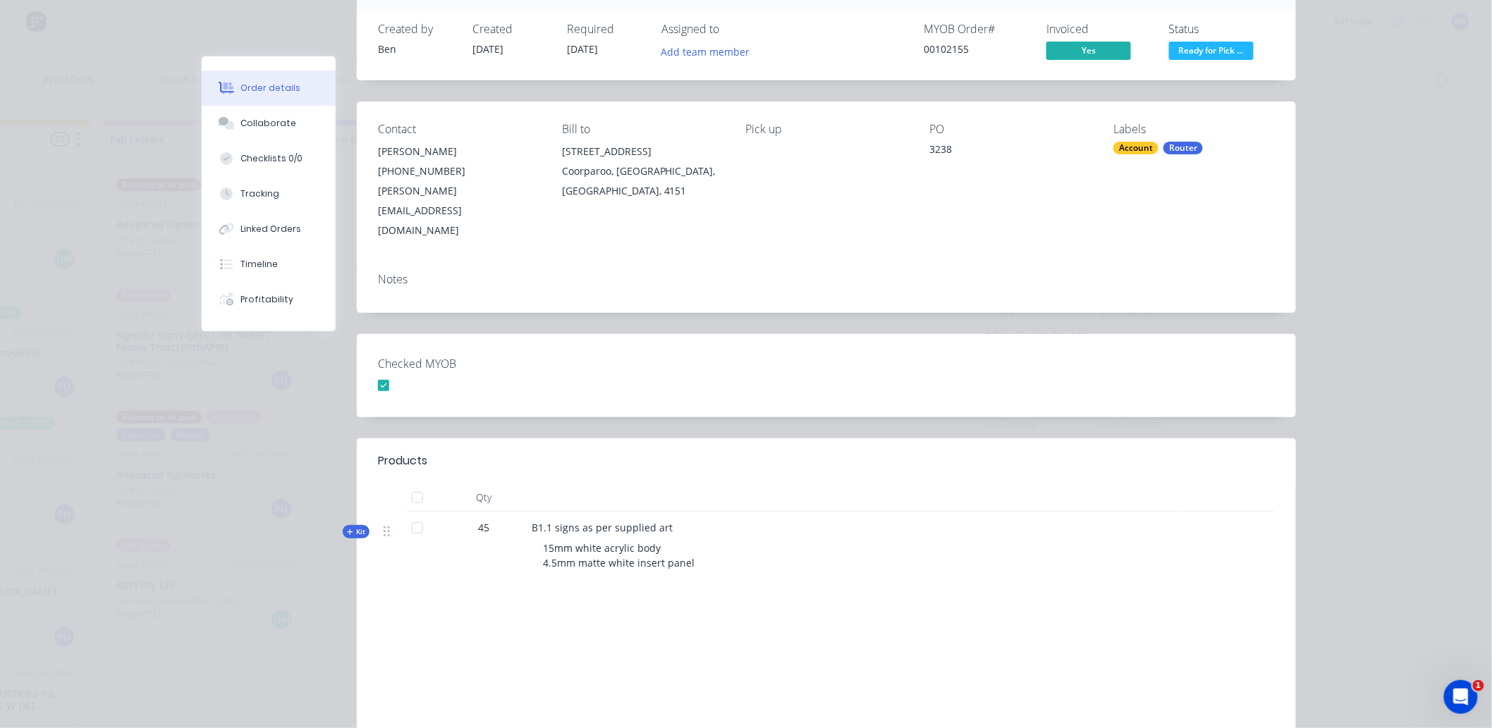
scroll to position [0, 0]
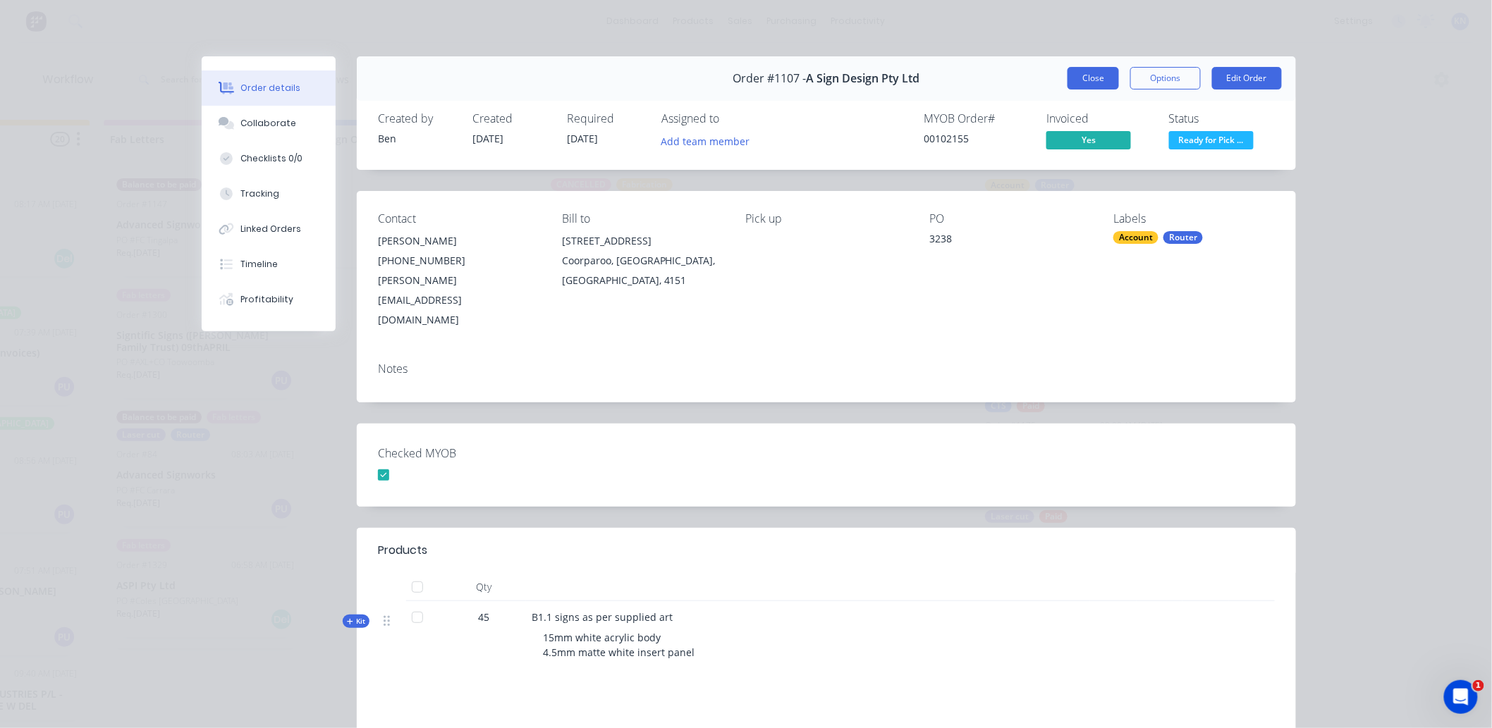
click at [1094, 75] on button "Close" at bounding box center [1093, 78] width 51 height 23
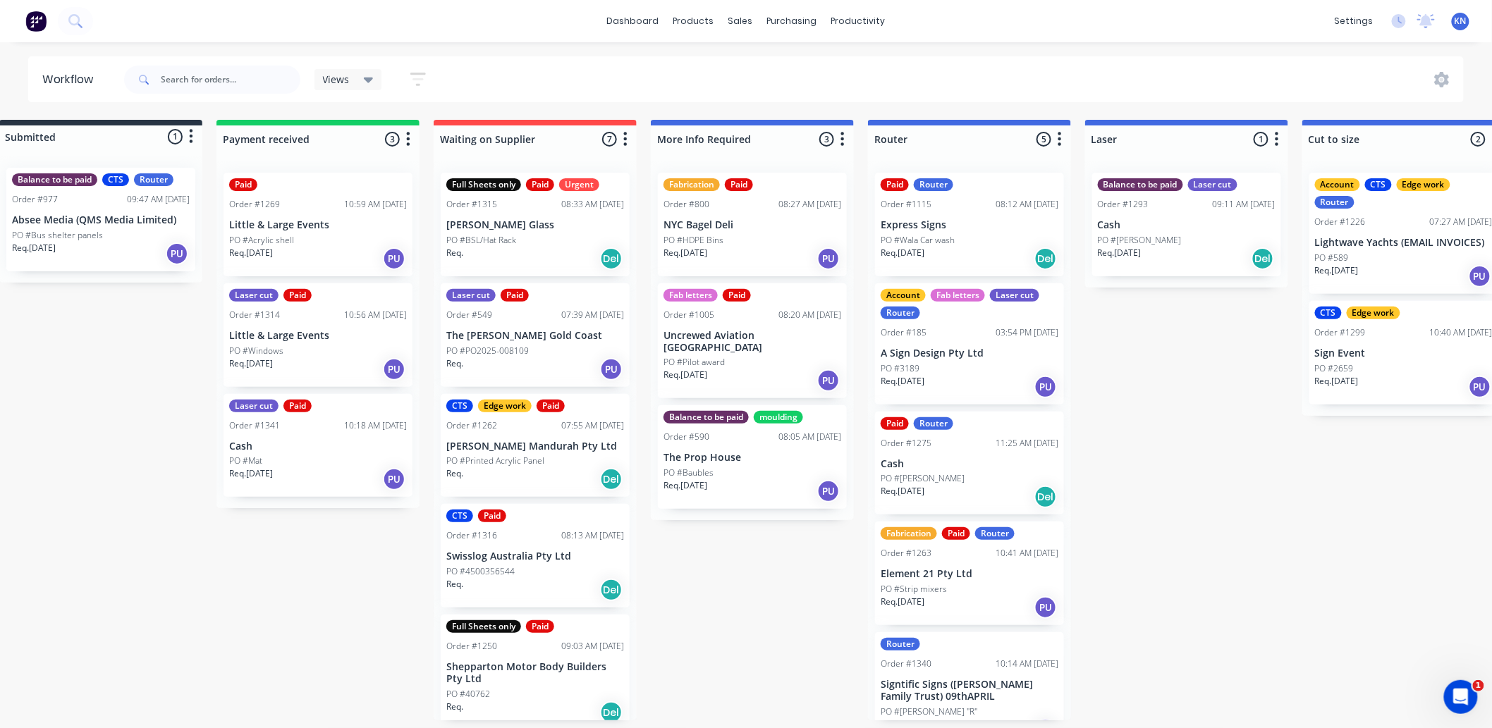
scroll to position [0, 31]
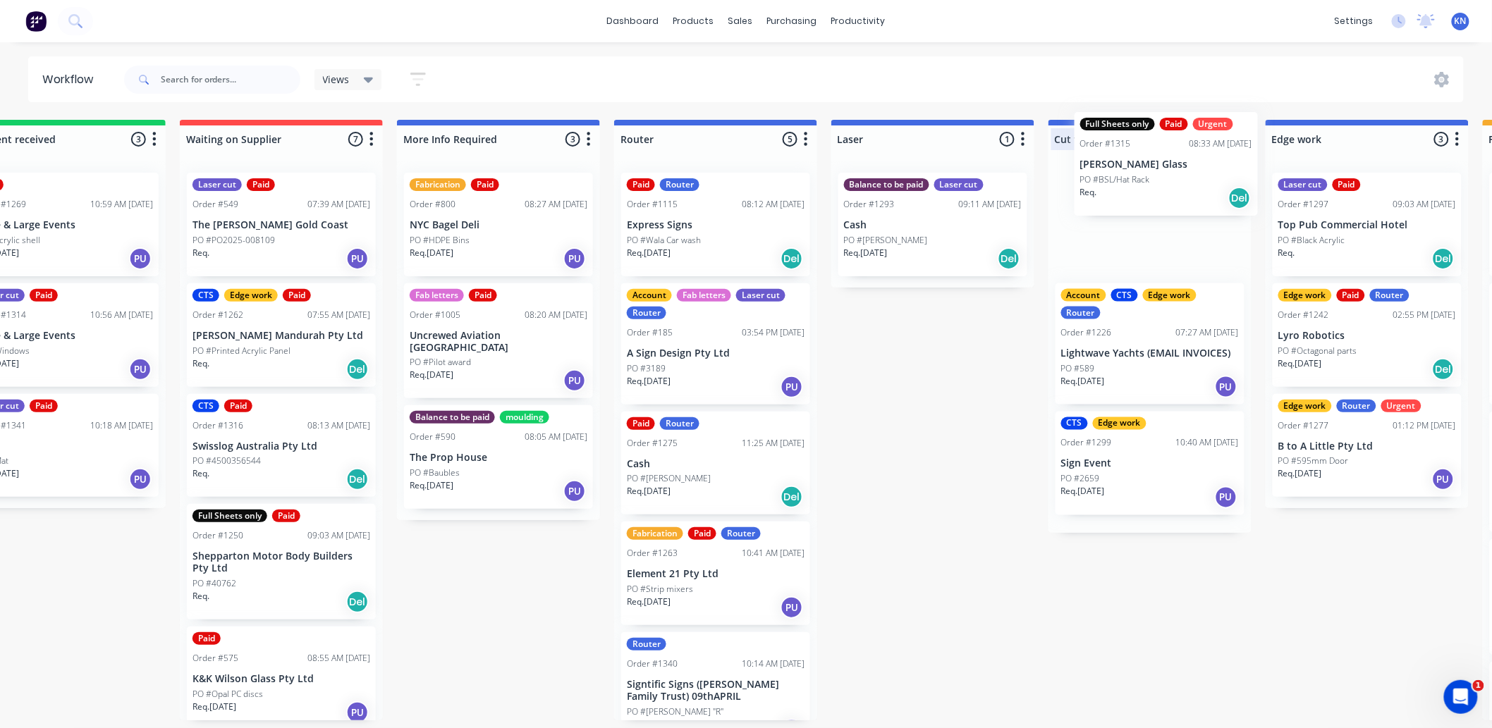
drag, startPoint x: 501, startPoint y: 207, endPoint x: 1139, endPoint y: 145, distance: 641.1
click at [1139, 145] on div "Submitted 1 Status colour #273444 hex #273444 Save Cancel Summaries Total order…" at bounding box center [1392, 420] width 3374 height 601
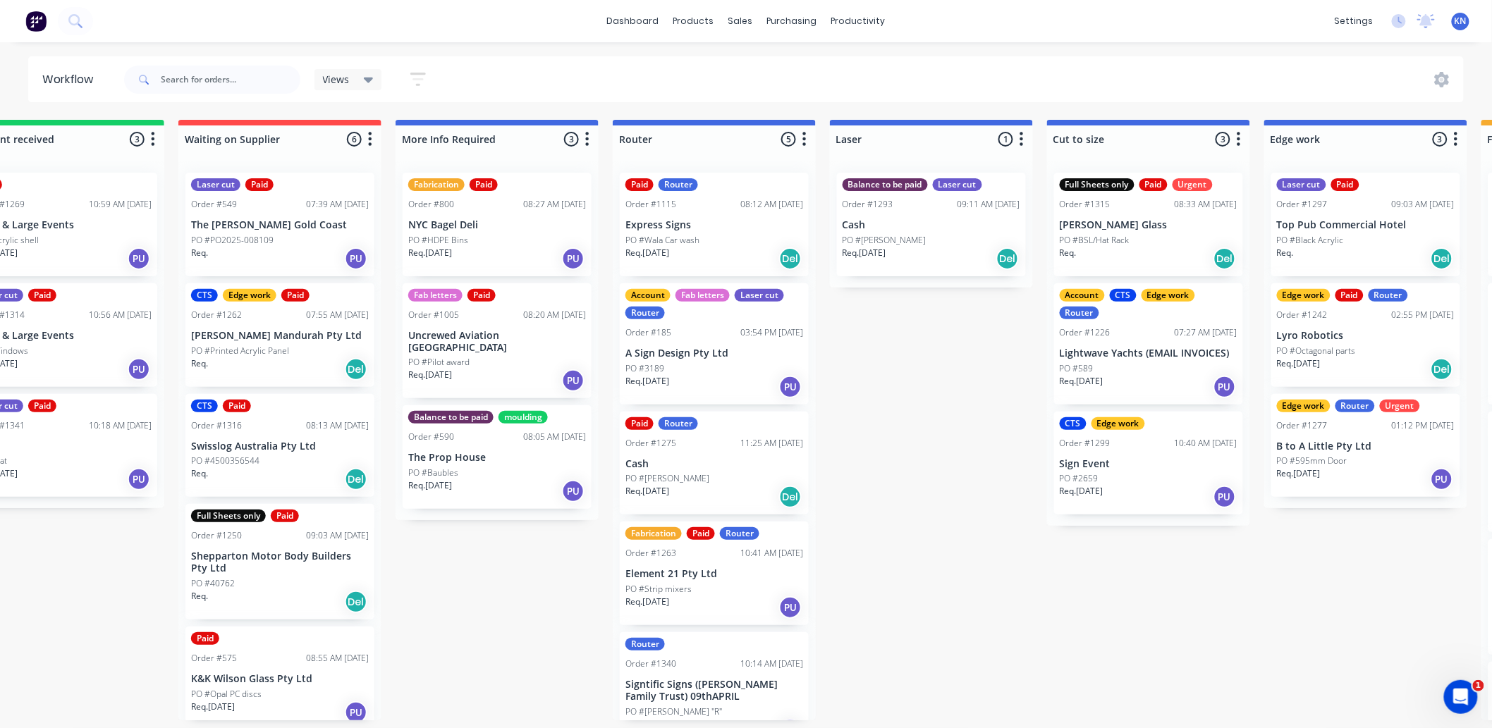
click at [261, 566] on p "Shepparton Motor Body Builders Pty Ltd" at bounding box center [280, 563] width 178 height 24
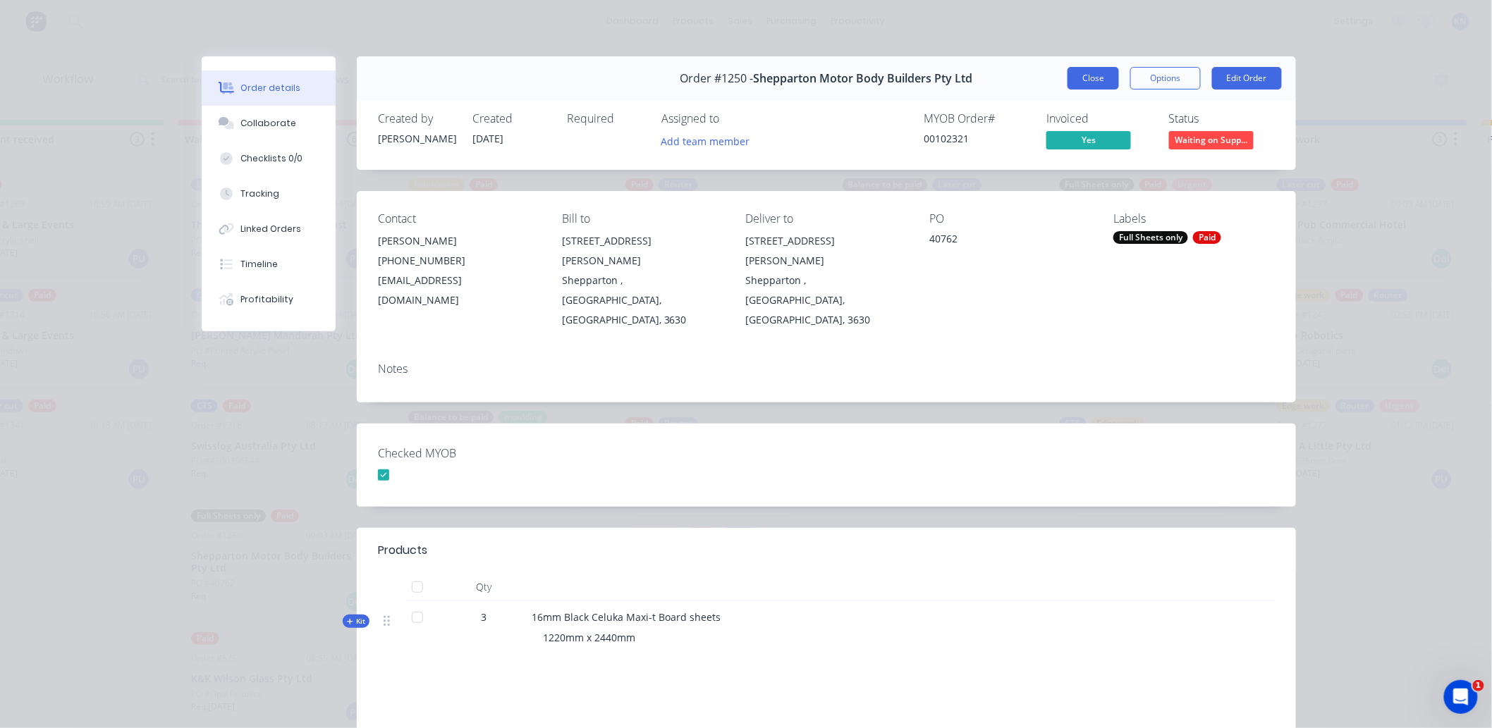
click at [1077, 78] on button "Close" at bounding box center [1093, 78] width 51 height 23
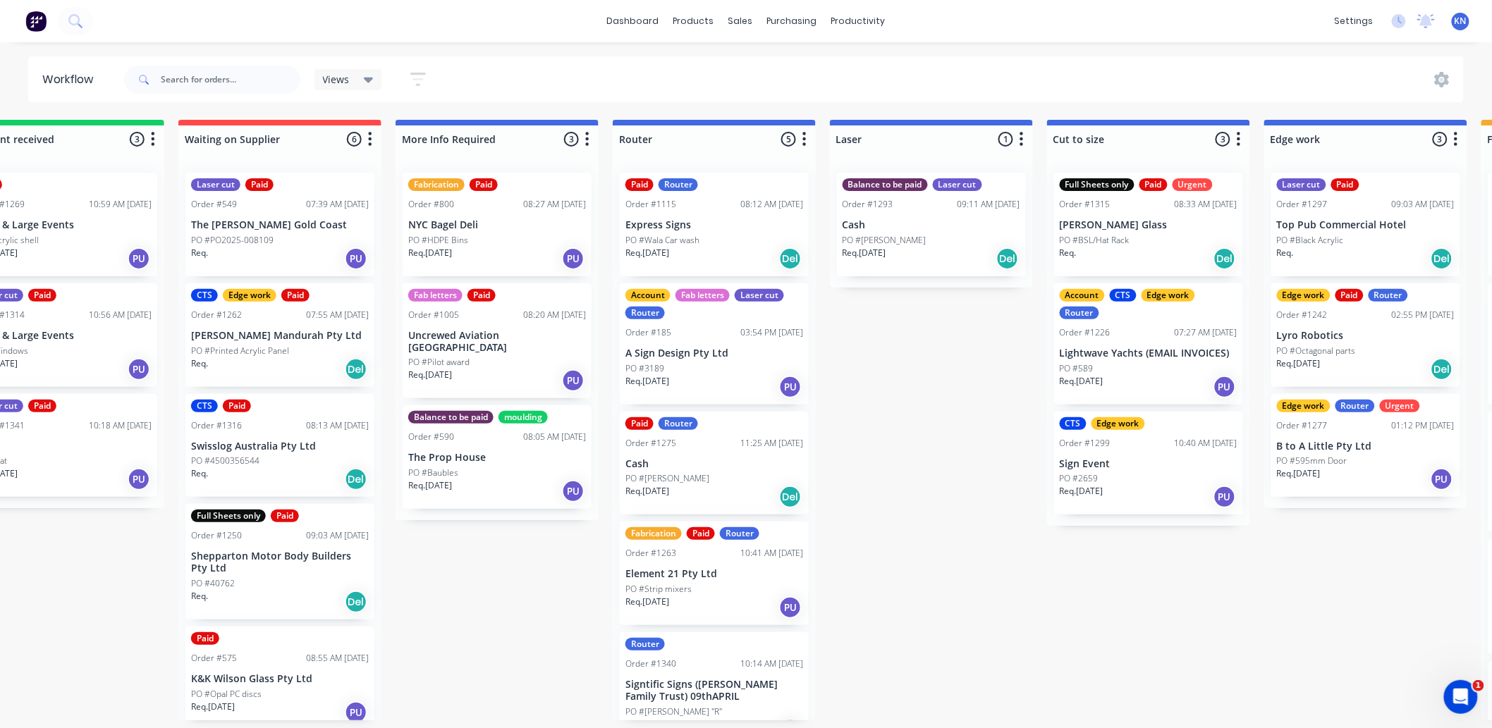
click at [269, 567] on p "Shepparton Motor Body Builders Pty Ltd" at bounding box center [280, 563] width 178 height 24
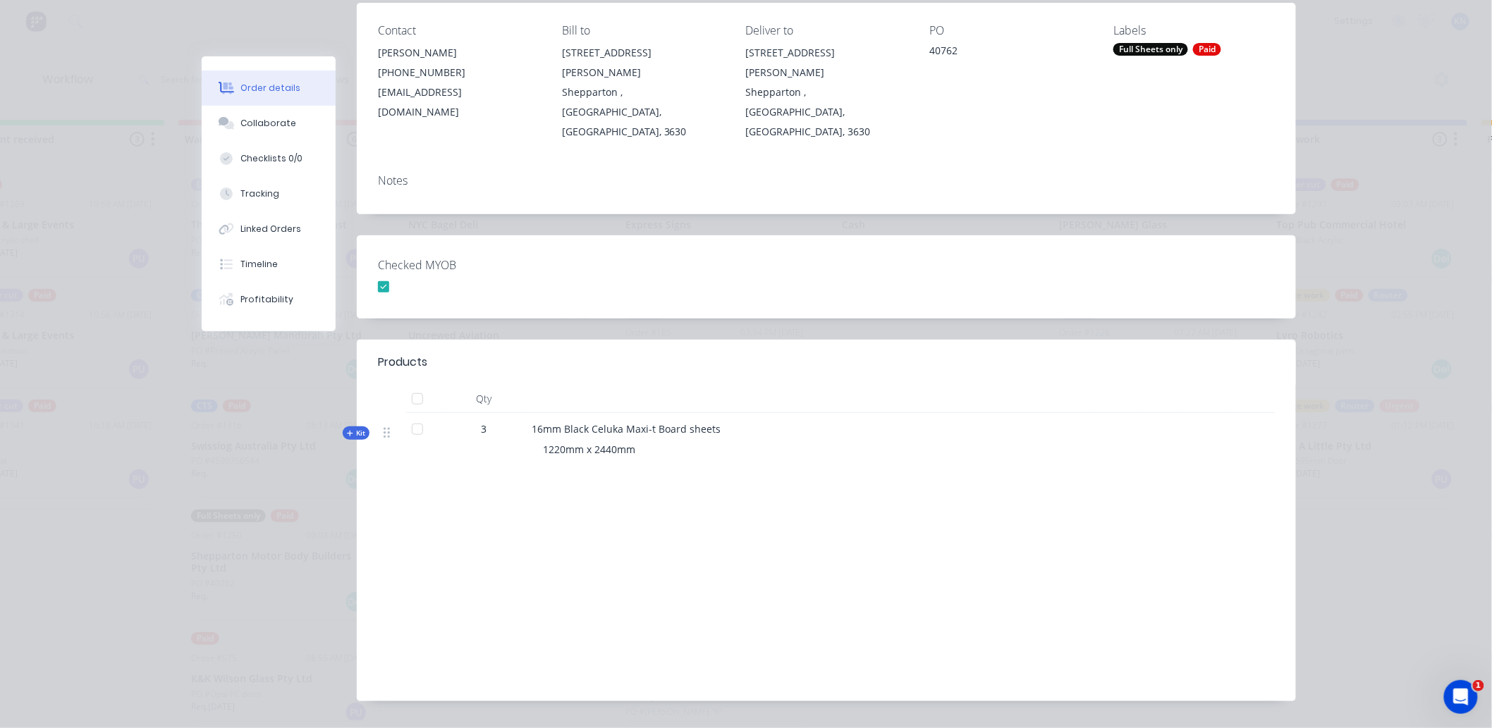
scroll to position [0, 0]
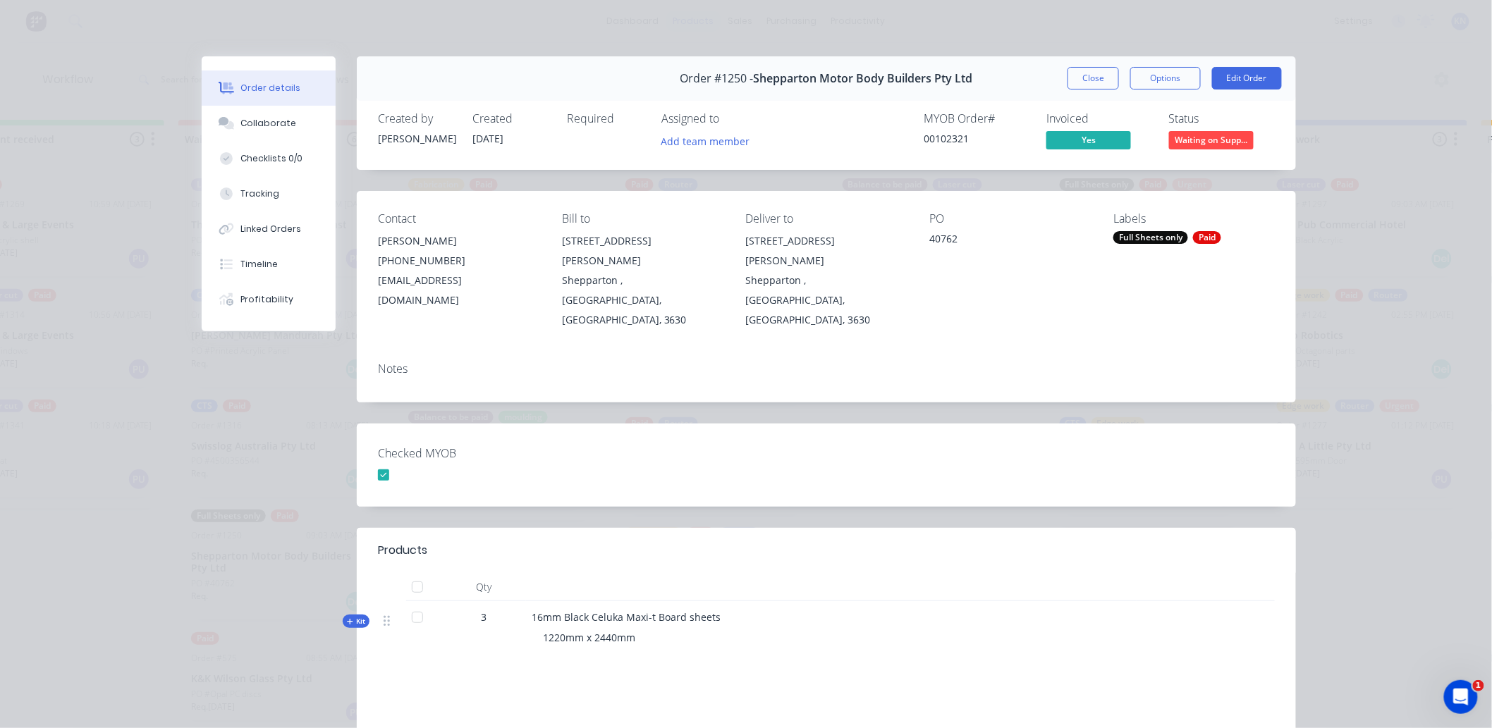
click at [1082, 74] on button "Close" at bounding box center [1093, 78] width 51 height 23
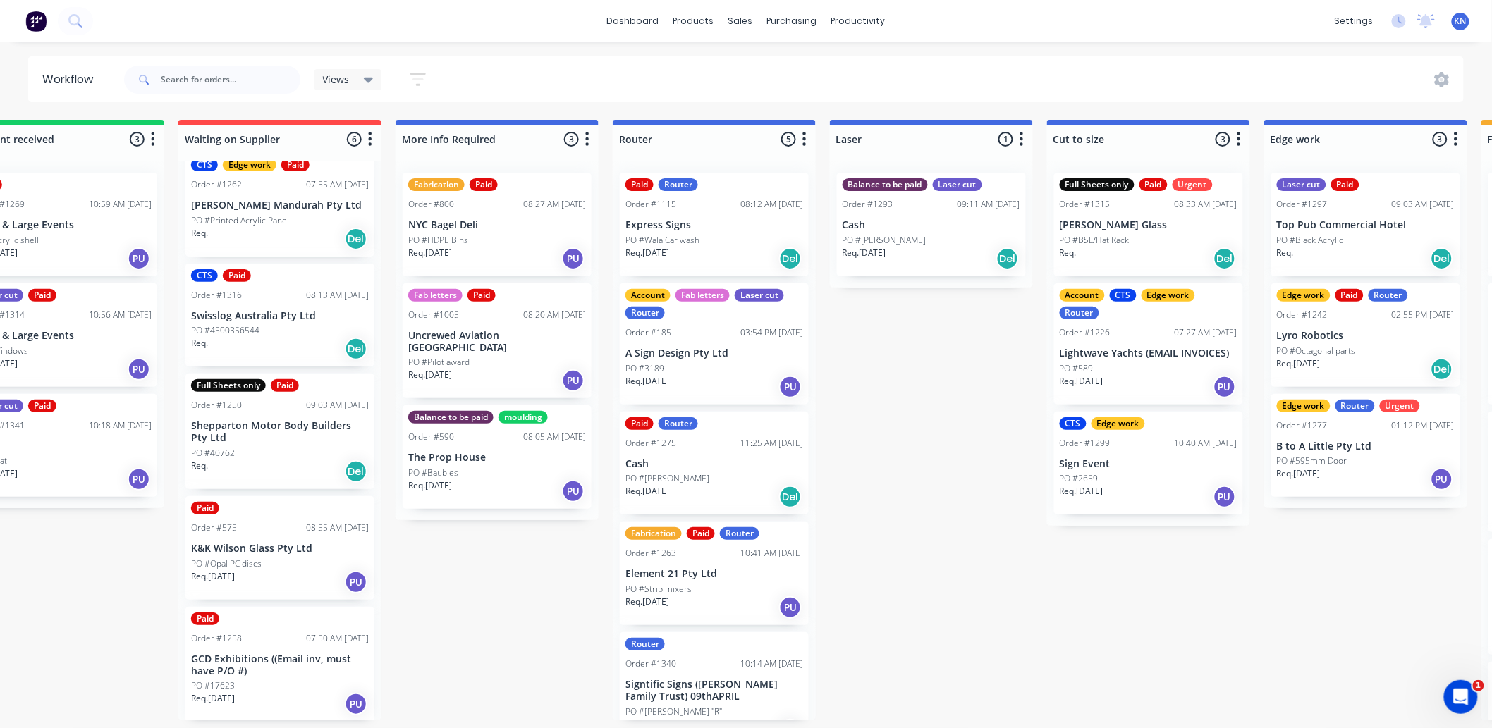
scroll to position [4, 286]
click at [905, 71] on div "Views Save new view None (Default) edit Ready for Pick Up edit Show/Hide status…" at bounding box center [792, 80] width 1343 height 42
click at [905, 74] on div "Views Save new view None (Default) edit Ready for Pick Up edit Show/Hide status…" at bounding box center [792, 80] width 1343 height 42
click at [912, 74] on div "Views Save new view None (Default) edit Ready for Pick Up edit Show/Hide status…" at bounding box center [792, 80] width 1343 height 42
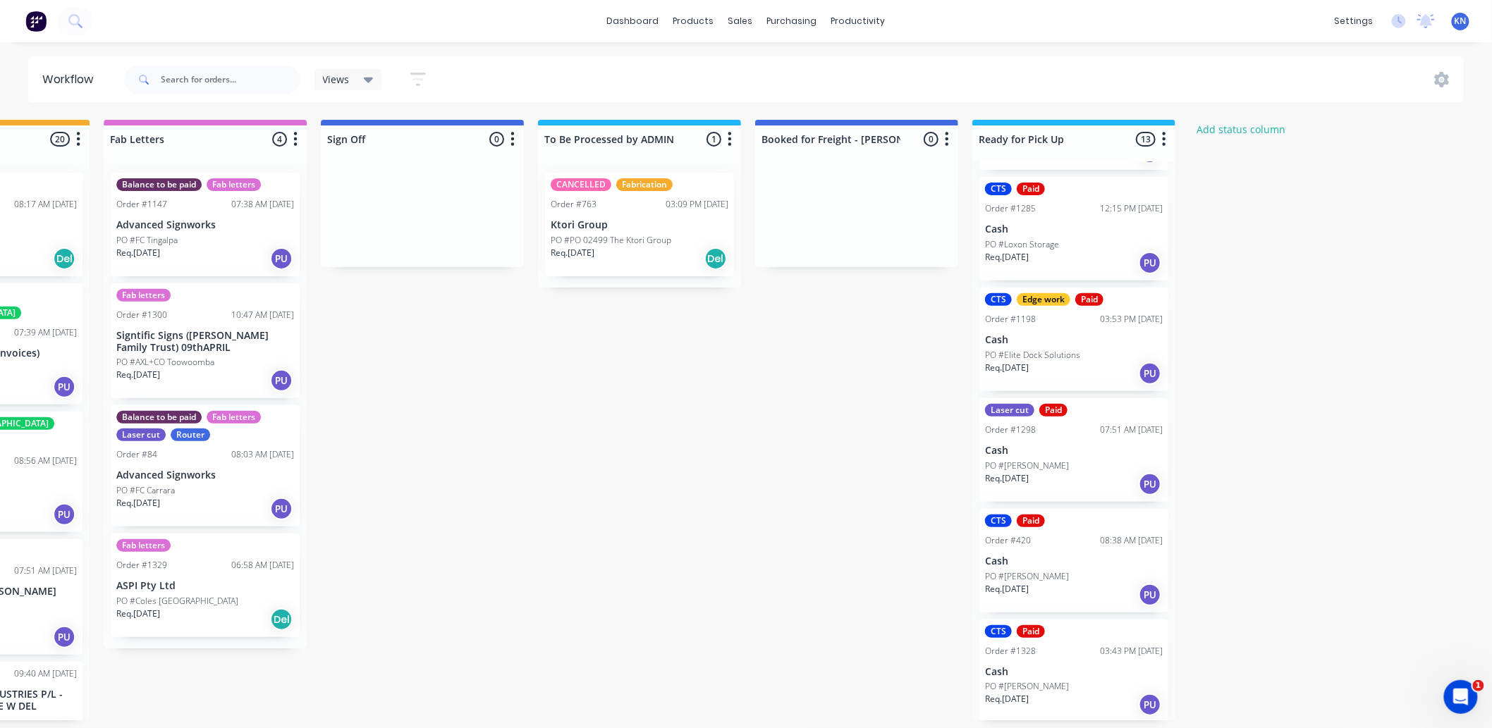
scroll to position [816, 0]
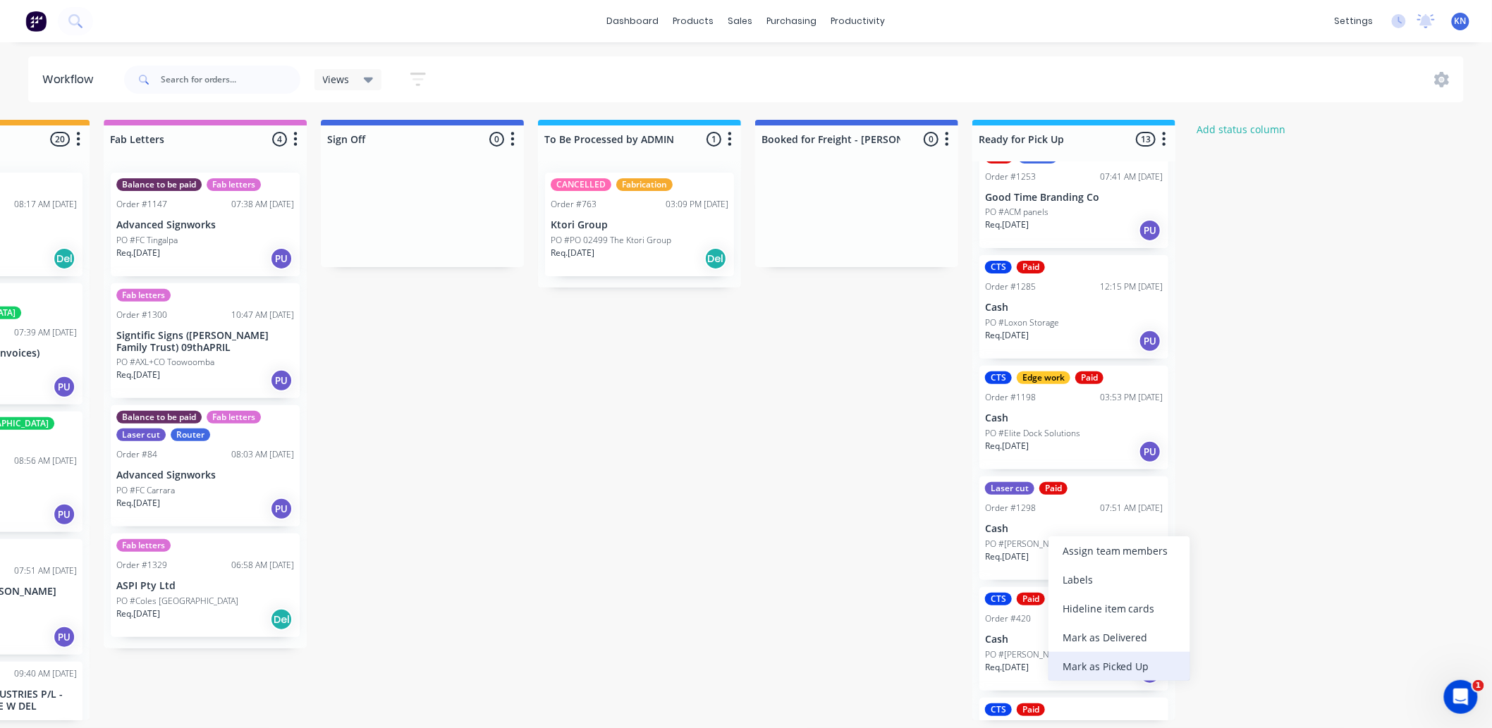
click at [1099, 665] on div "Mark as Picked Up" at bounding box center [1119, 666] width 142 height 29
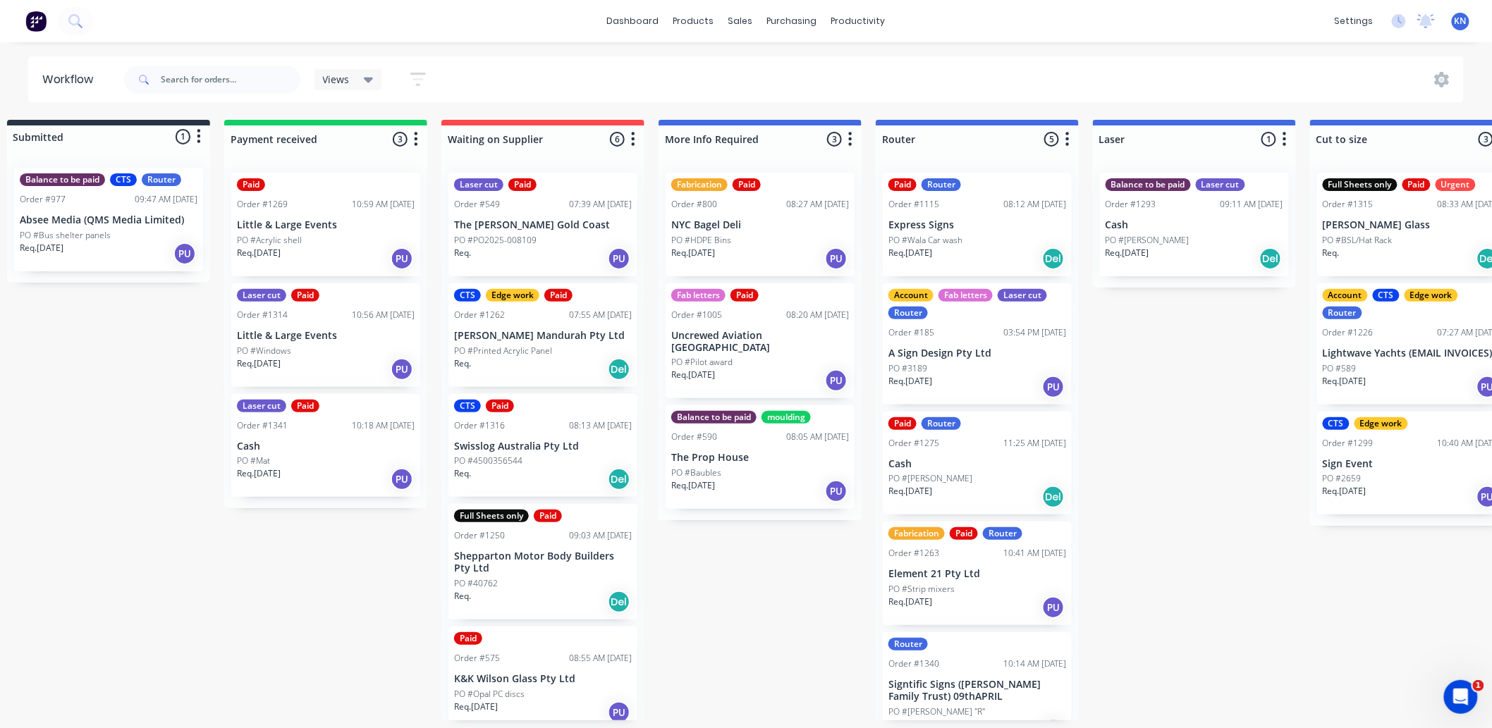
scroll to position [4, 0]
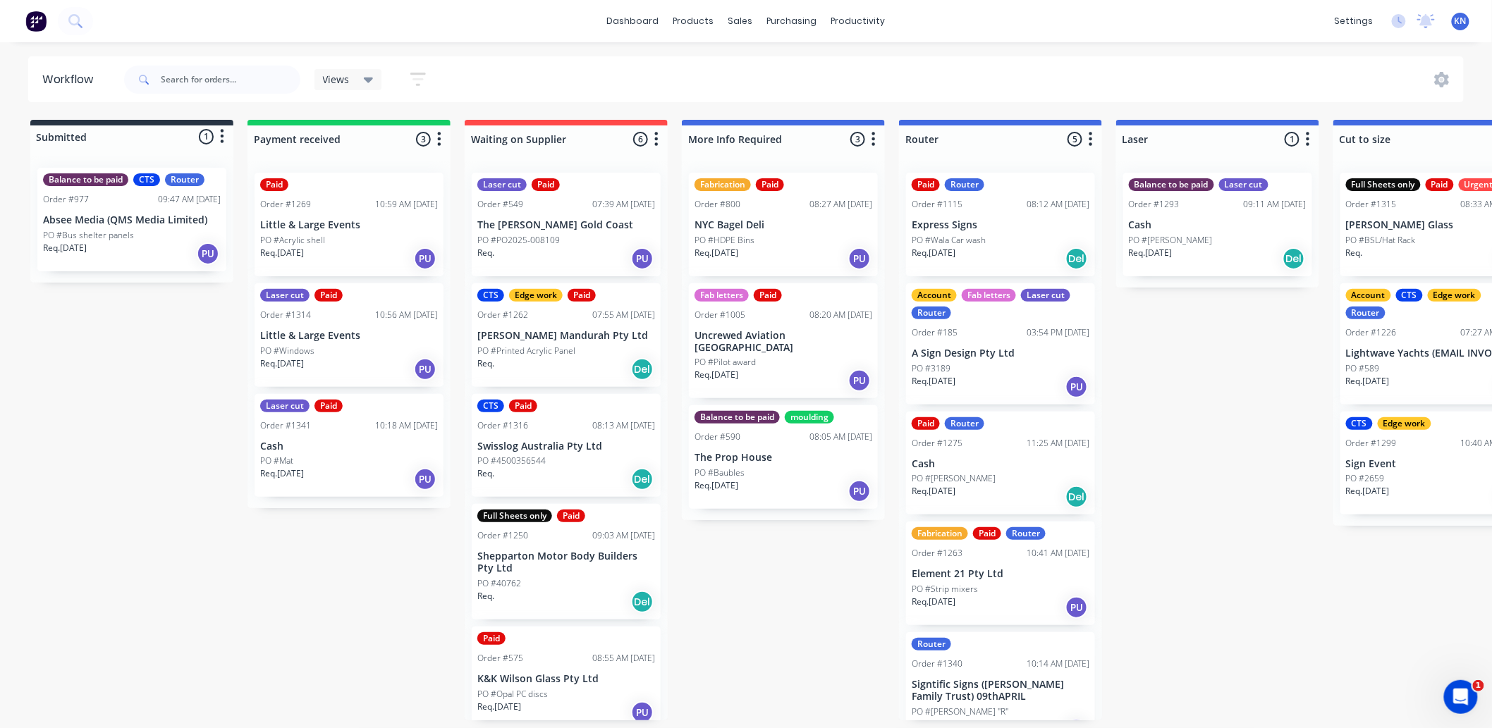
click at [515, 565] on p "Shepparton Motor Body Builders Pty Ltd" at bounding box center [566, 563] width 178 height 24
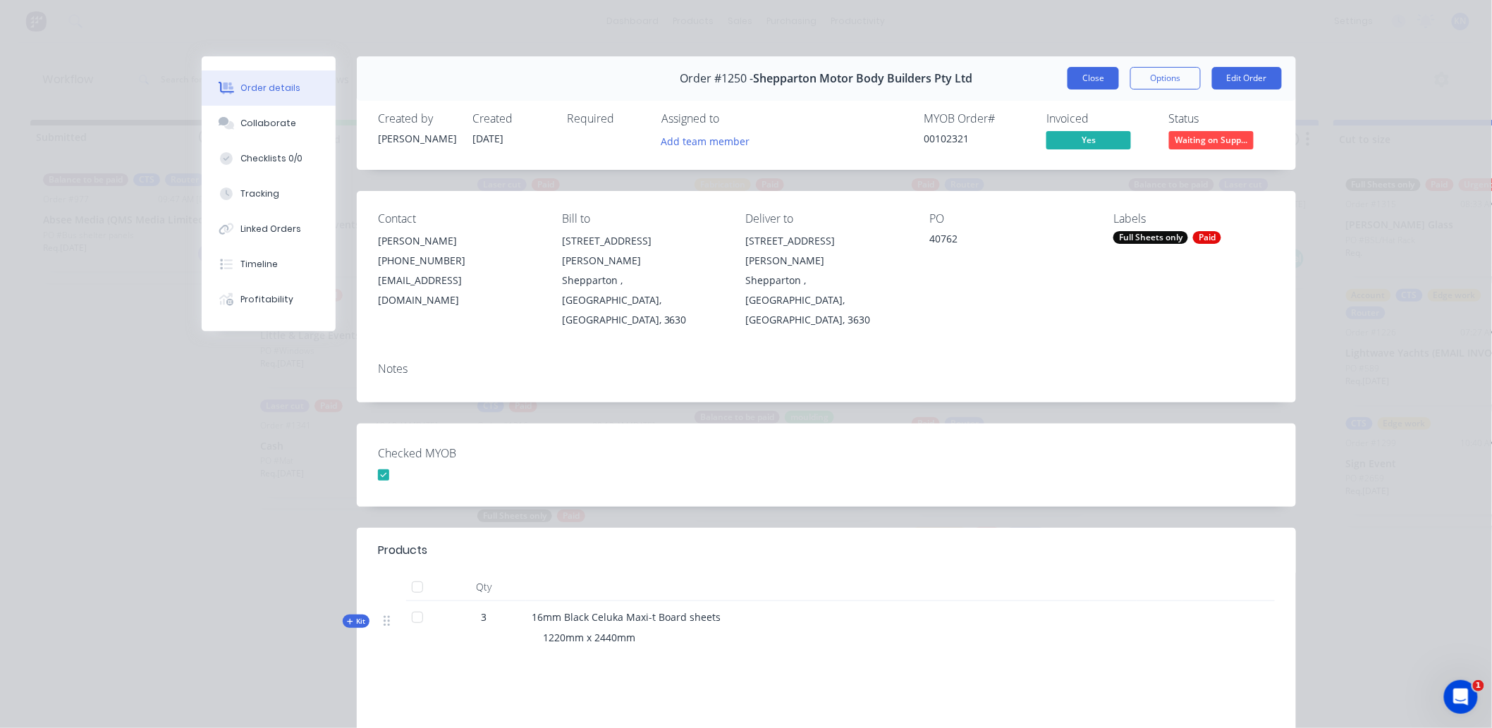
click at [1097, 78] on button "Close" at bounding box center [1093, 78] width 51 height 23
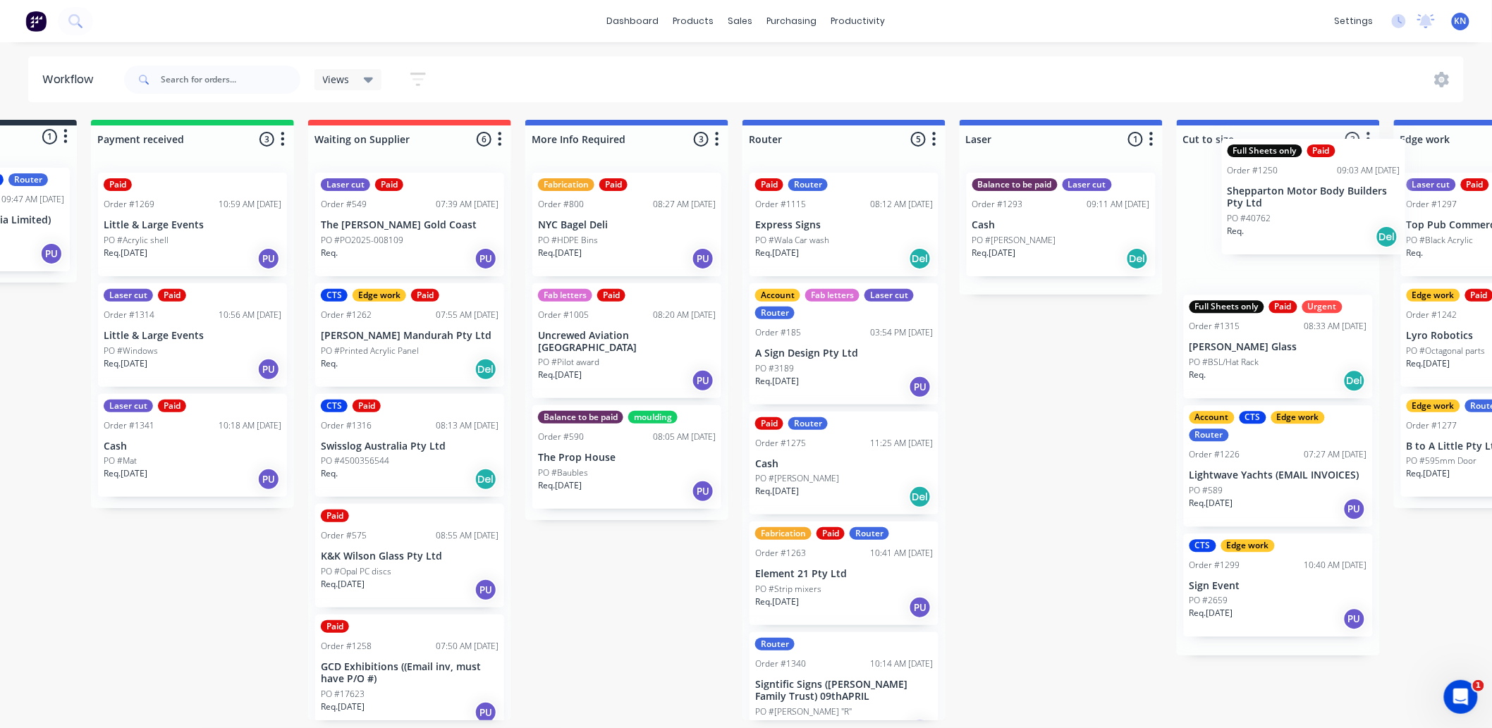
scroll to position [1, 220]
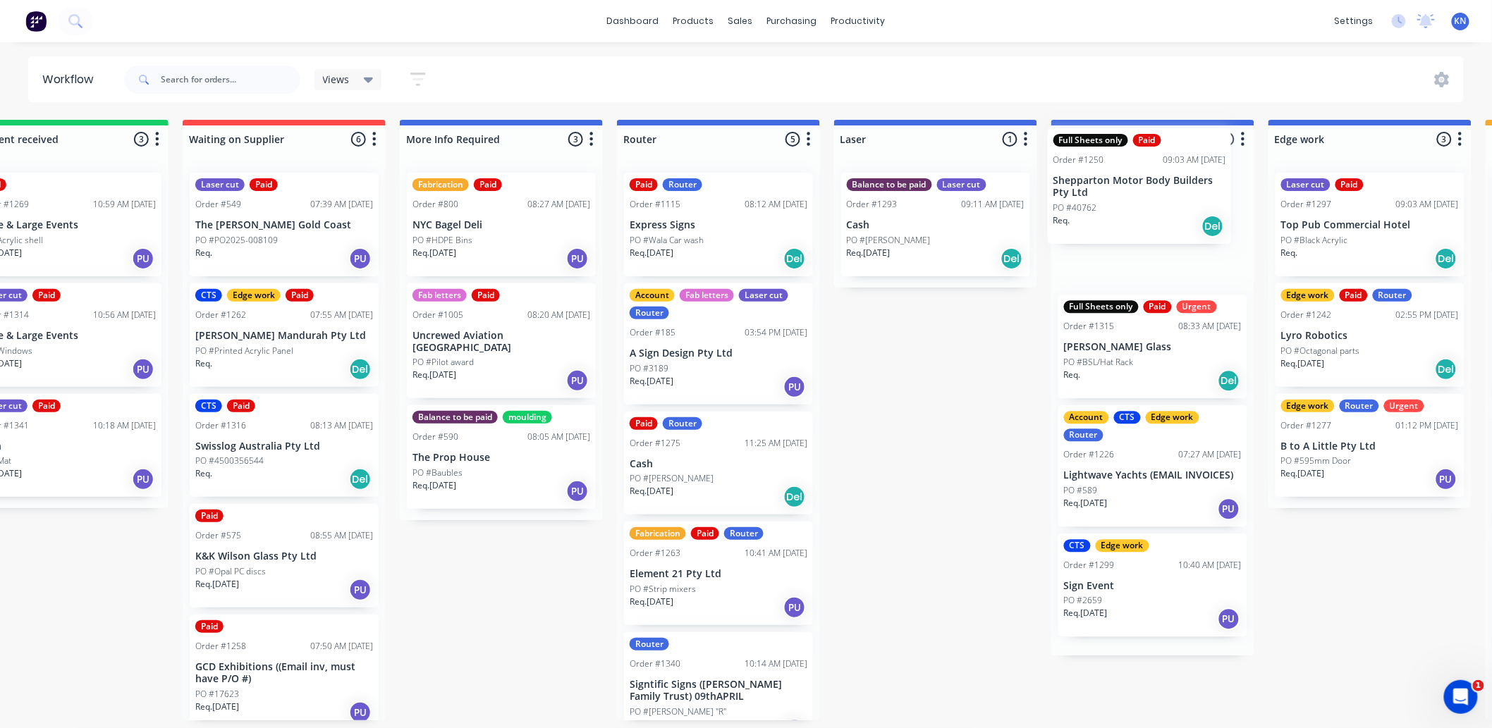
drag, startPoint x: 546, startPoint y: 563, endPoint x: 1126, endPoint y: 191, distance: 689.1
click at [1126, 191] on div "Submitted 1 Status colour #273444 hex #273444 Save Cancel Summaries Total order…" at bounding box center [1394, 420] width 3374 height 601
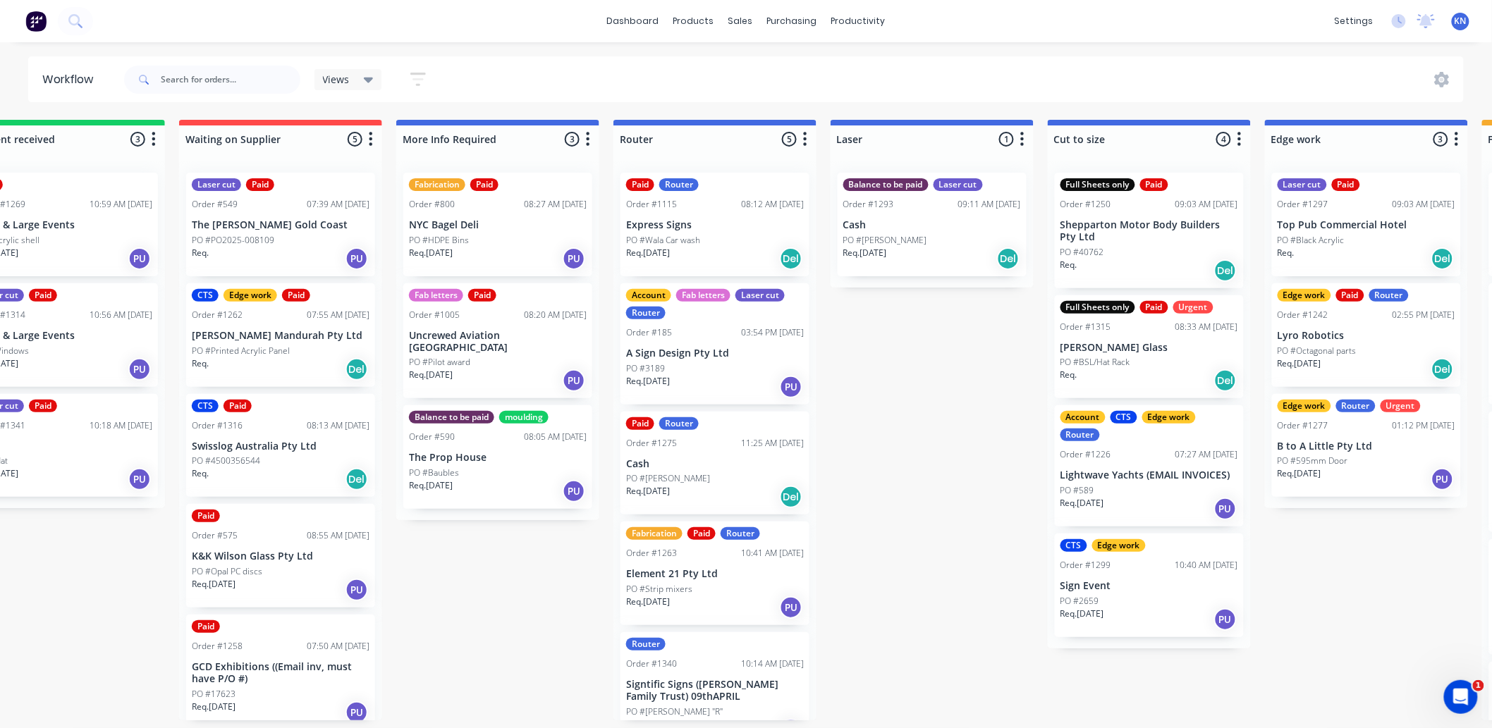
click at [1141, 356] on div "PO #BSL/Hat Rack" at bounding box center [1149, 362] width 178 height 13
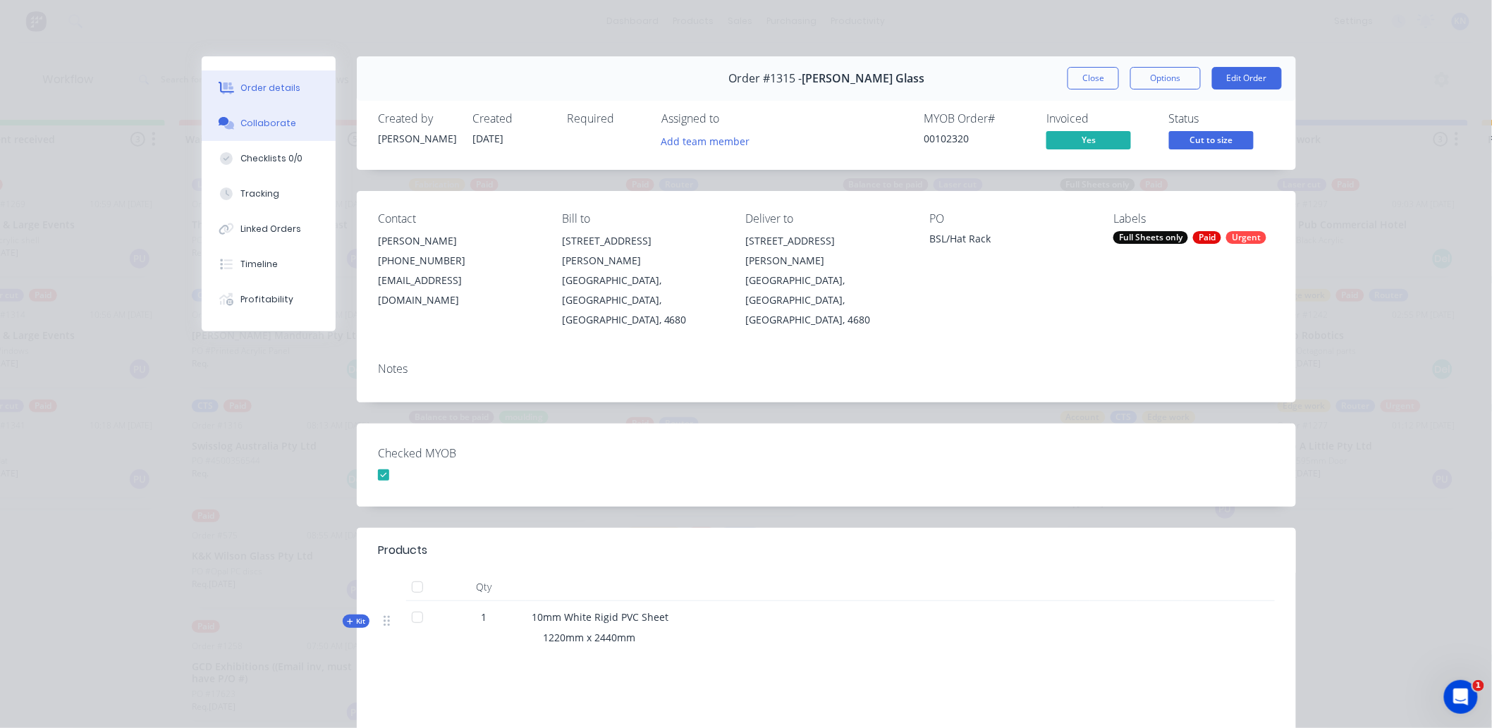
click at [255, 123] on div "Collaborate" at bounding box center [269, 123] width 56 height 13
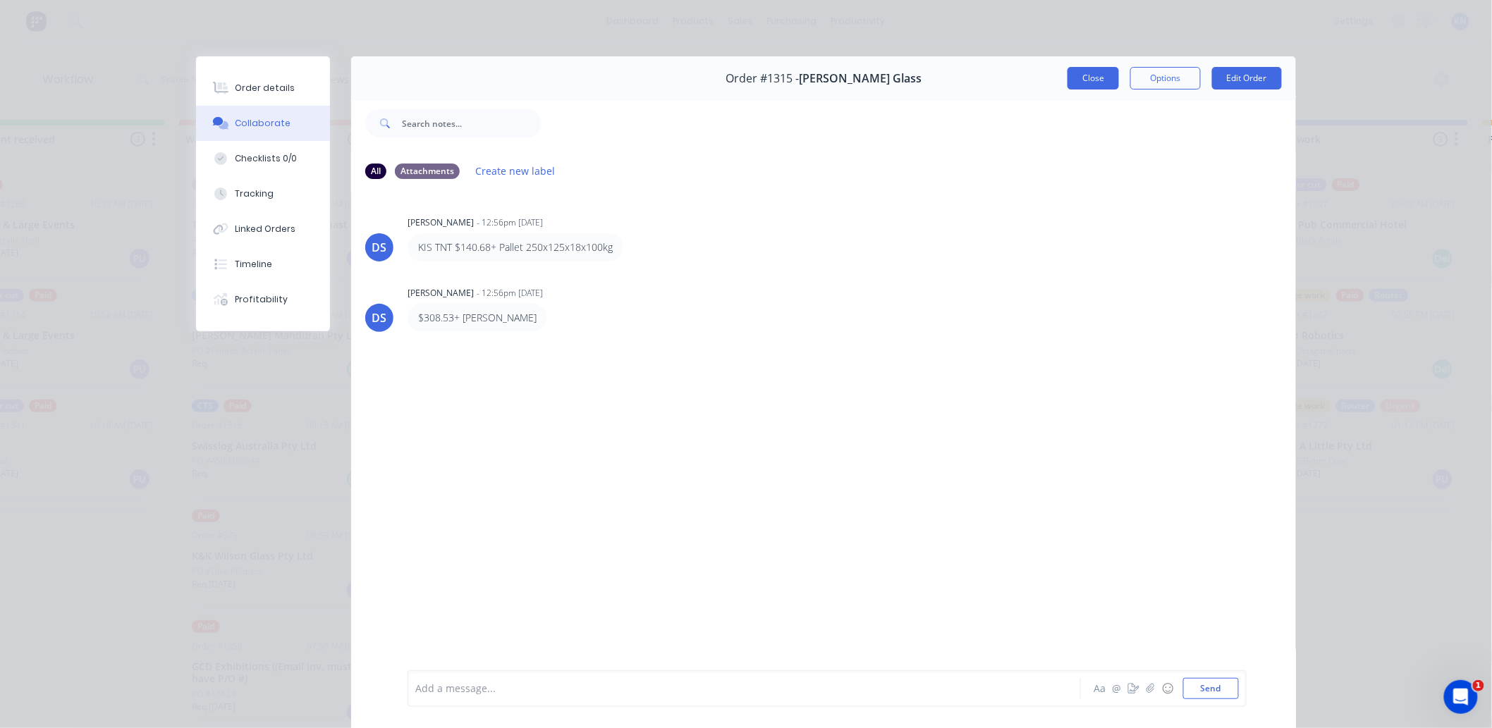
click at [1083, 75] on button "Close" at bounding box center [1093, 78] width 51 height 23
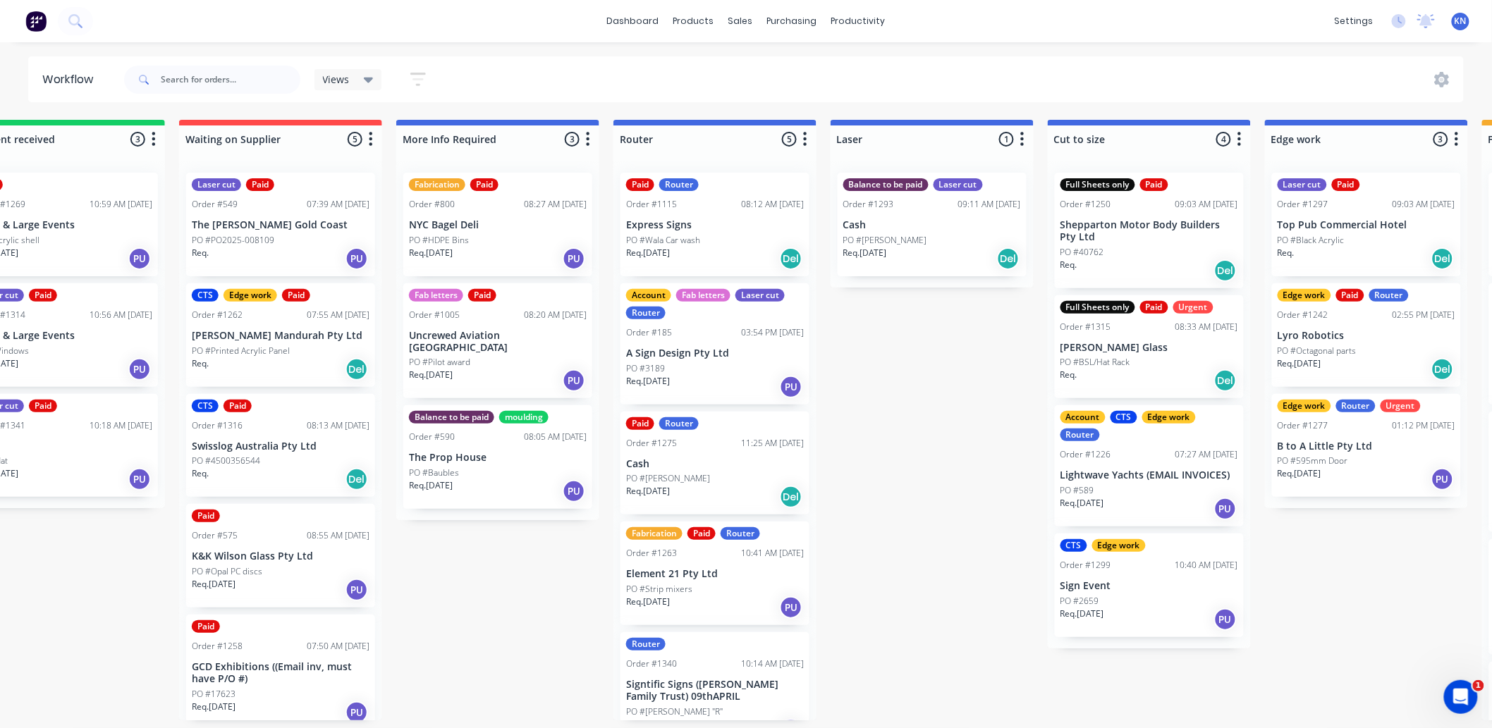
click at [1155, 229] on p "Shepparton Motor Body Builders Pty Ltd" at bounding box center [1149, 231] width 178 height 24
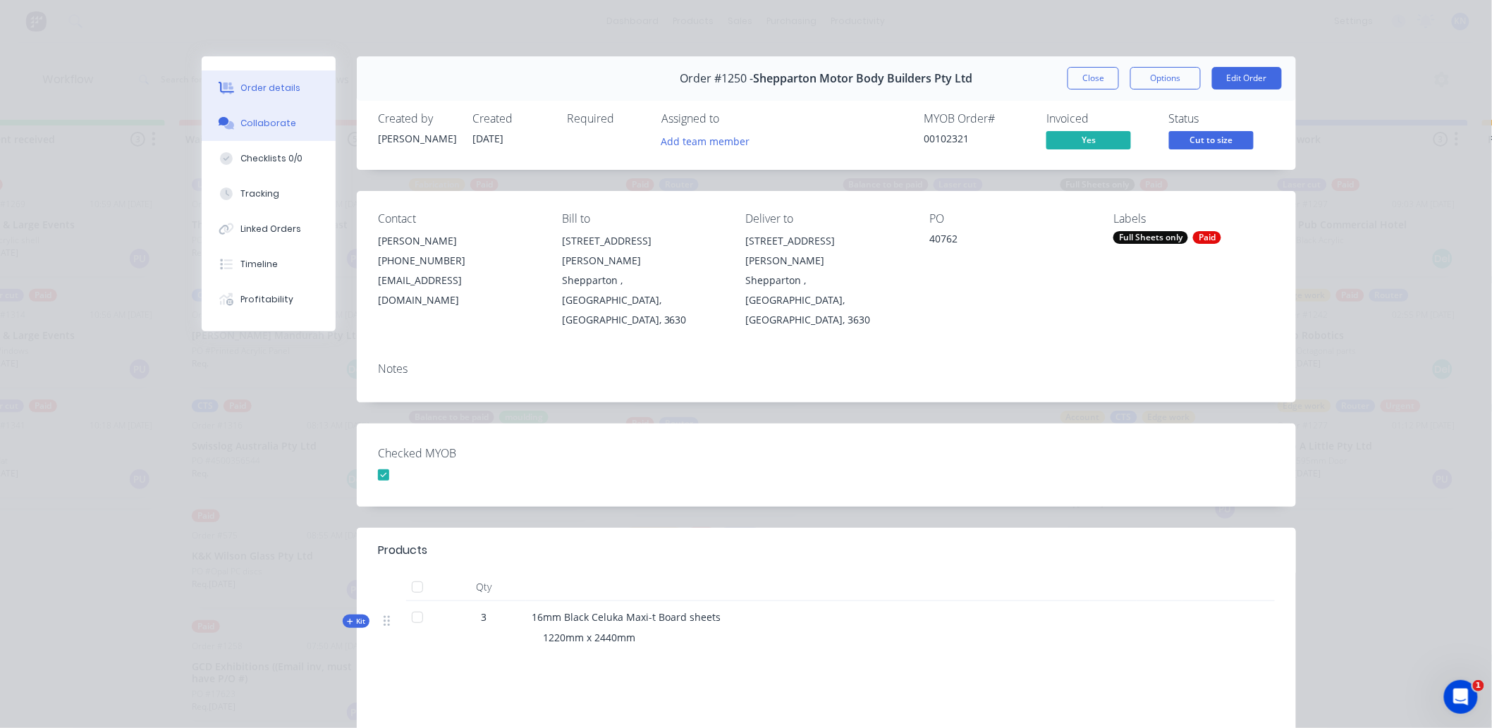
click at [271, 132] on button "Collaborate" at bounding box center [269, 123] width 134 height 35
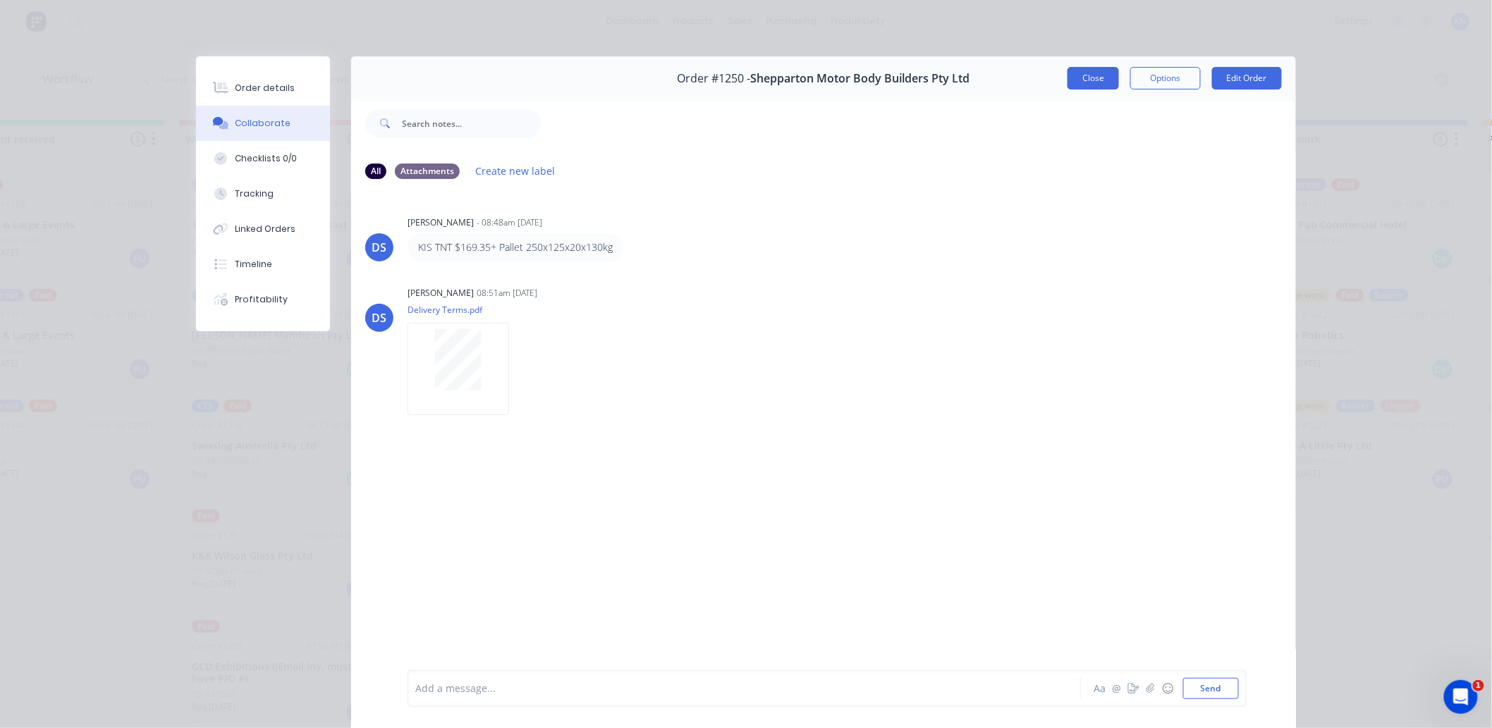
click at [1081, 82] on button "Close" at bounding box center [1093, 78] width 51 height 23
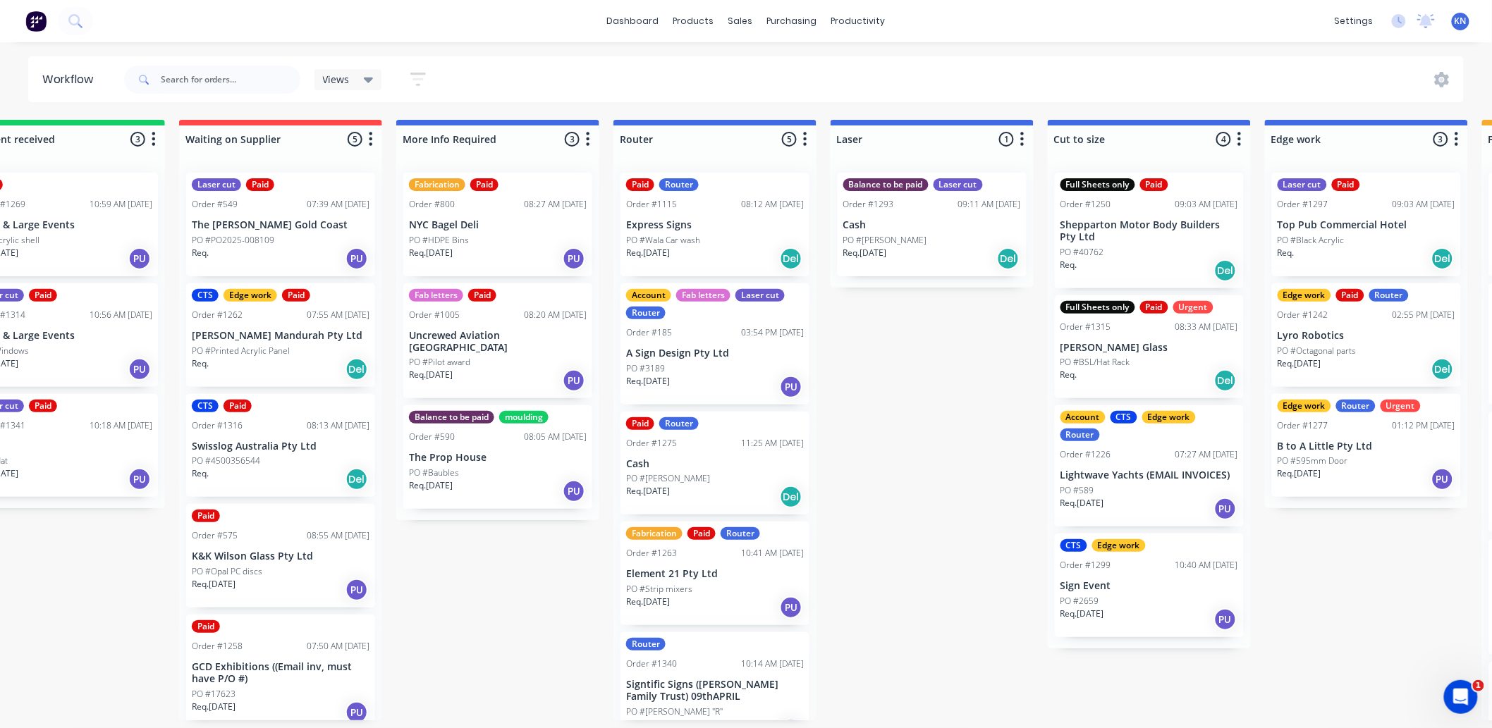
scroll to position [4, 286]
click at [482, 591] on div "Submitted 1 Status colour #273444 hex #273444 Save Cancel Summaries Total order…" at bounding box center [1391, 420] width 3374 height 601
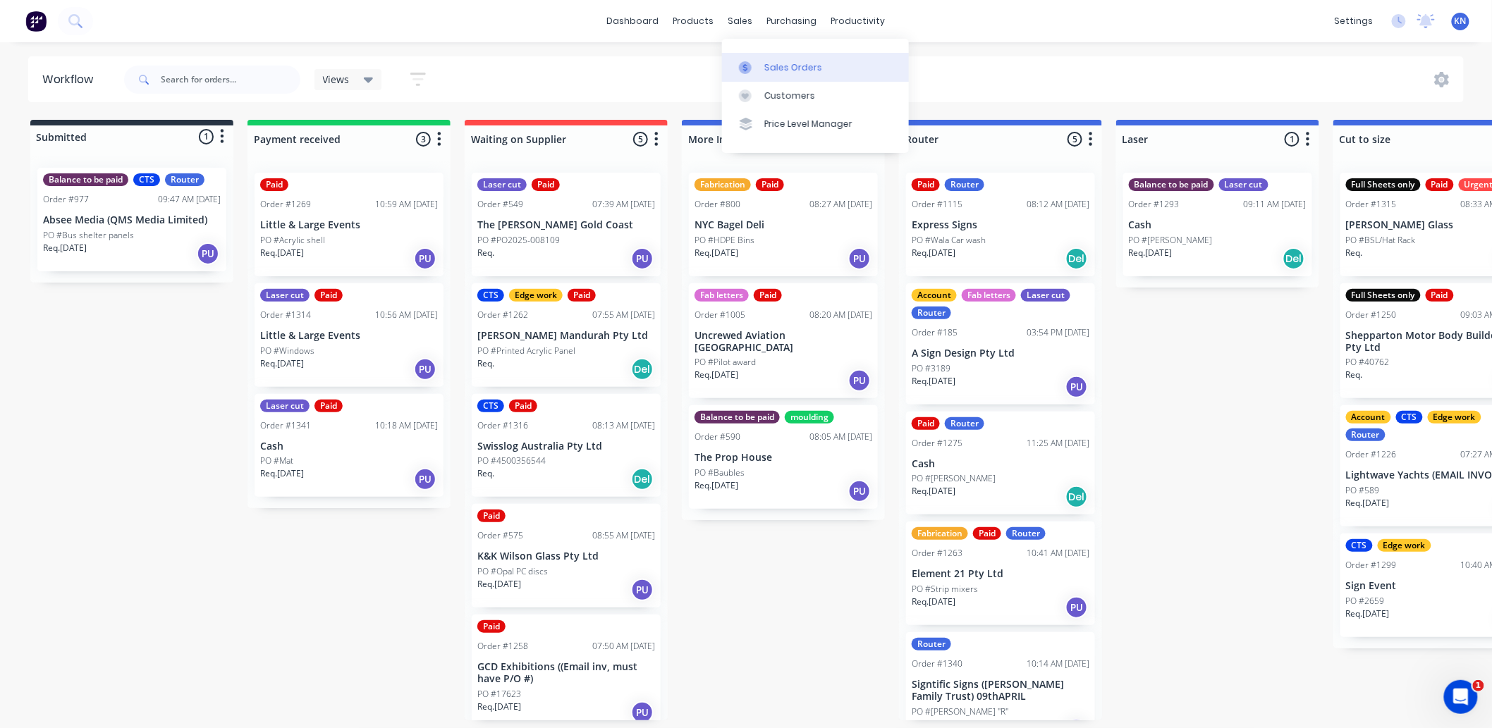
click at [790, 65] on div "Sales Orders" at bounding box center [793, 67] width 58 height 13
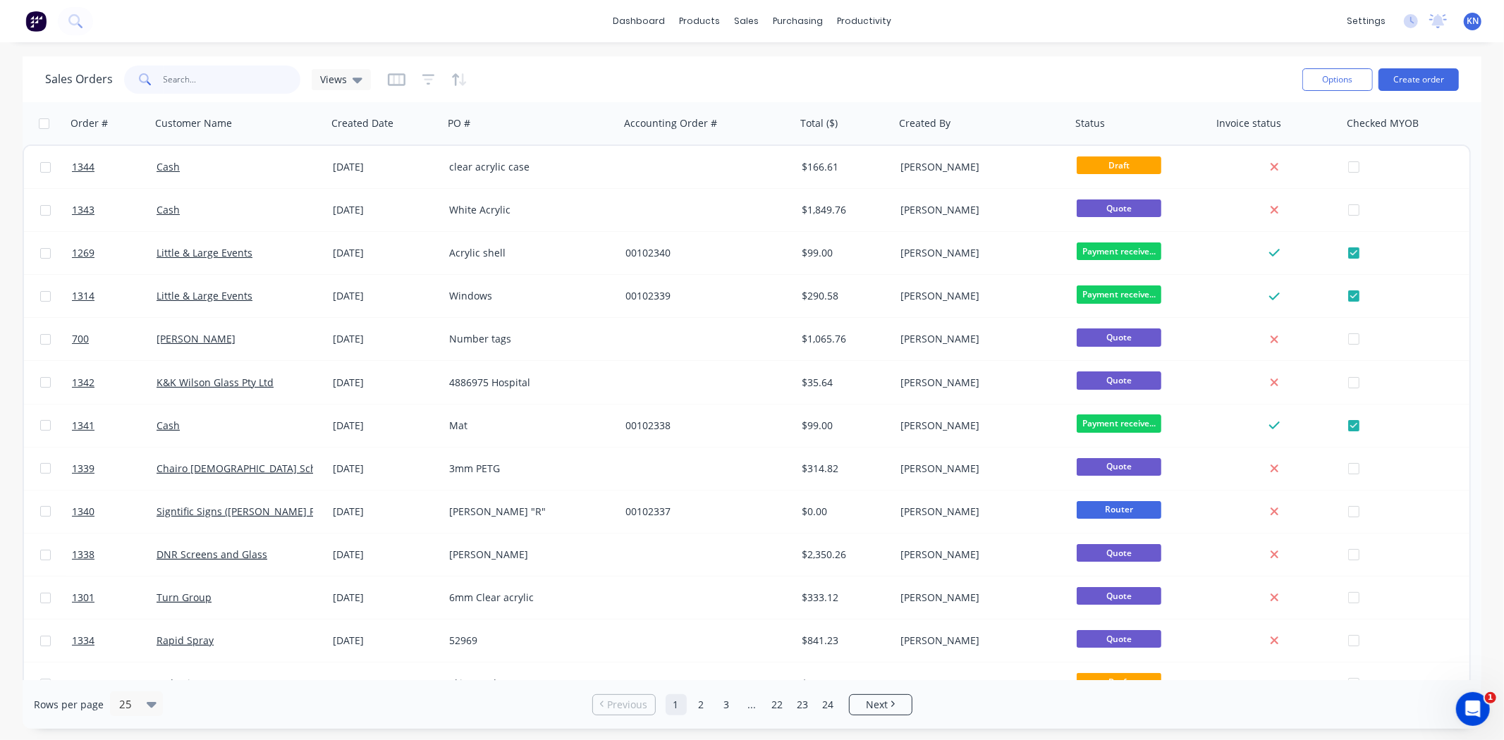
click at [200, 87] on input "text" at bounding box center [232, 80] width 137 height 28
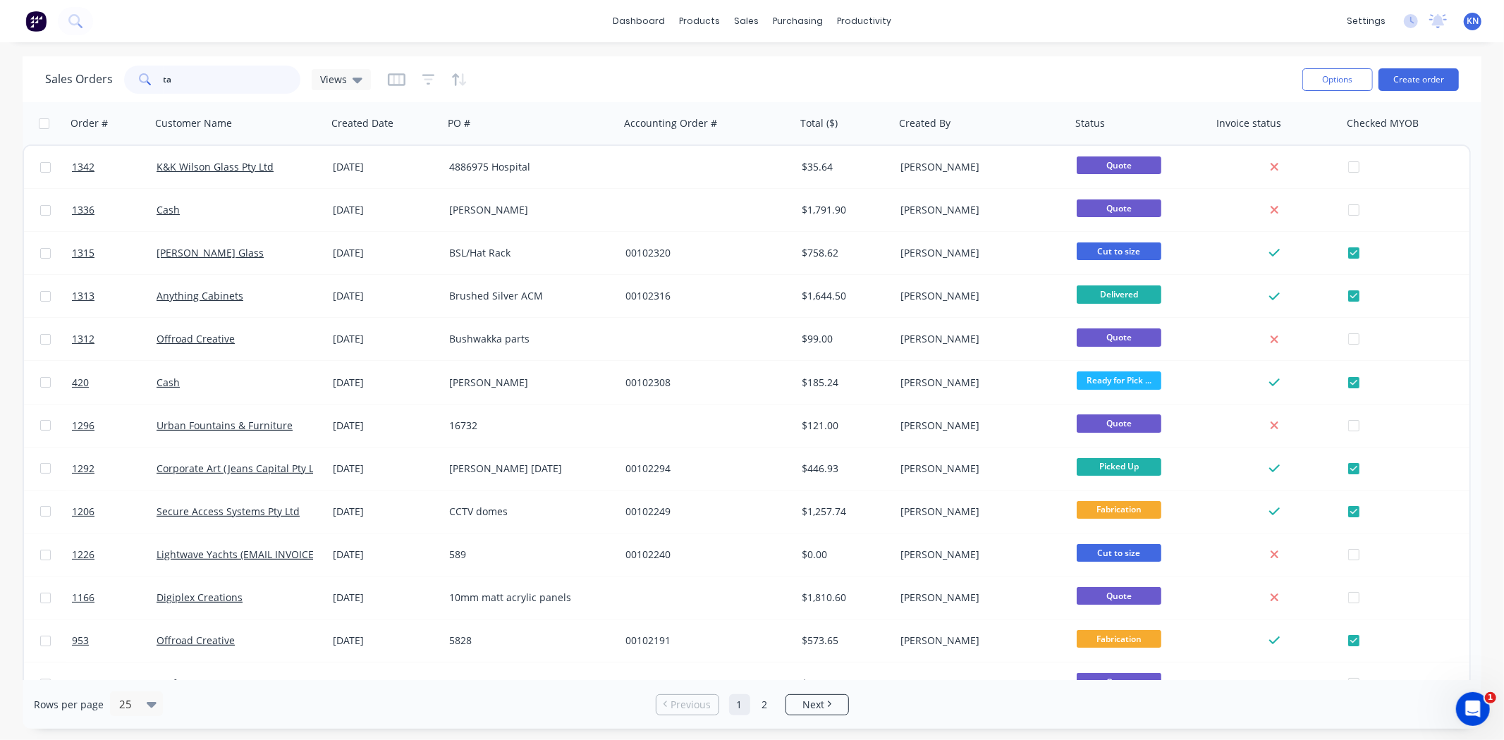
type input "t"
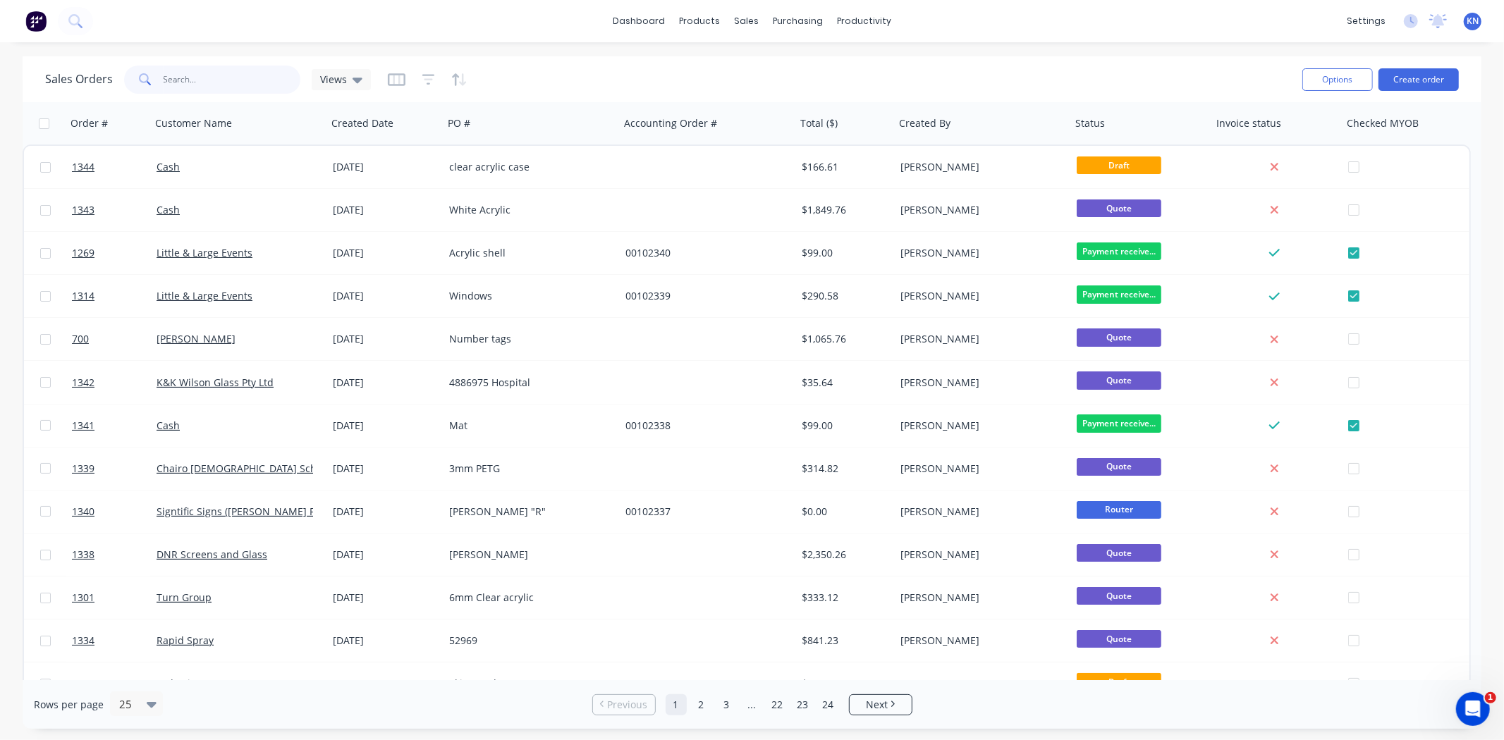
type input "k"
drag, startPoint x: 802, startPoint y: 60, endPoint x: 790, endPoint y: 68, distance: 14.9
click at [802, 61] on div "Sales Orders" at bounding box center [799, 67] width 58 height 13
click at [201, 80] on input "text" at bounding box center [232, 80] width 137 height 28
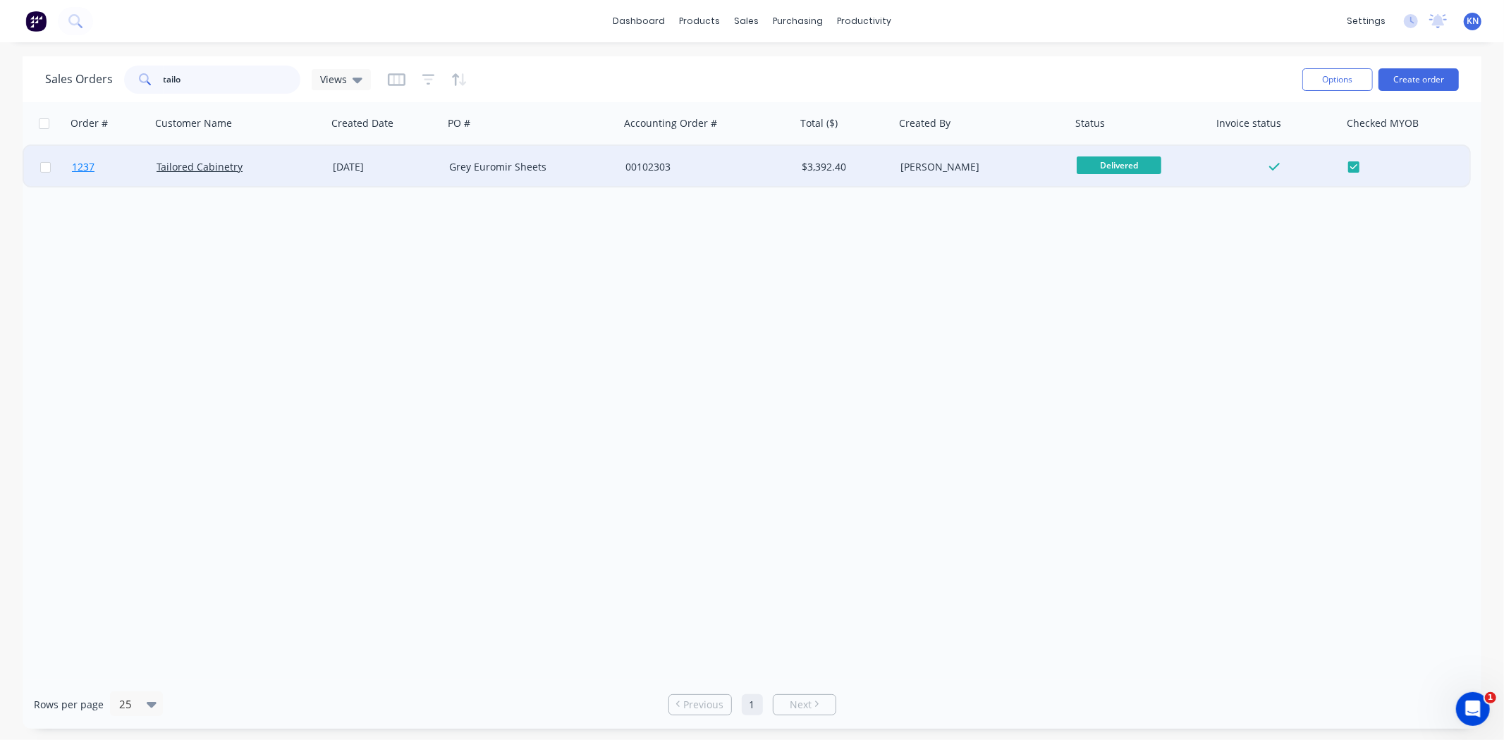
type input "tailo"
click at [115, 166] on link "1237" at bounding box center [114, 167] width 85 height 42
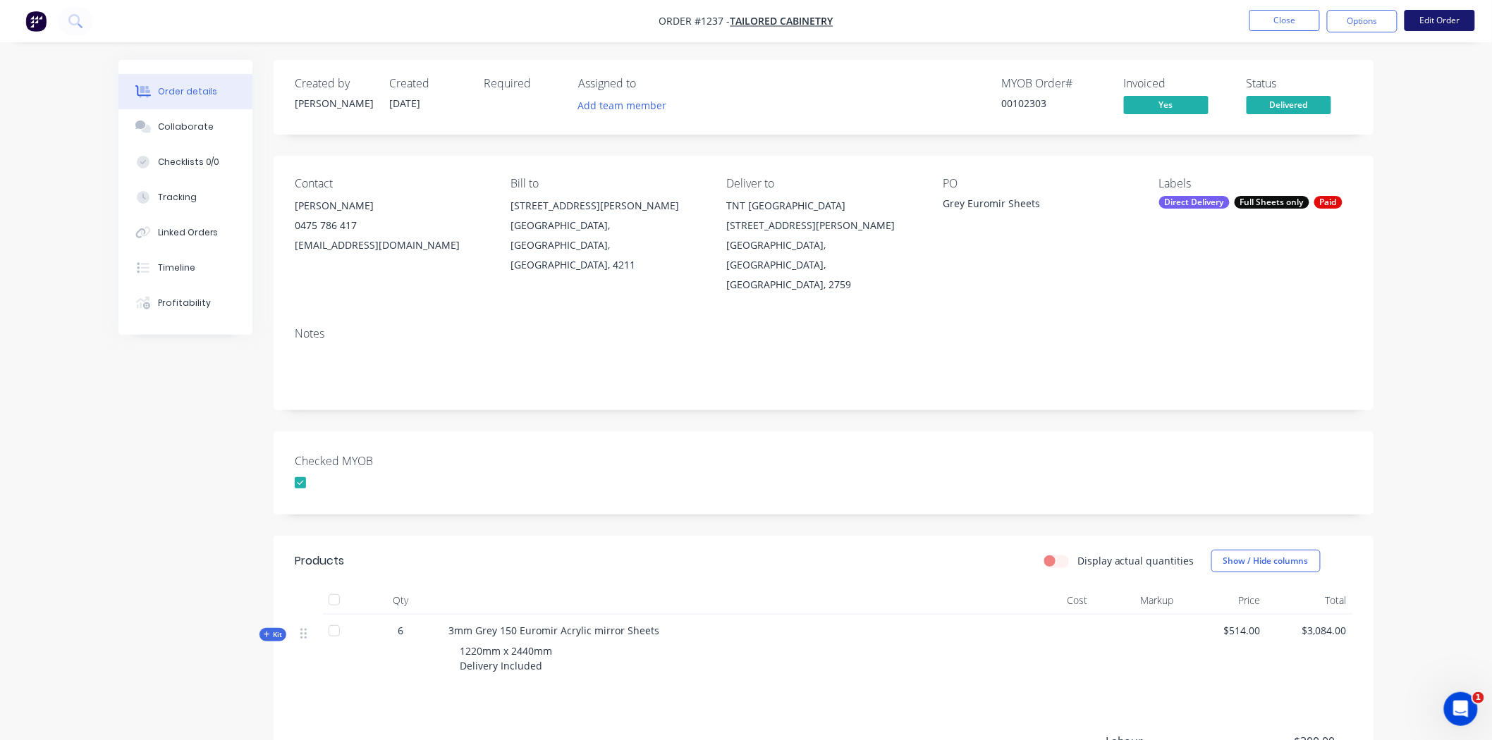
click at [1440, 22] on button "Edit Order" at bounding box center [1440, 20] width 71 height 21
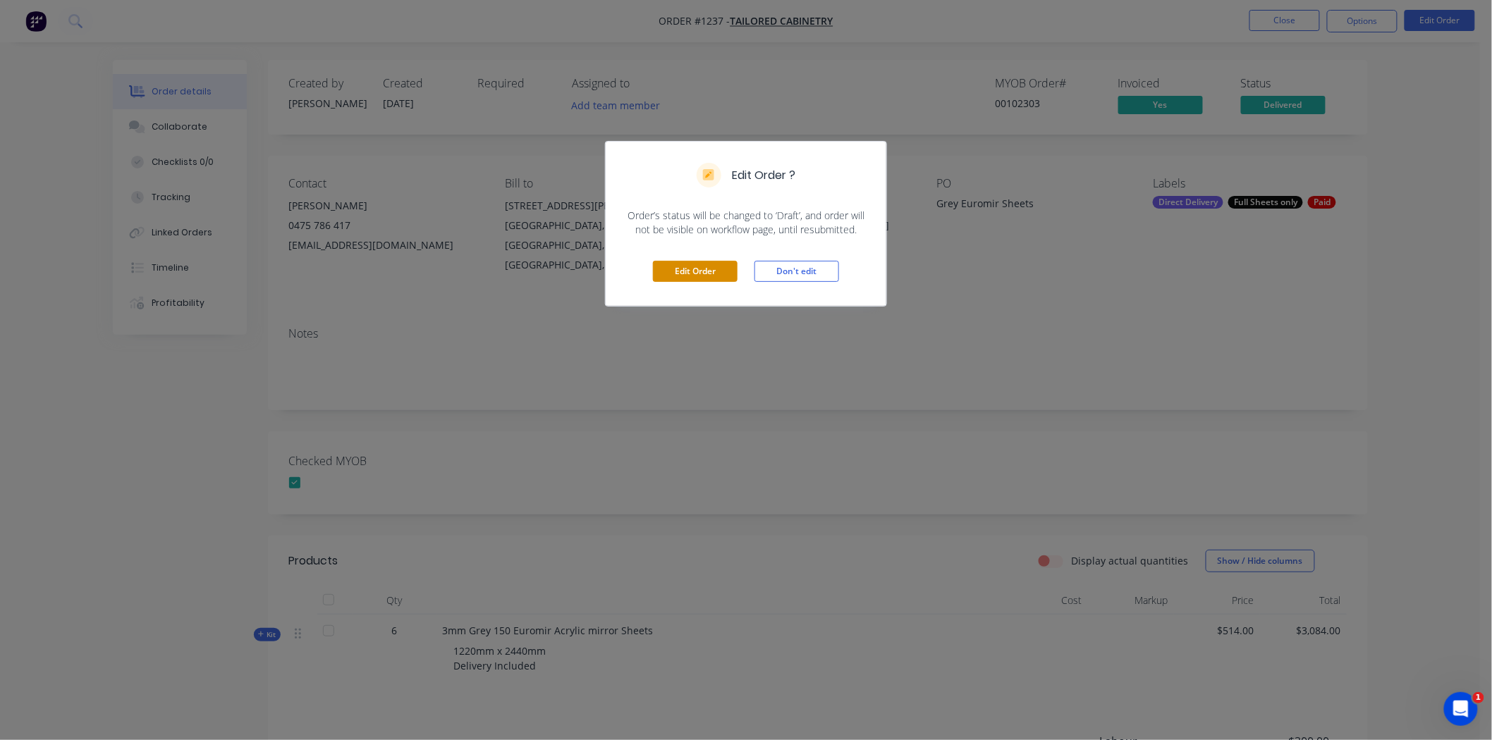
click at [717, 269] on button "Edit Order" at bounding box center [695, 271] width 85 height 21
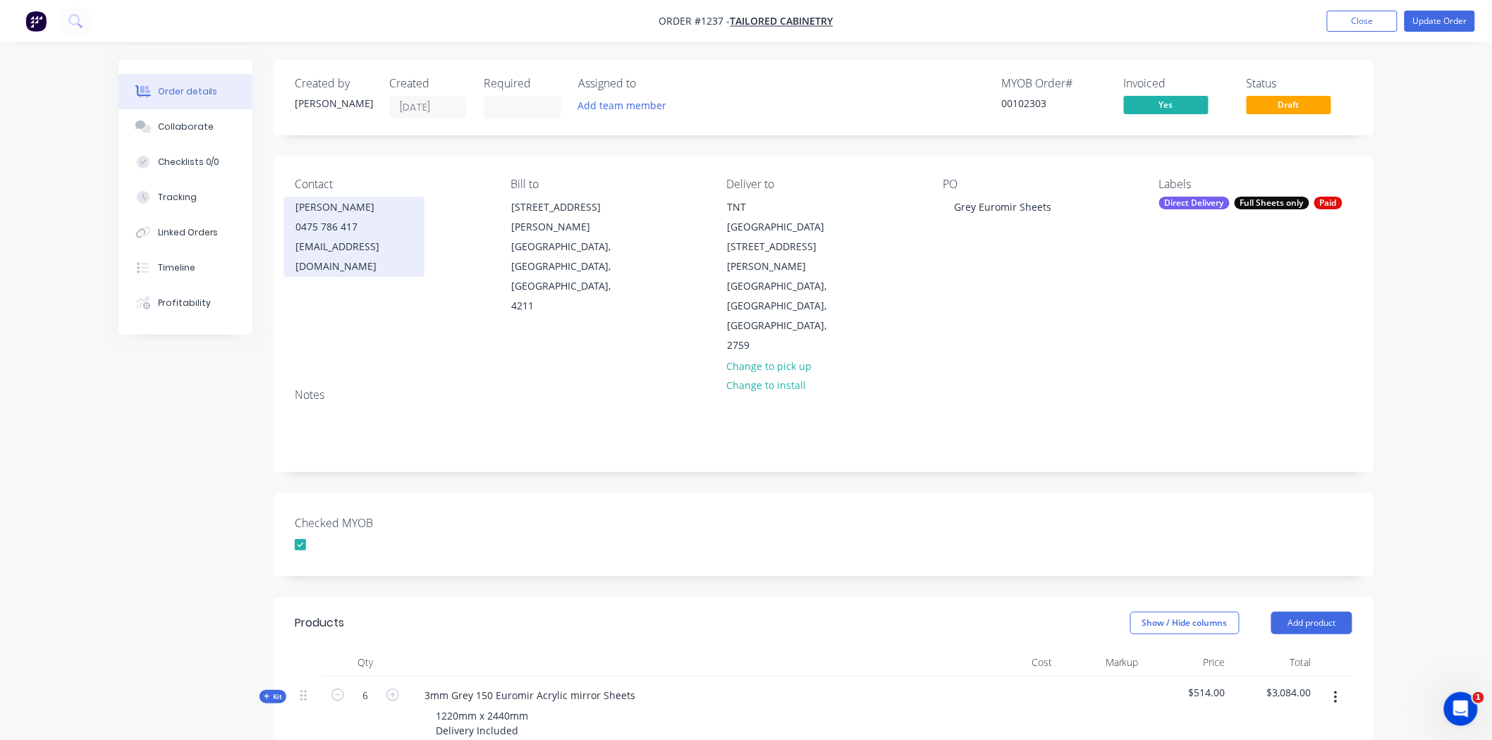
click at [372, 233] on div "0475 786 417" at bounding box center [353, 227] width 117 height 20
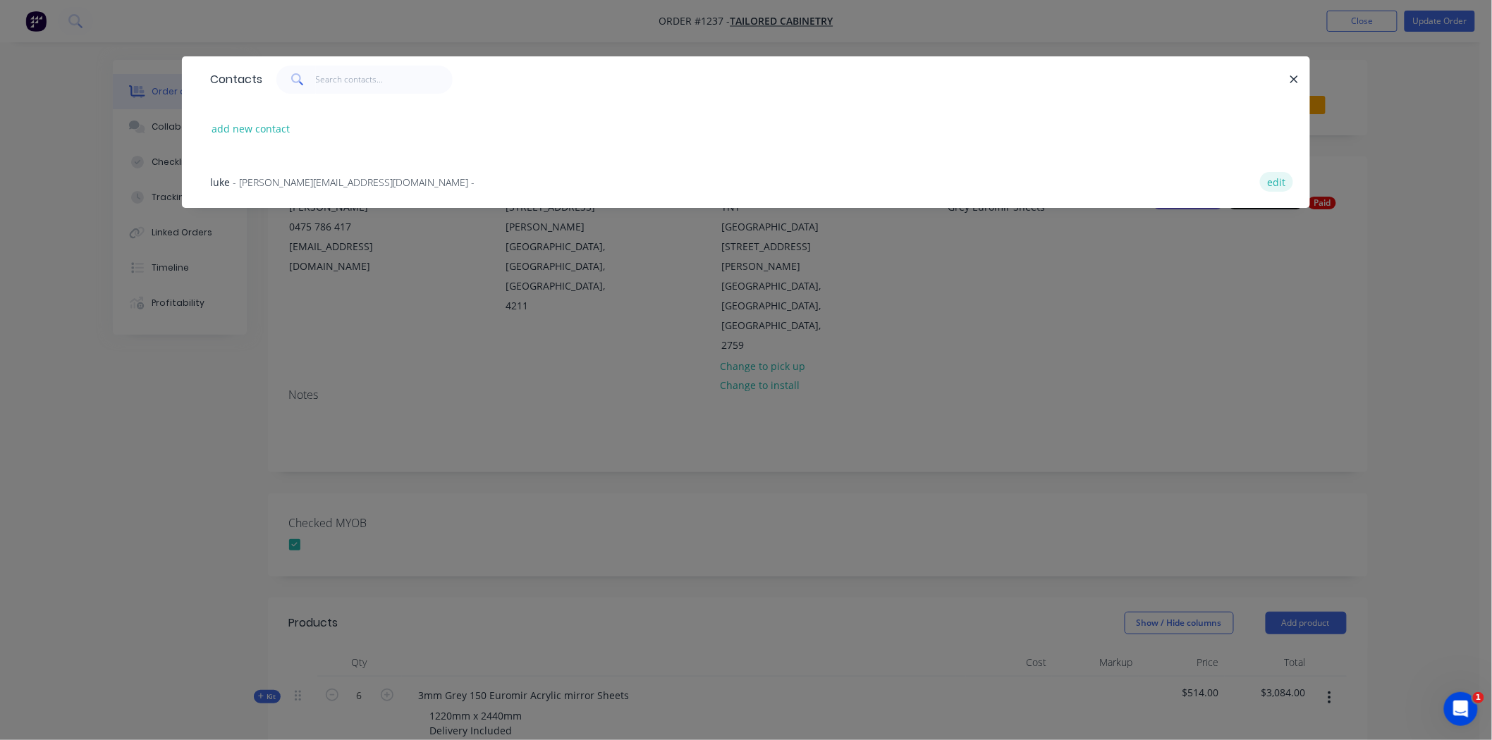
click at [1282, 182] on button "edit" at bounding box center [1276, 181] width 33 height 19
select select "AU"
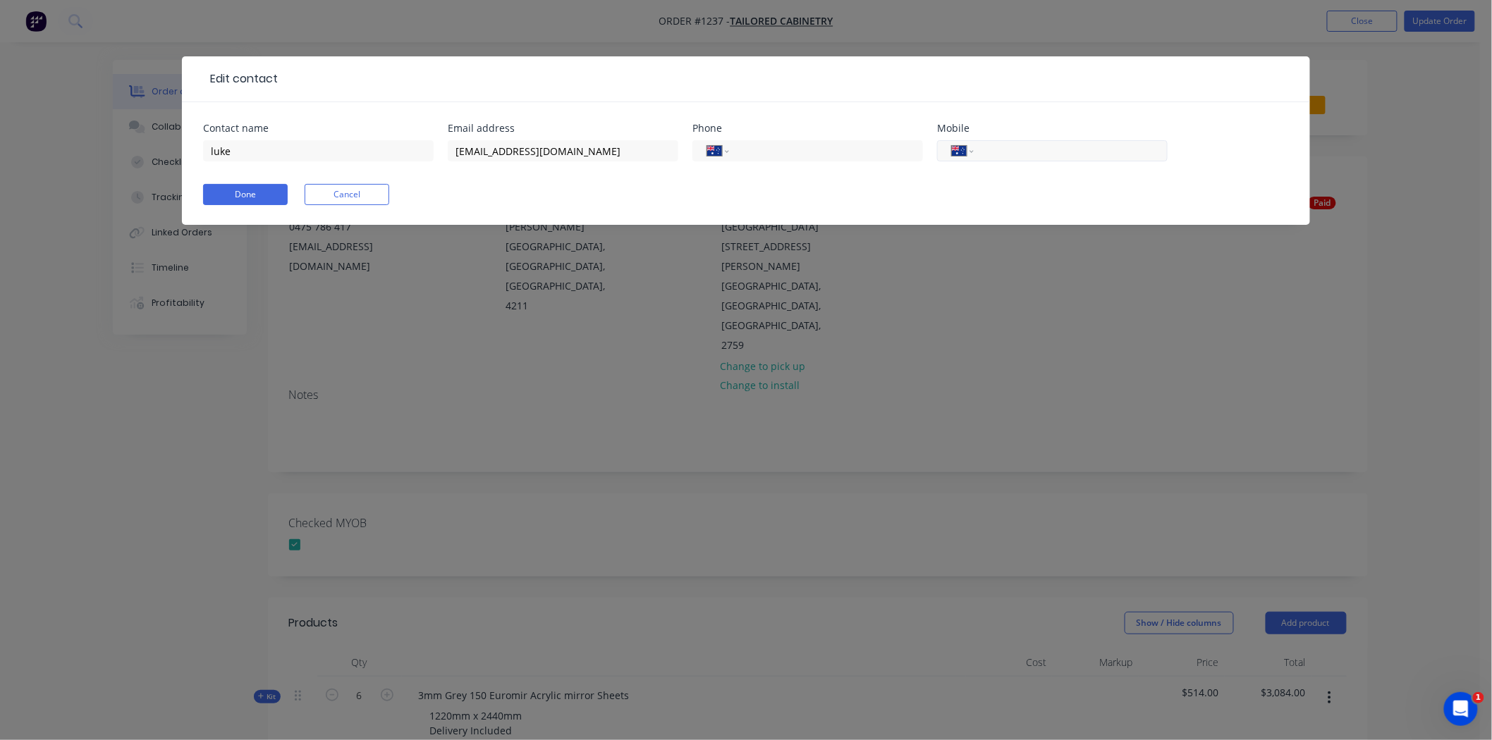
click at [1032, 149] on input "tel" at bounding box center [1068, 151] width 169 height 16
type input "0478 248 212"
click at [799, 155] on input "tel" at bounding box center [823, 151] width 169 height 16
click at [244, 193] on button "Done" at bounding box center [245, 194] width 85 height 21
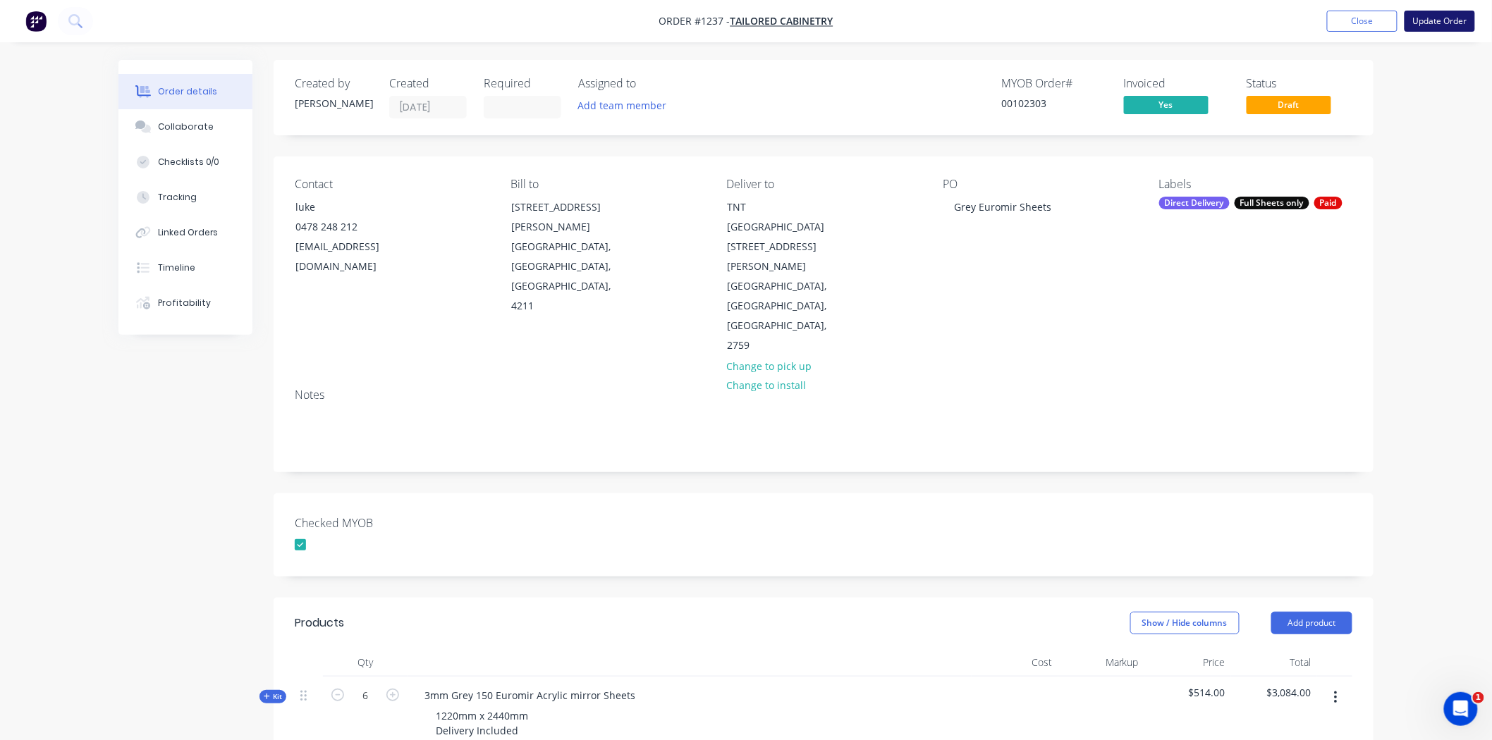
click at [1428, 13] on button "Update Order" at bounding box center [1440, 21] width 71 height 21
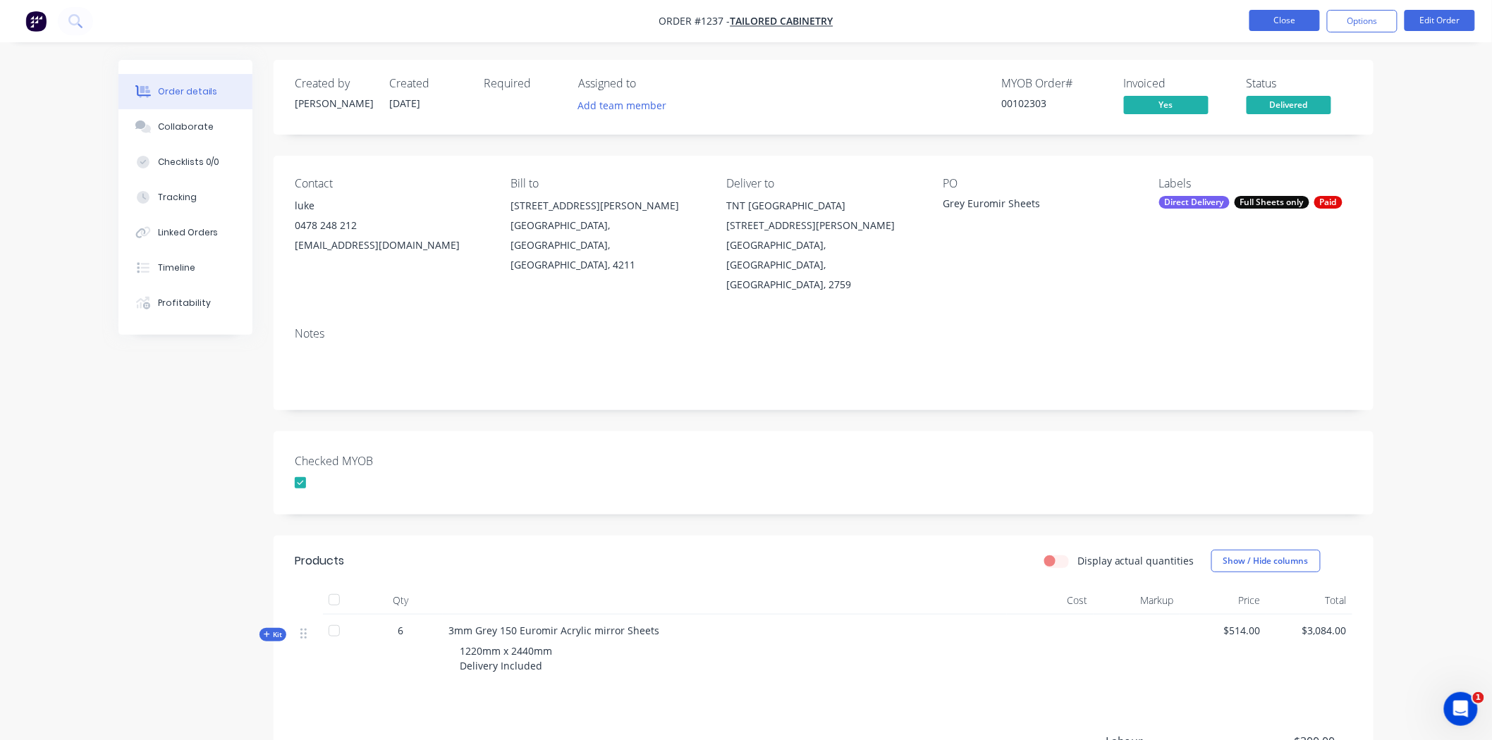
click at [1275, 15] on button "Close" at bounding box center [1284, 20] width 71 height 21
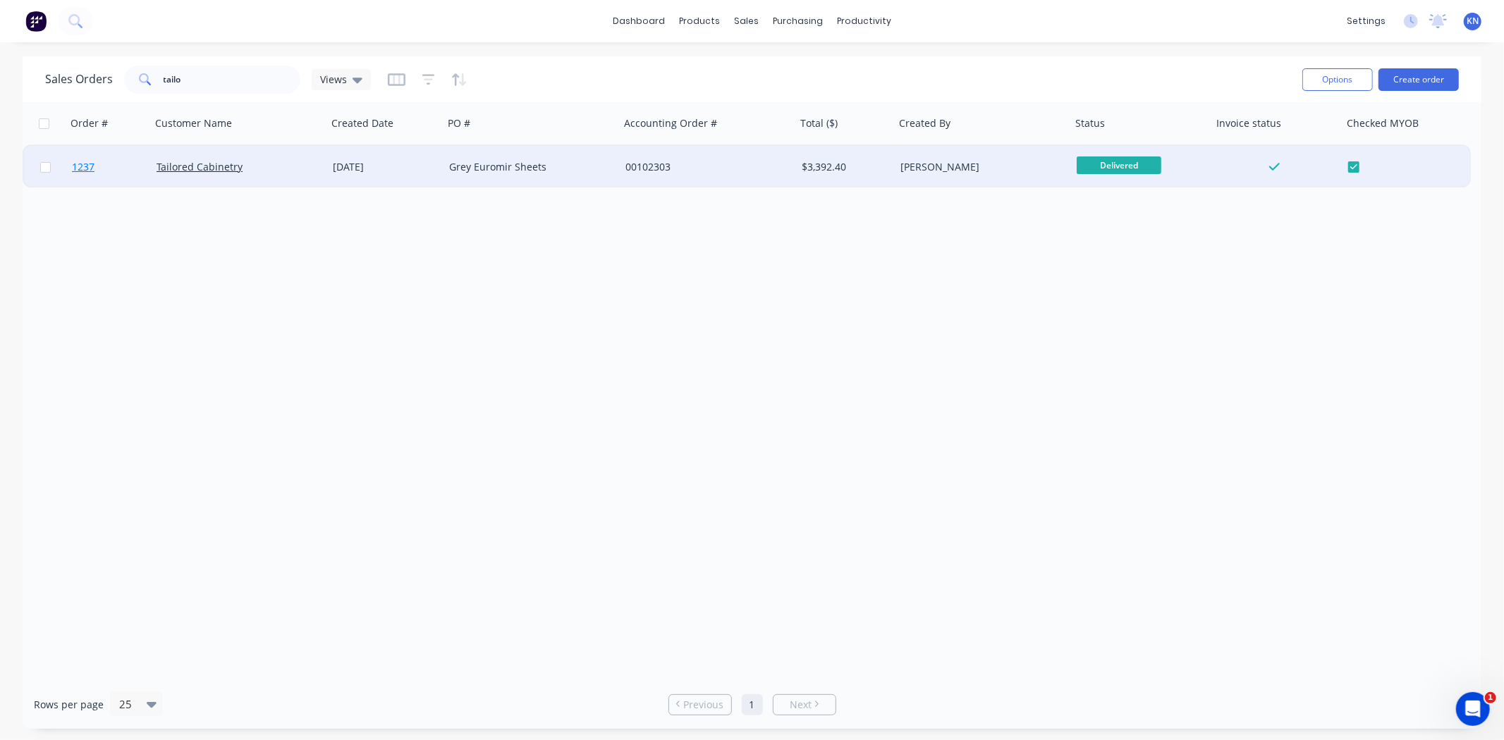
click at [116, 166] on link "1237" at bounding box center [114, 167] width 85 height 42
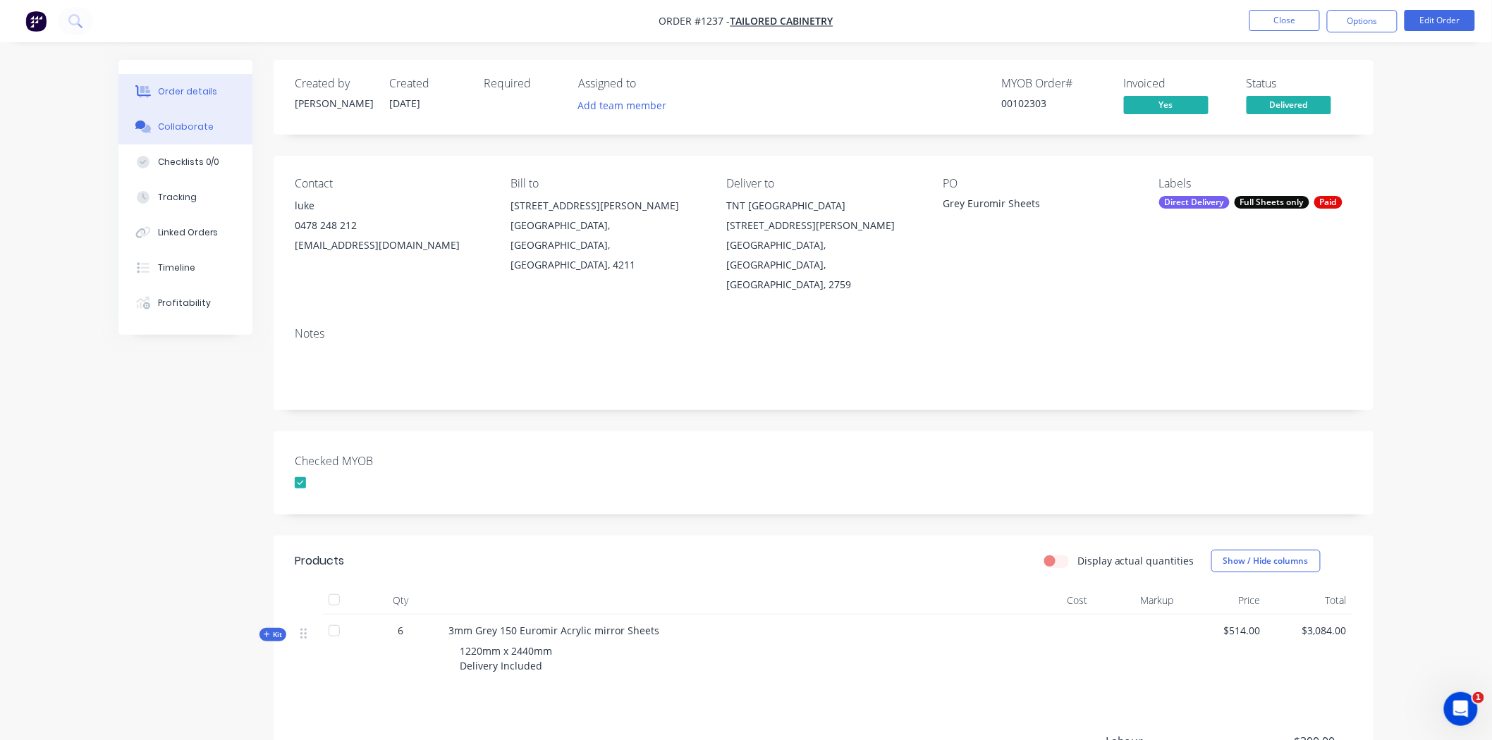
click at [183, 118] on button "Collaborate" at bounding box center [185, 126] width 134 height 35
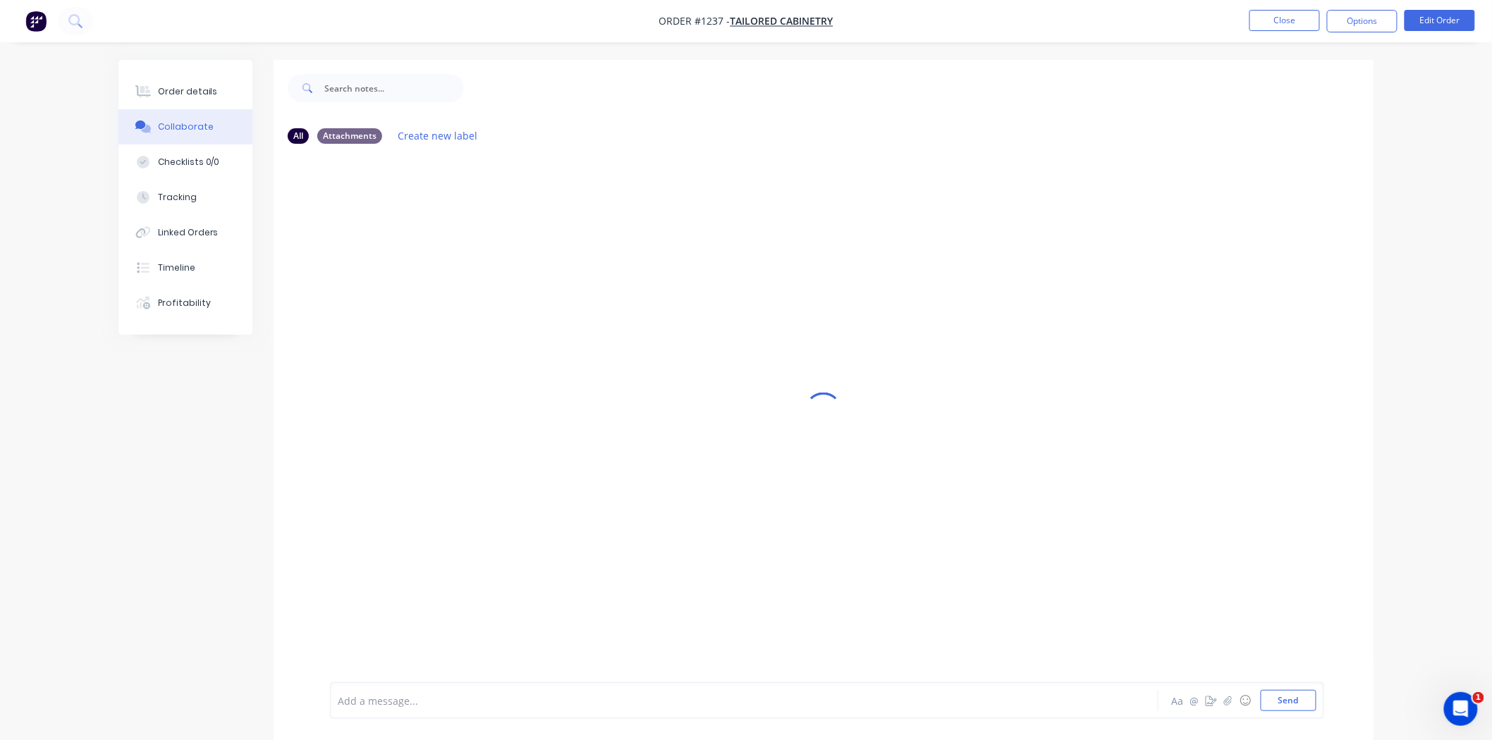
click at [448, 715] on div "Add a message... Aa @ ☺ Send" at bounding box center [827, 701] width 994 height 37
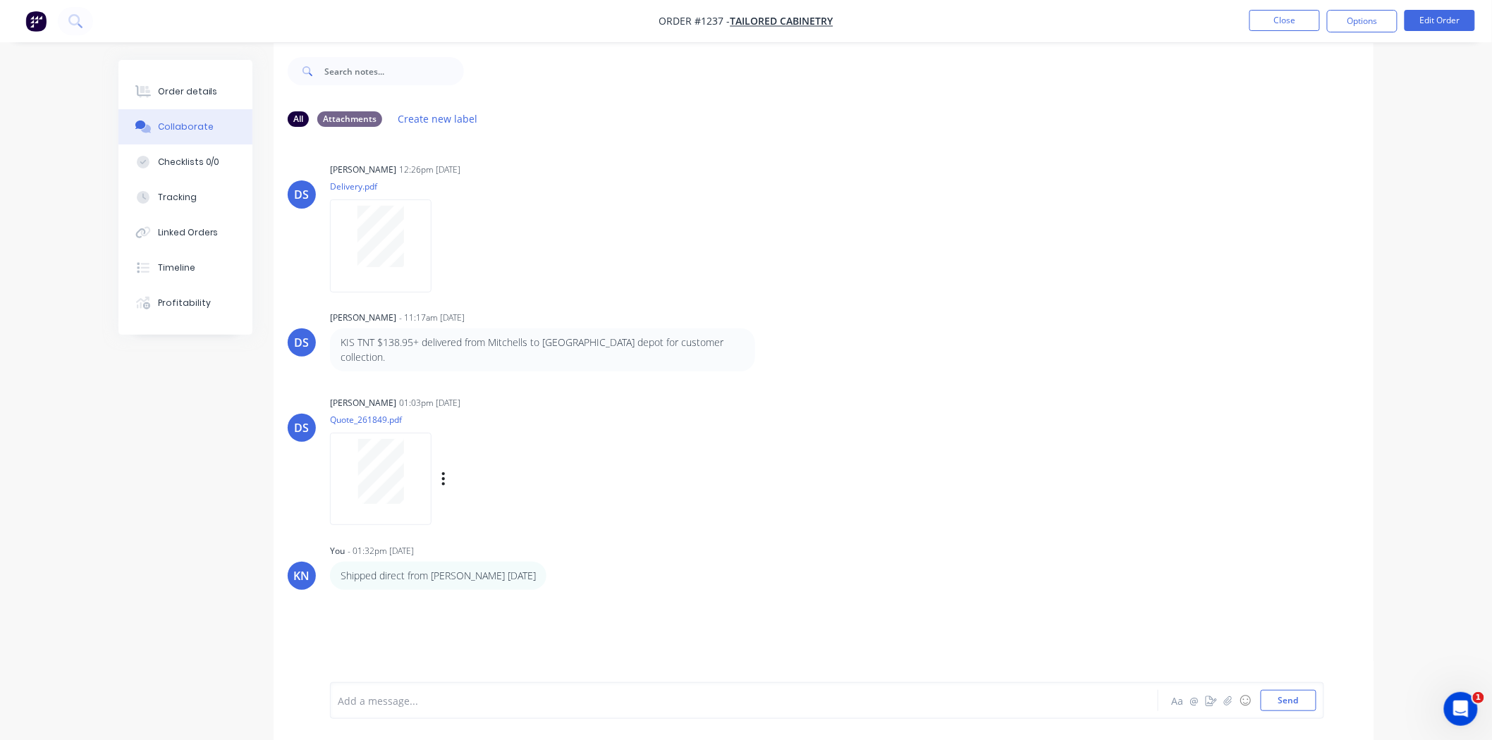
scroll to position [22, 0]
click at [398, 701] on div at bounding box center [704, 701] width 733 height 15
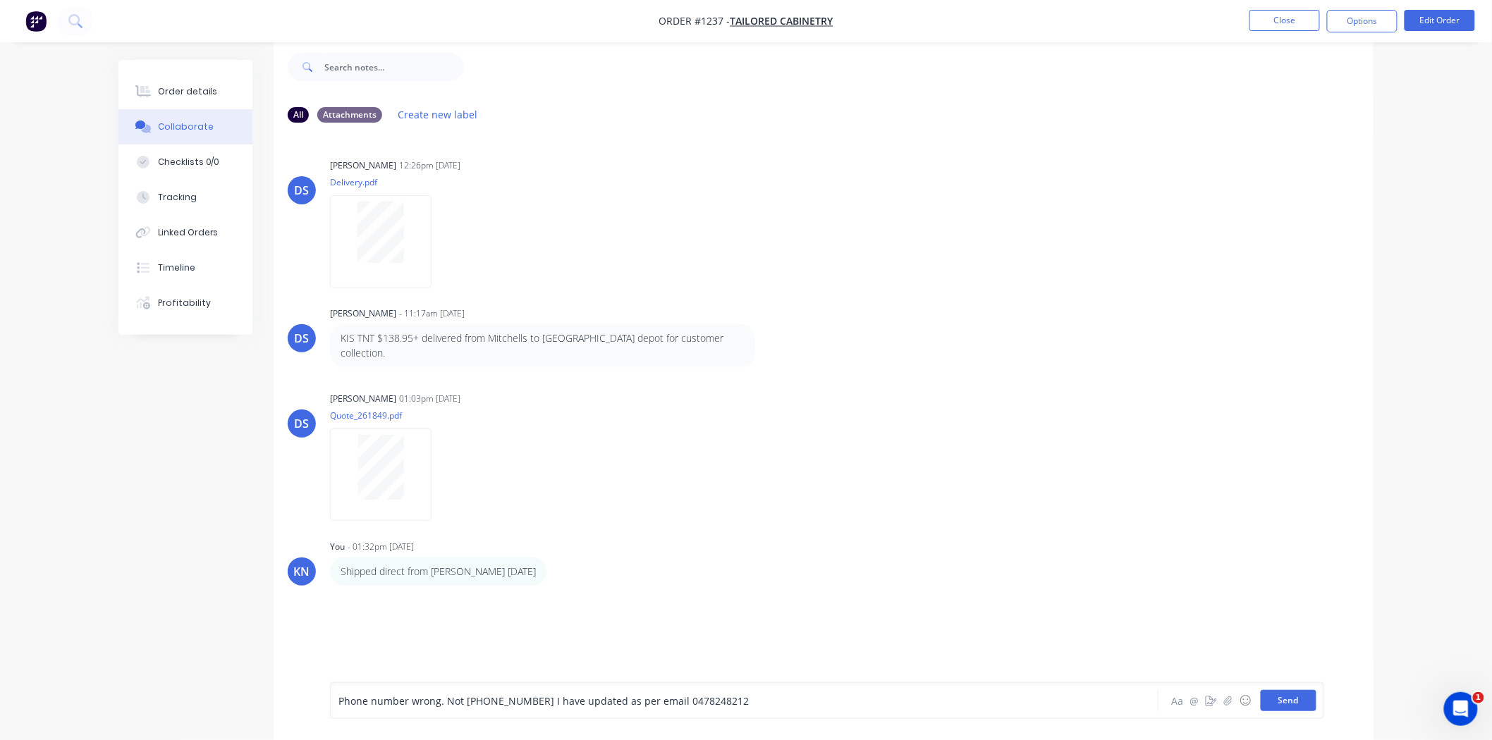
click at [1279, 700] on button "Send" at bounding box center [1289, 700] width 56 height 21
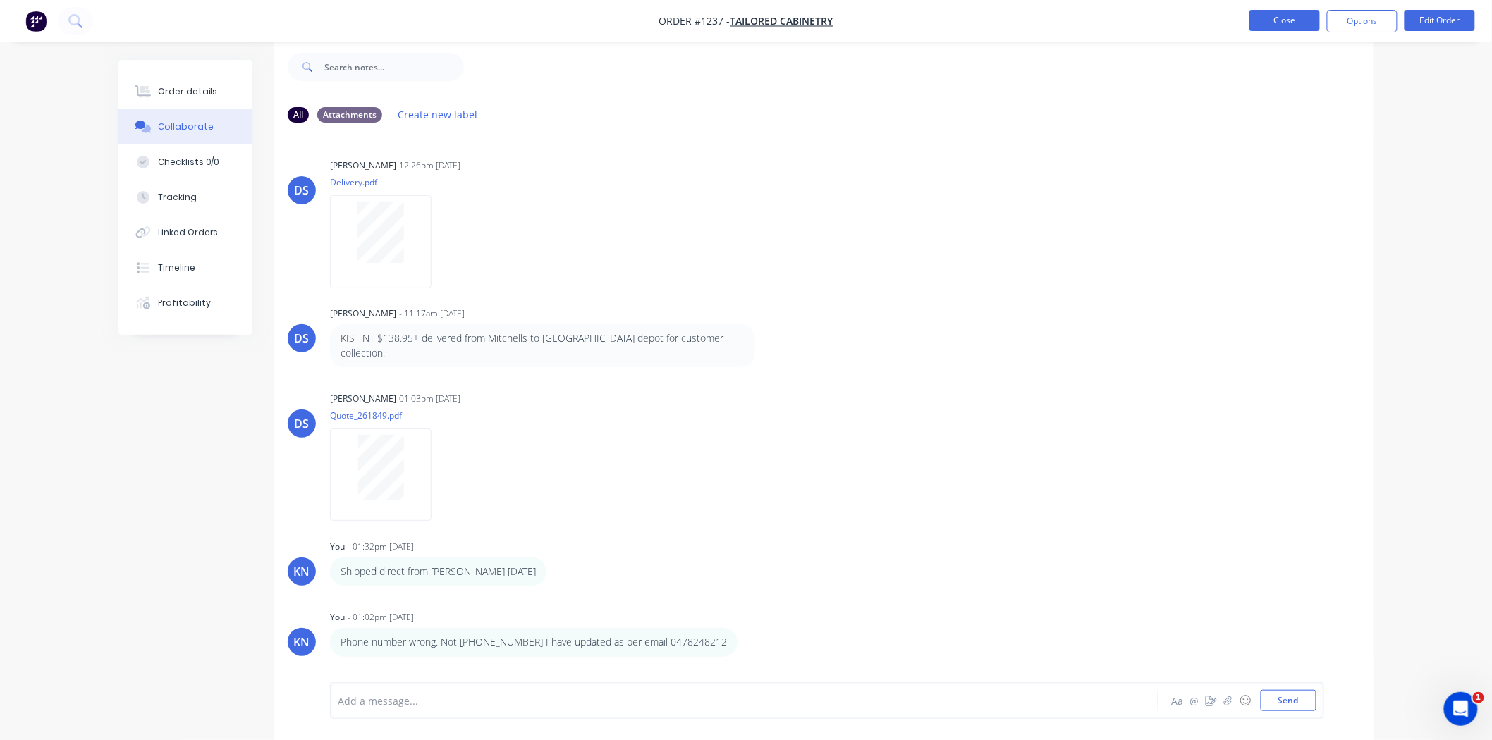
click at [1268, 25] on button "Close" at bounding box center [1284, 20] width 71 height 21
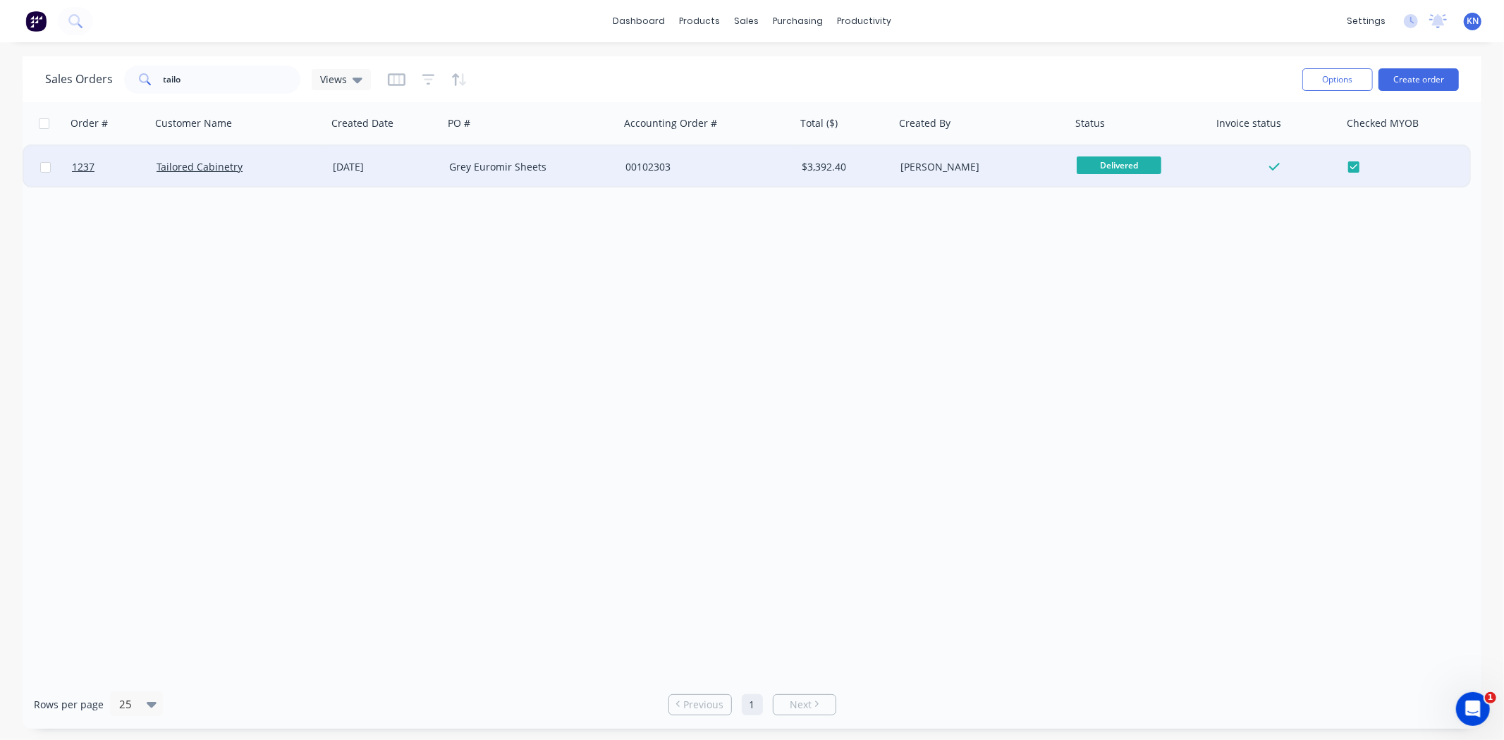
click at [274, 167] on div "Tailored Cabinetry" at bounding box center [235, 167] width 157 height 14
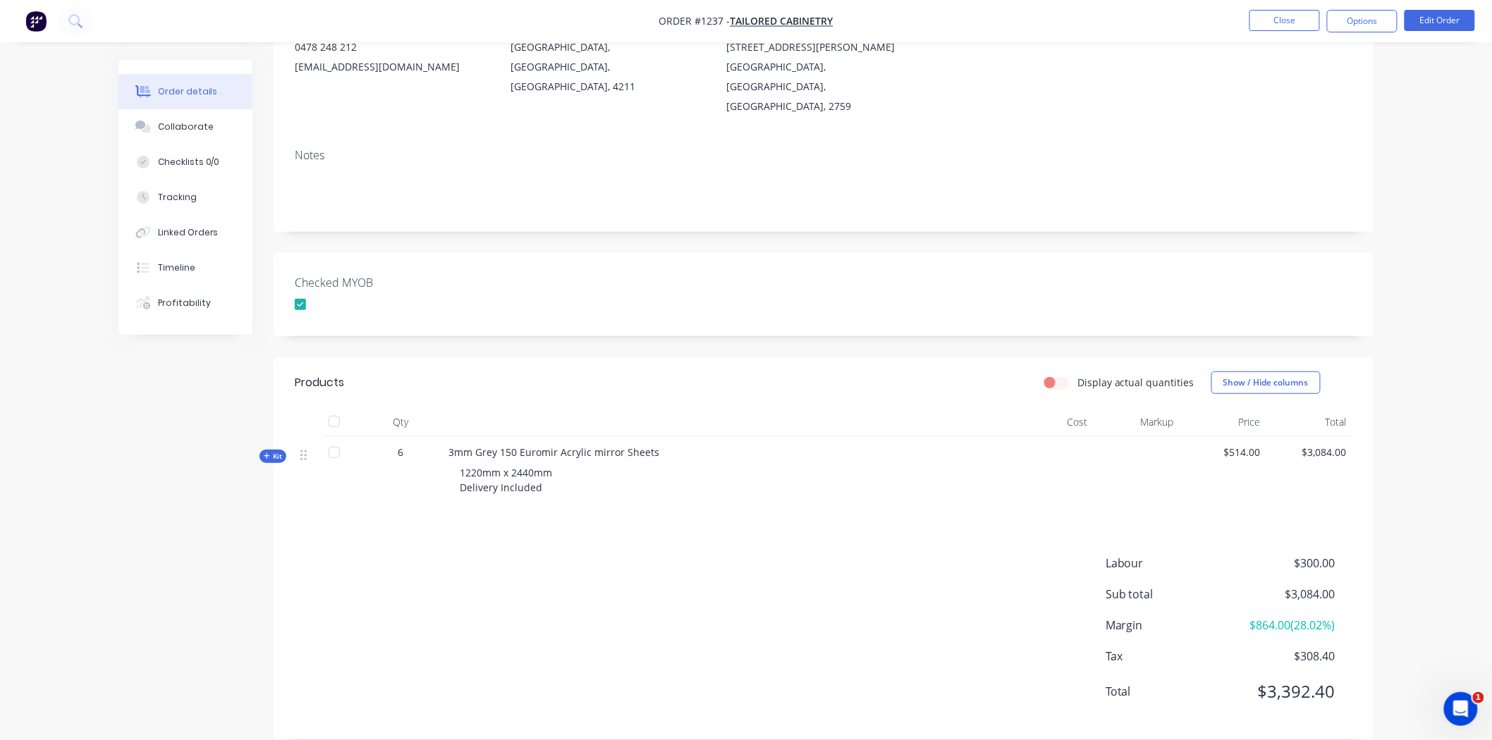
scroll to position [180, 0]
click at [171, 129] on div "Collaborate" at bounding box center [186, 127] width 56 height 13
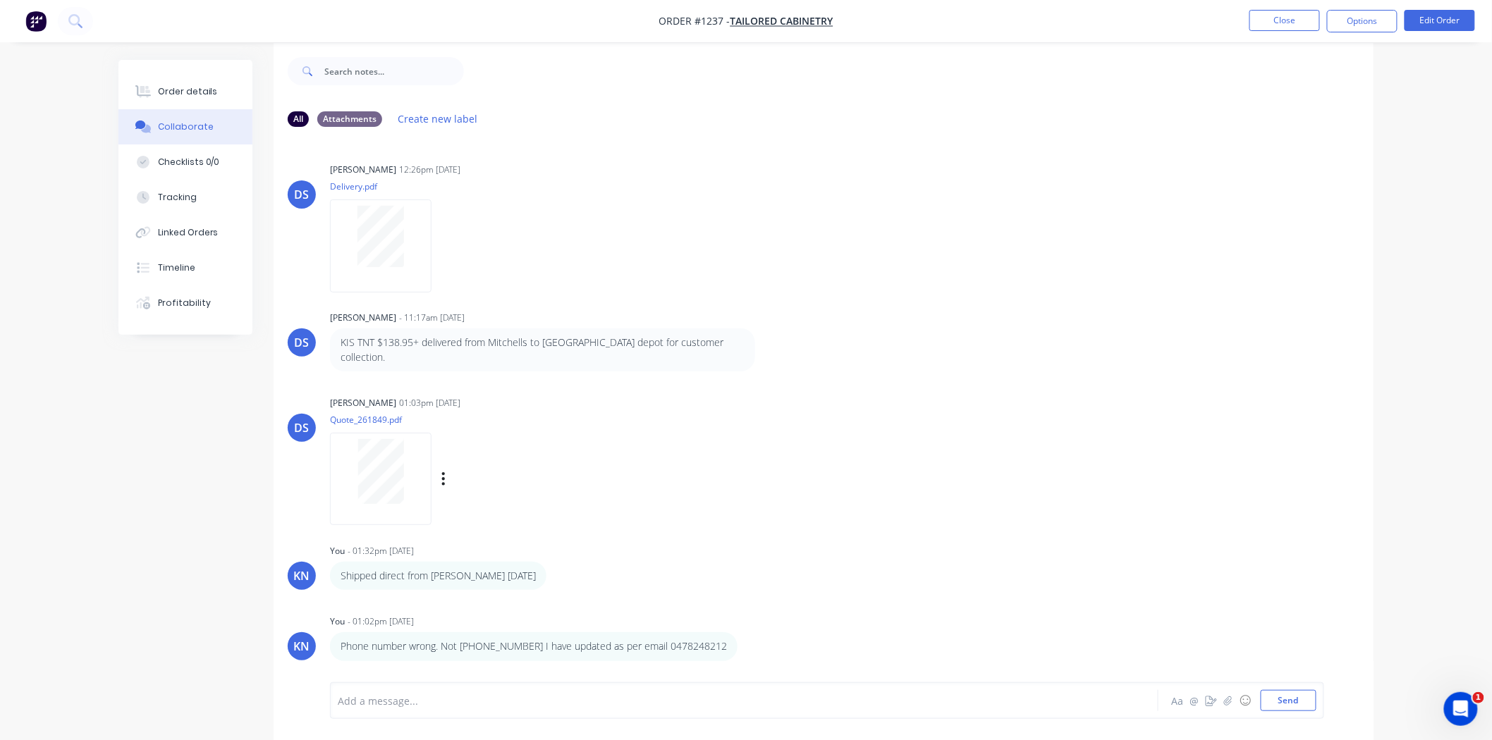
scroll to position [22, 0]
click at [1272, 19] on button "Close" at bounding box center [1284, 20] width 71 height 21
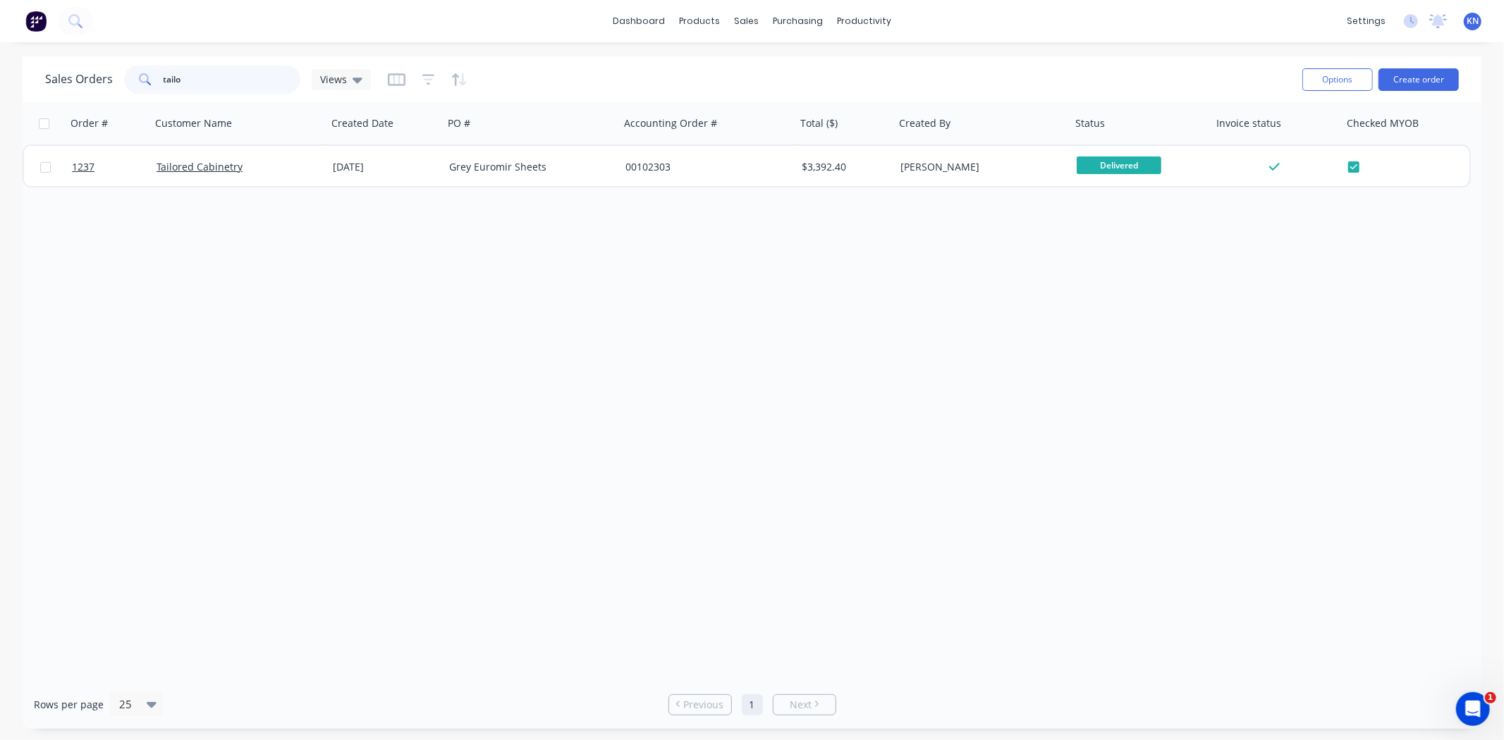
drag, startPoint x: 221, startPoint y: 73, endPoint x: 137, endPoint y: 68, distance: 84.1
click at [137, 68] on div "tailo" at bounding box center [212, 80] width 176 height 28
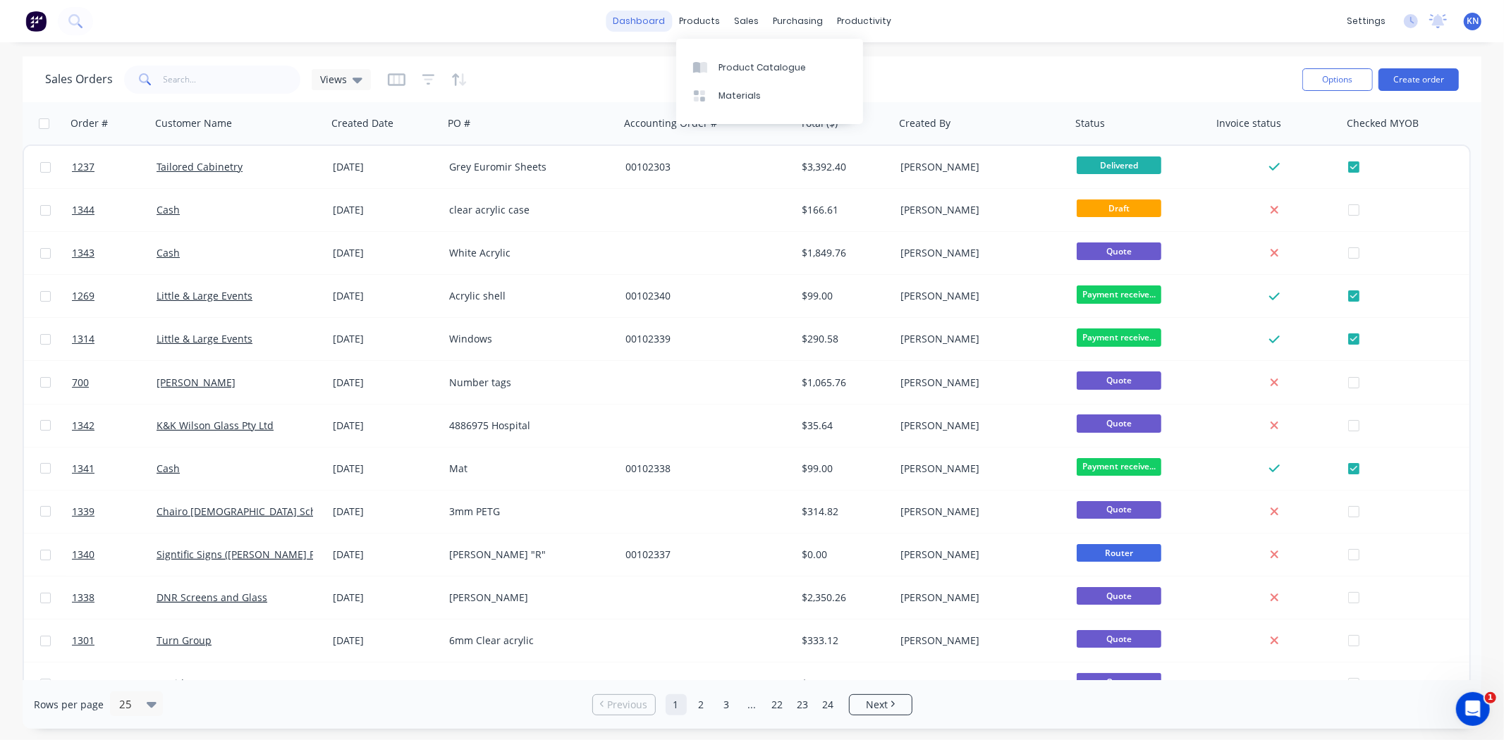
click at [635, 19] on link "dashboard" at bounding box center [639, 21] width 66 height 21
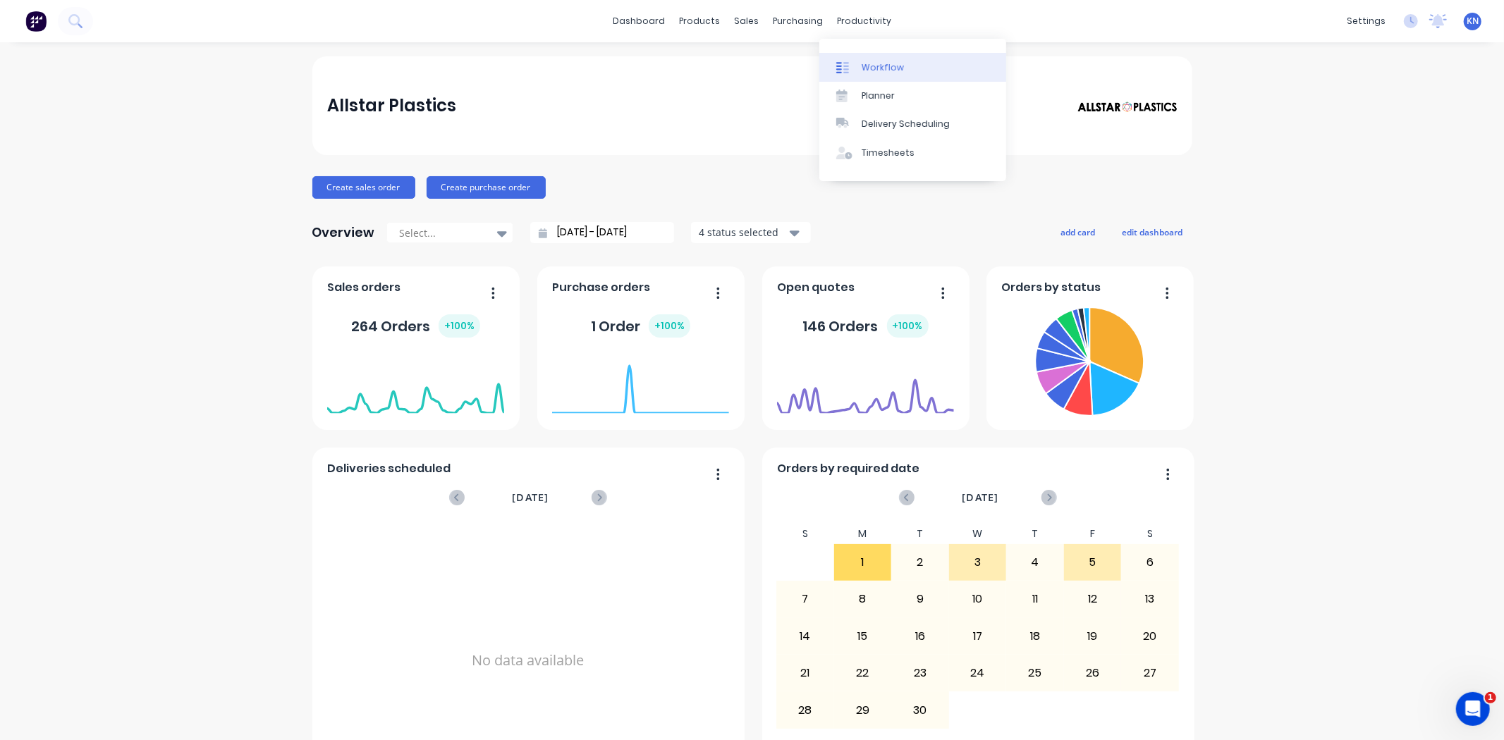
click at [896, 66] on div "Workflow" at bounding box center [883, 67] width 42 height 13
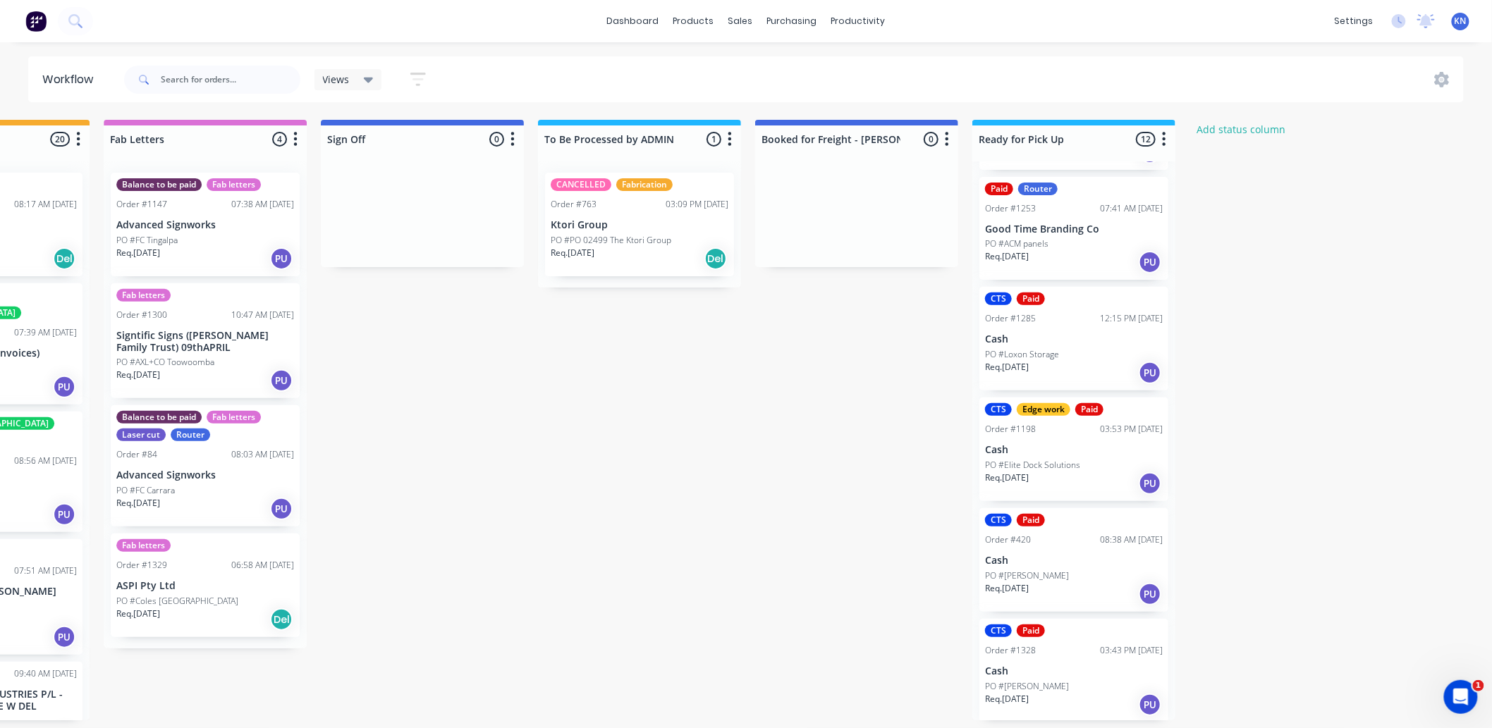
scroll to position [4, 1881]
click at [1028, 341] on p "Cash" at bounding box center [1074, 340] width 178 height 12
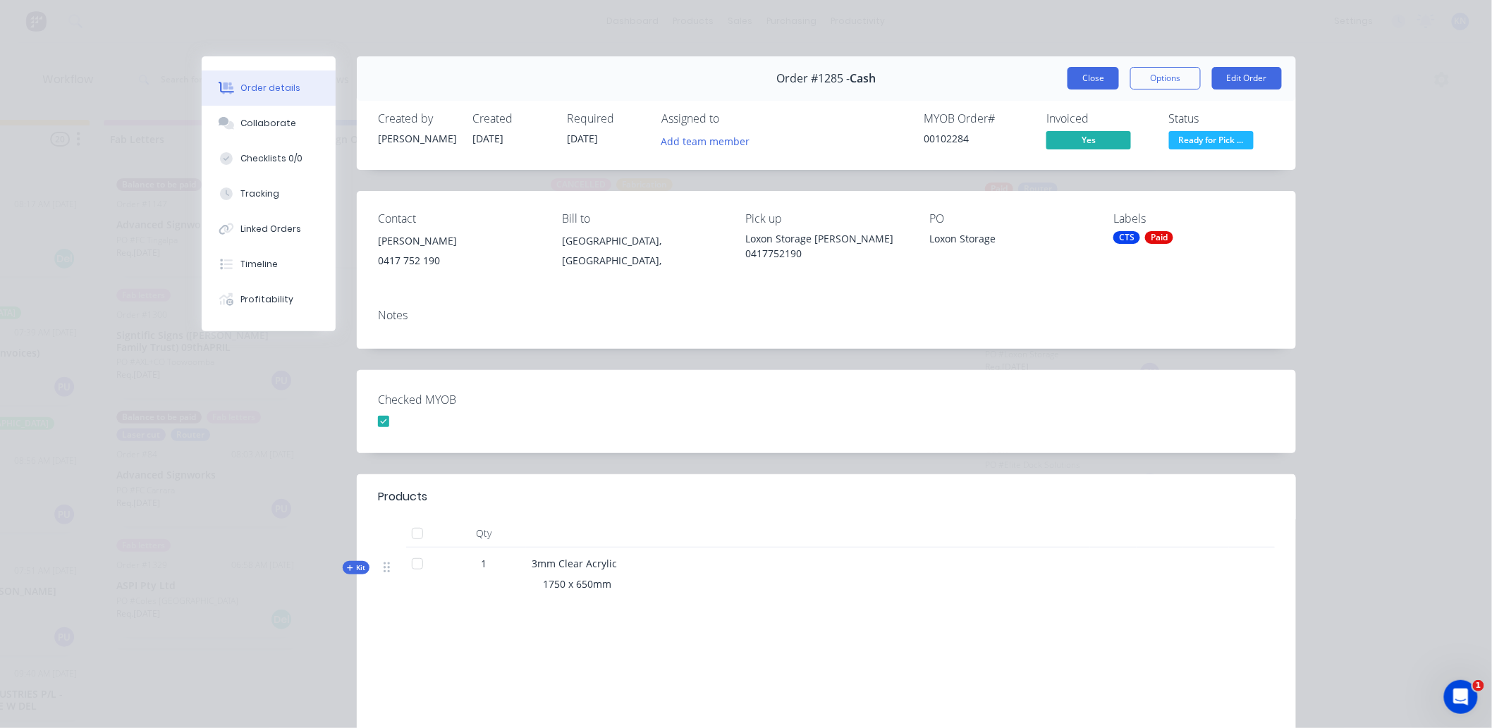
click at [1094, 74] on button "Close" at bounding box center [1093, 78] width 51 height 23
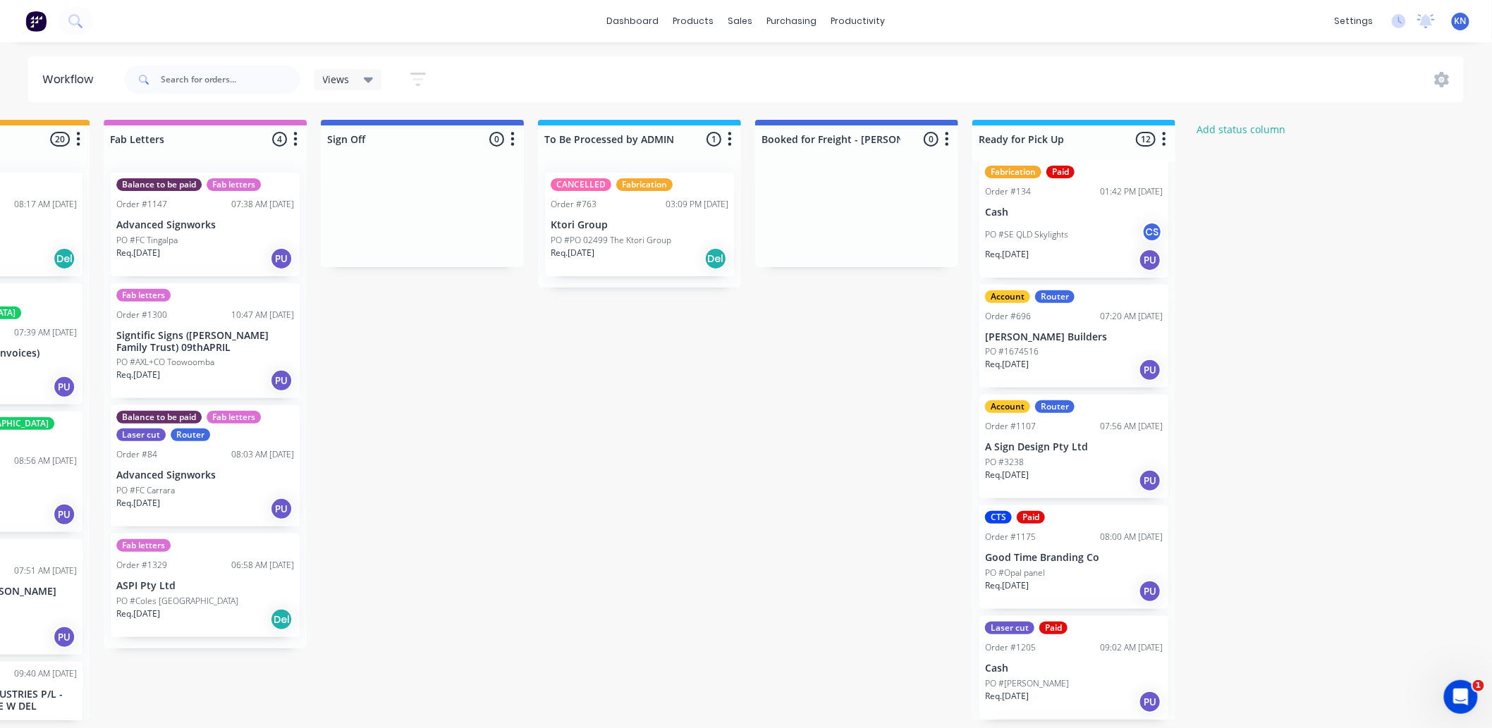
scroll to position [0, 0]
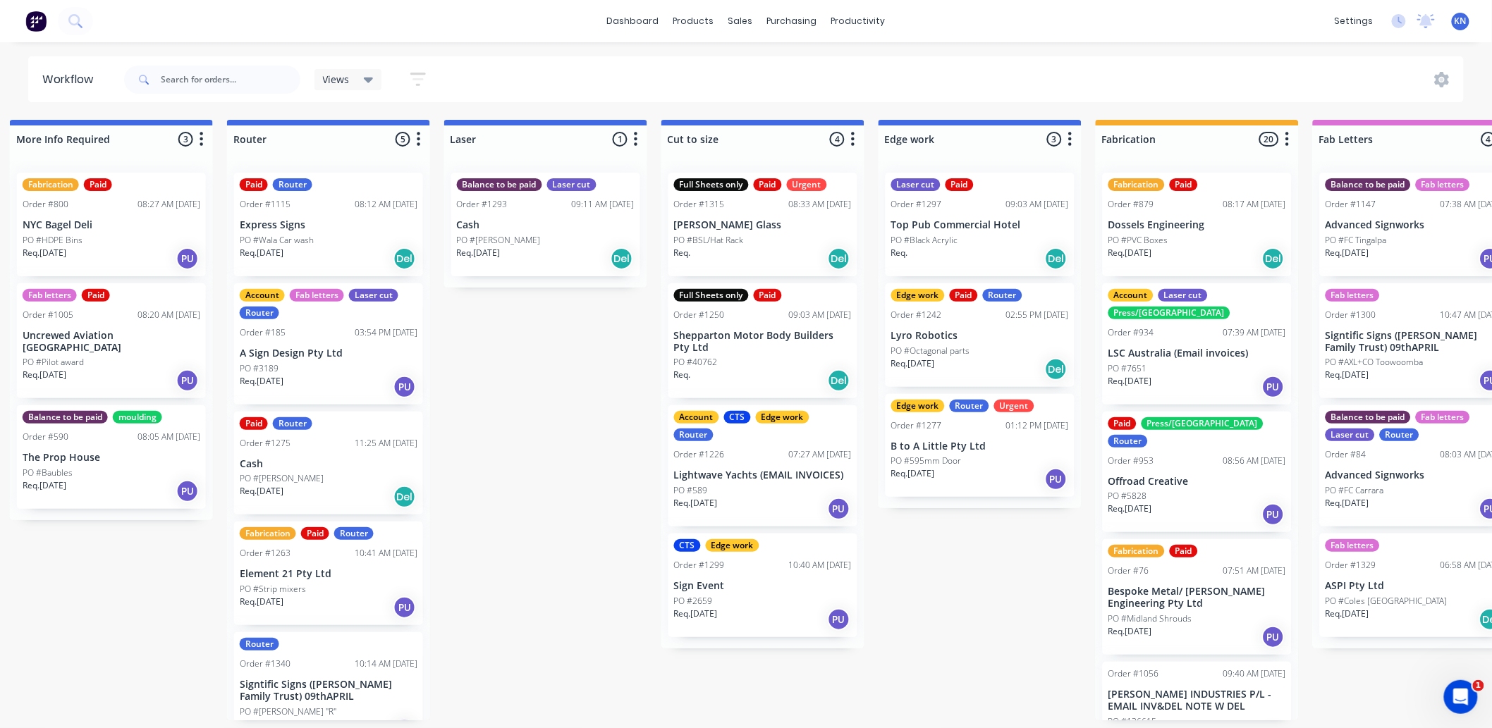
scroll to position [0, 898]
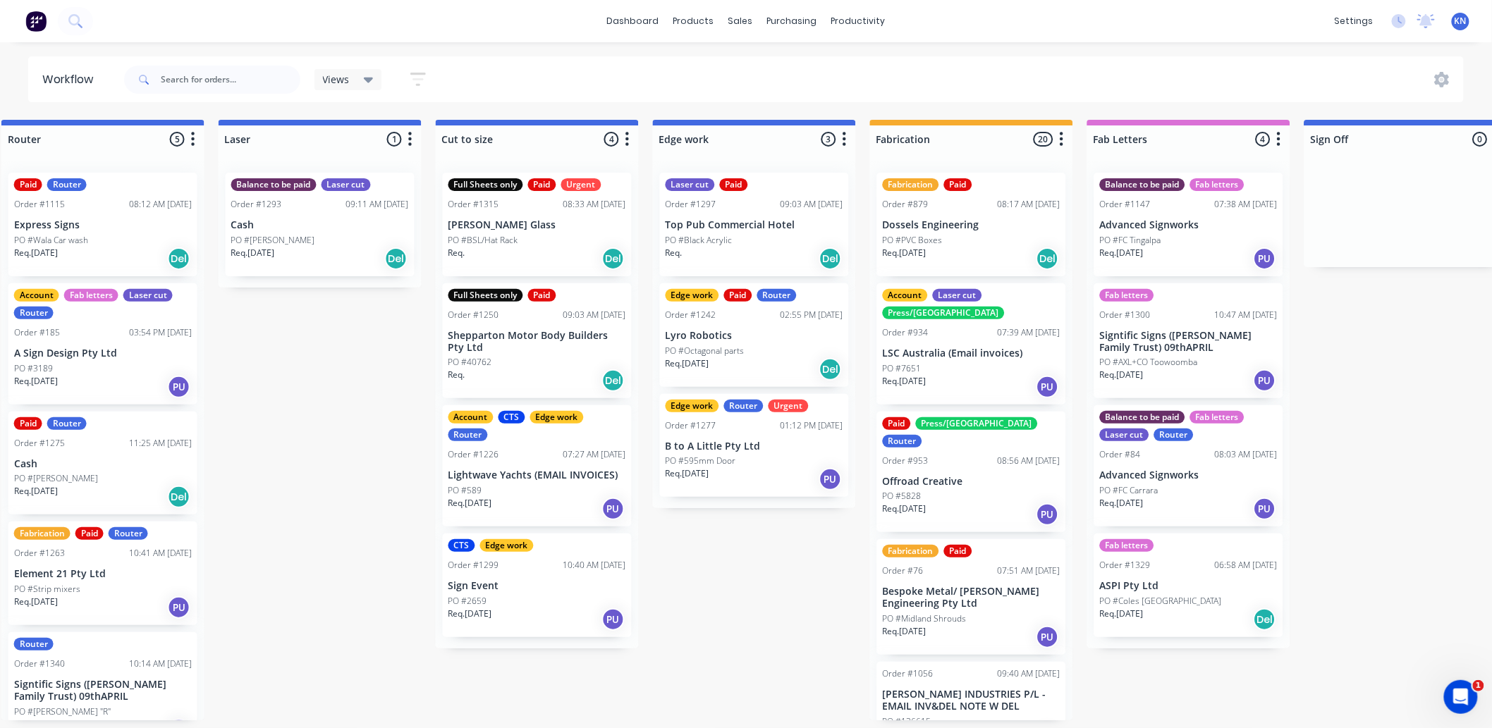
click at [506, 340] on p "Shepparton Motor Body Builders Pty Ltd" at bounding box center [537, 342] width 178 height 24
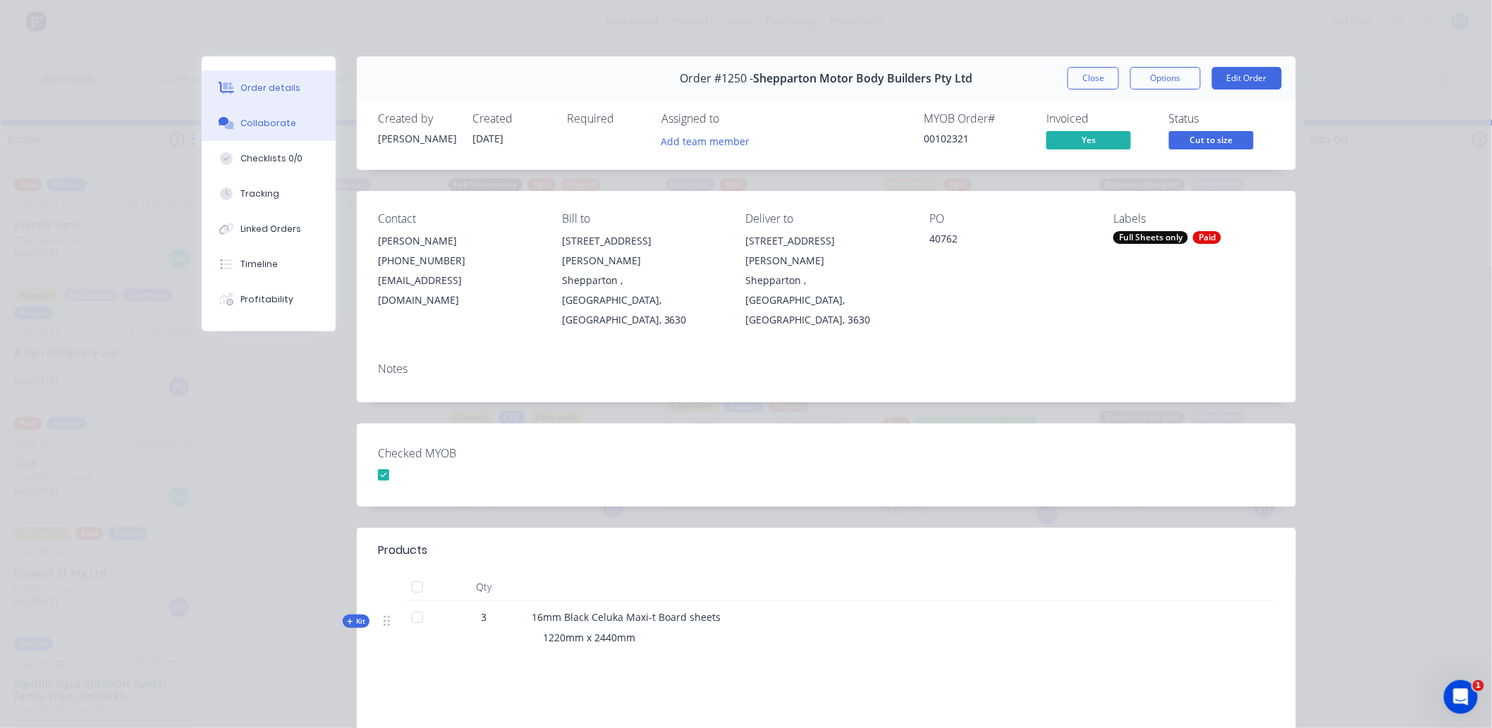
click at [286, 118] on button "Collaborate" at bounding box center [269, 123] width 134 height 35
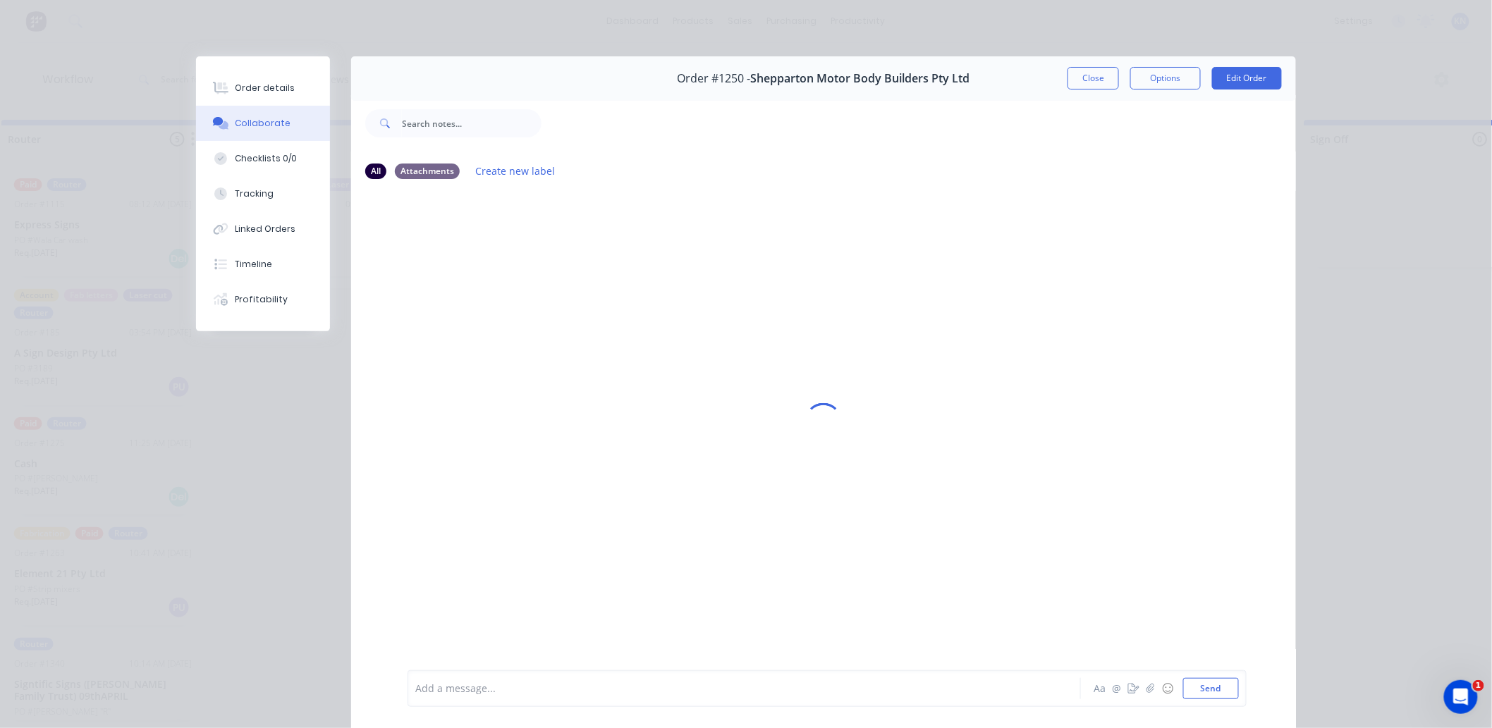
click at [465, 685] on div at bounding box center [724, 689] width 617 height 15
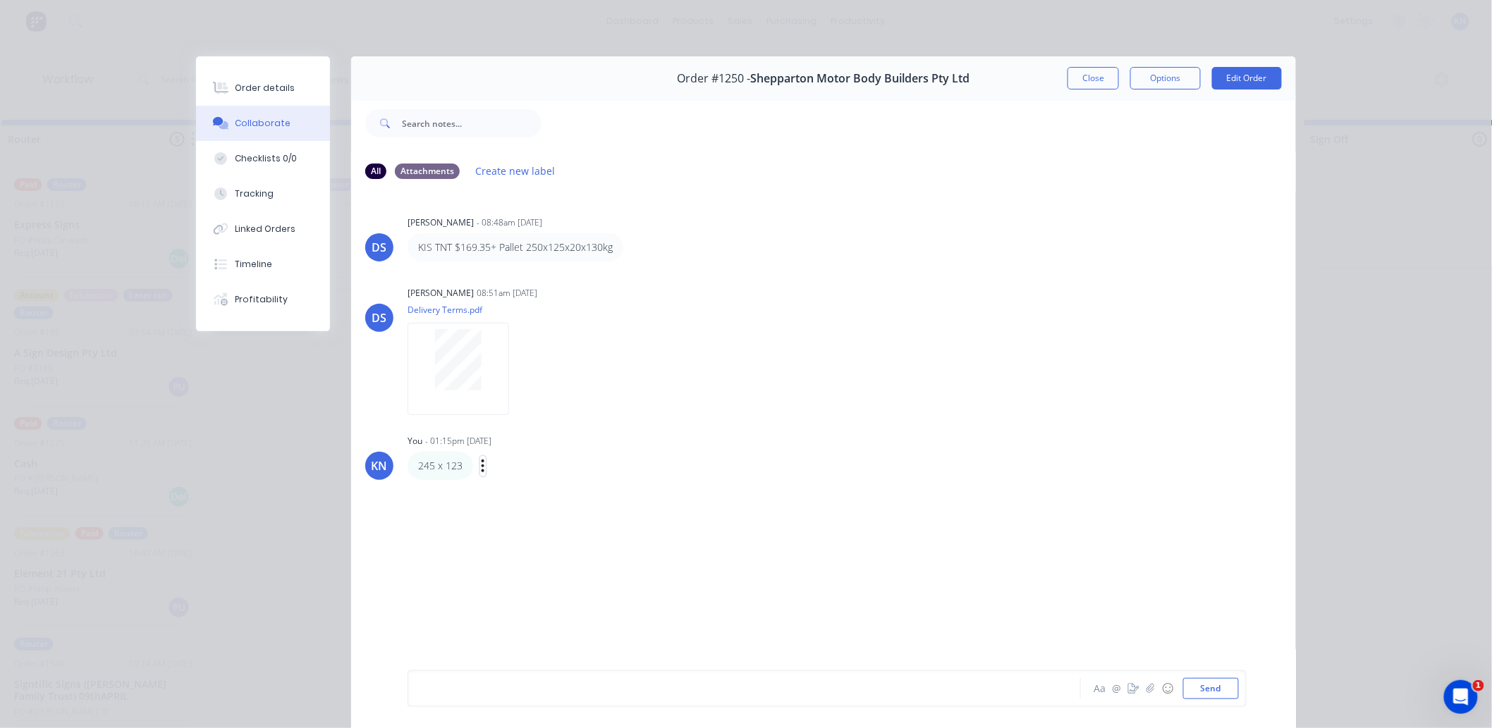
click at [481, 463] on icon "button" at bounding box center [483, 466] width 4 height 16
click at [523, 492] on button "Edit" at bounding box center [534, 491] width 89 height 23
click at [1215, 687] on button "Send" at bounding box center [1211, 688] width 56 height 21
click at [252, 82] on div "Order details" at bounding box center [266, 88] width 60 height 13
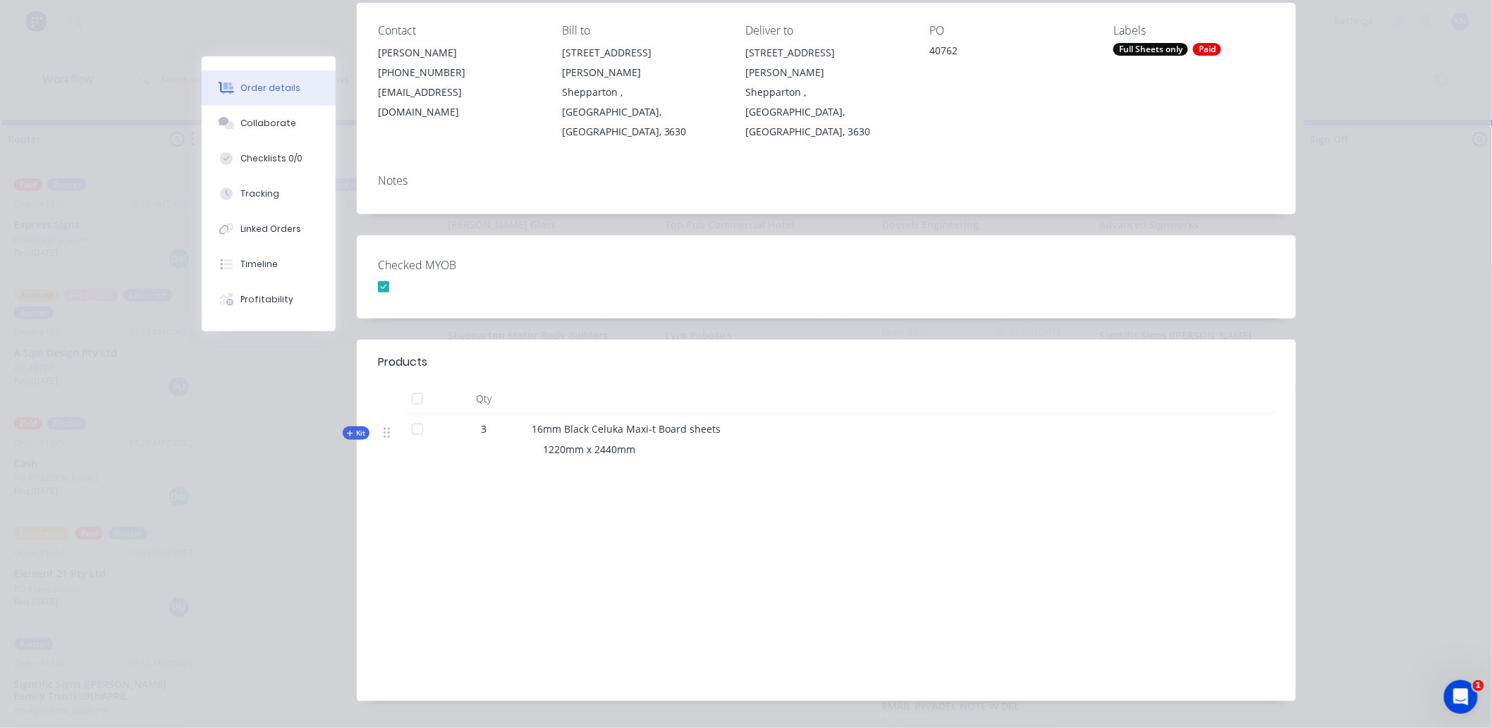
scroll to position [0, 0]
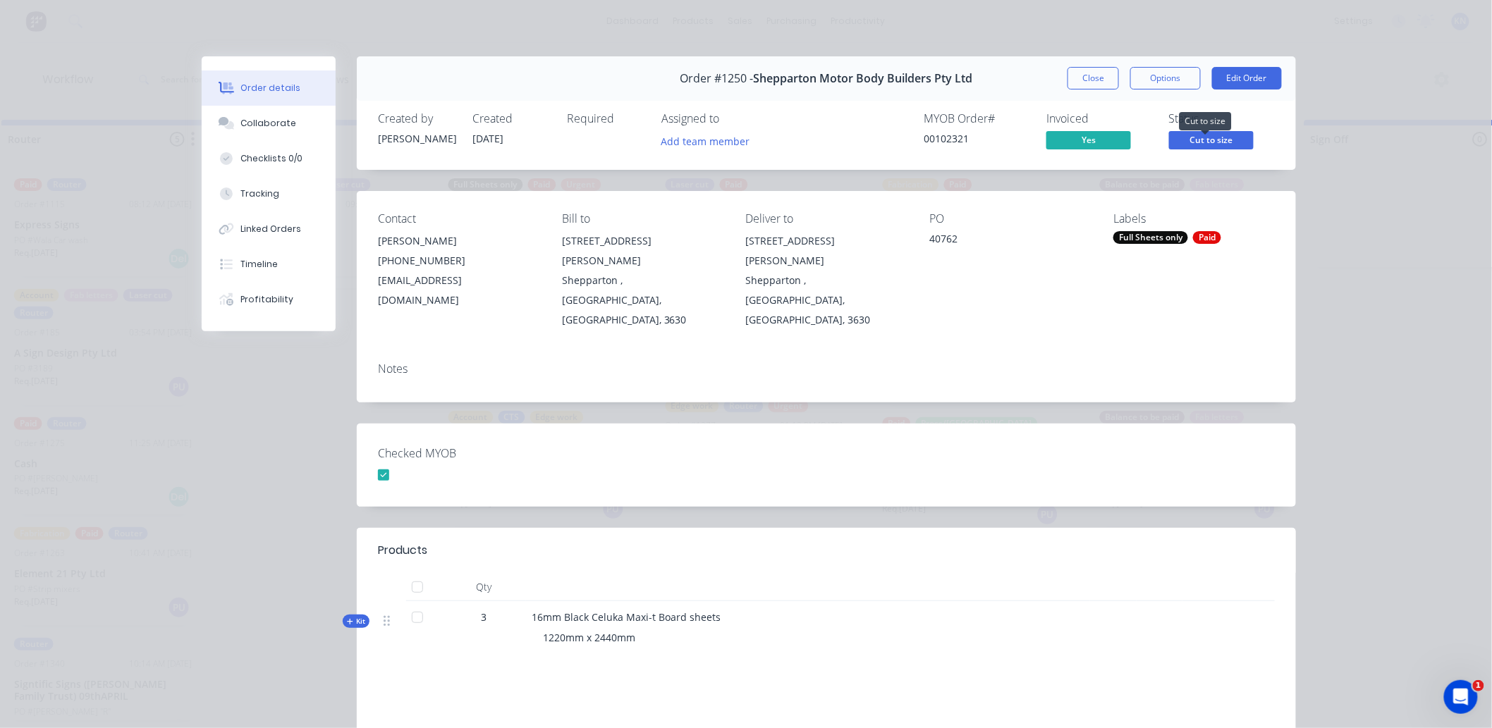
click at [1225, 139] on span "Cut to size" at bounding box center [1211, 140] width 85 height 18
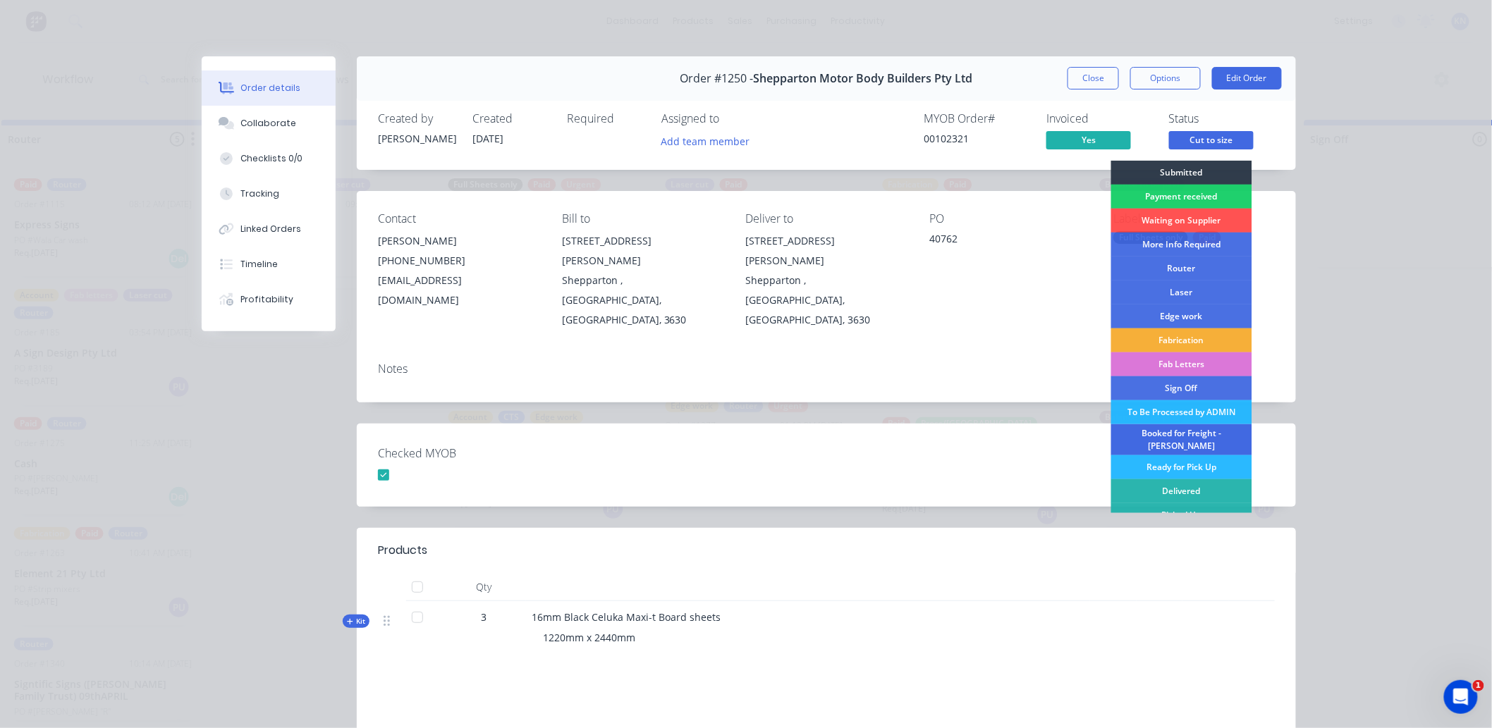
click at [1183, 432] on div "Booked for Freight - [PERSON_NAME]" at bounding box center [1181, 439] width 141 height 31
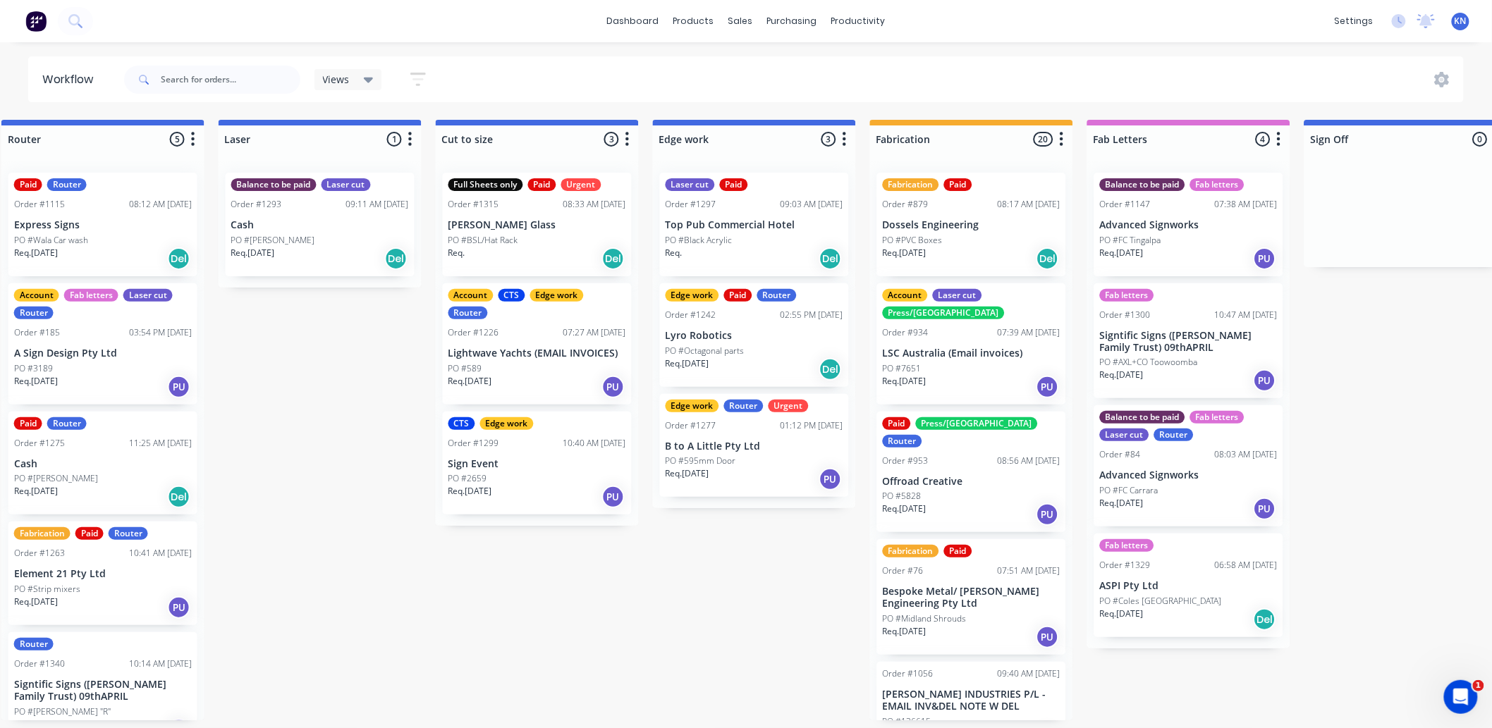
click at [532, 603] on div "Submitted 1 Status colour #273444 hex #273444 Save Cancel Summaries Total order…" at bounding box center [779, 420] width 3374 height 601
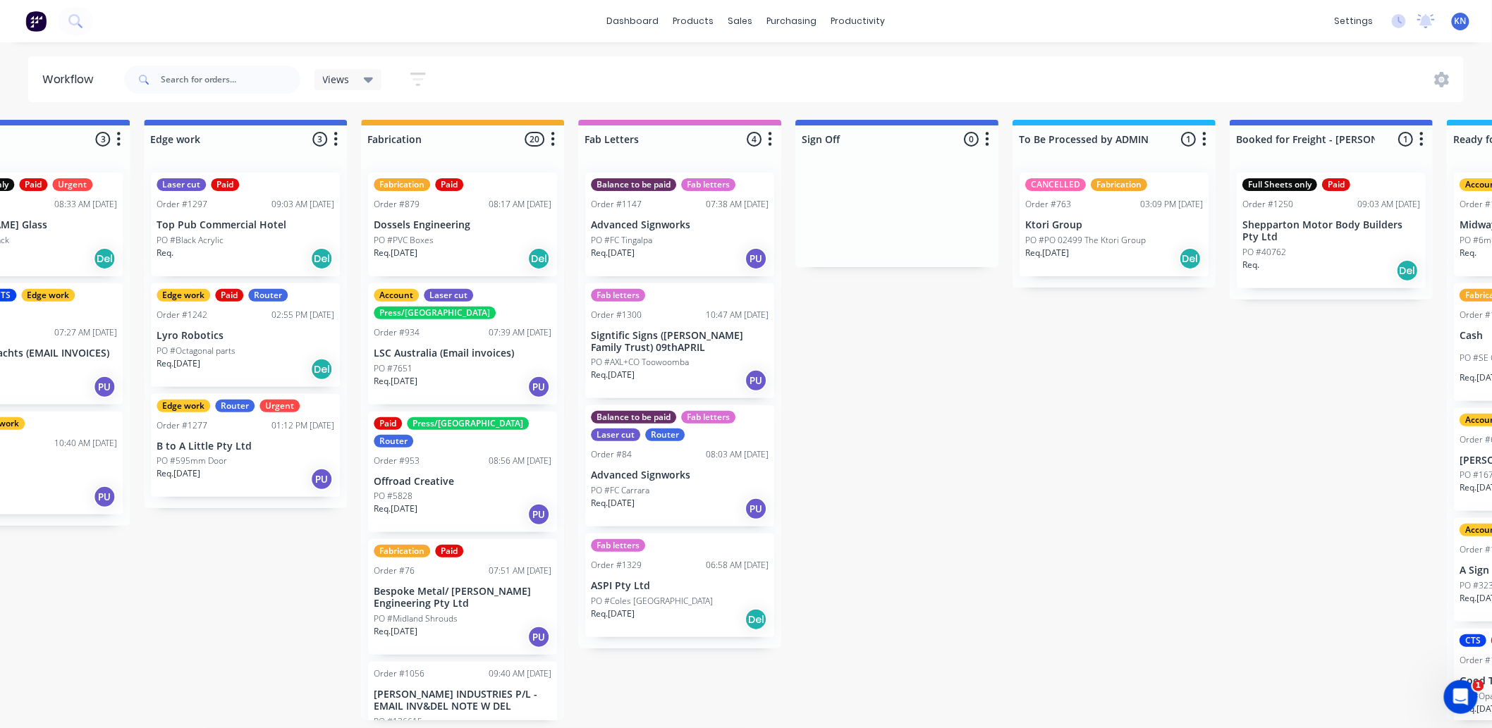
scroll to position [4, 1881]
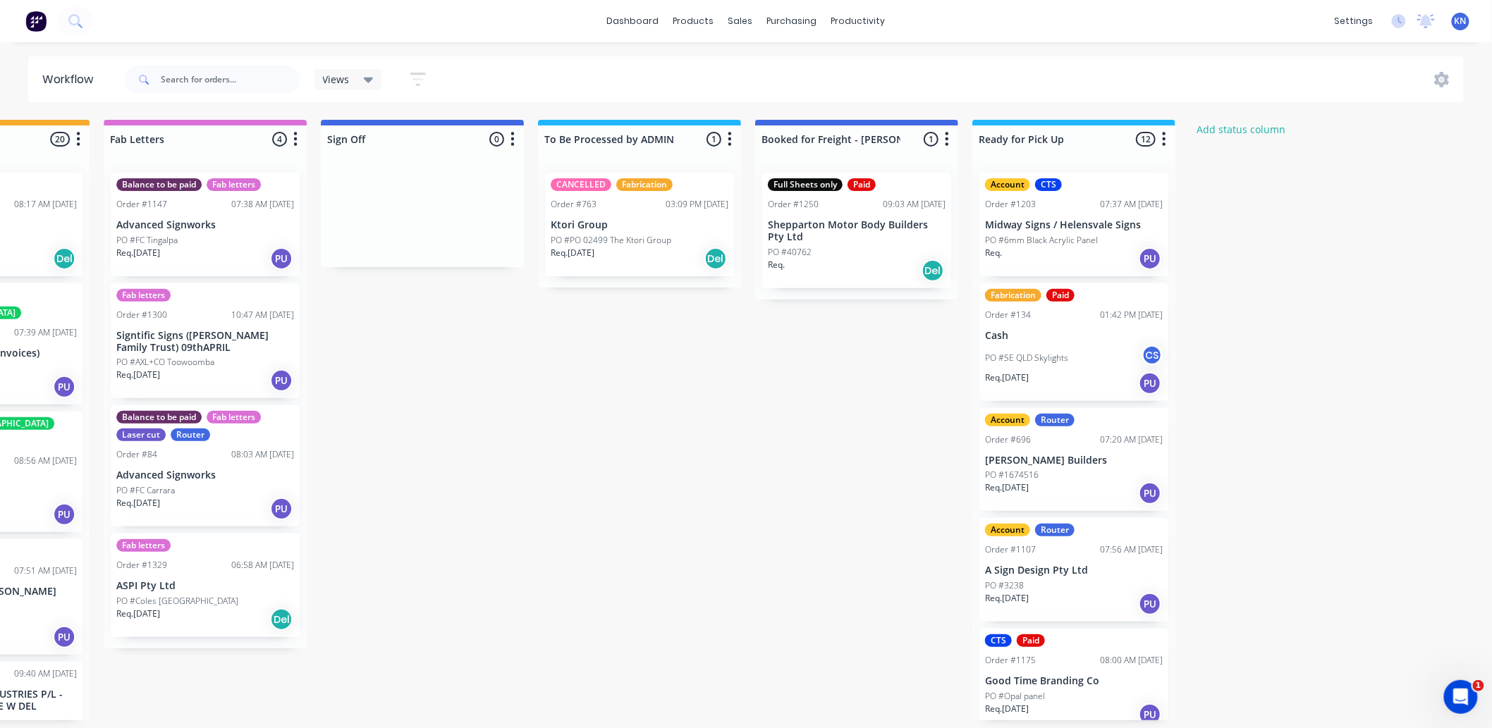
click at [861, 238] on p "Shepparton Motor Body Builders Pty Ltd" at bounding box center [857, 231] width 178 height 24
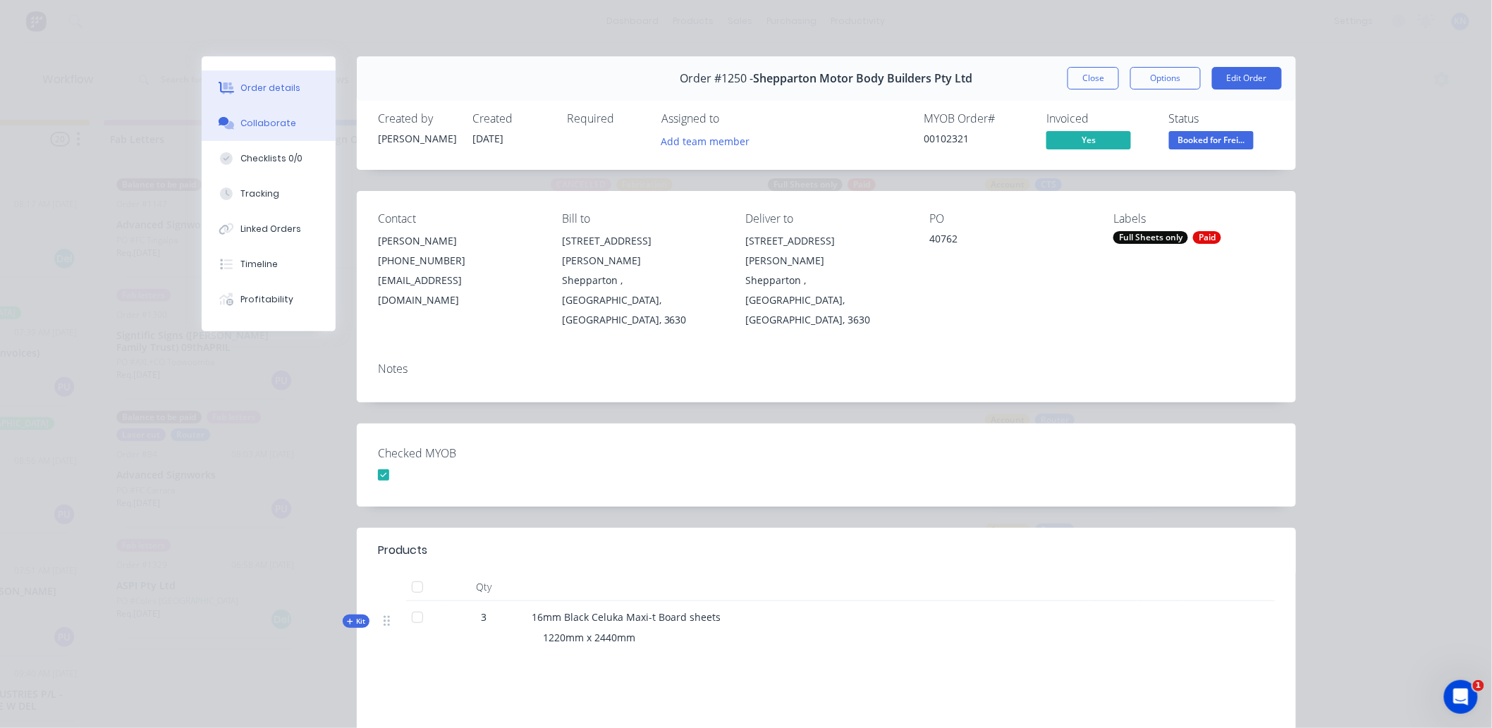
click at [280, 118] on div "Collaborate" at bounding box center [269, 123] width 56 height 13
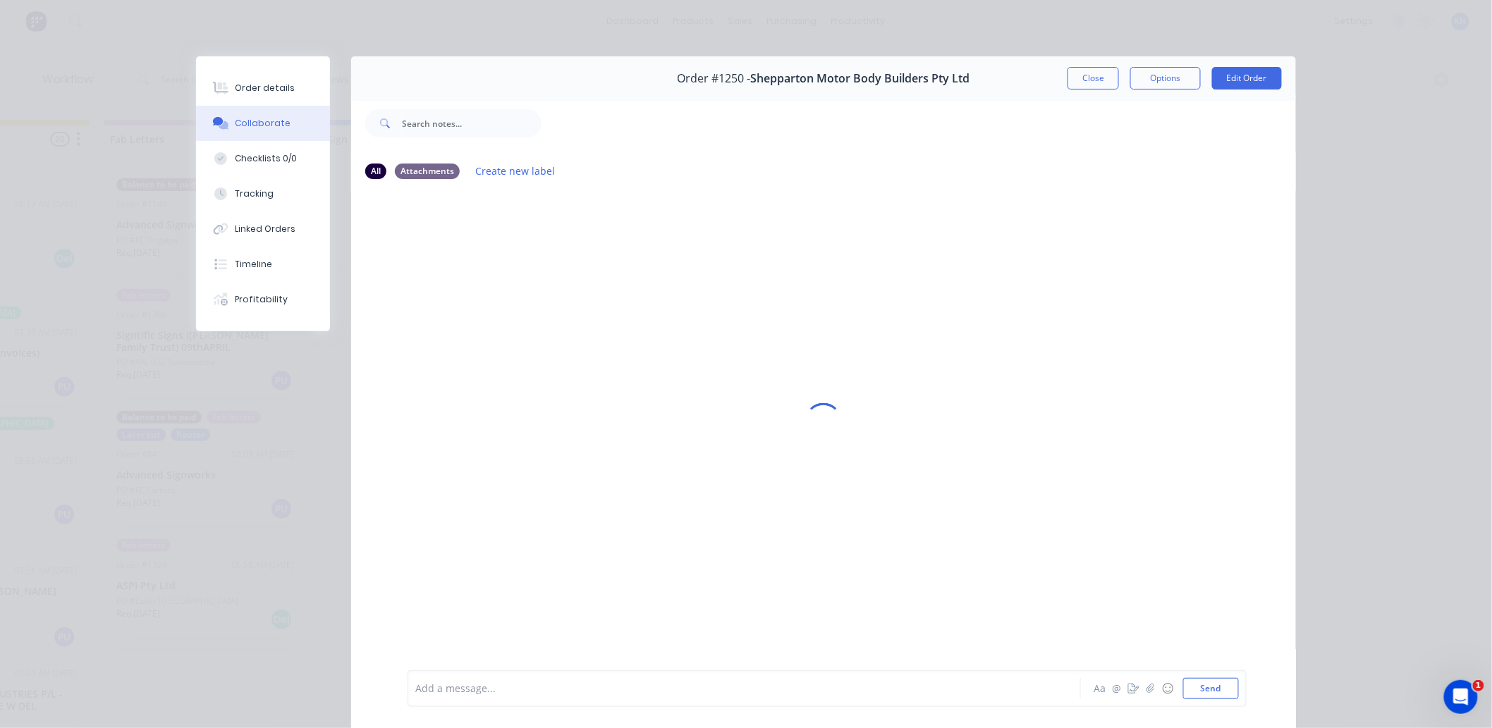
scroll to position [75, 0]
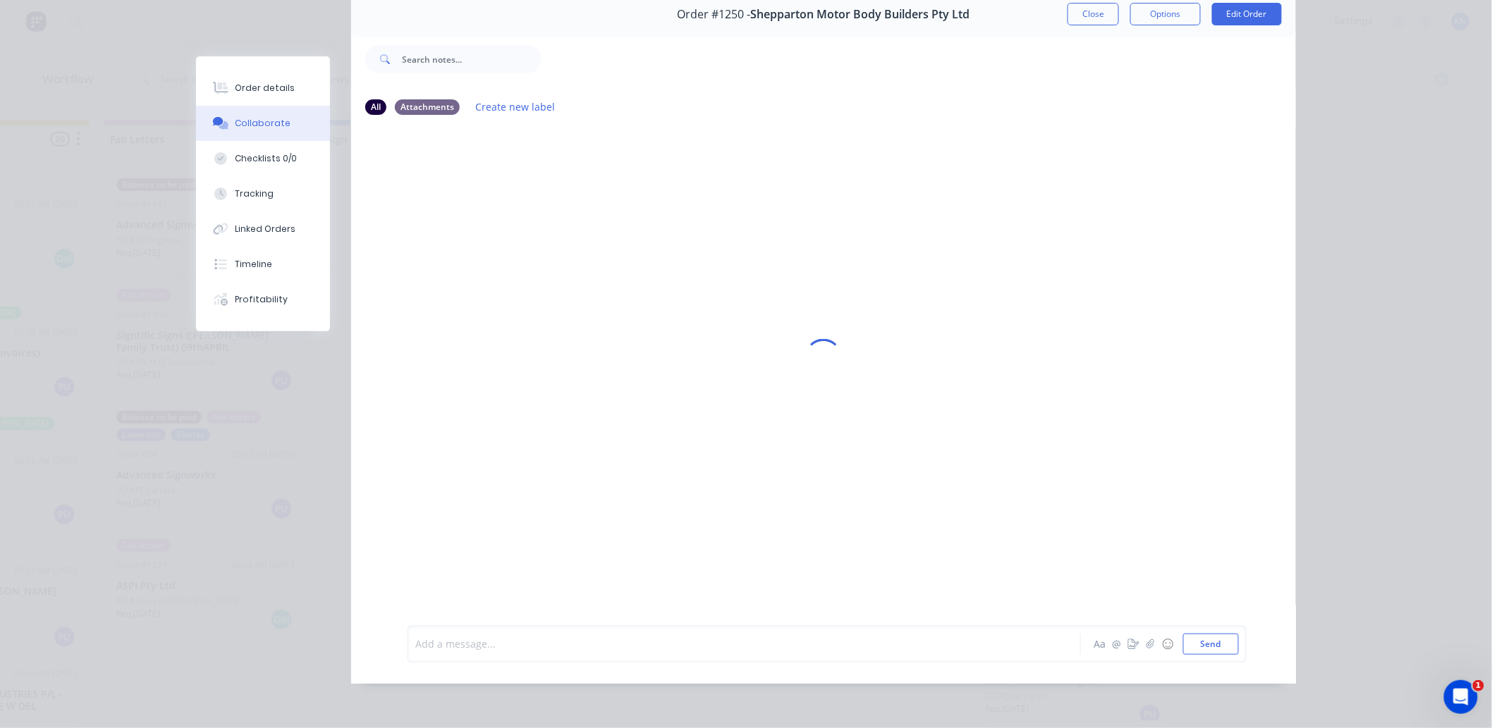
click at [491, 645] on div at bounding box center [724, 644] width 617 height 15
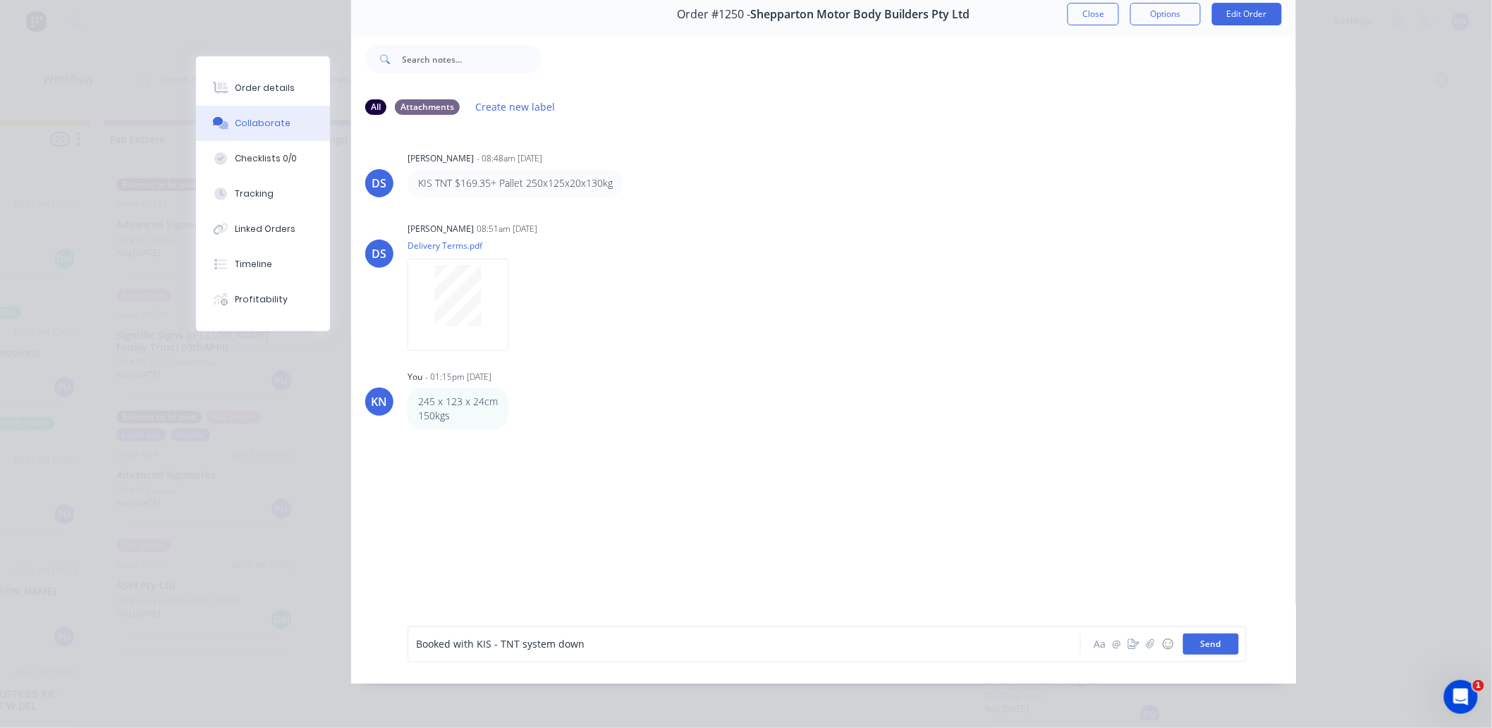
click at [1221, 646] on button "Send" at bounding box center [1211, 644] width 56 height 21
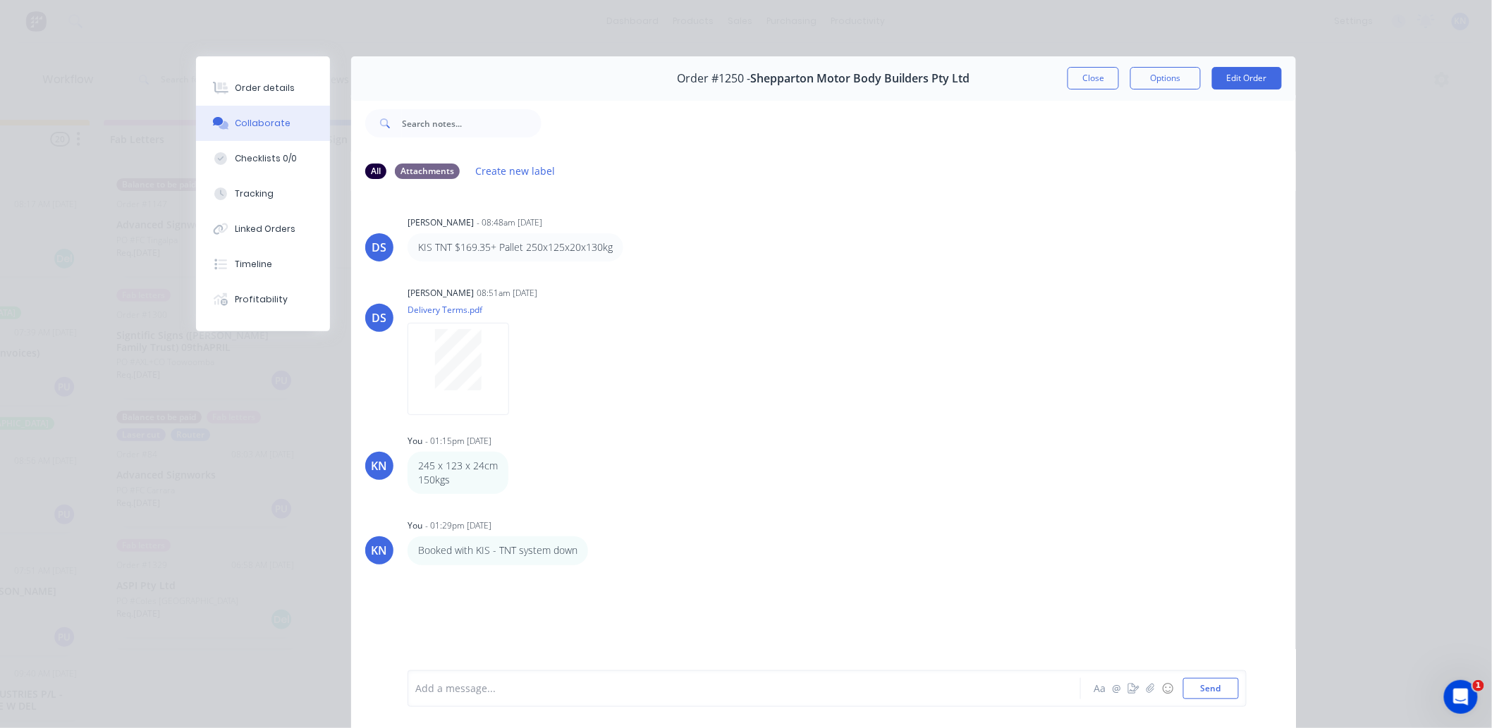
scroll to position [0, 1881]
click at [1088, 75] on button "Close" at bounding box center [1093, 78] width 51 height 23
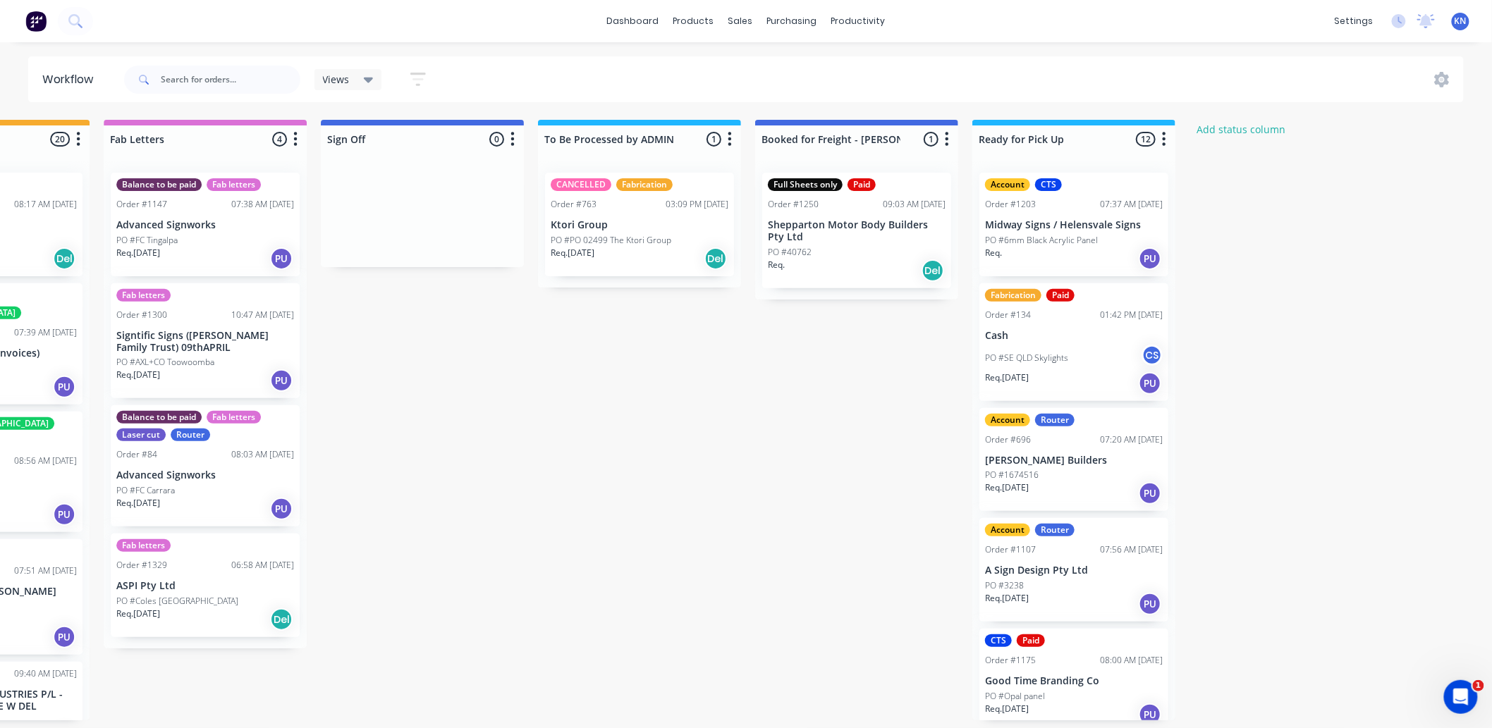
click at [616, 243] on p "PO #PO 02499 The Ktori Group" at bounding box center [611, 240] width 121 height 13
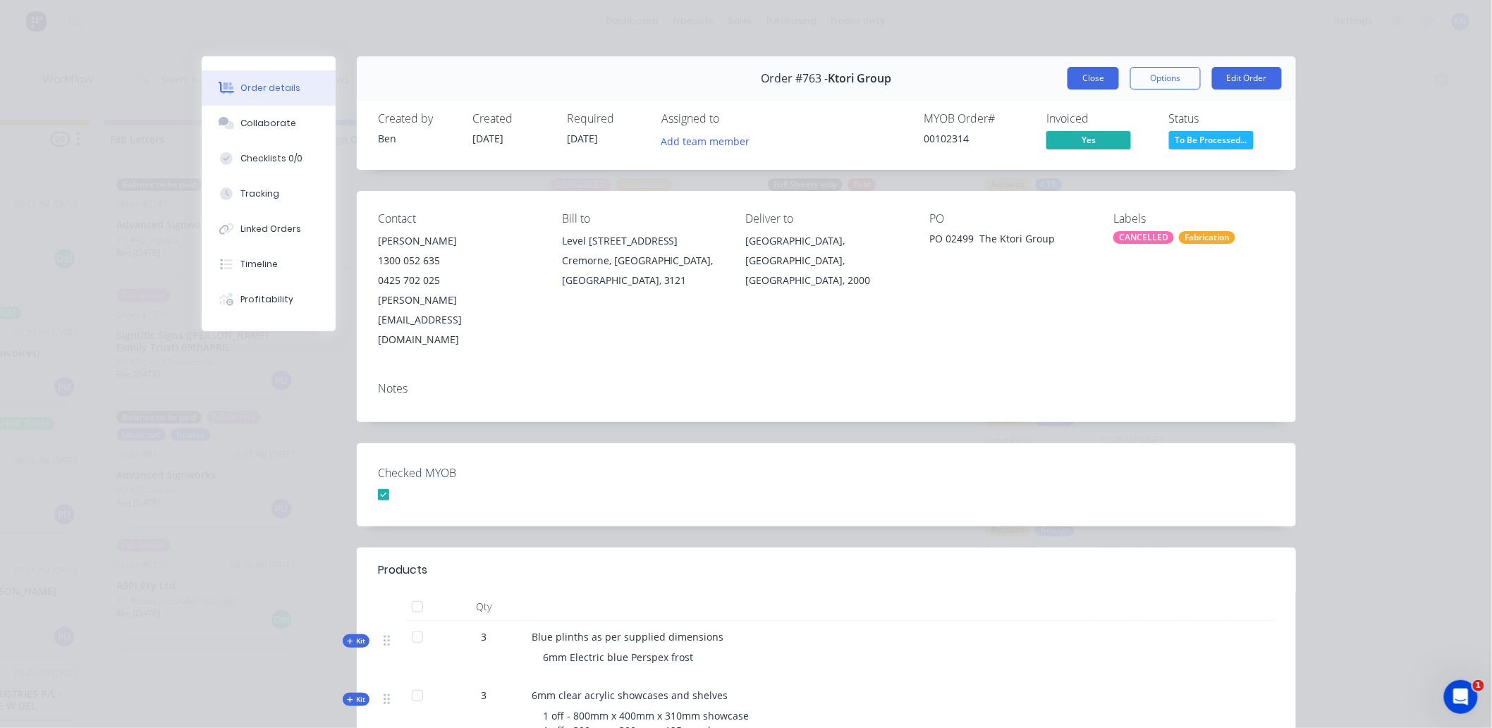
click at [1091, 75] on button "Close" at bounding box center [1093, 78] width 51 height 23
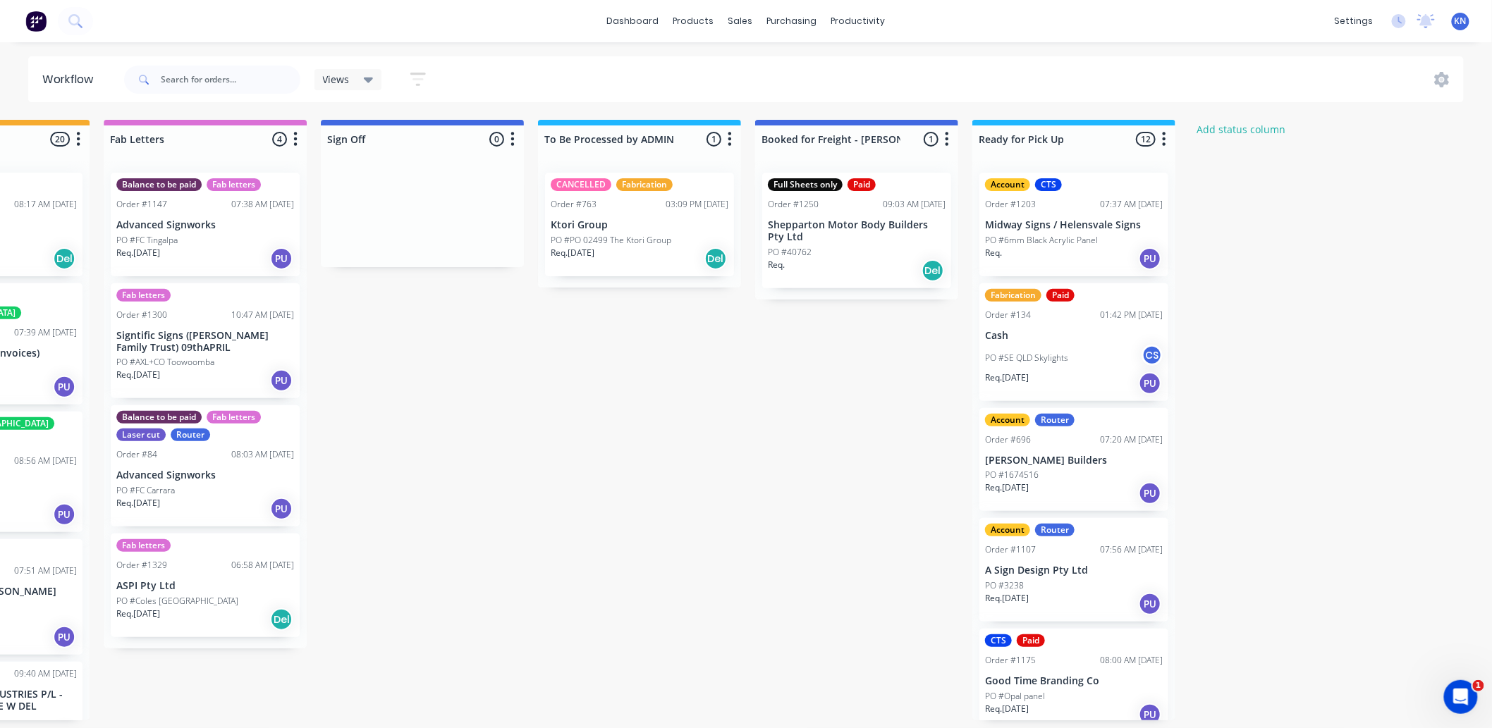
click at [631, 243] on p "PO #PO 02499 The Ktori Group" at bounding box center [611, 240] width 121 height 13
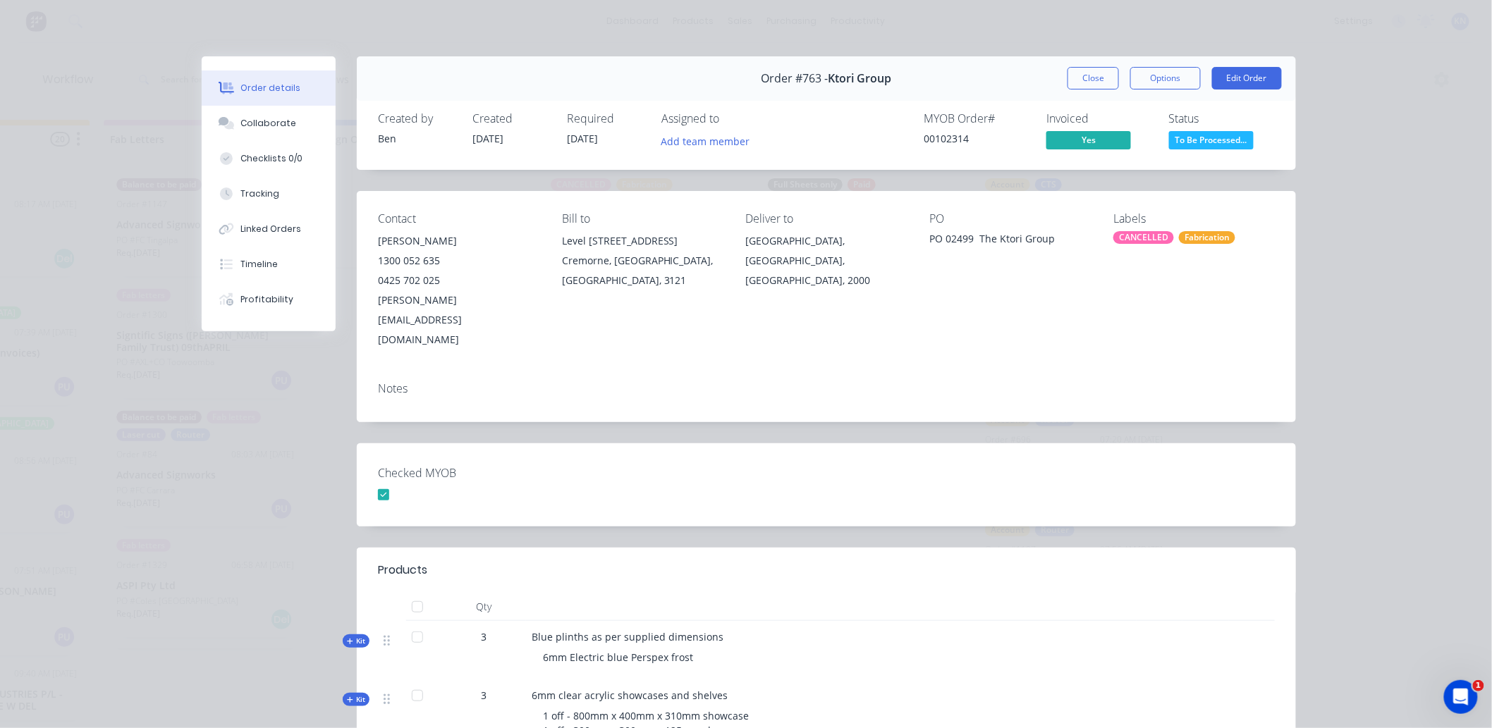
drag, startPoint x: 1089, startPoint y: 73, endPoint x: 1289, endPoint y: 666, distance: 626.3
click at [1089, 73] on button "Close" at bounding box center [1093, 78] width 51 height 23
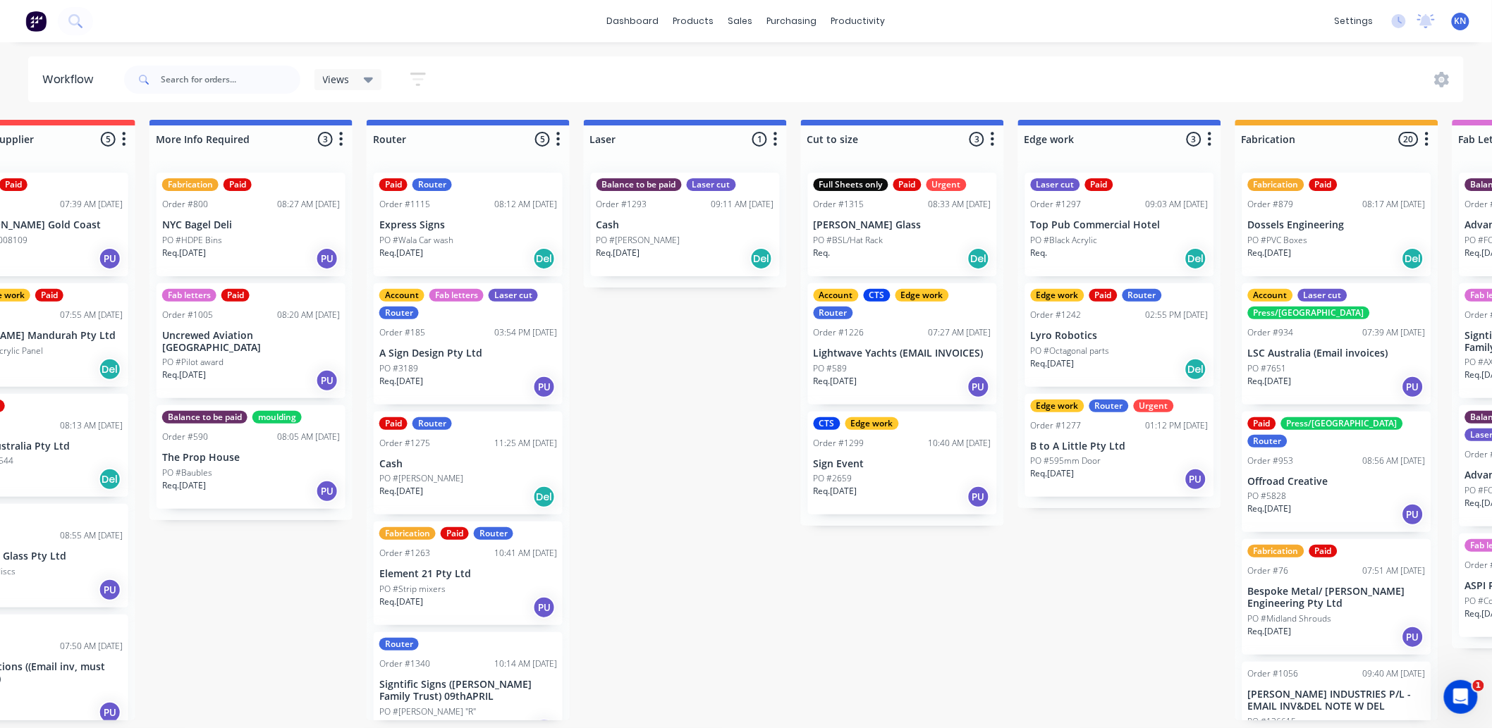
scroll to position [0, 529]
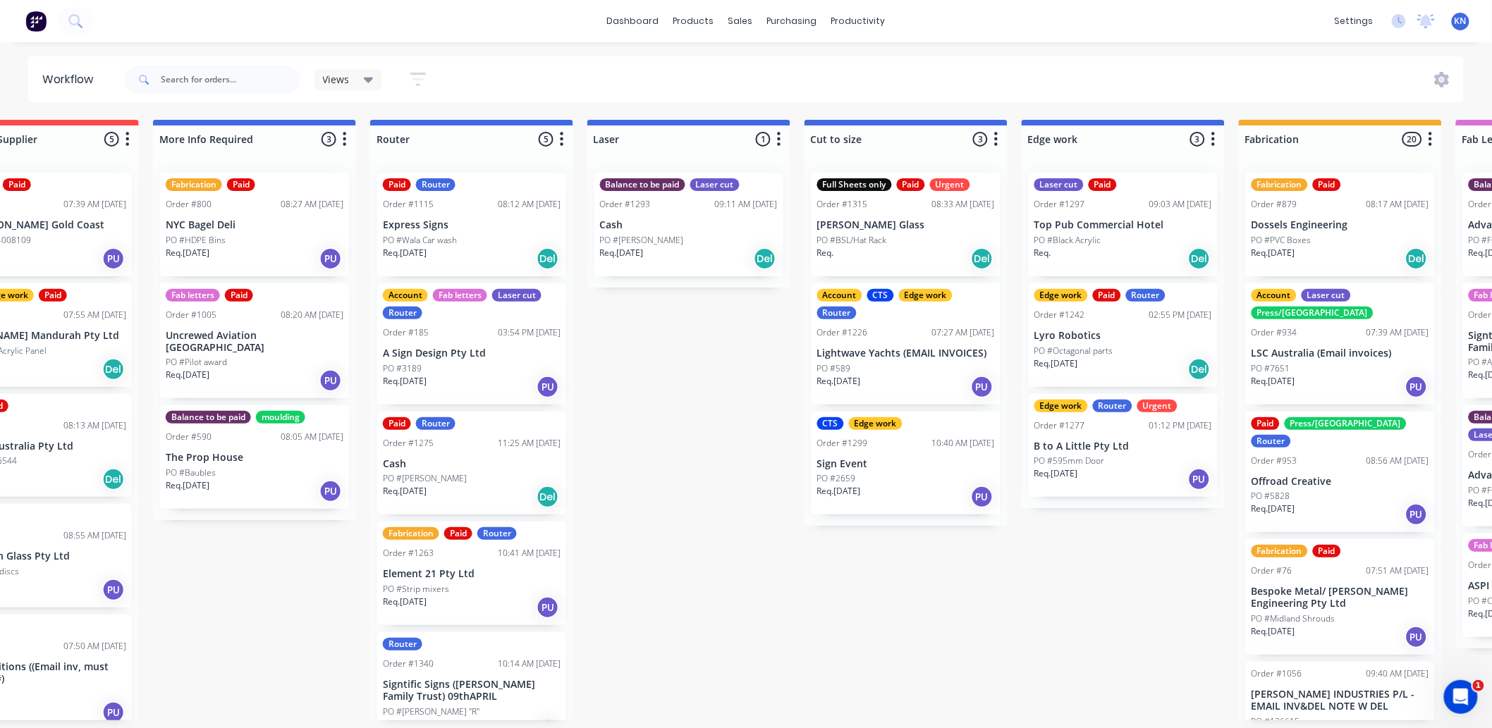
click at [1087, 59] on div "Views Save new view None (Default) edit Ready for Pick Up edit Show/Hide status…" at bounding box center [792, 80] width 1343 height 42
click at [1087, 87] on div "Views Save new view None (Default) edit Ready for Pick Up edit Show/Hide status…" at bounding box center [792, 80] width 1343 height 42
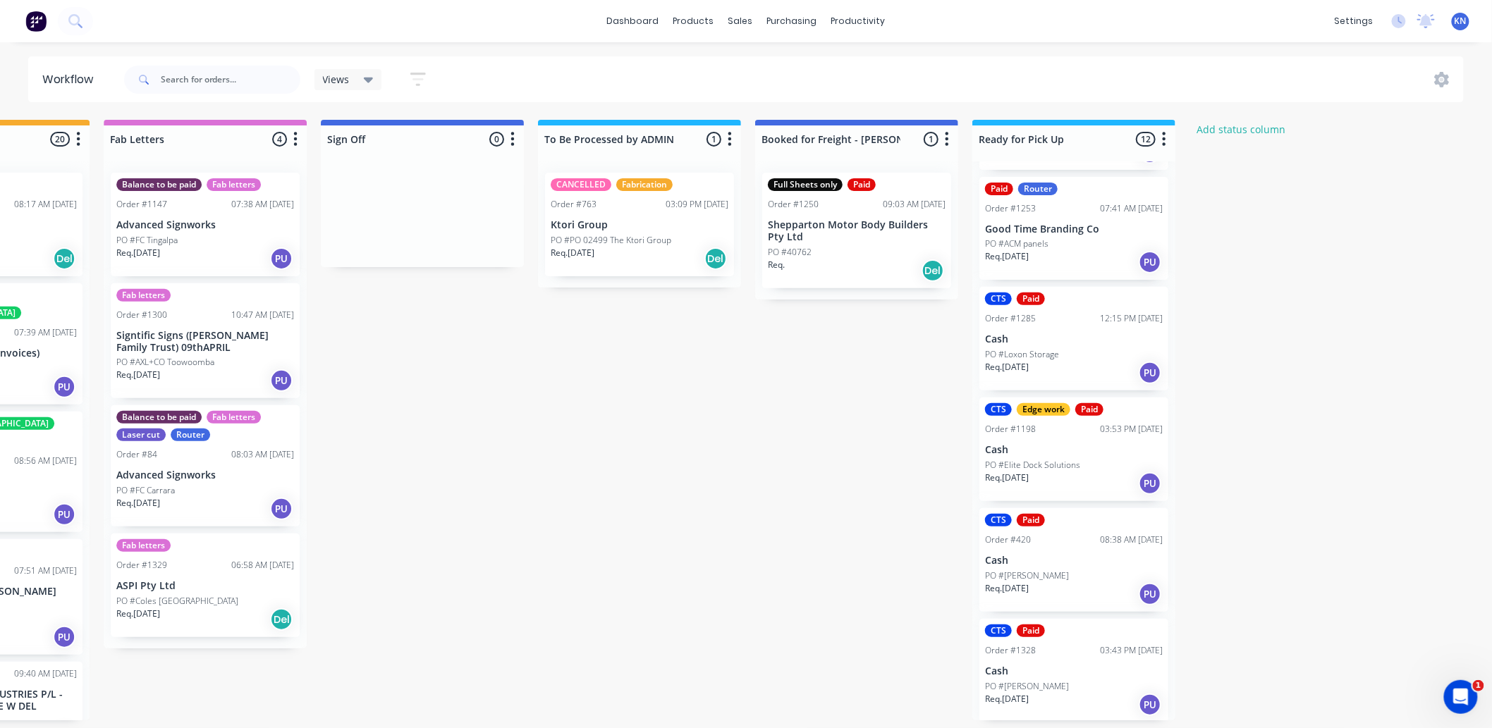
scroll to position [4, 1881]
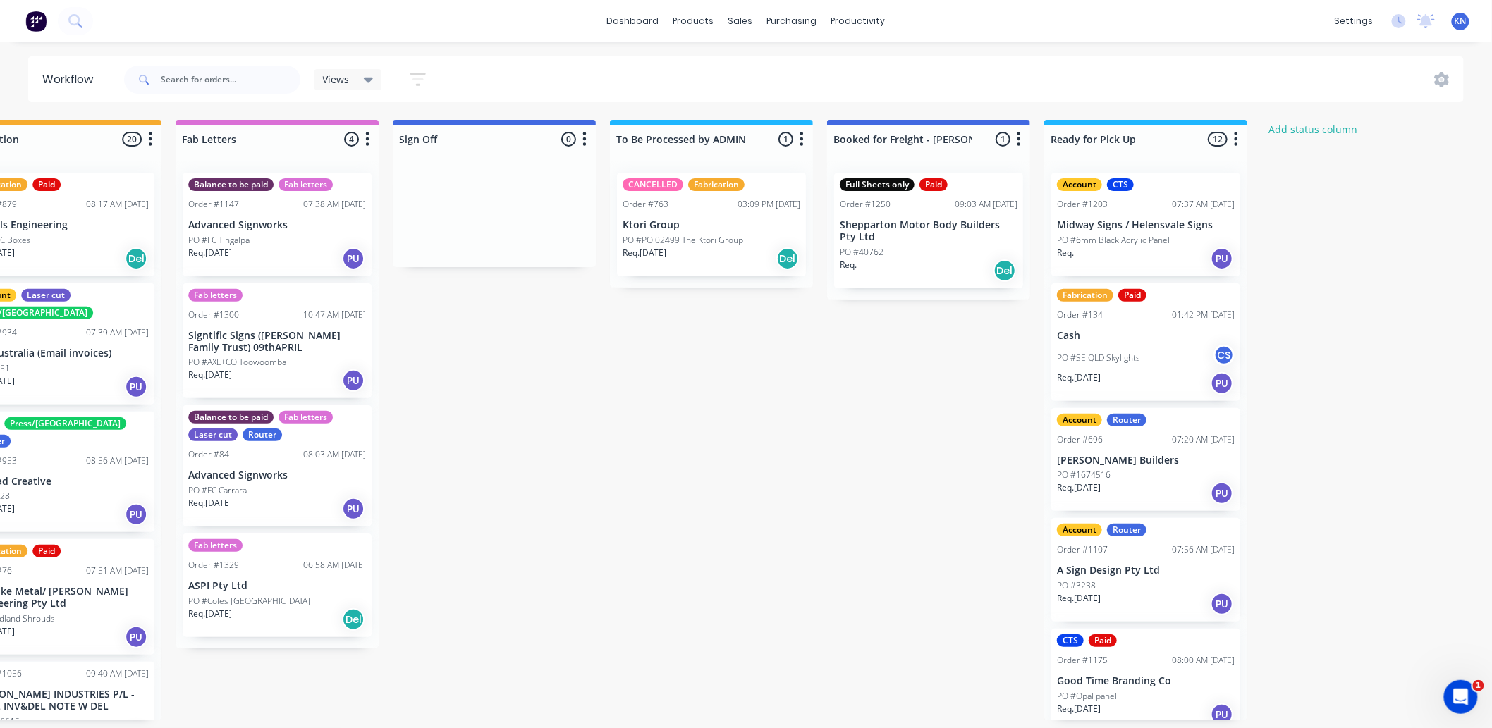
scroll to position [0, 1881]
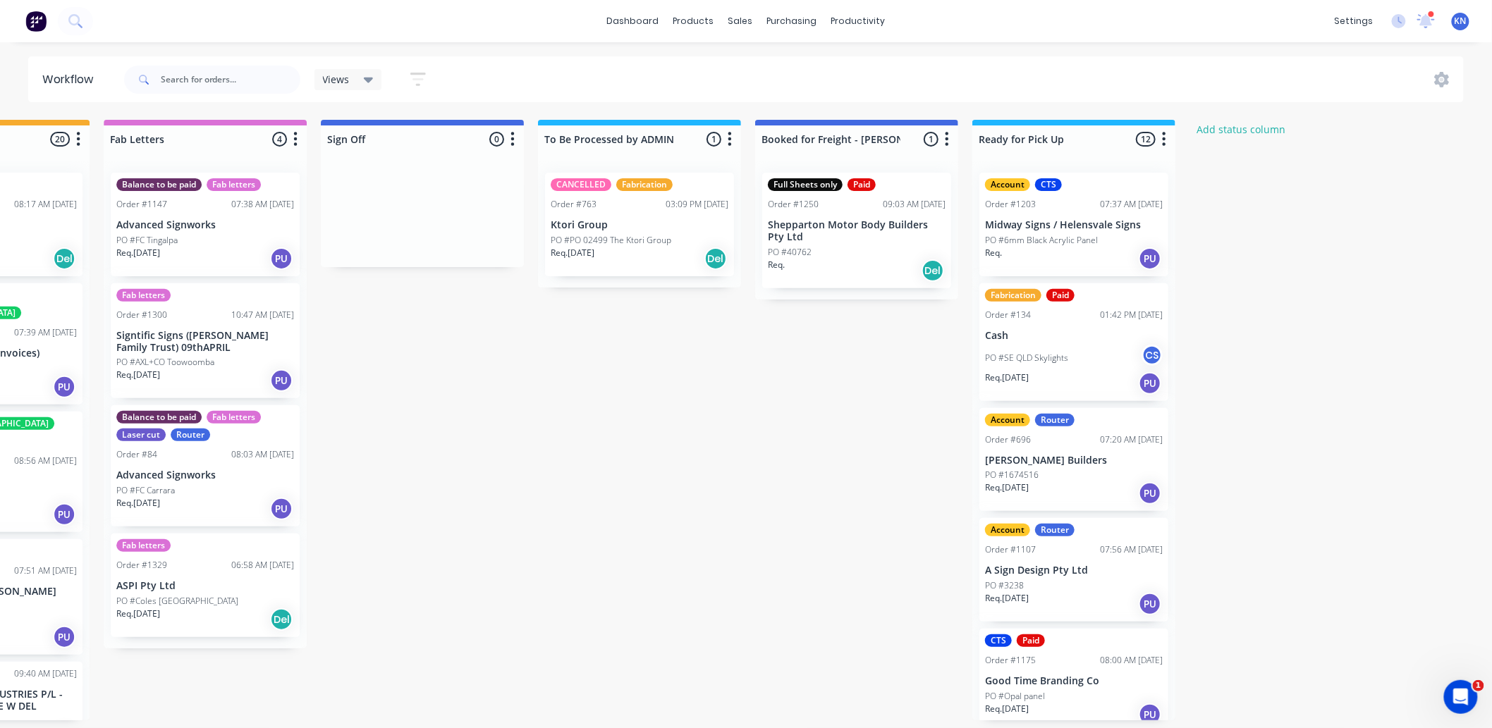
click at [870, 233] on p "Shepparton Motor Body Builders Pty Ltd" at bounding box center [857, 231] width 178 height 24
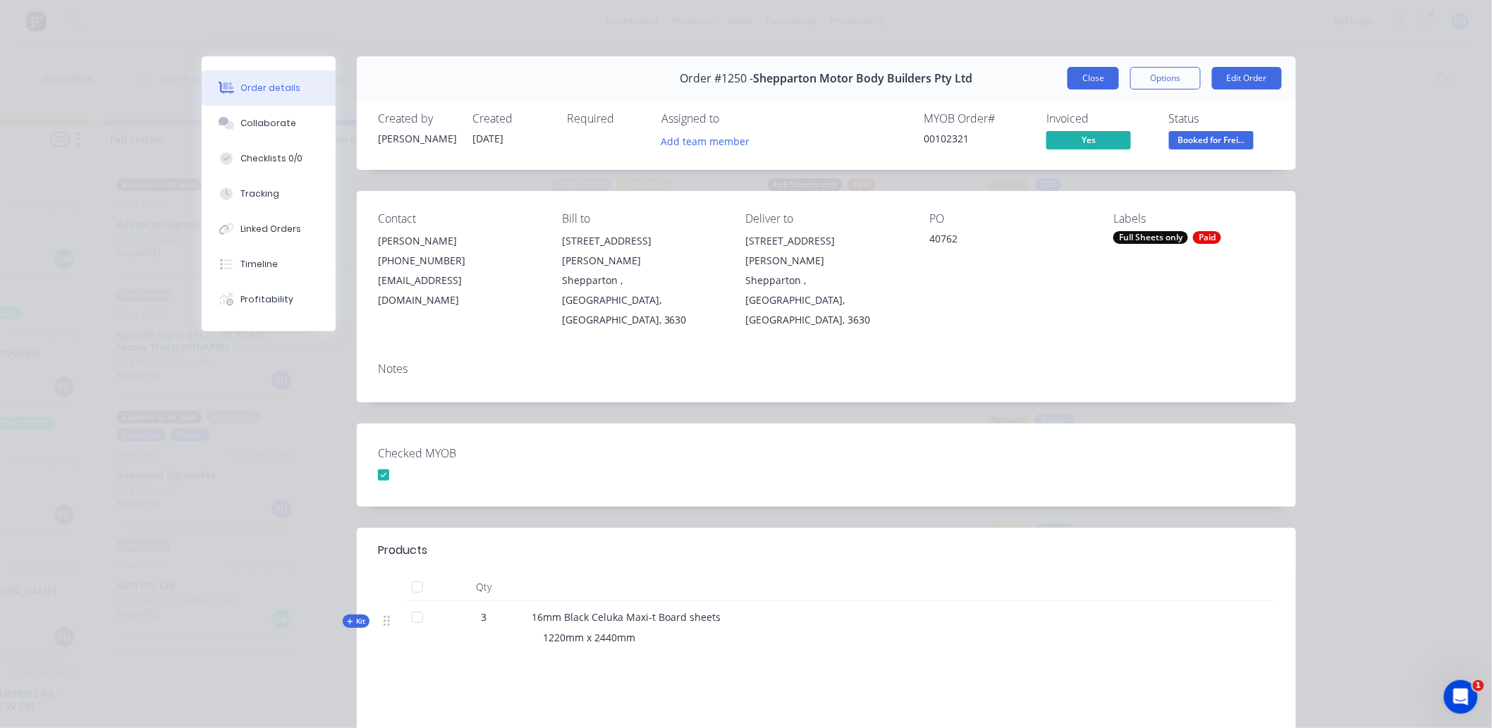
click at [1091, 85] on button "Close" at bounding box center [1093, 78] width 51 height 23
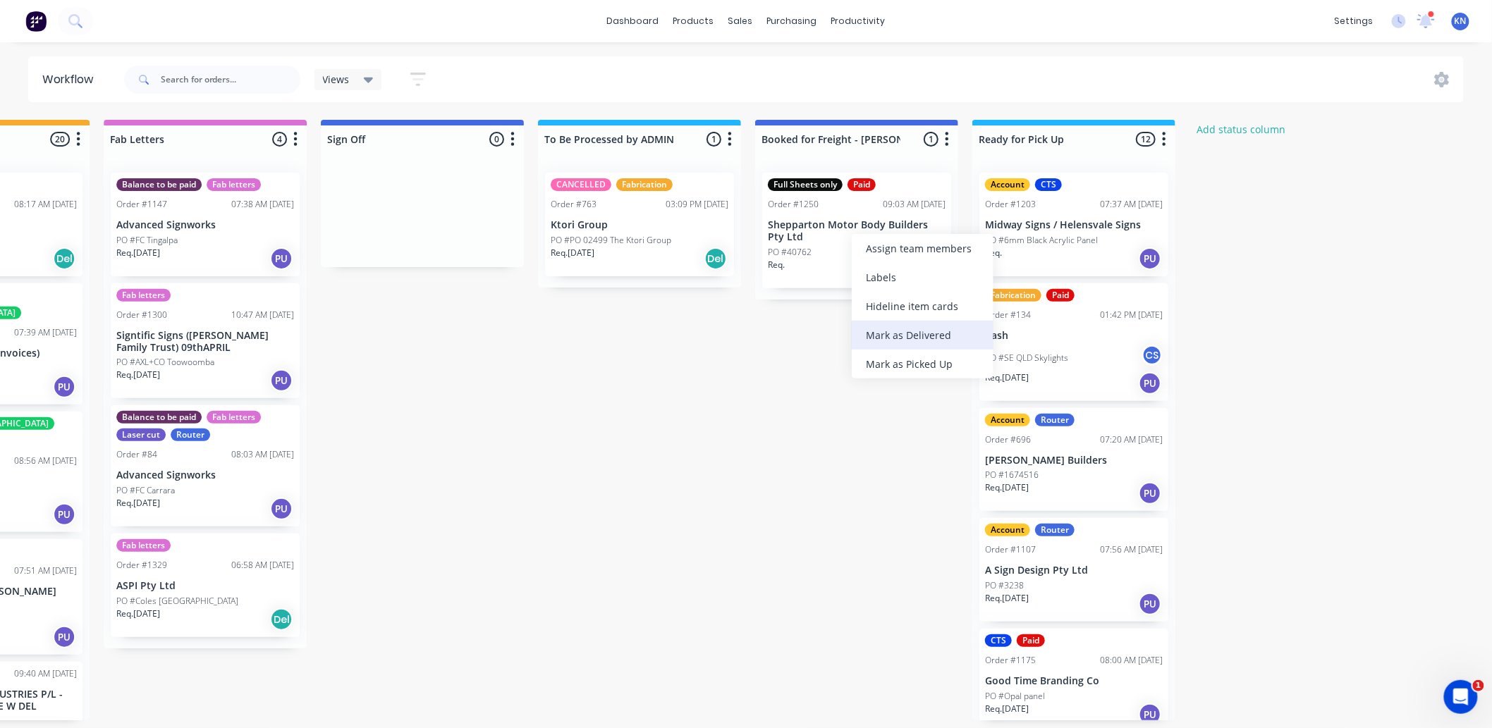
click at [891, 335] on div "Mark as Delivered" at bounding box center [923, 335] width 142 height 29
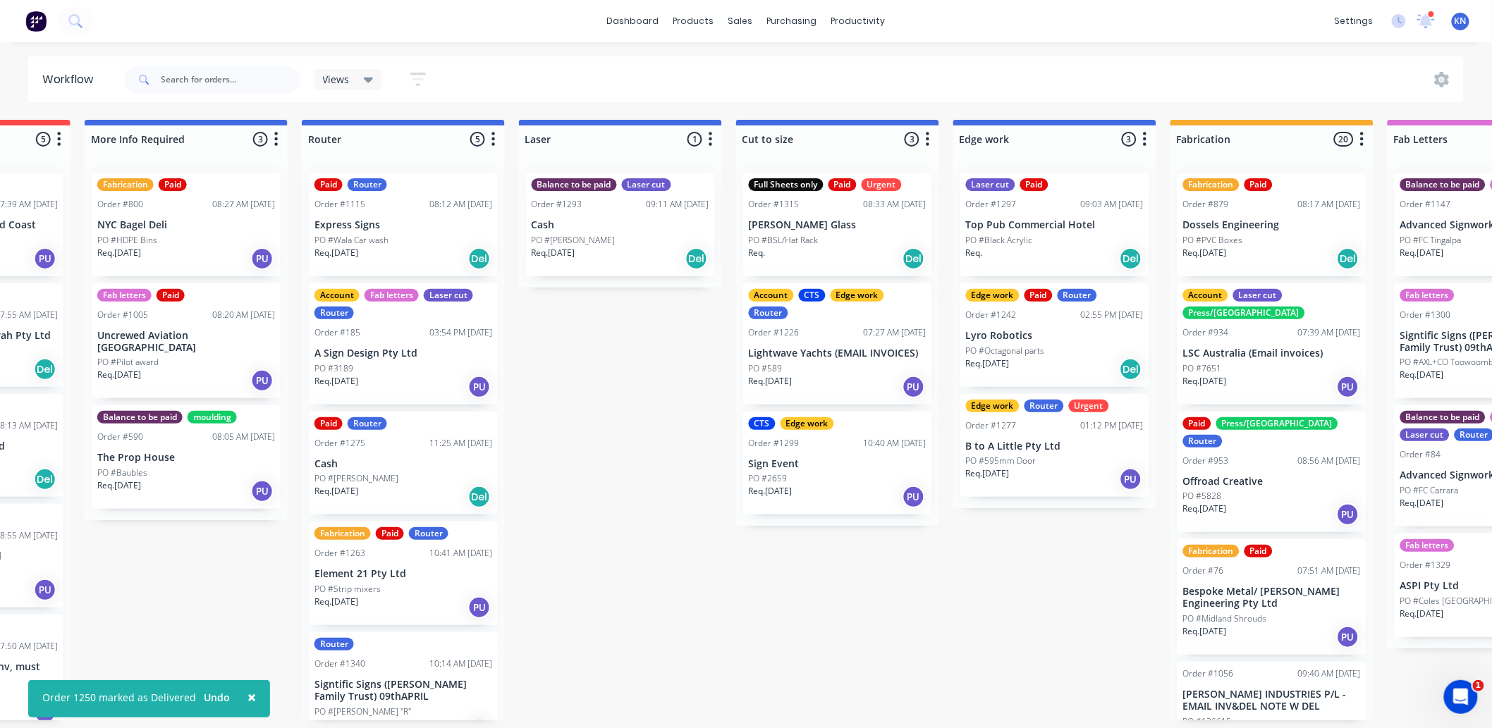
scroll to position [0, 495]
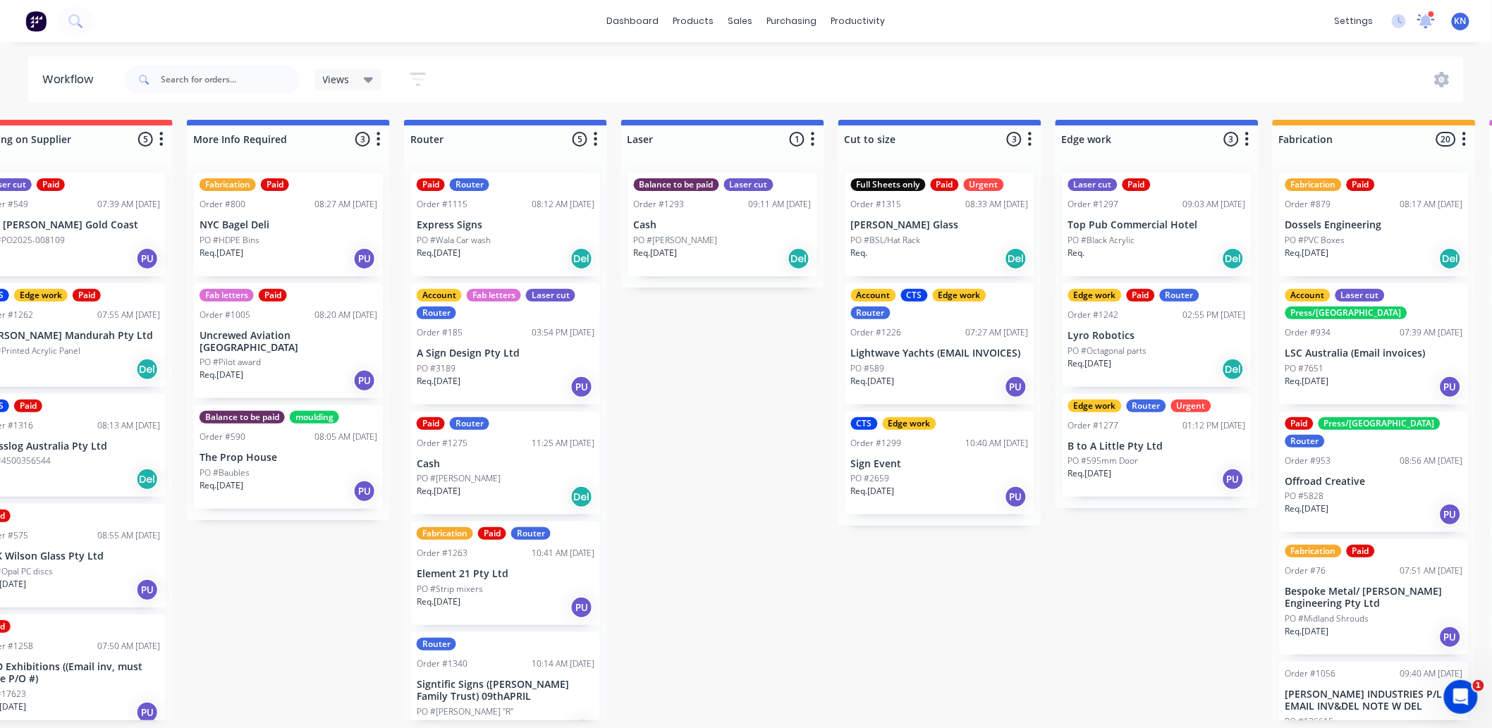
click at [1422, 21] on icon at bounding box center [1426, 19] width 14 height 13
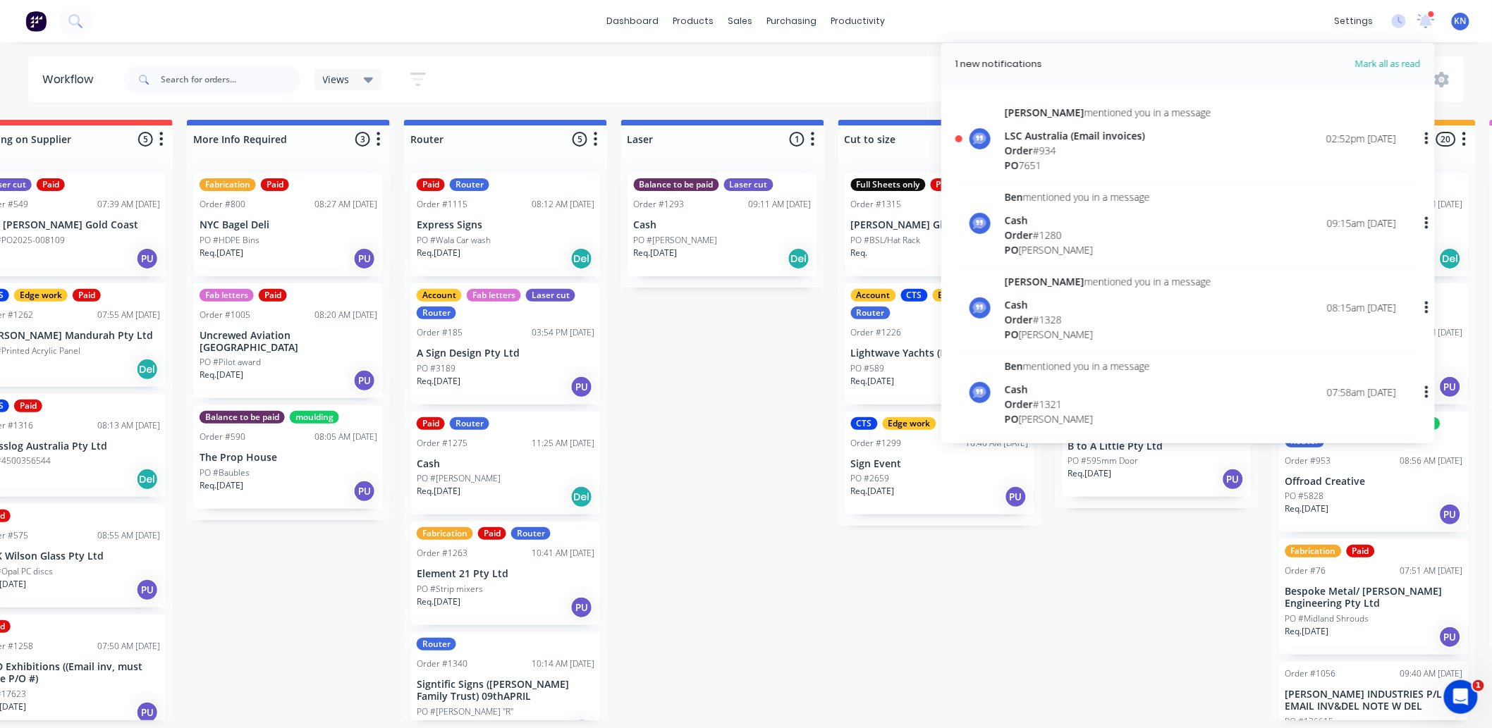
click at [1028, 151] on span "Order" at bounding box center [1019, 150] width 28 height 13
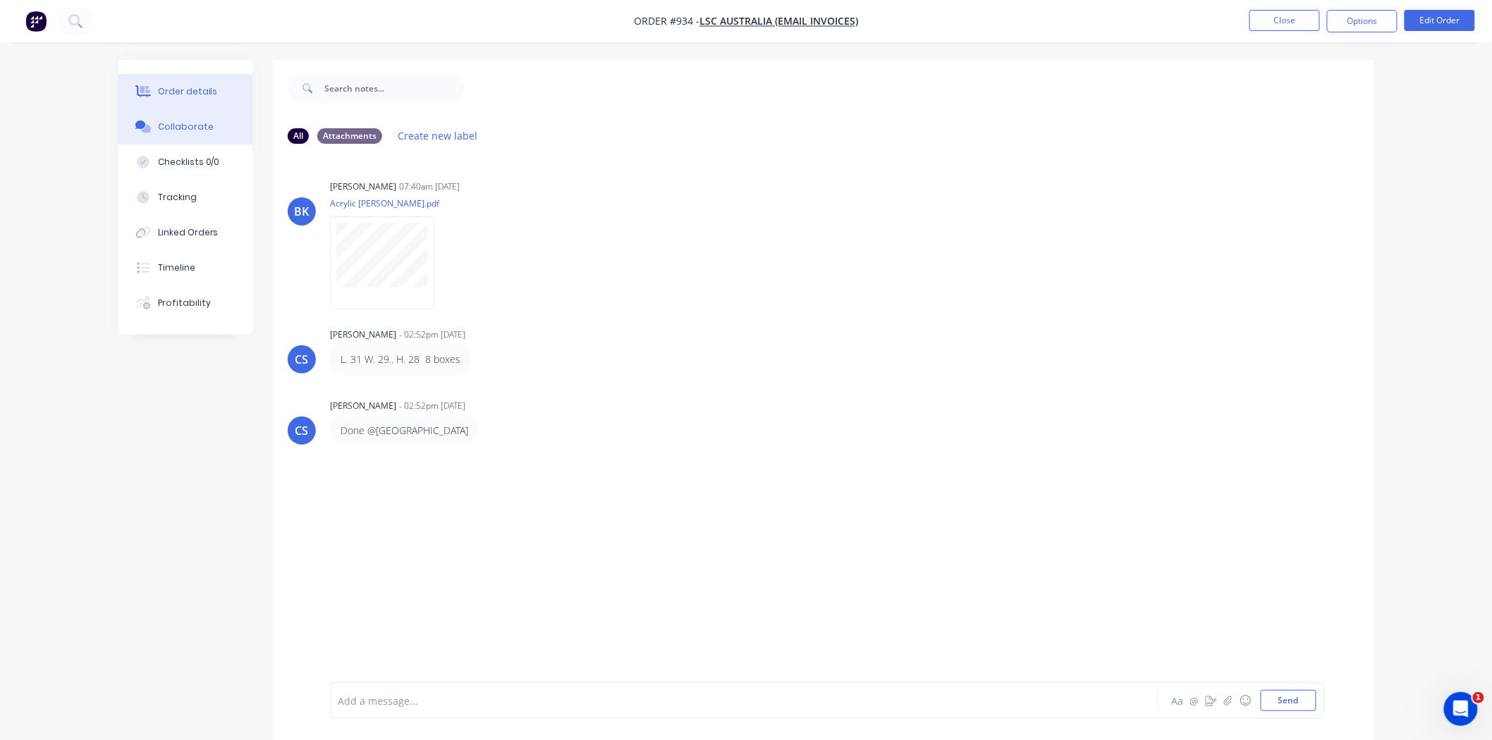
click at [170, 108] on button "Order details" at bounding box center [185, 91] width 134 height 35
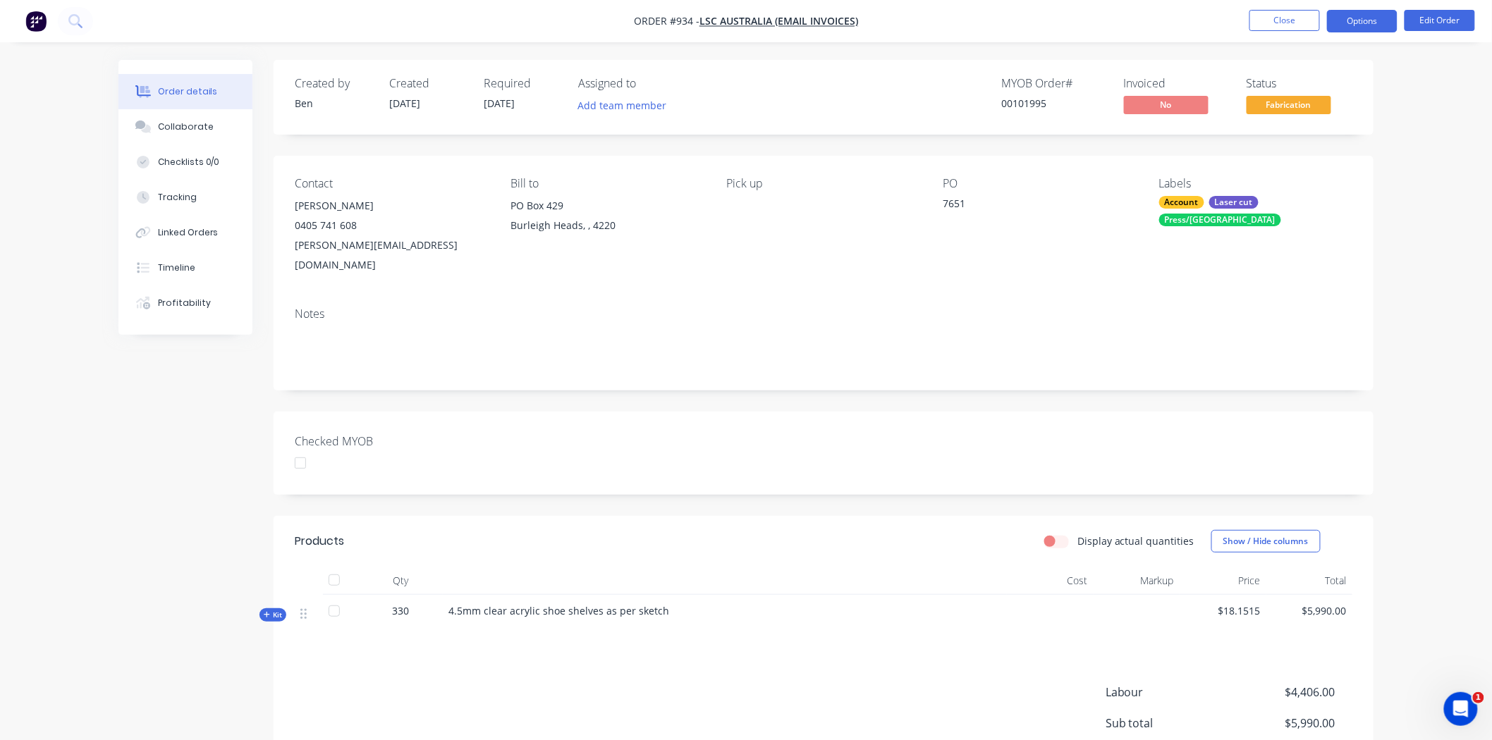
click at [1350, 23] on button "Options" at bounding box center [1362, 21] width 71 height 23
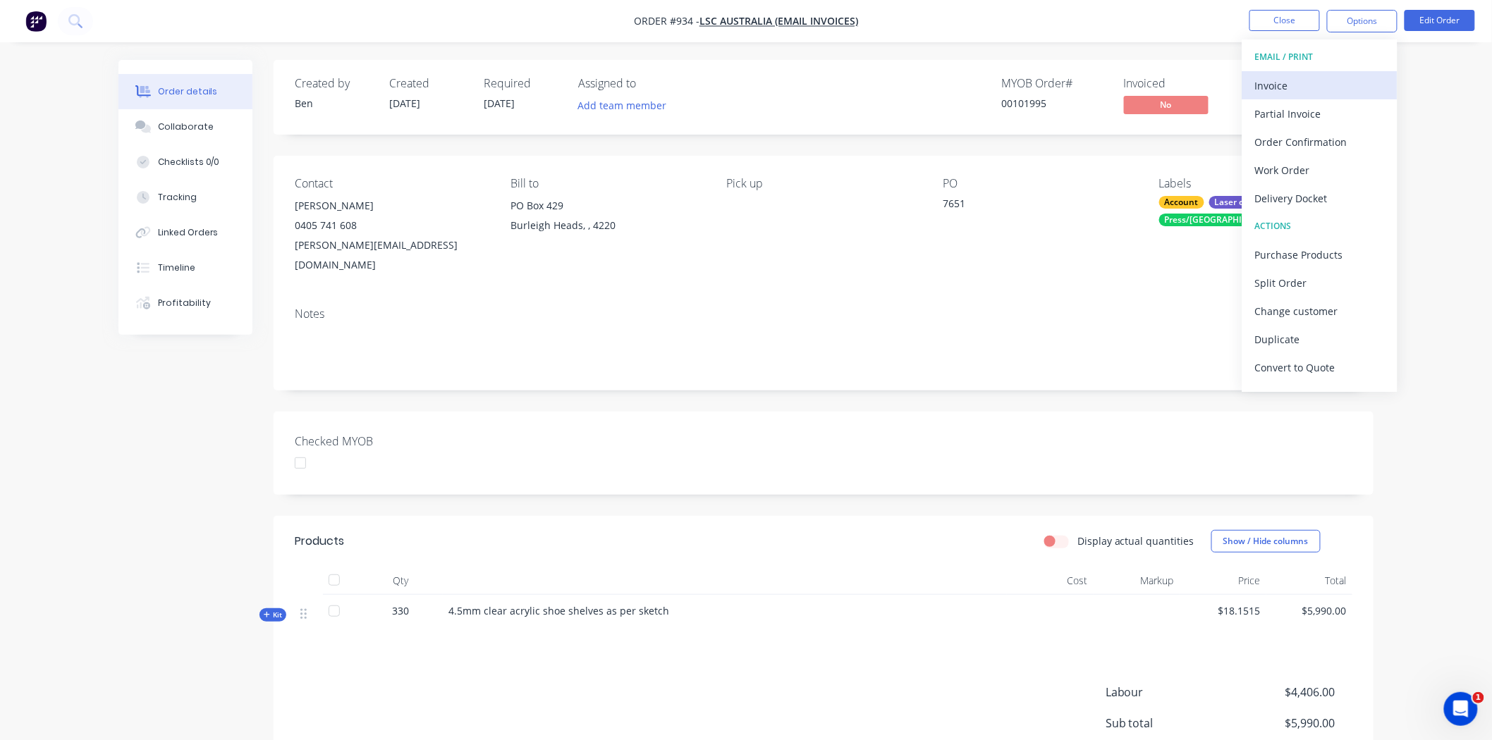
click at [1282, 80] on div "Invoice" at bounding box center [1320, 85] width 130 height 20
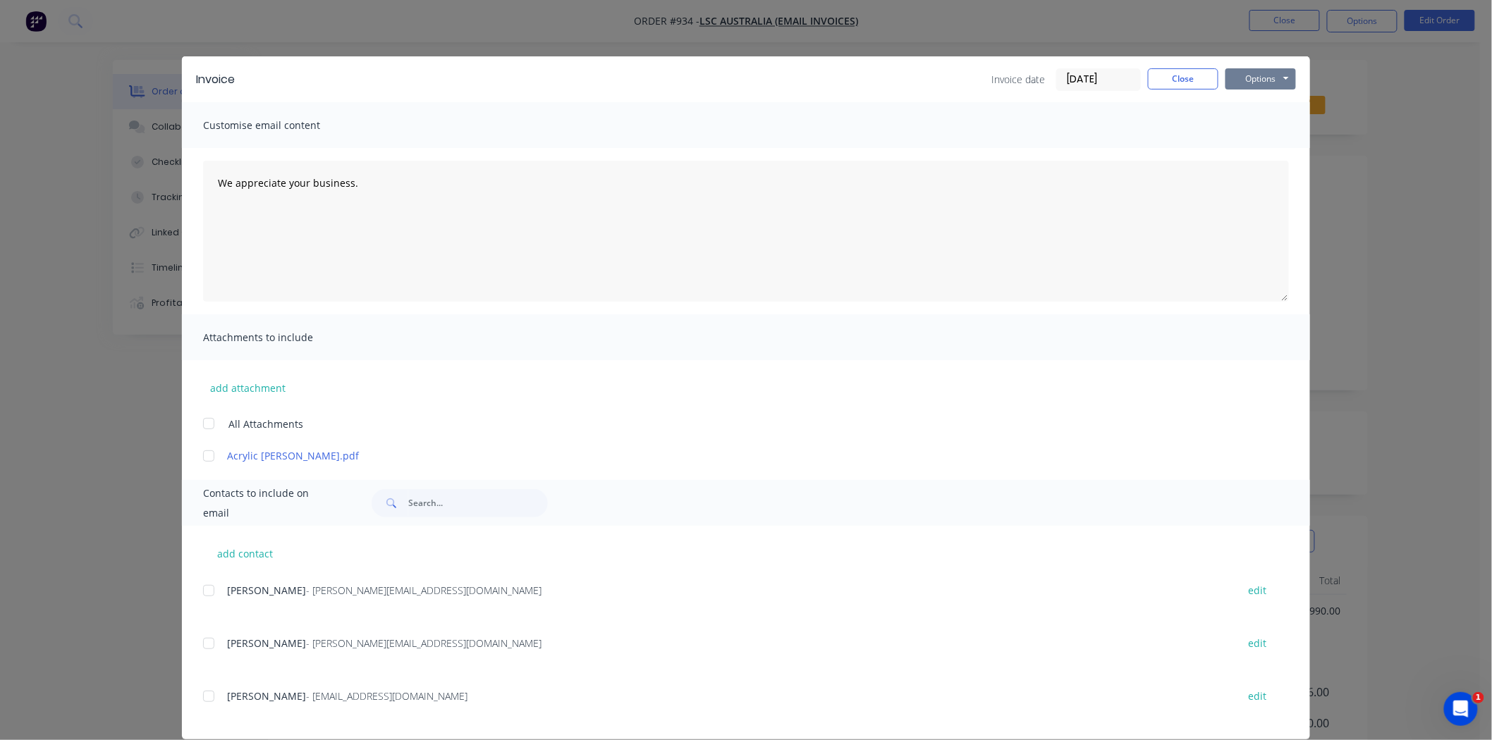
click at [1271, 76] on button "Options" at bounding box center [1260, 78] width 71 height 21
click at [1250, 123] on button "Print" at bounding box center [1270, 127] width 90 height 23
click at [1179, 74] on button "Close" at bounding box center [1183, 78] width 71 height 21
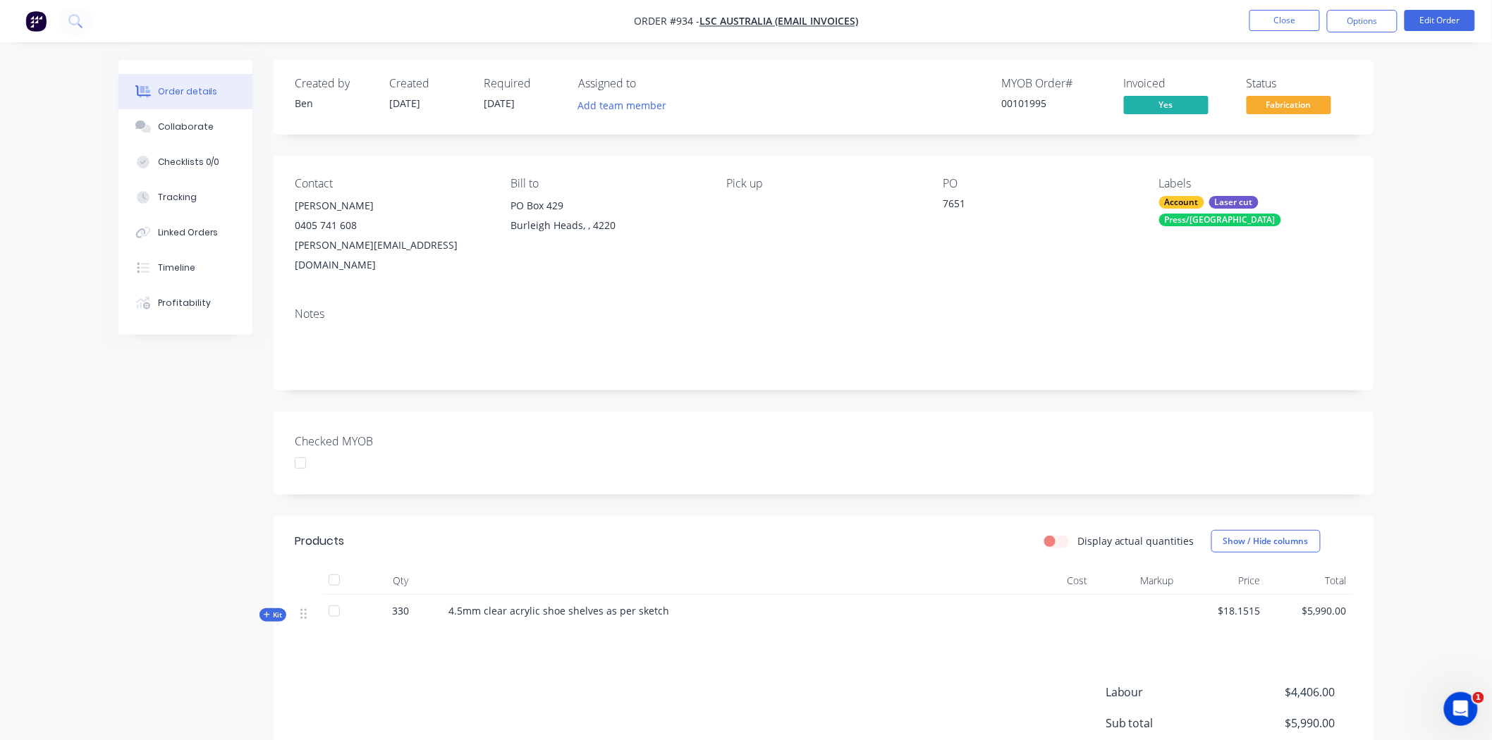
scroll to position [130, 0]
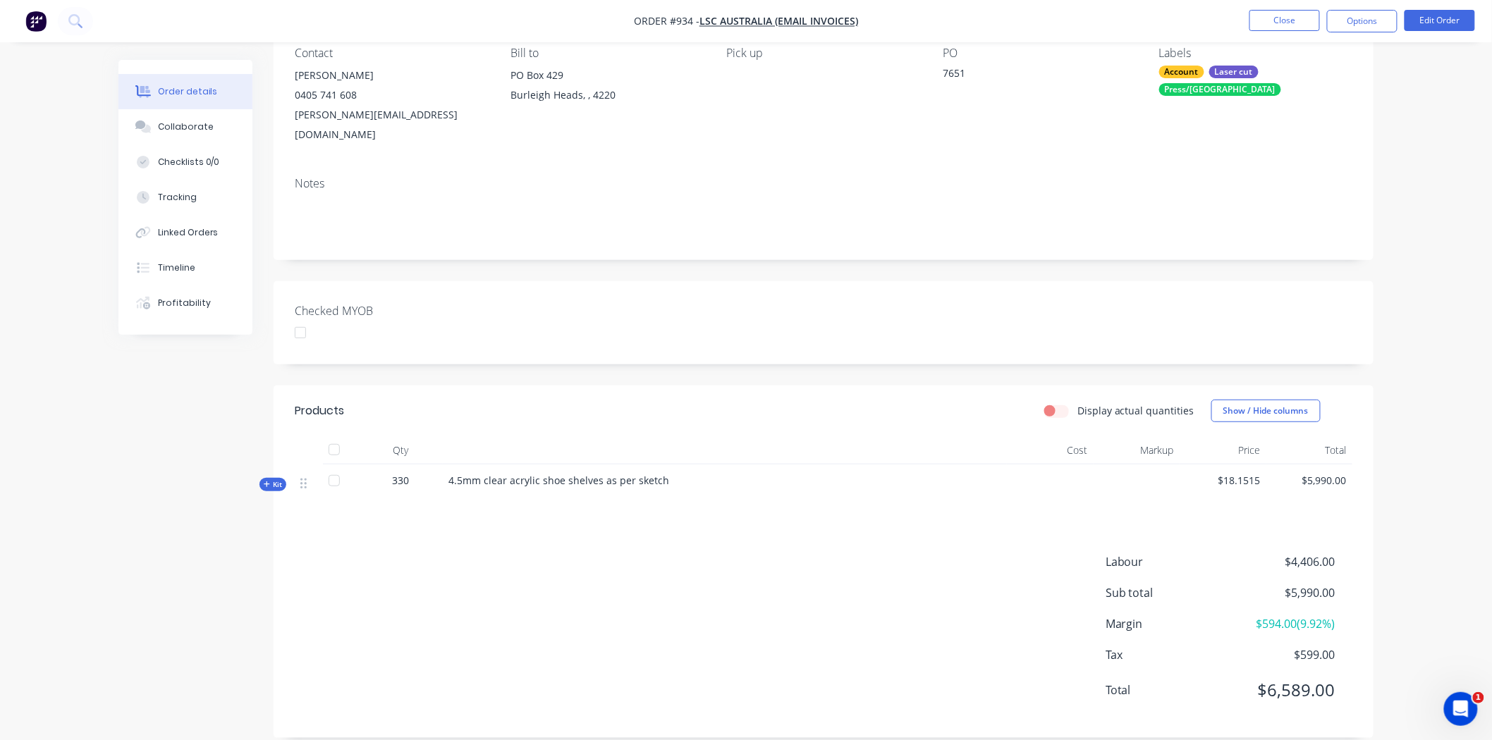
click at [298, 319] on div at bounding box center [300, 333] width 28 height 28
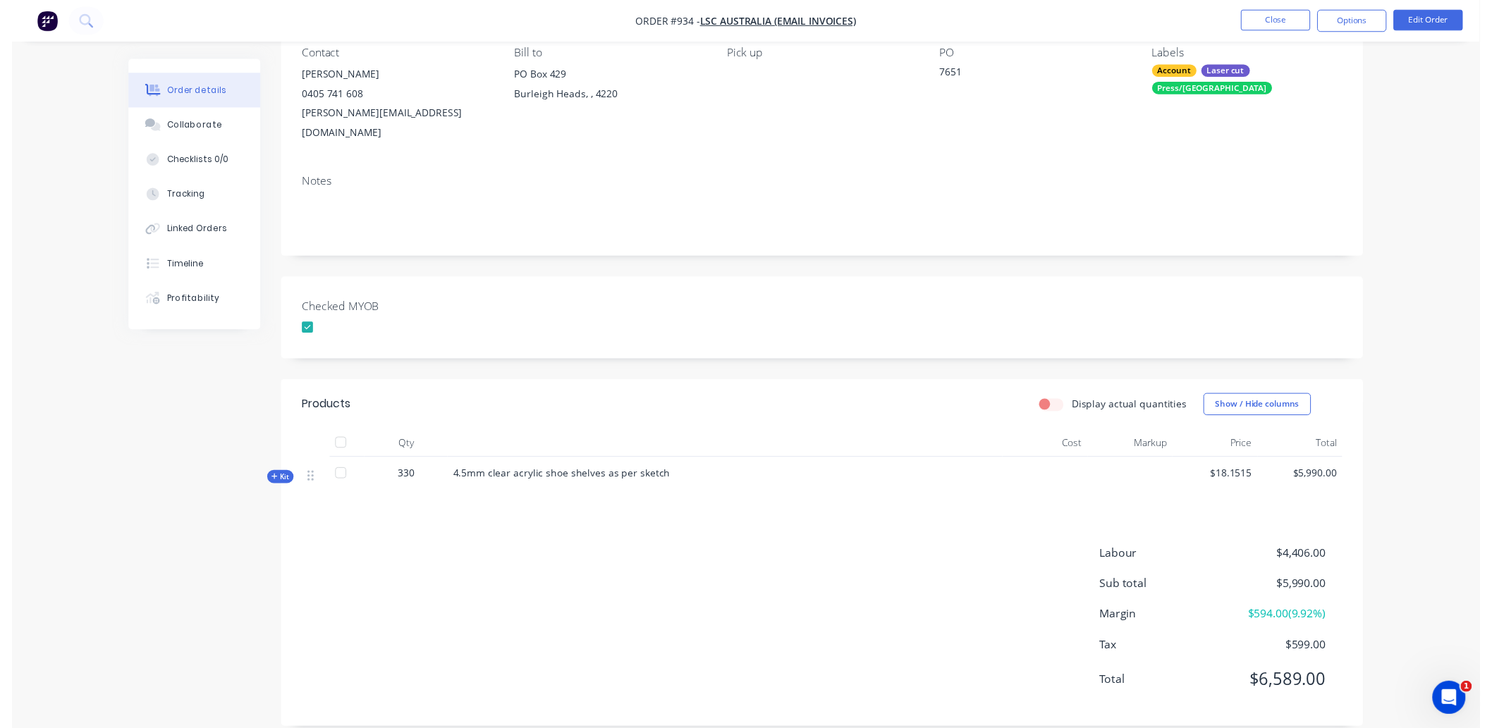
scroll to position [0, 0]
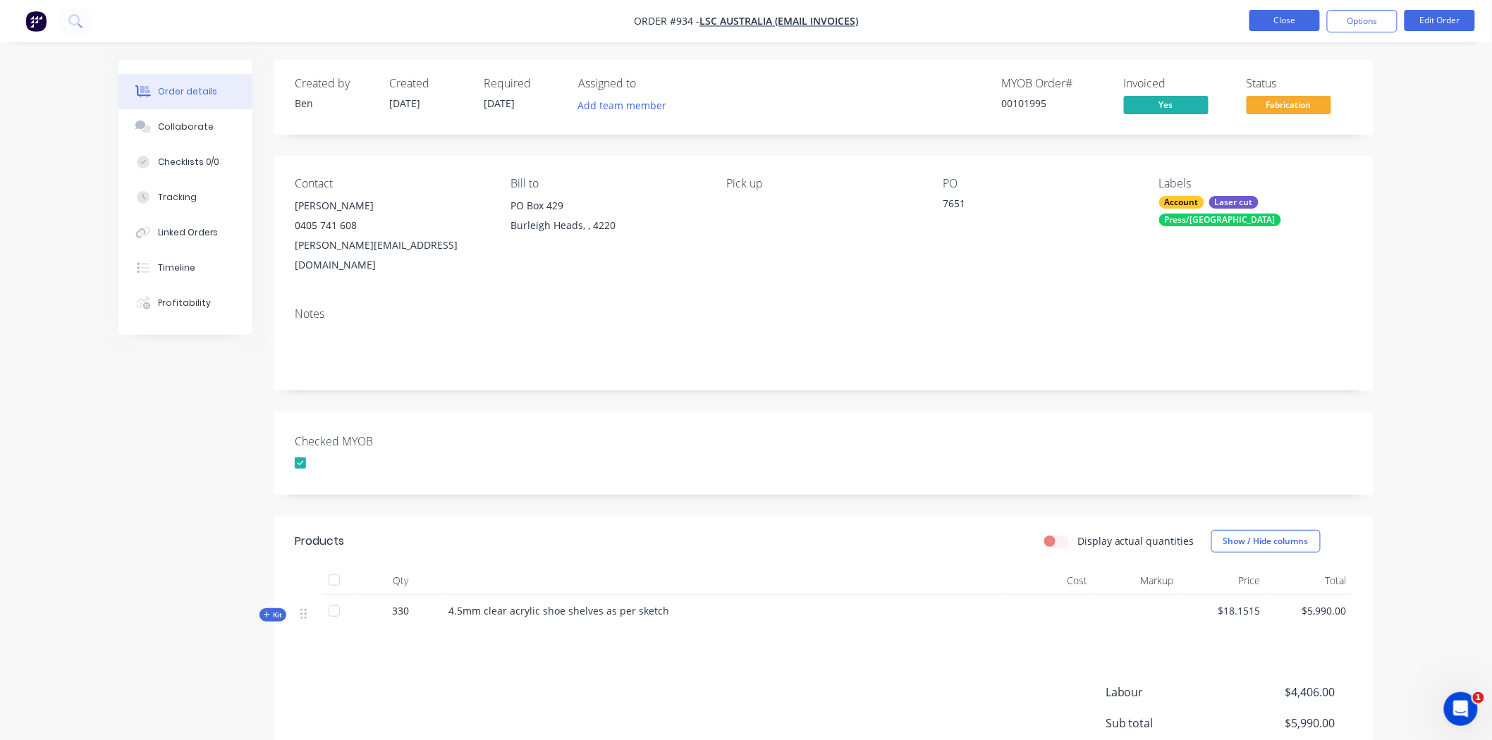
click at [1264, 18] on button "Close" at bounding box center [1284, 20] width 71 height 21
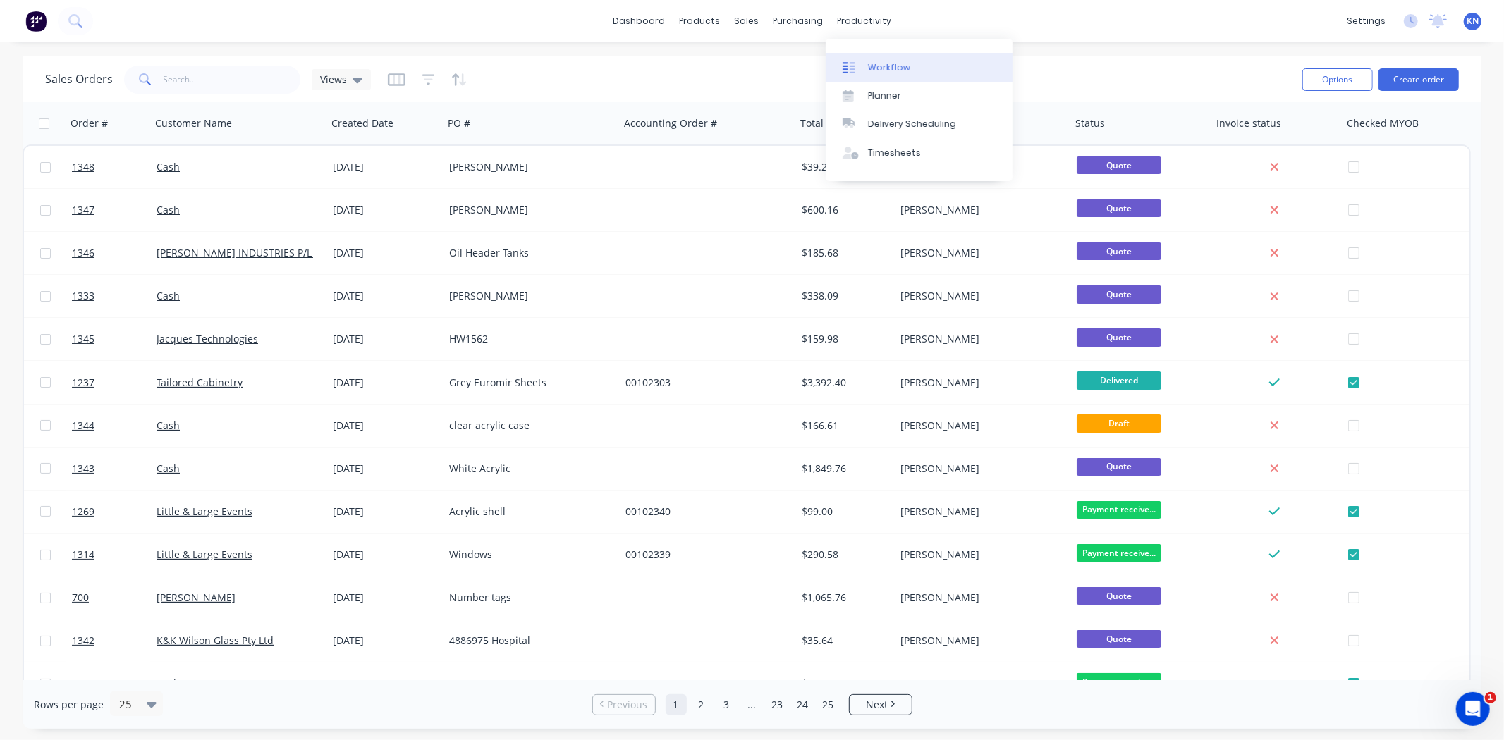
click at [910, 68] on link "Workflow" at bounding box center [919, 67] width 187 height 28
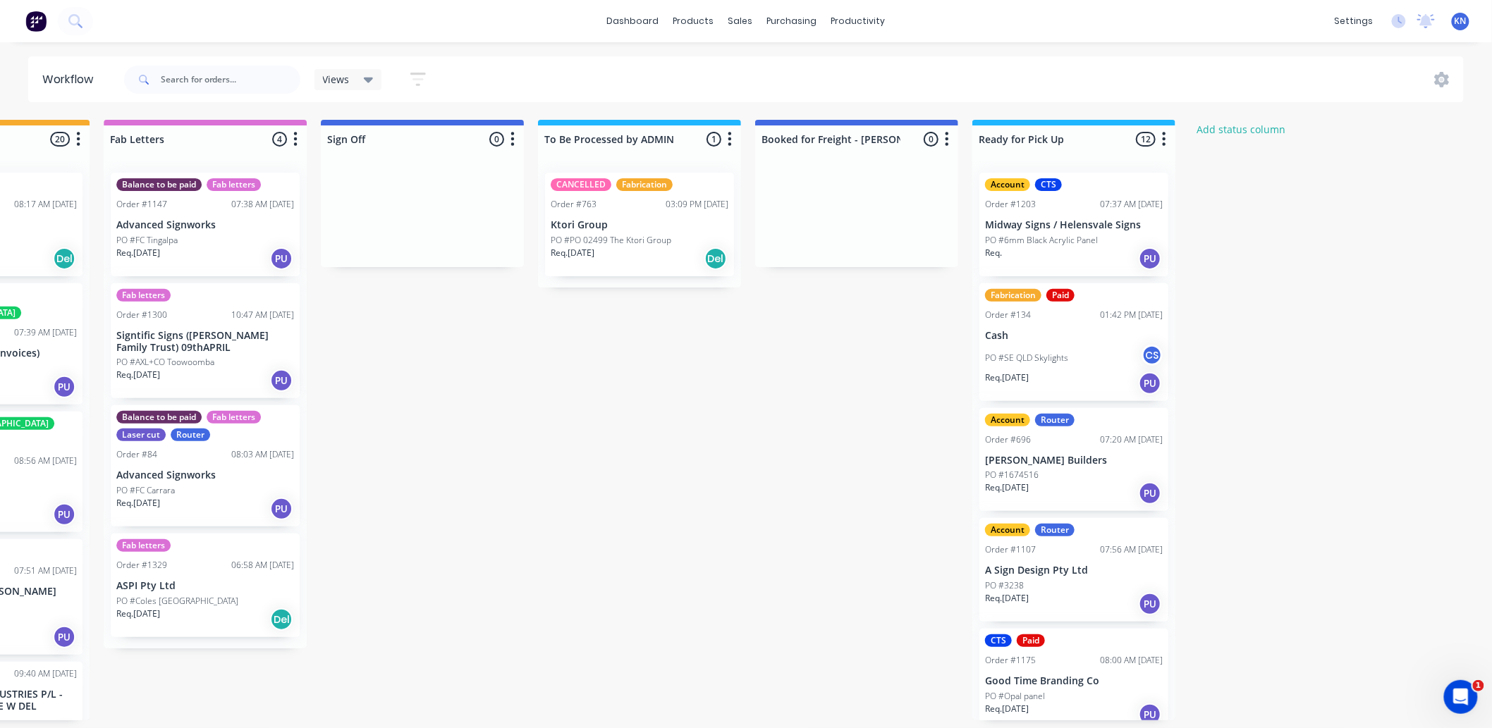
click at [1044, 247] on div "Req. PU" at bounding box center [1074, 259] width 178 height 24
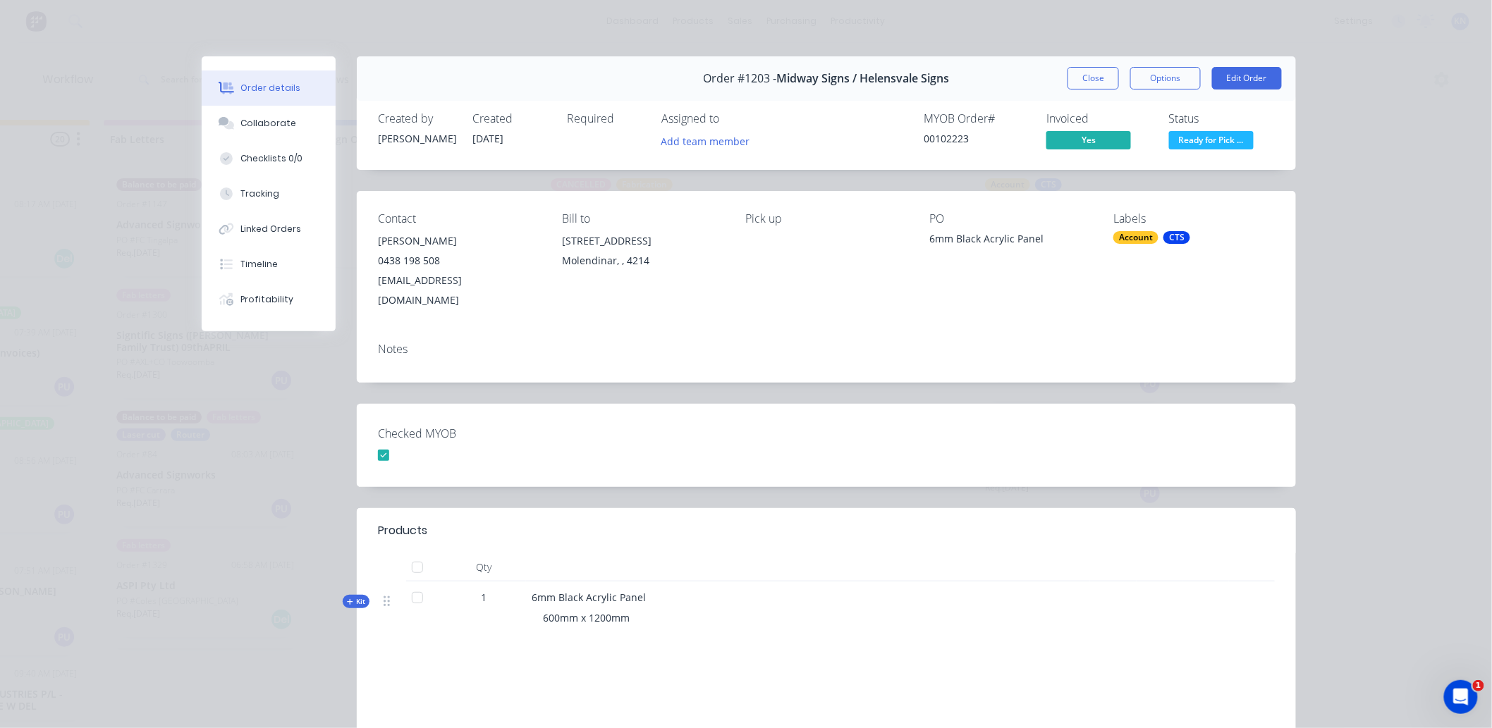
click at [1091, 75] on button "Close" at bounding box center [1093, 78] width 51 height 23
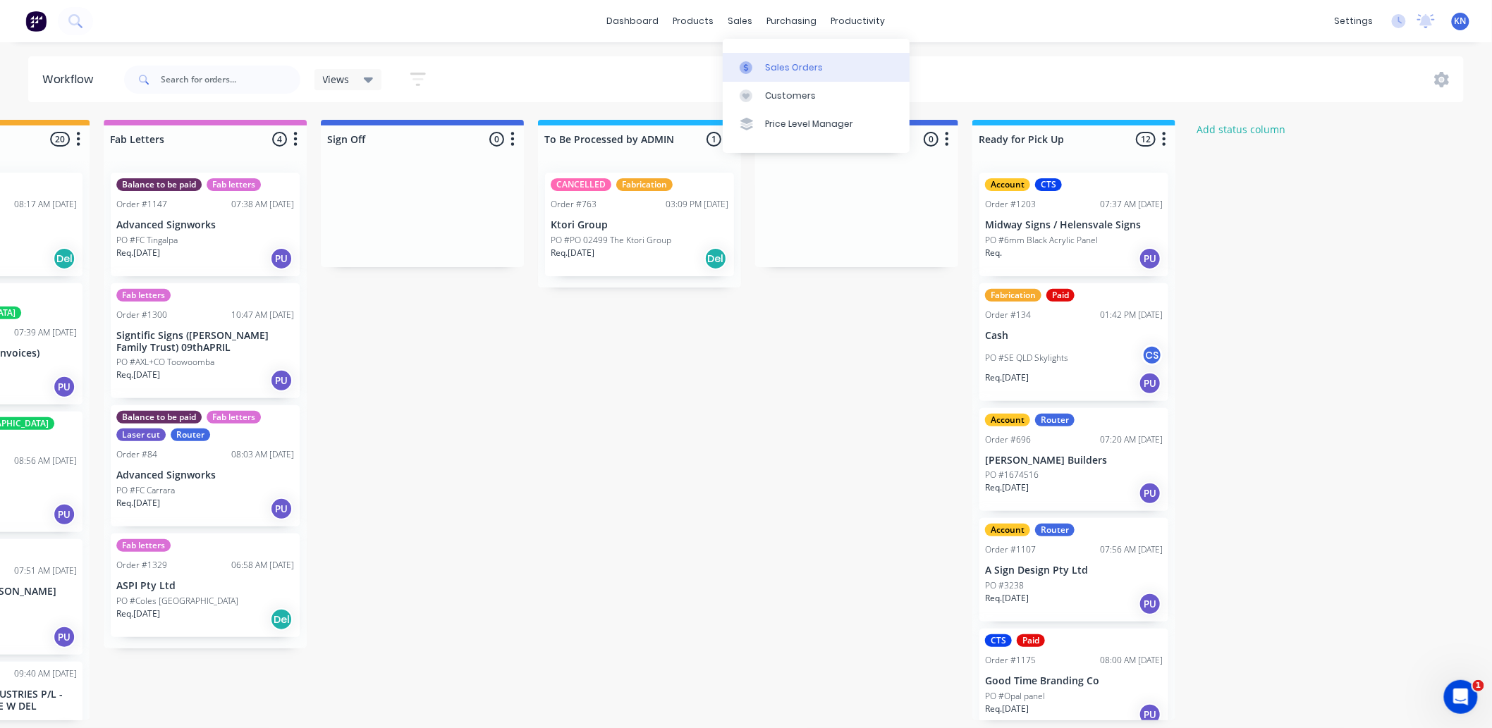
click at [779, 61] on div "Sales Orders" at bounding box center [794, 67] width 58 height 13
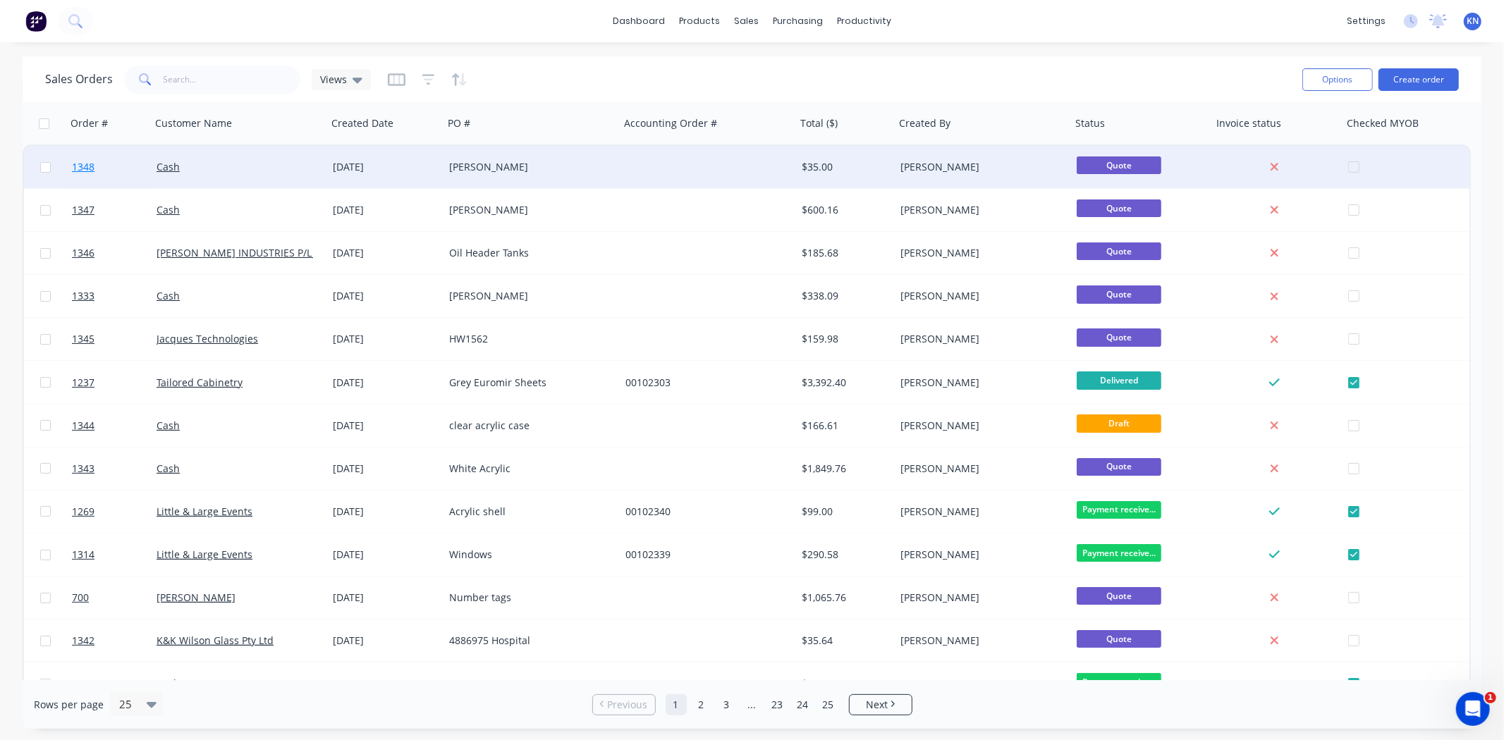
click at [85, 167] on span "1348" at bounding box center [83, 167] width 23 height 14
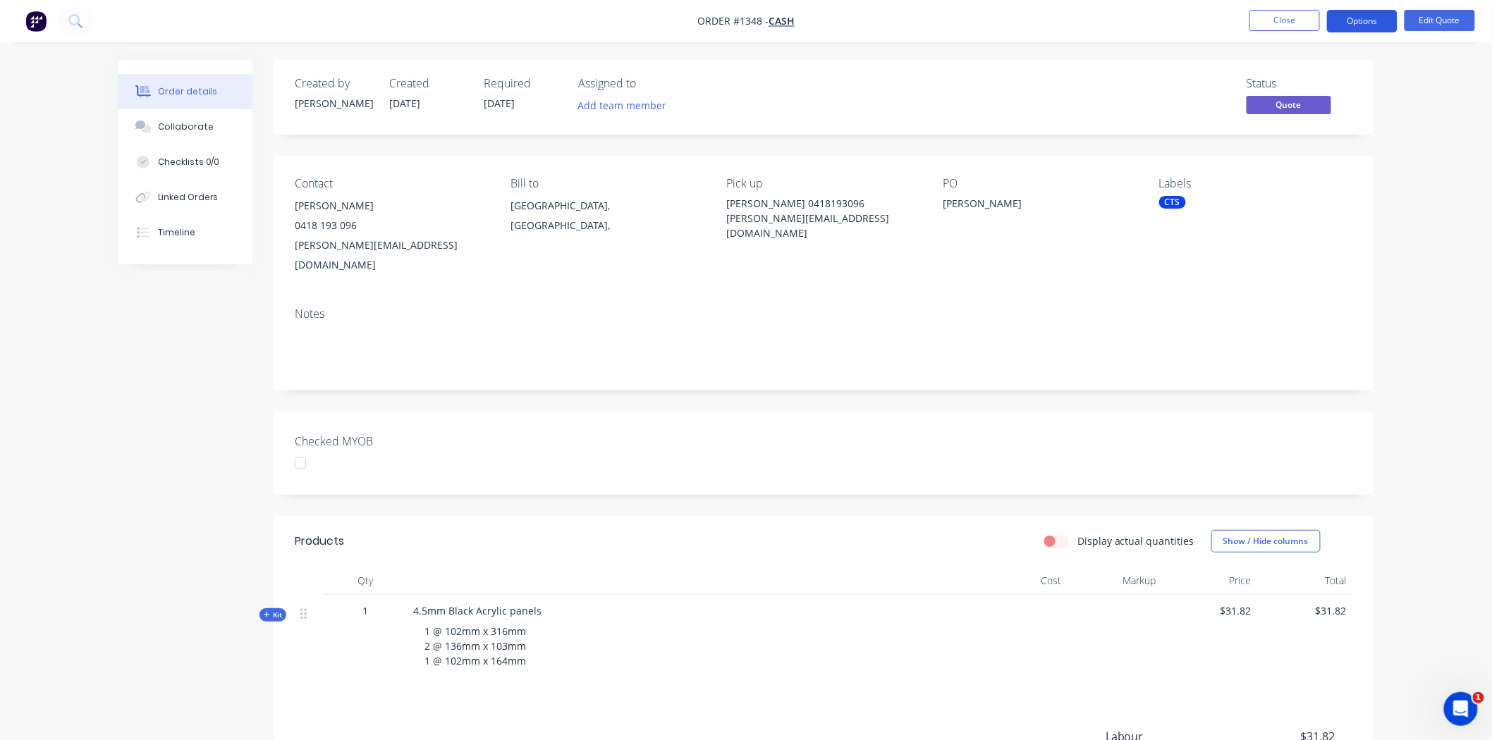
click at [1377, 20] on button "Options" at bounding box center [1362, 21] width 71 height 23
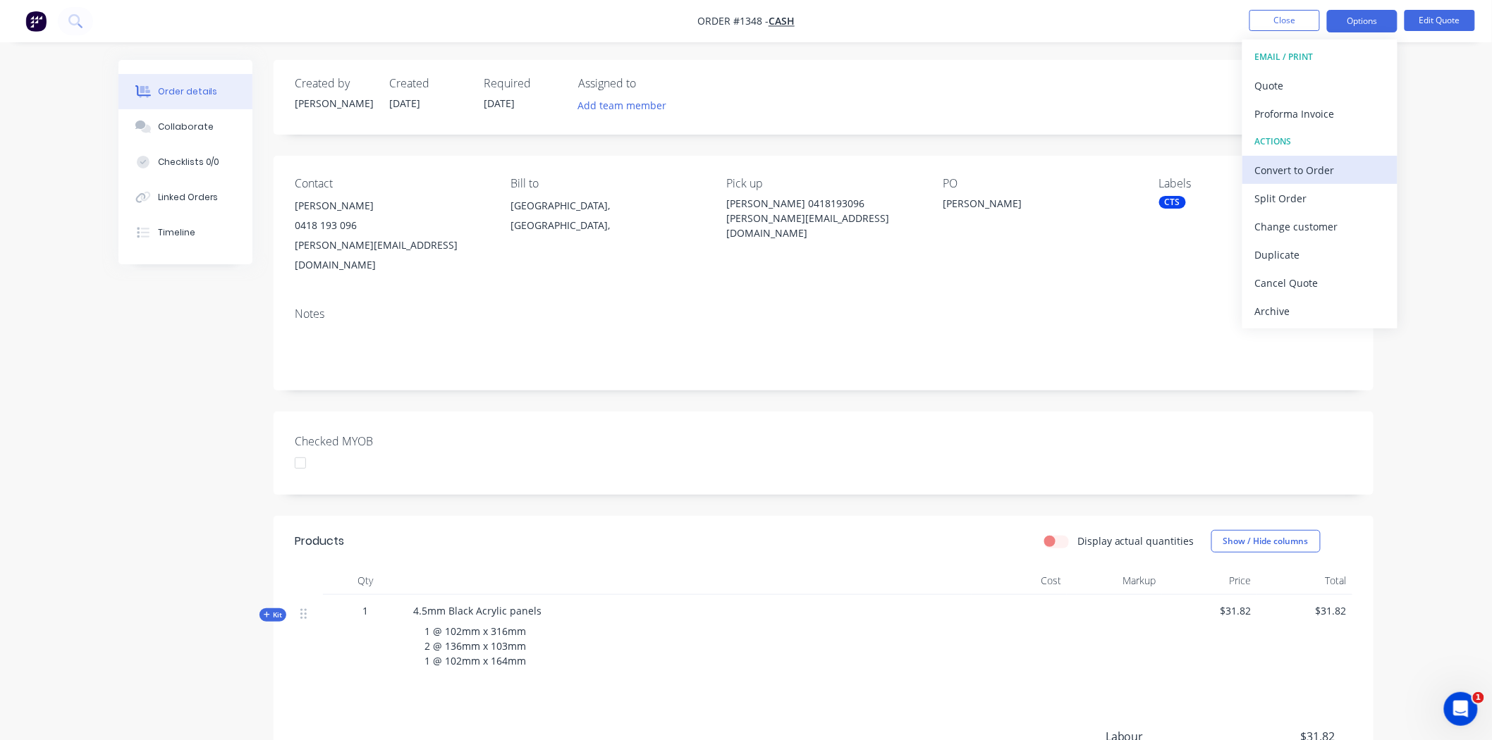
click at [1295, 166] on div "Convert to Order" at bounding box center [1320, 170] width 130 height 20
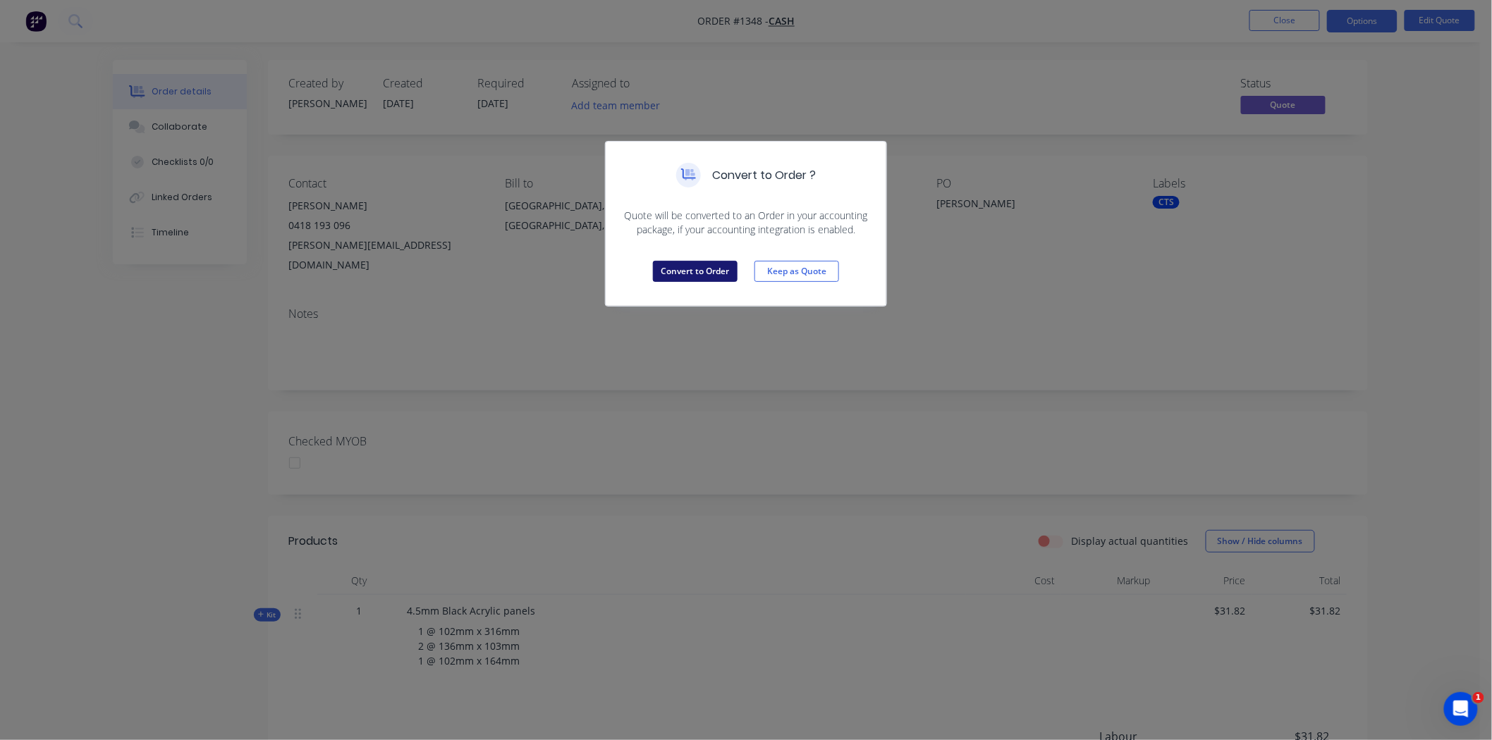
click at [709, 270] on button "Convert to Order" at bounding box center [695, 271] width 85 height 21
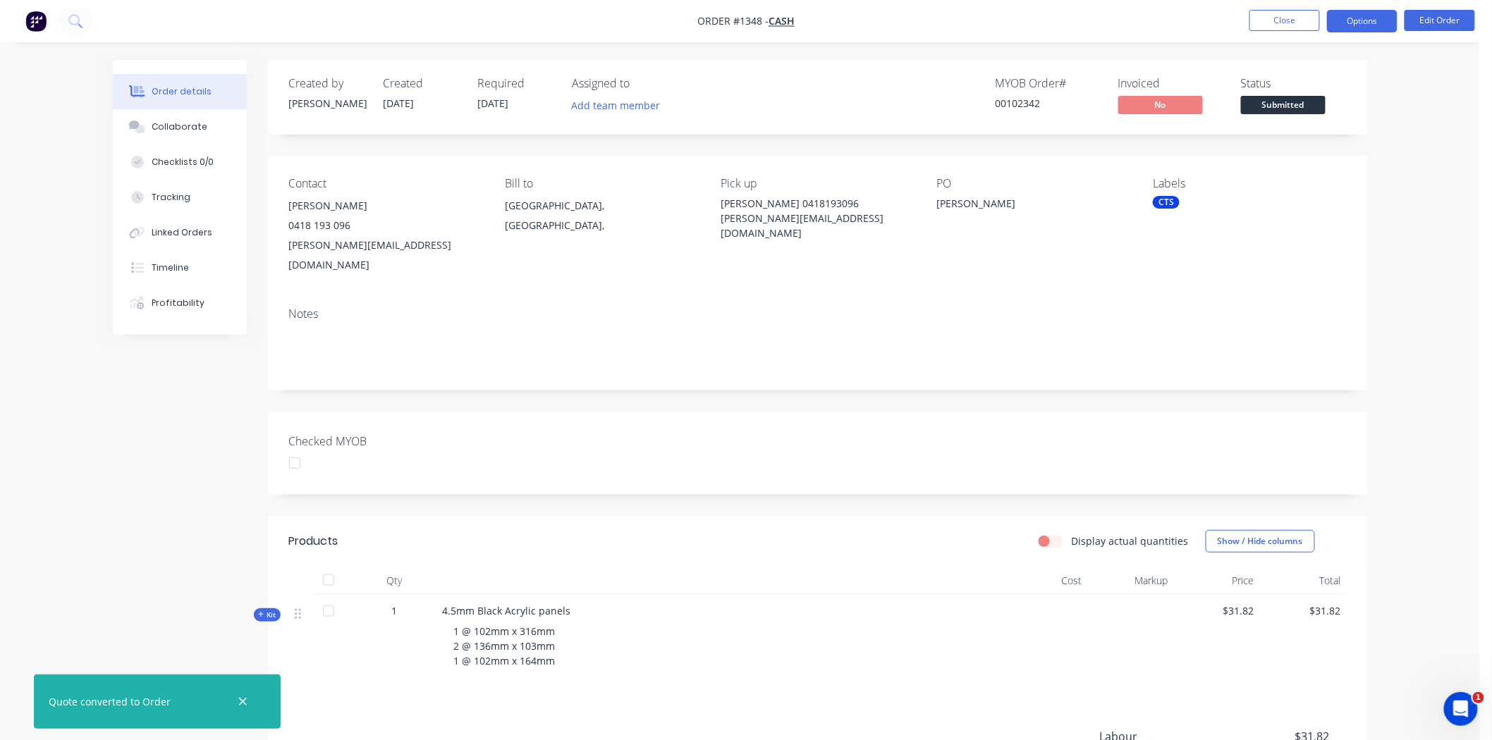
click at [1365, 14] on button "Options" at bounding box center [1362, 21] width 71 height 23
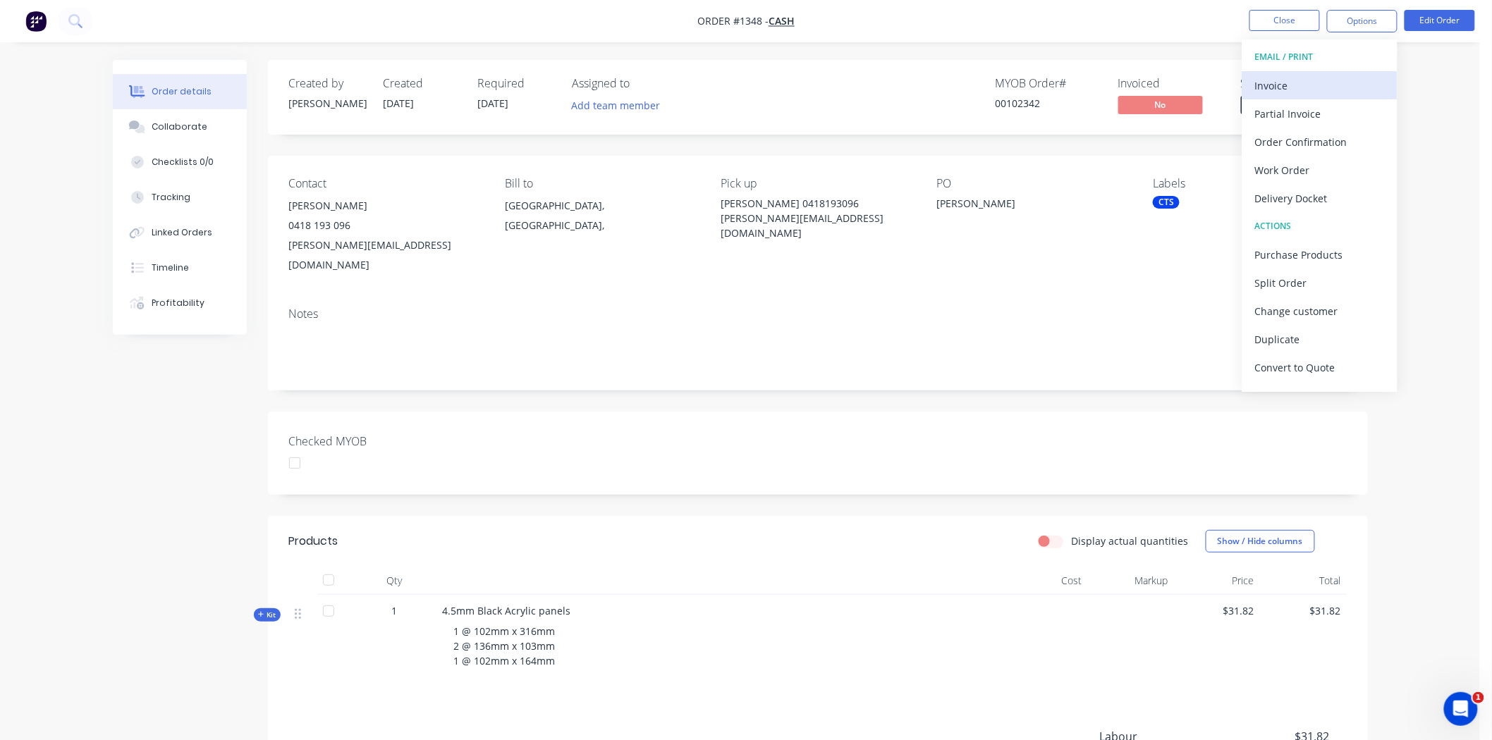
click at [1306, 80] on div "Invoice" at bounding box center [1320, 85] width 130 height 20
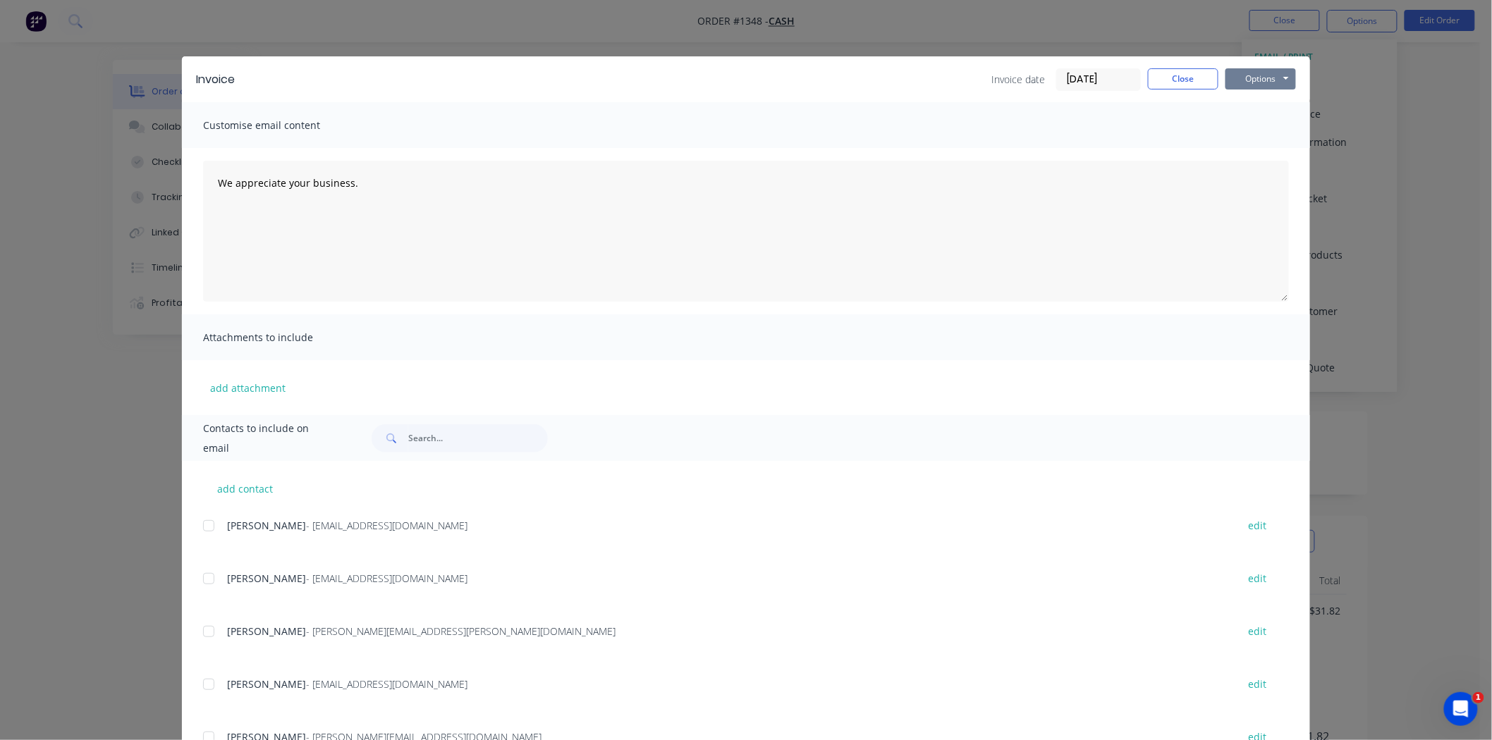
click at [1271, 71] on button "Options" at bounding box center [1260, 78] width 71 height 21
click at [1267, 121] on button "Print" at bounding box center [1270, 127] width 90 height 23
click at [1187, 79] on button "Close" at bounding box center [1183, 78] width 71 height 21
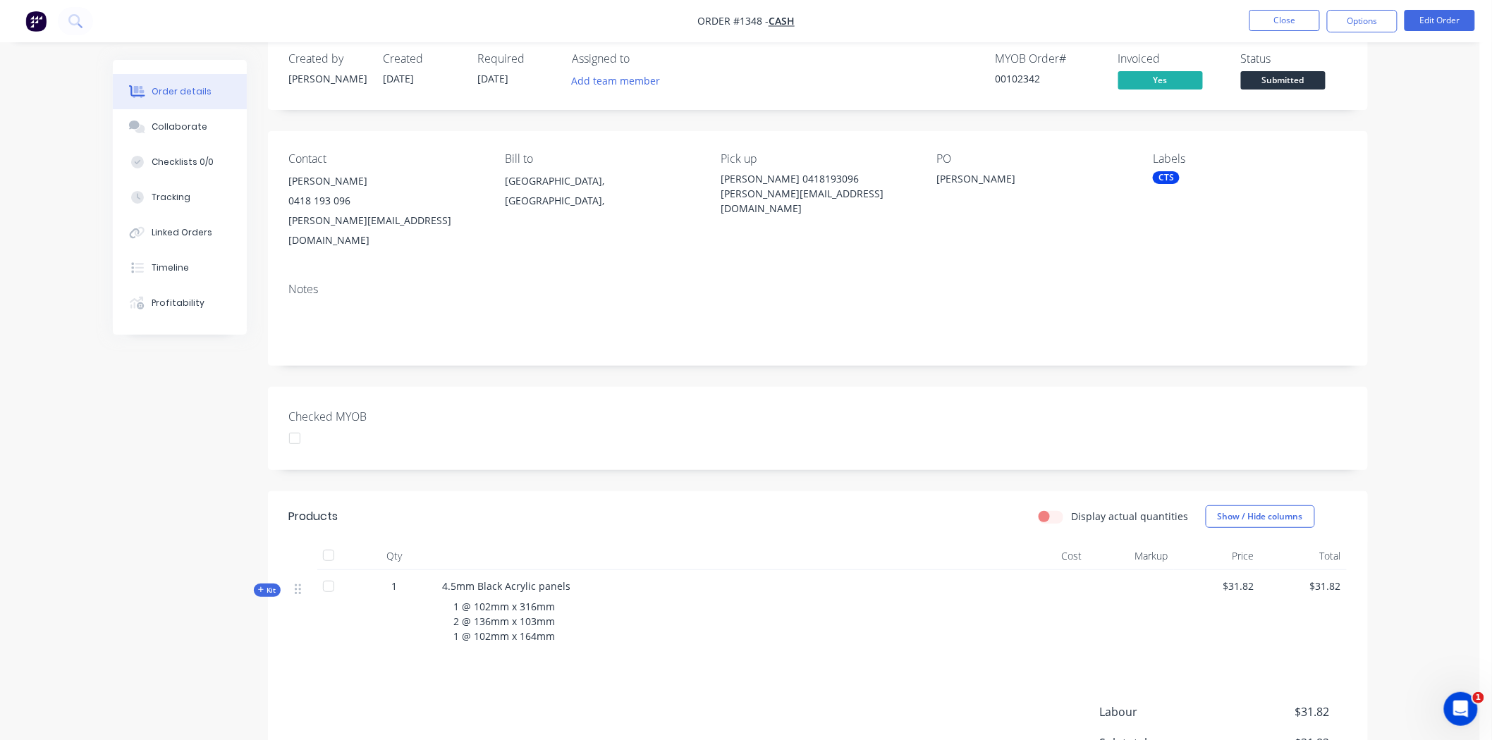
scroll to position [157, 0]
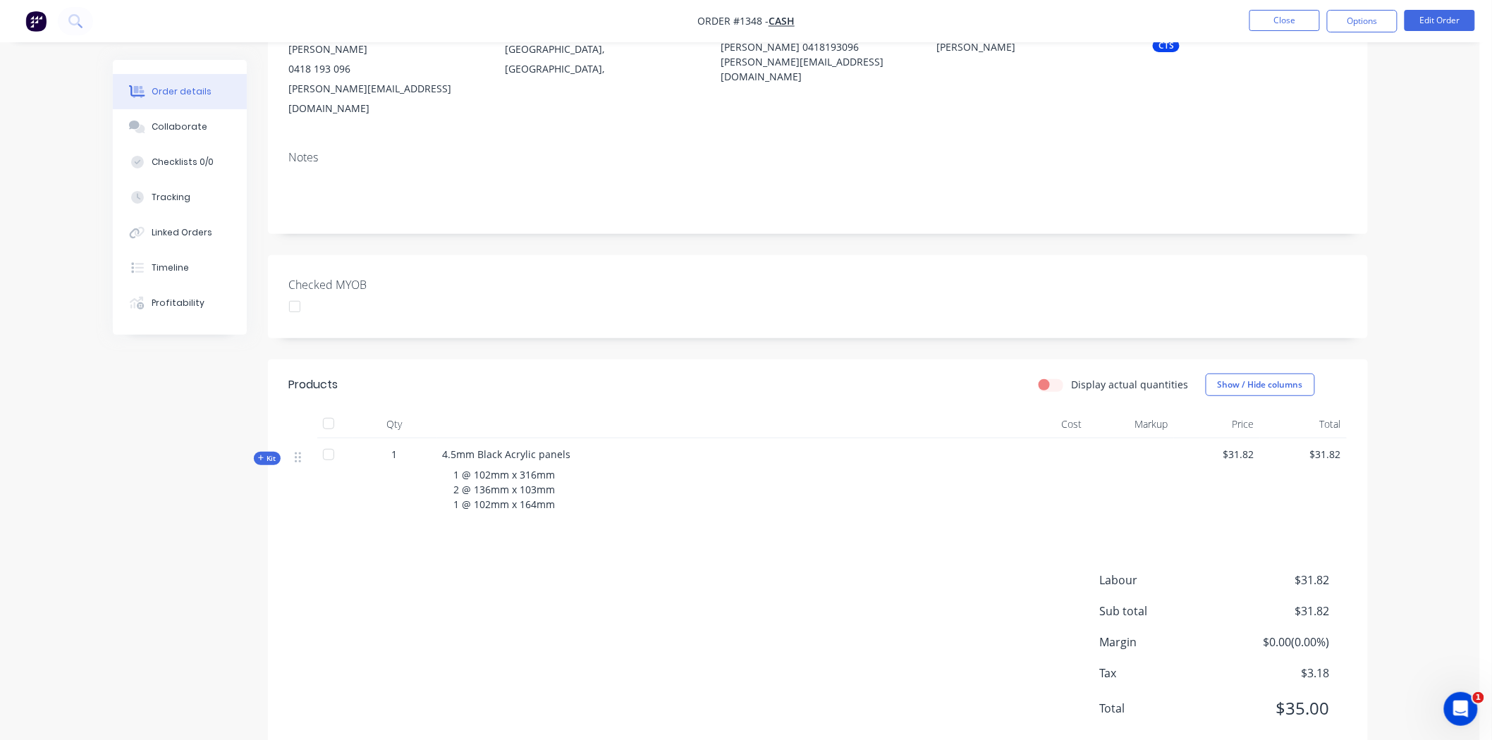
click at [296, 293] on div at bounding box center [295, 307] width 28 height 28
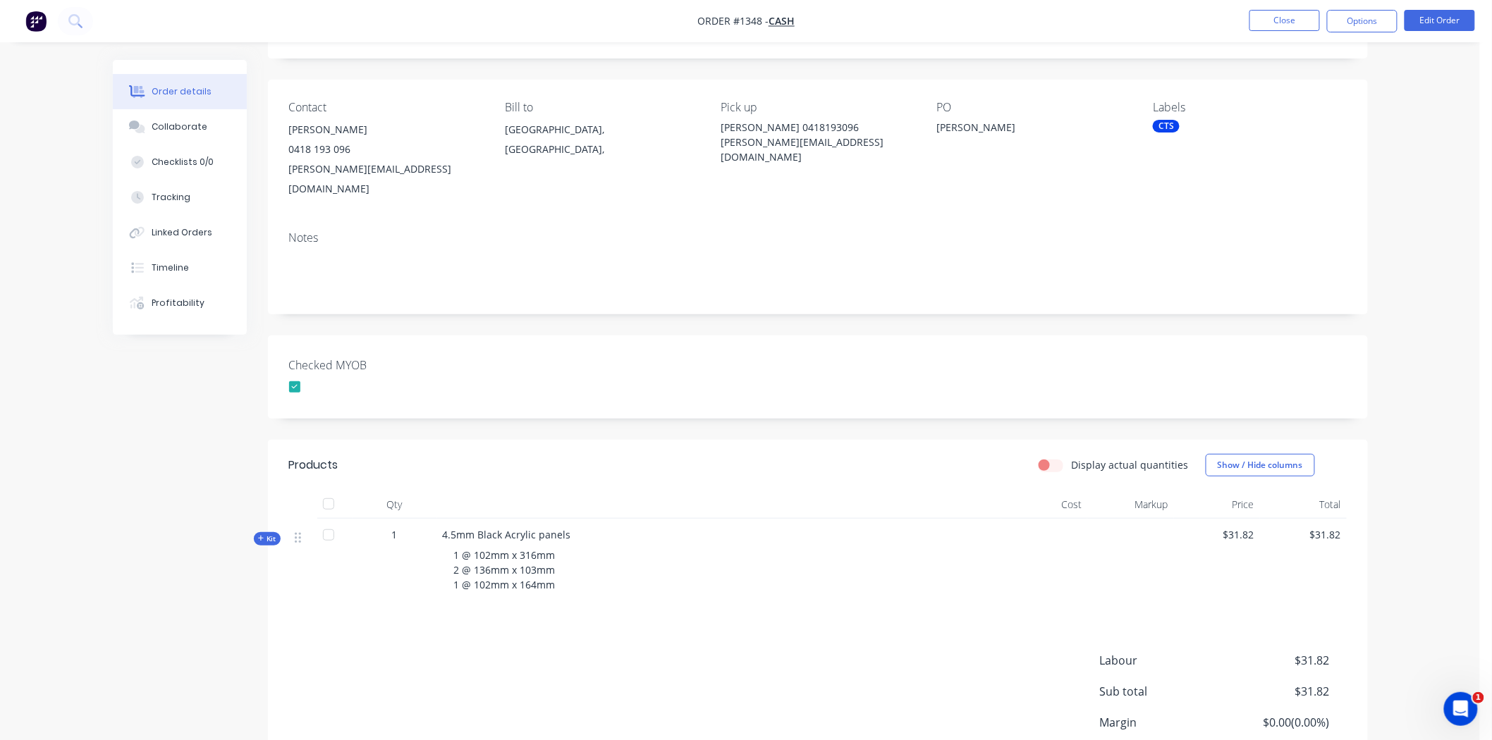
scroll to position [0, 0]
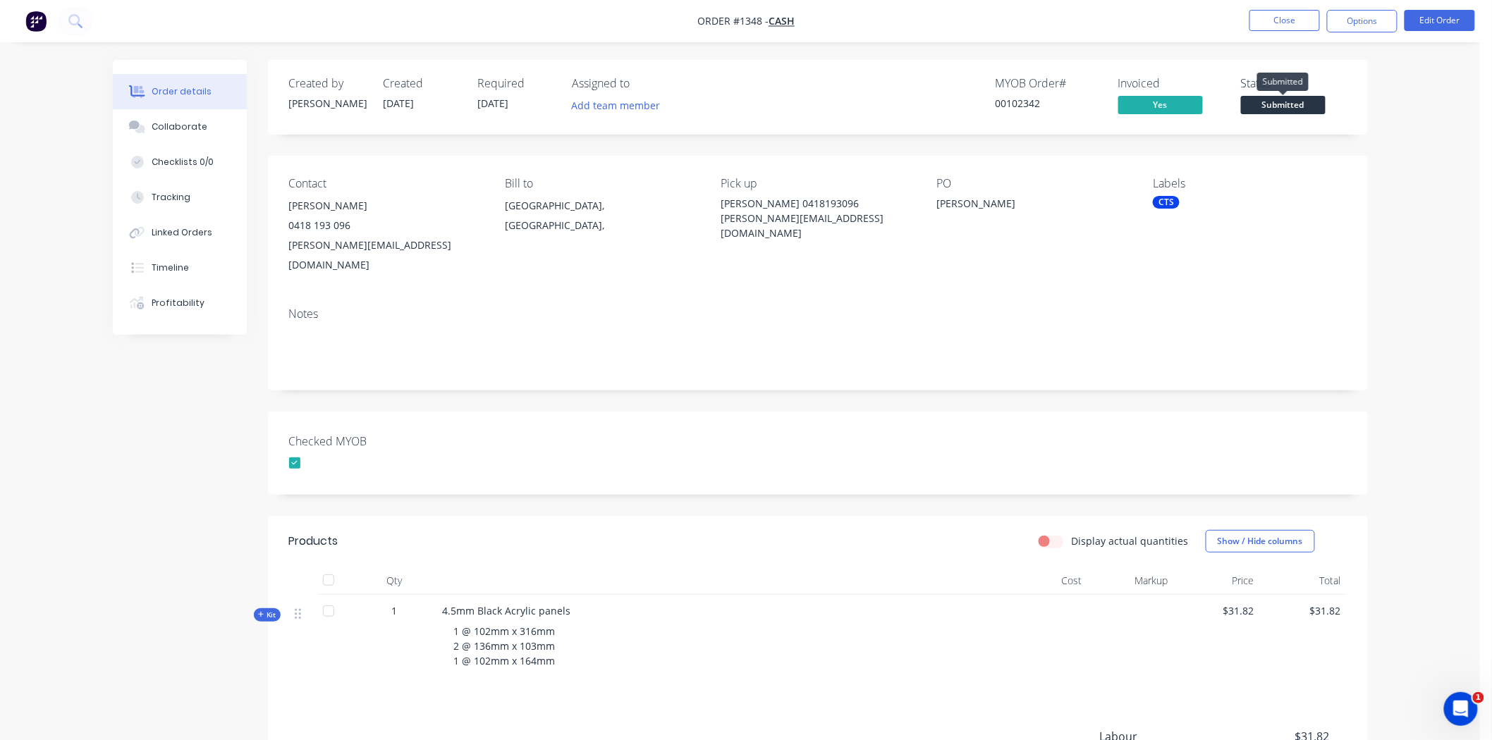
click at [1300, 102] on span "Submitted" at bounding box center [1283, 105] width 85 height 18
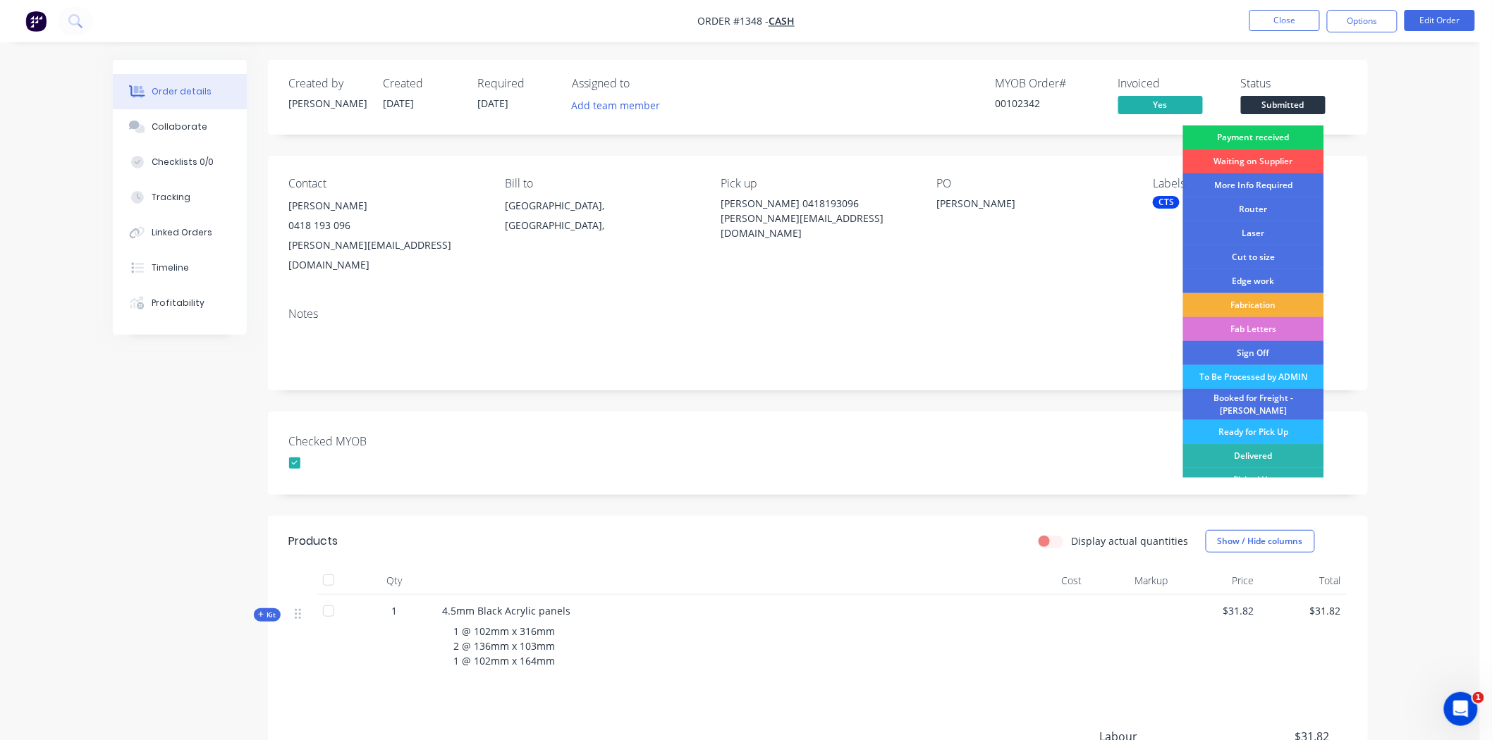
click at [1277, 133] on div "Payment received" at bounding box center [1253, 138] width 141 height 24
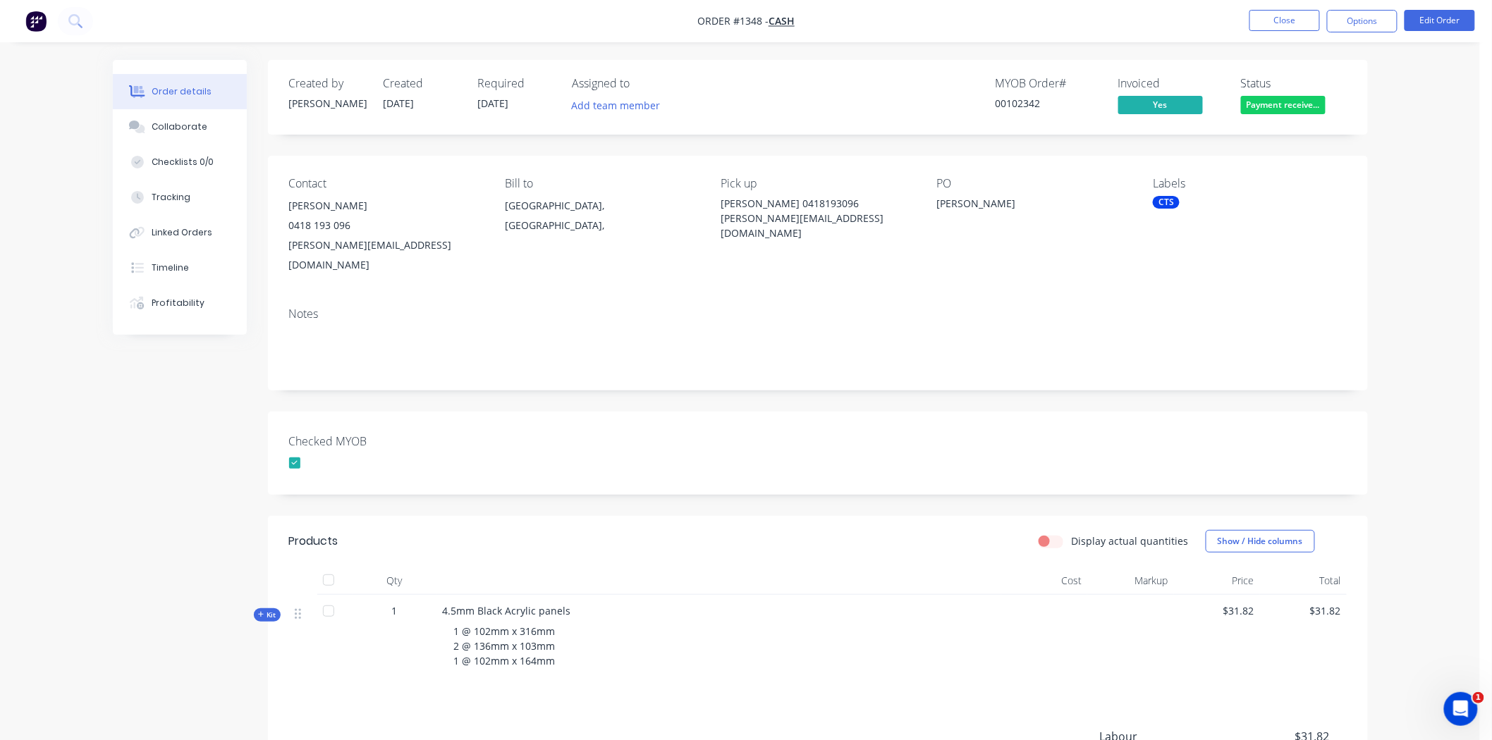
click at [1165, 202] on div "CTS" at bounding box center [1166, 202] width 27 height 13
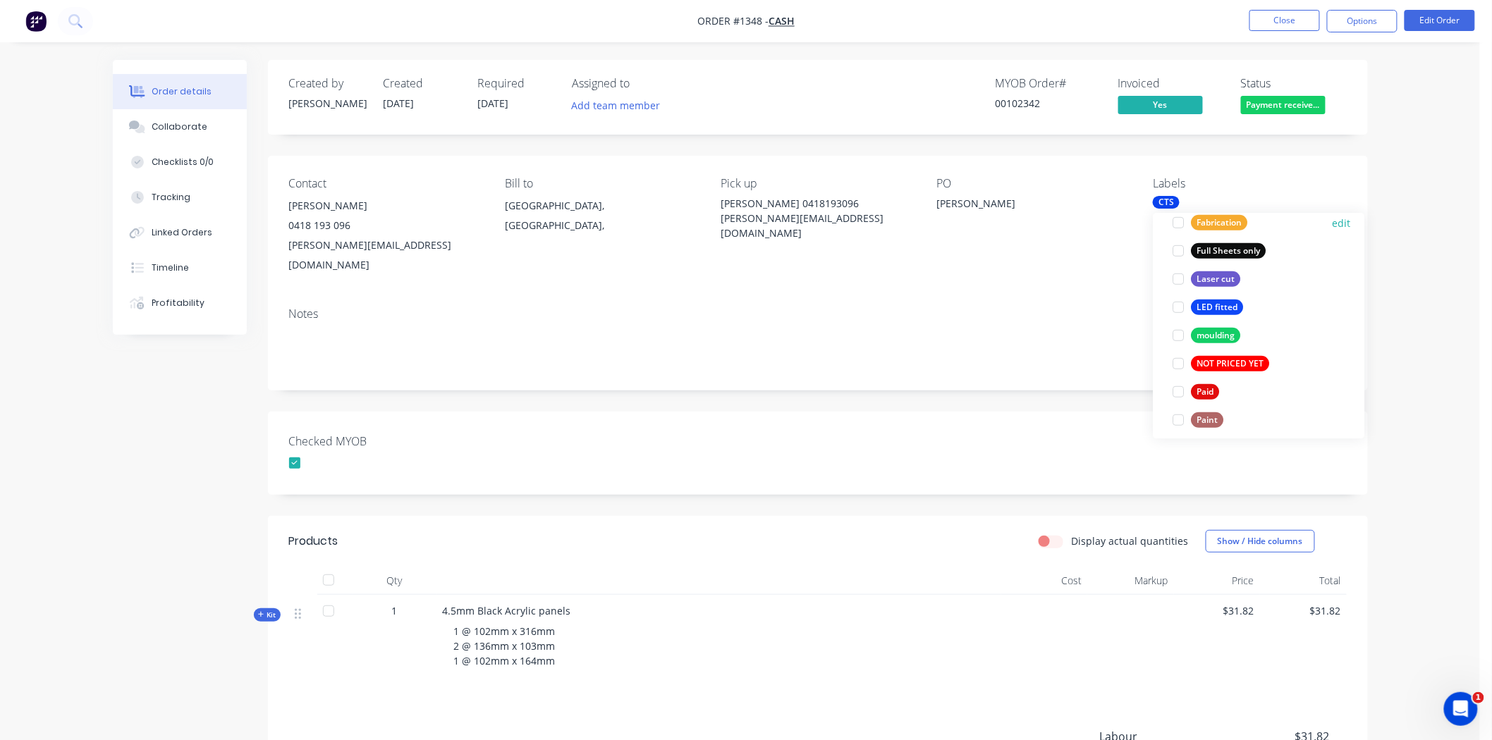
scroll to position [391, 0]
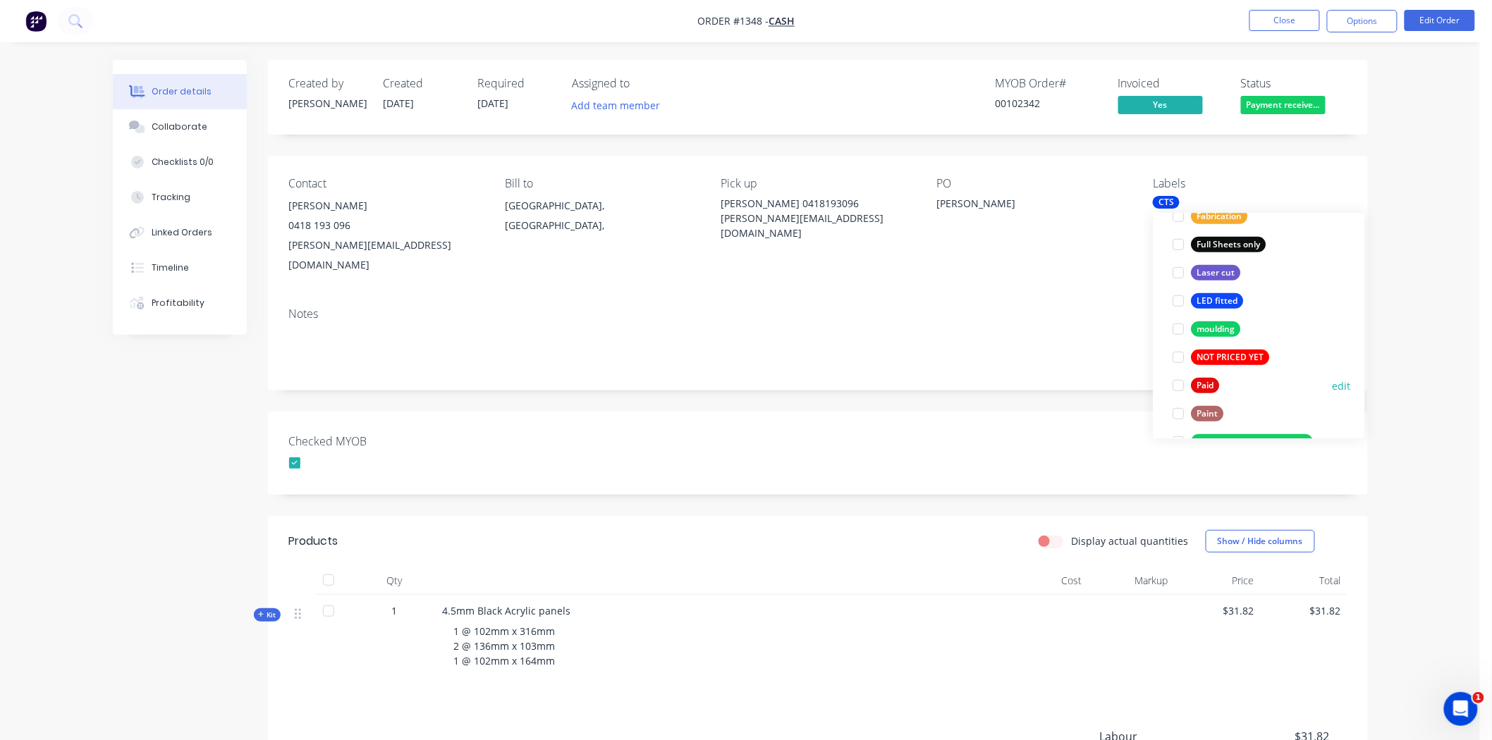
click at [1180, 384] on div at bounding box center [1179, 386] width 28 height 28
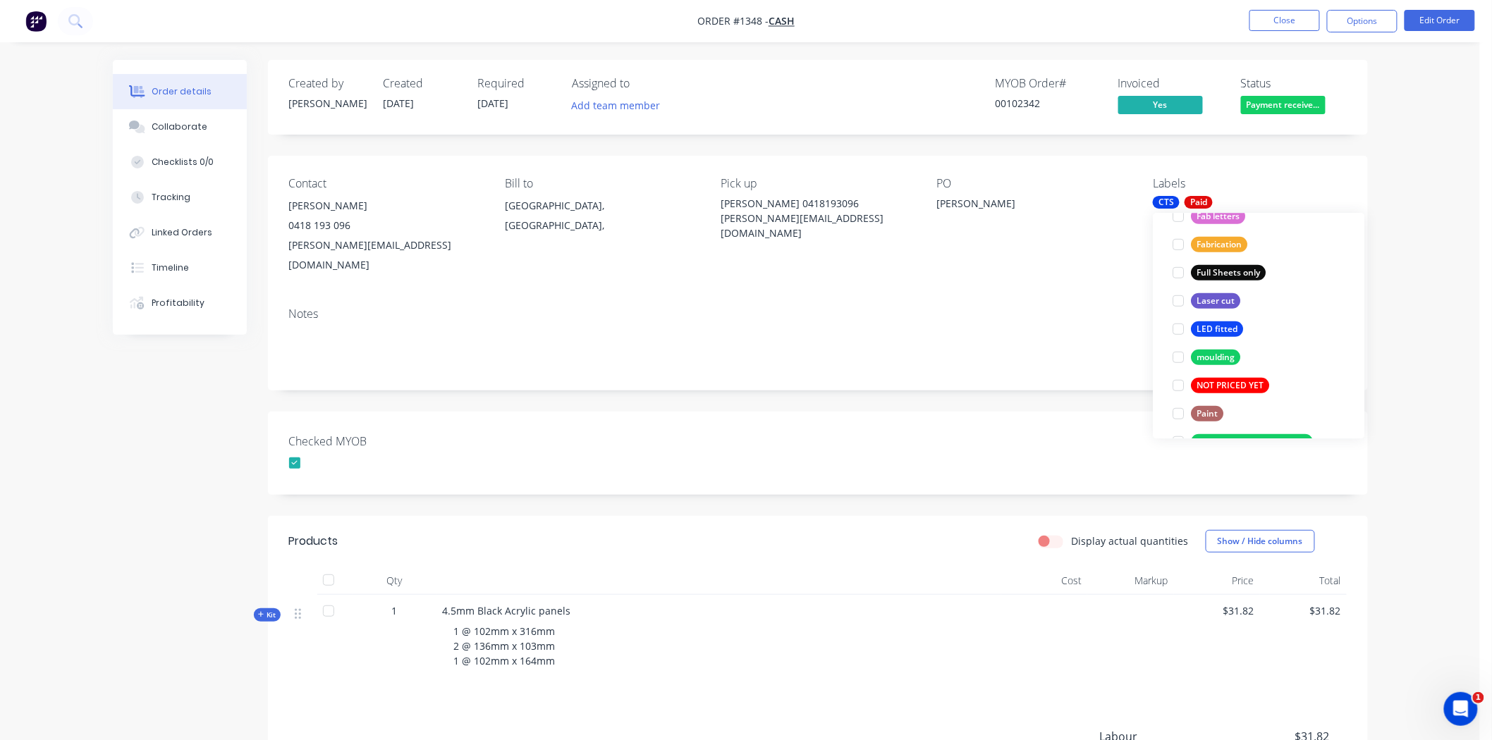
scroll to position [0, 0]
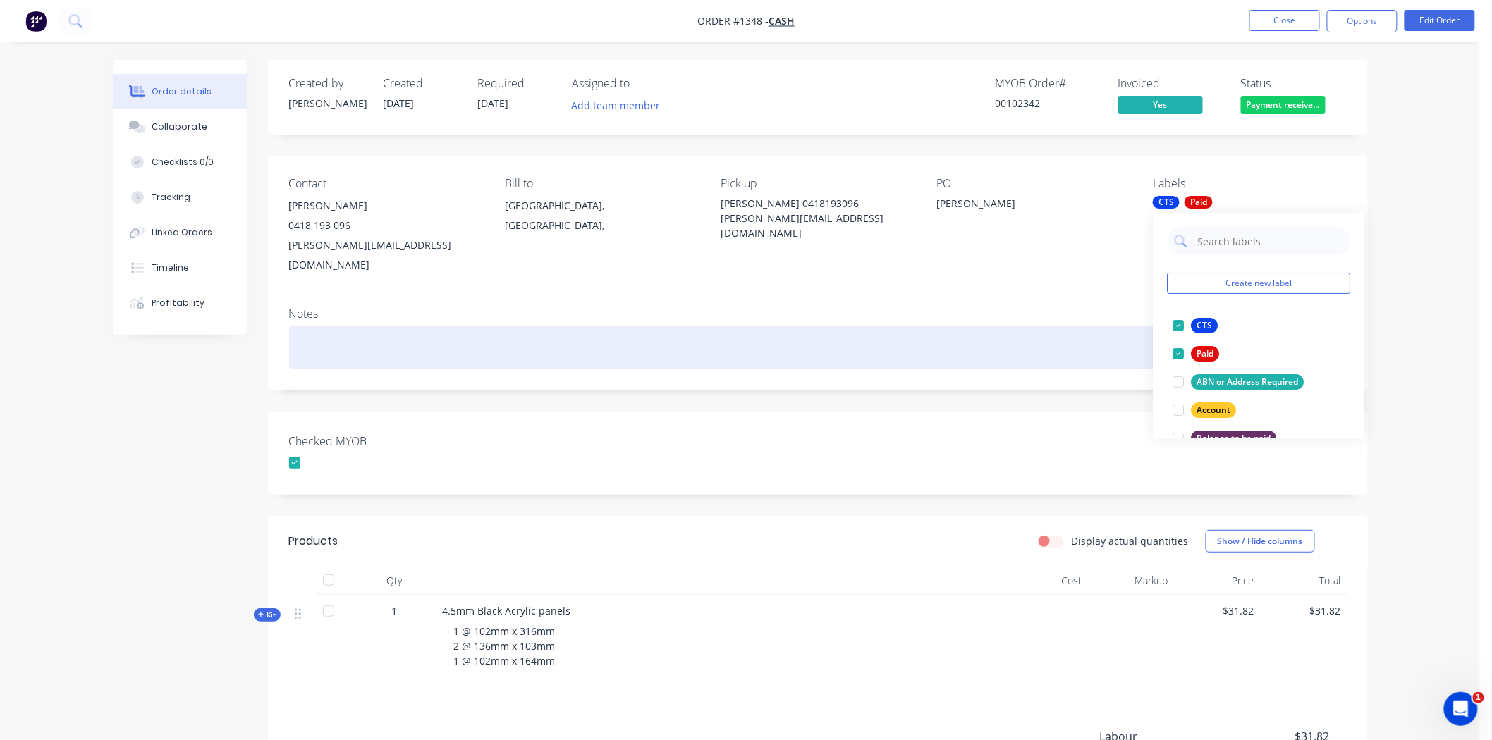
click at [1020, 326] on div at bounding box center [818, 347] width 1058 height 43
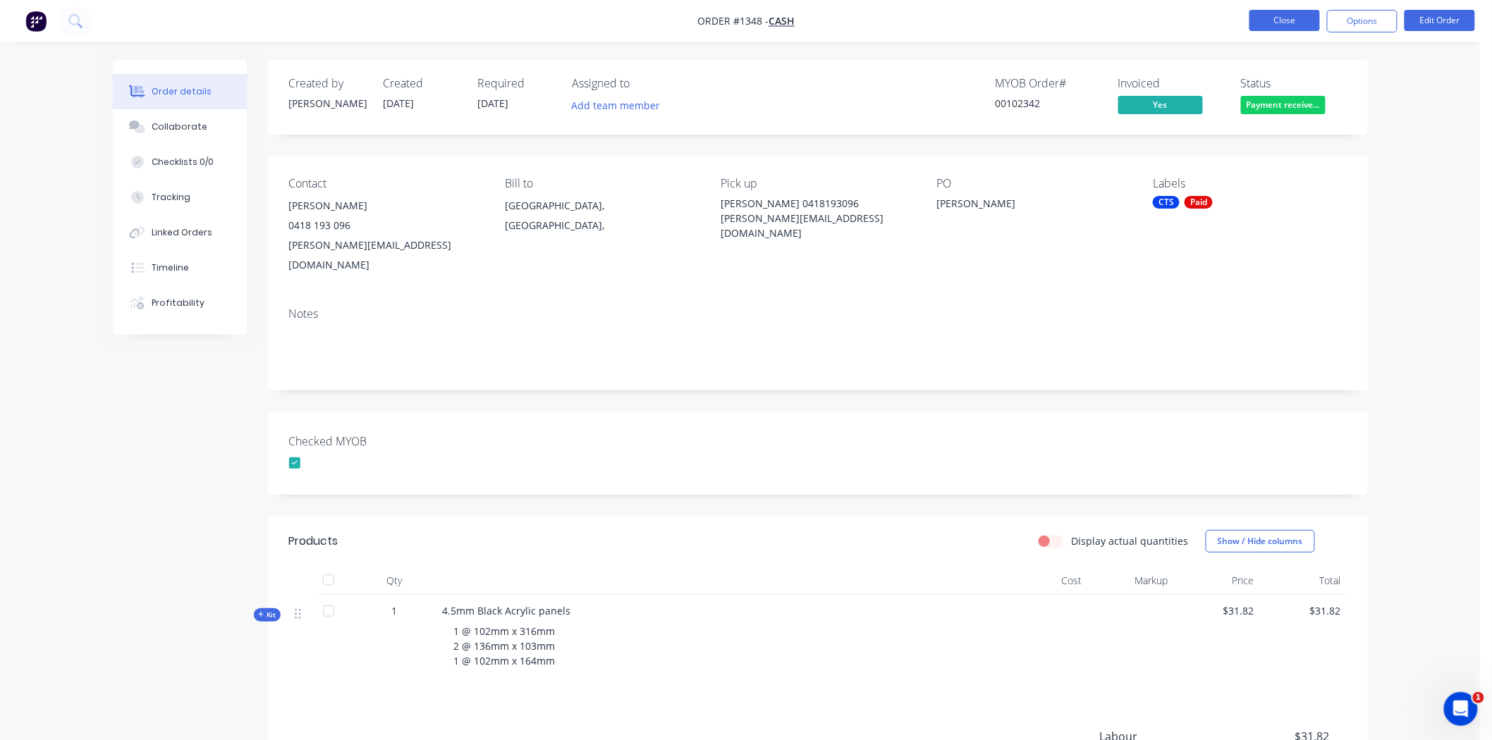
click at [1294, 18] on button "Close" at bounding box center [1284, 20] width 71 height 21
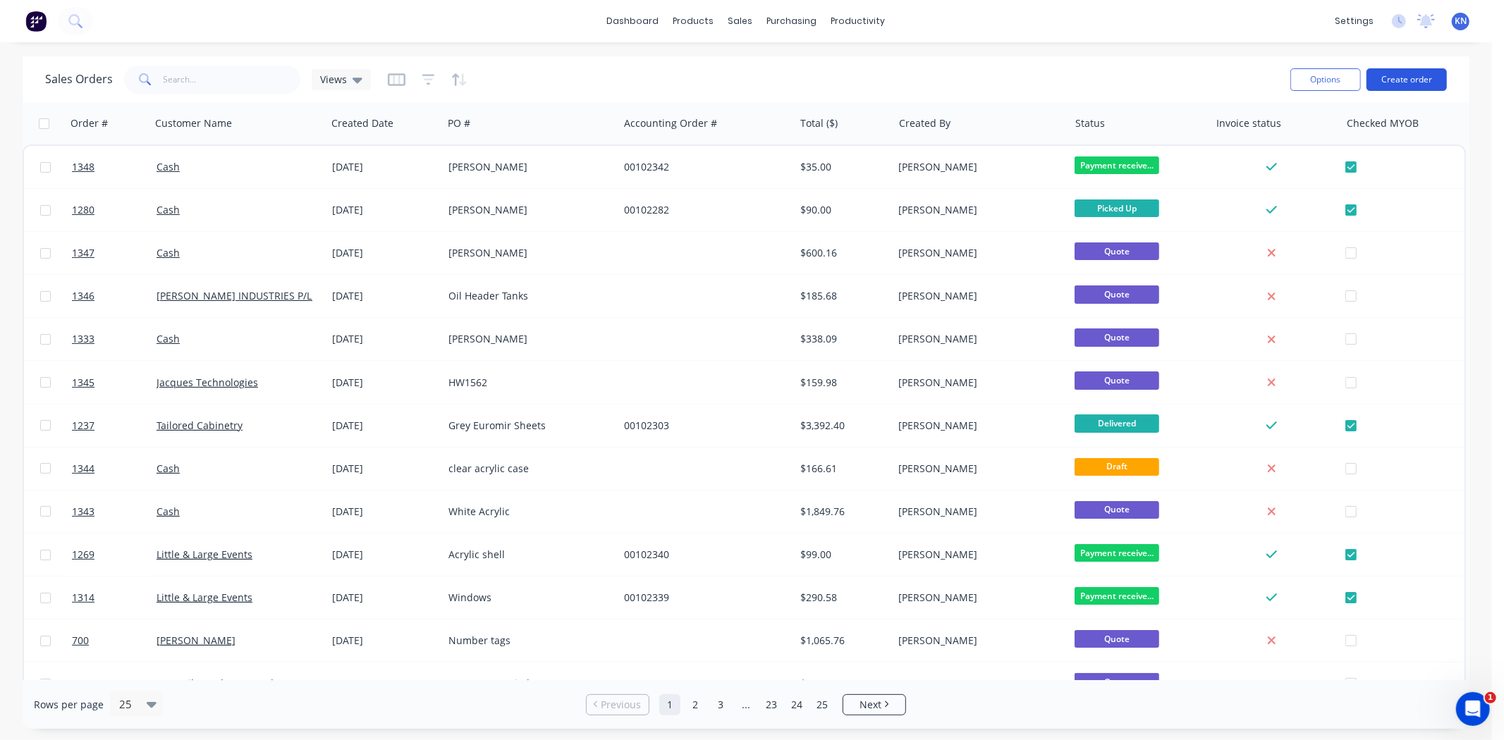
click at [1430, 75] on button "Create order" at bounding box center [1406, 79] width 80 height 23
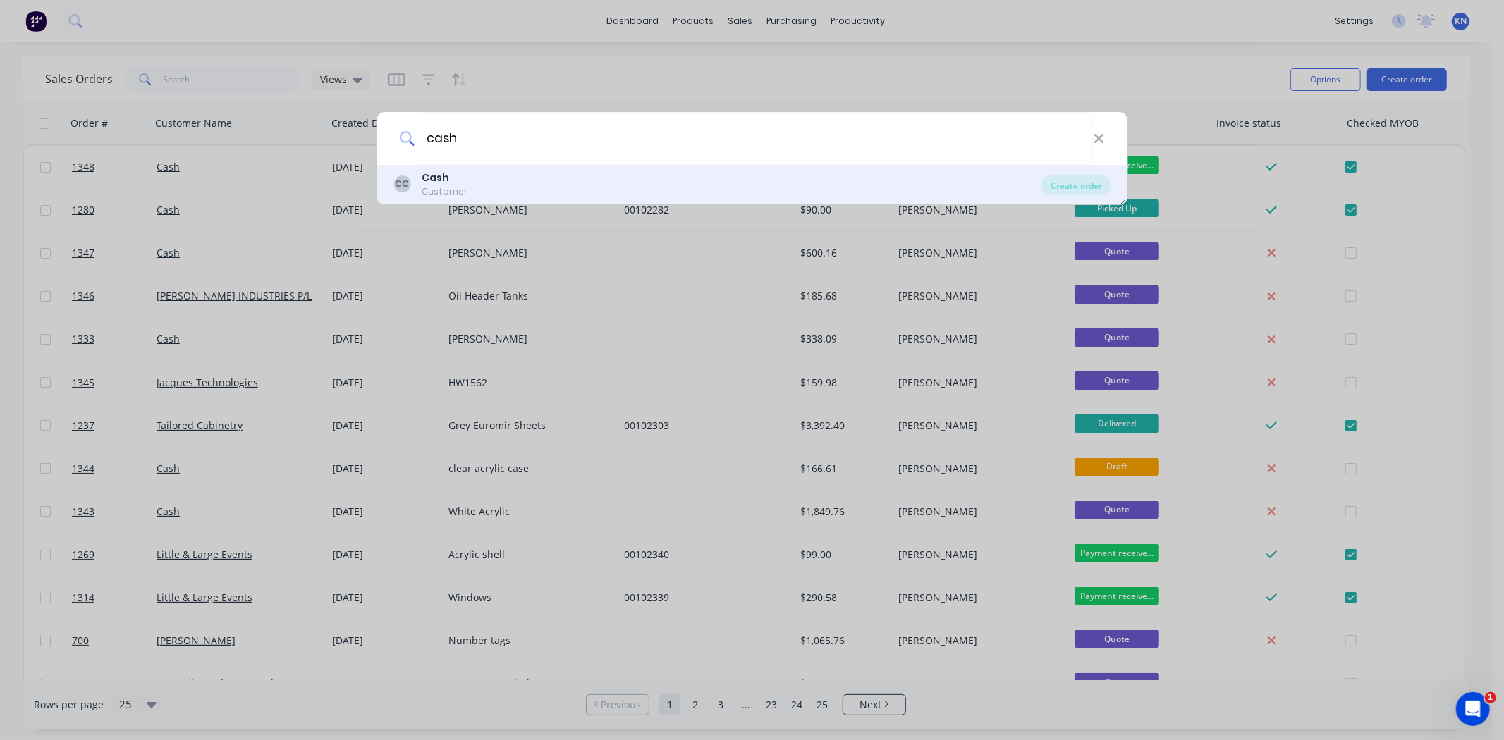
type input "cash"
click at [426, 183] on b "Cash" at bounding box center [435, 178] width 27 height 14
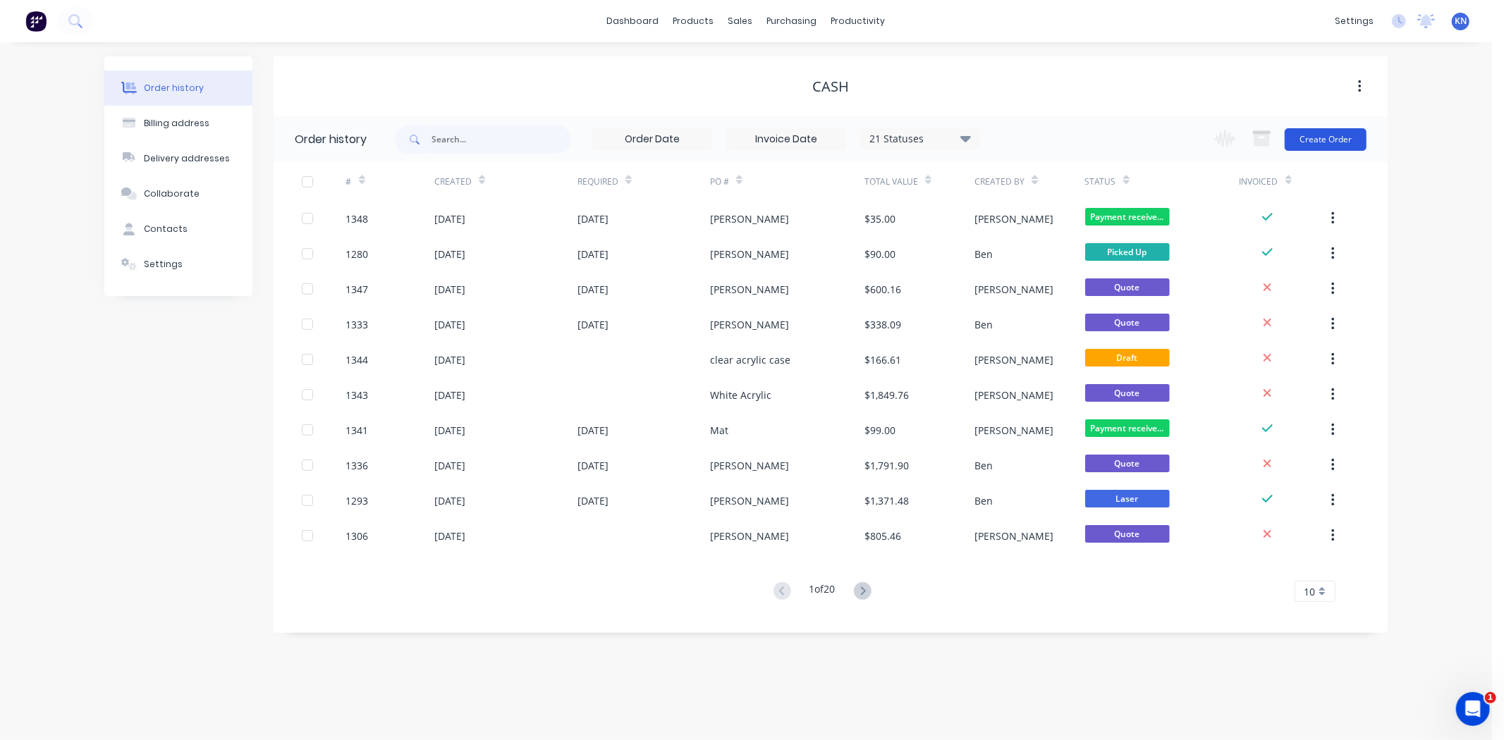
click at [1331, 136] on button "Create Order" at bounding box center [1326, 139] width 82 height 23
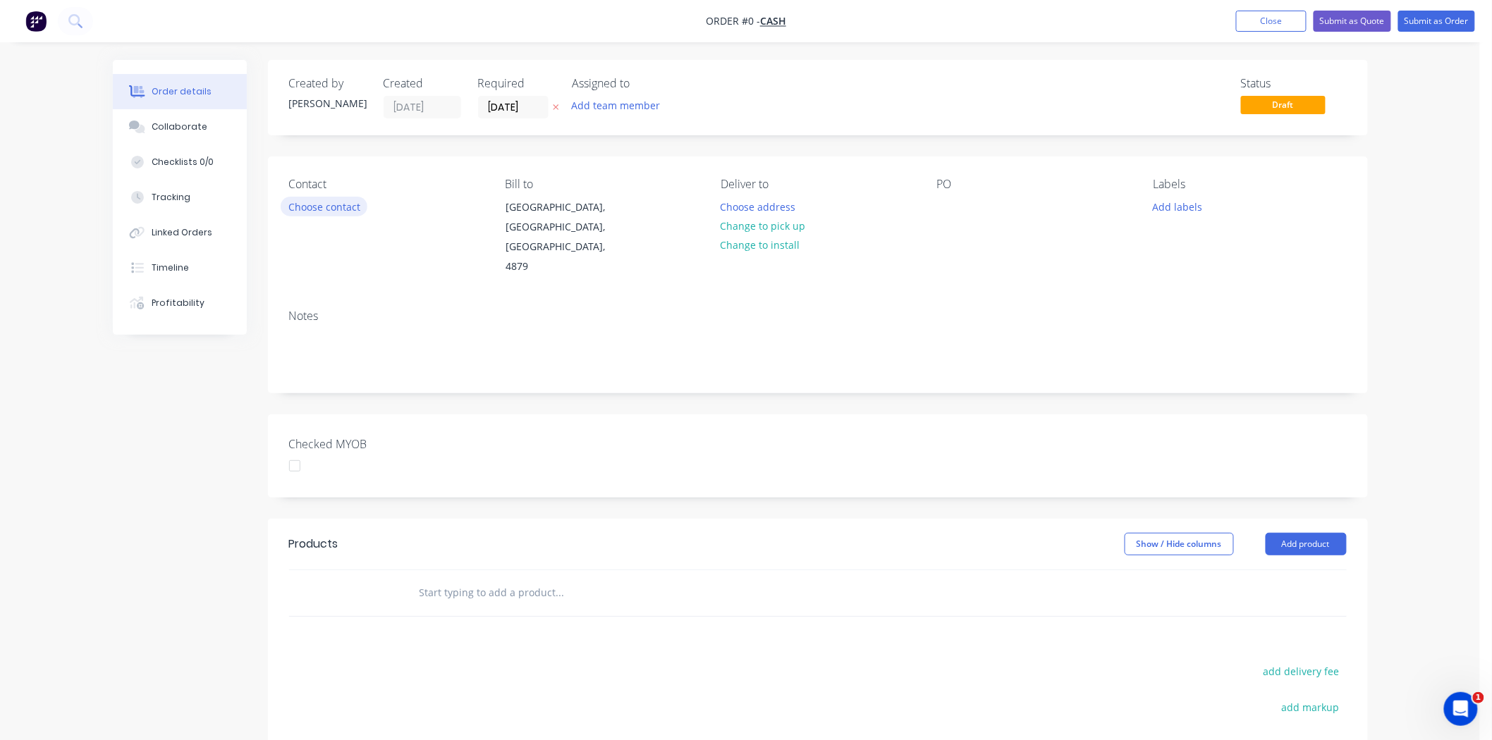
click at [304, 207] on button "Choose contact" at bounding box center [324, 206] width 87 height 19
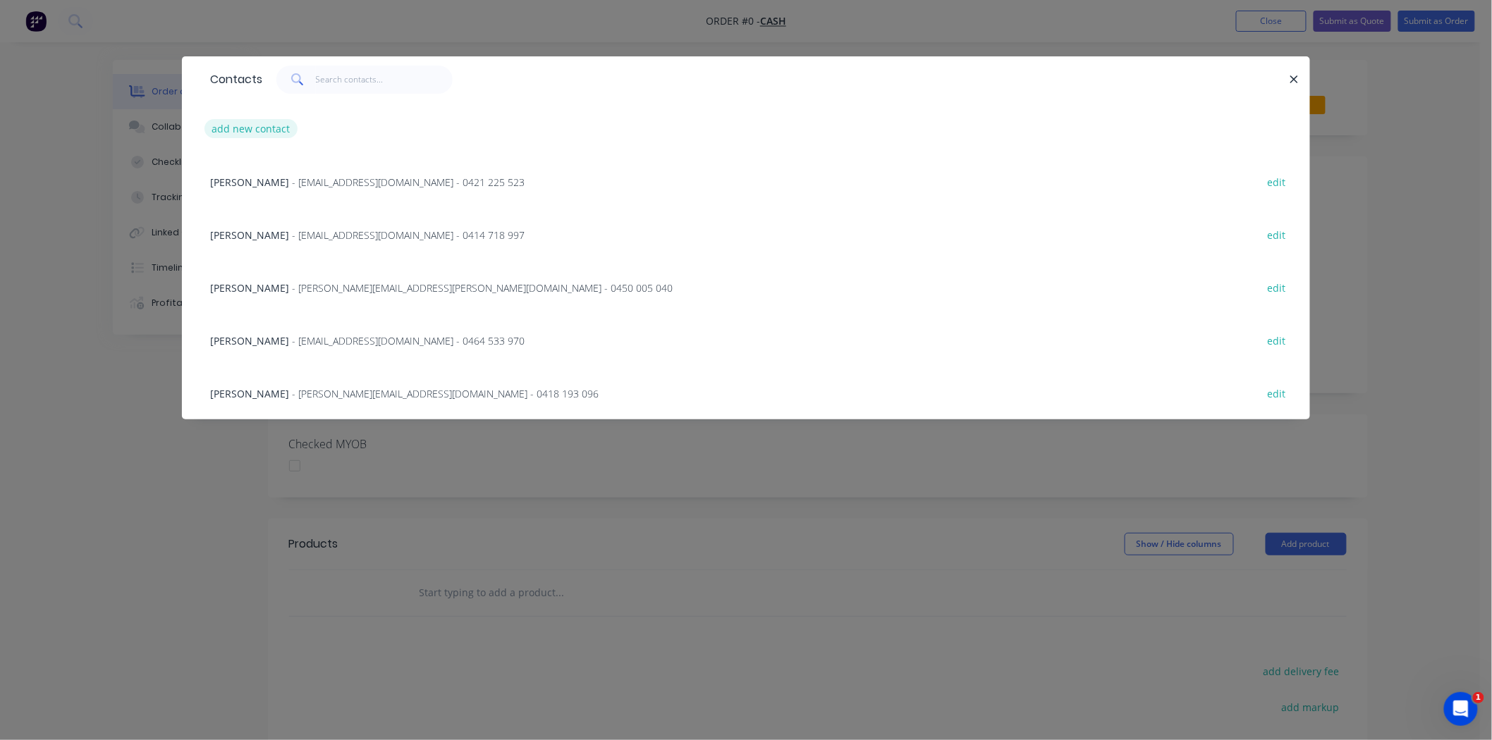
click at [261, 123] on button "add new contact" at bounding box center [250, 128] width 93 height 19
select select "AU"
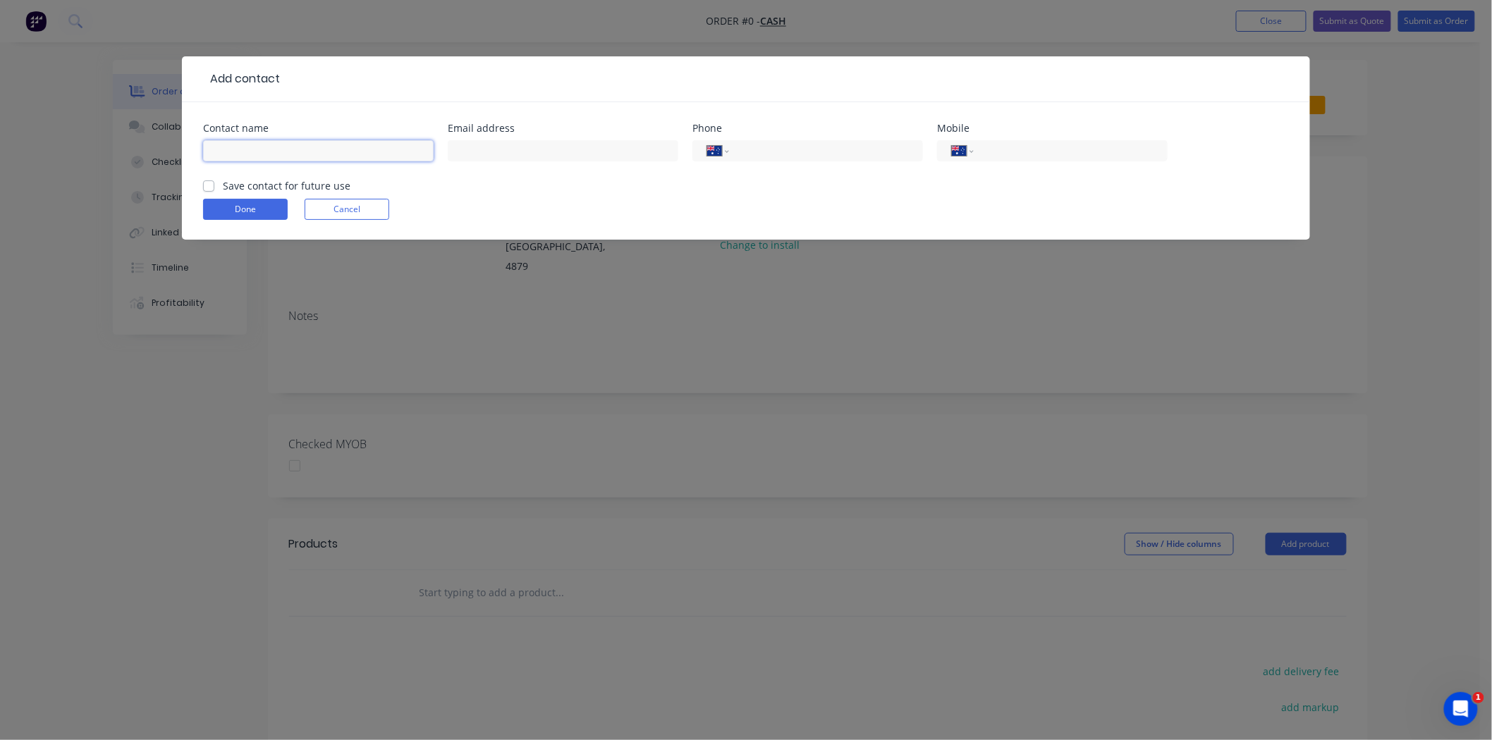
click at [226, 152] on input "text" at bounding box center [318, 150] width 231 height 21
type input "[PERSON_NAME]"
click at [1006, 154] on input "tel" at bounding box center [1068, 151] width 169 height 16
type input "0458 079 541"
click at [240, 208] on button "Done" at bounding box center [245, 209] width 85 height 21
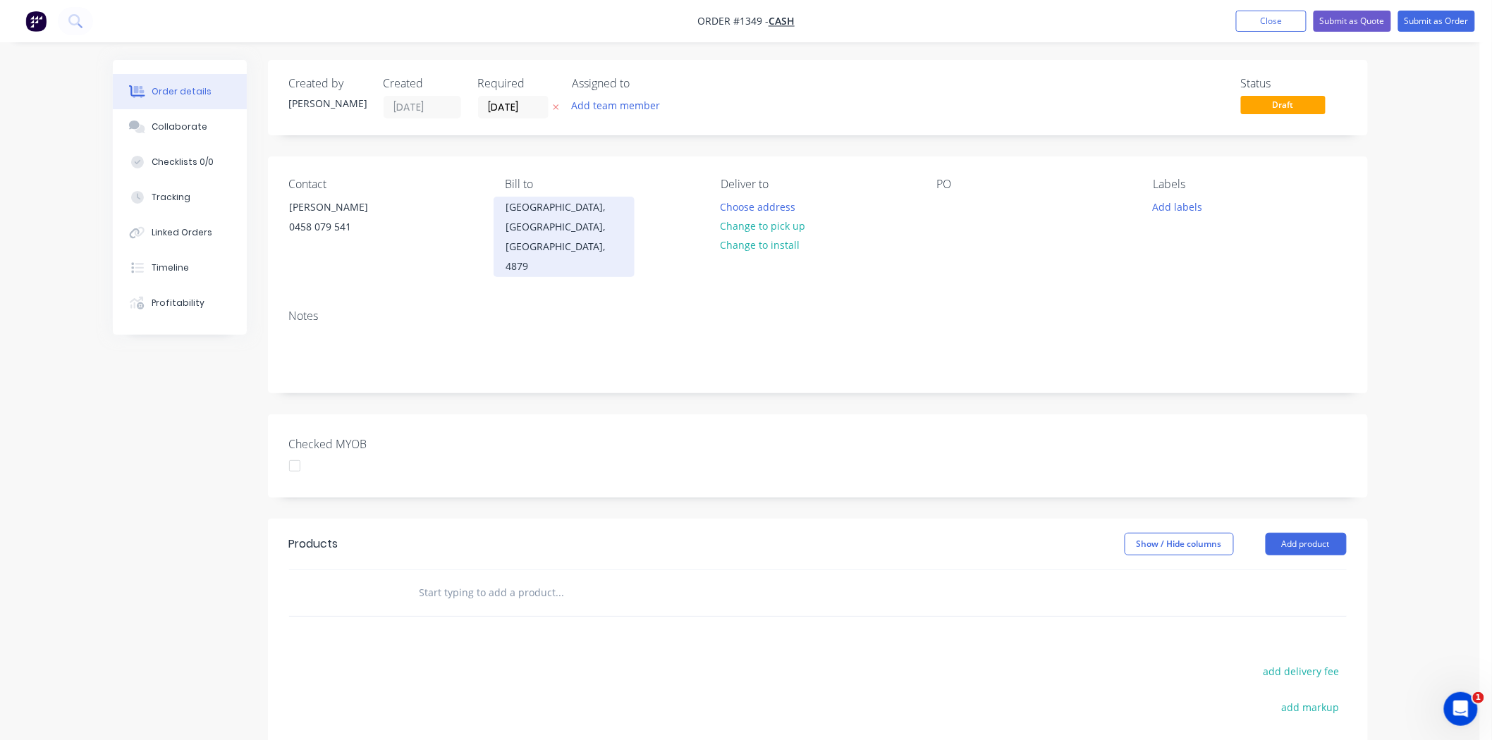
click at [604, 214] on div "Kewarra Beach, Queensland, Australia, 4879" at bounding box center [564, 236] width 117 height 79
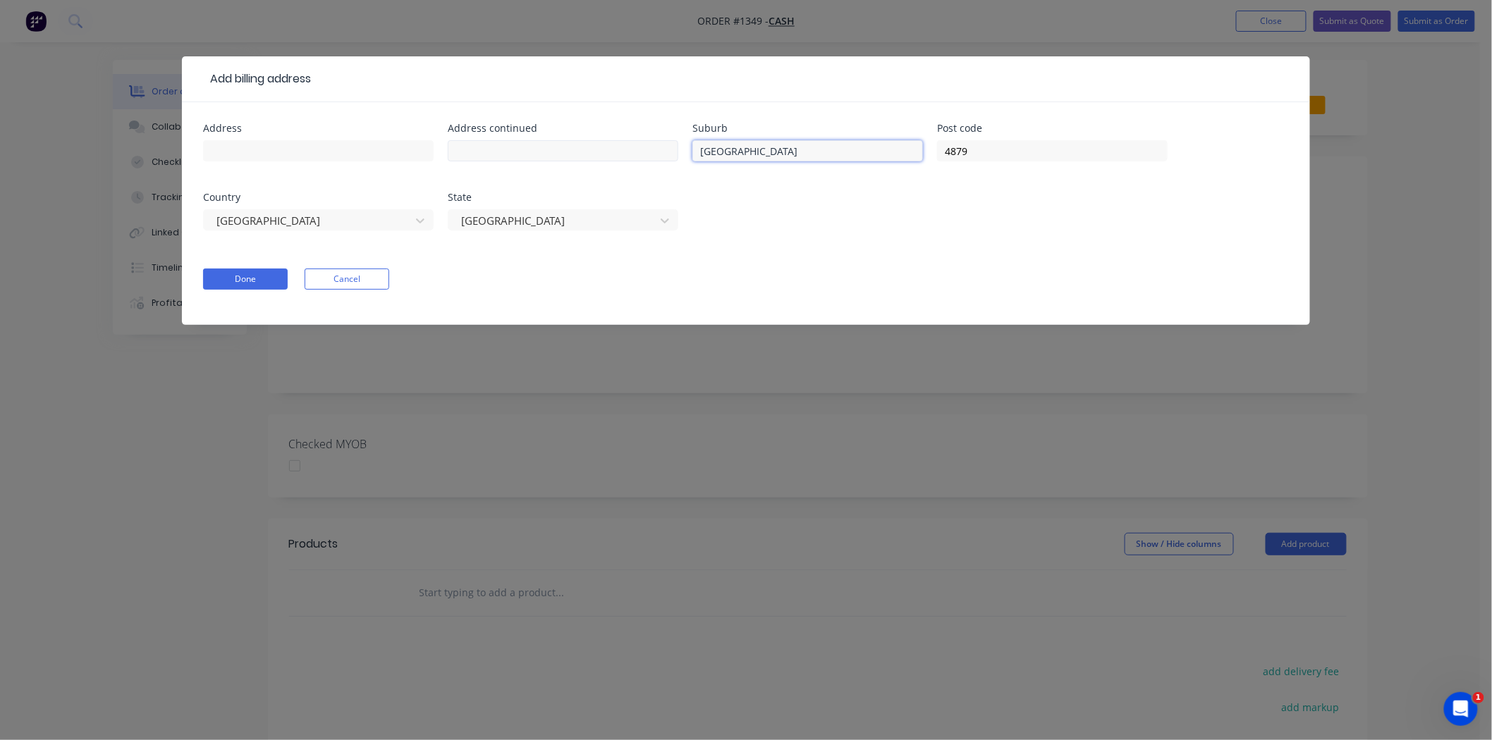
drag, startPoint x: 828, startPoint y: 154, endPoint x: 633, endPoint y: 151, distance: 194.6
click at [633, 151] on div "Address Address continued Suburb Kewarra Beach Post code 4879 Country Australia…" at bounding box center [746, 185] width 1086 height 124
click at [981, 150] on input "4879" at bounding box center [1052, 150] width 231 height 21
drag, startPoint x: 999, startPoint y: 149, endPoint x: 889, endPoint y: 142, distance: 110.2
click at [889, 142] on div "Address Address continued Suburb Post code 4879 Country Australia State Queensl…" at bounding box center [746, 185] width 1086 height 124
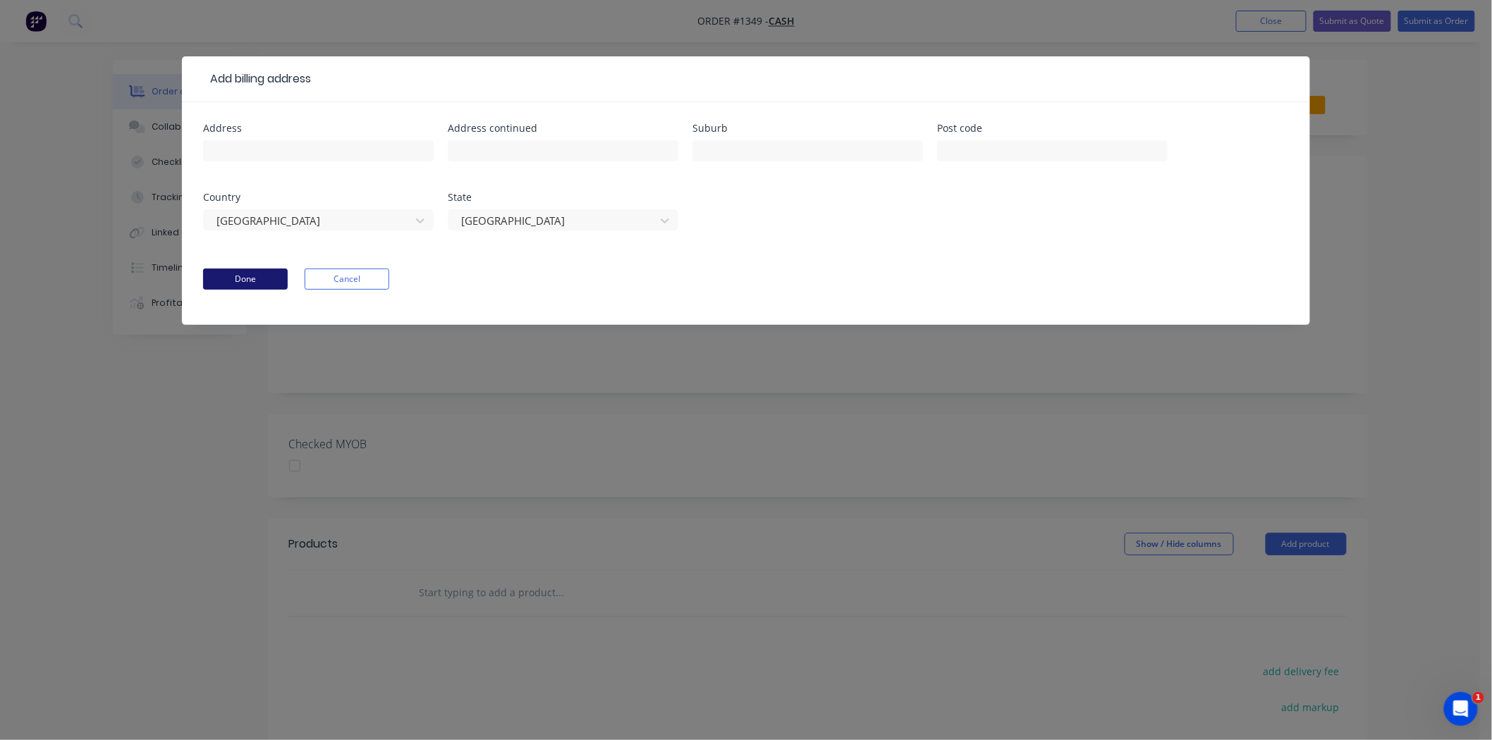
click at [229, 273] on button "Done" at bounding box center [245, 279] width 85 height 21
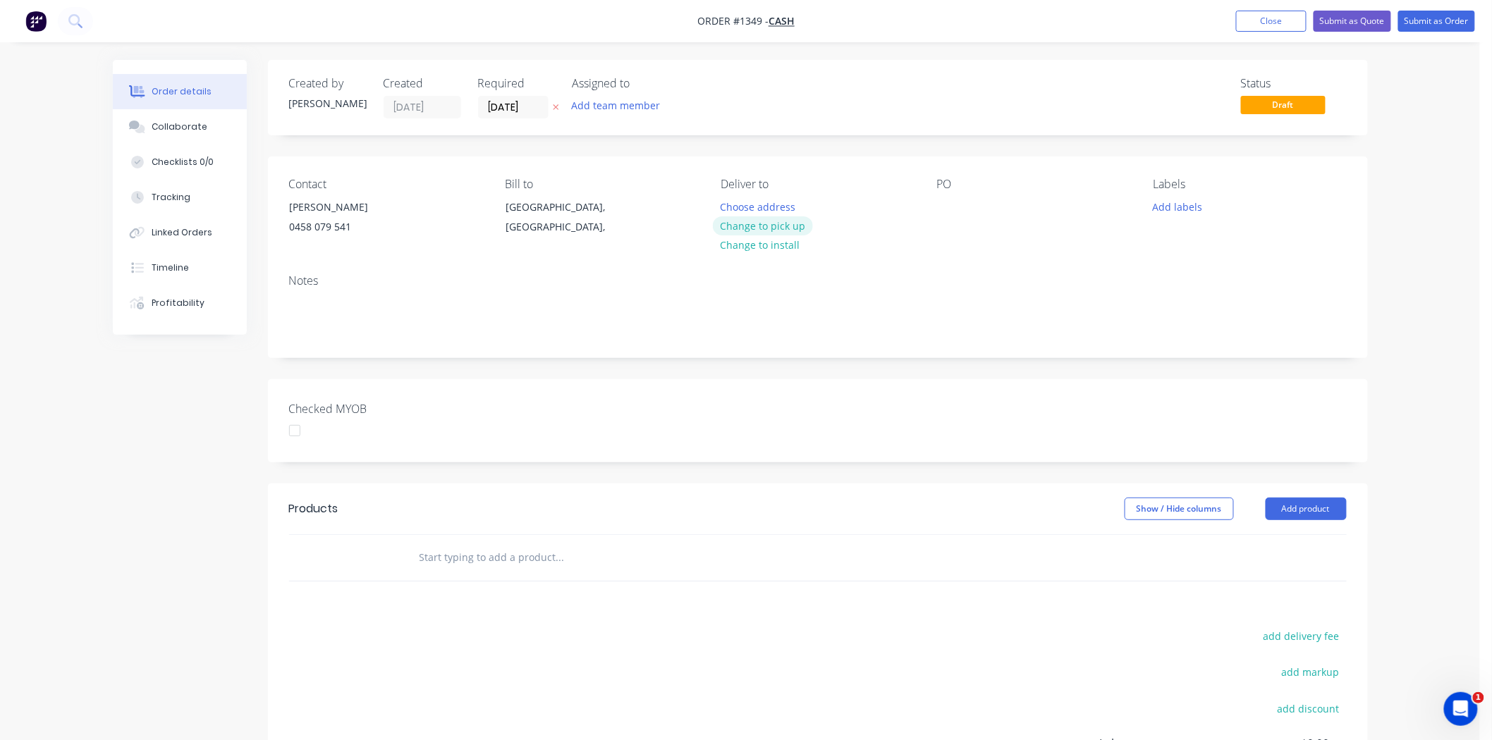
click at [764, 224] on button "Change to pick up" at bounding box center [763, 225] width 100 height 19
click at [943, 201] on div at bounding box center [948, 207] width 23 height 20
click at [738, 197] on div at bounding box center [732, 207] width 23 height 20
click at [1173, 206] on button "Add labels" at bounding box center [1177, 206] width 65 height 19
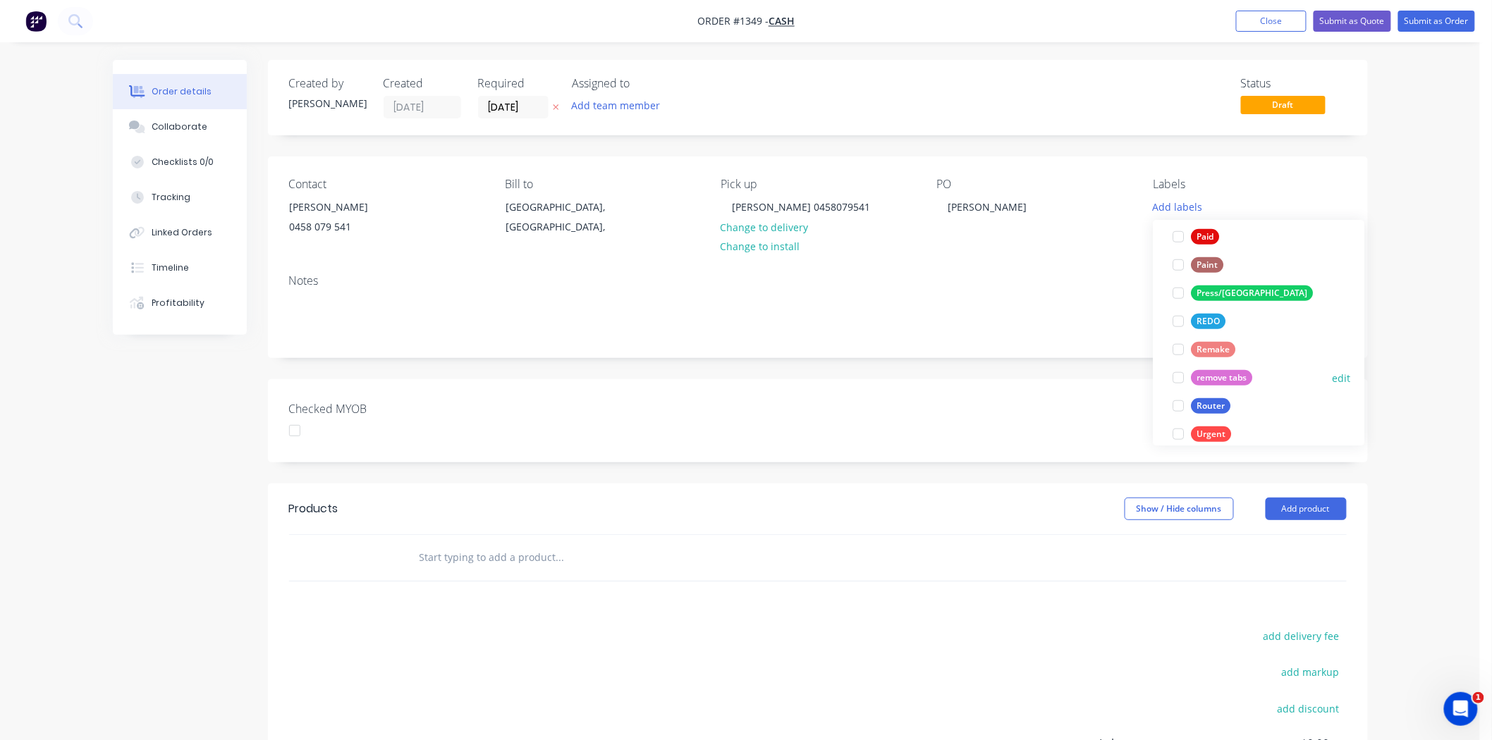
scroll to position [548, 0]
click at [1175, 321] on div at bounding box center [1179, 321] width 28 height 28
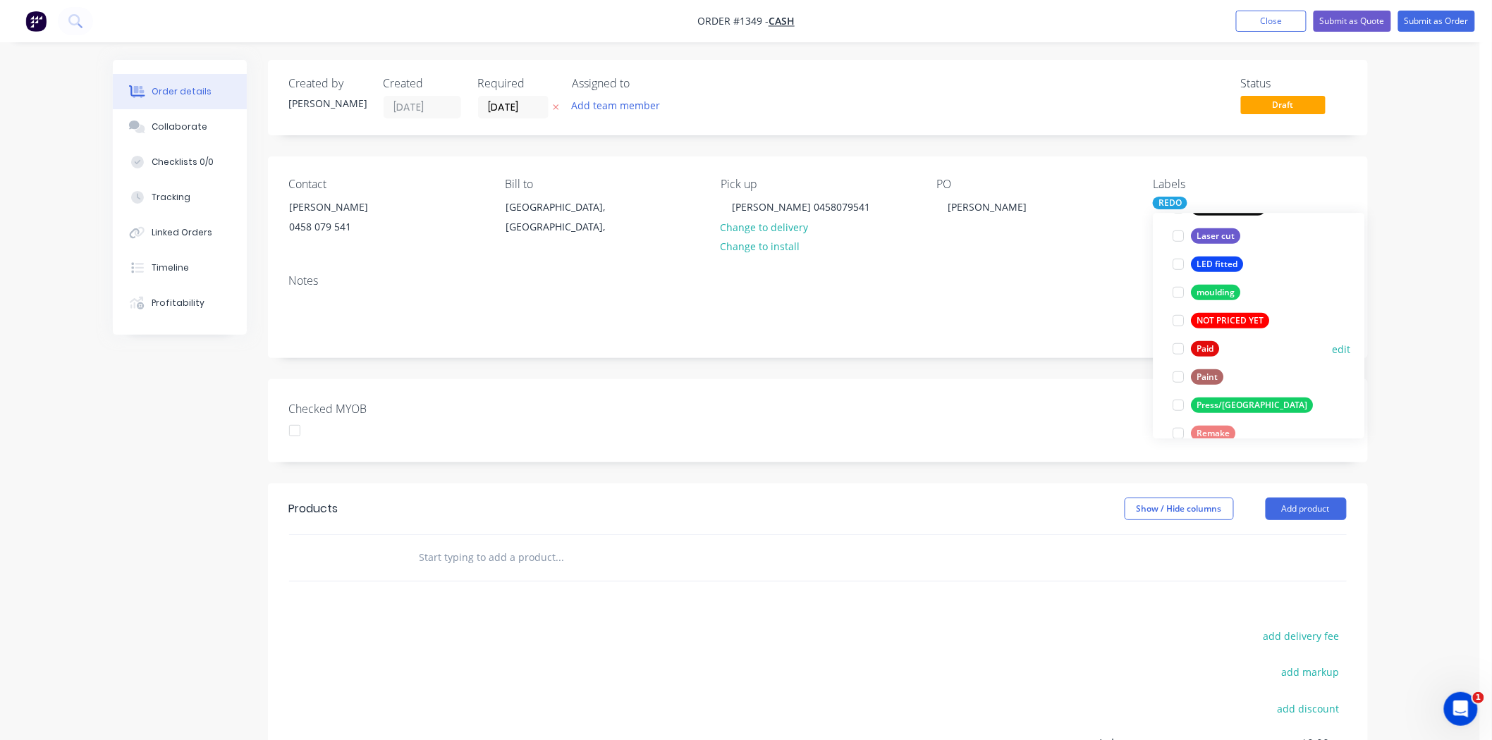
scroll to position [592, 0]
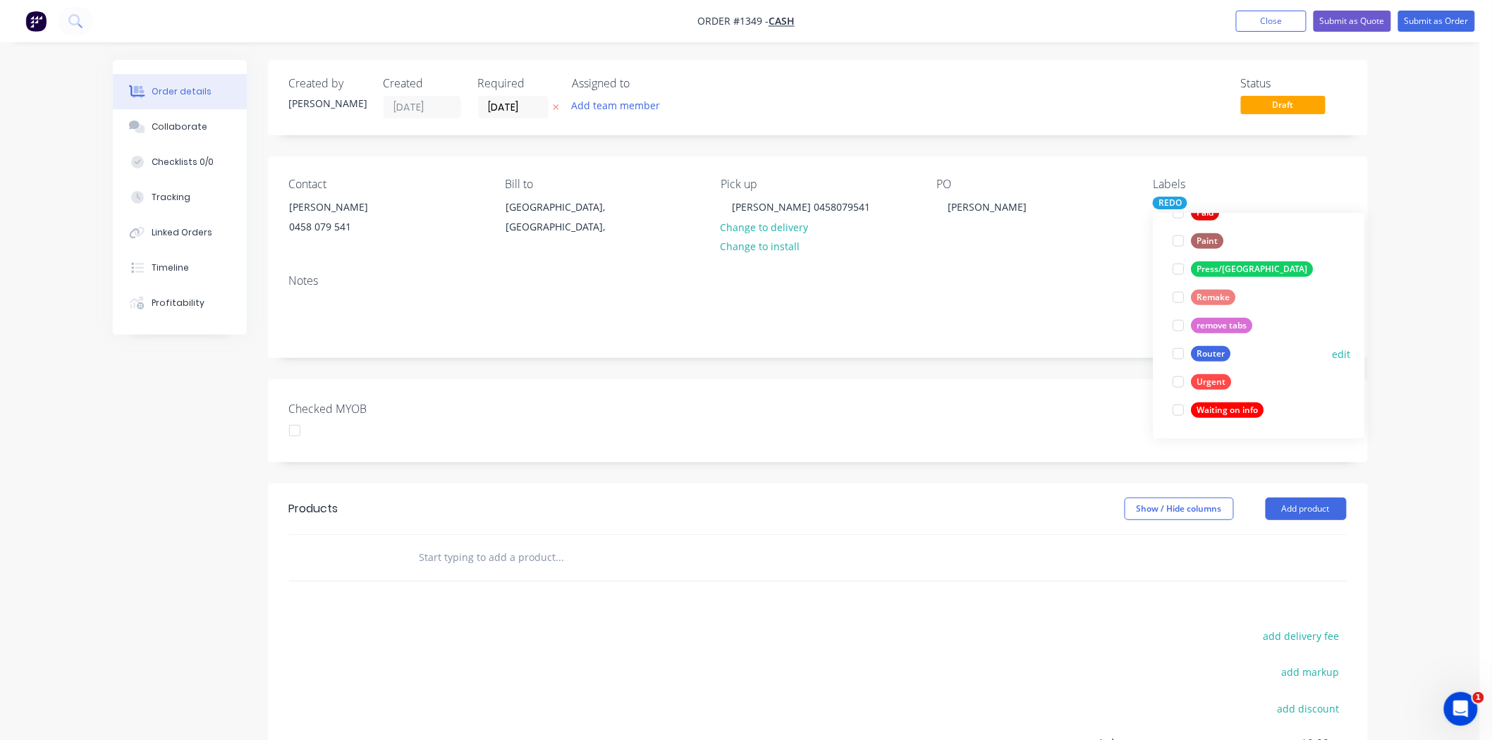
click at [1178, 353] on div at bounding box center [1179, 354] width 28 height 28
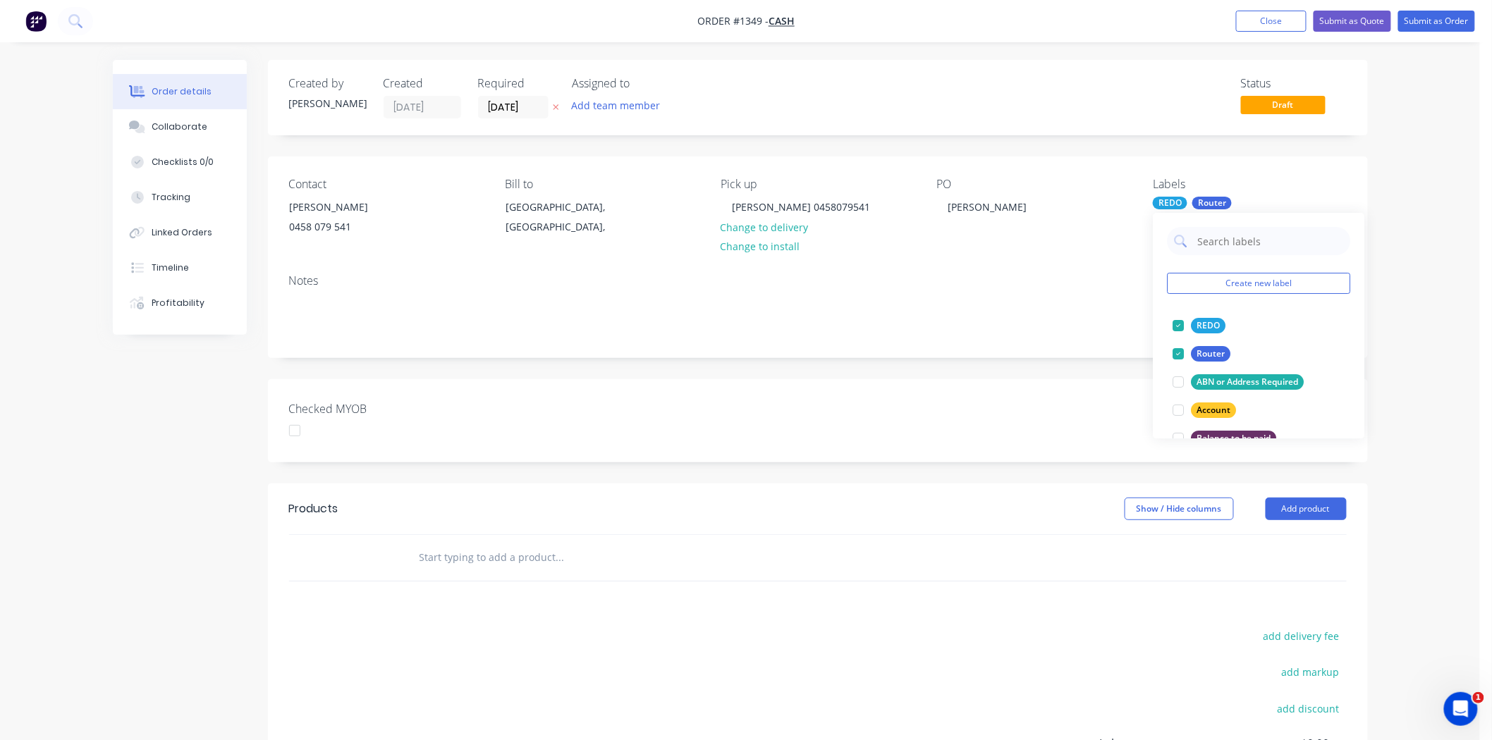
click at [609, 550] on input "text" at bounding box center [560, 558] width 282 height 28
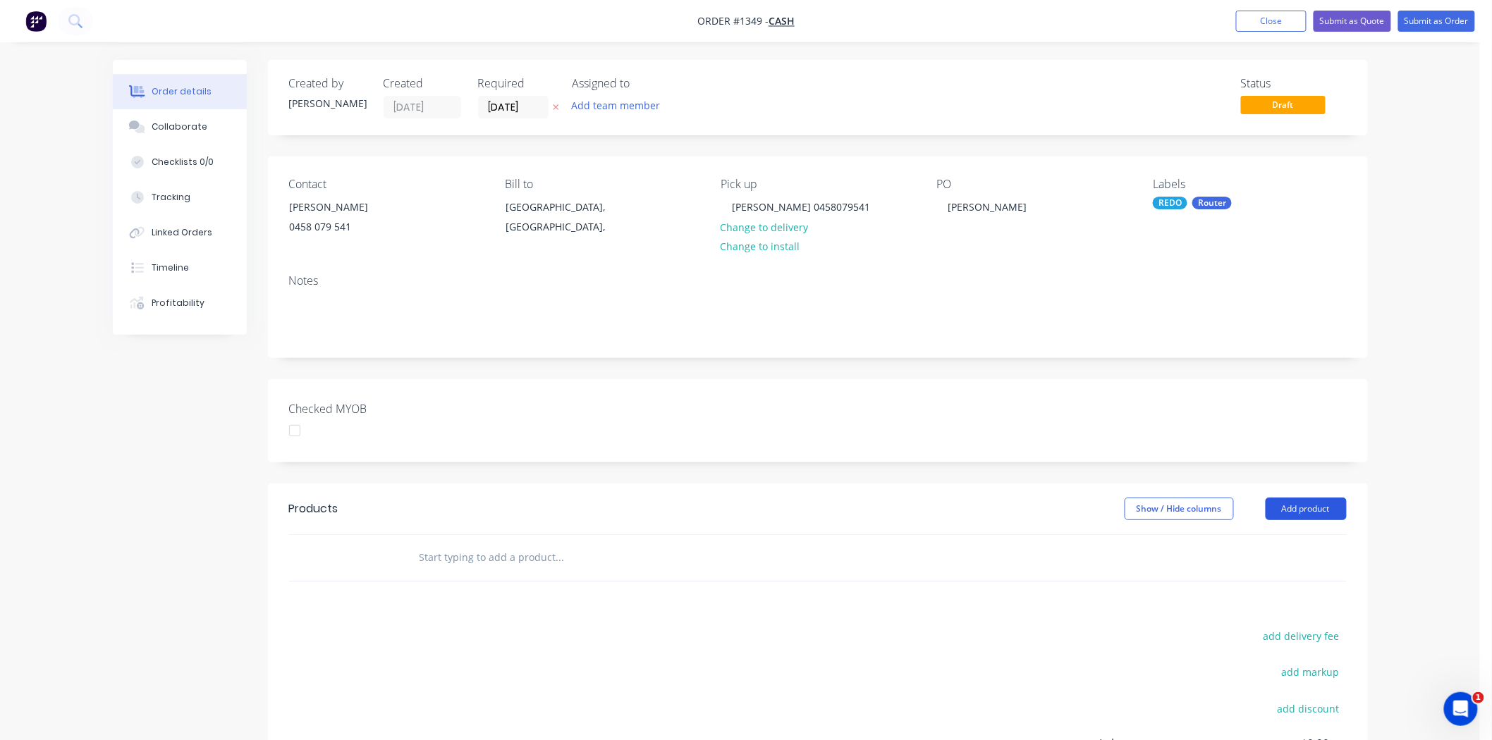
click at [1297, 506] on button "Add product" at bounding box center [1306, 509] width 81 height 23
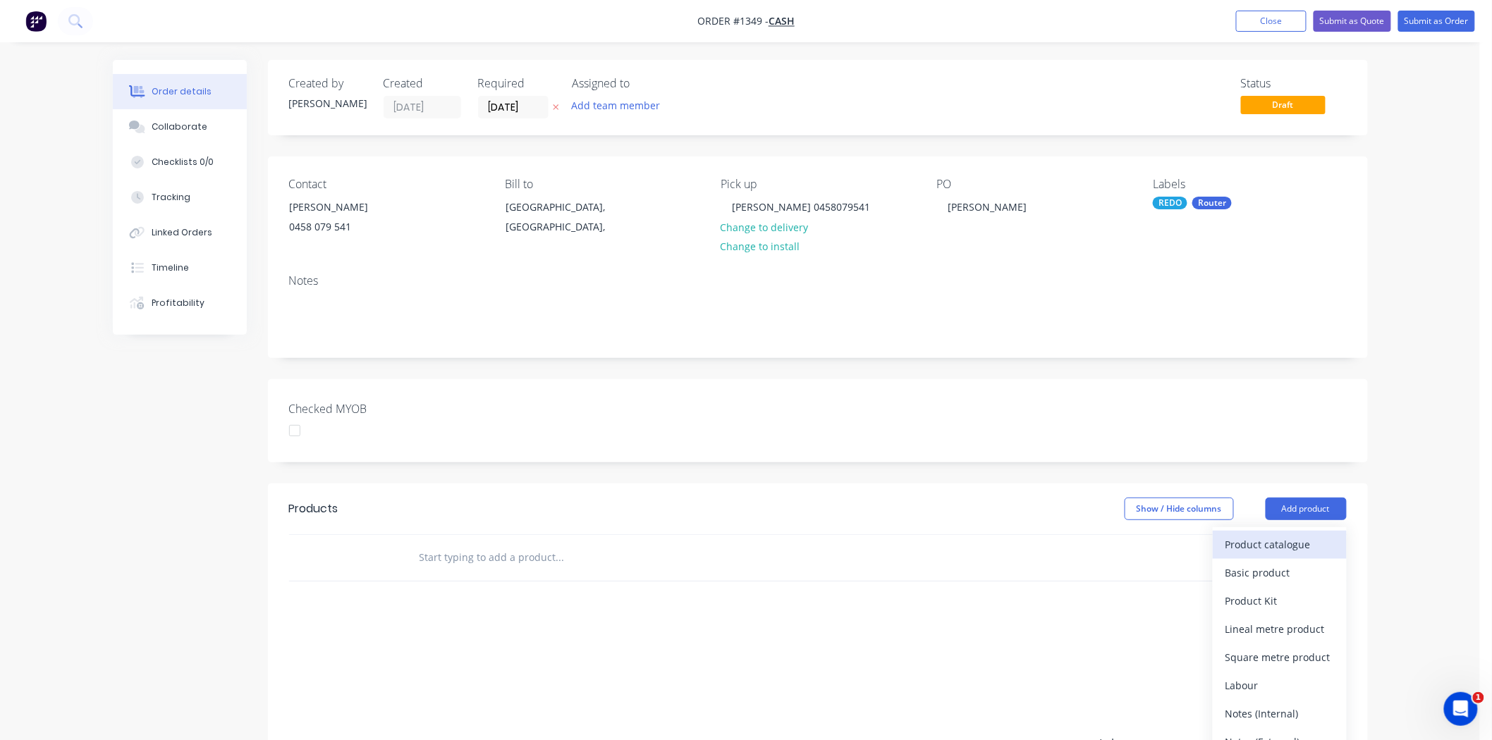
click at [1267, 542] on div "Product catalogue" at bounding box center [1279, 544] width 109 height 20
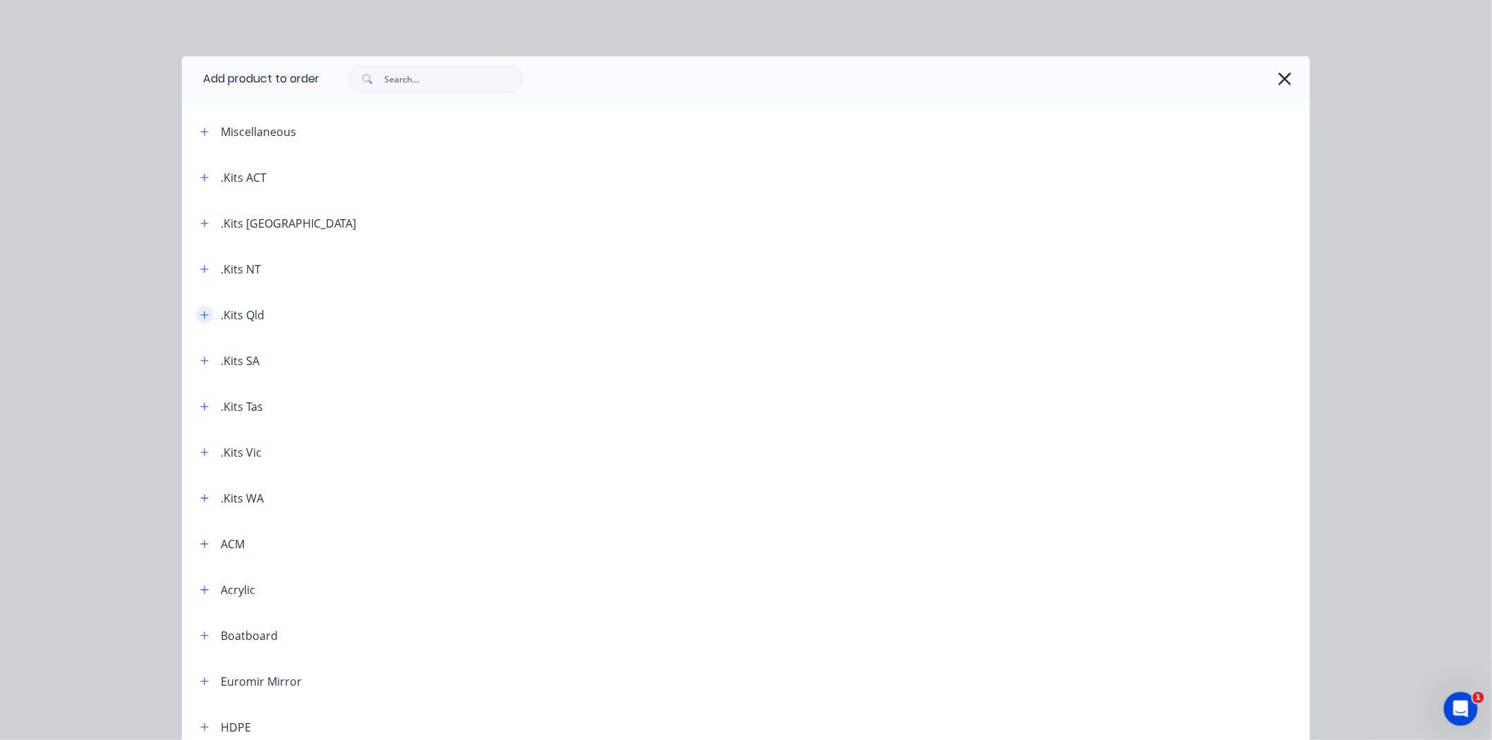
click at [200, 312] on icon "button" at bounding box center [204, 315] width 8 height 10
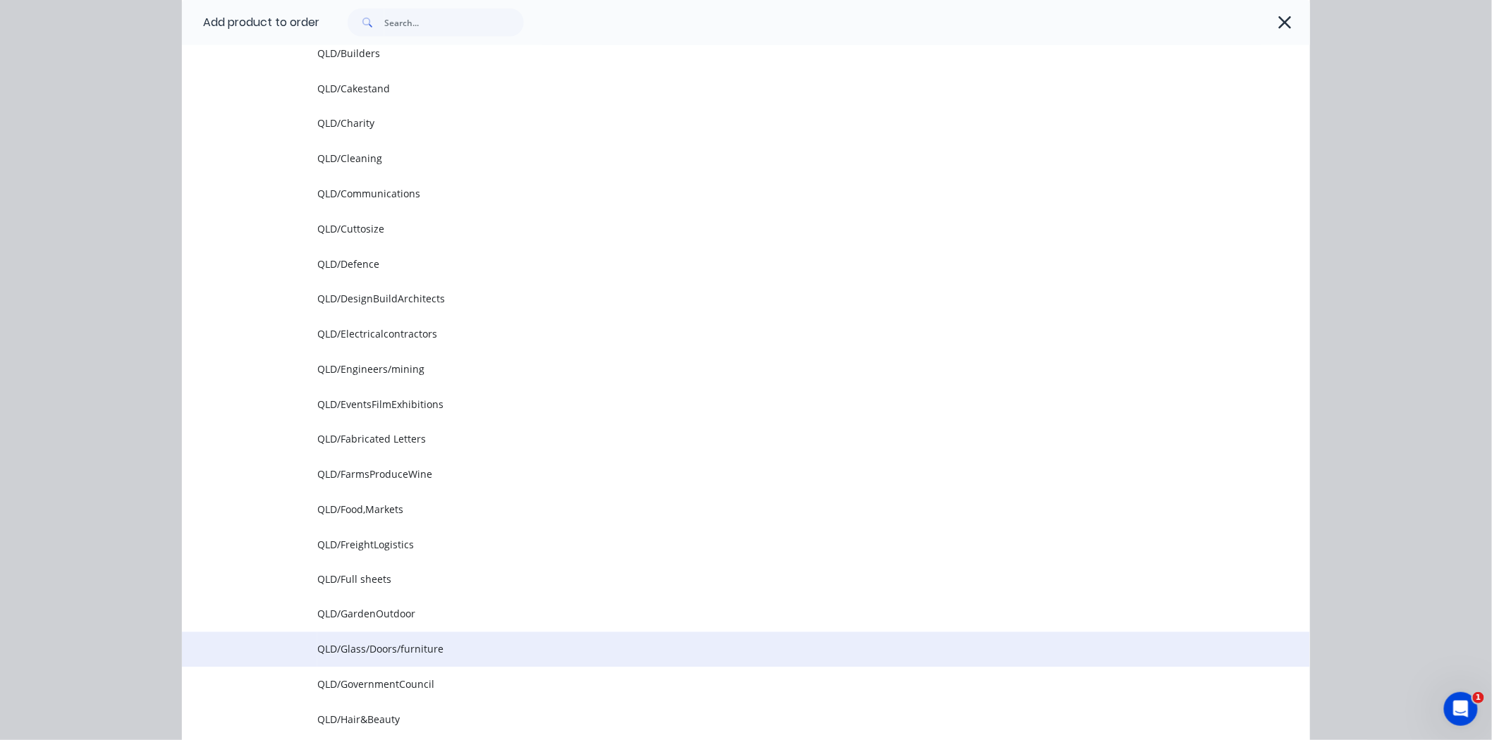
scroll to position [626, 0]
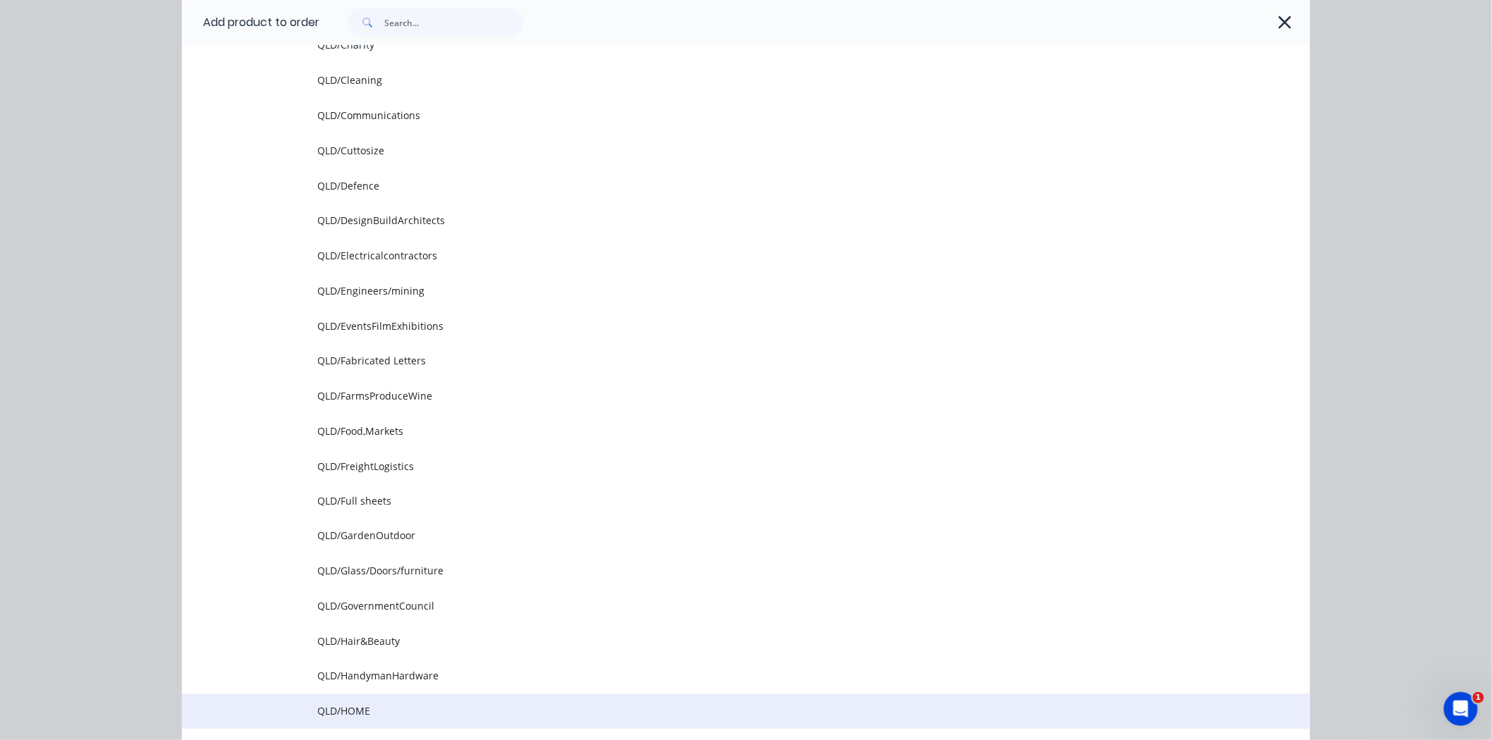
click at [344, 708] on span "QLD/HOME" at bounding box center [714, 711] width 794 height 15
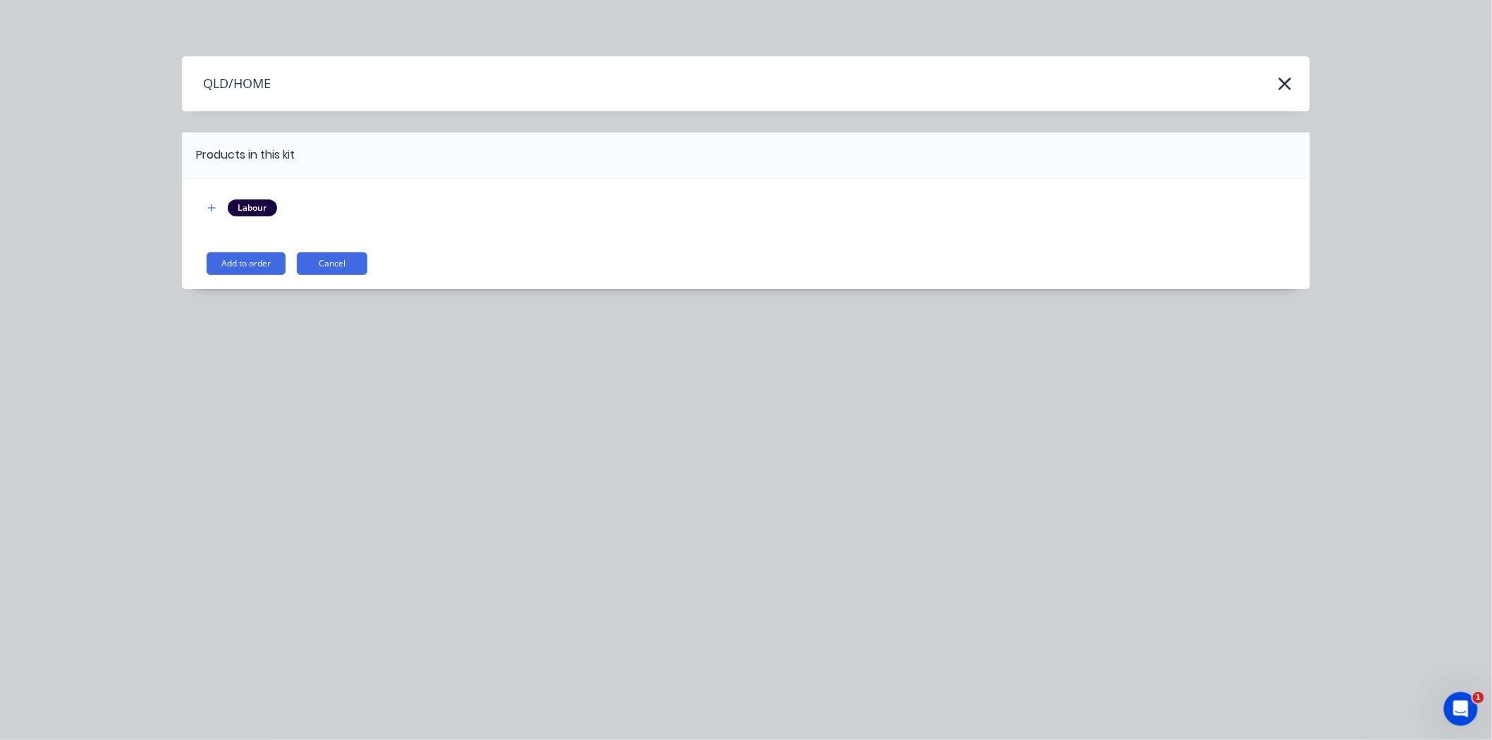
scroll to position [0, 0]
click at [243, 263] on button "Add to order" at bounding box center [246, 263] width 79 height 23
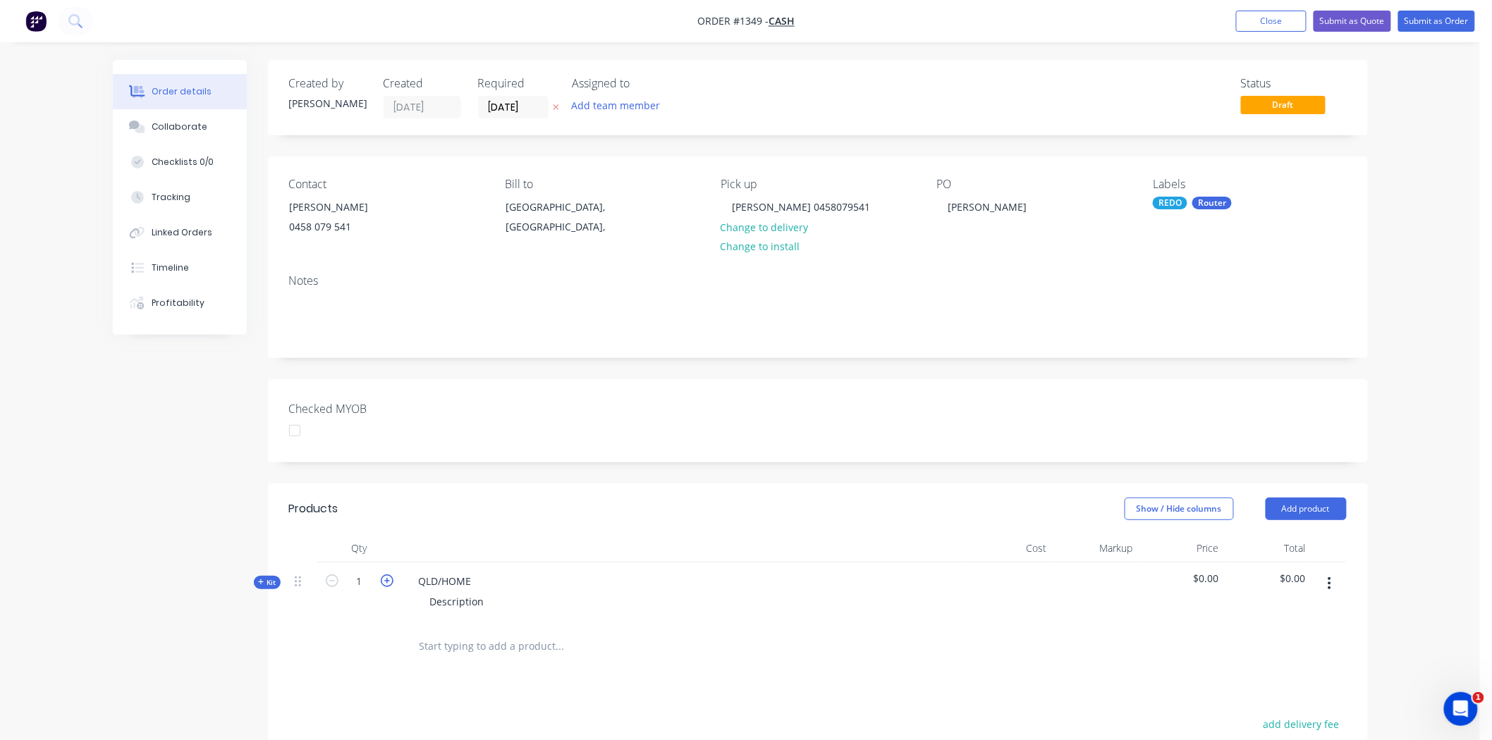
click at [389, 577] on icon "button" at bounding box center [387, 581] width 13 height 13
type input "2"
drag, startPoint x: 419, startPoint y: 576, endPoint x: 515, endPoint y: 579, distance: 95.9
click at [515, 579] on div "QLD/HOME Description" at bounding box center [684, 593] width 564 height 61
drag, startPoint x: 431, startPoint y: 601, endPoint x: 544, endPoint y: 599, distance: 113.5
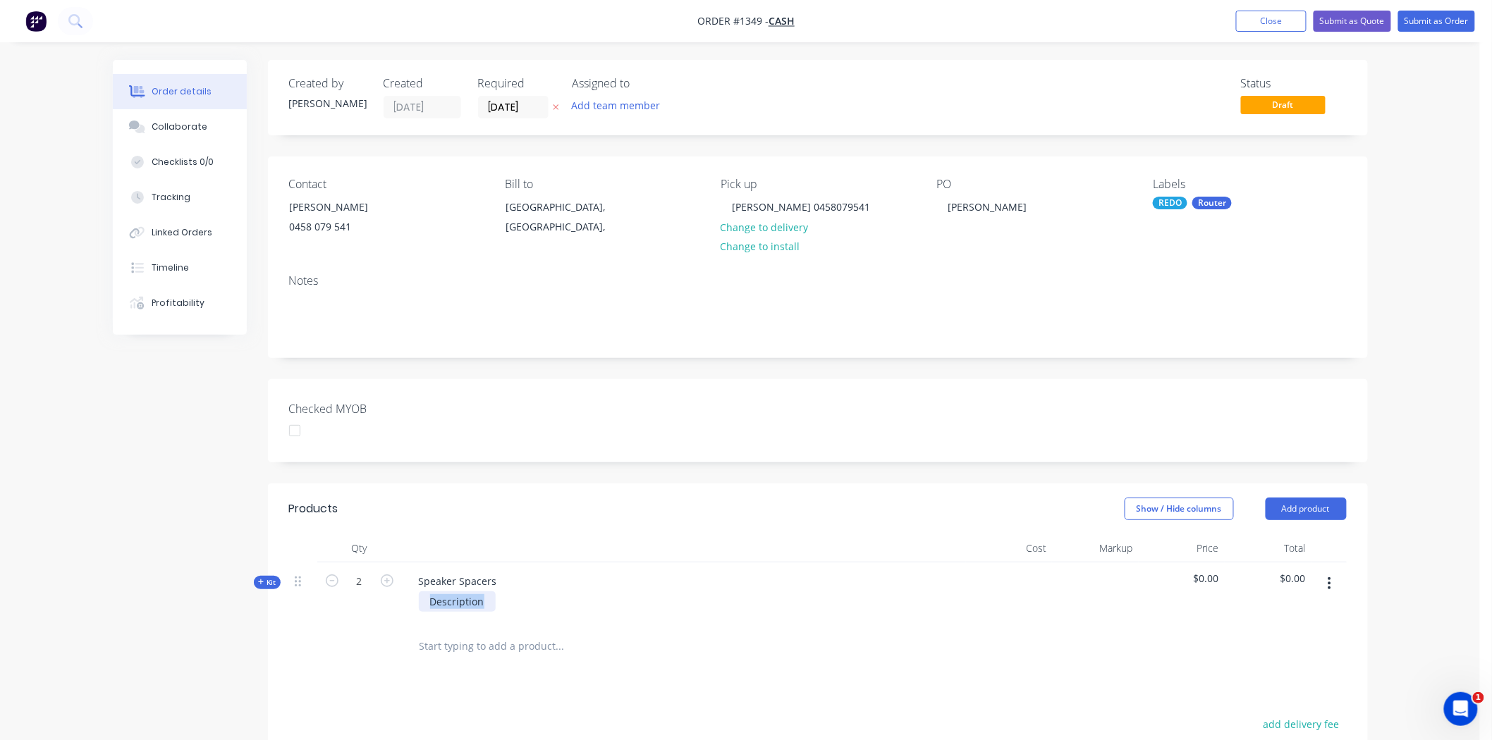
click at [544, 599] on div "Description" at bounding box center [684, 602] width 553 height 20
click at [668, 604] on div "225mm Dia O/D x 157mm Dia I/D" at bounding box center [684, 602] width 553 height 20
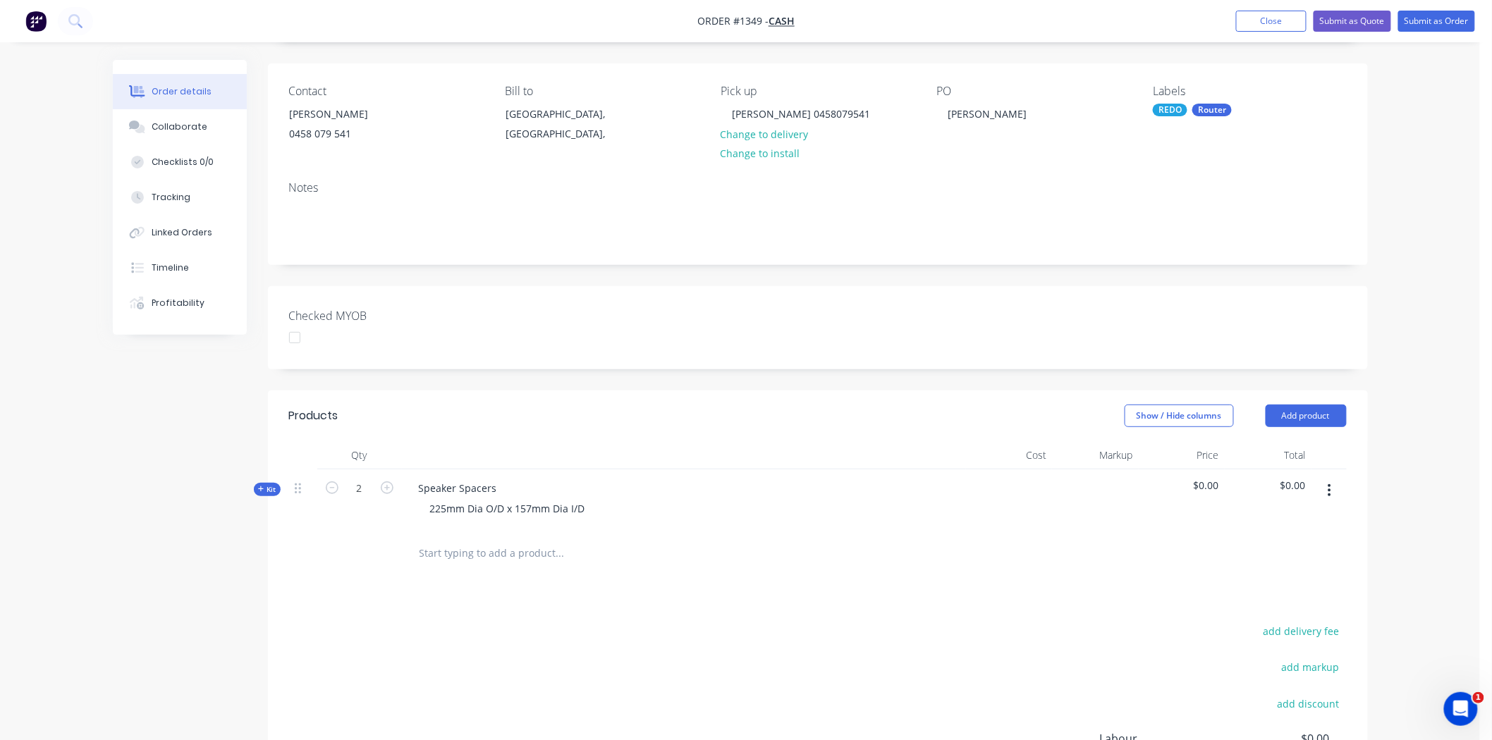
scroll to position [289, 0]
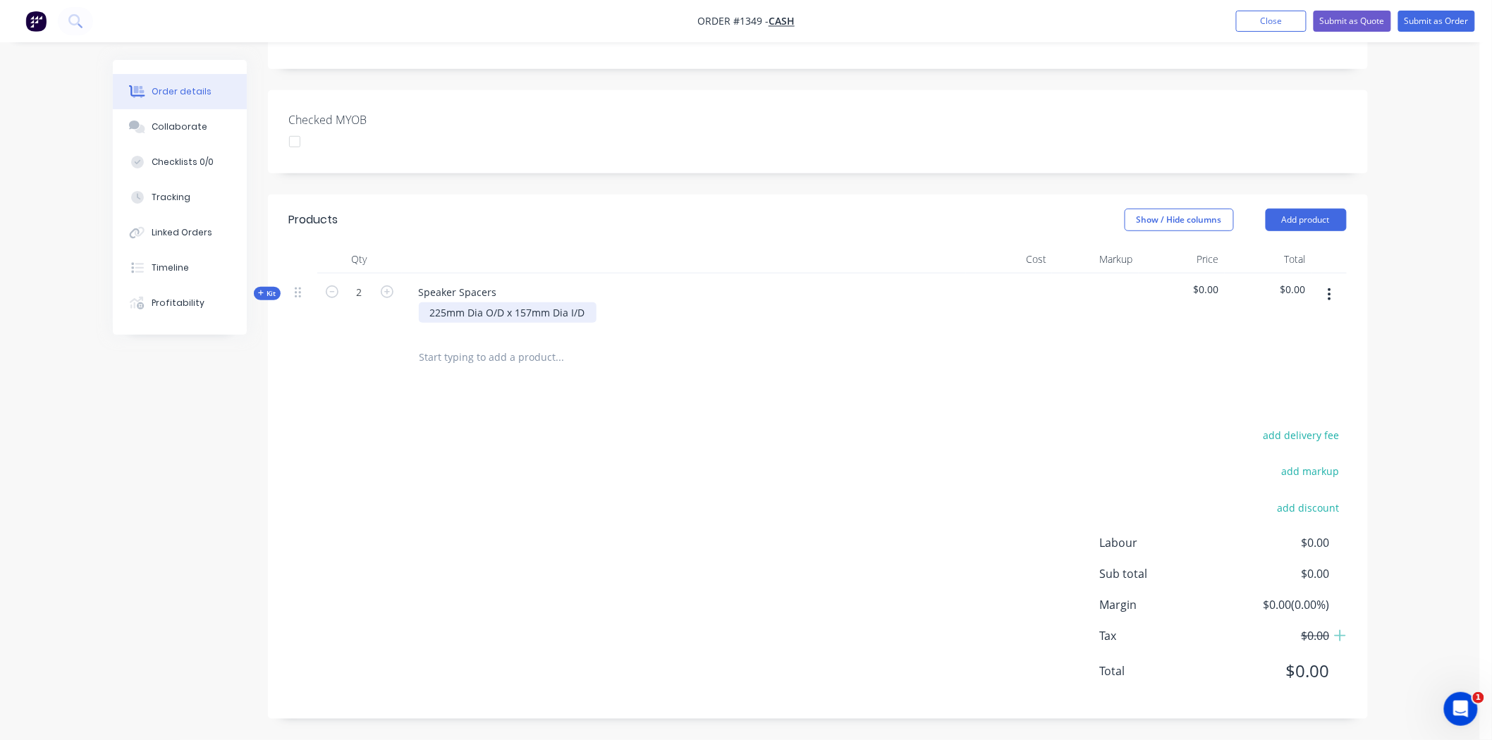
click at [529, 307] on div "225mm Dia O/D x 157mm Dia I/D" at bounding box center [508, 312] width 178 height 20
click at [754, 316] on div "225mm Dia O/D x 158mm Dia I/D" at bounding box center [684, 312] width 553 height 20
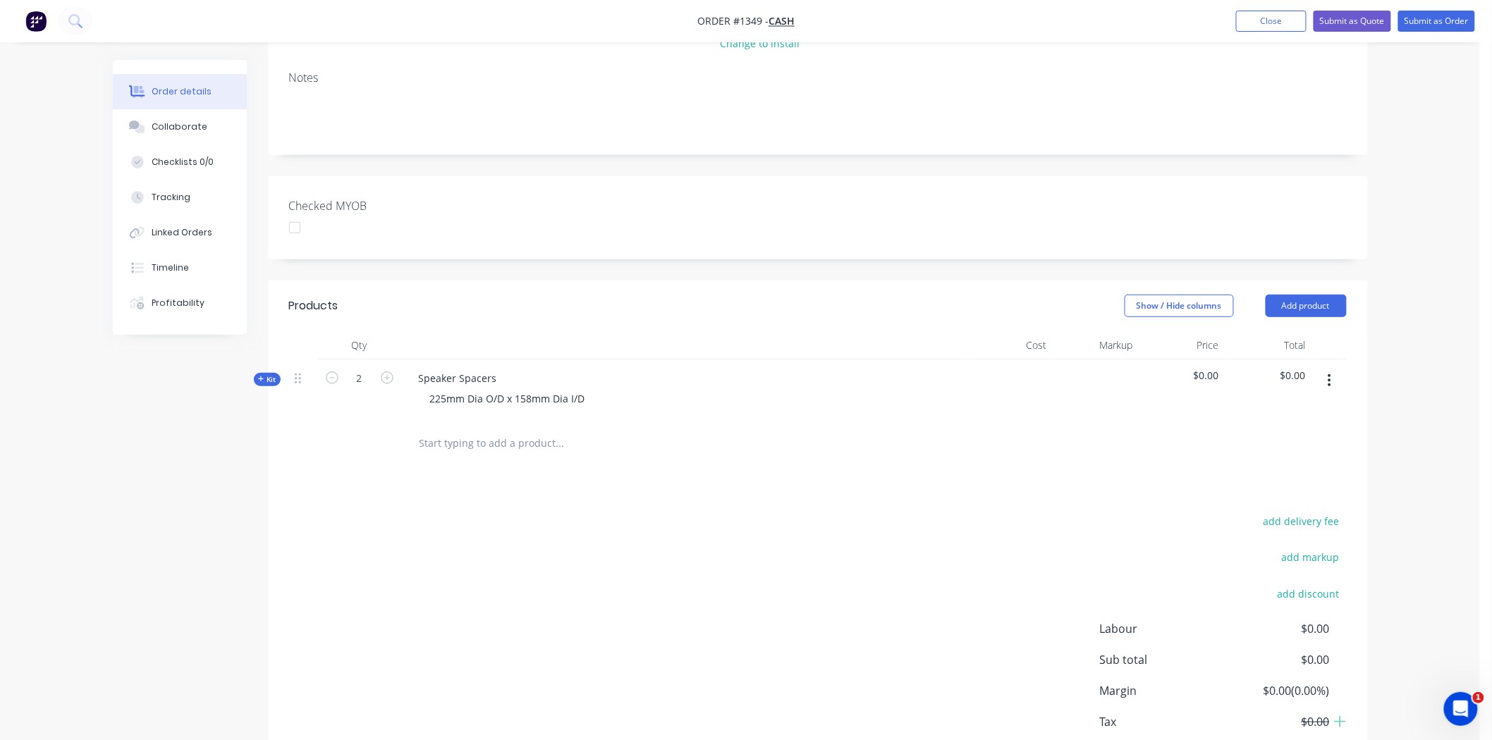
scroll to position [0, 0]
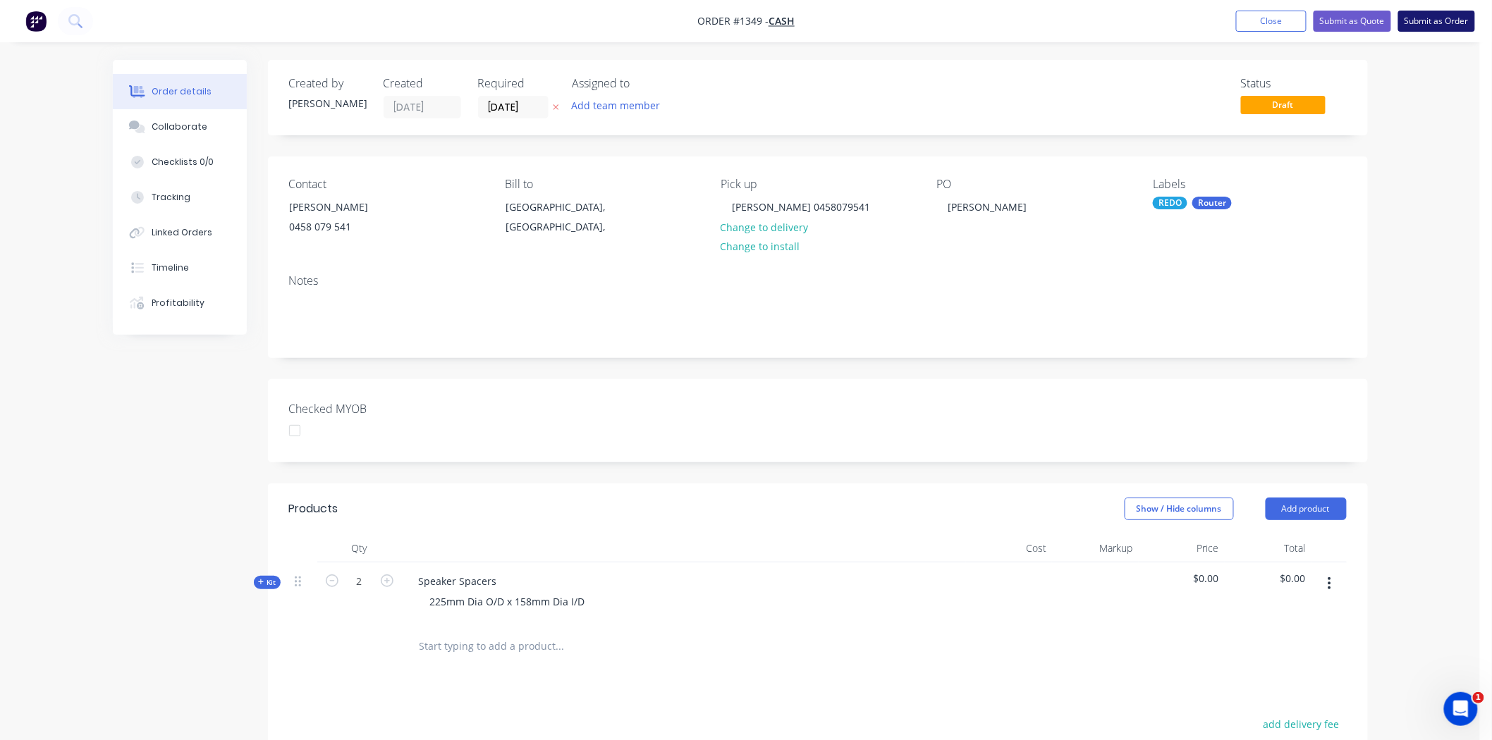
click at [1440, 16] on button "Submit as Order" at bounding box center [1436, 21] width 77 height 21
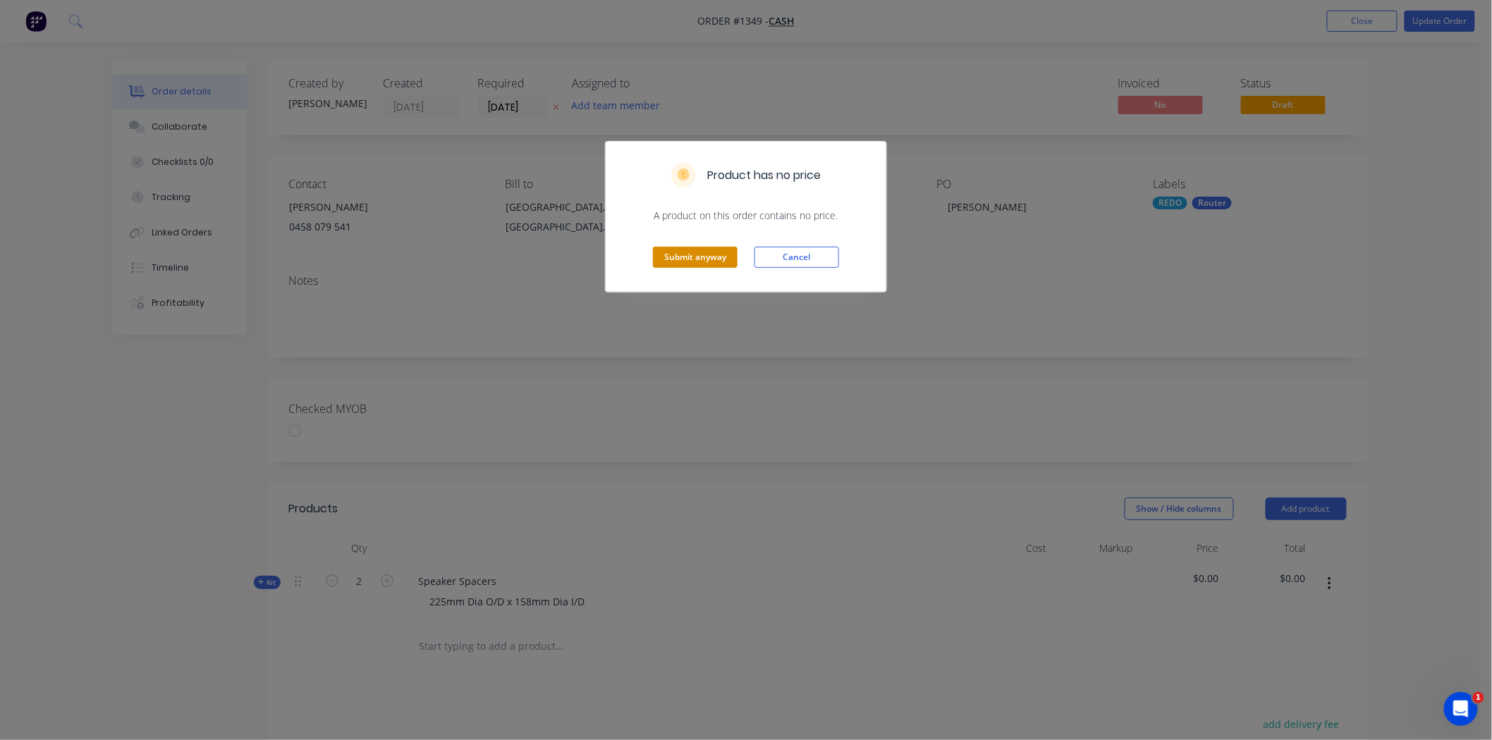
click at [683, 258] on button "Submit anyway" at bounding box center [695, 257] width 85 height 21
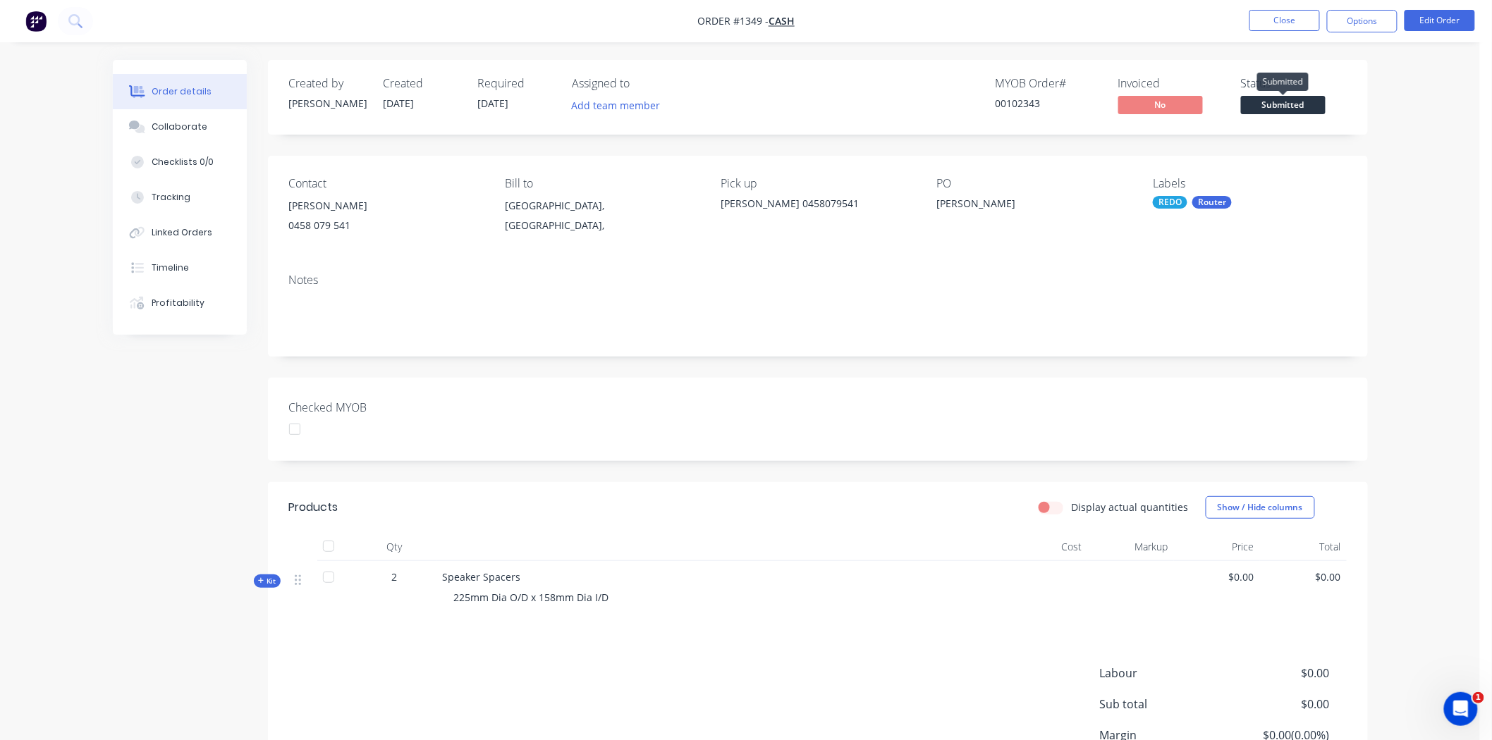
click at [1300, 104] on span "Submitted" at bounding box center [1283, 105] width 85 height 18
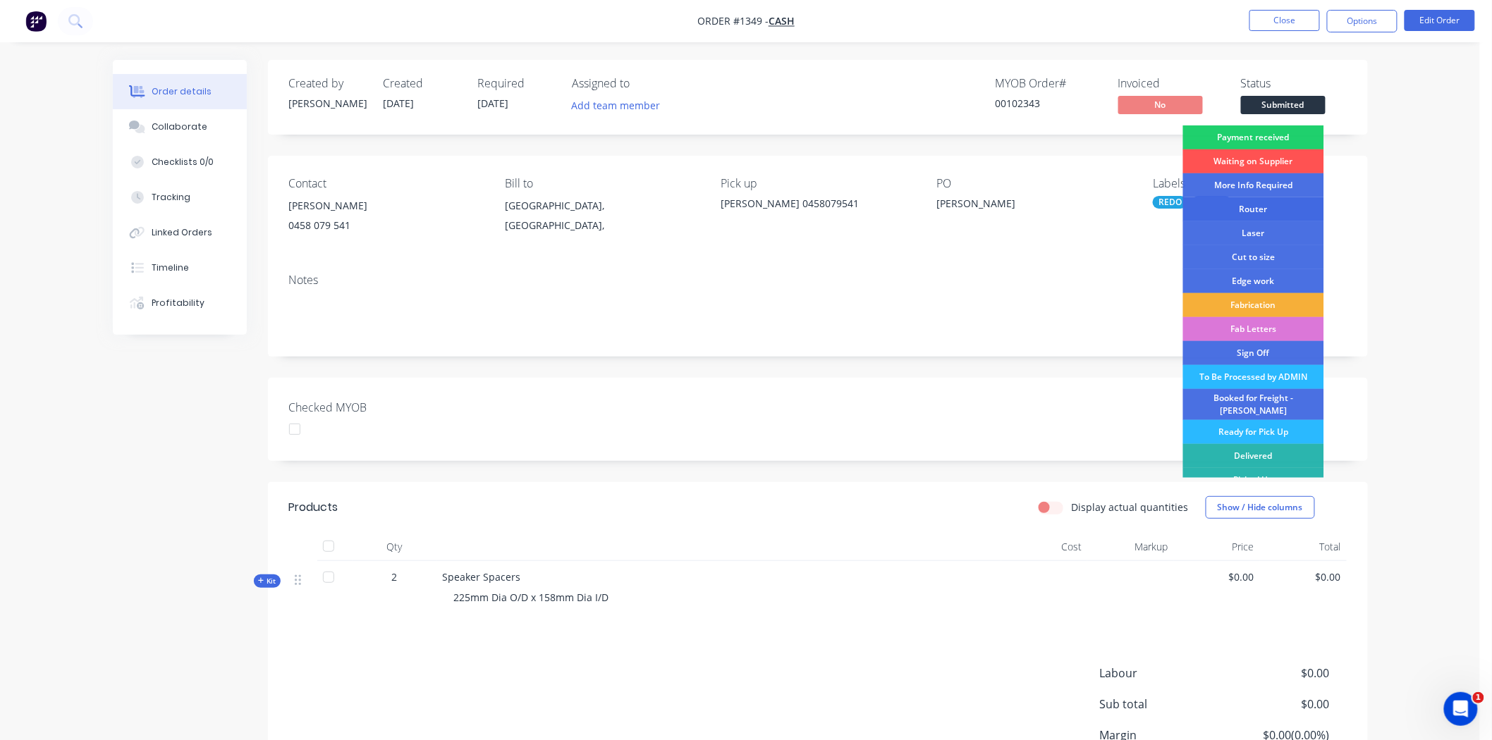
click at [1255, 202] on div "Router" at bounding box center [1253, 209] width 141 height 24
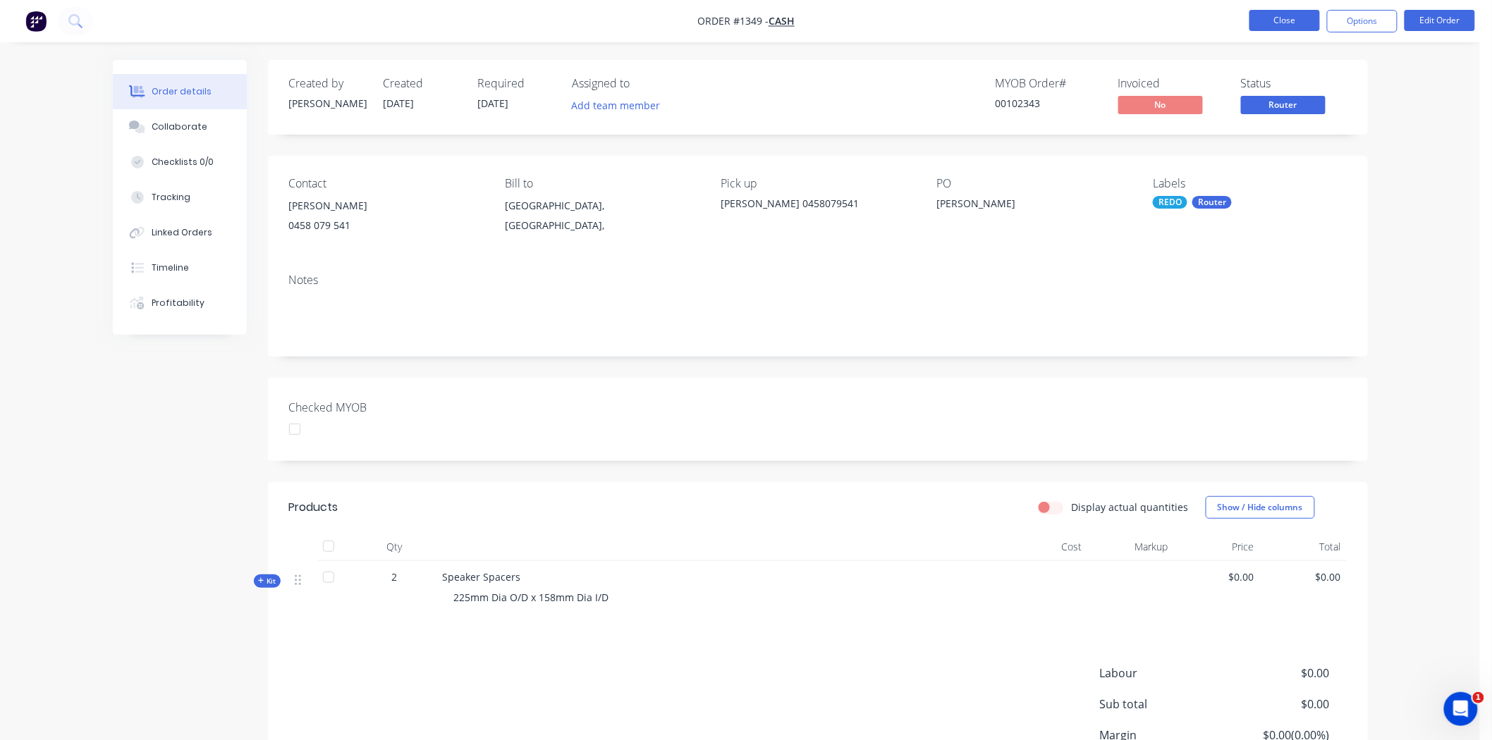
click at [1290, 18] on button "Close" at bounding box center [1284, 20] width 71 height 21
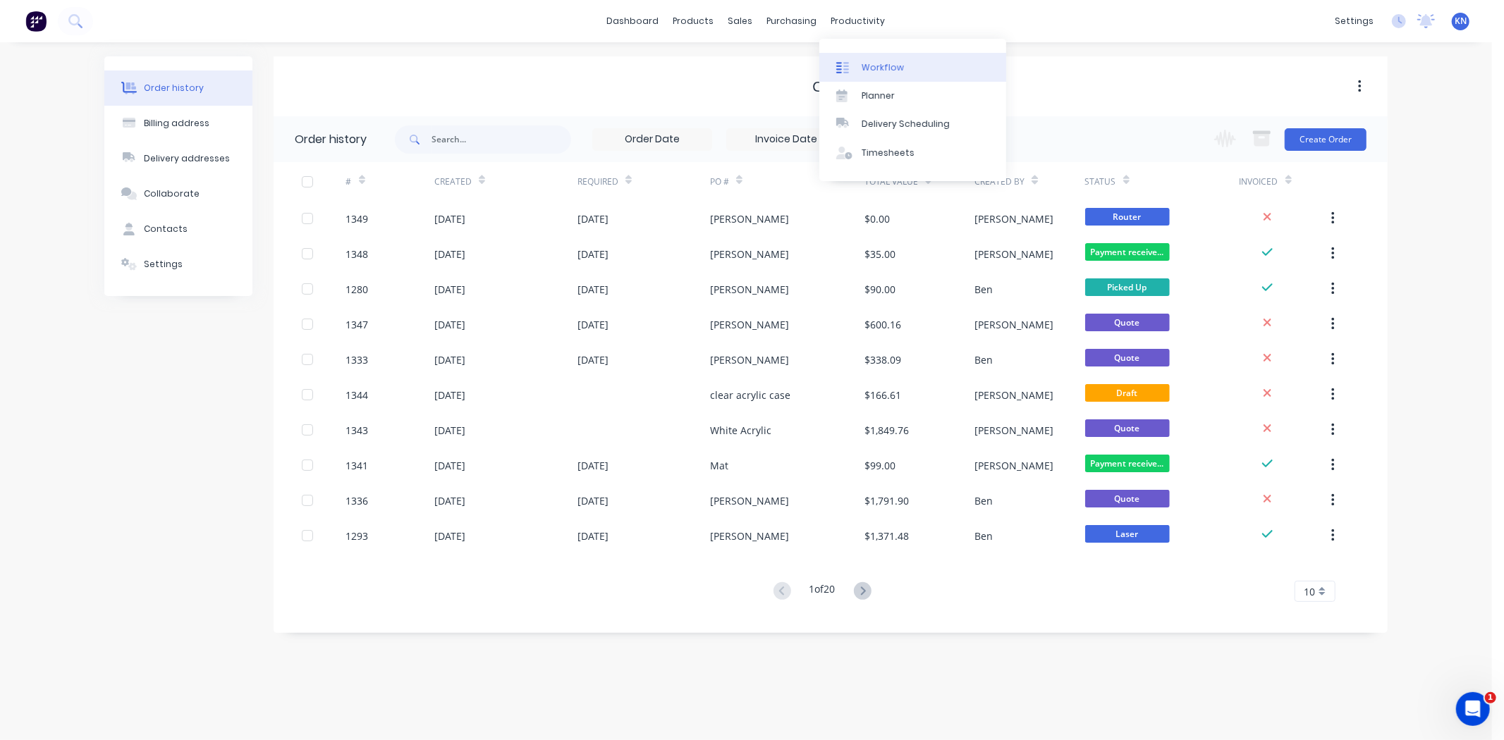
click at [883, 61] on div "Workflow" at bounding box center [883, 67] width 42 height 13
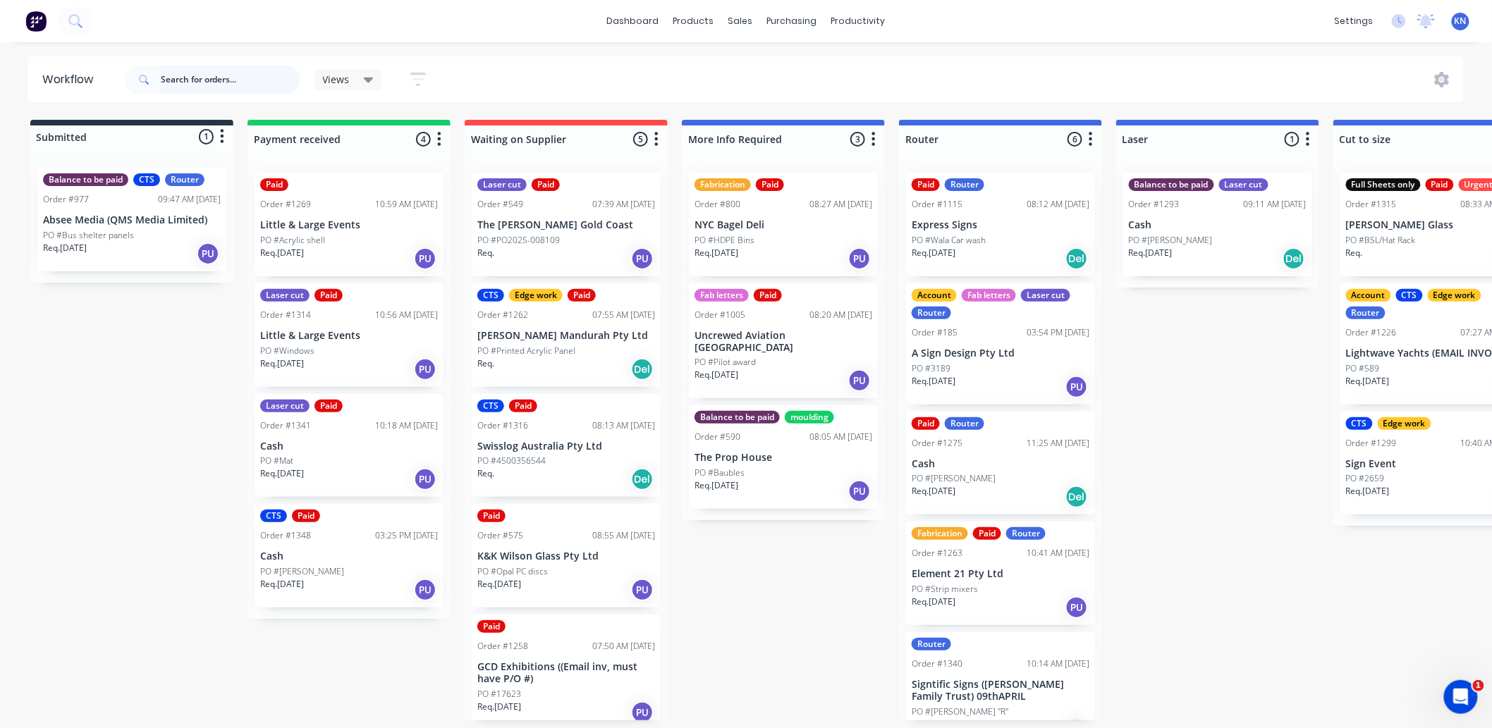
click at [209, 73] on input "text" at bounding box center [231, 80] width 140 height 28
click at [771, 64] on div "Sales Orders" at bounding box center [793, 67] width 58 height 13
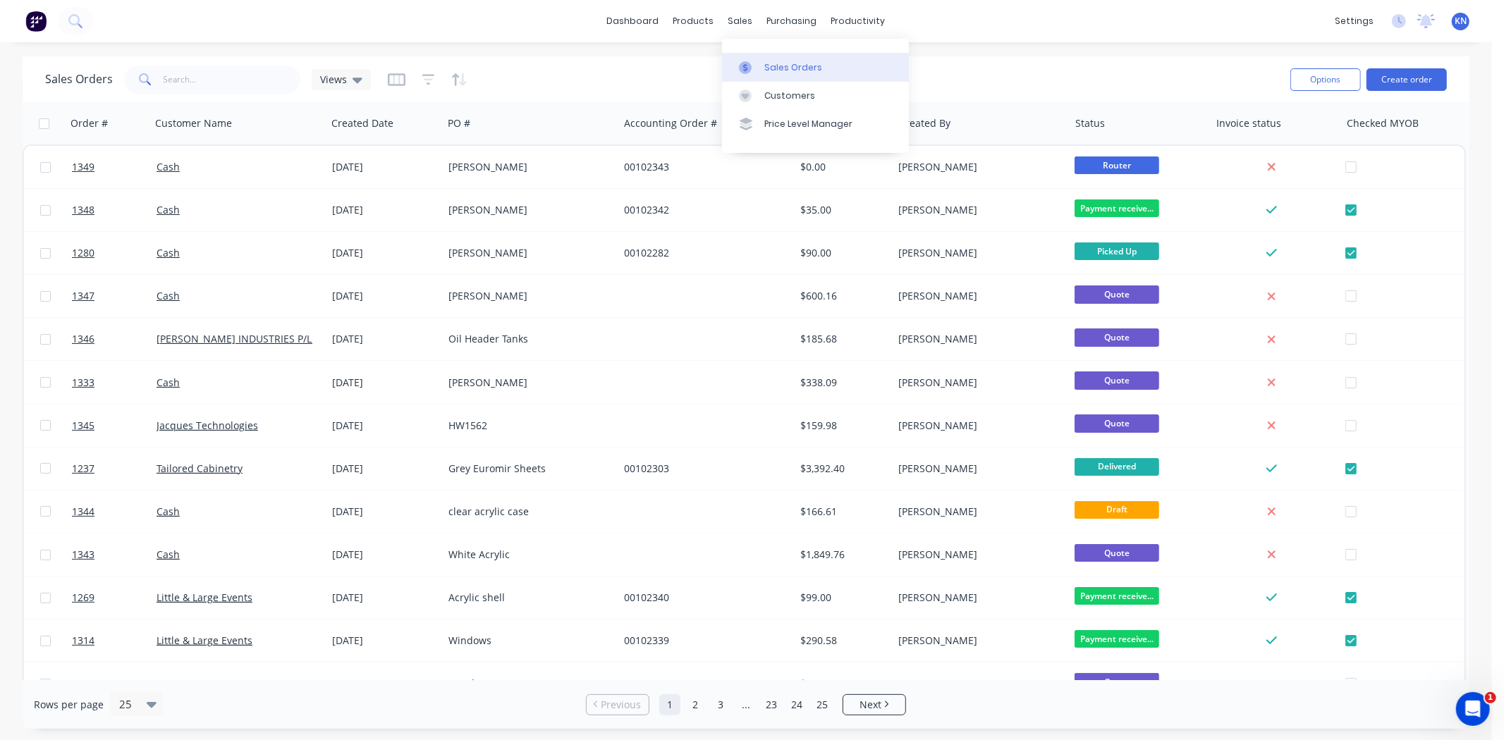
click at [801, 65] on div "Sales Orders" at bounding box center [793, 67] width 58 height 13
click at [1416, 75] on button "Create order" at bounding box center [1406, 79] width 80 height 23
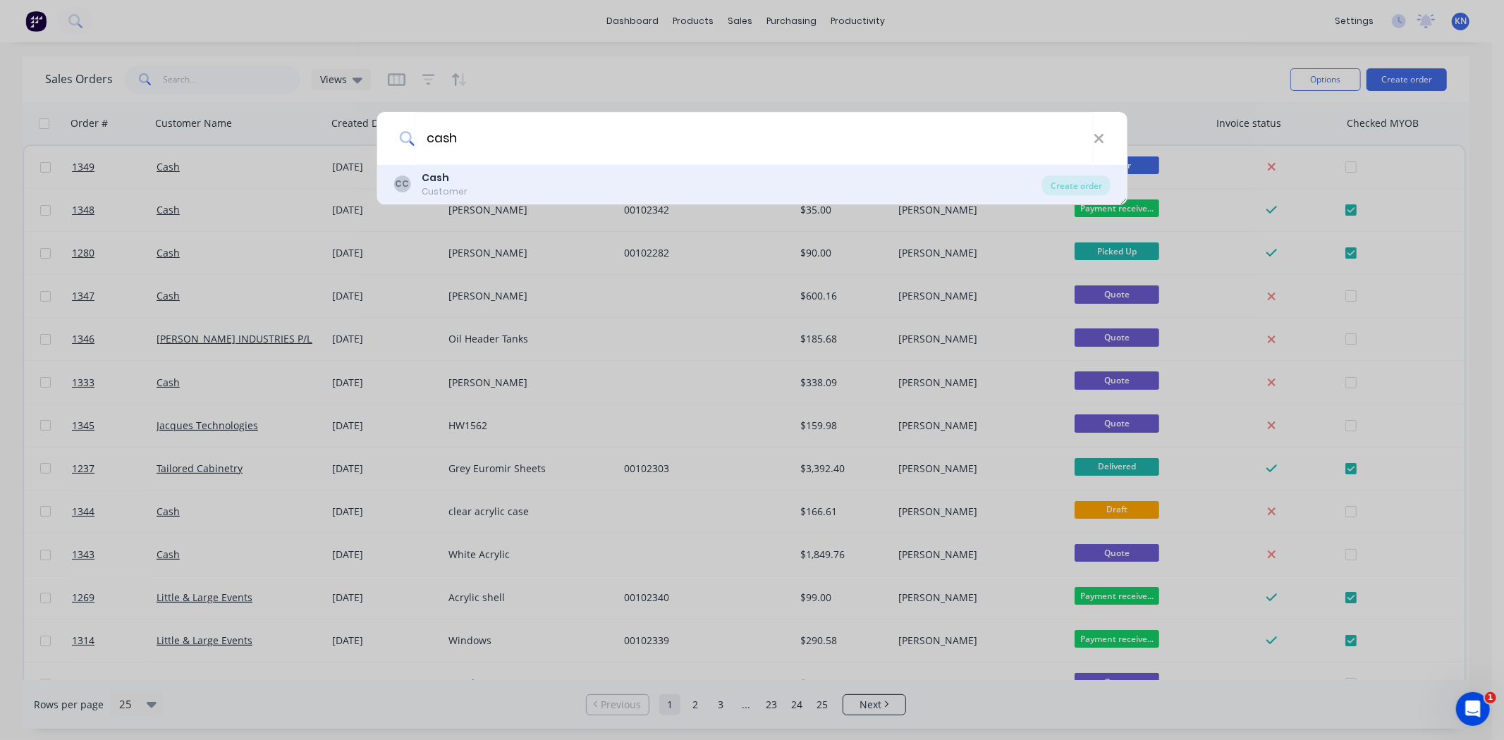
type input "cash"
click at [458, 173] on div "Cash" at bounding box center [445, 178] width 46 height 15
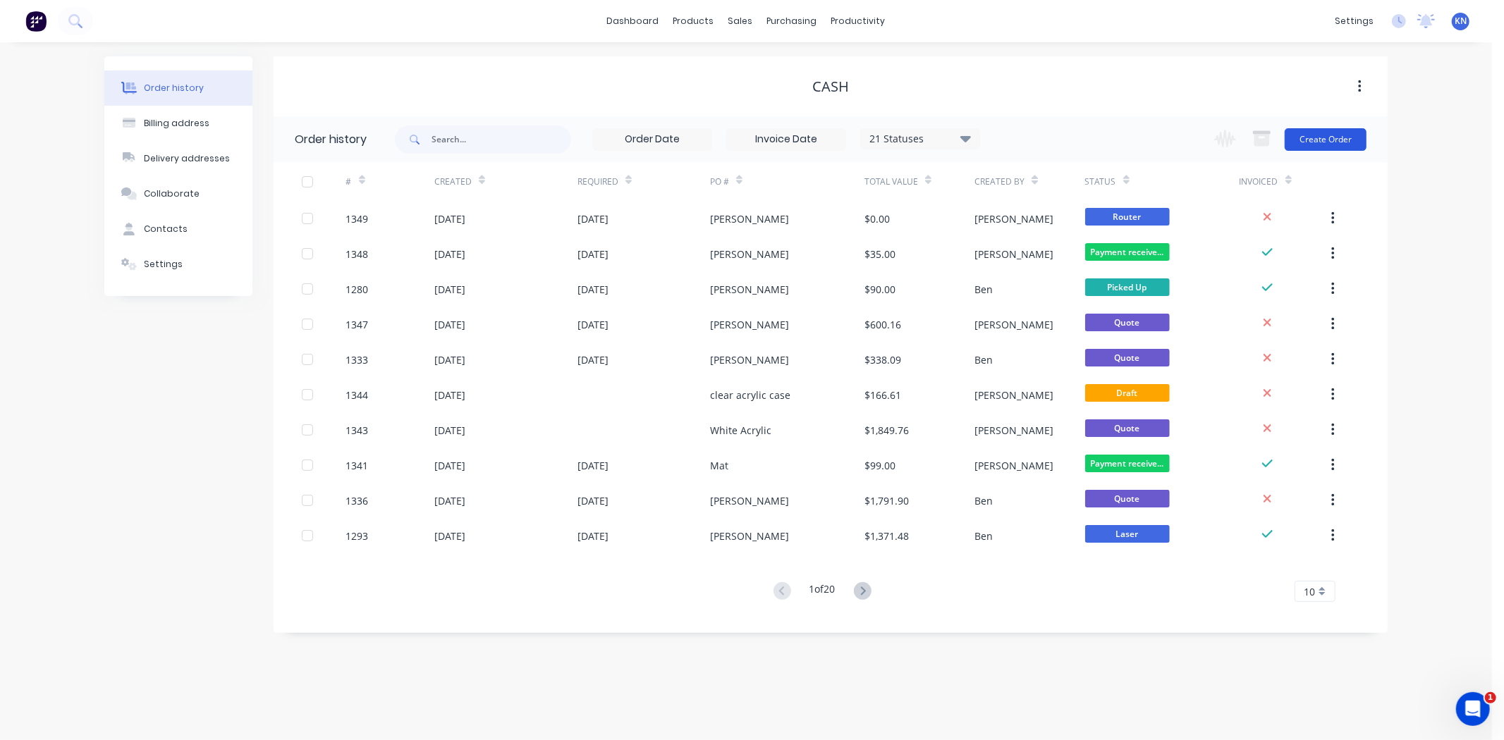
click at [1331, 136] on button "Create Order" at bounding box center [1326, 139] width 82 height 23
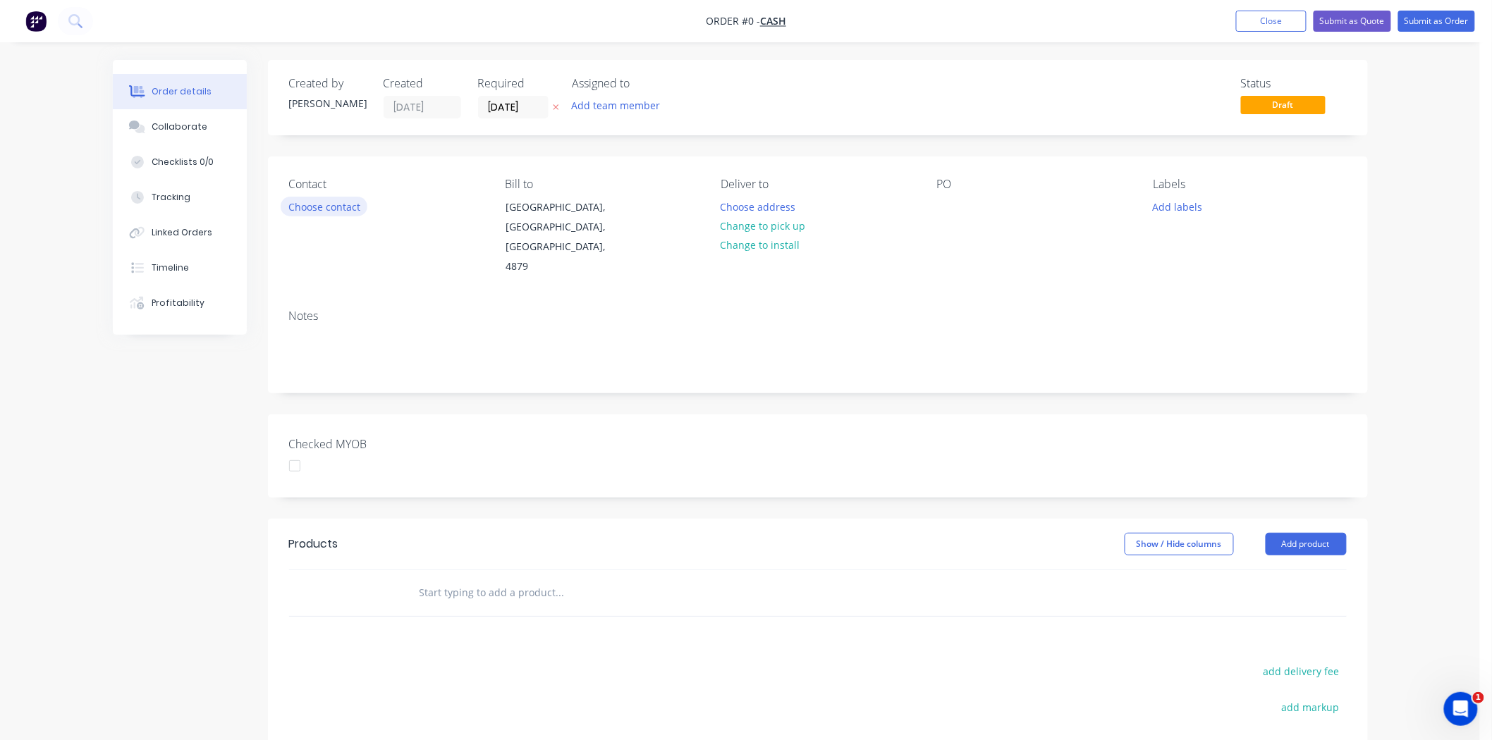
click at [306, 210] on button "Choose contact" at bounding box center [324, 206] width 87 height 19
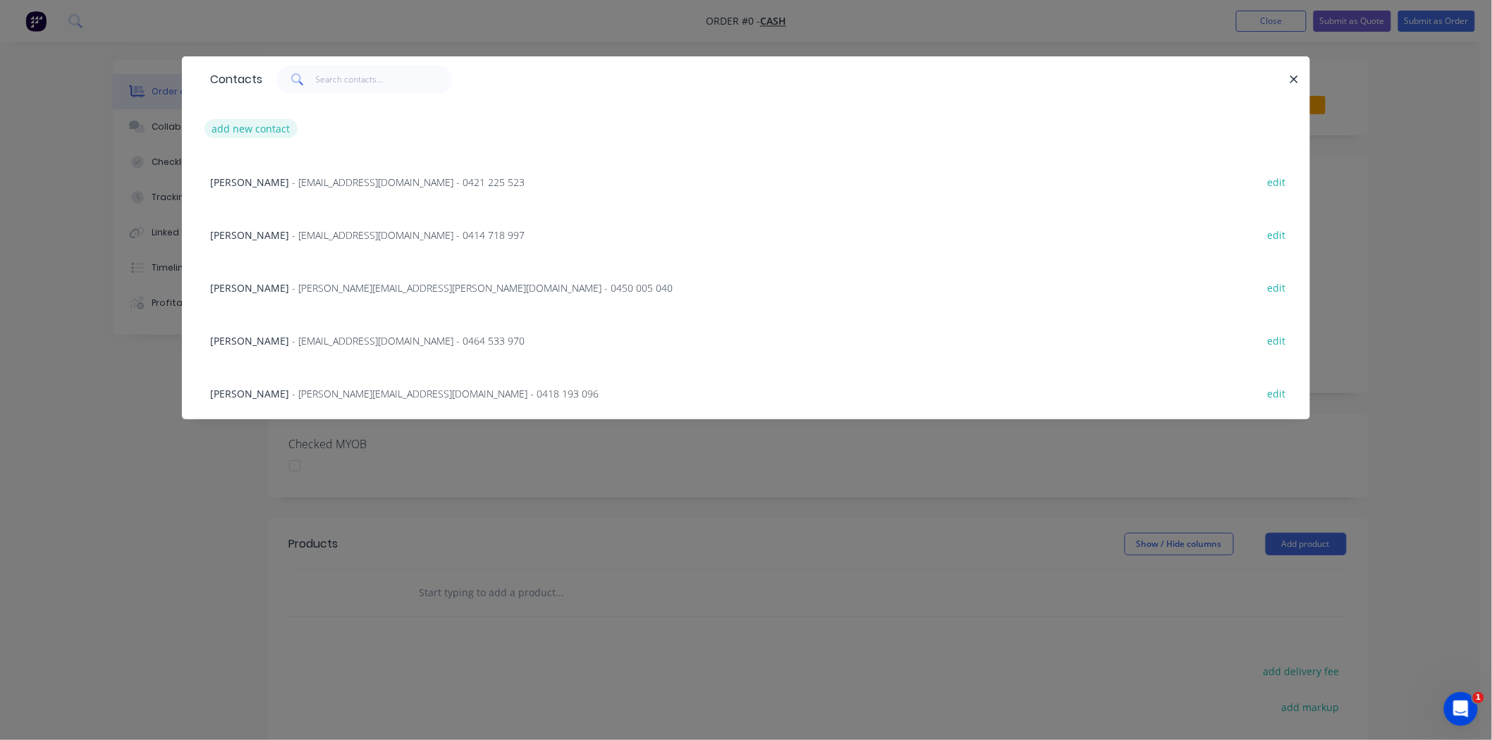
click at [247, 125] on button "add new contact" at bounding box center [250, 128] width 93 height 19
select select "AU"
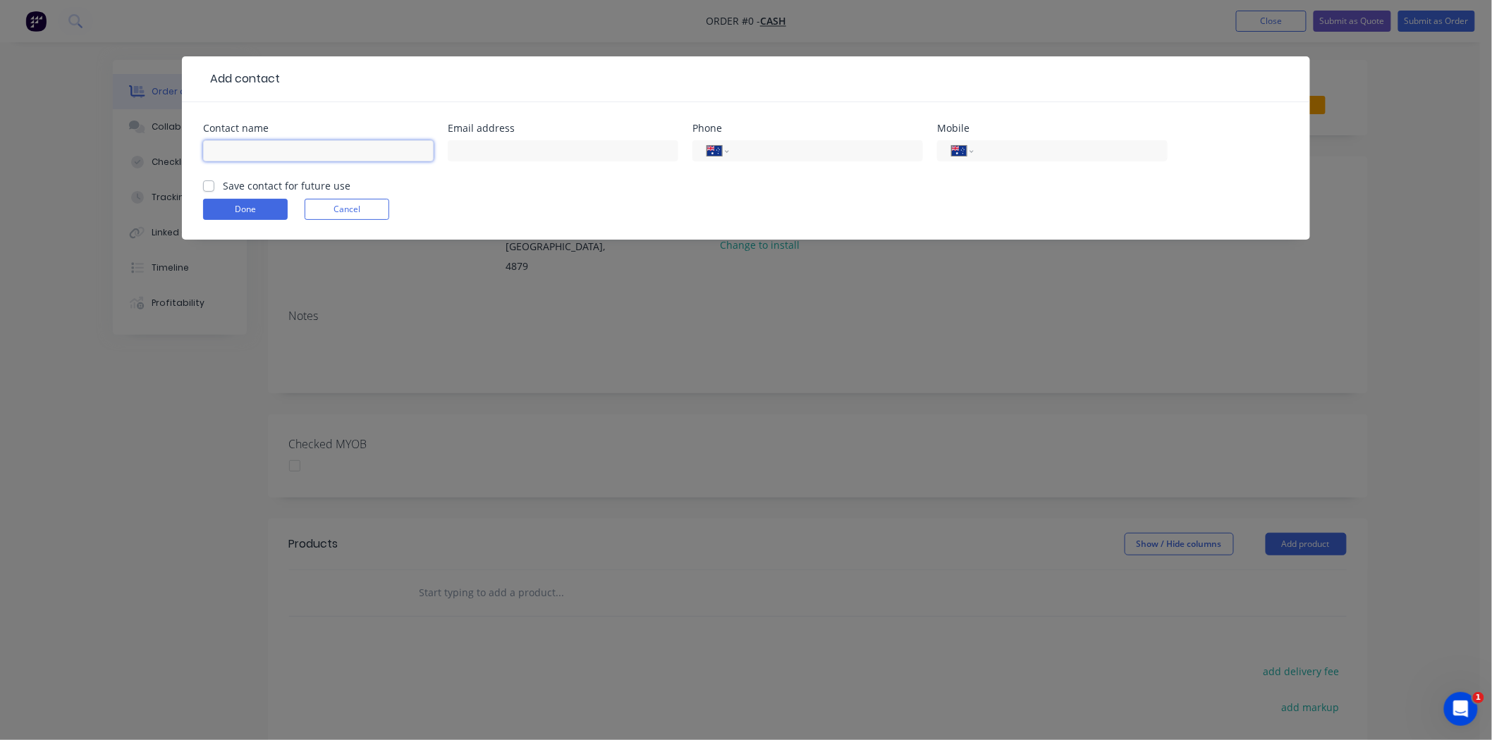
click at [259, 154] on input "text" at bounding box center [318, 150] width 231 height 21
type input "Gino"
click at [1024, 137] on div "International Afghanistan Åland Islands Albania Algeria American Samoa Andorra …" at bounding box center [1052, 158] width 231 height 42
click at [1012, 149] on input "tel" at bounding box center [1068, 151] width 169 height 16
type input "0422 353 176"
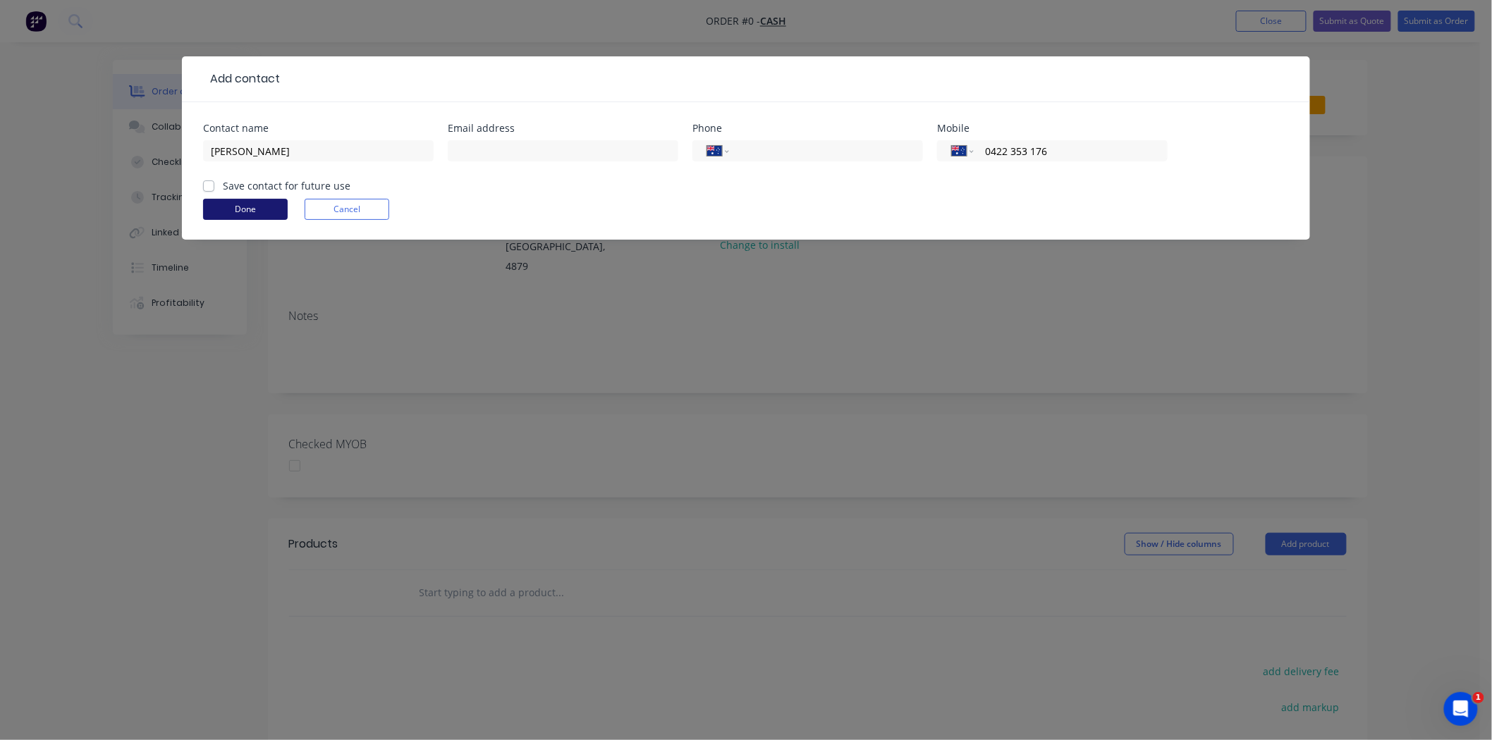
click at [238, 207] on button "Done" at bounding box center [245, 209] width 85 height 21
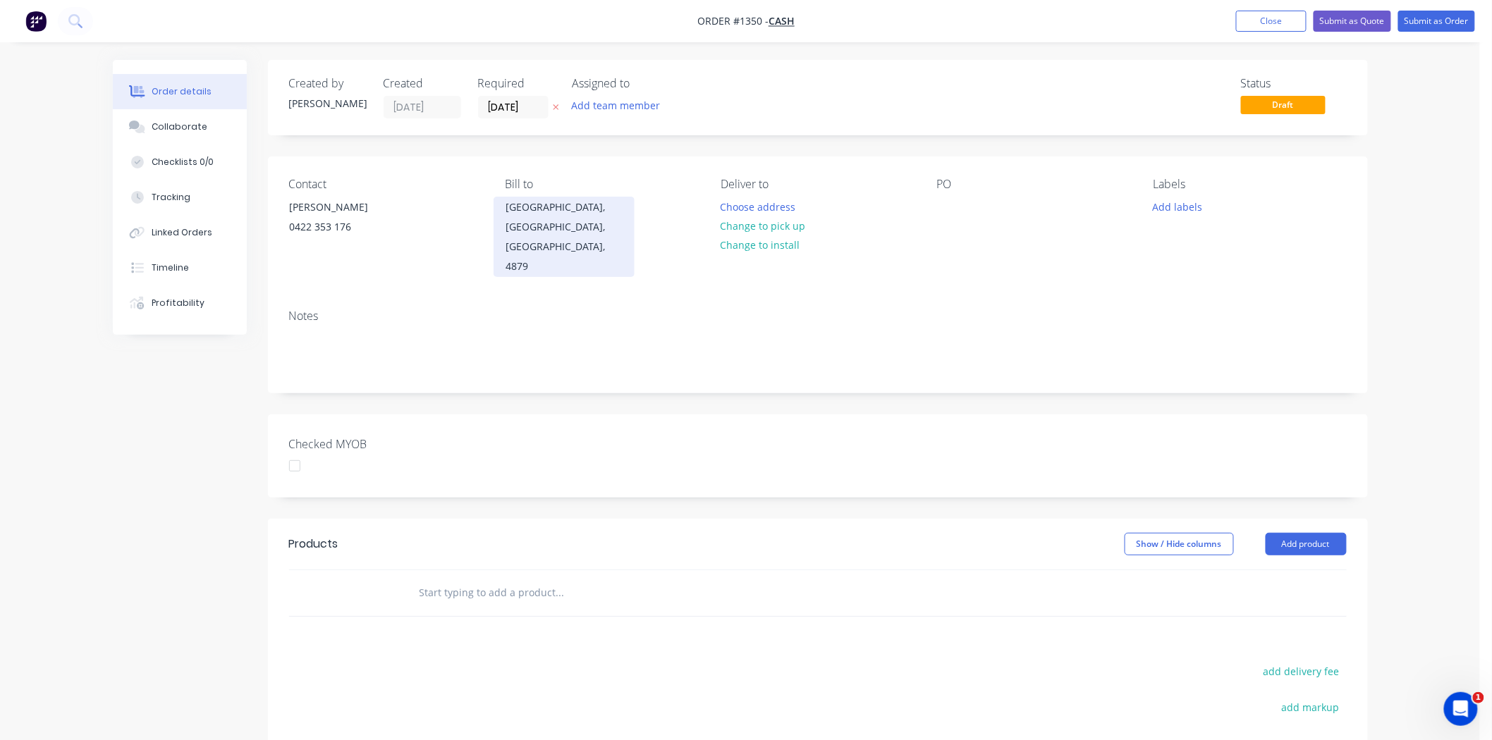
click at [540, 207] on div "Kewarra Beach, Queensland, Australia, 4879" at bounding box center [564, 236] width 117 height 79
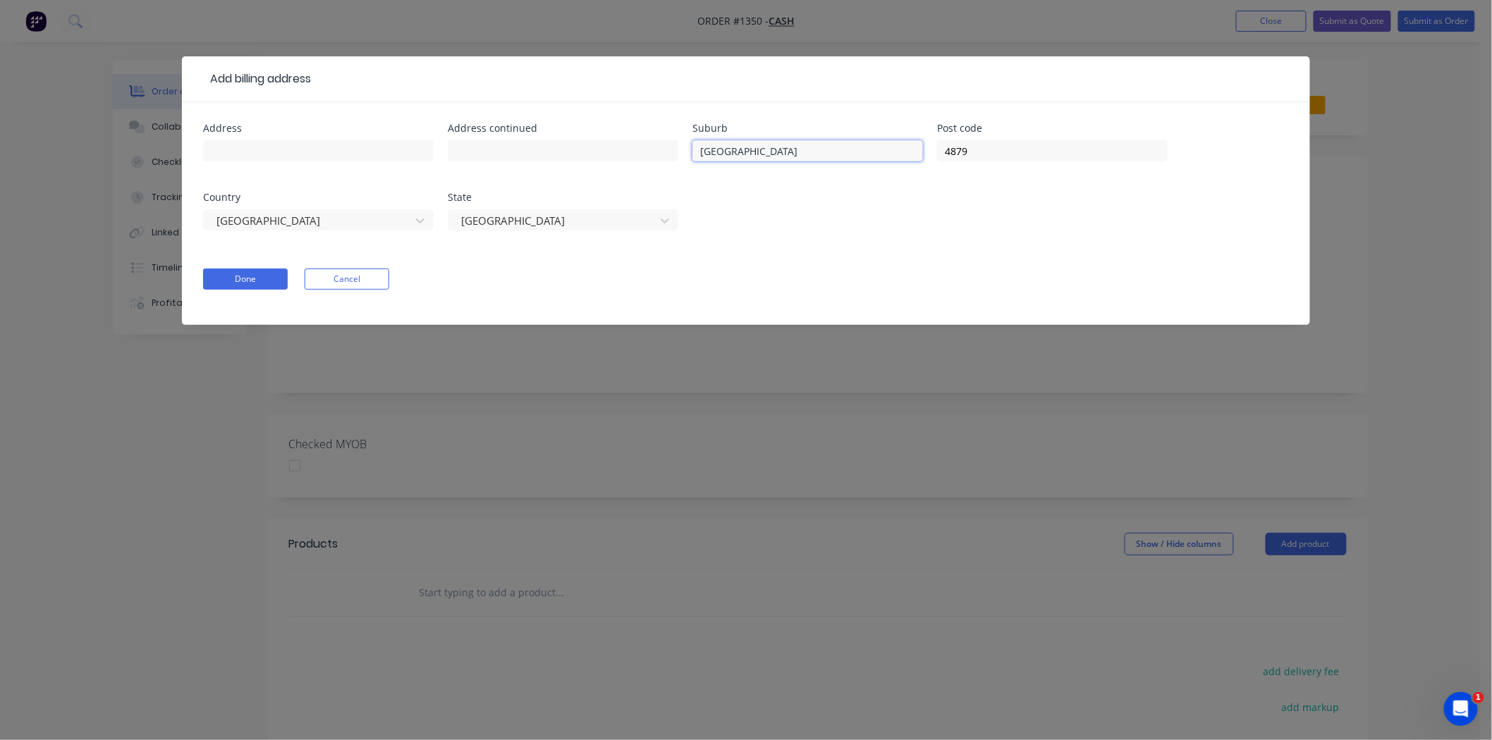
drag, startPoint x: 807, startPoint y: 154, endPoint x: 595, endPoint y: 135, distance: 212.3
click at [595, 135] on div "Address Address continued Suburb Kewarra Beach Post code 4879 Country Australia…" at bounding box center [746, 185] width 1086 height 124
drag, startPoint x: 1020, startPoint y: 146, endPoint x: 893, endPoint y: 154, distance: 127.2
click at [893, 154] on div "Address Address continued Suburb Post code 4879 Country Australia State Queensl…" at bounding box center [746, 185] width 1086 height 124
click at [223, 280] on button "Done" at bounding box center [245, 279] width 85 height 21
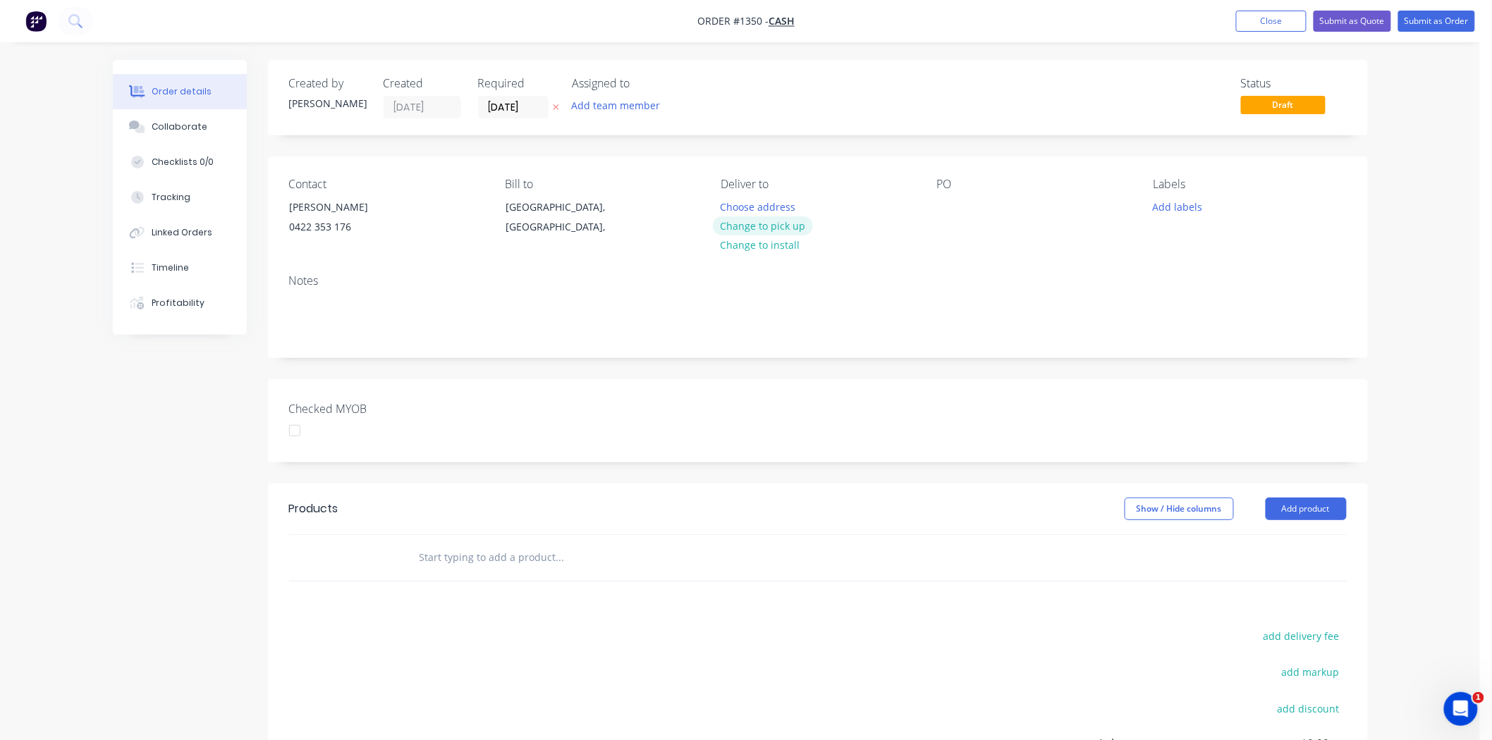
click at [783, 224] on button "Change to pick up" at bounding box center [763, 225] width 100 height 19
click at [759, 207] on div "Pick up Change to delivery Change to install" at bounding box center [817, 210] width 193 height 64
click at [745, 200] on div "Pick up Change to delivery Change to install" at bounding box center [817, 210] width 193 height 64
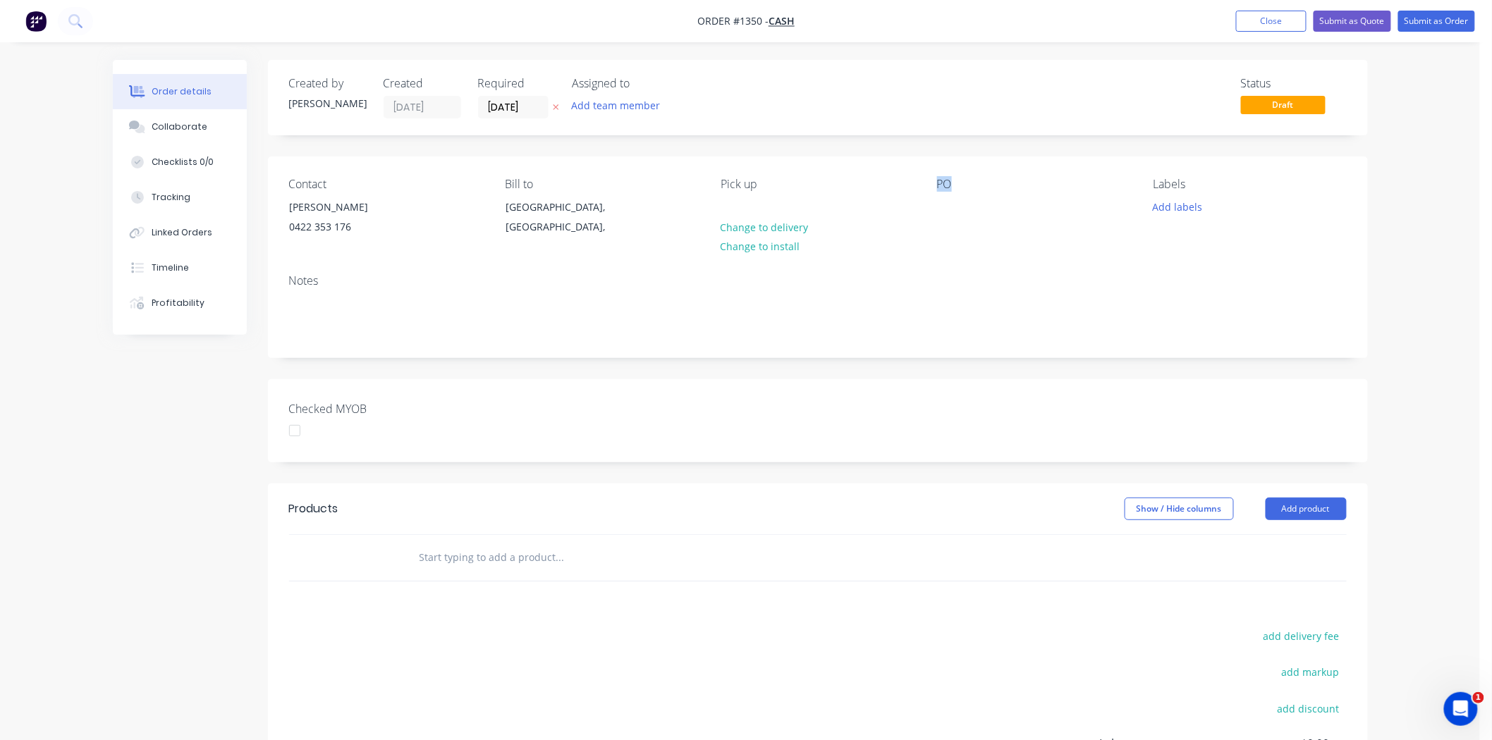
click at [928, 217] on div "Contact Gino 0422 353 176 Bill to Queensland, Australia, Pick up Change to deli…" at bounding box center [818, 210] width 1100 height 106
drag, startPoint x: 950, startPoint y: 168, endPoint x: 948, endPoint y: 177, distance: 9.4
click at [950, 170] on div "Contact Gino 0422 353 176 Bill to Queensland, Australia, Pick up Change to deli…" at bounding box center [818, 210] width 1100 height 106
click at [948, 184] on div "PO" at bounding box center [1033, 184] width 193 height 13
click at [939, 205] on div at bounding box center [948, 207] width 23 height 20
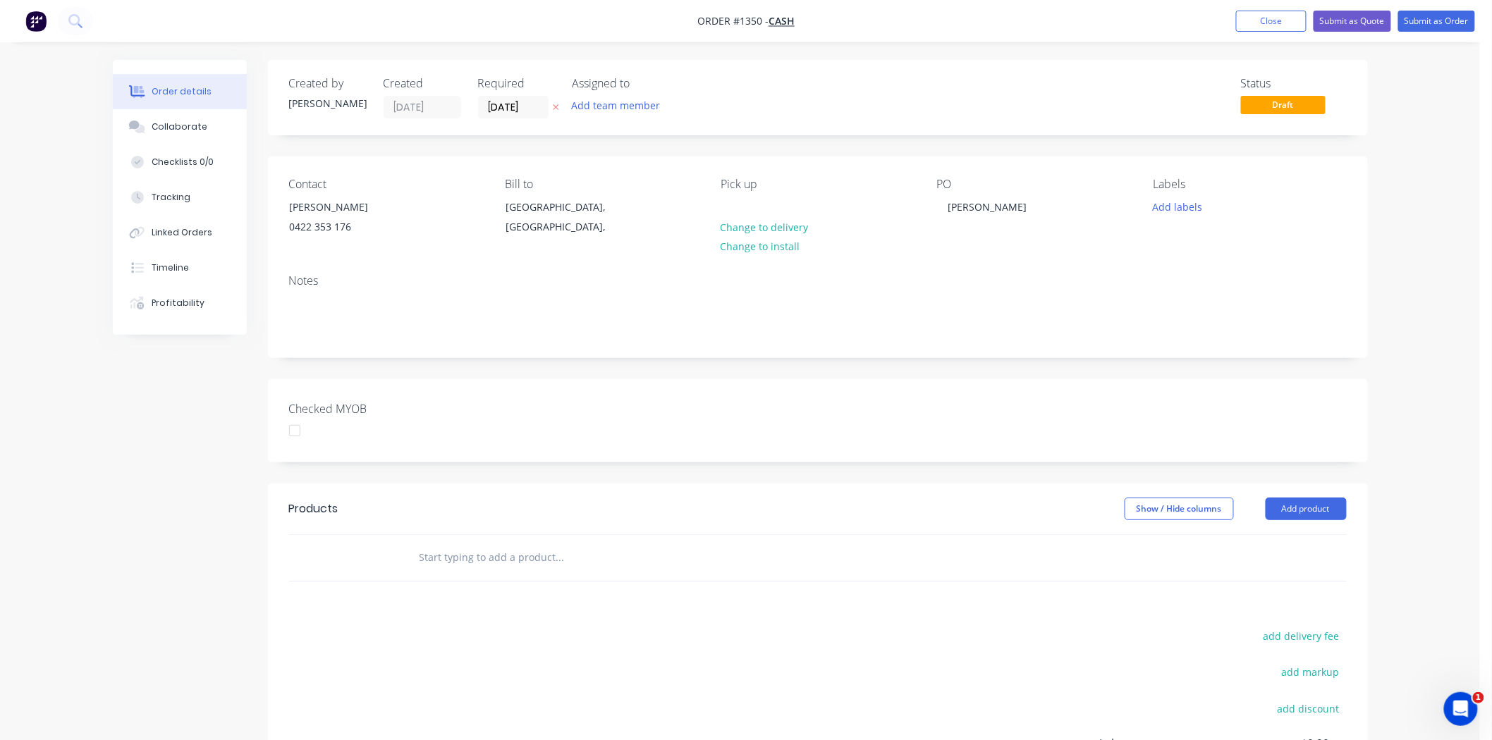
click at [757, 202] on div "Pick up Change to delivery Change to install" at bounding box center [817, 210] width 193 height 64
click at [747, 212] on div "Pick up Change to delivery Change to install" at bounding box center [817, 210] width 193 height 64
click at [749, 205] on div "Pick up Change to delivery Change to install" at bounding box center [817, 210] width 193 height 64
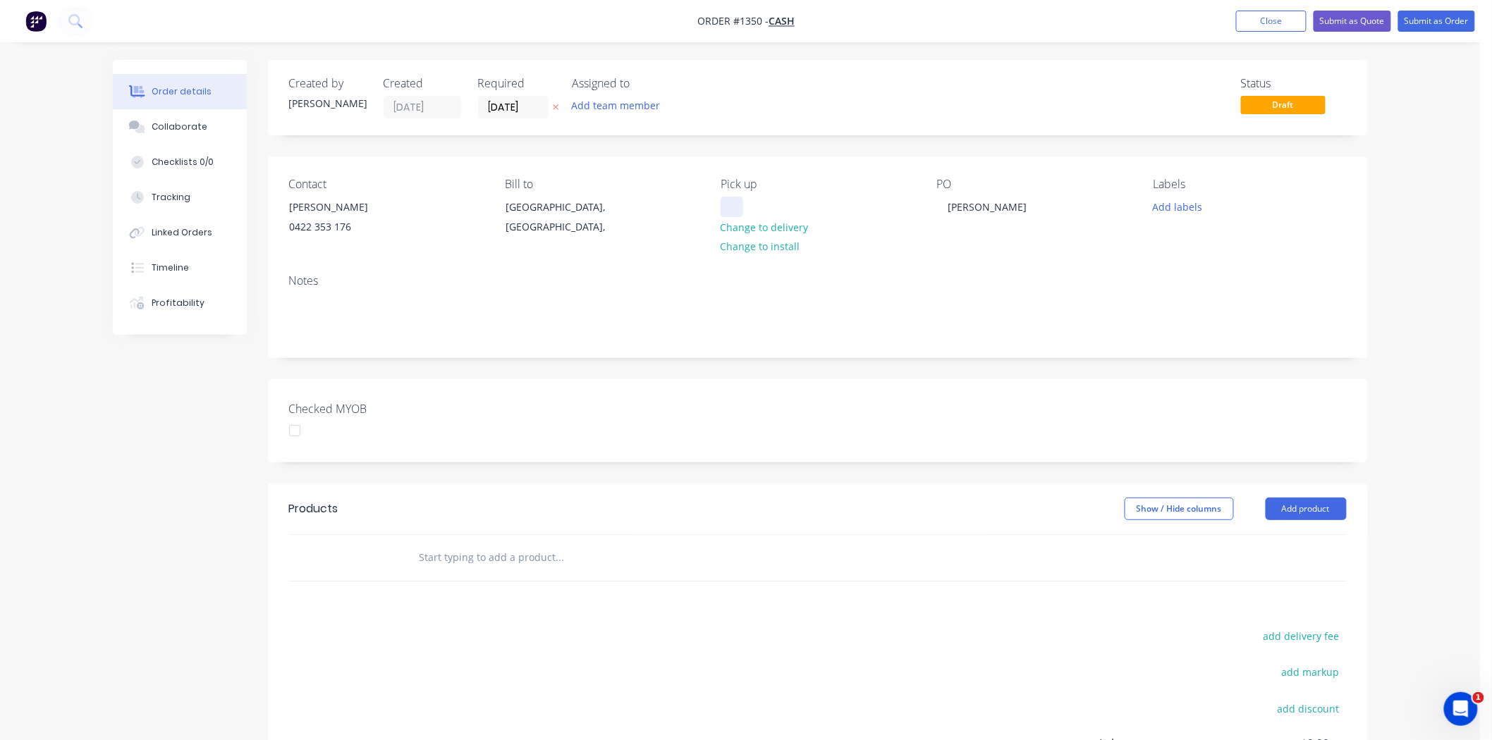
click at [743, 204] on div at bounding box center [732, 207] width 23 height 20
click at [1166, 209] on button "Add labels" at bounding box center [1177, 206] width 65 height 19
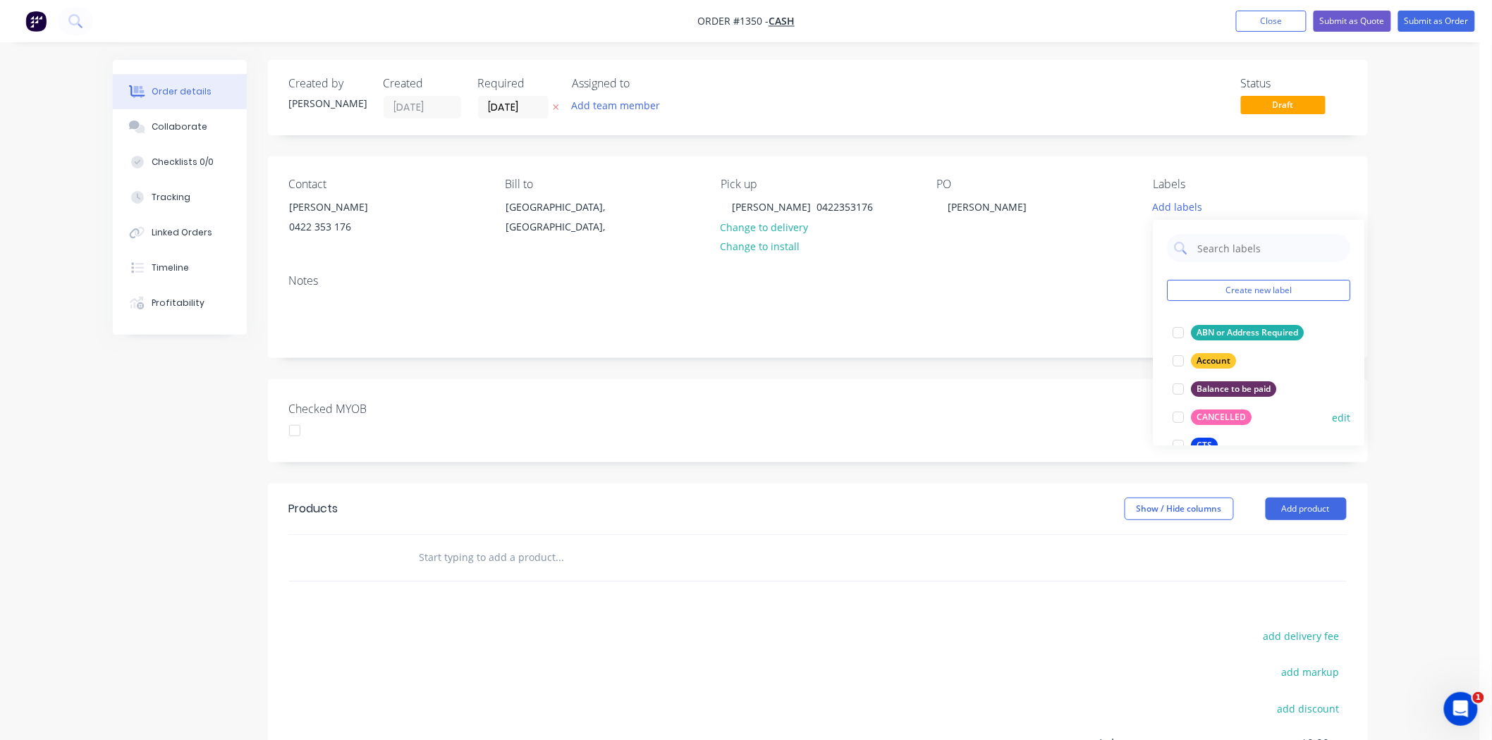
scroll to position [157, 0]
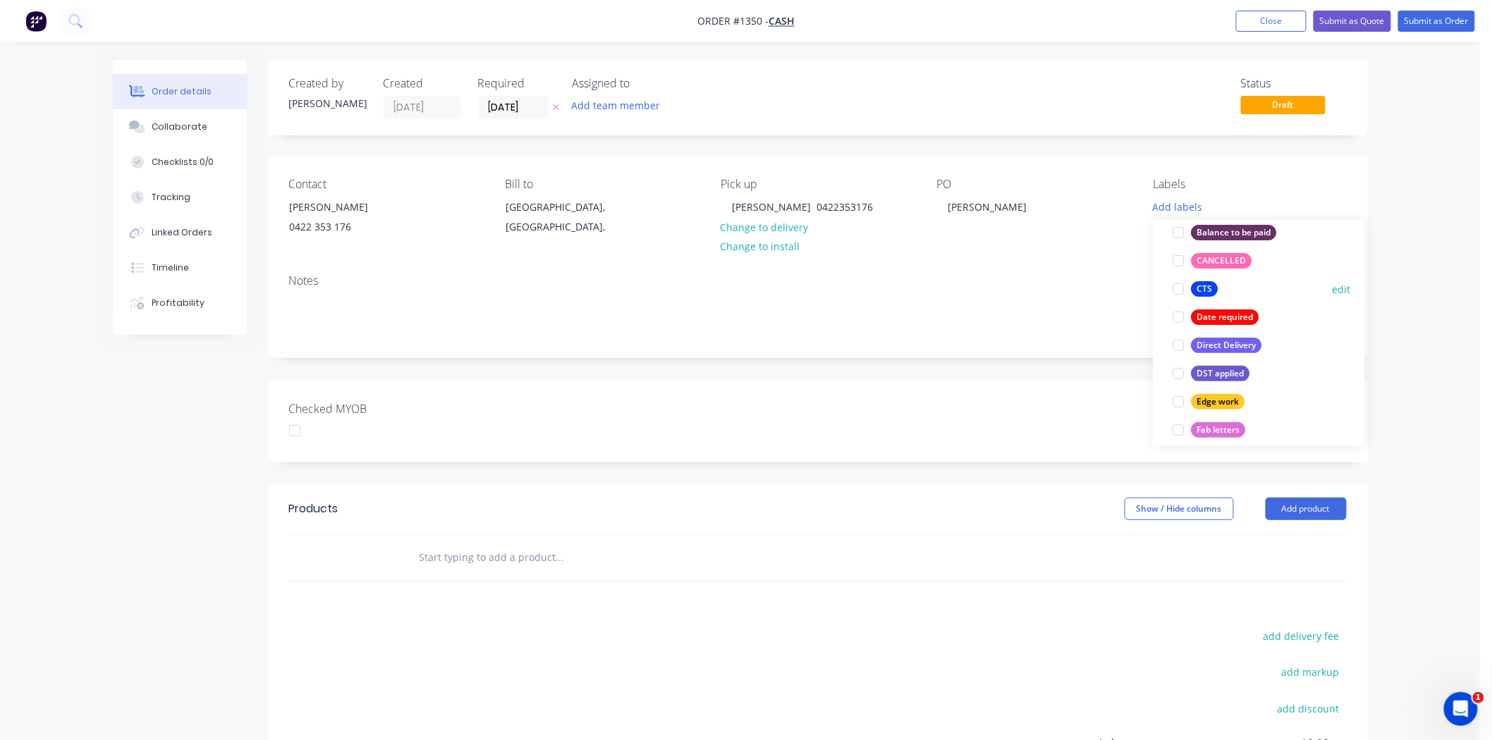
click at [1178, 287] on div at bounding box center [1179, 289] width 28 height 28
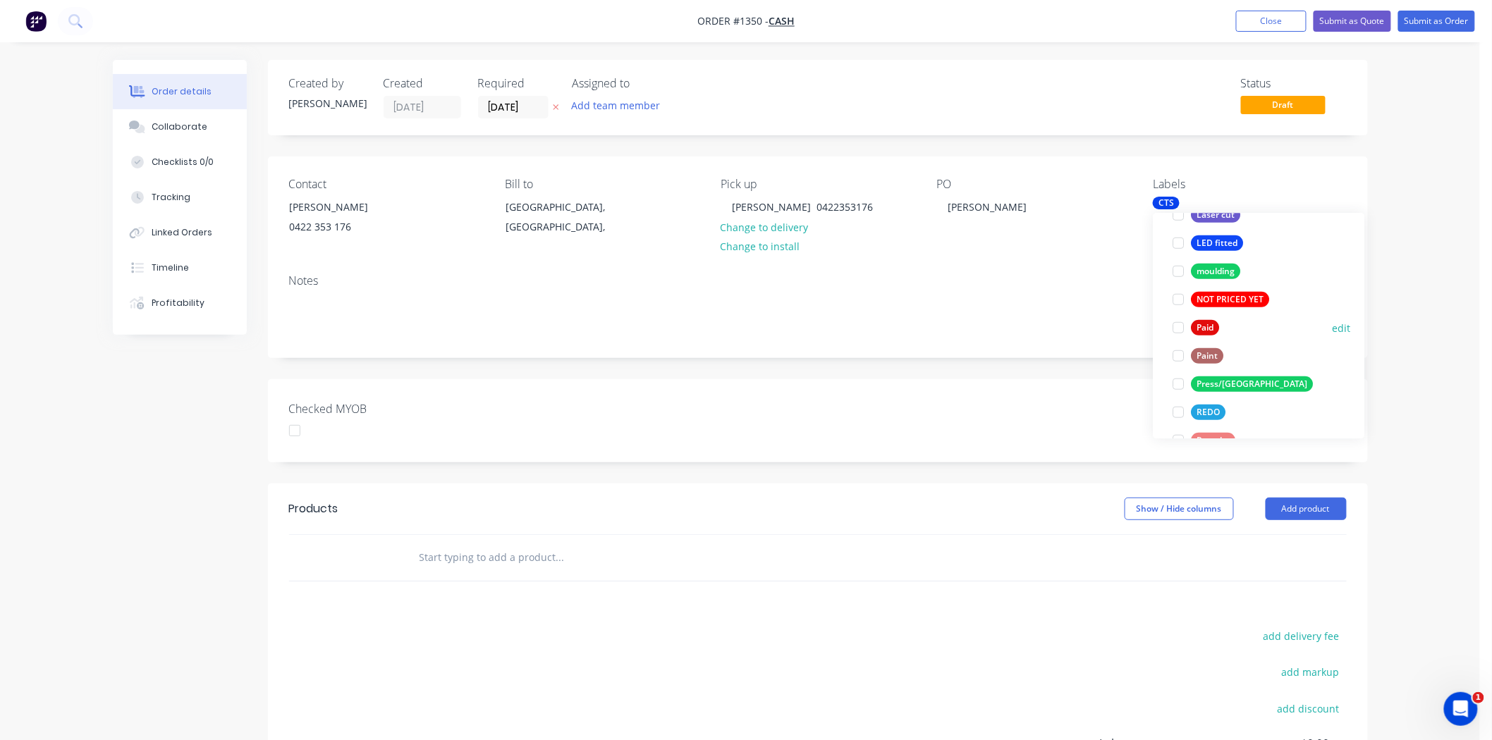
scroll to position [435, 0]
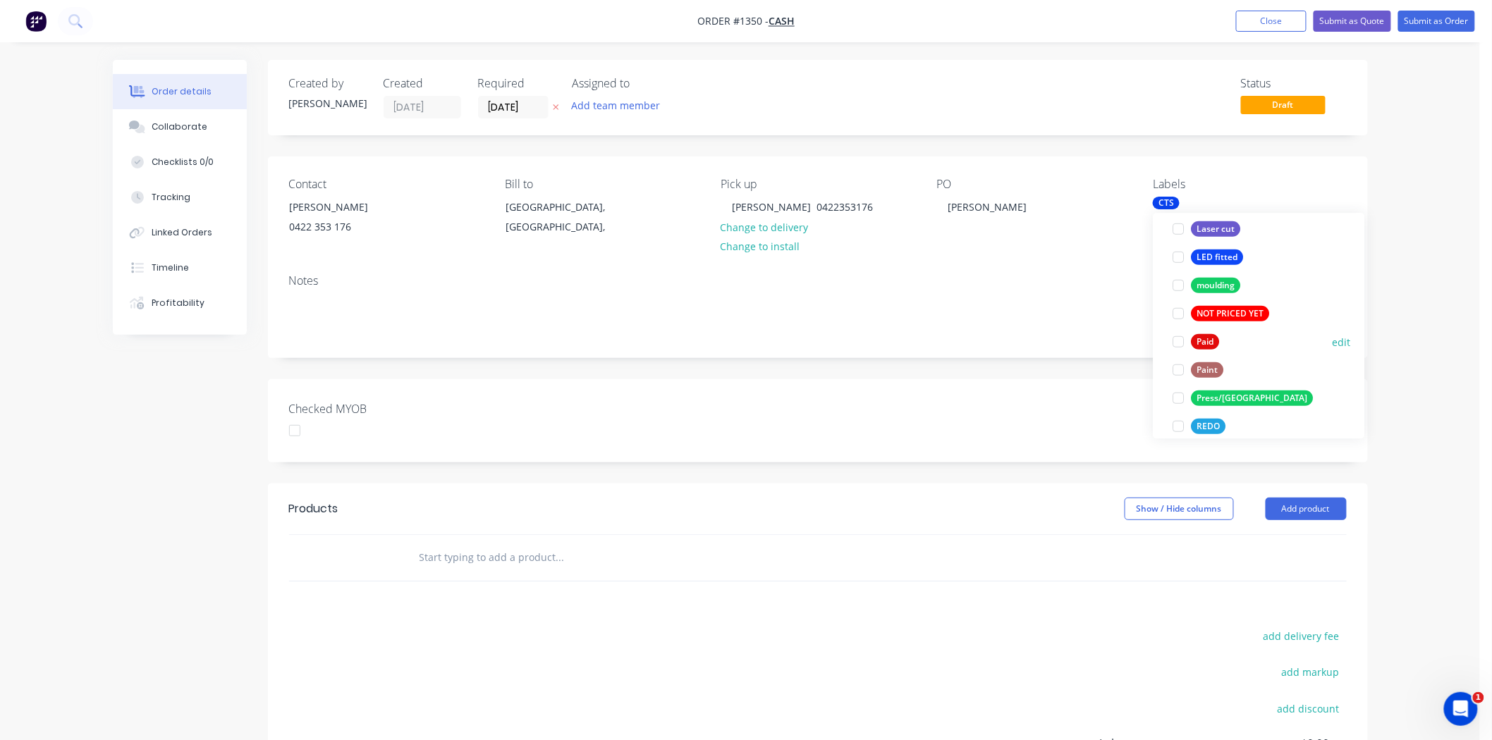
click at [1175, 343] on div at bounding box center [1179, 342] width 28 height 28
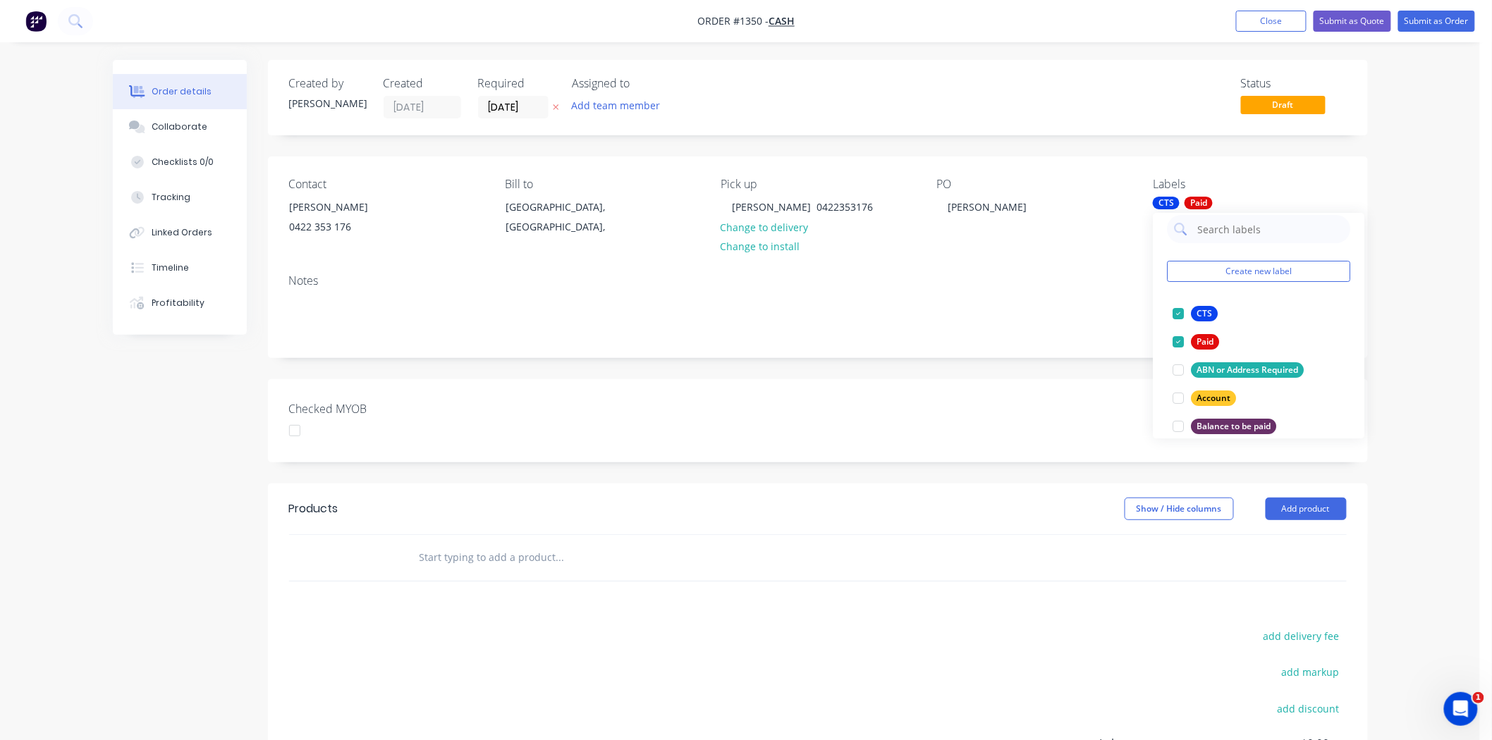
click at [727, 408] on div "Checked MYOB" at bounding box center [818, 420] width 1100 height 83
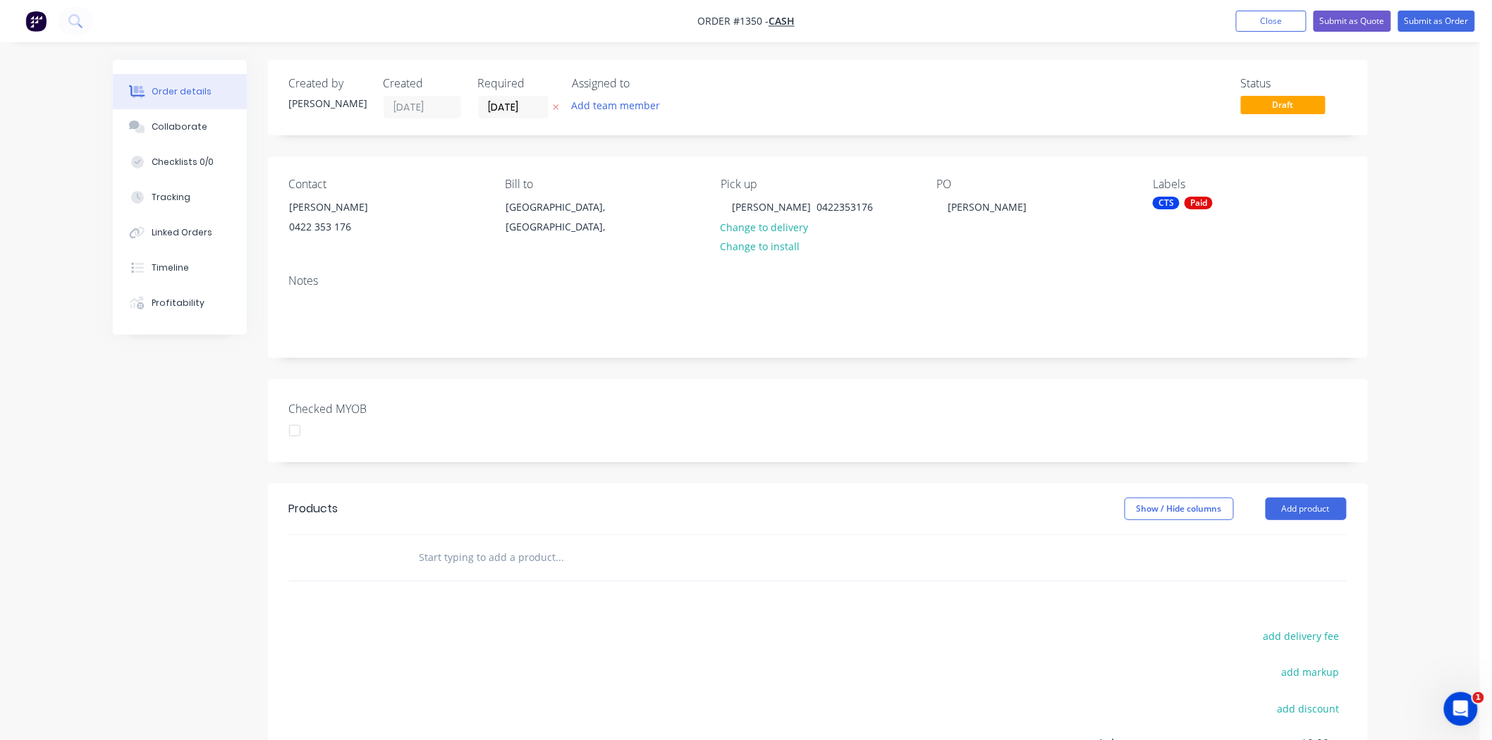
drag, startPoint x: 296, startPoint y: 431, endPoint x: 313, endPoint y: 446, distance: 22.5
click at [297, 431] on div at bounding box center [295, 431] width 28 height 28
click at [409, 557] on div at bounding box center [619, 558] width 423 height 28
click at [453, 544] on input "text" at bounding box center [560, 558] width 282 height 28
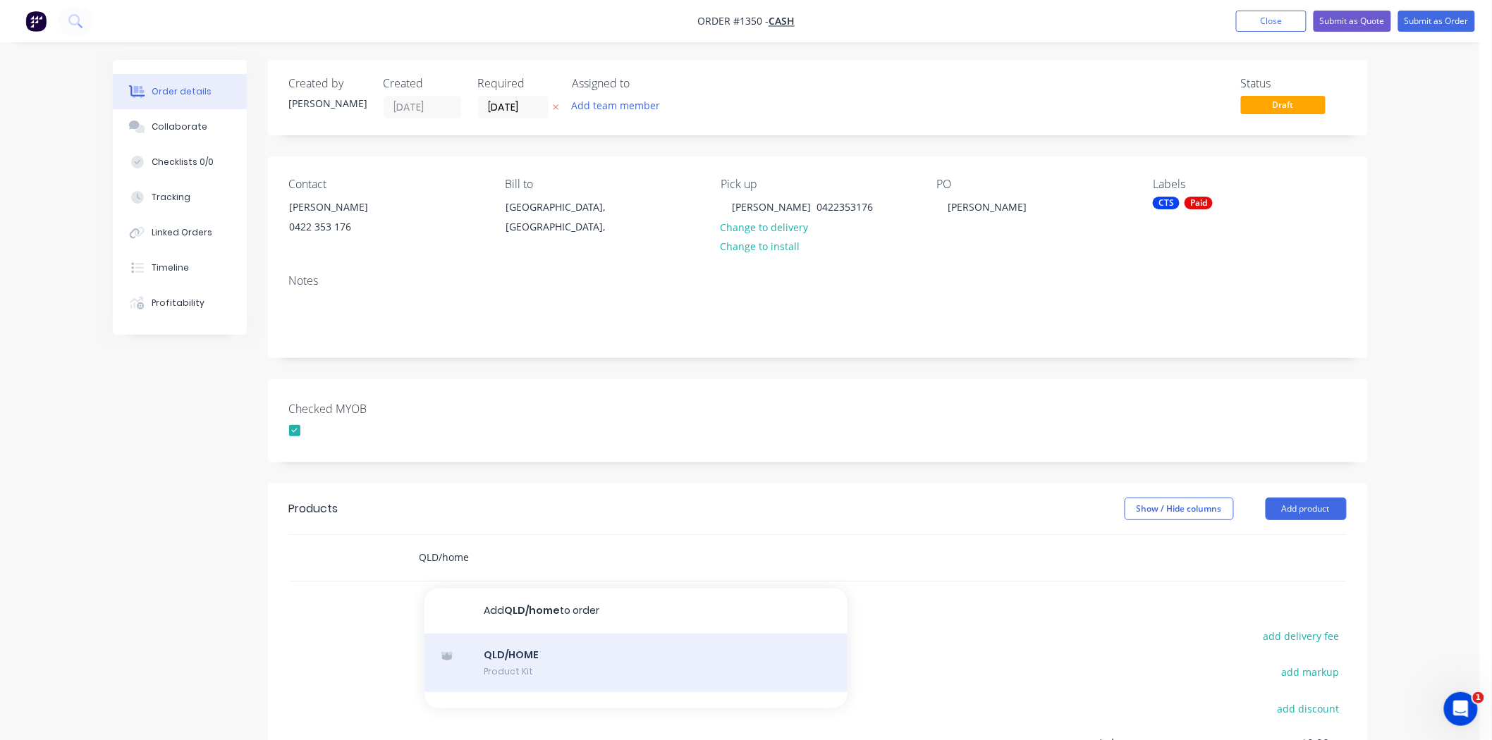
type input "QLD/home"
click at [495, 659] on div "QLD/HOME Product Kit" at bounding box center [635, 663] width 423 height 59
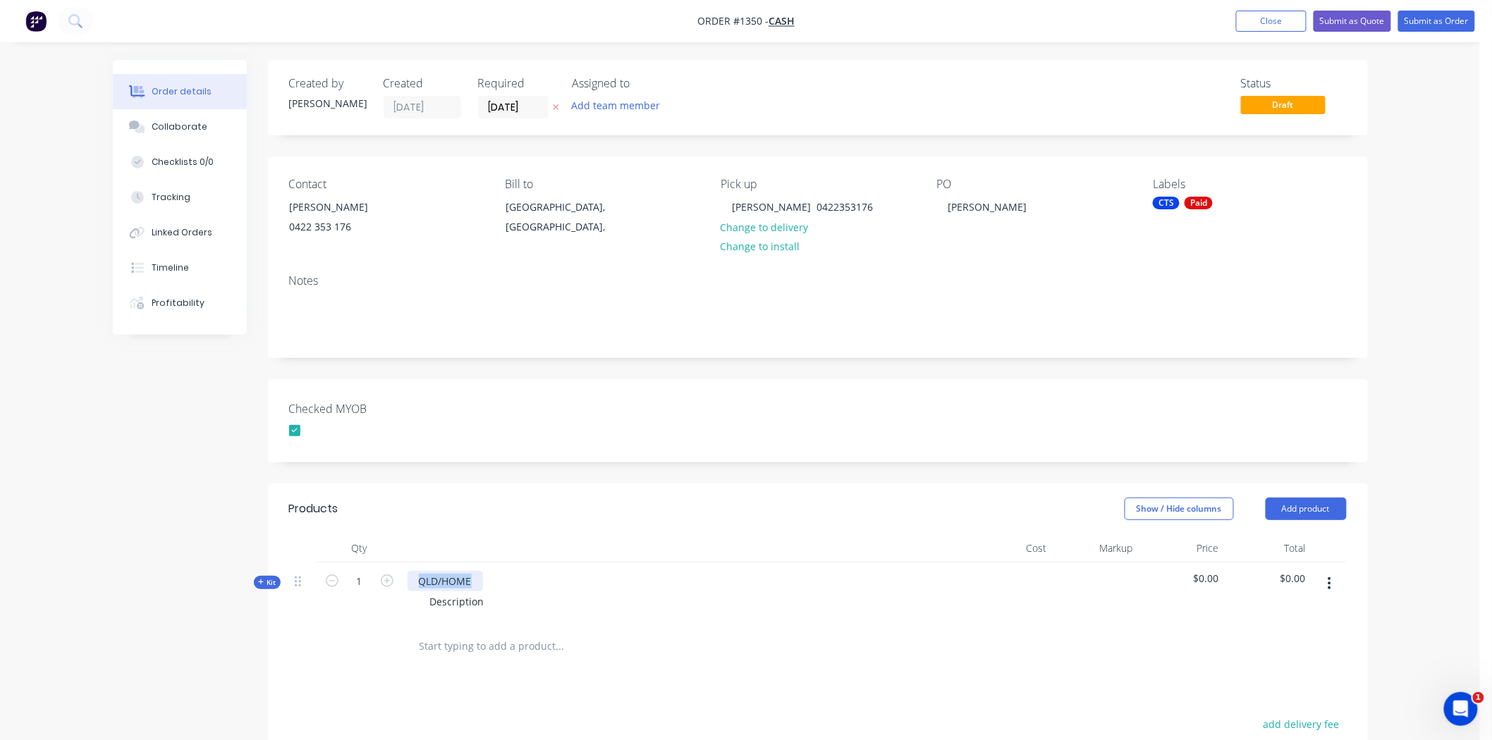
drag, startPoint x: 420, startPoint y: 582, endPoint x: 534, endPoint y: 583, distance: 113.5
click at [534, 583] on div "QLD/HOME Description" at bounding box center [684, 593] width 564 height 61
drag, startPoint x: 443, startPoint y: 599, endPoint x: 522, endPoint y: 603, distance: 79.0
click at [522, 603] on div "Description" at bounding box center [684, 602] width 553 height 20
click at [268, 582] on span "Kit" at bounding box center [267, 582] width 18 height 11
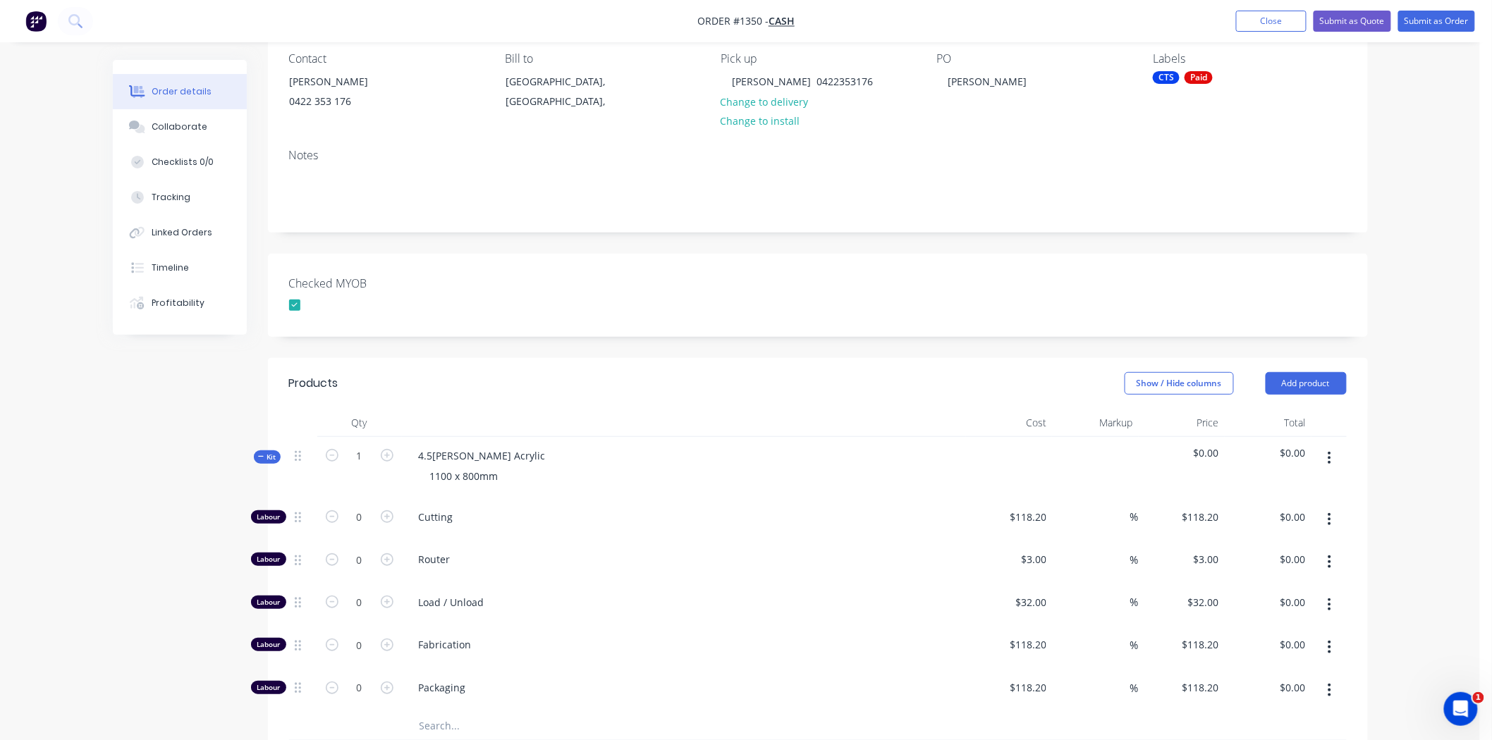
scroll to position [313, 0]
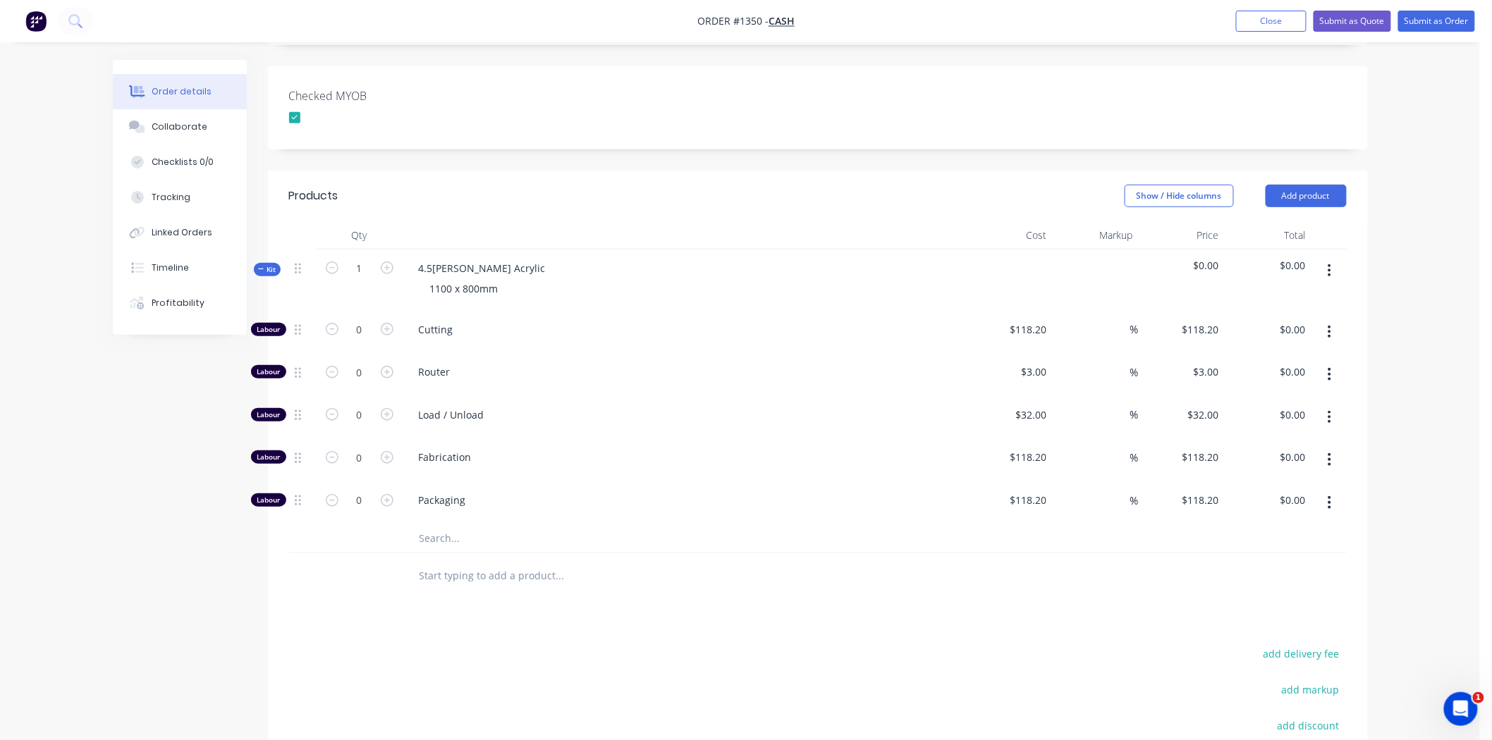
click at [437, 540] on input "text" at bounding box center [560, 539] width 282 height 28
type input "white"
drag, startPoint x: 491, startPoint y: 539, endPoint x: 409, endPoint y: 544, distance: 82.6
click at [409, 544] on div "white Add white to kit Celuka Nycel White Product Celuka Kicel White Product Ri…" at bounding box center [619, 539] width 423 height 28
click at [362, 321] on input "0" at bounding box center [359, 329] width 37 height 21
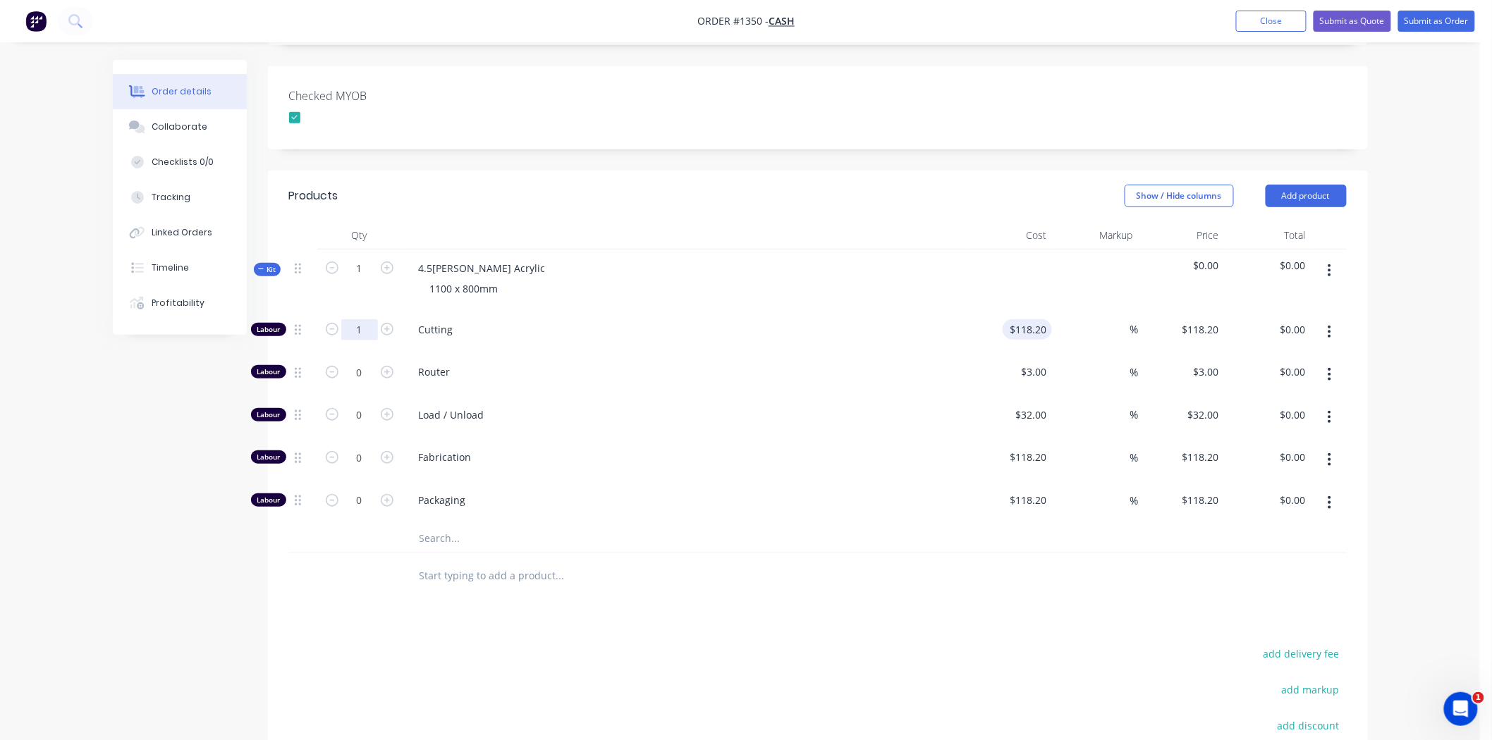
type input "1"
type input "118.2"
type input "$118.20"
click at [1029, 326] on input "118.2" at bounding box center [1030, 329] width 44 height 20
type input "$66.36"
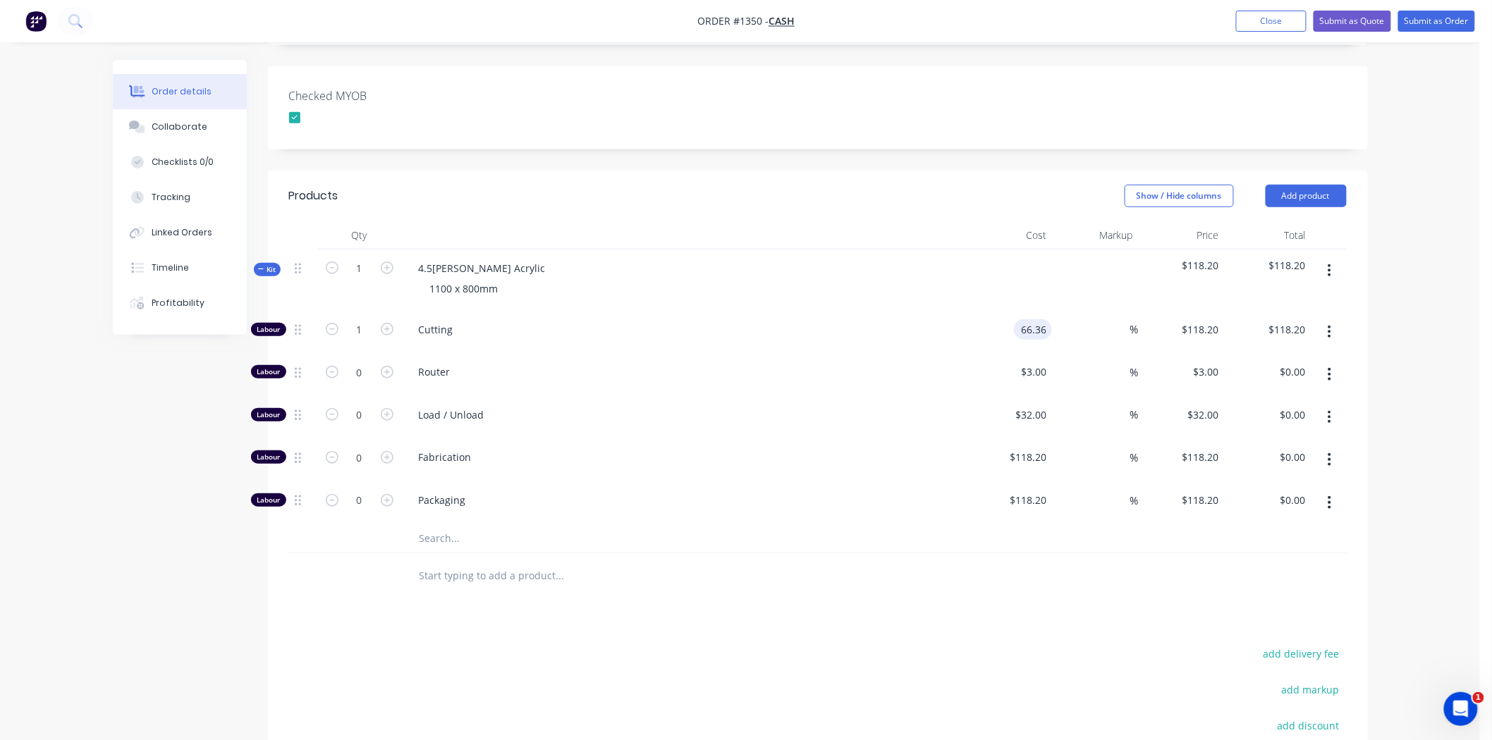
type input "$66.36"
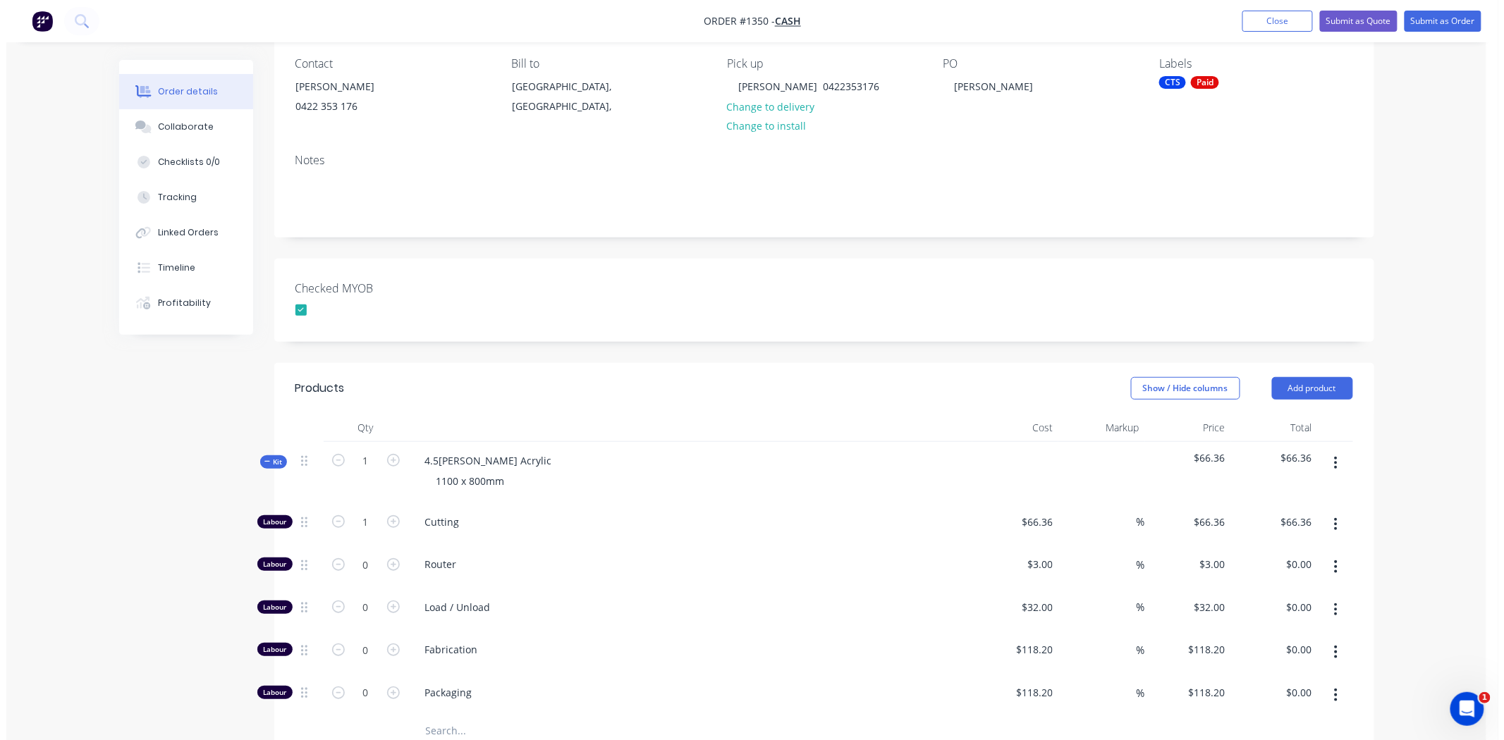
scroll to position [0, 0]
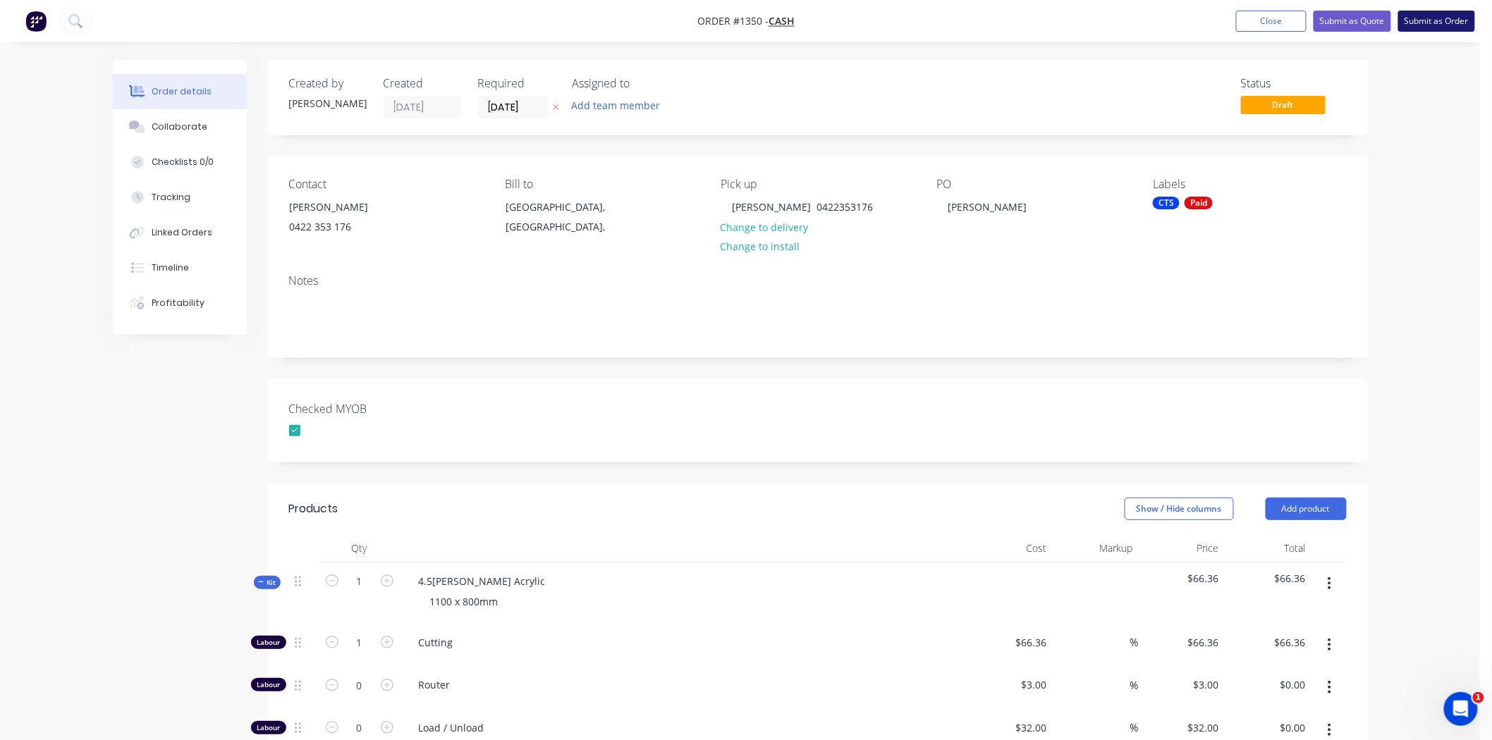
click at [1450, 20] on button "Submit as Order" at bounding box center [1436, 21] width 77 height 21
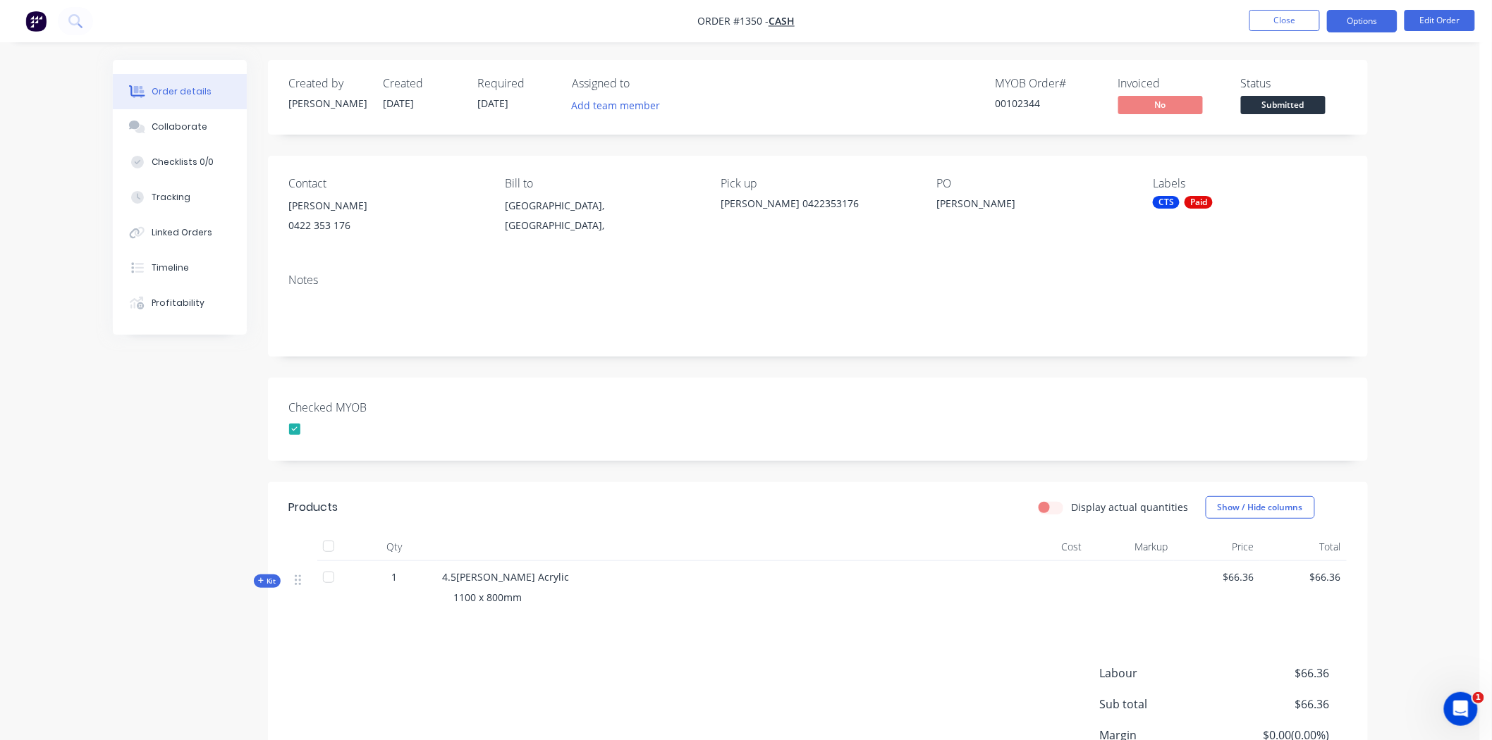
click at [1370, 12] on button "Options" at bounding box center [1362, 21] width 71 height 23
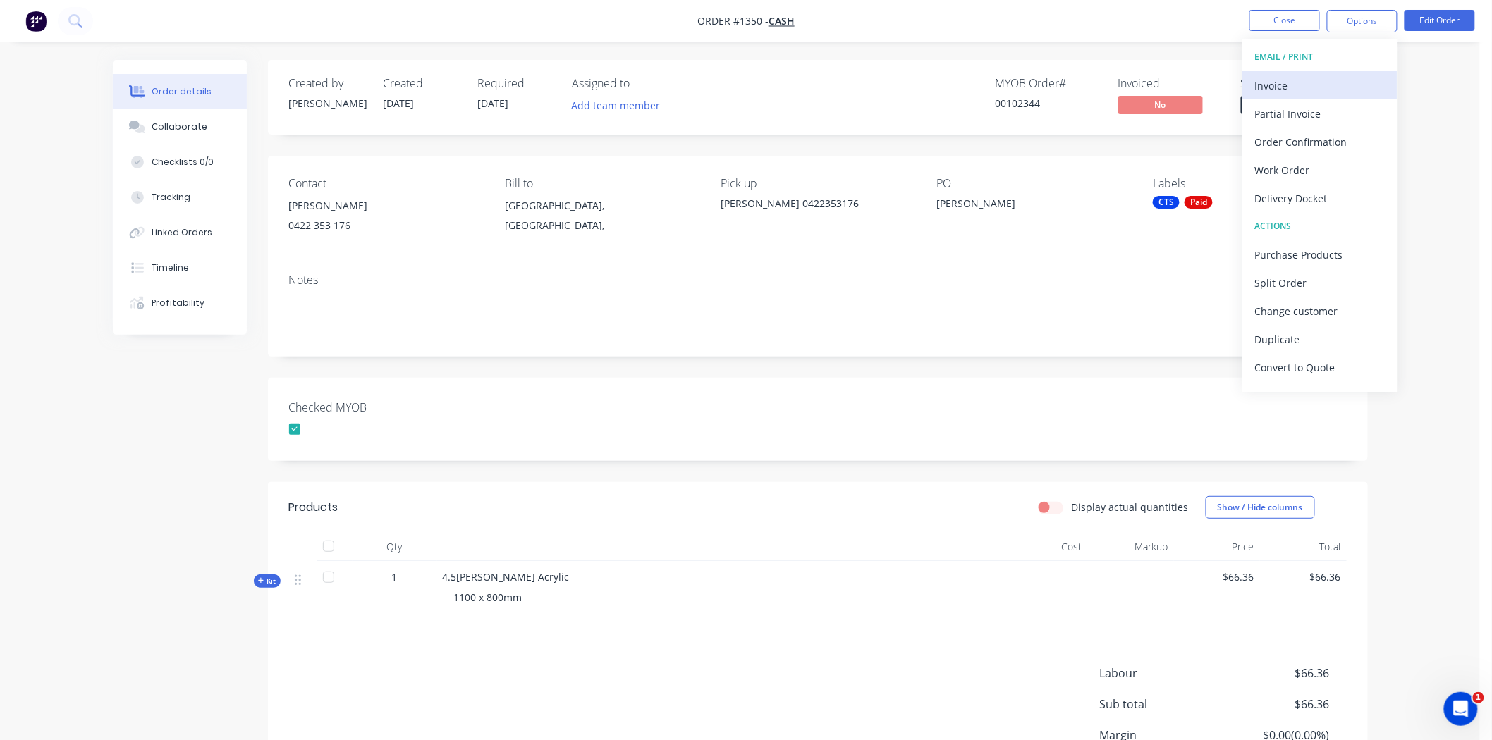
click at [1282, 83] on div "Invoice" at bounding box center [1320, 85] width 130 height 20
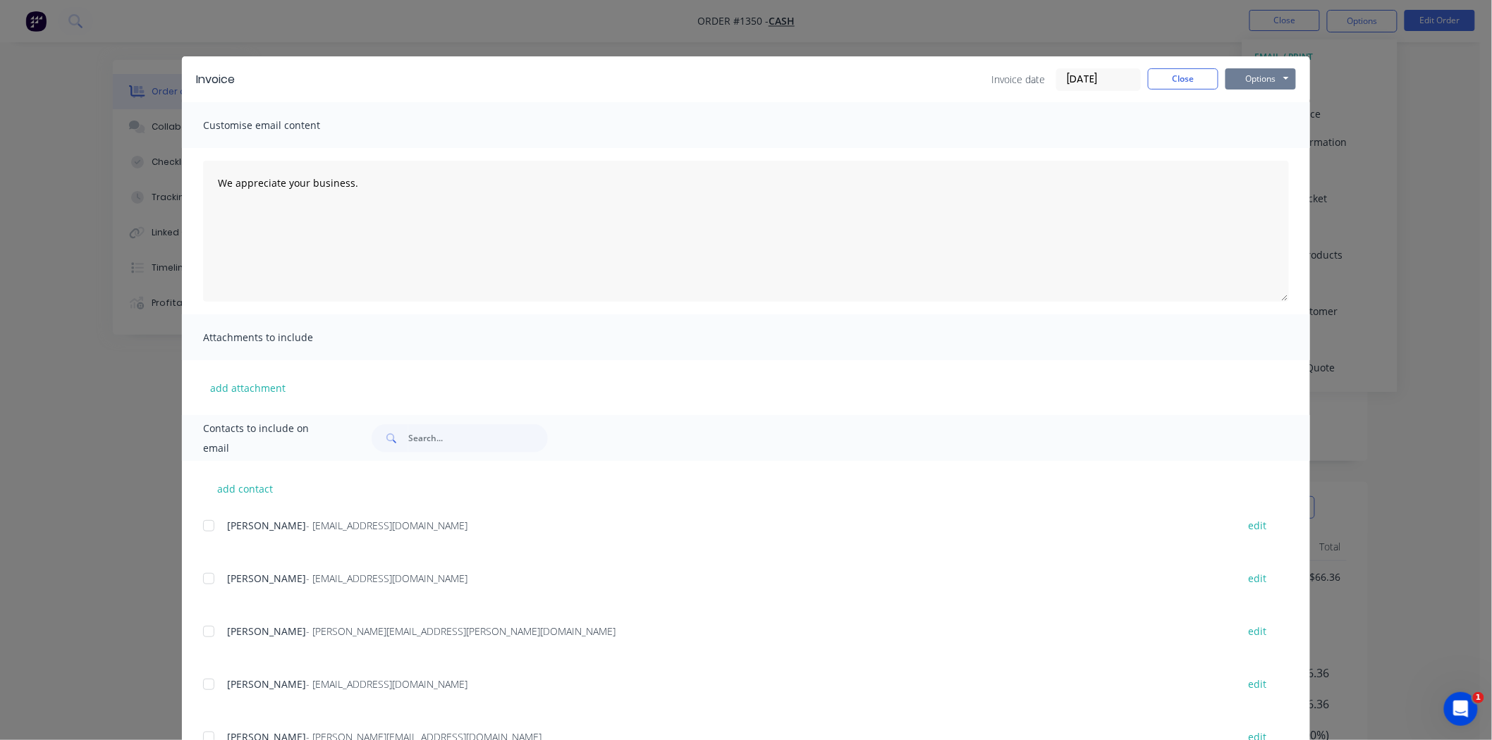
click at [1256, 73] on button "Options" at bounding box center [1260, 78] width 71 height 21
click at [1262, 130] on button "Print" at bounding box center [1270, 127] width 90 height 23
click at [1192, 78] on button "Close" at bounding box center [1183, 78] width 71 height 21
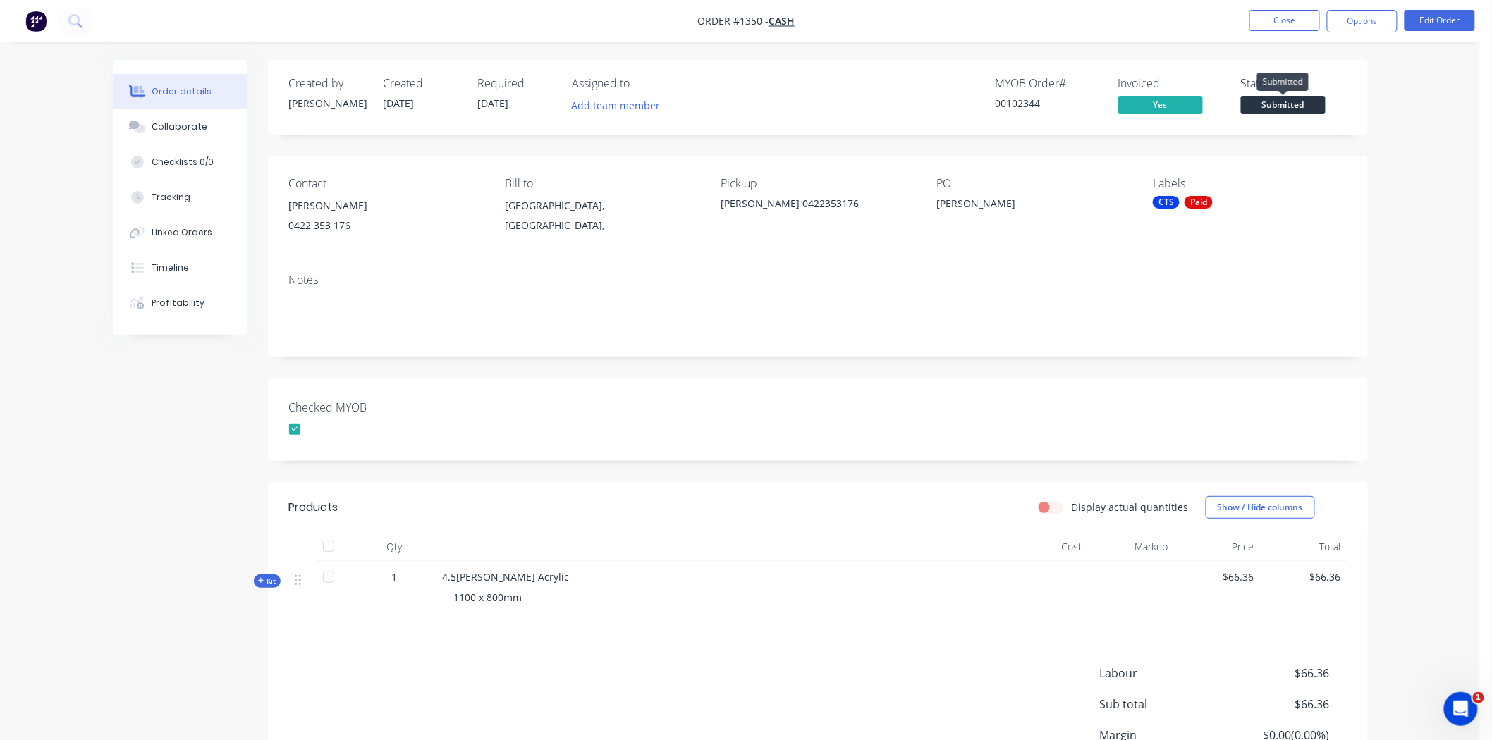
click at [1303, 104] on span "Submitted" at bounding box center [1283, 105] width 85 height 18
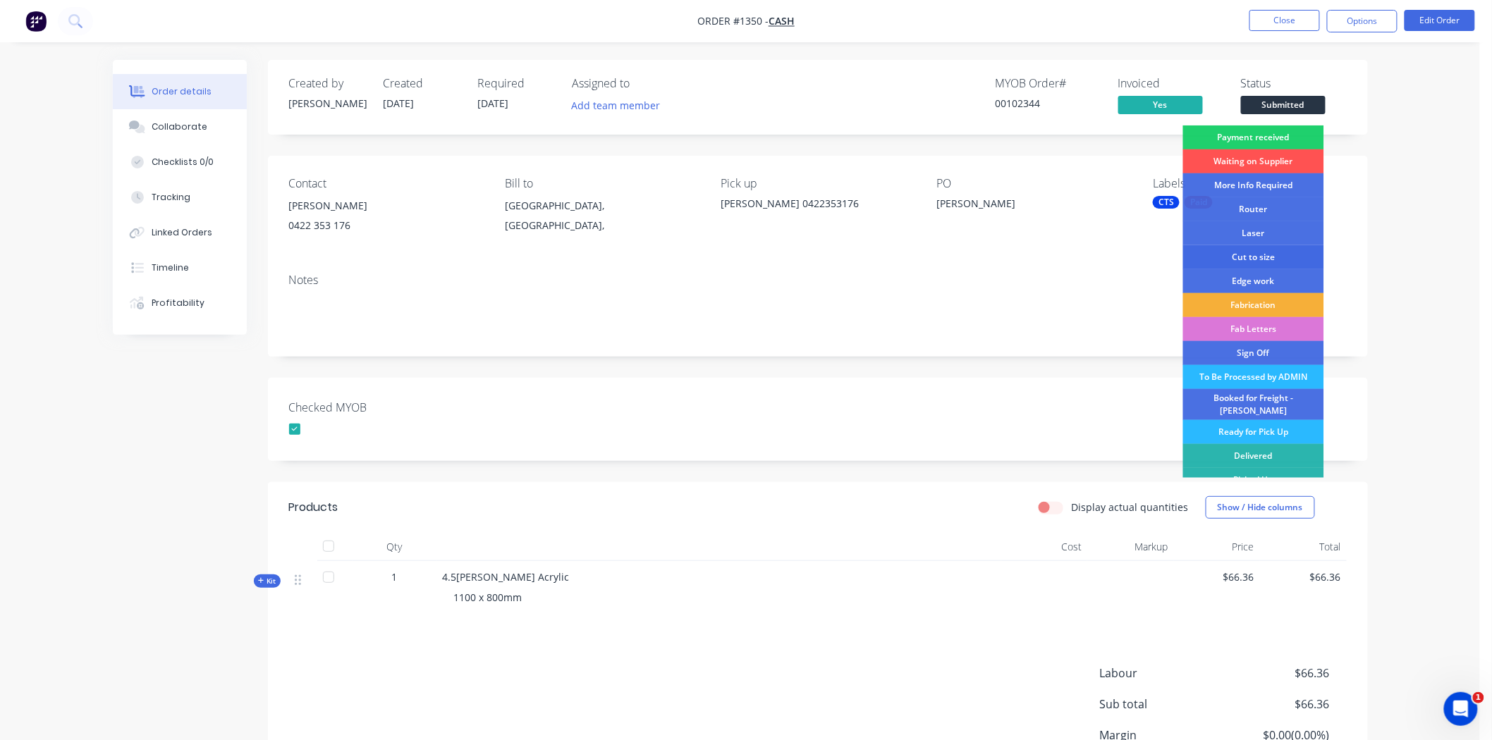
click at [1245, 255] on div "Cut to size" at bounding box center [1253, 257] width 141 height 24
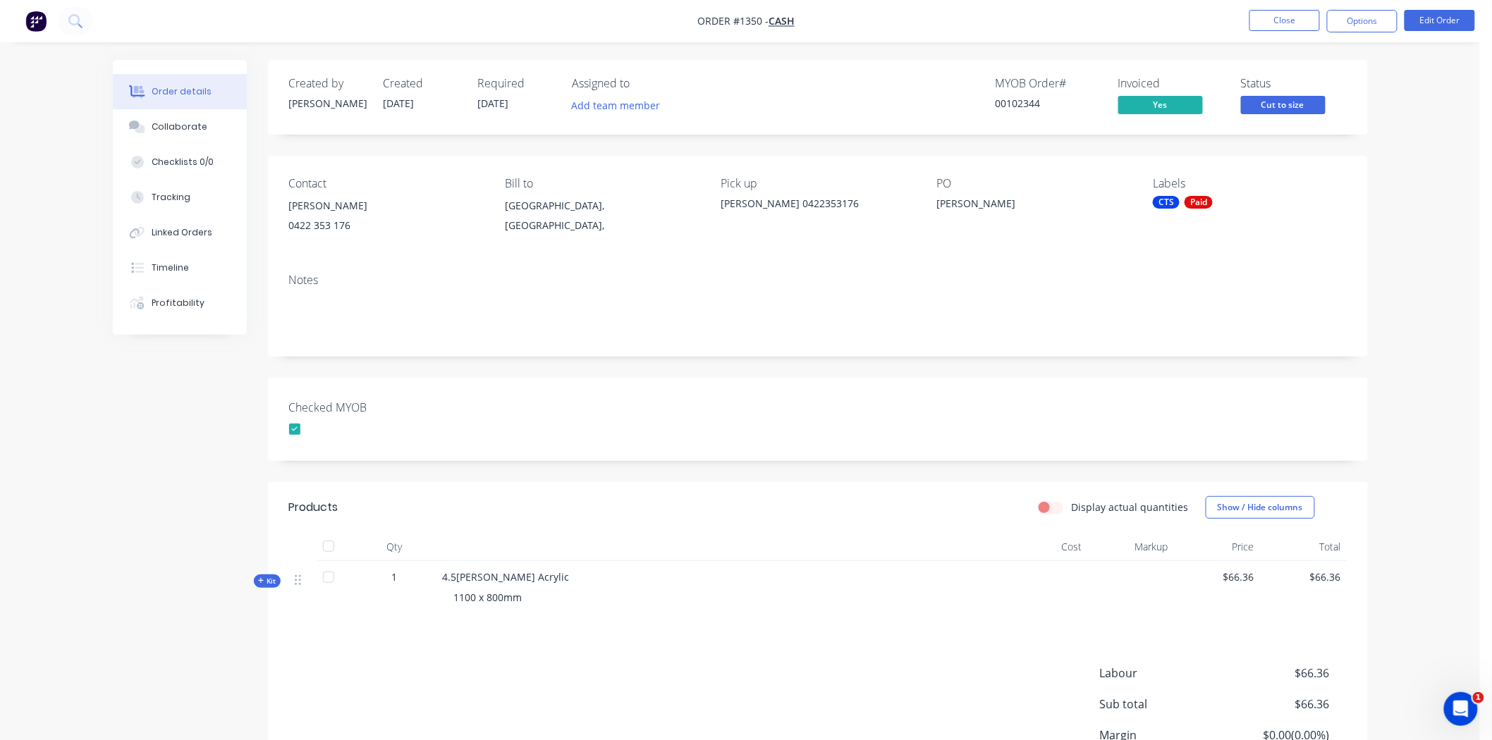
click at [712, 365] on div "Created by Kimberley Created 01/09/25 Required 01/09/25 Assigned to Add team me…" at bounding box center [818, 455] width 1100 height 790
click at [712, 369] on div "Created by Kimberley Created 01/09/25 Required 01/09/25 Assigned to Add team me…" at bounding box center [818, 455] width 1100 height 790
click at [1292, 18] on button "Close" at bounding box center [1284, 20] width 71 height 21
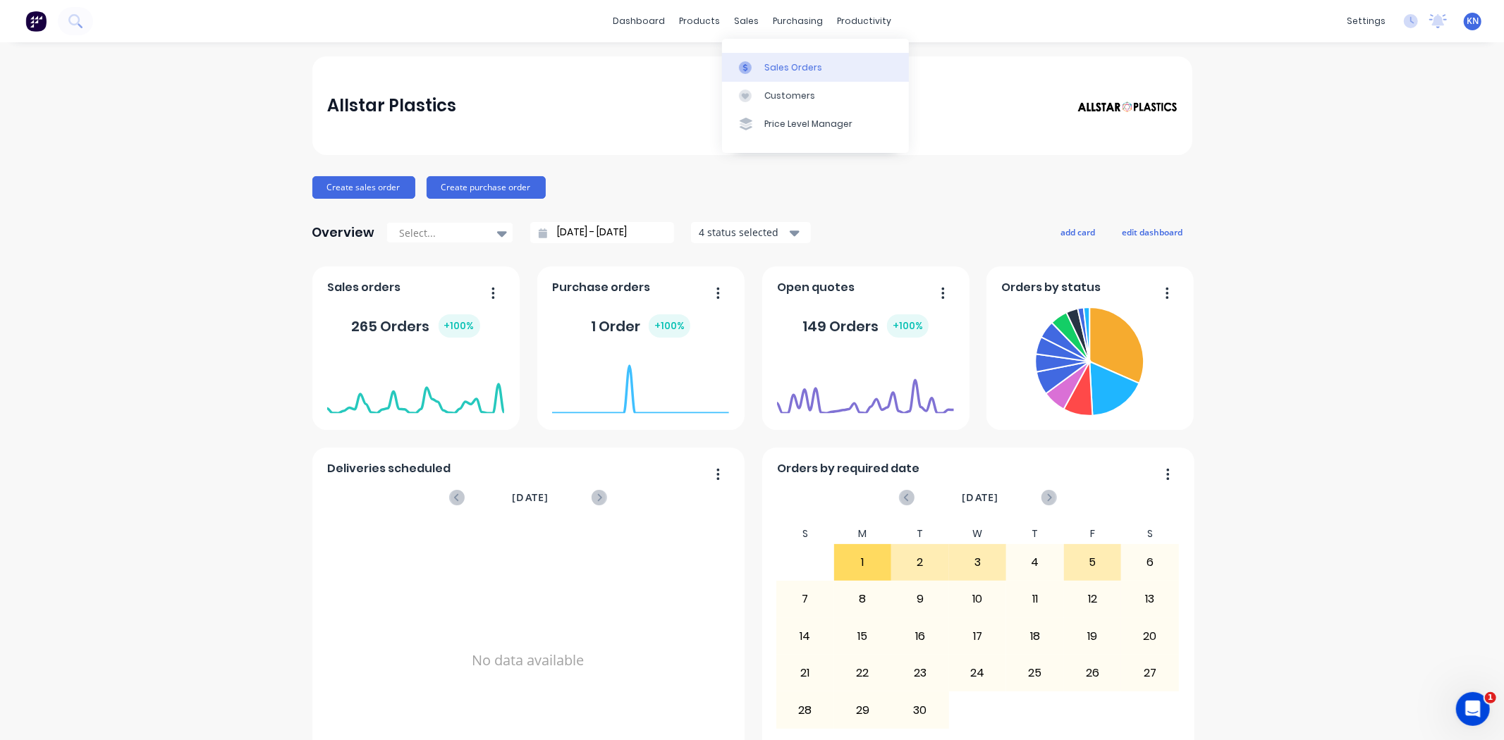
click at [779, 59] on link "Sales Orders" at bounding box center [815, 67] width 187 height 28
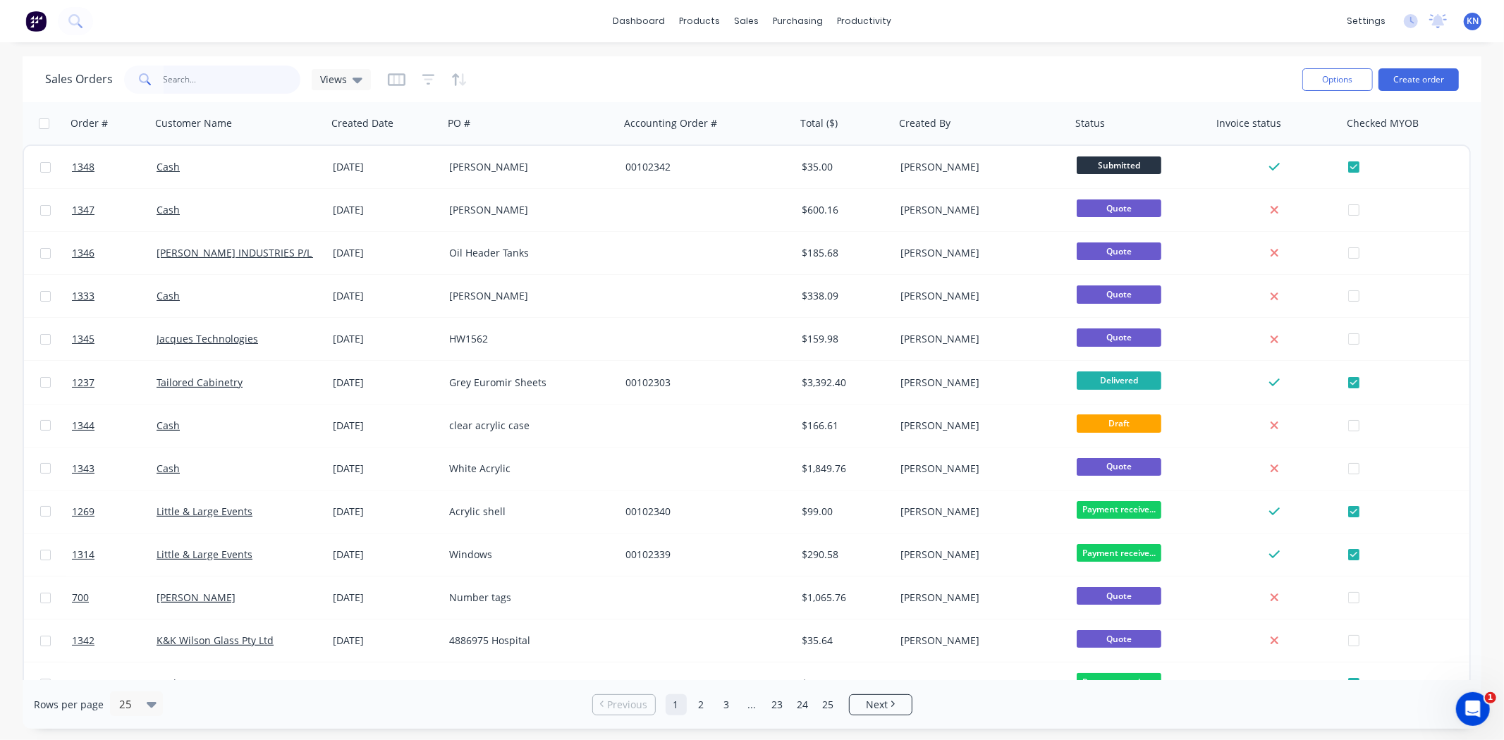
click at [197, 68] on input "text" at bounding box center [232, 80] width 137 height 28
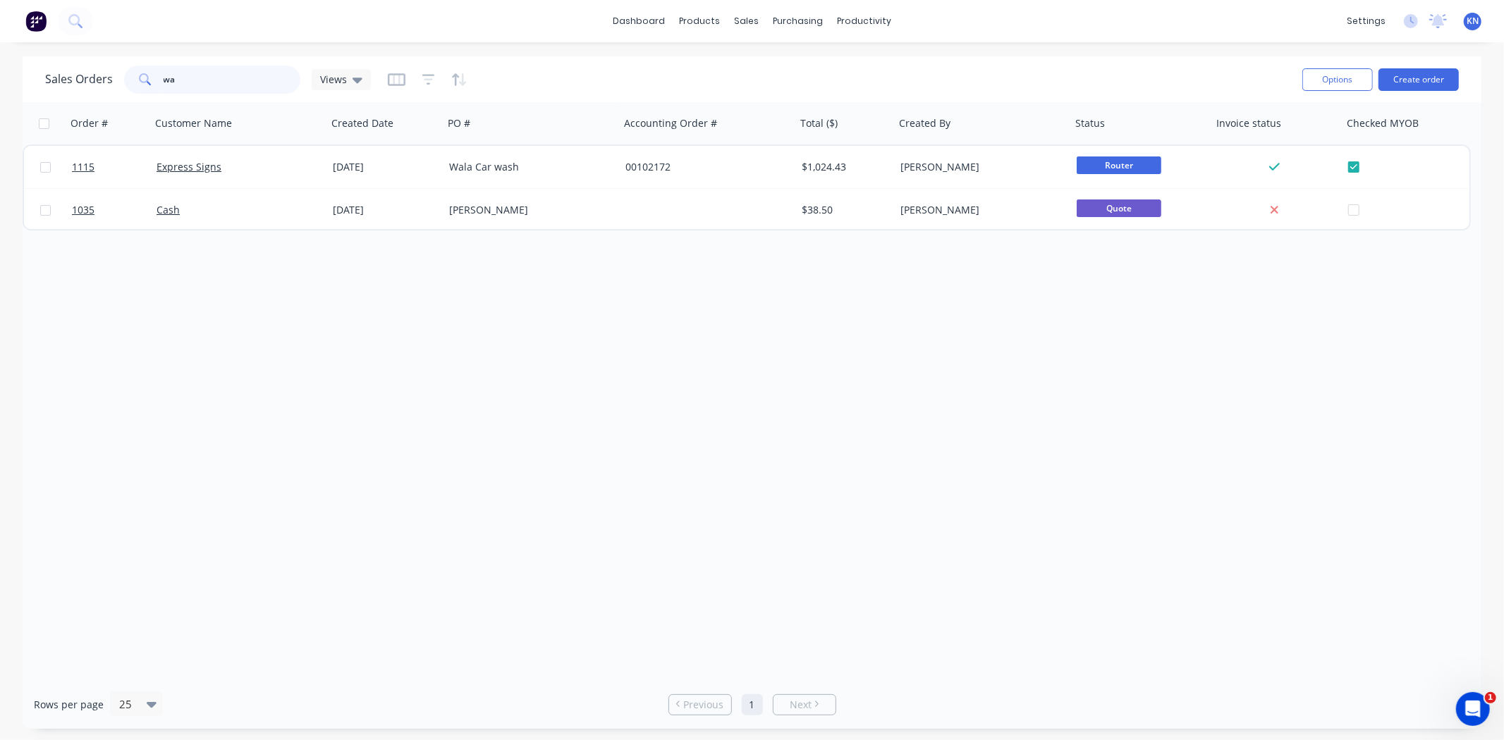
type input "w"
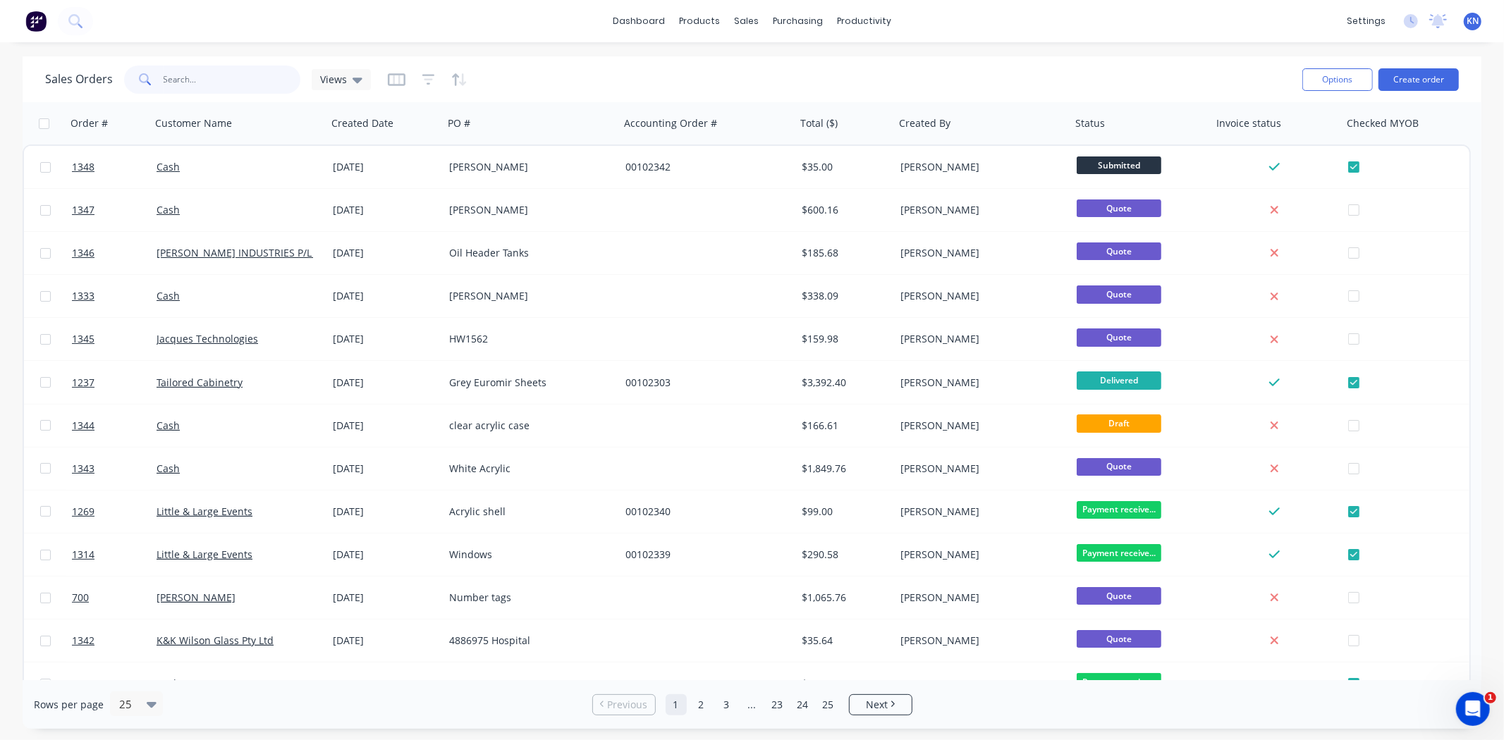
click at [181, 76] on input "text" at bounding box center [232, 80] width 137 height 28
click at [833, 68] on link "Sales Orders" at bounding box center [821, 67] width 187 height 28
click at [195, 80] on input "text" at bounding box center [232, 80] width 137 height 28
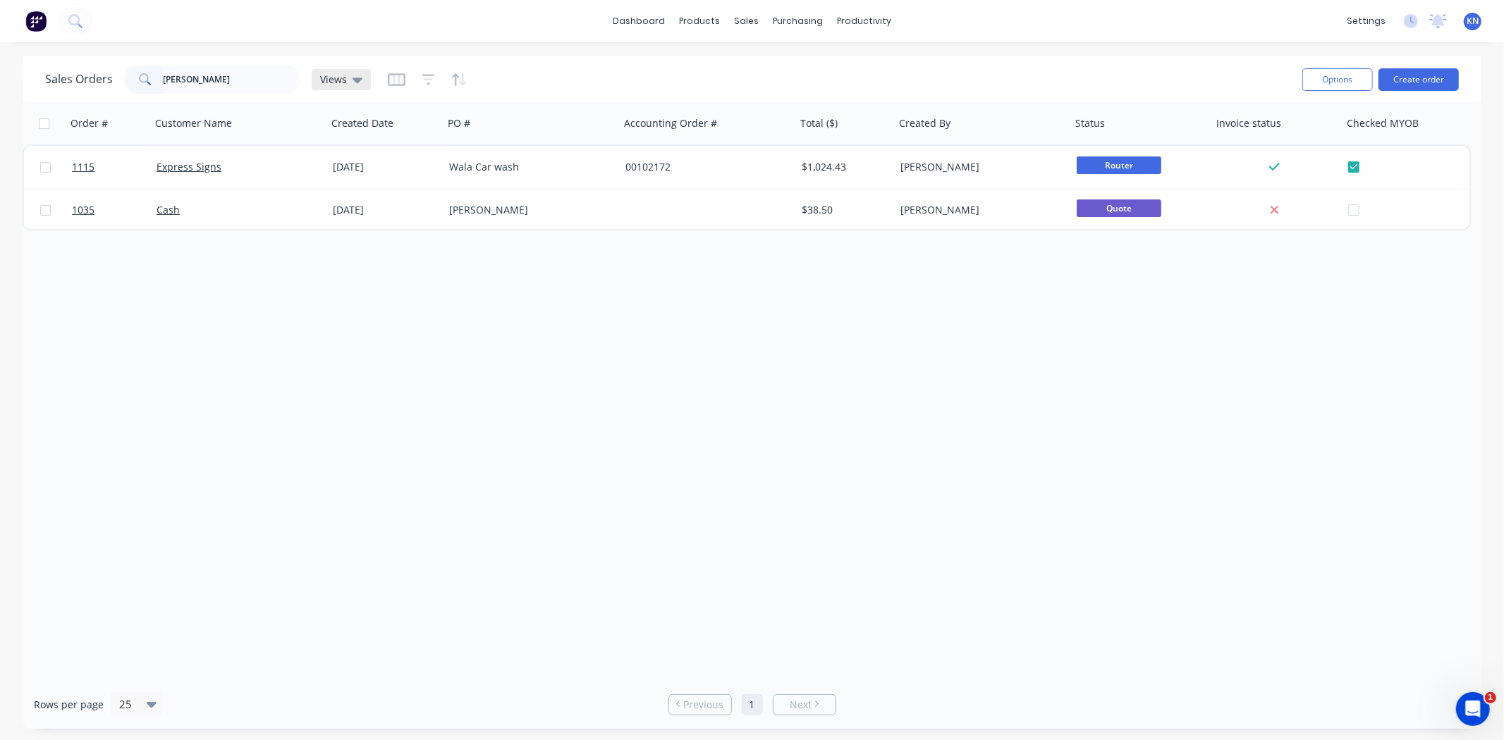
click at [357, 78] on icon at bounding box center [358, 81] width 10 height 6
click at [348, 307] on button "Ready to Archive" at bounding box center [396, 312] width 161 height 16
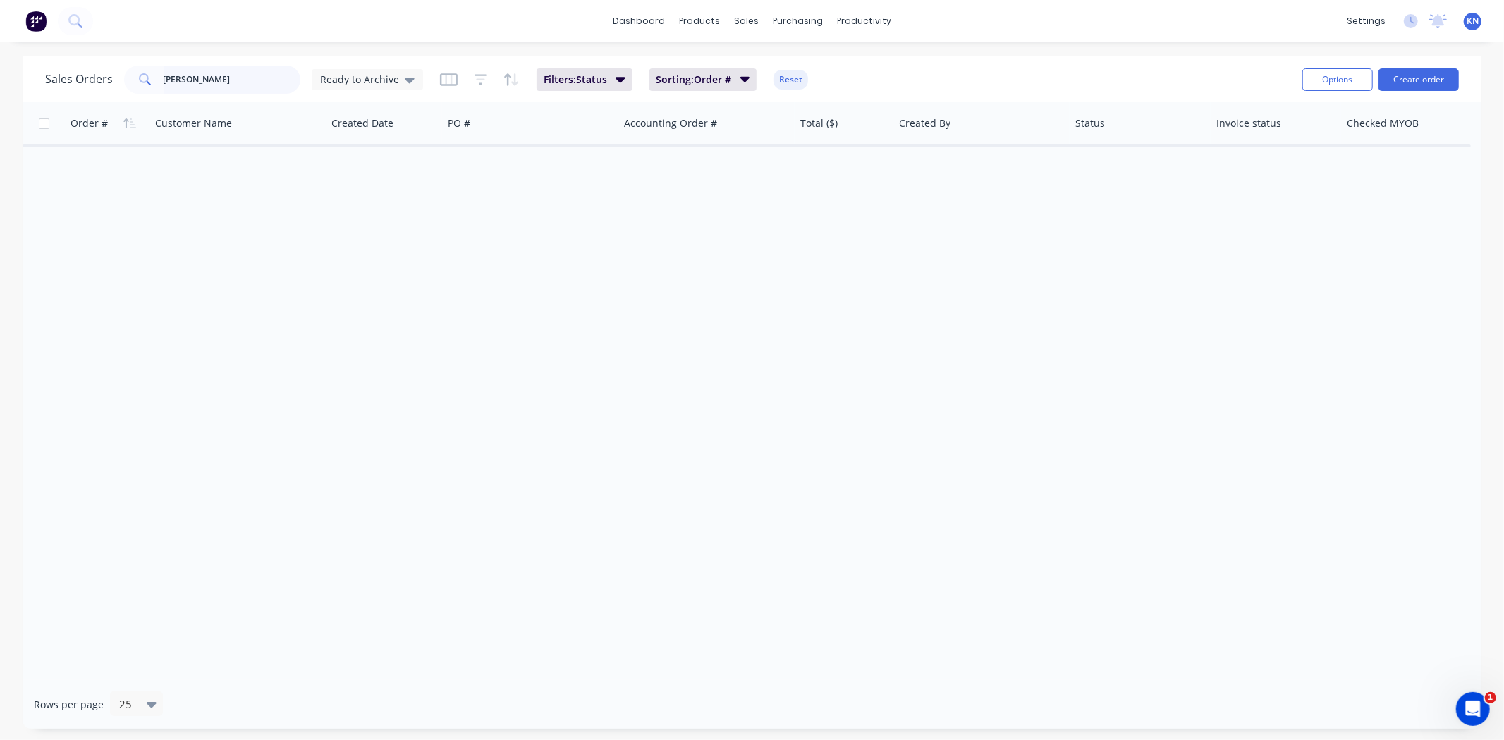
click at [251, 73] on input "[PERSON_NAME]" at bounding box center [232, 80] width 137 height 28
click at [251, 82] on input "[PERSON_NAME]" at bounding box center [232, 80] width 137 height 28
click at [1068, 66] on div "Sales Orders [PERSON_NAME] Ready to Archive Filters: Status Sorting: Order # Re…" at bounding box center [668, 79] width 1246 height 35
click at [238, 74] on input "[PERSON_NAME]" at bounding box center [232, 80] width 137 height 28
click at [203, 76] on input "[PERSON_NAME]" at bounding box center [232, 80] width 137 height 28
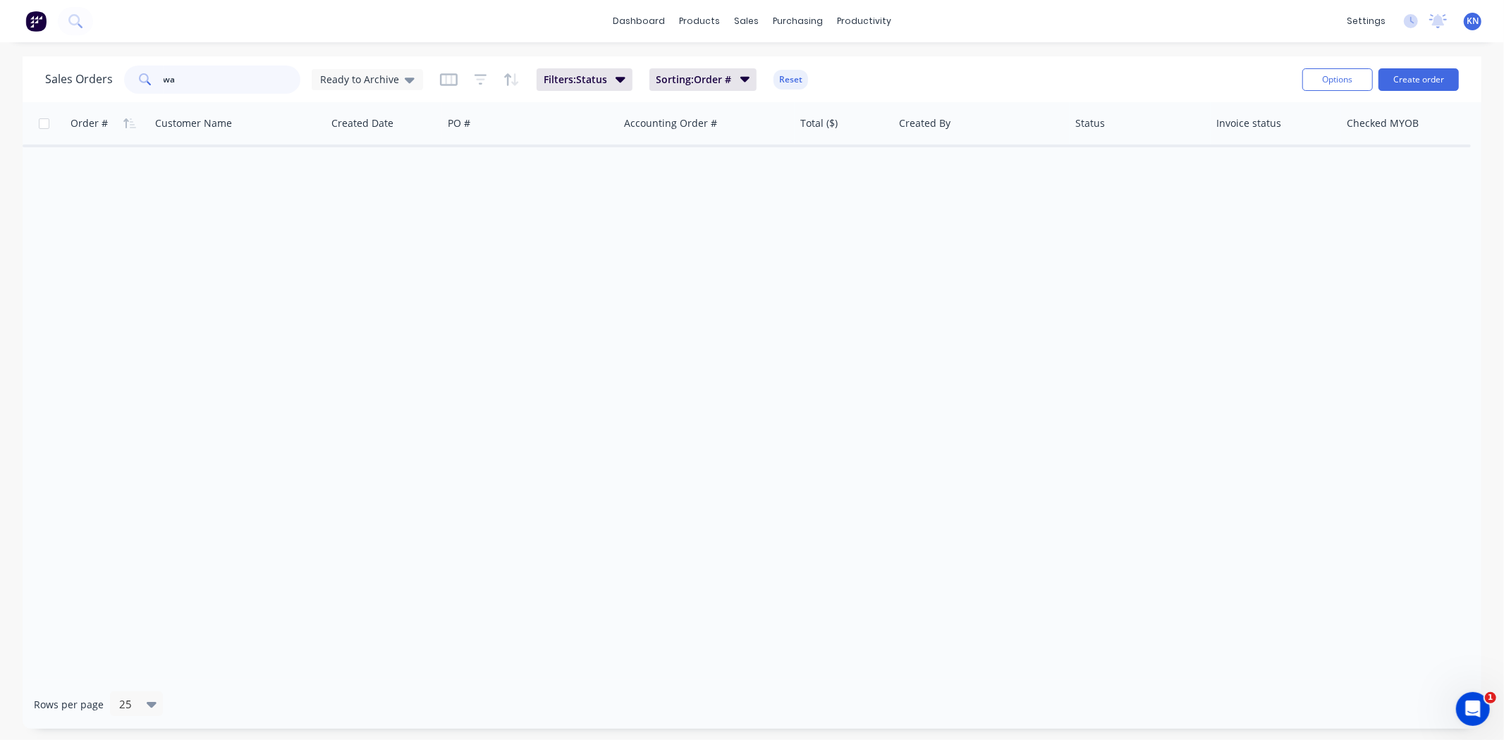
type input "w"
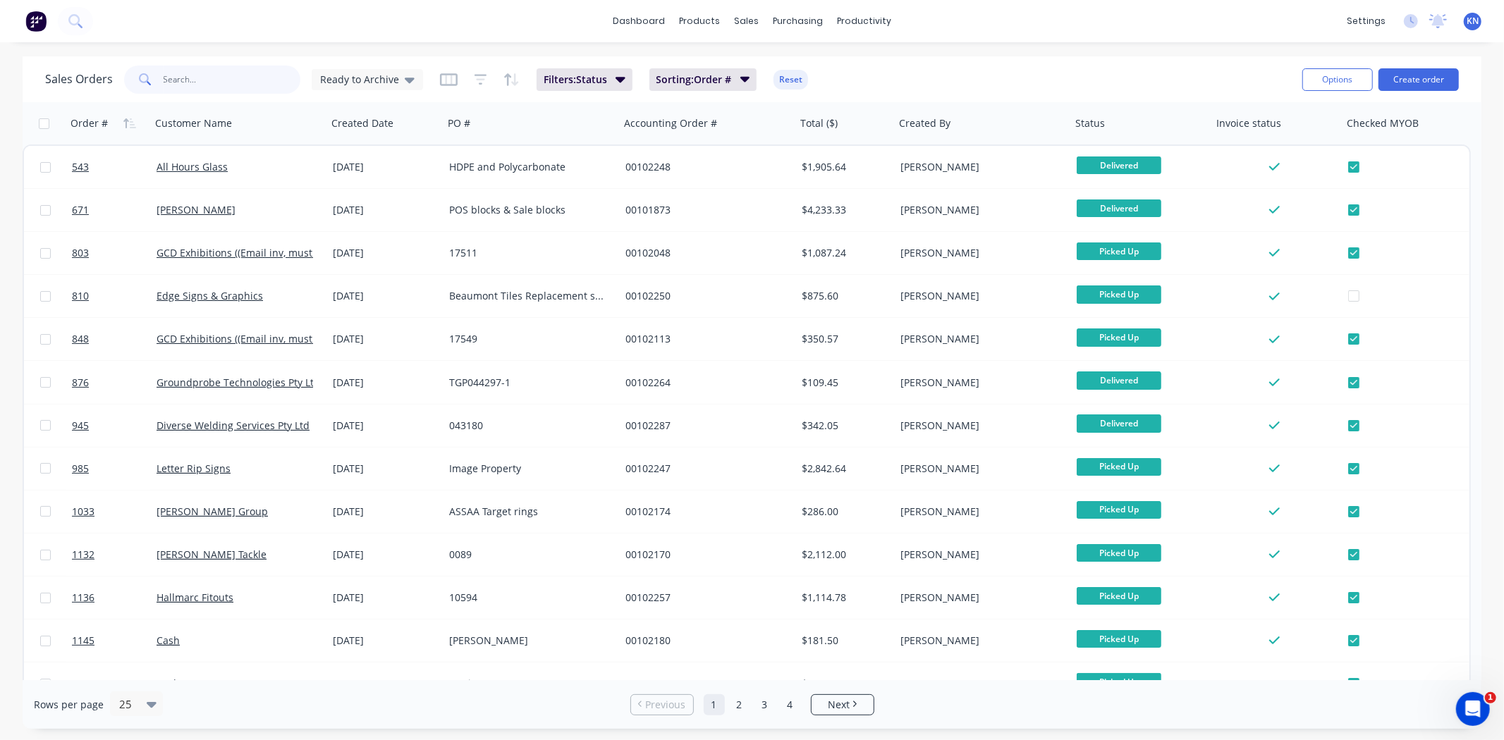
click at [200, 79] on input "text" at bounding box center [232, 80] width 137 height 28
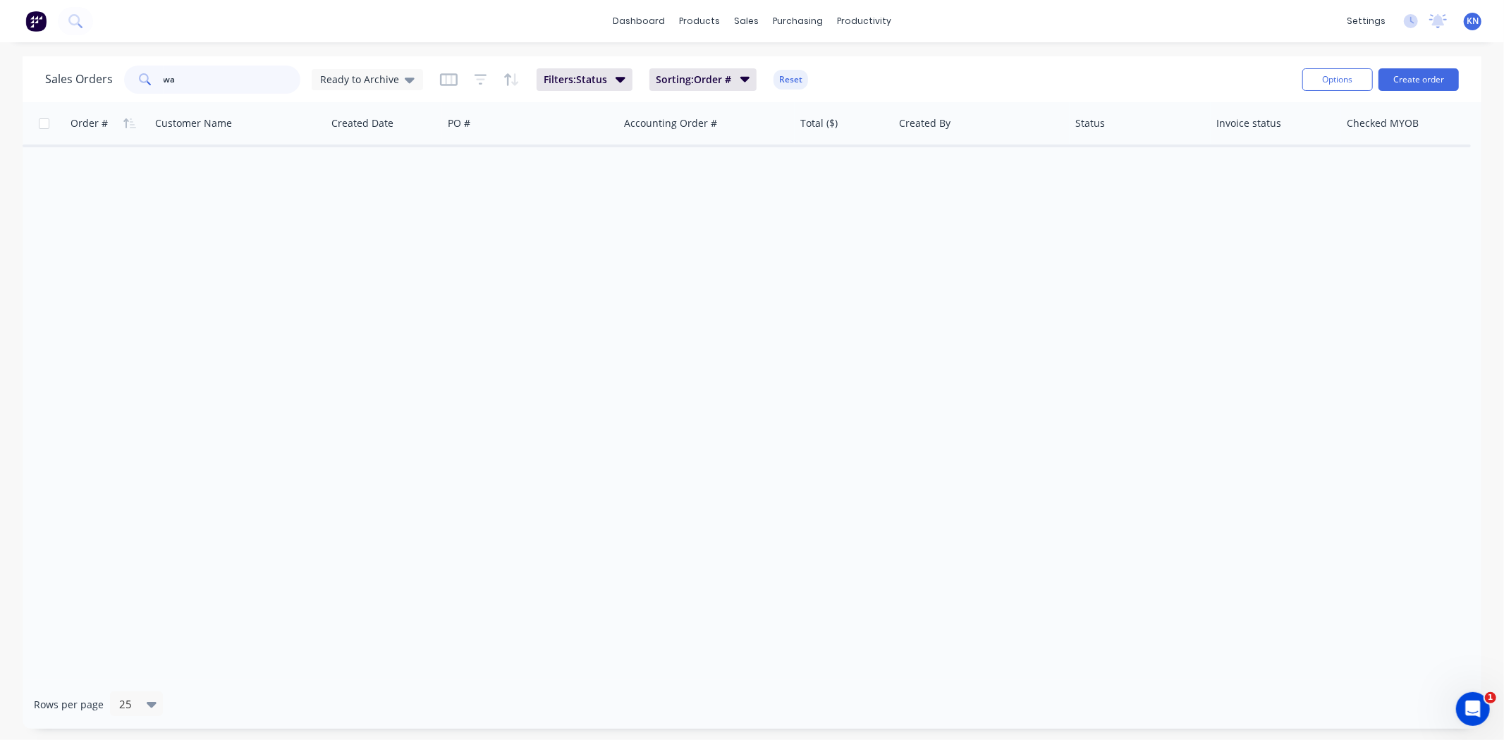
type input "w"
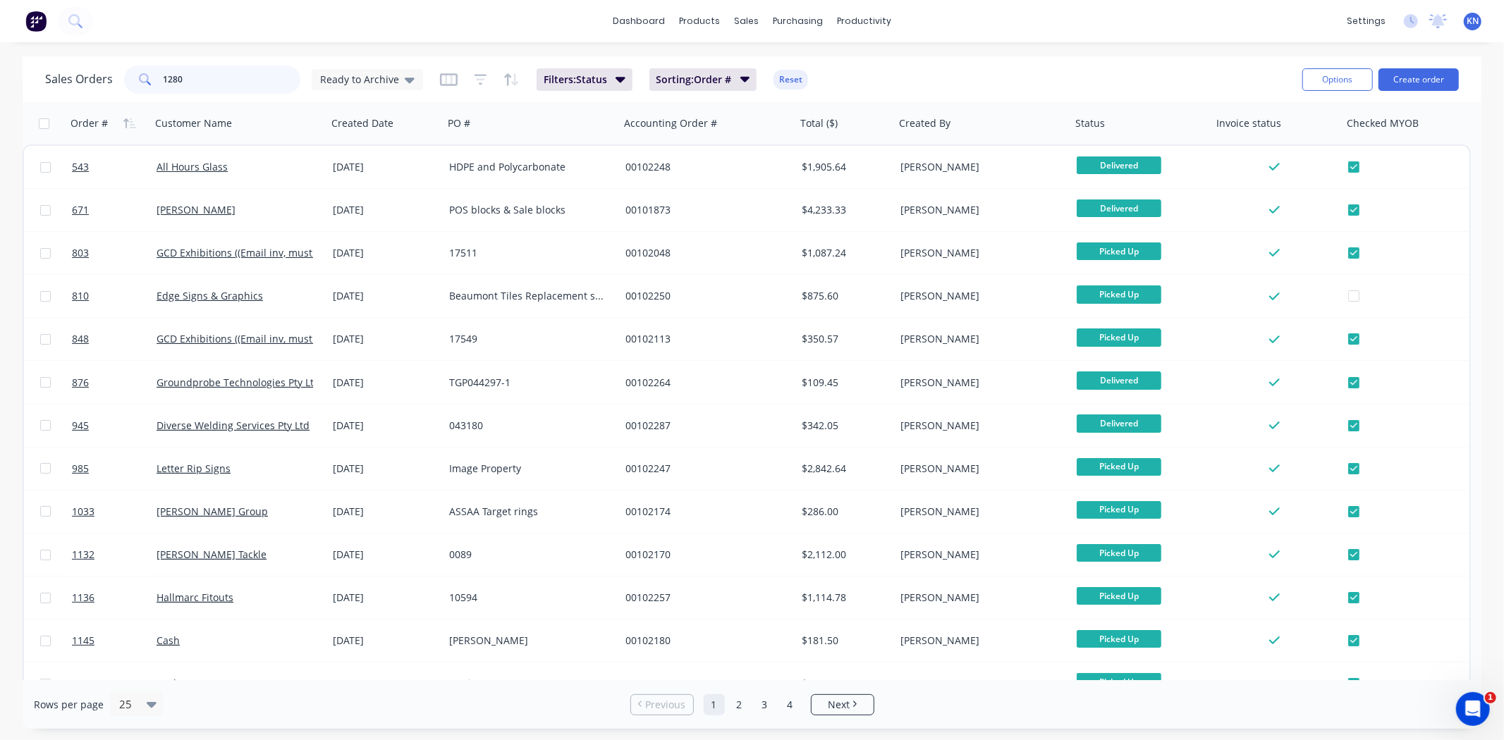
type input "1280"
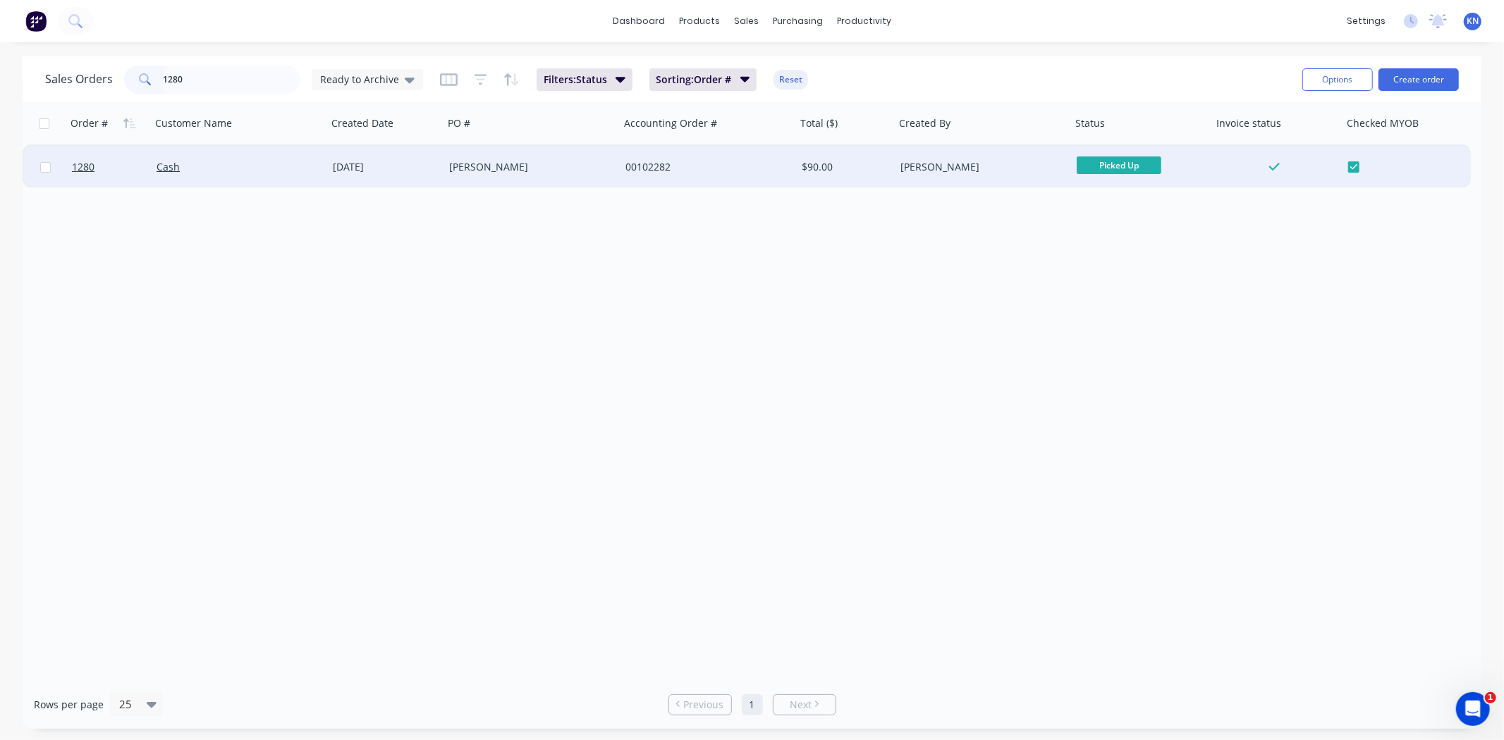
click at [277, 167] on div "Cash" at bounding box center [235, 167] width 157 height 14
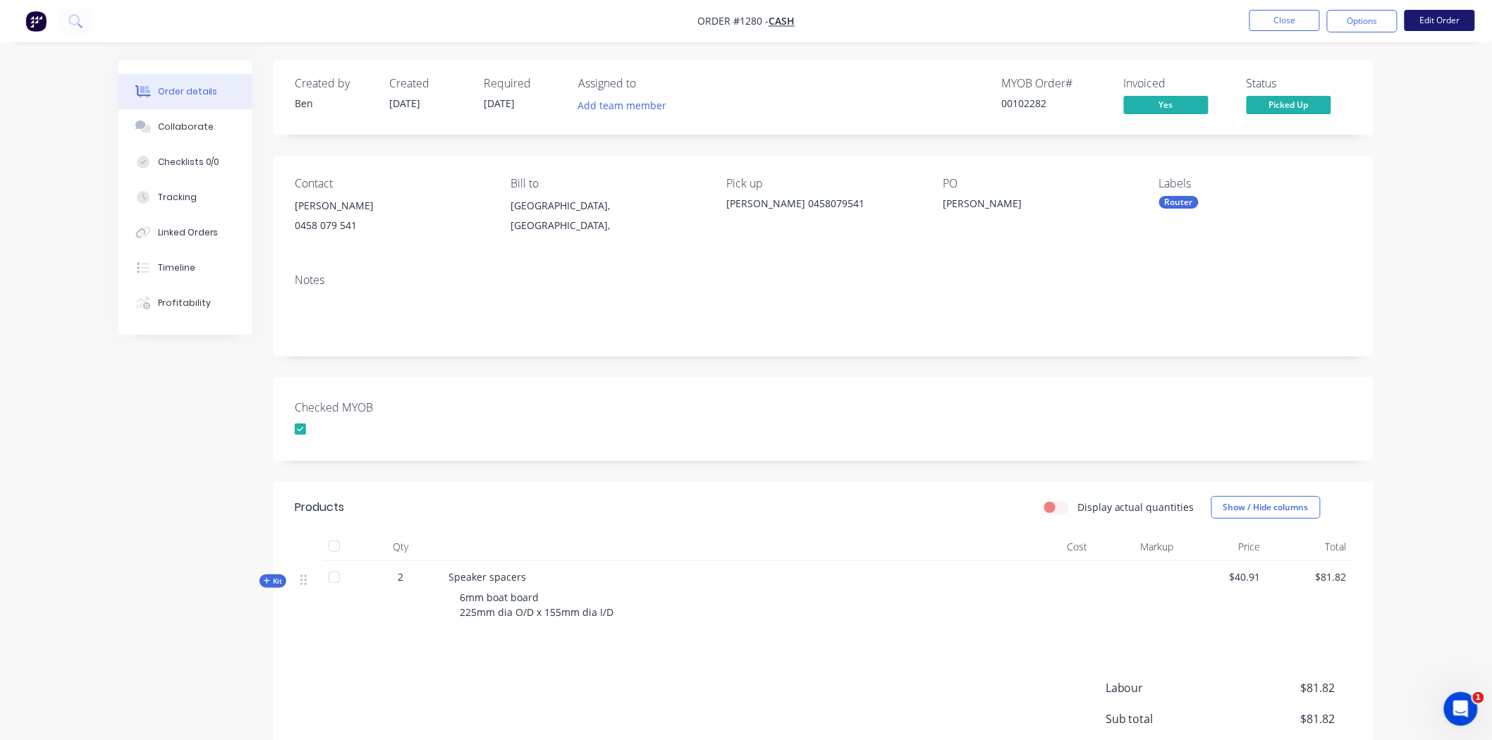
click at [1448, 23] on button "Edit Order" at bounding box center [1440, 20] width 71 height 21
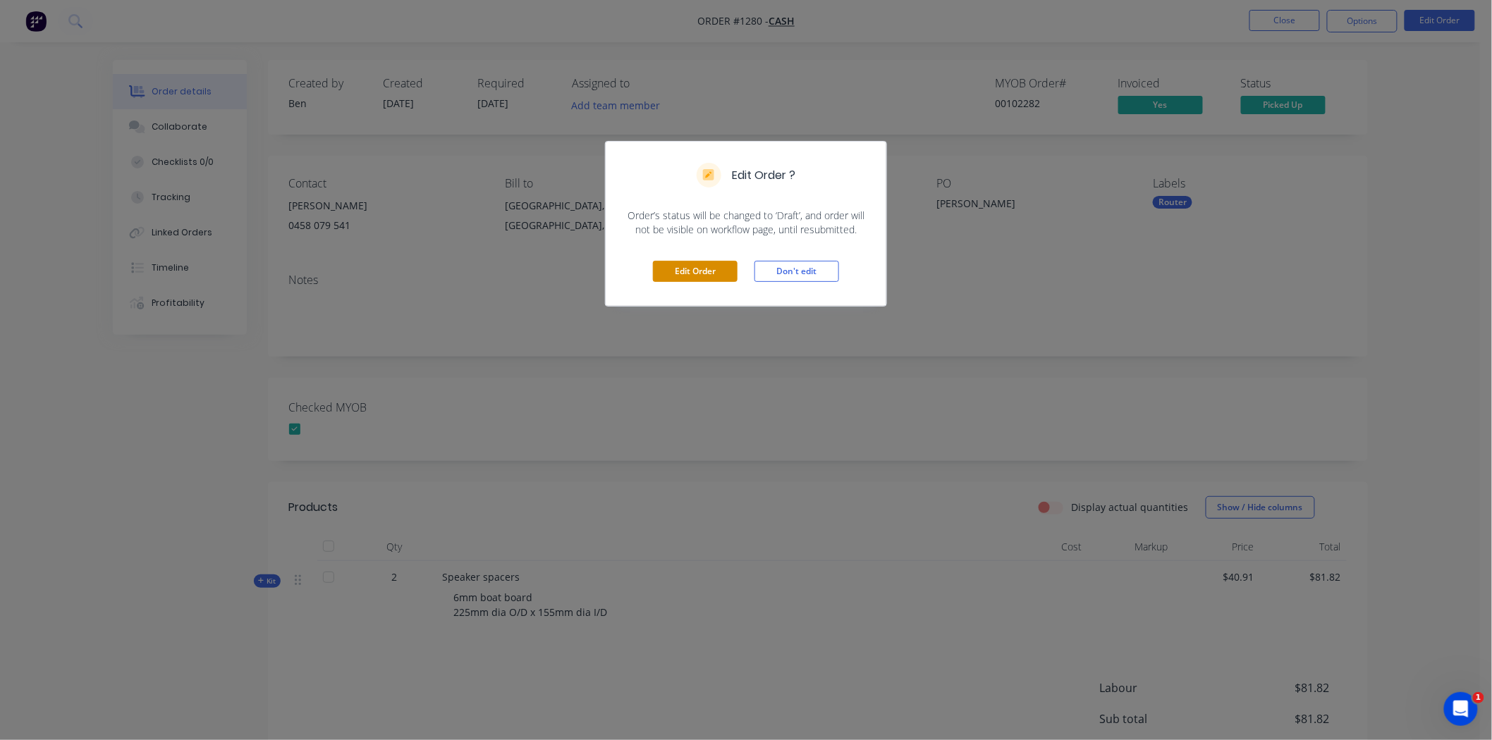
click at [689, 273] on button "Edit Order" at bounding box center [695, 271] width 85 height 21
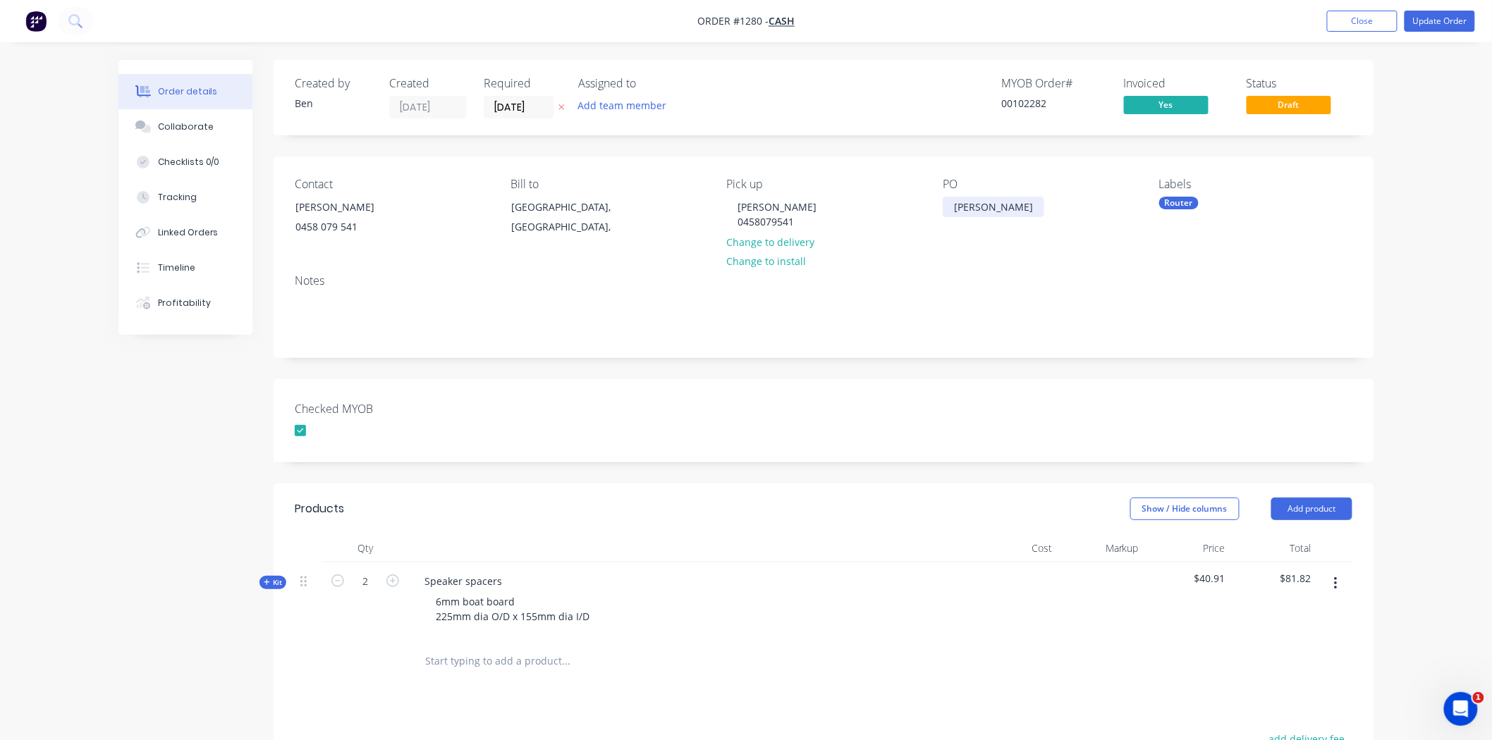
click at [974, 212] on div "[PERSON_NAME]" at bounding box center [994, 207] width 102 height 20
click at [314, 208] on div "[PERSON_NAME]" at bounding box center [353, 207] width 117 height 20
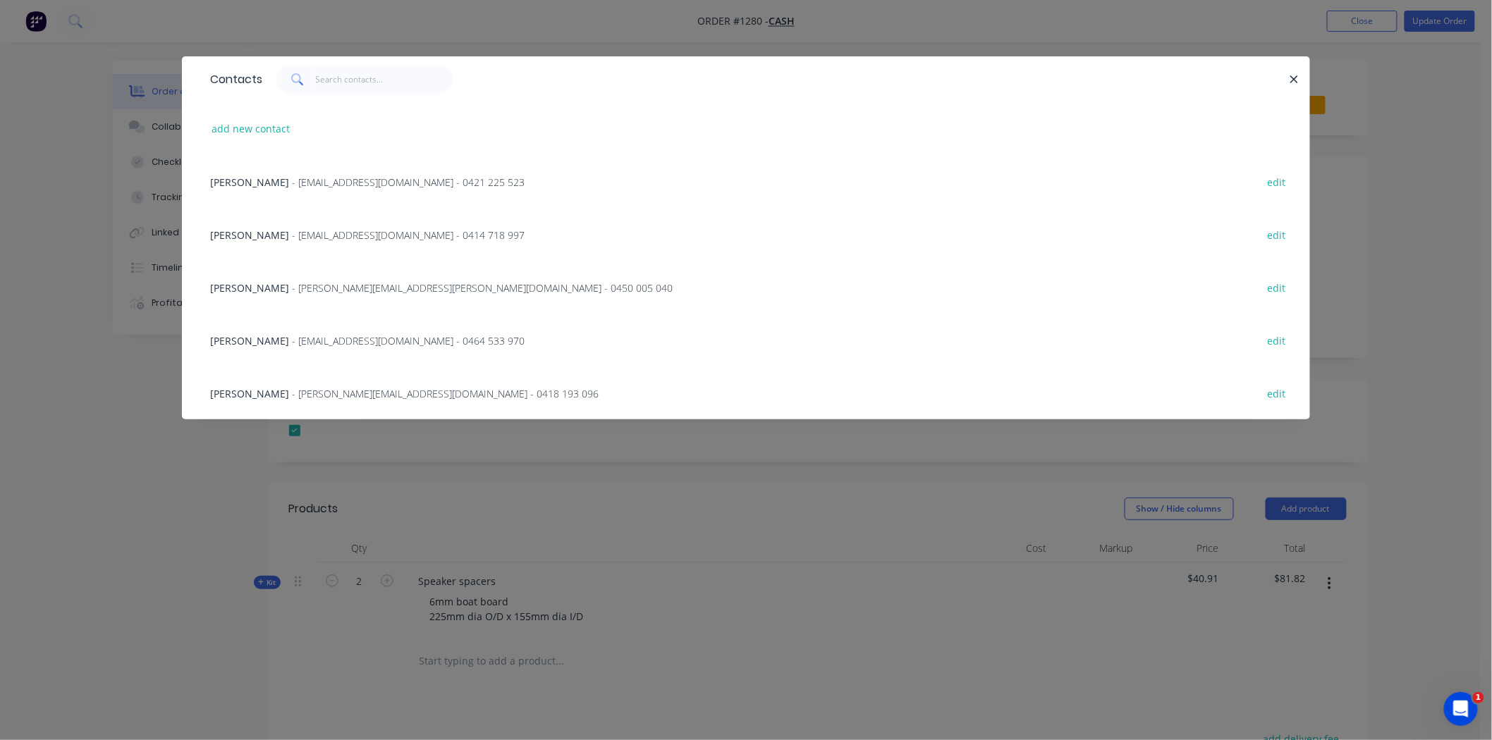
click at [1393, 162] on div "Contacts add new contact [PERSON_NAME] - [EMAIL_ADDRESS][DOMAIN_NAME] - 0421 22…" at bounding box center [746, 370] width 1492 height 740
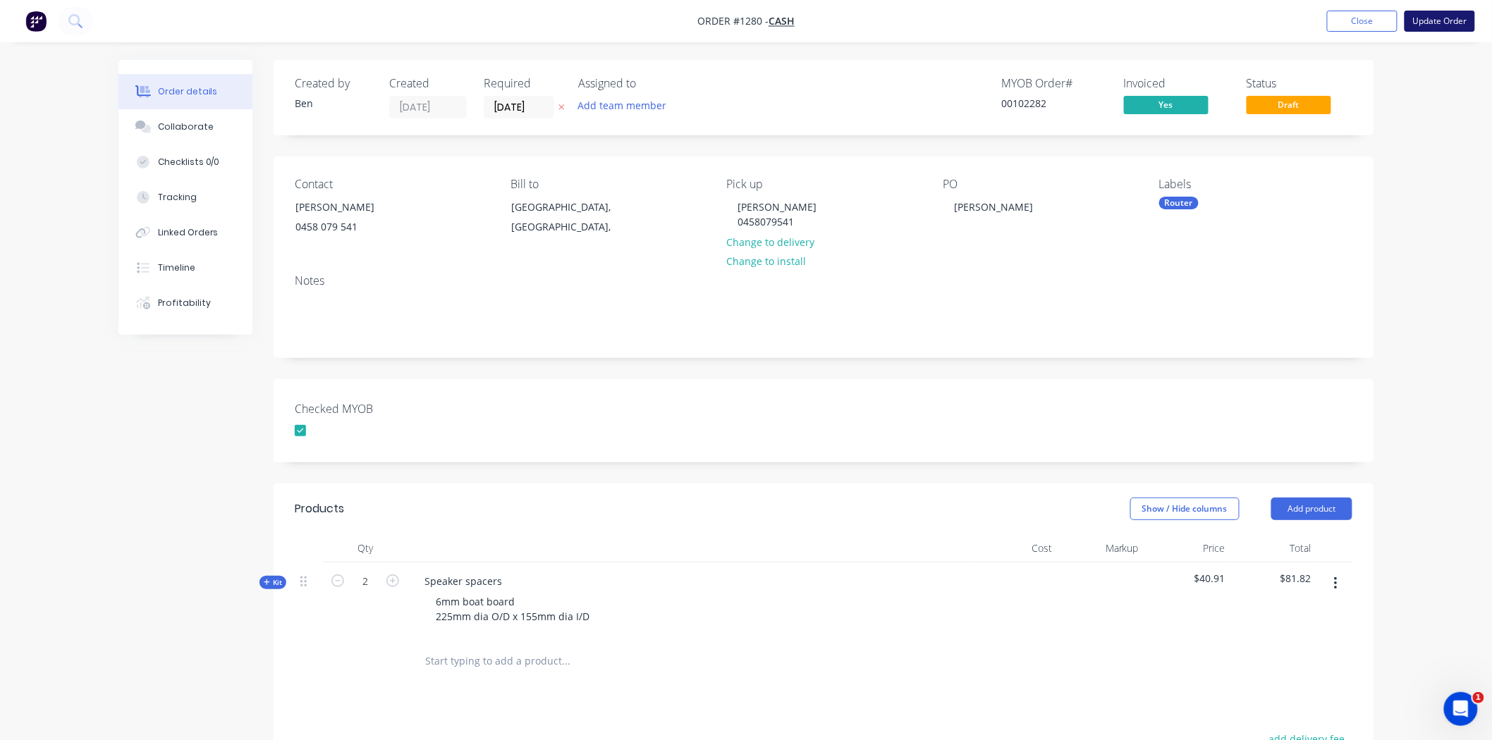
click at [1436, 20] on button "Update Order" at bounding box center [1440, 21] width 71 height 21
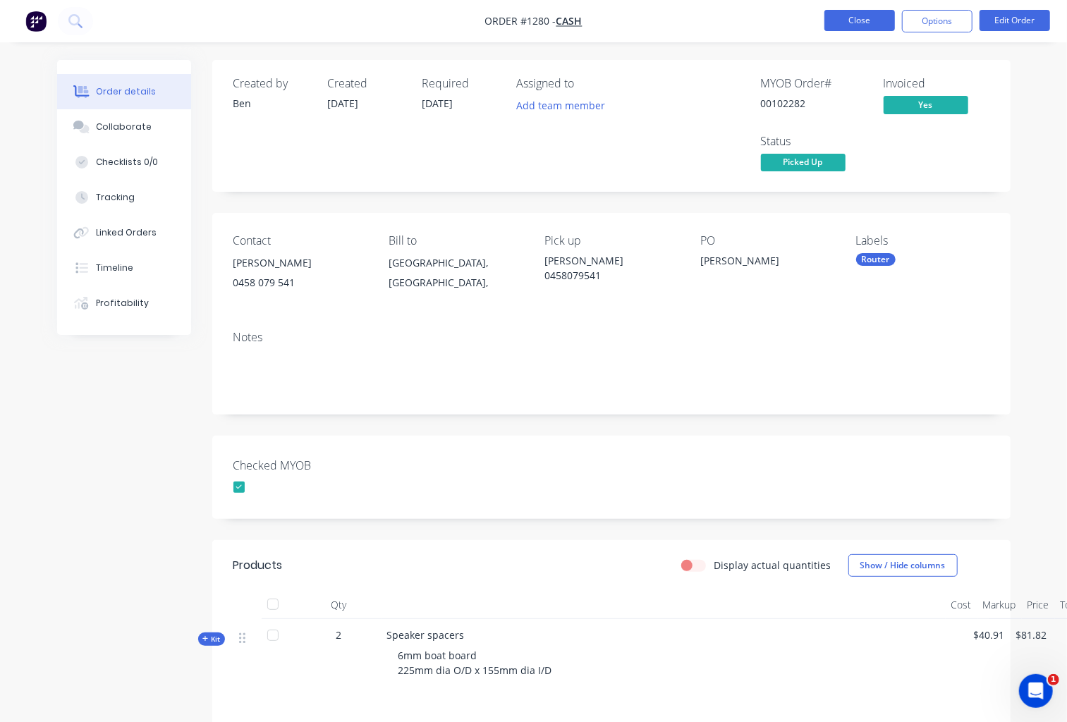
click at [859, 17] on button "Close" at bounding box center [859, 20] width 71 height 21
